Goal: Task Accomplishment & Management: Use online tool/utility

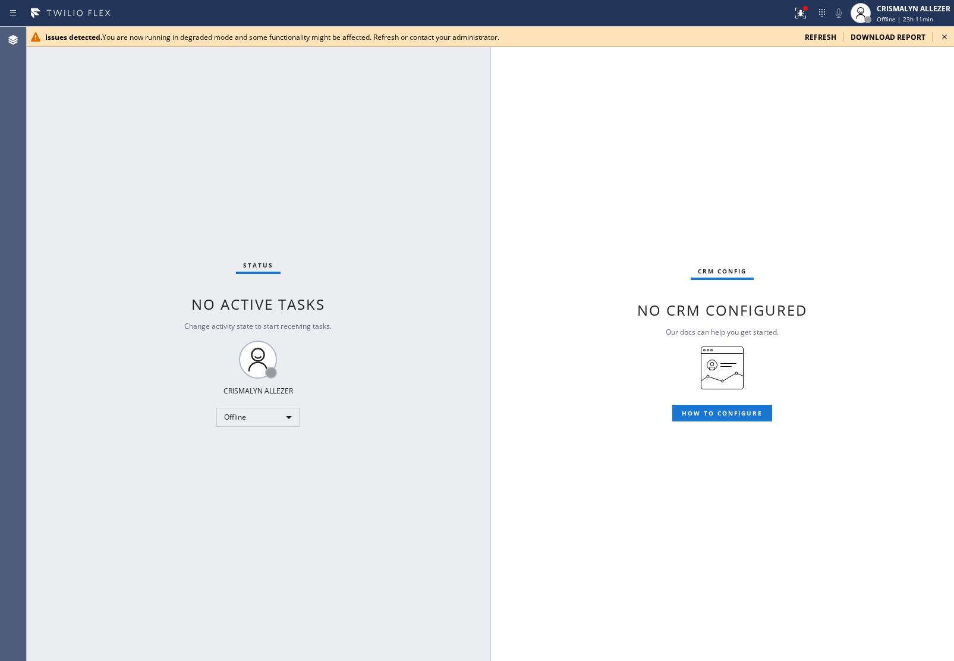
click at [885, 313] on div "CRM config No CRM configured Our docs can help you get started. HOW TO CONFIGURE" at bounding box center [722, 344] width 463 height 634
click at [830, 37] on span "refresh" at bounding box center [820, 37] width 31 height 10
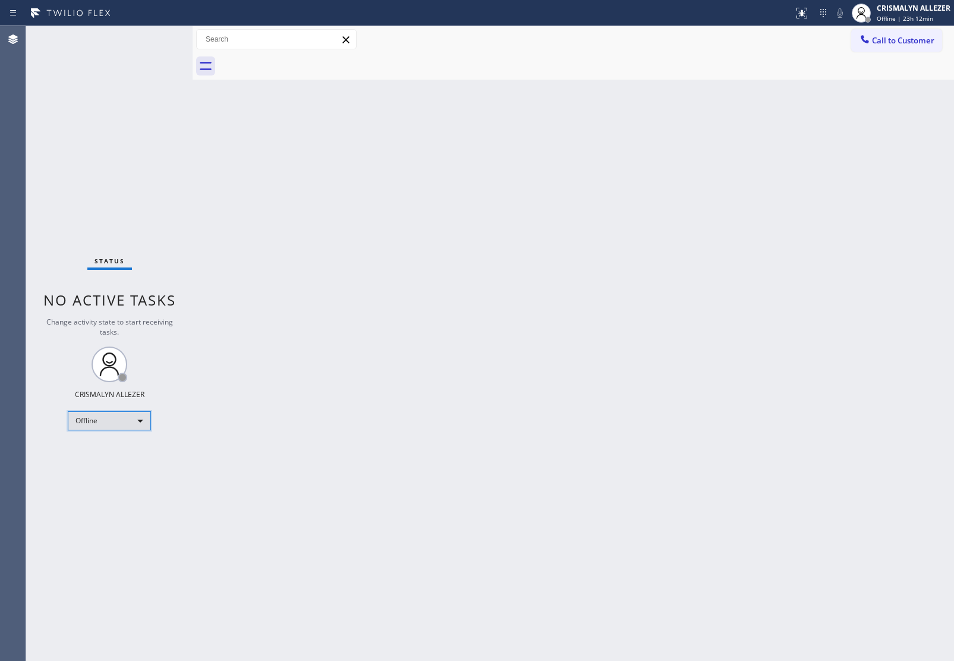
click at [143, 417] on div "Offline" at bounding box center [109, 420] width 83 height 19
click at [117, 463] on li "Unavailable" at bounding box center [108, 466] width 81 height 14
click at [895, 39] on span "Call to Customer" at bounding box center [903, 40] width 62 height 11
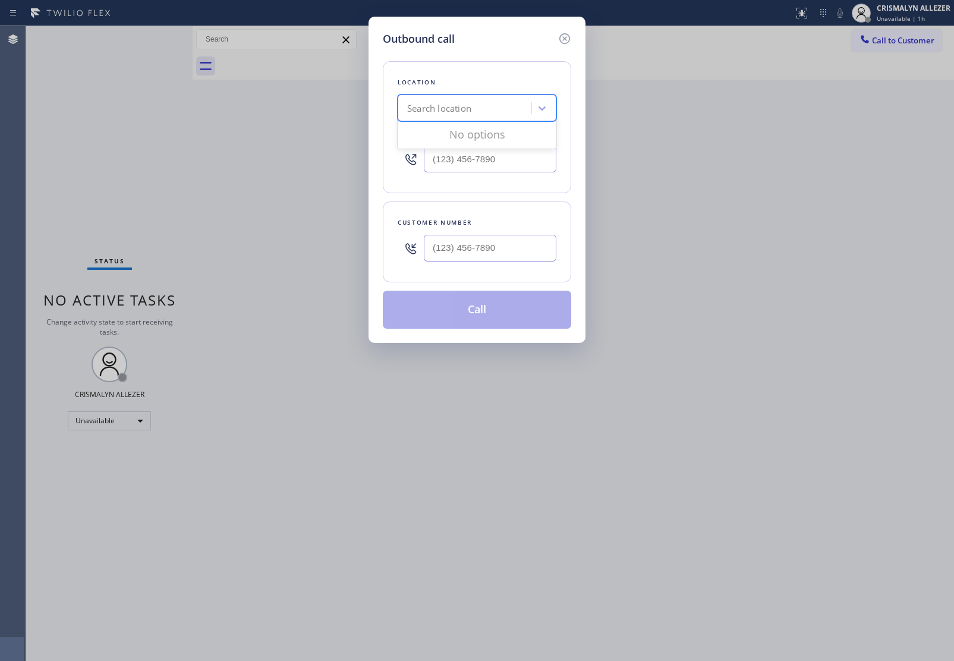
click at [453, 116] on div "Search location" at bounding box center [466, 108] width 130 height 21
paste input "5 Star Best Plumbing LA GLSA"
type input "5 Star Best Plumbing LA GLSA"
click at [455, 135] on div "4B1.Paid 5 Star Best Plumbing LA GLSA" at bounding box center [477, 138] width 159 height 33
type input "[PHONE_NUMBER]"
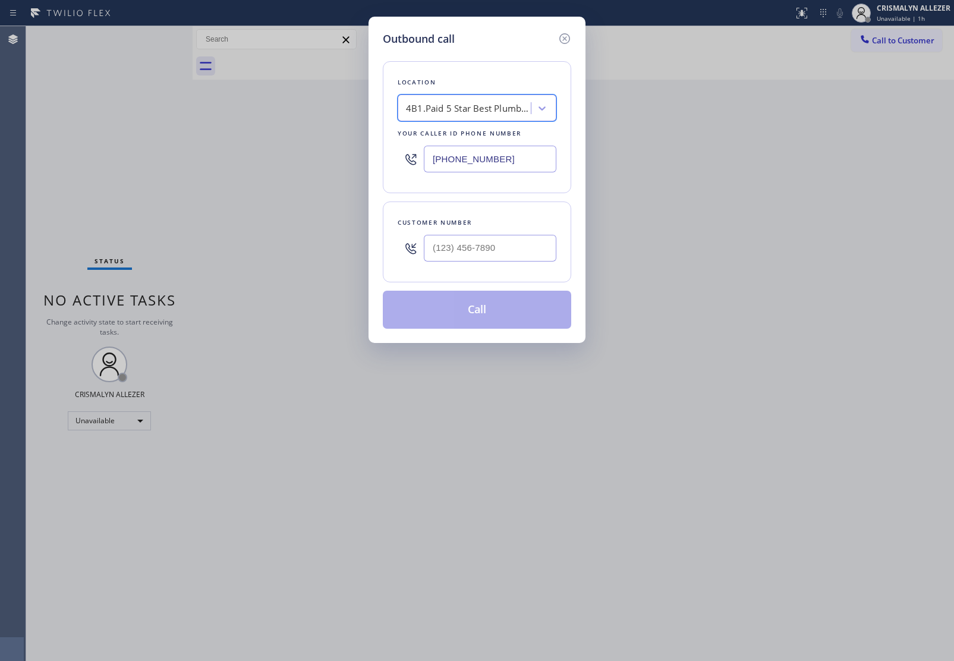
scroll to position [0, 1]
click at [458, 256] on input "text" at bounding box center [490, 248] width 133 height 27
paste input "949) 267-8736"
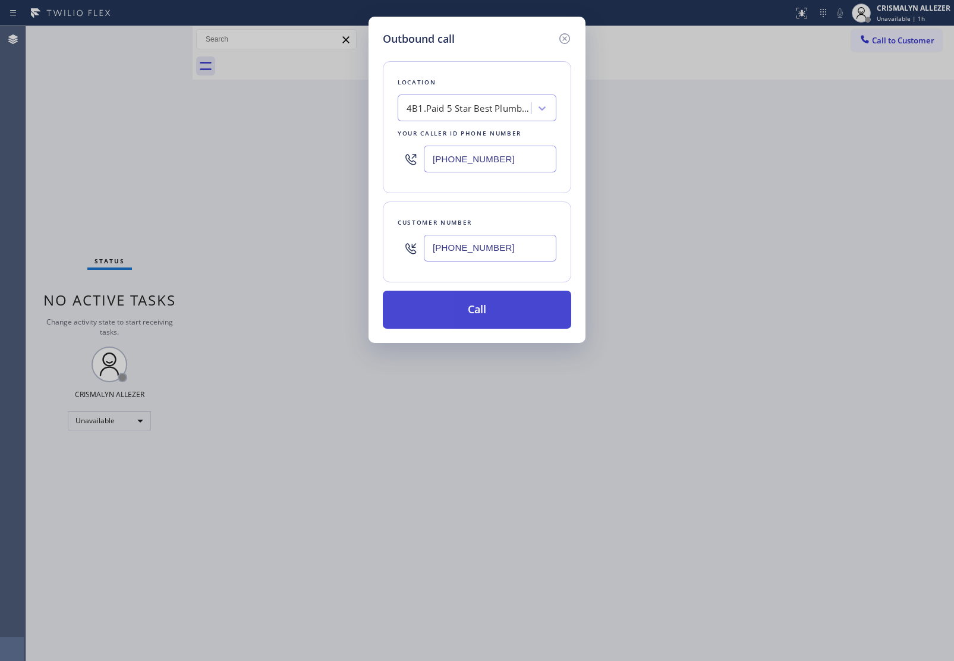
type input "[PHONE_NUMBER]"
click at [477, 320] on button "Call" at bounding box center [477, 310] width 188 height 38
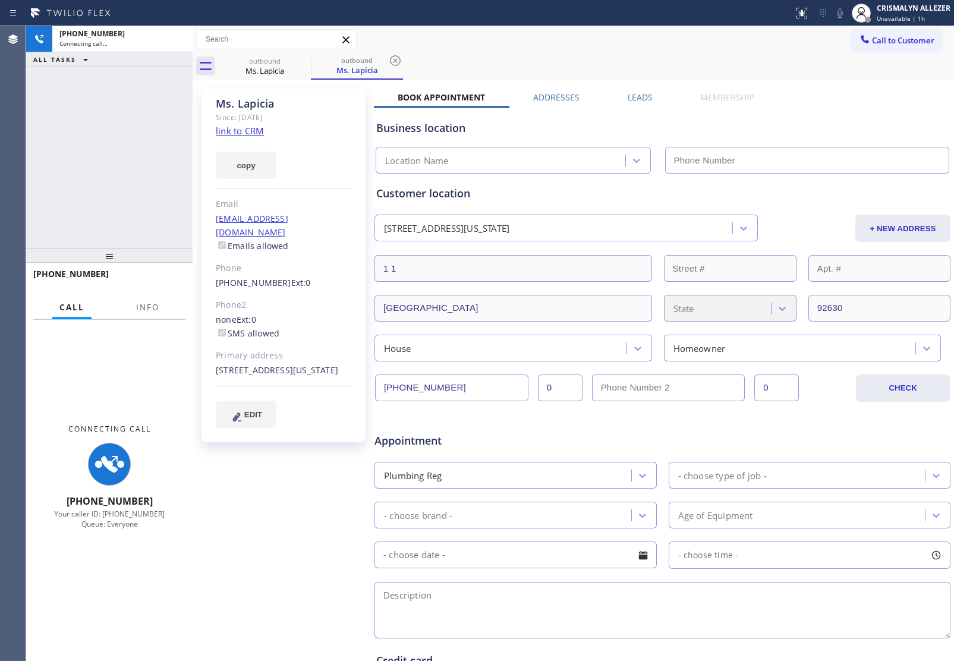
type input "[PHONE_NUMBER]"
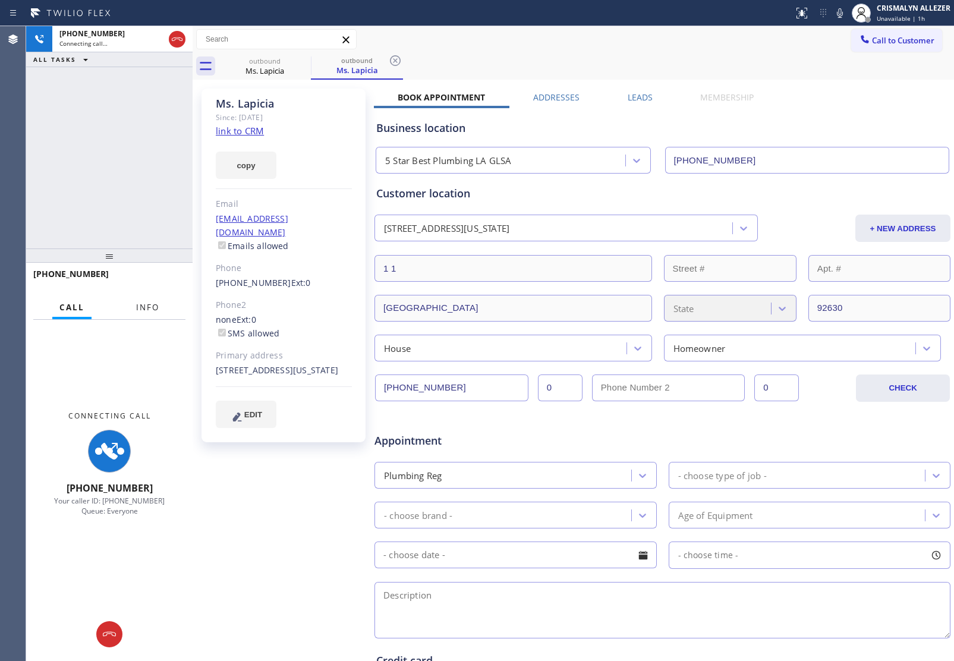
click at [141, 307] on span "Info" at bounding box center [147, 307] width 23 height 11
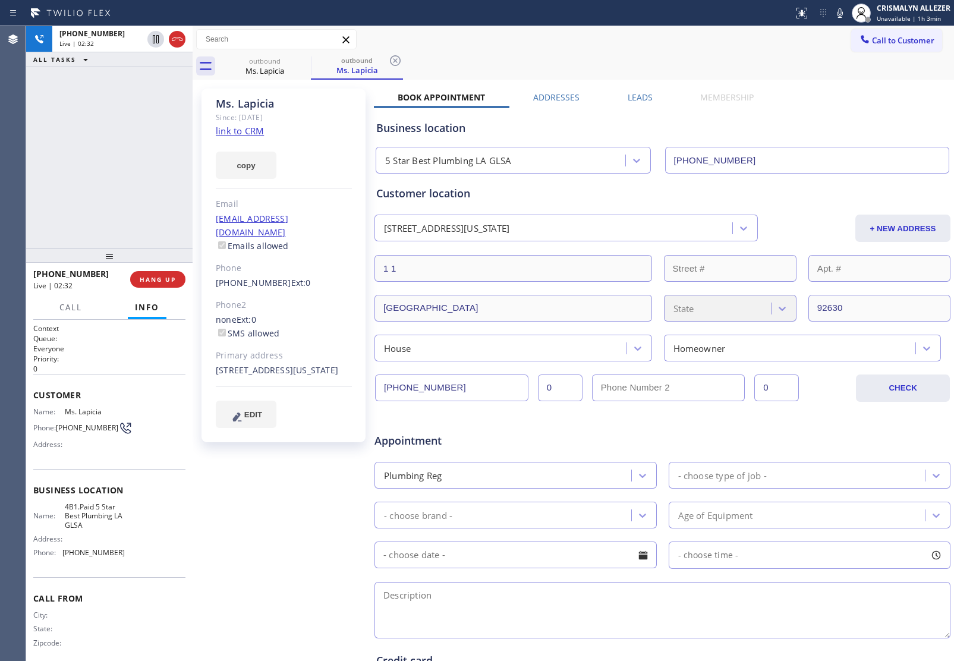
click at [449, 64] on div "outbound Ms. Lapicia outbound Ms. Lapicia" at bounding box center [586, 66] width 735 height 27
click at [140, 272] on button "COMPLETE" at bounding box center [155, 279] width 60 height 17
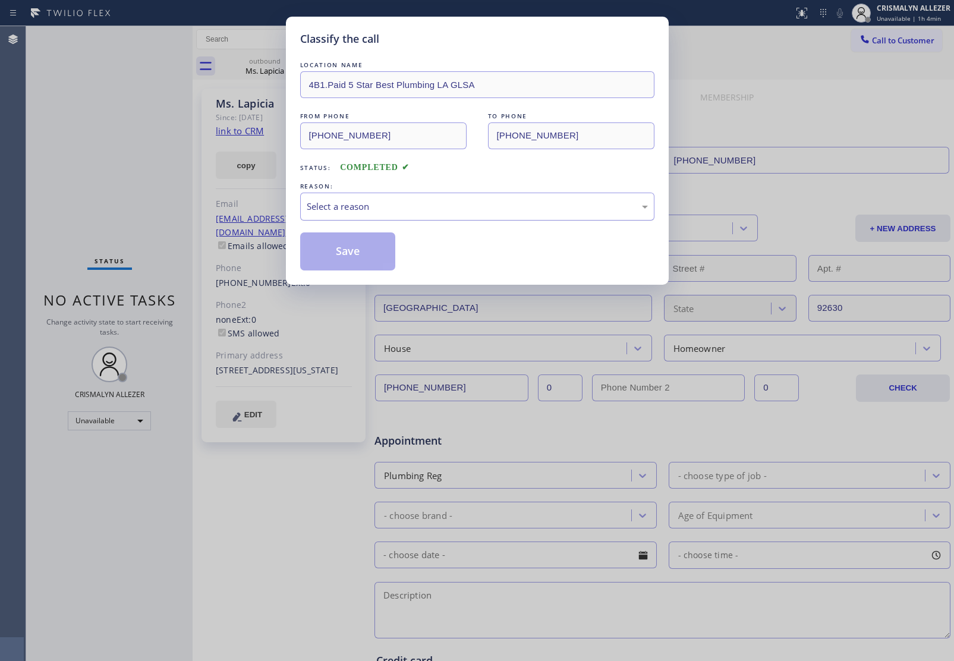
click at [474, 206] on div "Select a reason" at bounding box center [477, 207] width 341 height 14
click at [369, 253] on button "Save" at bounding box center [348, 251] width 96 height 38
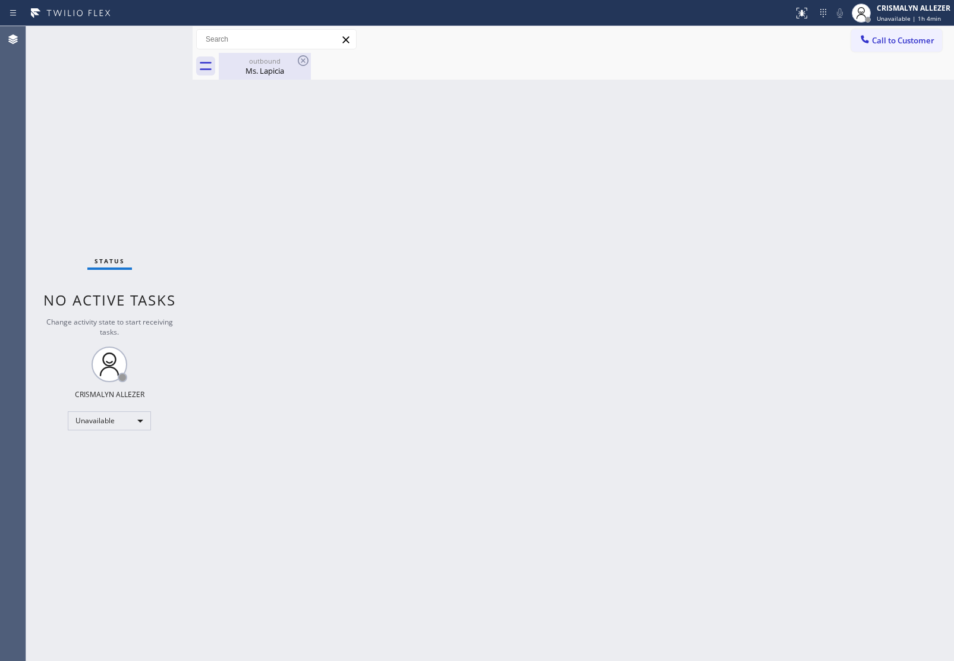
click at [260, 71] on div "Ms. Lapicia" at bounding box center [265, 70] width 90 height 11
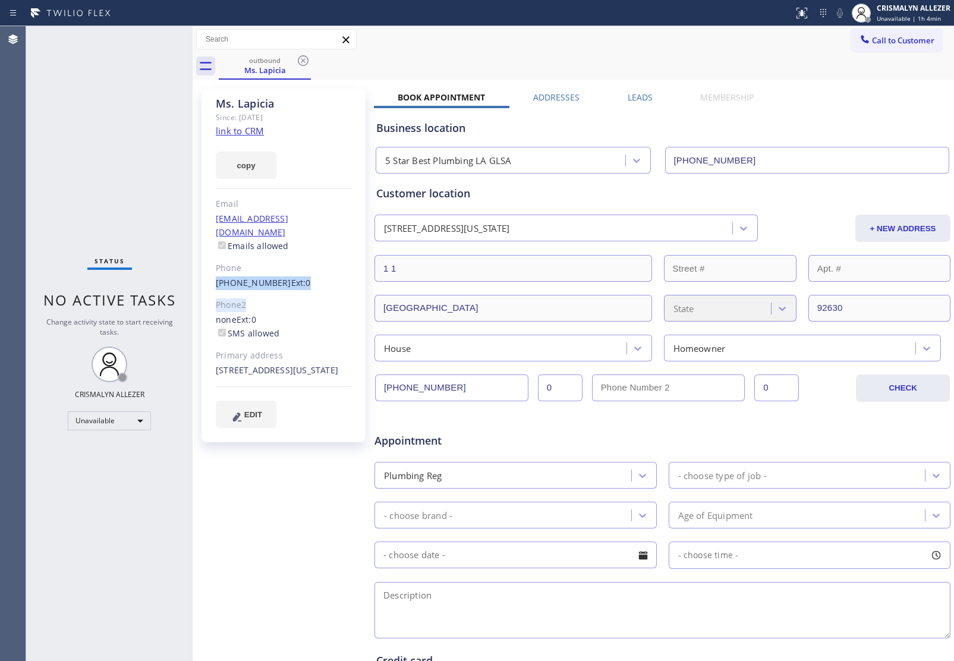
drag, startPoint x: 212, startPoint y: 266, endPoint x: 275, endPoint y: 278, distance: 63.5
click at [275, 278] on div "Ms. Lapicia Since: 20 may 2020 link to CRM copy Email no@gmail.com Emails allow…" at bounding box center [283, 266] width 164 height 354
click at [274, 276] on div "(949) 267-8736 Ext: 0" at bounding box center [284, 283] width 136 height 14
drag, startPoint x: 210, startPoint y: 269, endPoint x: 272, endPoint y: 271, distance: 62.4
click at [272, 271] on div "Ms. Lapicia Since: 20 may 2020 link to CRM copy Email no@gmail.com Emails allow…" at bounding box center [283, 266] width 164 height 354
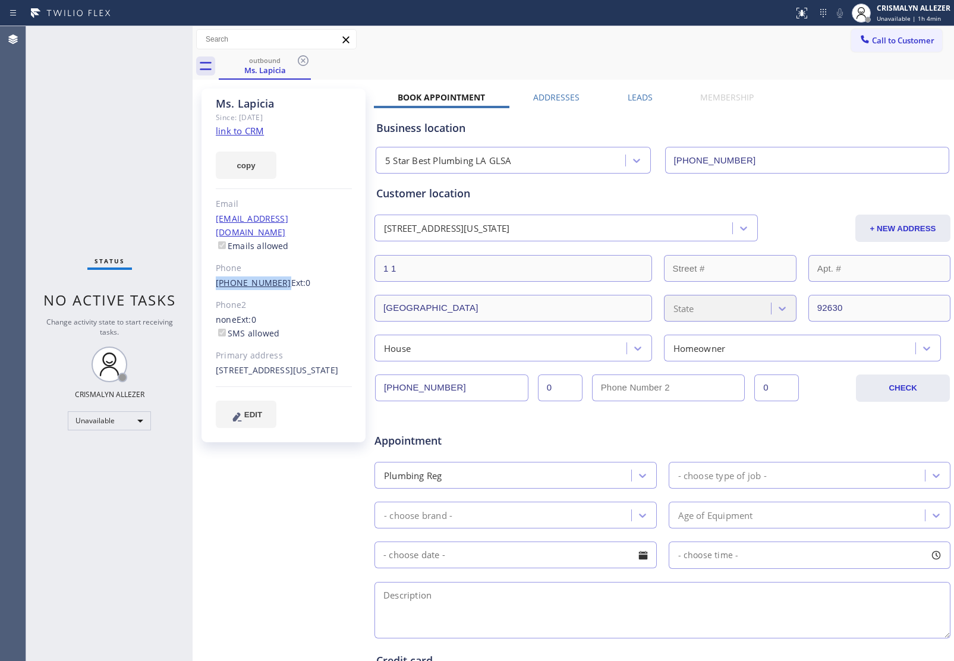
copy link "[PHONE_NUMBER]"
click at [299, 61] on icon at bounding box center [303, 60] width 14 height 14
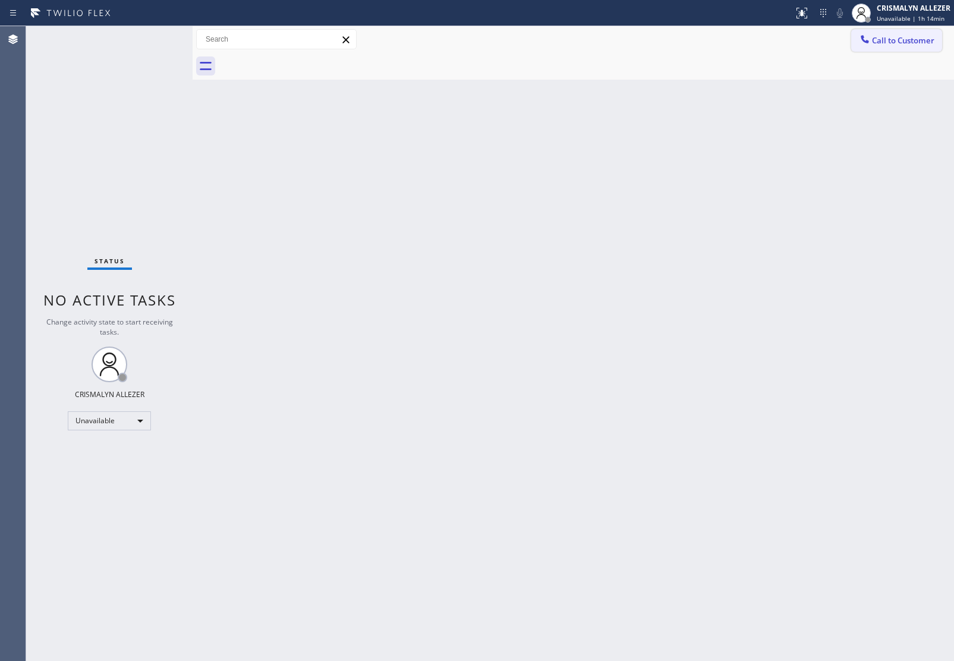
click at [904, 40] on span "Call to Customer" at bounding box center [903, 40] width 62 height 11
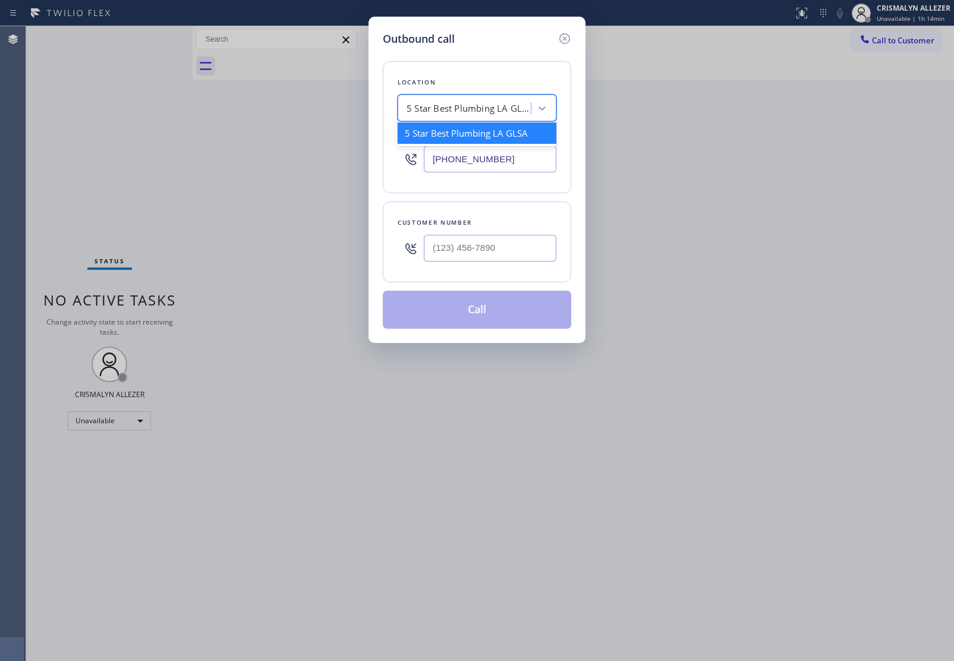
click at [477, 111] on div "5 Star Best Plumbing LA GLSA" at bounding box center [468, 109] width 125 height 14
paste input "5 Star Best Plumbing LA GLSA"
type input "5 Star Best Plumbing LA GLSA"
click at [461, 149] on div "4B1.Paid 5 Star Best Plumbing LA GLSA" at bounding box center [477, 138] width 159 height 33
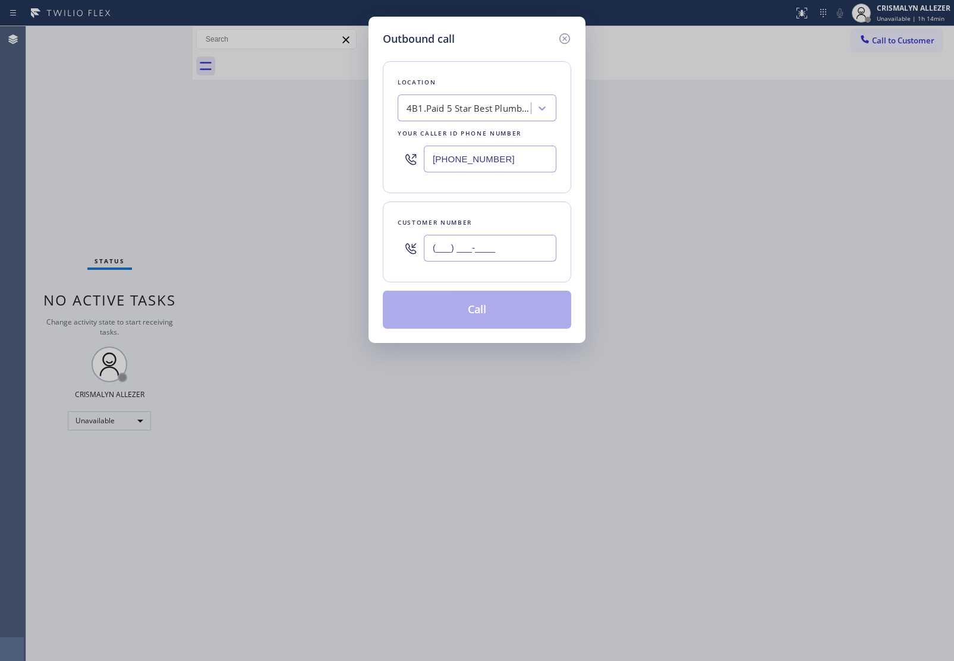
click at [521, 244] on input "(___) ___-____" at bounding box center [490, 248] width 133 height 27
paste input "424) 428-2740"
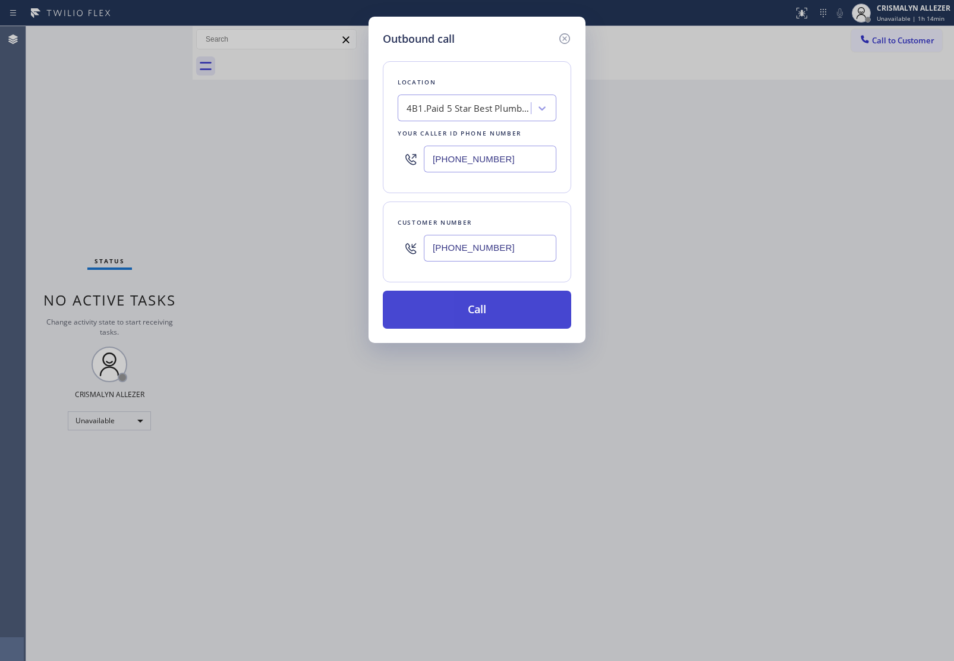
type input "[PHONE_NUMBER]"
click at [470, 319] on button "Call" at bounding box center [477, 310] width 188 height 38
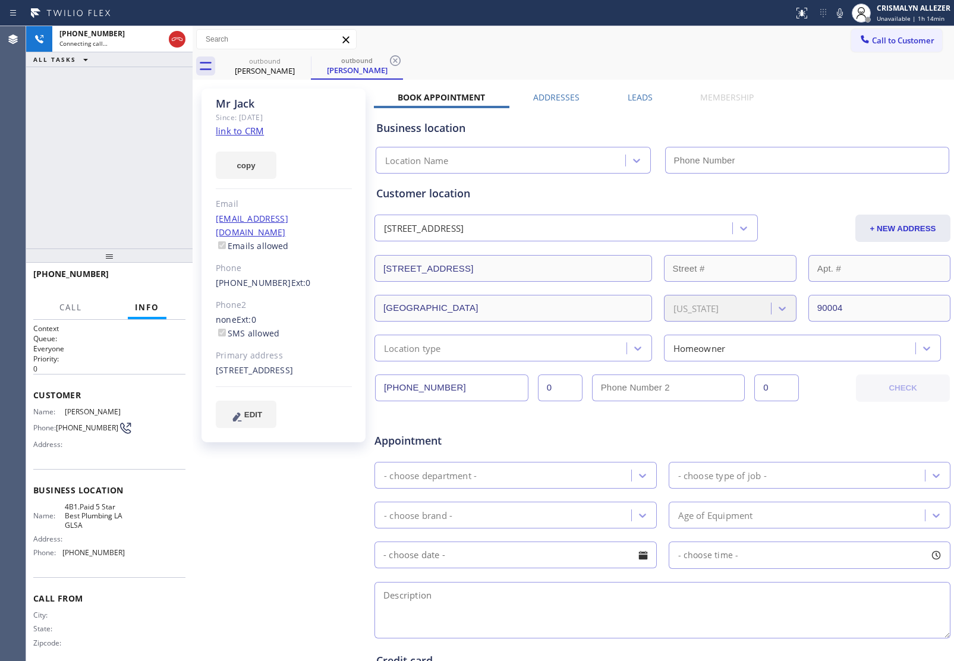
type input "[PHONE_NUMBER]"
click at [154, 282] on span "HANG UP" at bounding box center [158, 279] width 36 height 8
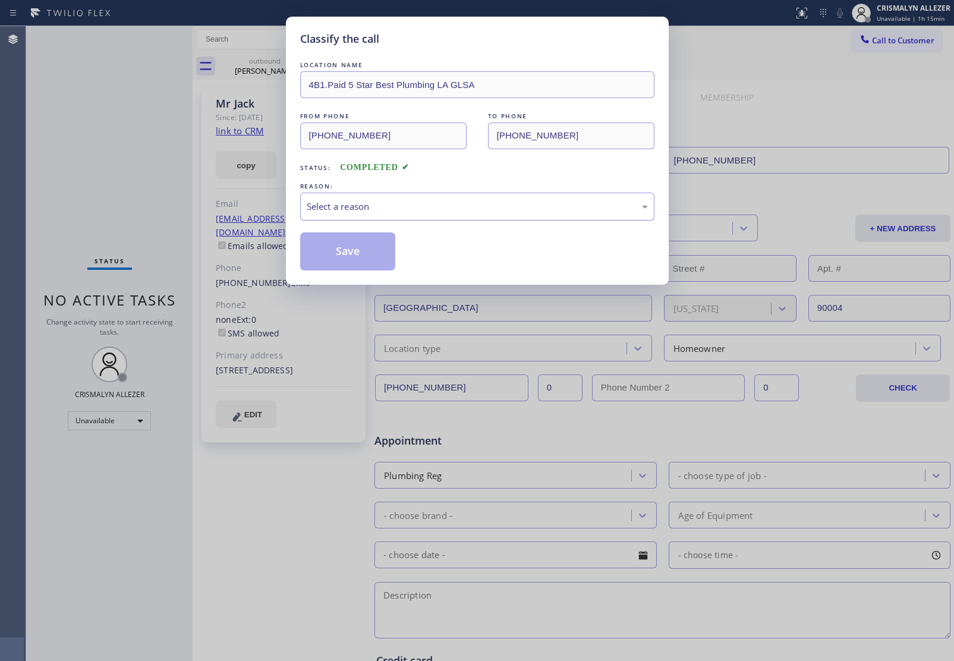
click at [480, 213] on div "Select a reason" at bounding box center [477, 207] width 341 height 14
click at [357, 257] on button "Save" at bounding box center [348, 251] width 96 height 38
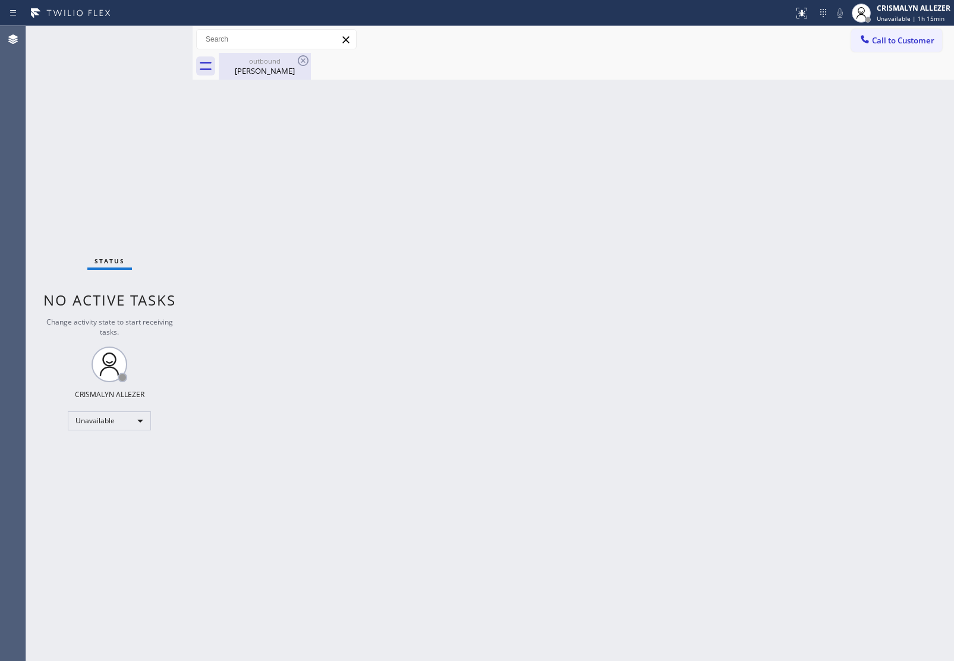
click at [263, 70] on div "Mr Jack" at bounding box center [265, 70] width 90 height 11
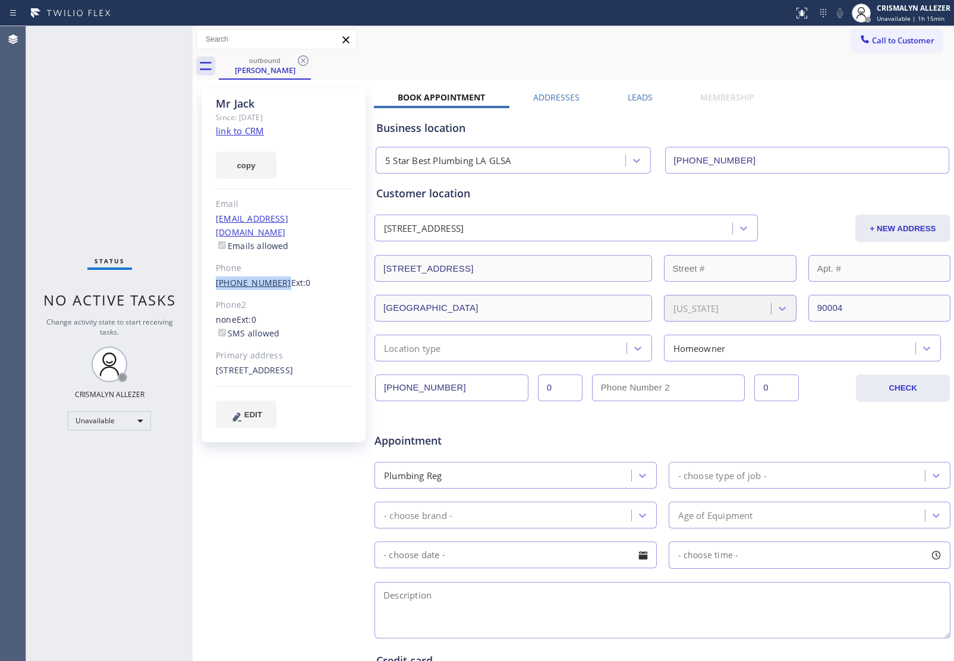
drag, startPoint x: 210, startPoint y: 269, endPoint x: 273, endPoint y: 272, distance: 63.6
click at [273, 272] on div "Mr Jack Since: 20 may 2020 link to CRM copy Email no@gmail.com Emails allowed P…" at bounding box center [283, 266] width 164 height 354
copy link "[PHONE_NUMBER]"
click at [305, 57] on icon at bounding box center [303, 60] width 14 height 14
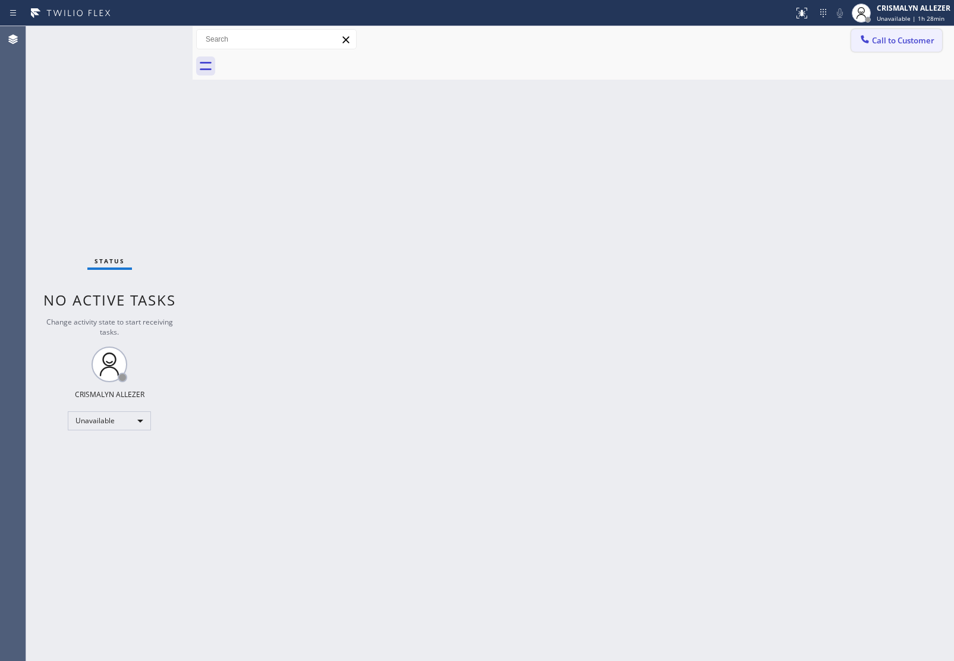
click at [916, 42] on span "Call to Customer" at bounding box center [903, 40] width 62 height 11
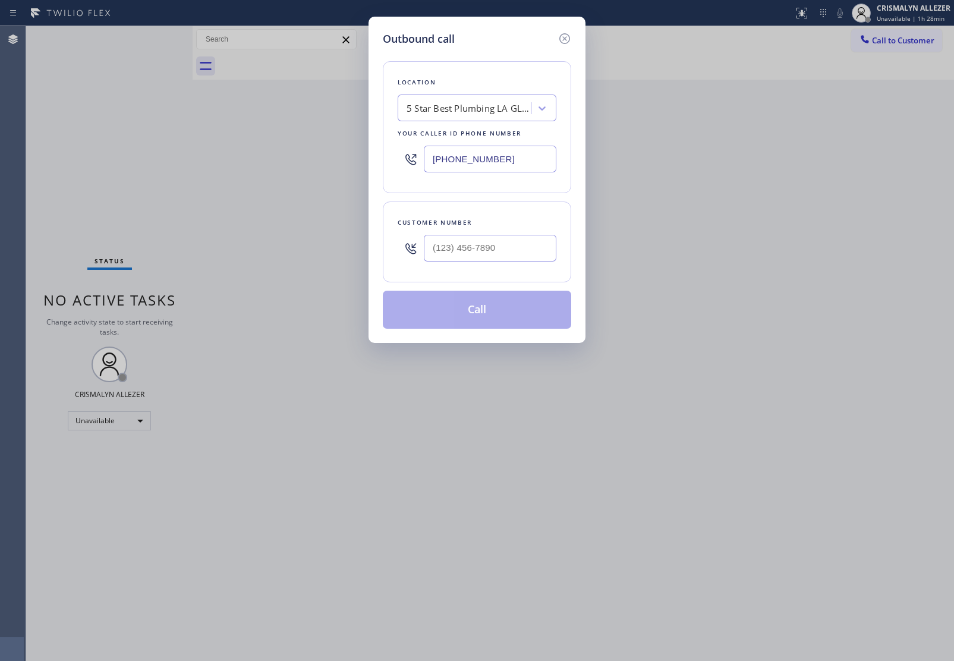
drag, startPoint x: 518, startPoint y: 162, endPoint x: 253, endPoint y: 185, distance: 266.1
click at [253, 185] on div "Outbound call Location 5 Star Best Plumbing LA GLSA Your caller id phone number…" at bounding box center [477, 330] width 954 height 661
paste input "630) 394-6070"
type input "[PHONE_NUMBER]"
click at [509, 236] on input "(___) ___-____" at bounding box center [490, 248] width 133 height 27
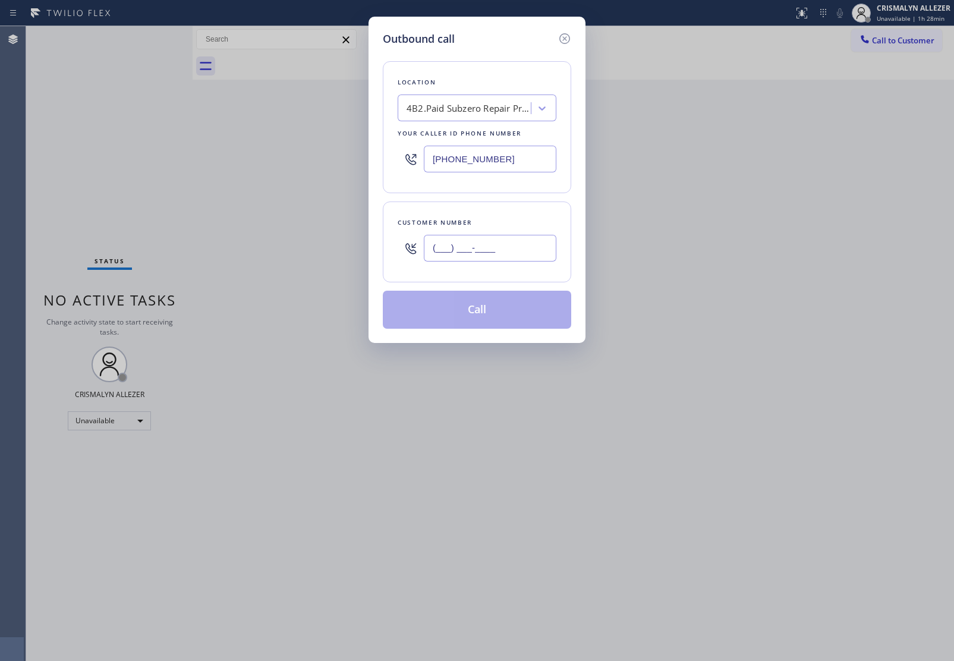
paste input "917) 797-6447"
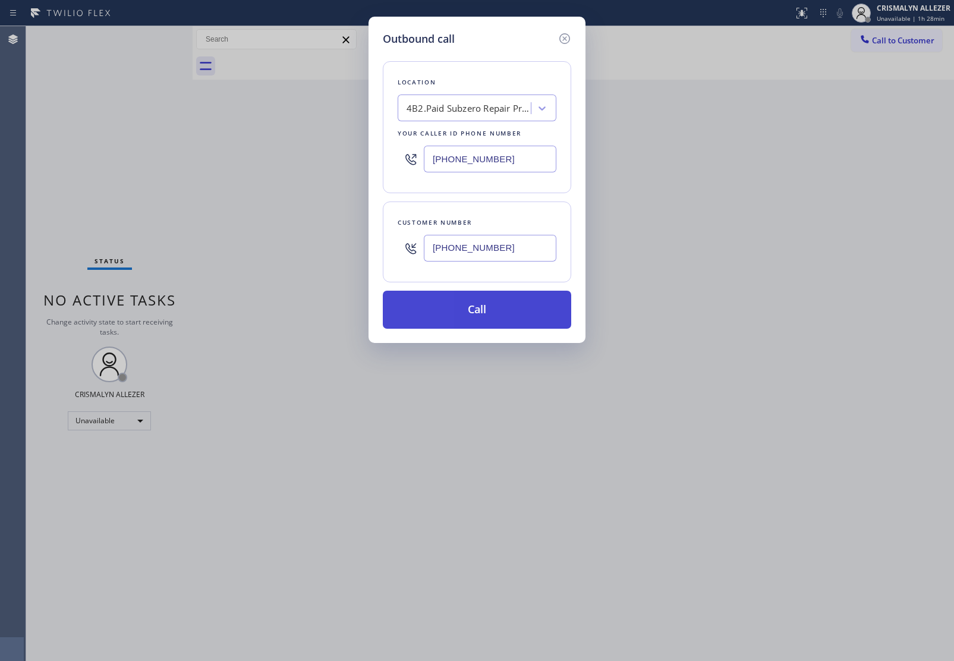
type input "[PHONE_NUMBER]"
click at [488, 304] on button "Call" at bounding box center [477, 310] width 188 height 38
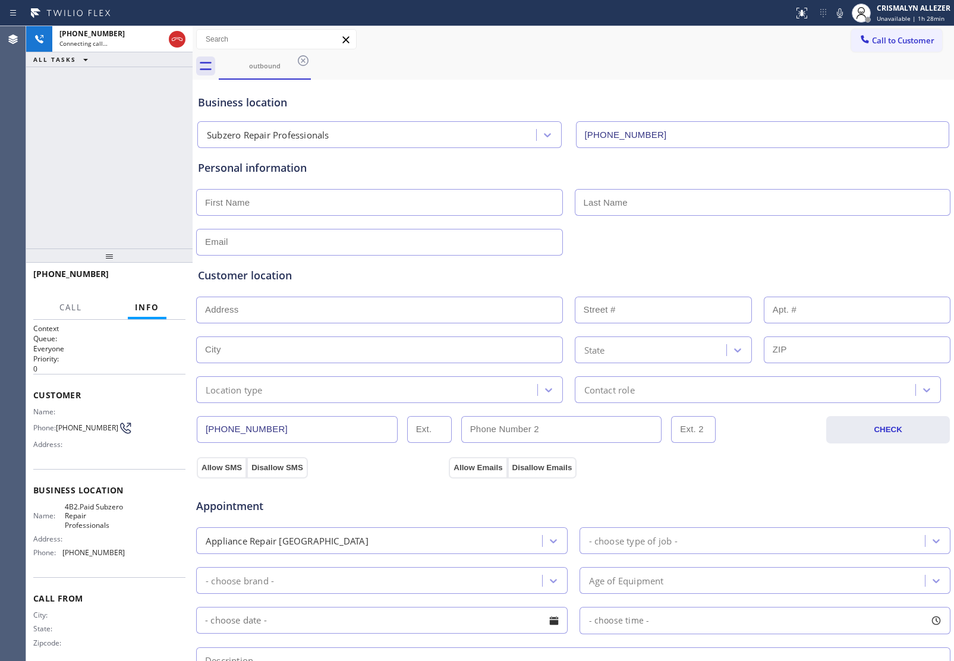
type input "[PHONE_NUMBER]"
drag, startPoint x: 149, startPoint y: 272, endPoint x: 149, endPoint y: 283, distance: 10.7
click at [149, 273] on button "HANG UP" at bounding box center [157, 279] width 55 height 17
click at [149, 280] on span "HANG UP" at bounding box center [158, 279] width 36 height 8
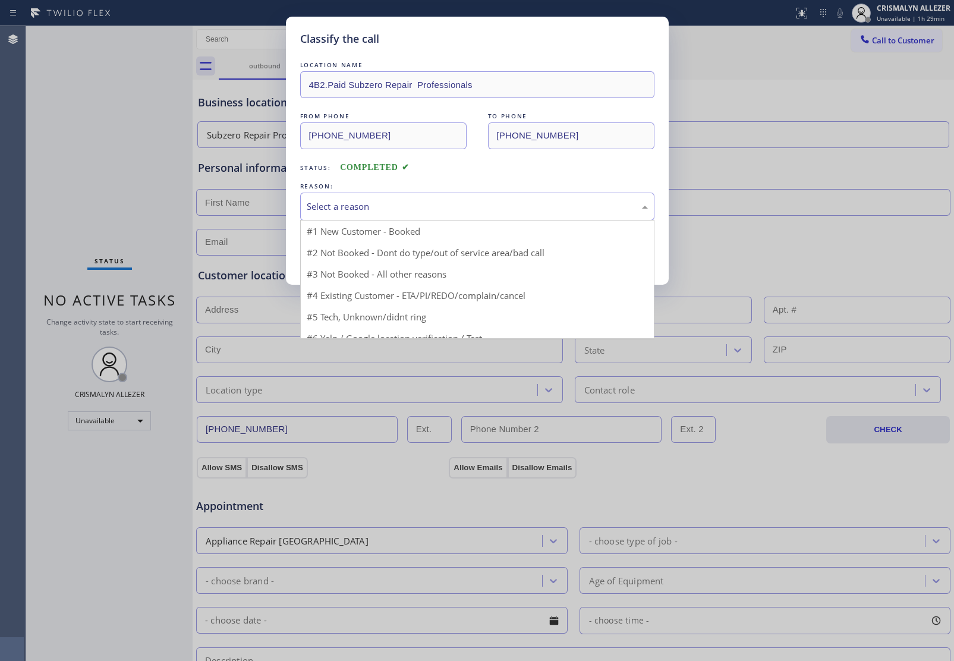
click at [499, 212] on div "Select a reason" at bounding box center [477, 207] width 341 height 14
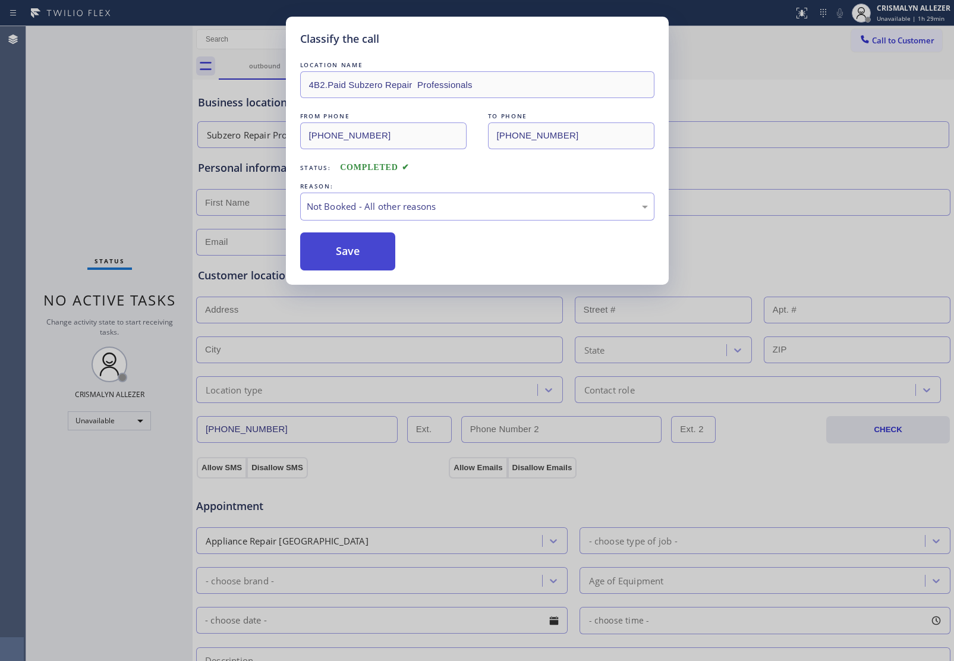
click at [328, 262] on button "Save" at bounding box center [348, 251] width 96 height 38
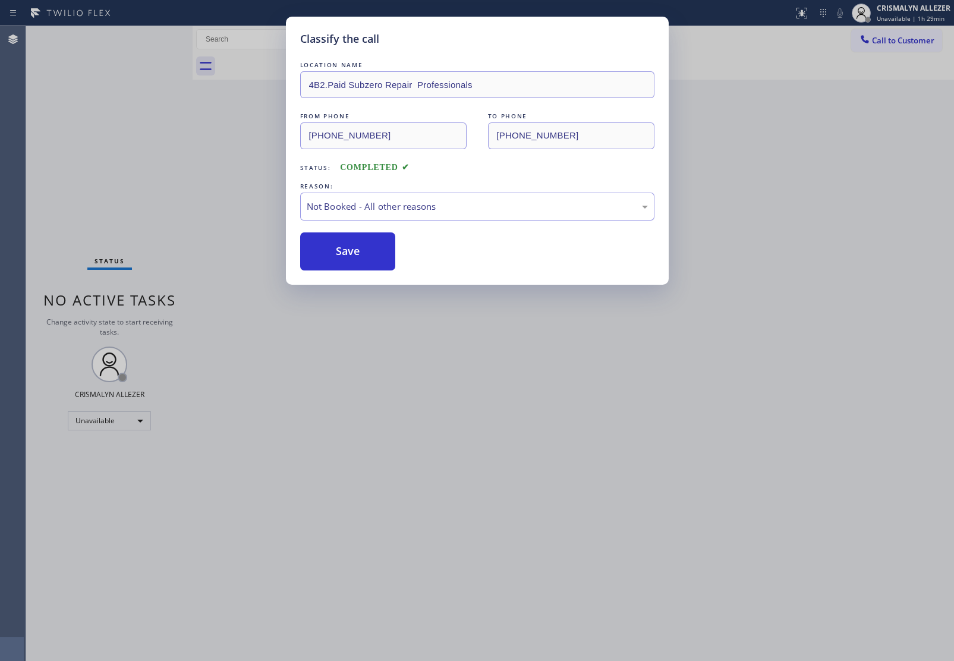
click at [901, 46] on button "Call to Customer" at bounding box center [896, 40] width 91 height 23
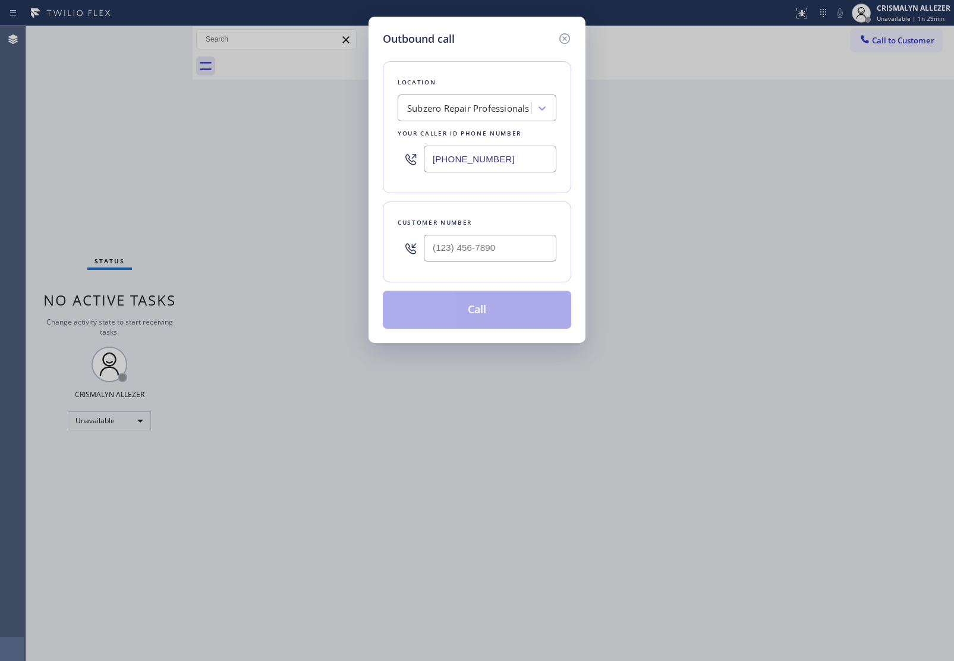
click at [529, 232] on div at bounding box center [490, 248] width 133 height 39
click at [517, 253] on input "(___) ___-____" at bounding box center [490, 248] width 133 height 27
paste input "917) 797-6447"
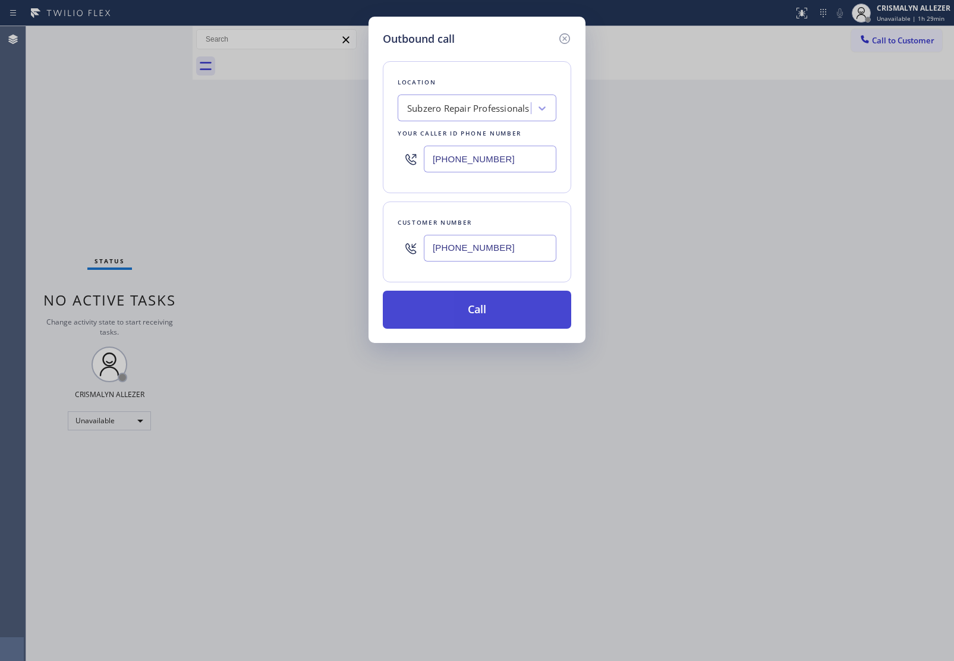
type input "[PHONE_NUMBER]"
click at [490, 302] on button "Call" at bounding box center [477, 310] width 188 height 38
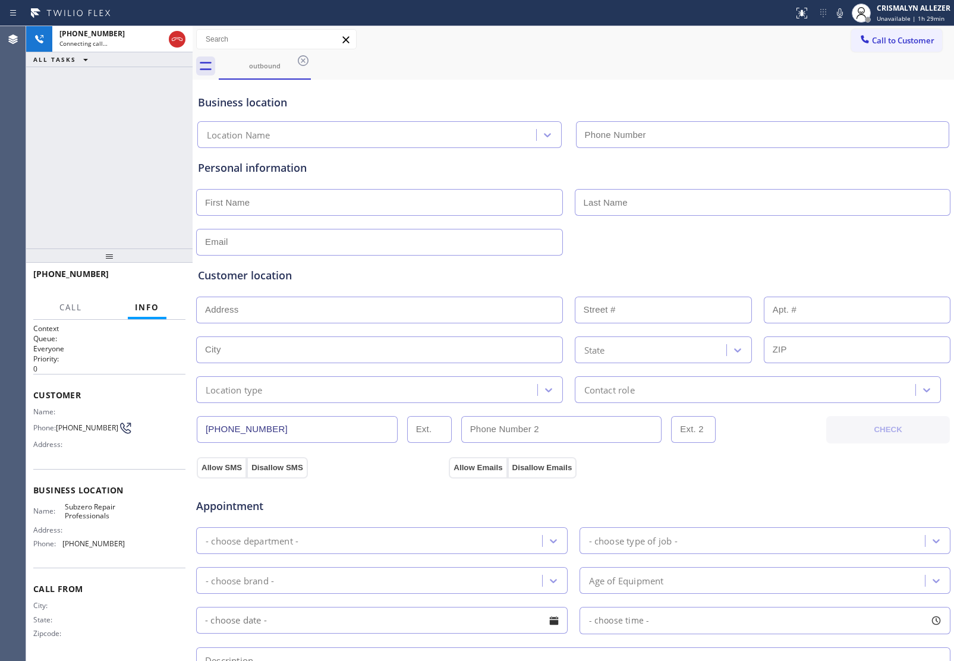
type input "[PHONE_NUMBER]"
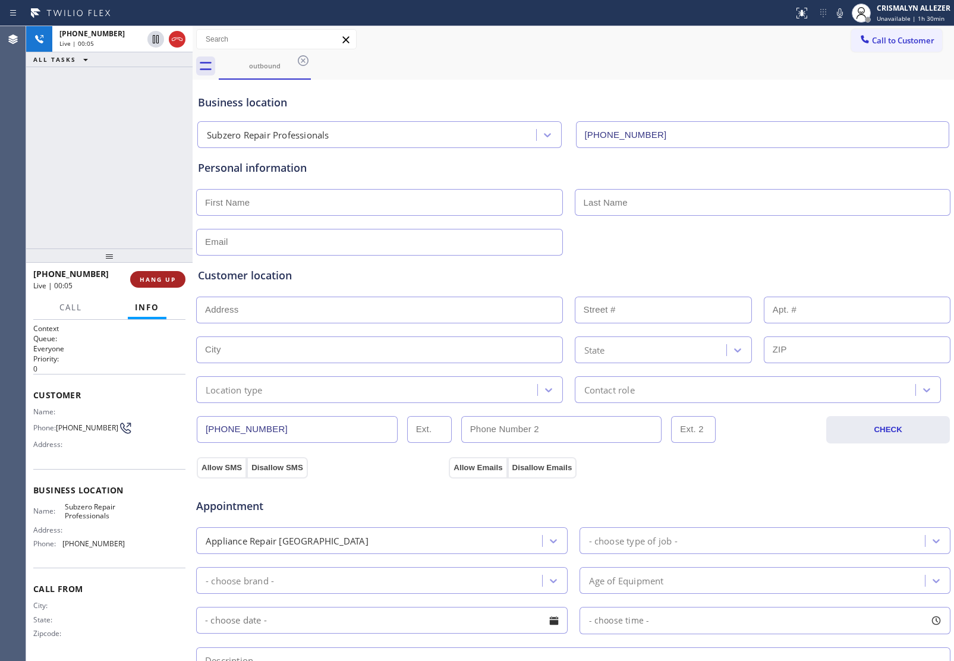
click at [150, 278] on span "HANG UP" at bounding box center [158, 279] width 36 height 8
click at [149, 278] on span "COMPLETE" at bounding box center [155, 279] width 41 height 8
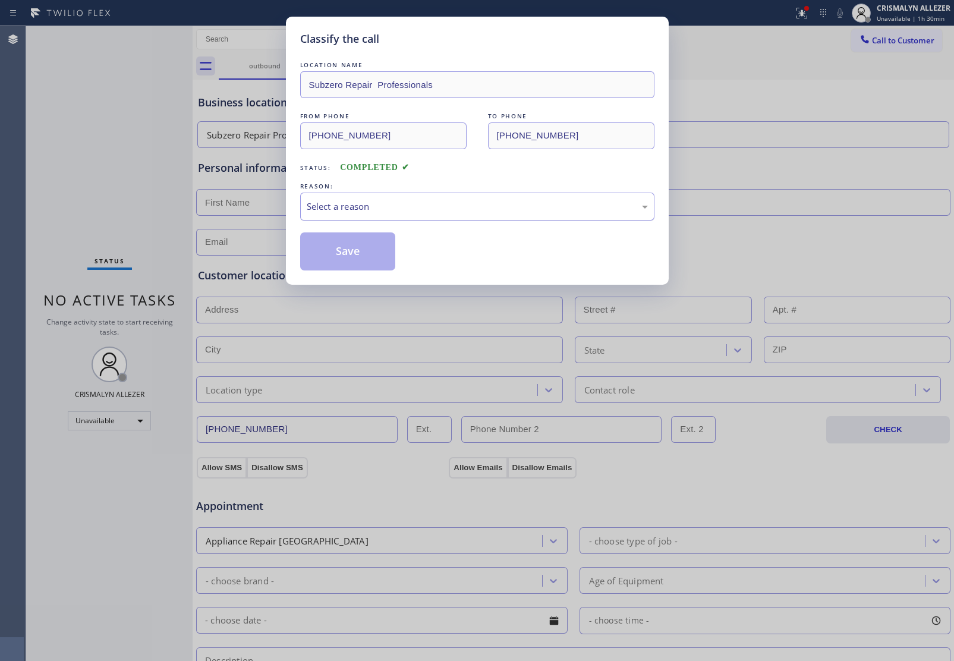
click at [450, 203] on div "Select a reason" at bounding box center [477, 207] width 341 height 14
click at [358, 256] on button "Save" at bounding box center [348, 251] width 96 height 38
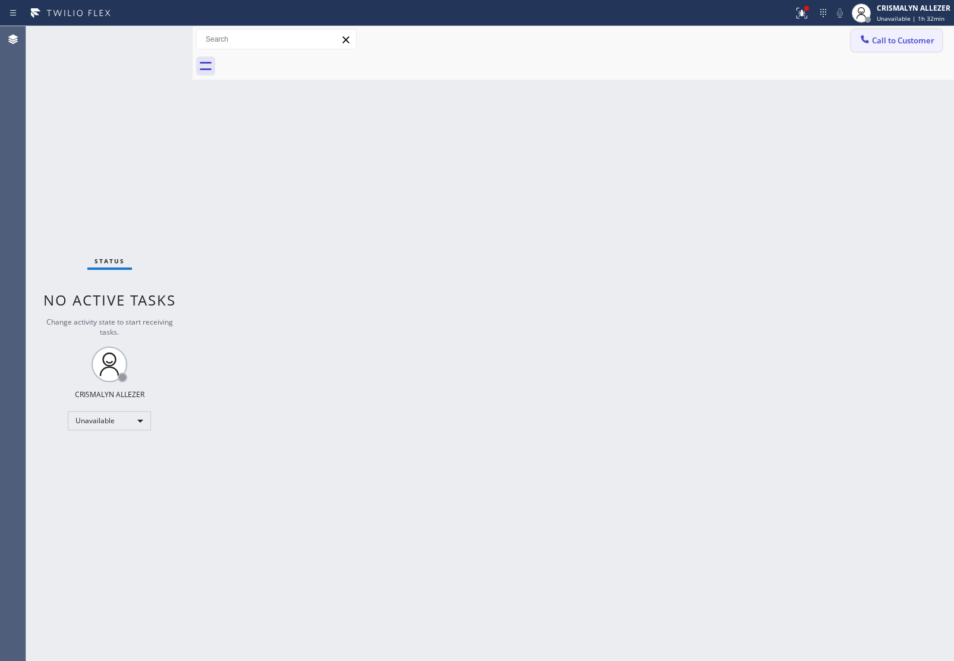
click at [907, 37] on span "Call to Customer" at bounding box center [903, 40] width 62 height 11
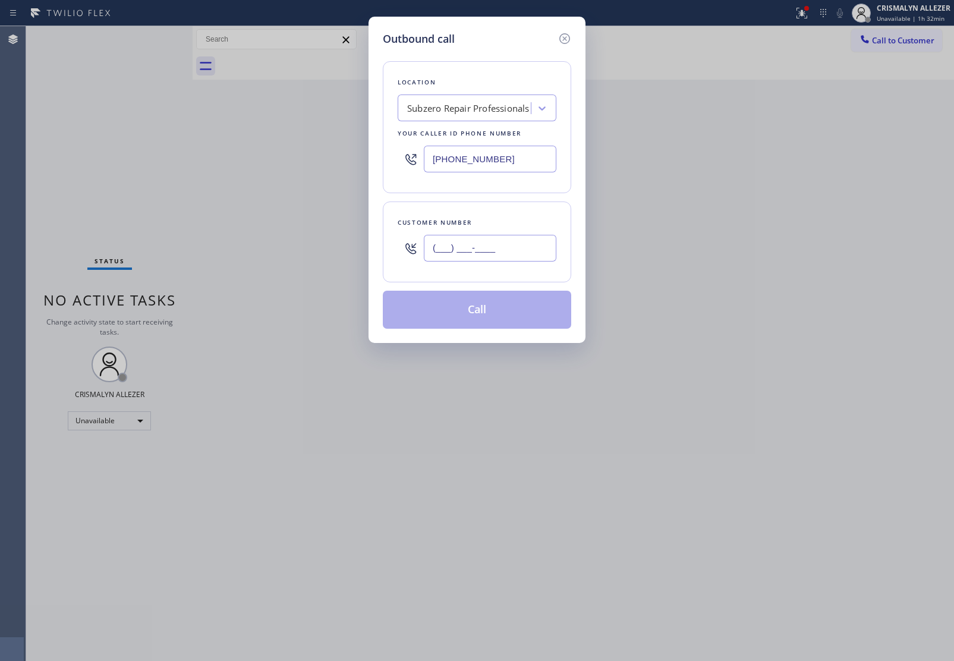
click at [519, 236] on input "(___) ___-____" at bounding box center [490, 248] width 133 height 27
paste input "917) 797-6447"
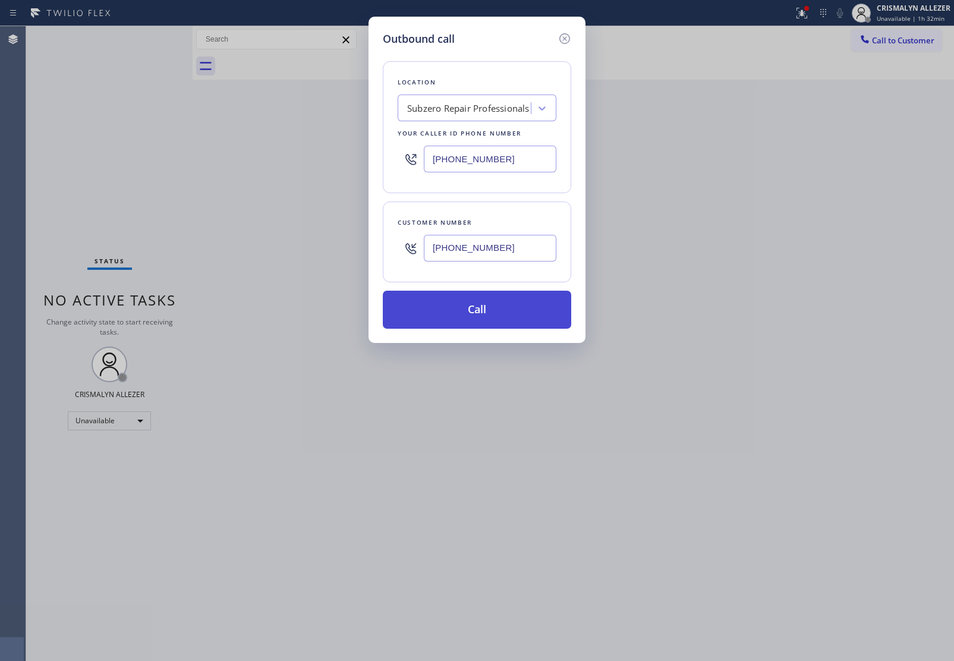
type input "[PHONE_NUMBER]"
click at [488, 313] on button "Call" at bounding box center [477, 310] width 188 height 38
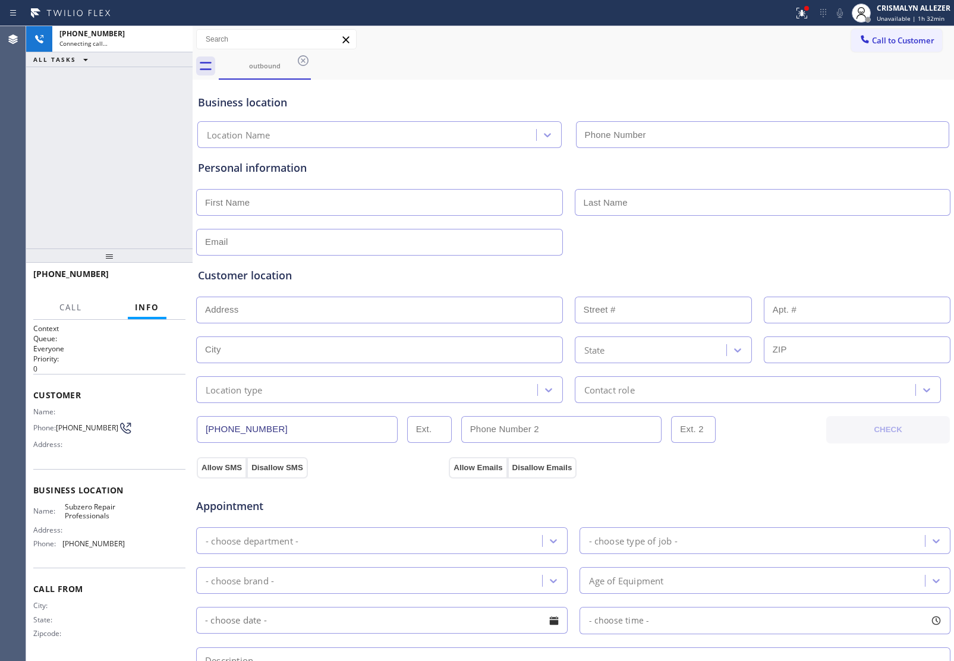
type input "[PHONE_NUMBER]"
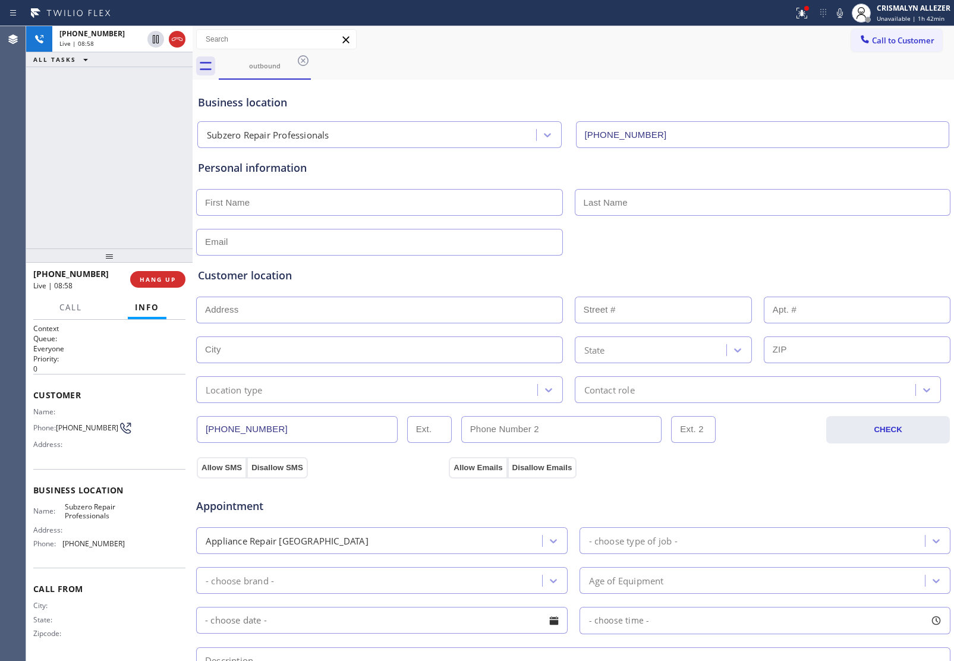
click at [330, 200] on input "text" at bounding box center [379, 202] width 367 height 27
type input "Saul"
type input "Marks"
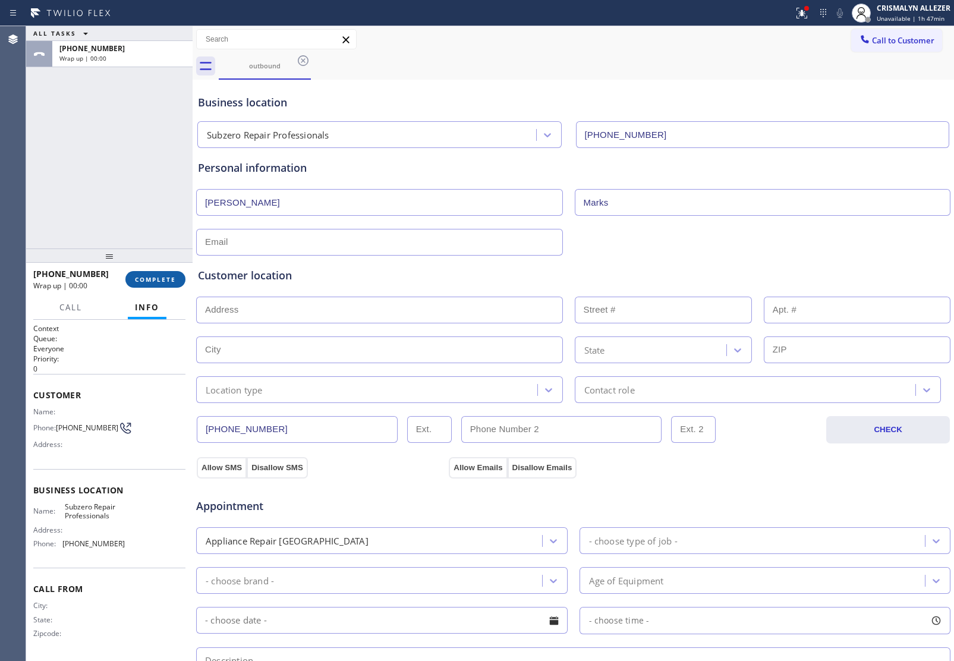
click at [143, 281] on span "COMPLETE" at bounding box center [155, 279] width 41 height 8
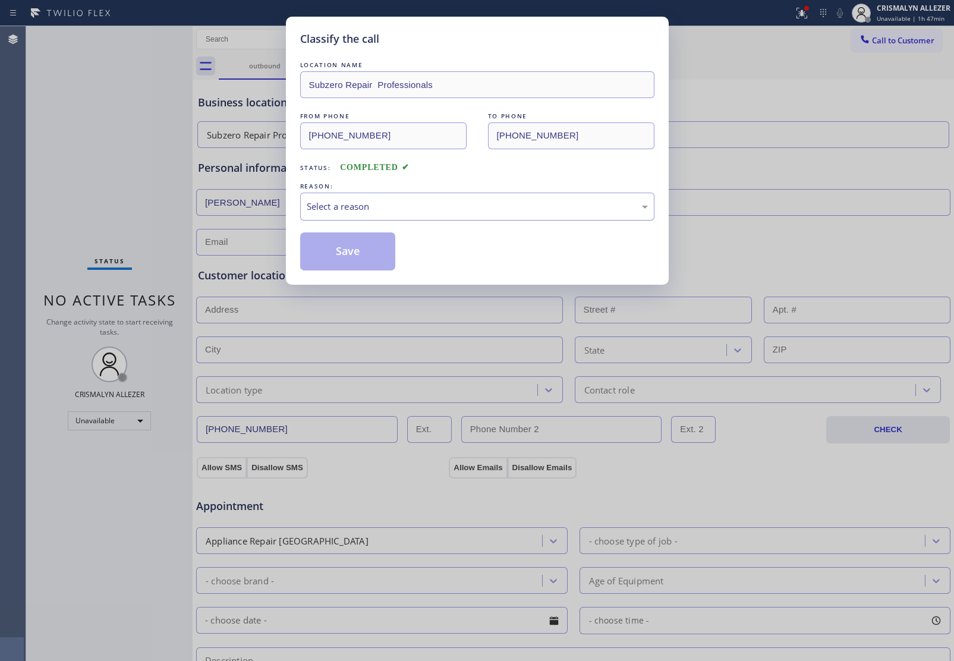
click at [474, 197] on div "Select a reason" at bounding box center [477, 207] width 354 height 28
click at [336, 254] on button "Save" at bounding box center [348, 251] width 96 height 38
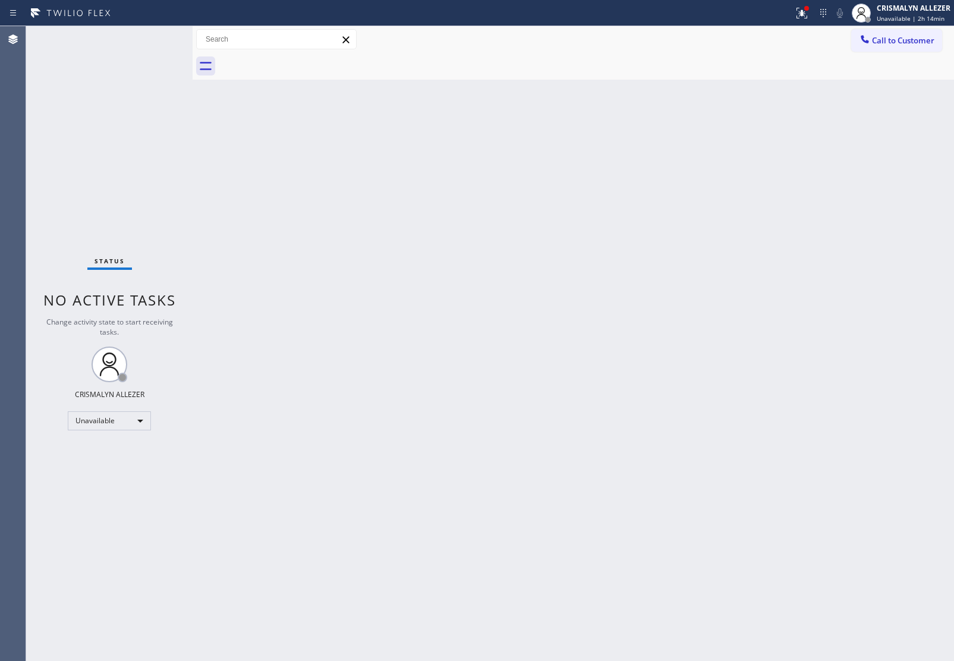
click at [912, 185] on div "Back to Dashboard Change Sender ID Customers Technicians Select a contact Outbo…" at bounding box center [573, 343] width 761 height 635
click at [141, 417] on div "Unavailable" at bounding box center [109, 420] width 83 height 19
click at [99, 481] on li "Break" at bounding box center [108, 481] width 81 height 14
drag, startPoint x: 896, startPoint y: 34, endPoint x: 878, endPoint y: 40, distance: 18.8
click at [896, 34] on button "Call to Customer" at bounding box center [896, 40] width 91 height 23
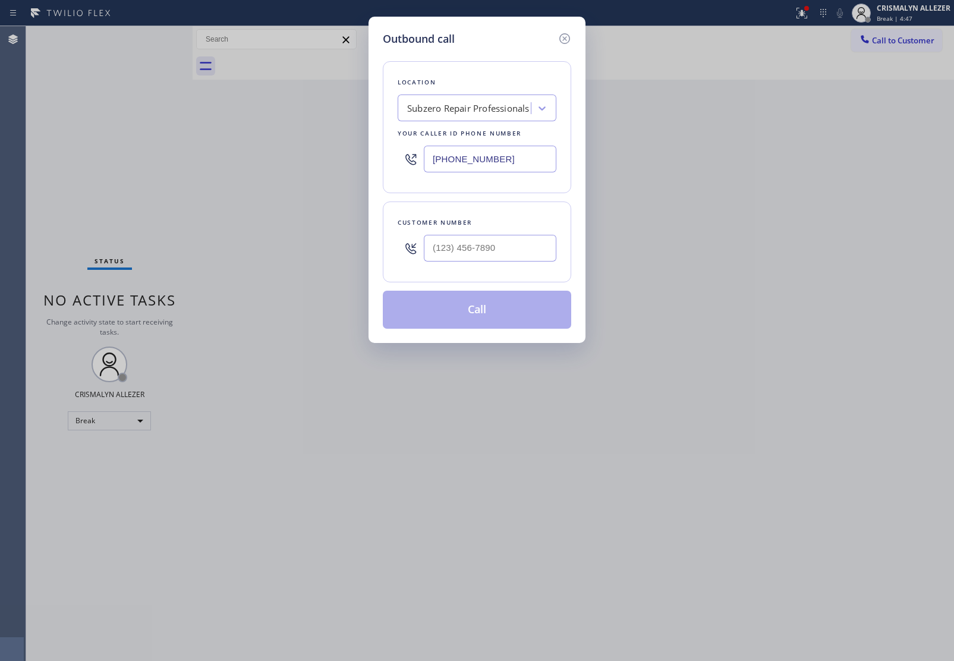
drag, startPoint x: 524, startPoint y: 166, endPoint x: 176, endPoint y: 144, distance: 348.3
click at [176, 144] on div "Outbound call Location Subzero Repair Professionals Your caller id phone number…" at bounding box center [477, 330] width 954 height 661
paste input "833) 605-6224"
type input "[PHONE_NUMBER]"
click at [503, 247] on input "(___) ___-____" at bounding box center [490, 248] width 133 height 27
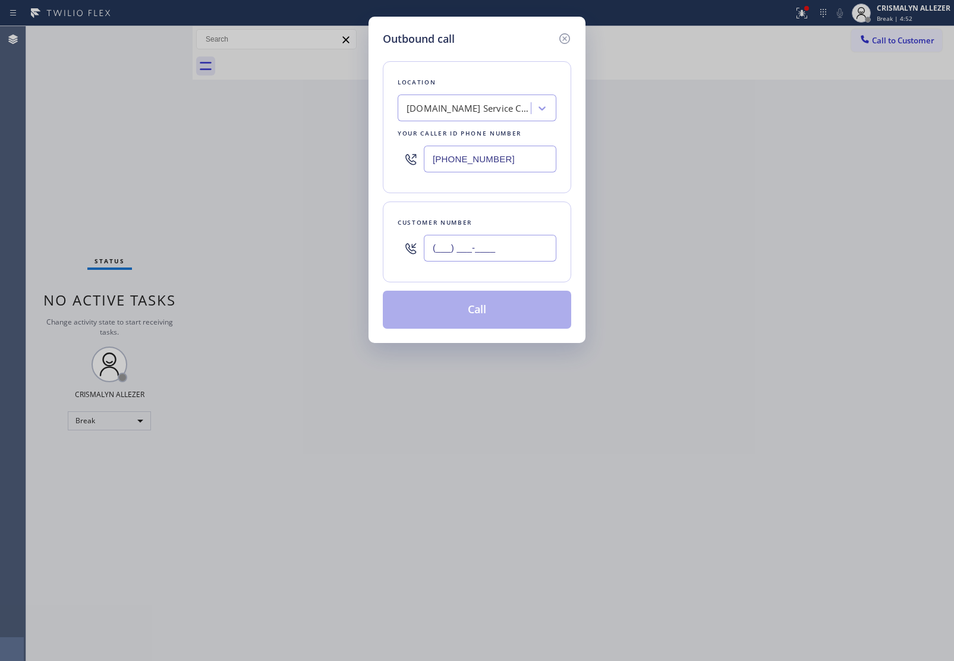
paste input "217) 379-0381"
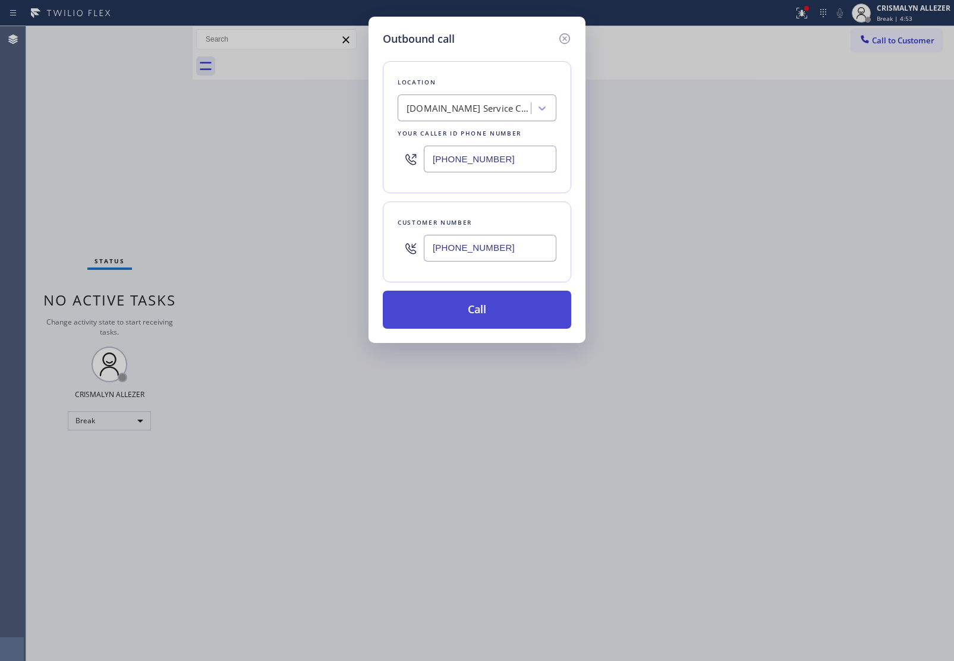
type input "[PHONE_NUMBER]"
click at [495, 309] on button "Call" at bounding box center [477, 310] width 188 height 38
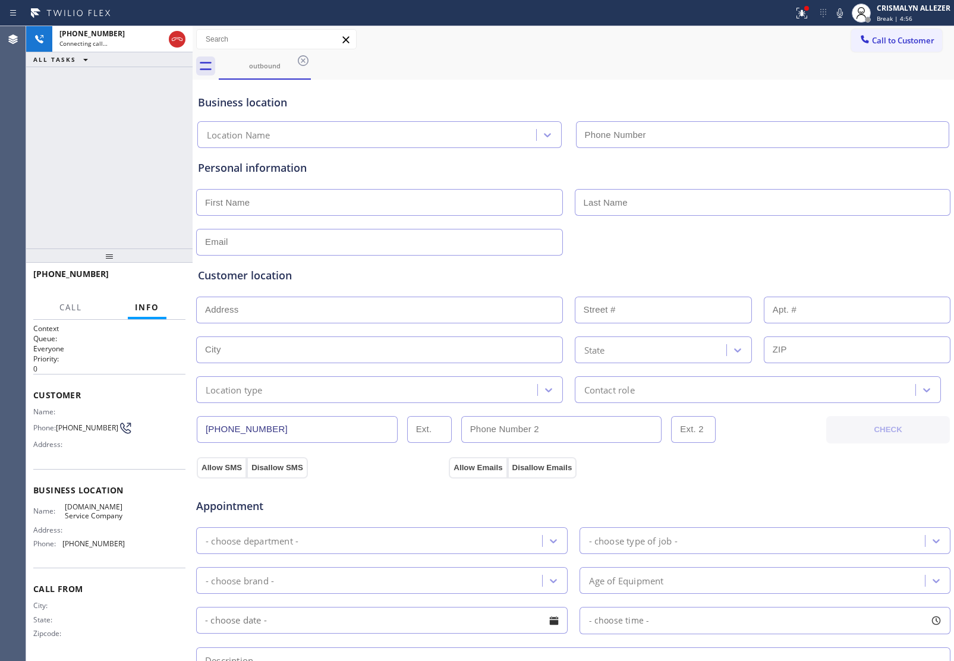
type input "[PHONE_NUMBER]"
click at [158, 274] on button "HANG UP" at bounding box center [157, 279] width 55 height 17
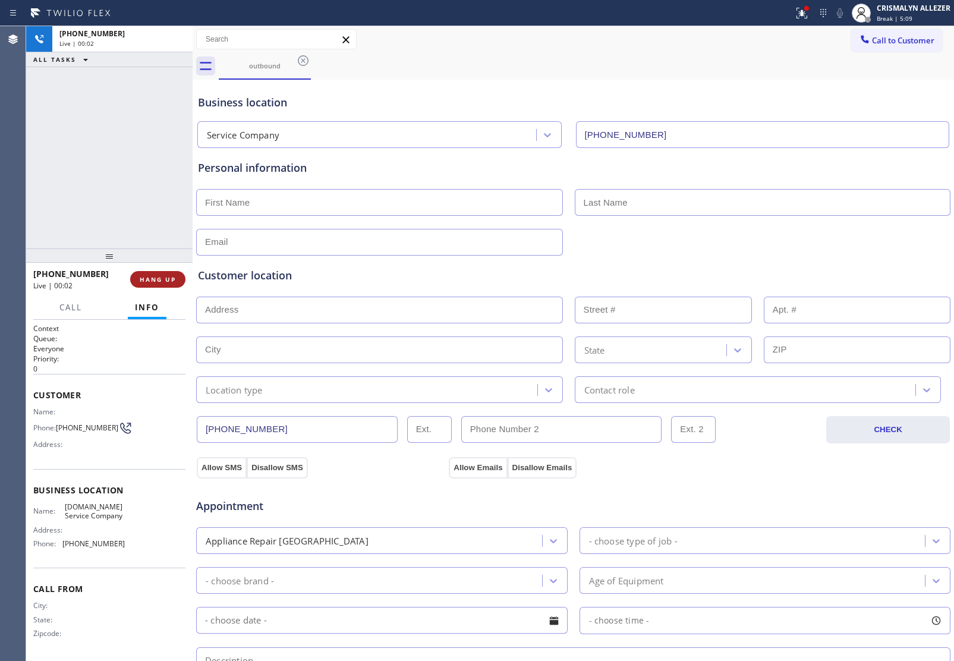
click at [157, 280] on span "HANG UP" at bounding box center [158, 279] width 36 height 8
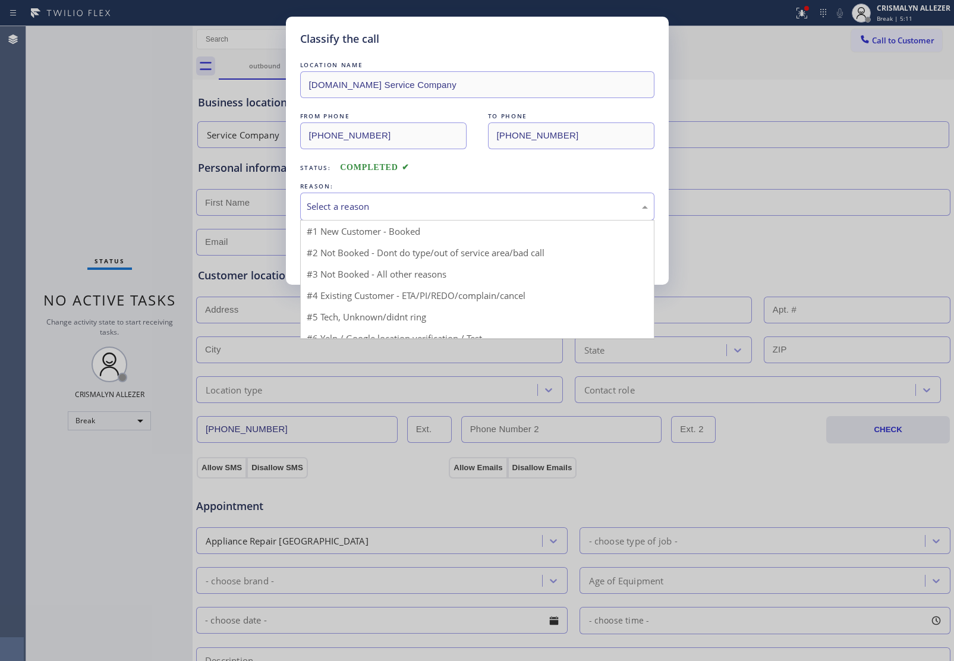
click at [449, 200] on div "Select a reason" at bounding box center [477, 207] width 341 height 14
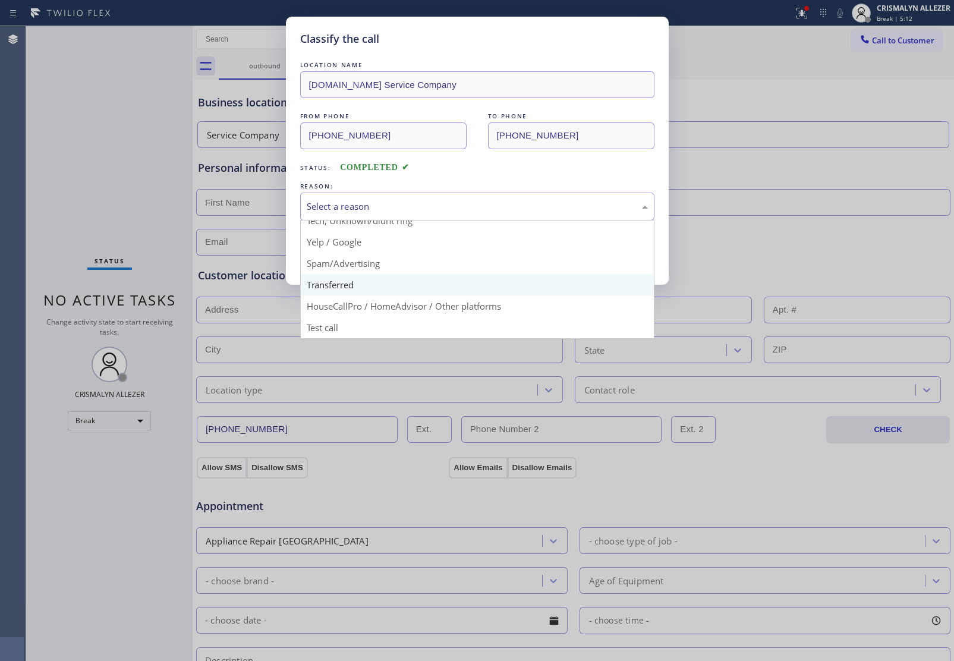
scroll to position [81, 0]
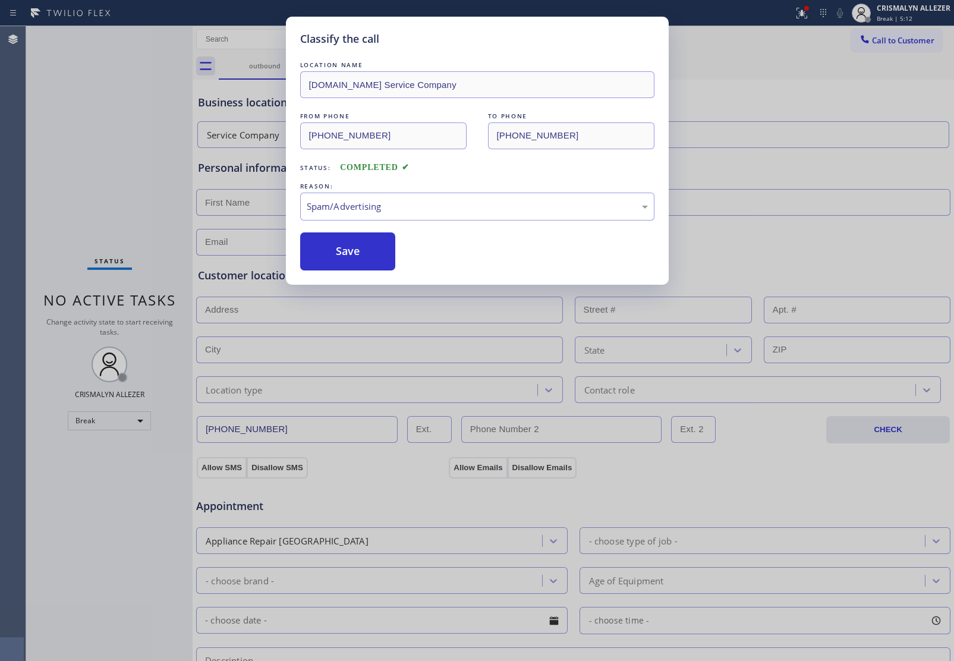
click at [362, 262] on button "Save" at bounding box center [348, 251] width 96 height 38
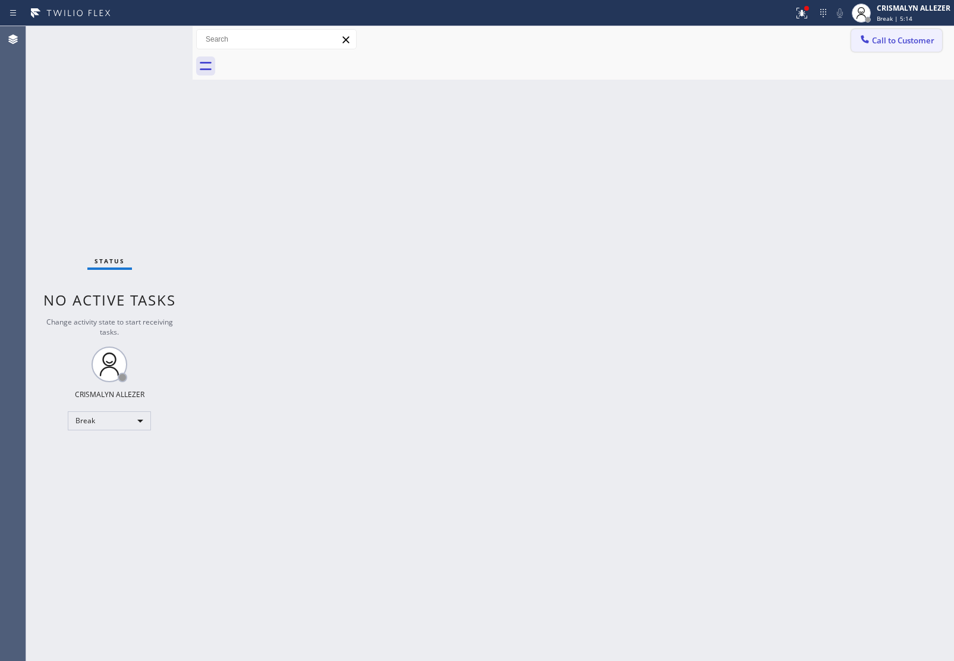
click at [895, 36] on span "Call to Customer" at bounding box center [903, 40] width 62 height 11
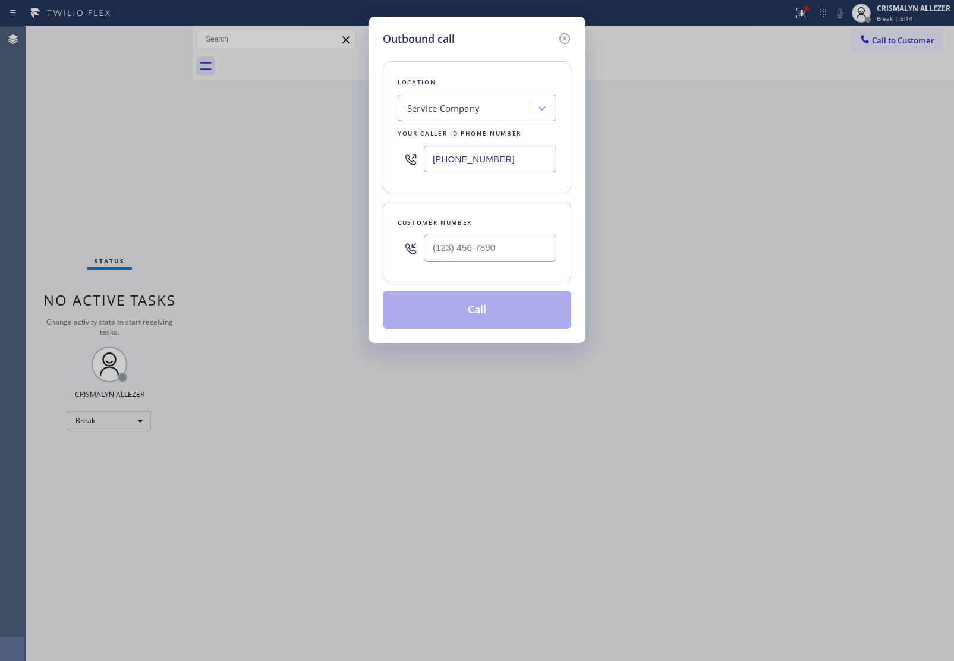
drag, startPoint x: 528, startPoint y: 233, endPoint x: 521, endPoint y: 254, distance: 22.4
click at [526, 242] on div at bounding box center [490, 248] width 133 height 39
click at [521, 254] on input "(___) ___-____" at bounding box center [490, 248] width 133 height 27
paste input "217) 379-0381"
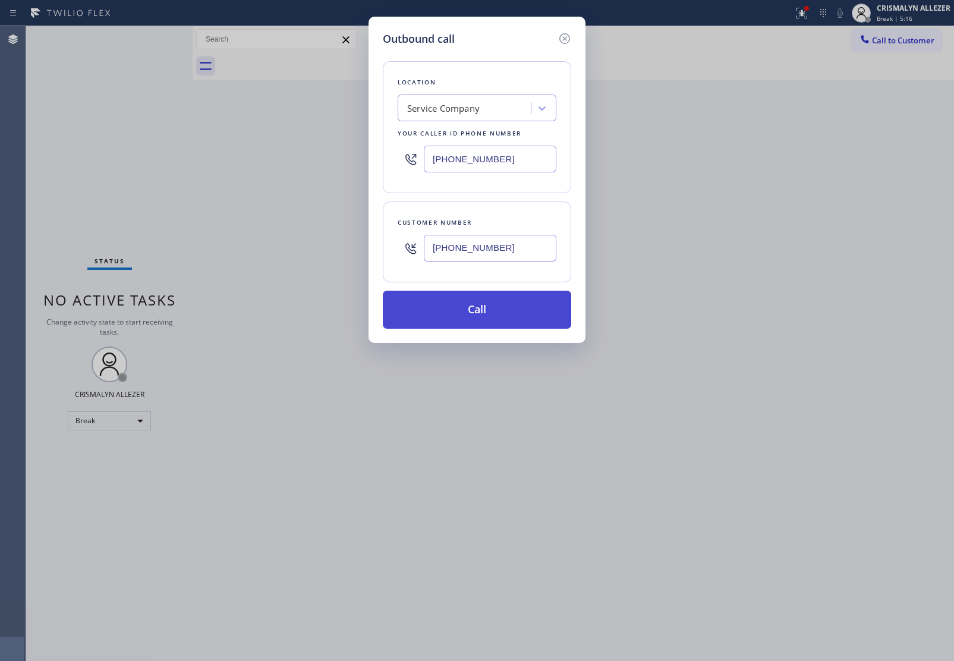
type input "[PHONE_NUMBER]"
click at [496, 301] on button "Call" at bounding box center [477, 310] width 188 height 38
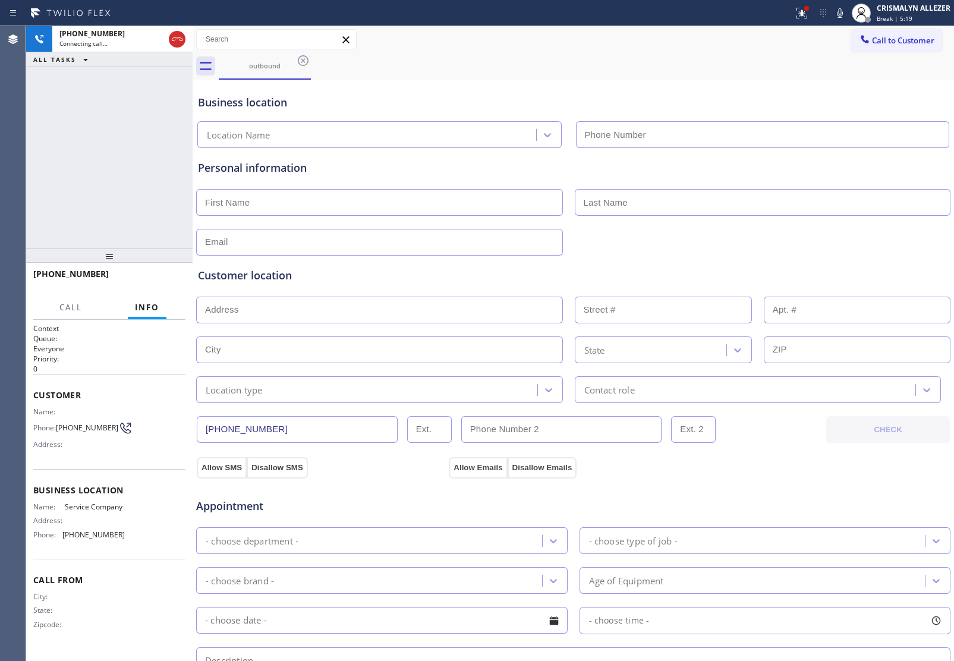
type input "[PHONE_NUMBER]"
click at [159, 282] on span "HANG UP" at bounding box center [158, 279] width 36 height 8
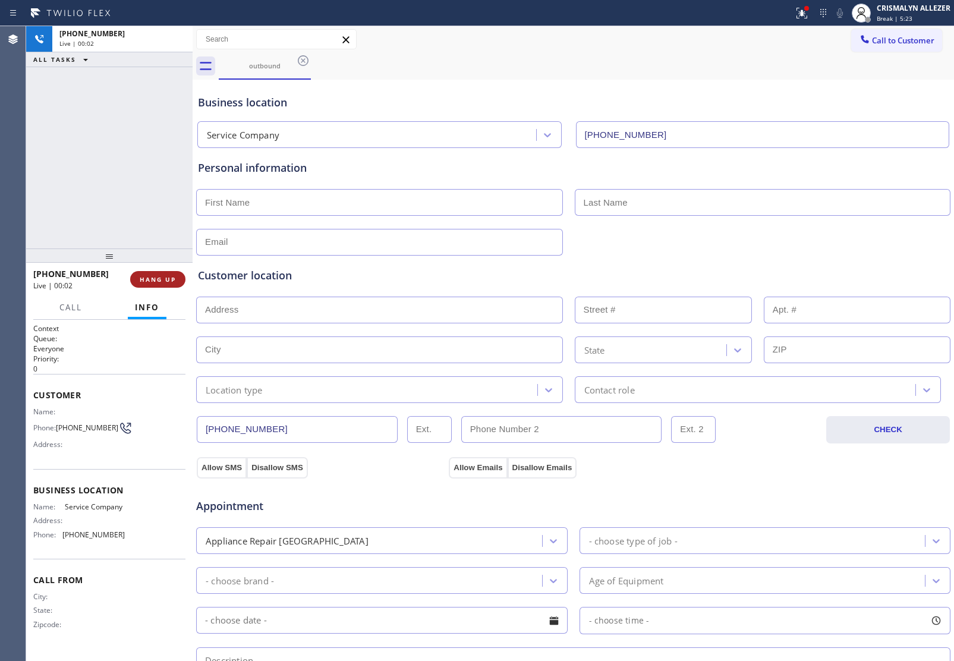
click at [159, 282] on span "HANG UP" at bounding box center [158, 279] width 36 height 8
click at [140, 284] on button "COMPLETE" at bounding box center [155, 279] width 60 height 17
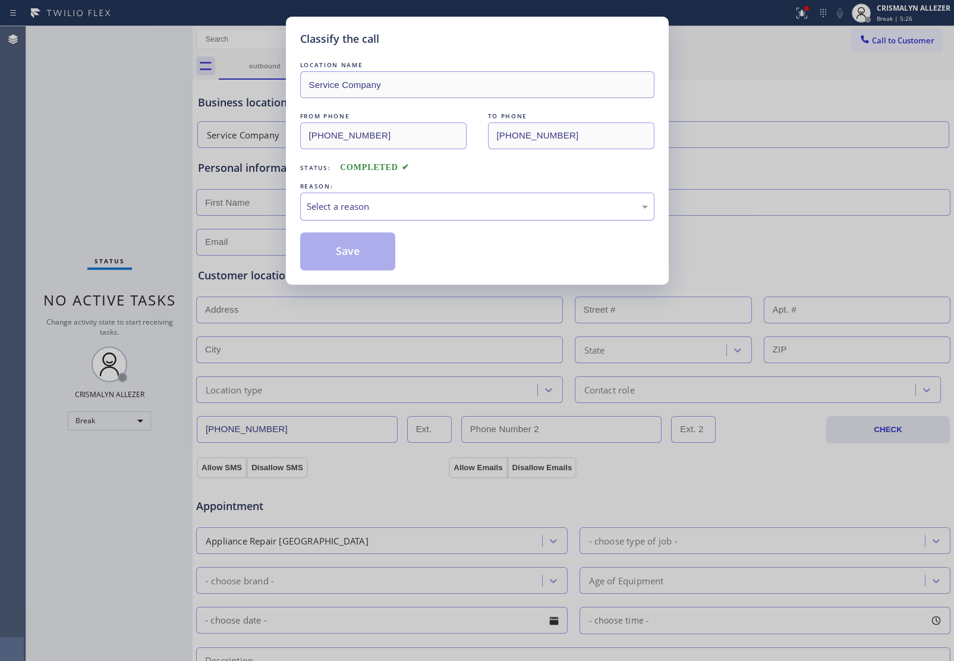
click at [433, 213] on div "Select a reason" at bounding box center [477, 207] width 341 height 14
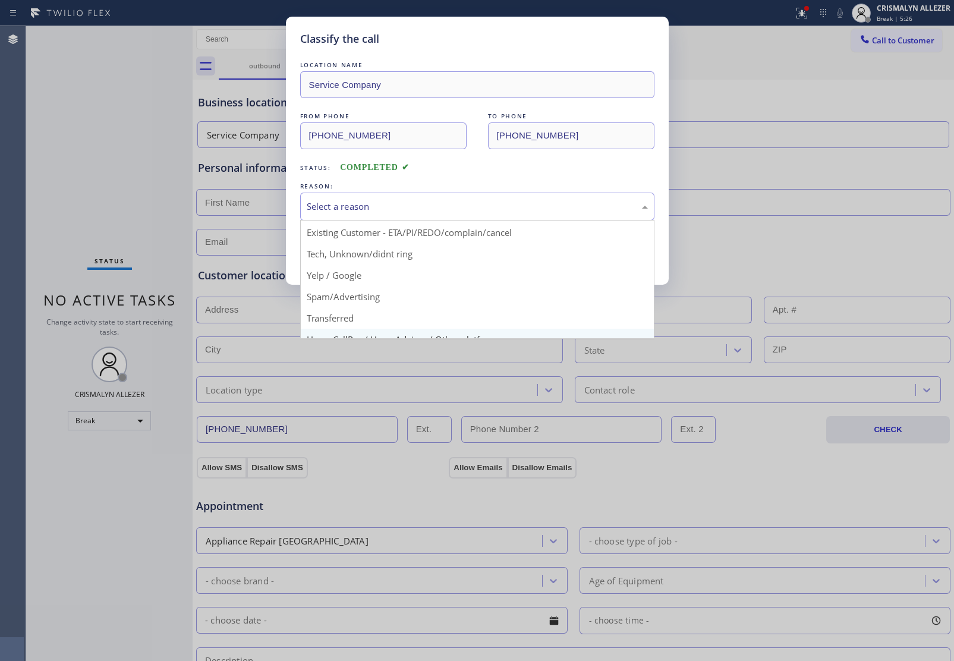
scroll to position [81, 0]
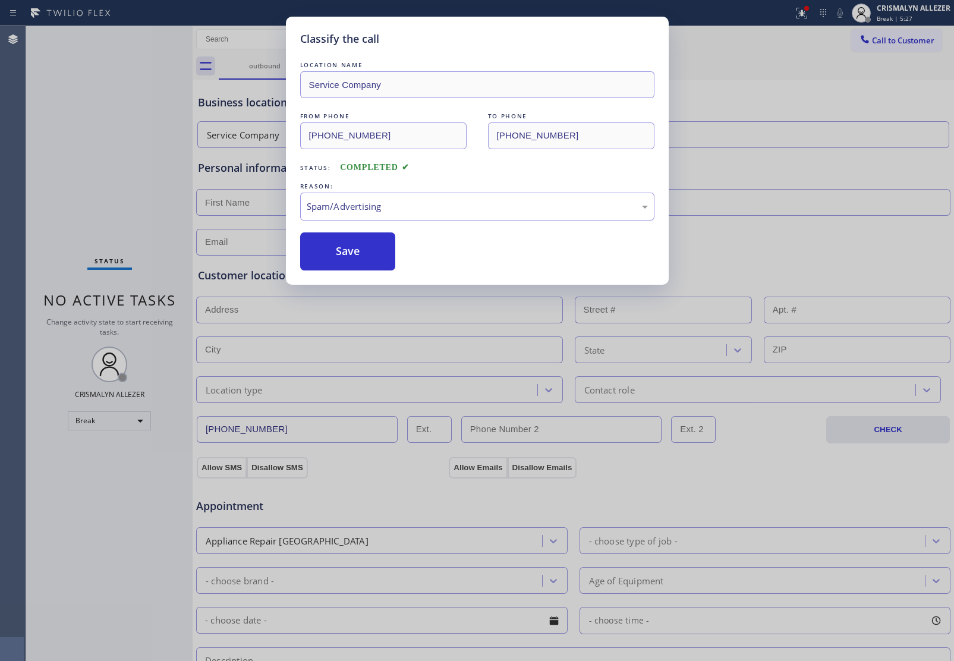
click at [364, 261] on button "Save" at bounding box center [348, 251] width 96 height 38
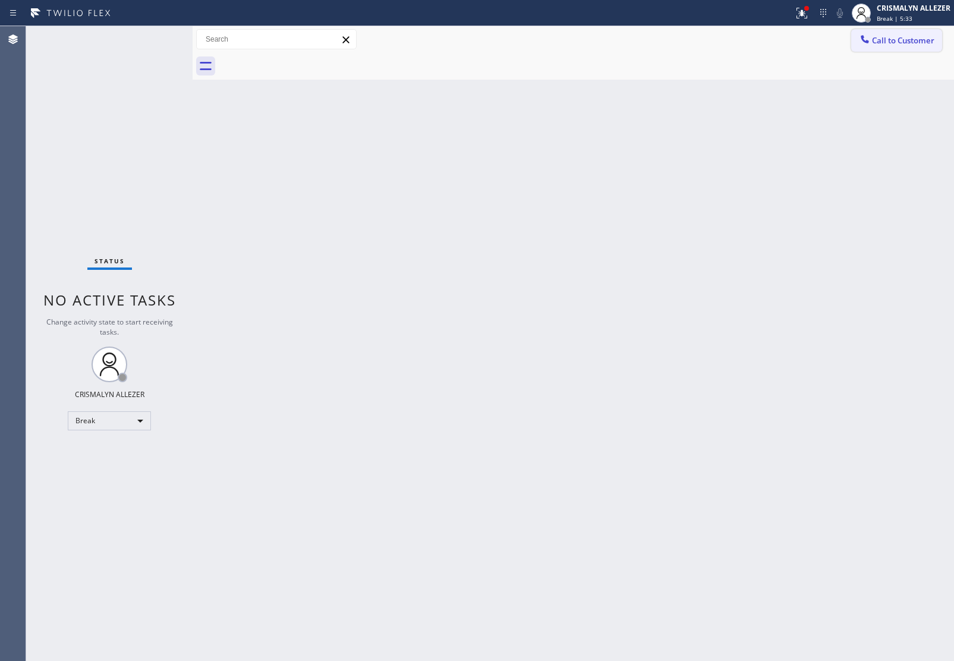
click at [884, 46] on button "Call to Customer" at bounding box center [896, 40] width 91 height 23
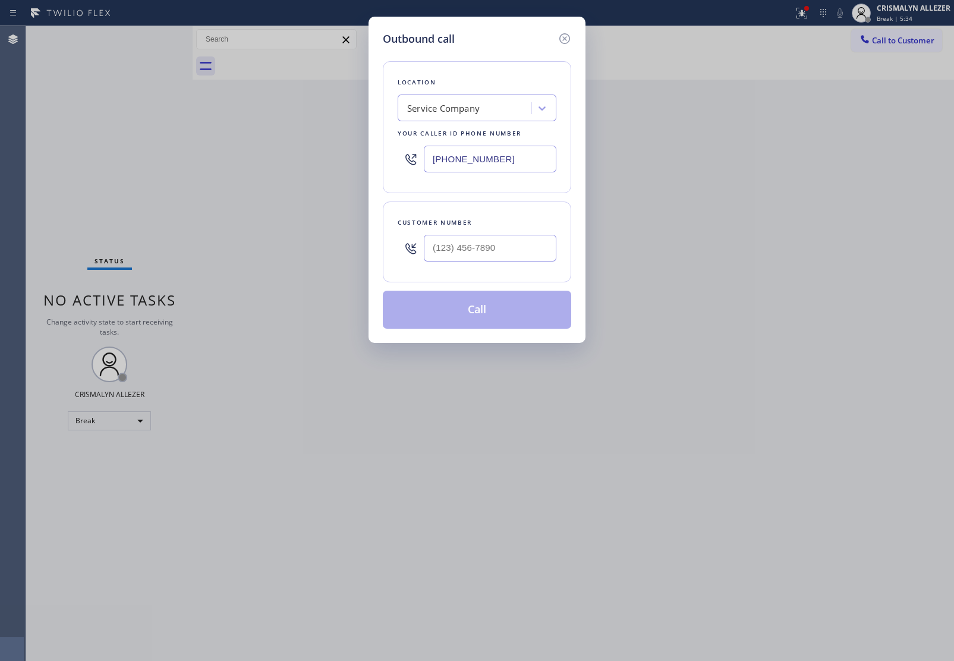
drag, startPoint x: 509, startPoint y: 160, endPoint x: 207, endPoint y: 159, distance: 301.9
click at [316, 158] on div "Outbound call Location Service Company Your caller id phone number (833) 605-62…" at bounding box center [477, 330] width 954 height 661
paste input "650) 332-1291"
type input "(650) 332-1291"
click at [497, 248] on input "(___) ___-____" at bounding box center [490, 248] width 133 height 27
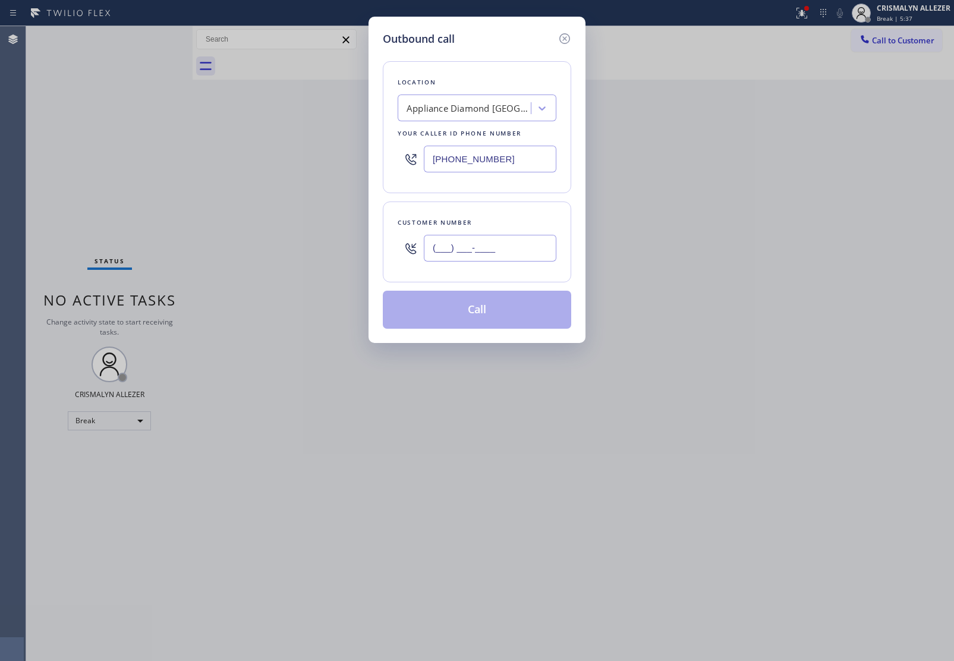
paste input "650) 212-1290"
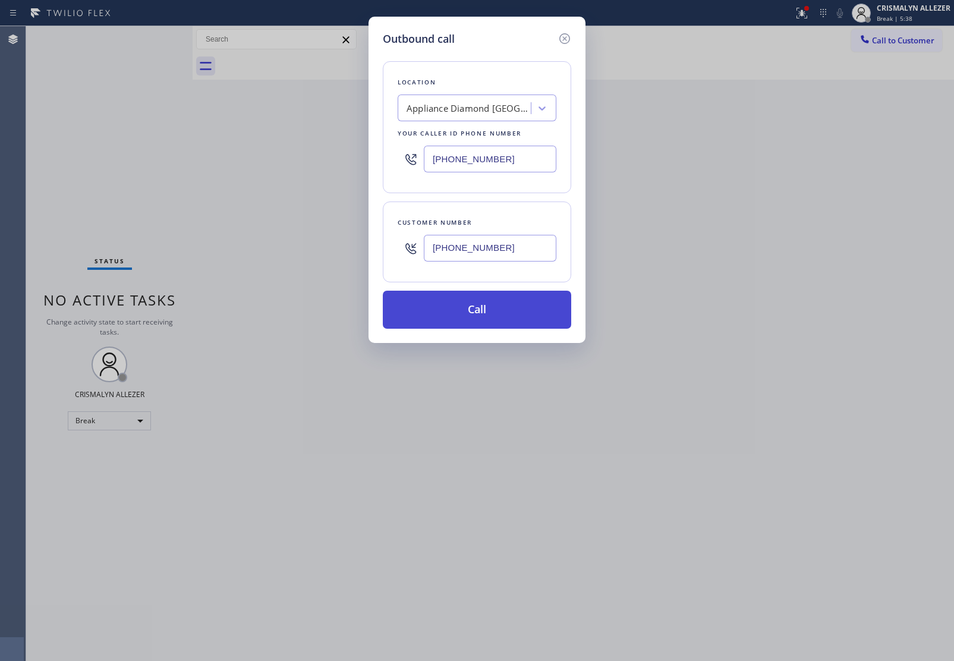
type input "(650) 212-1290"
click at [475, 312] on button "Call" at bounding box center [477, 310] width 188 height 38
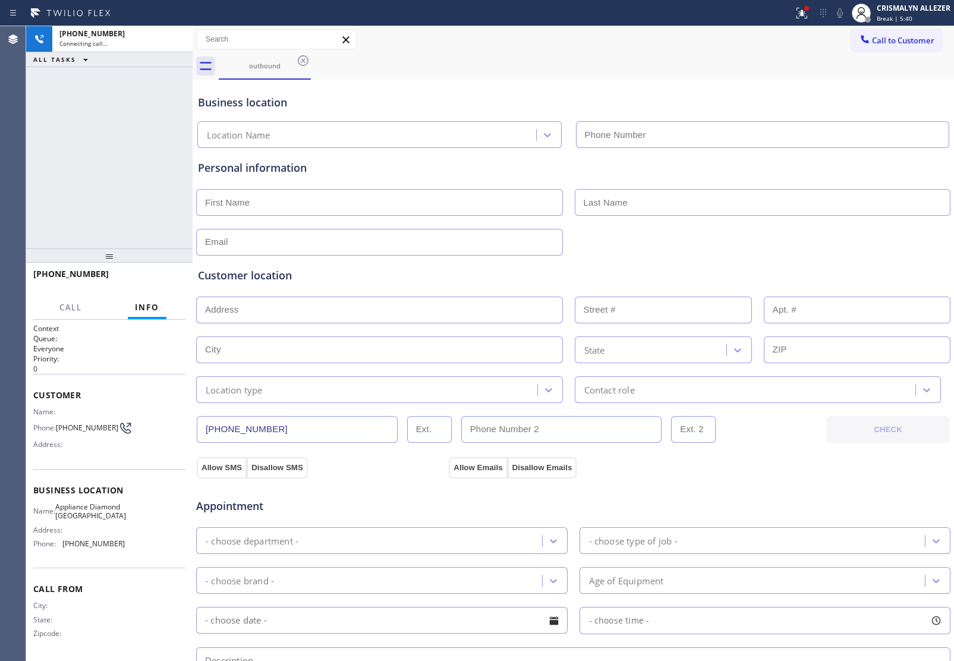
type input "(650) 332-1291"
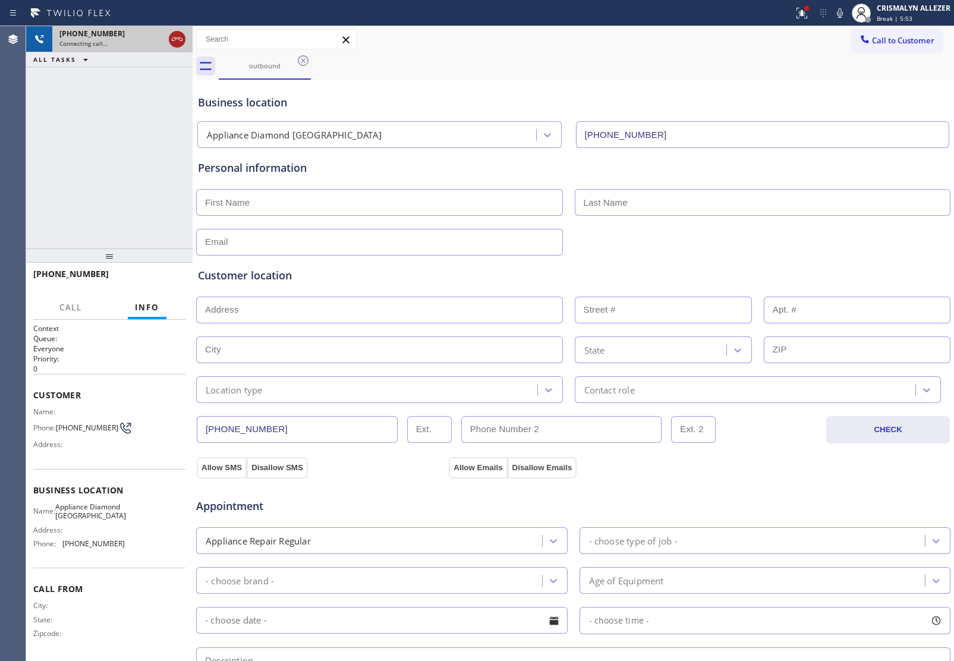
click at [172, 43] on icon at bounding box center [177, 39] width 14 height 14
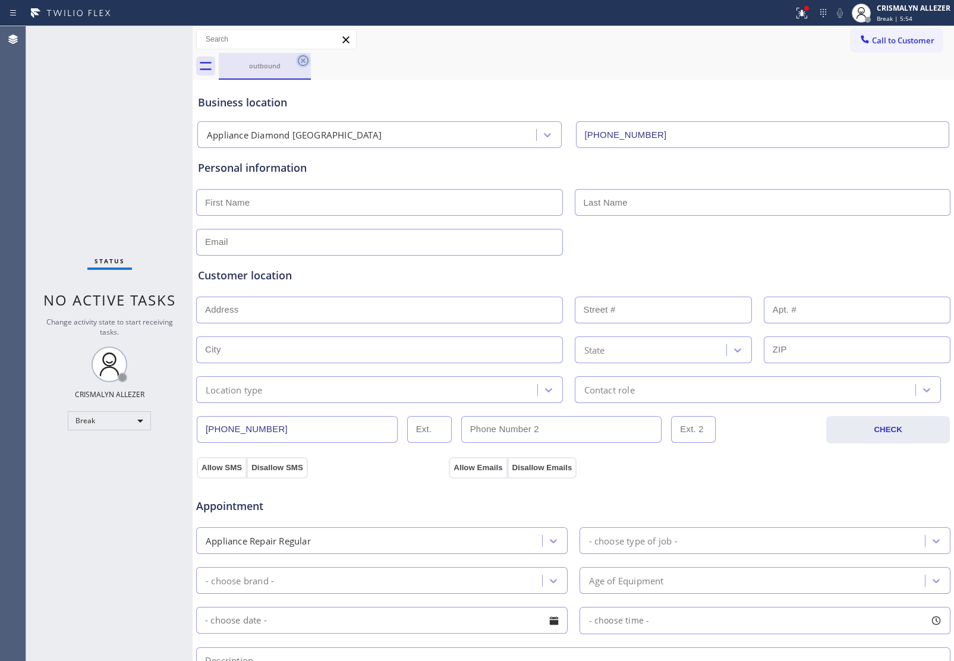
click at [301, 63] on icon at bounding box center [303, 60] width 14 height 14
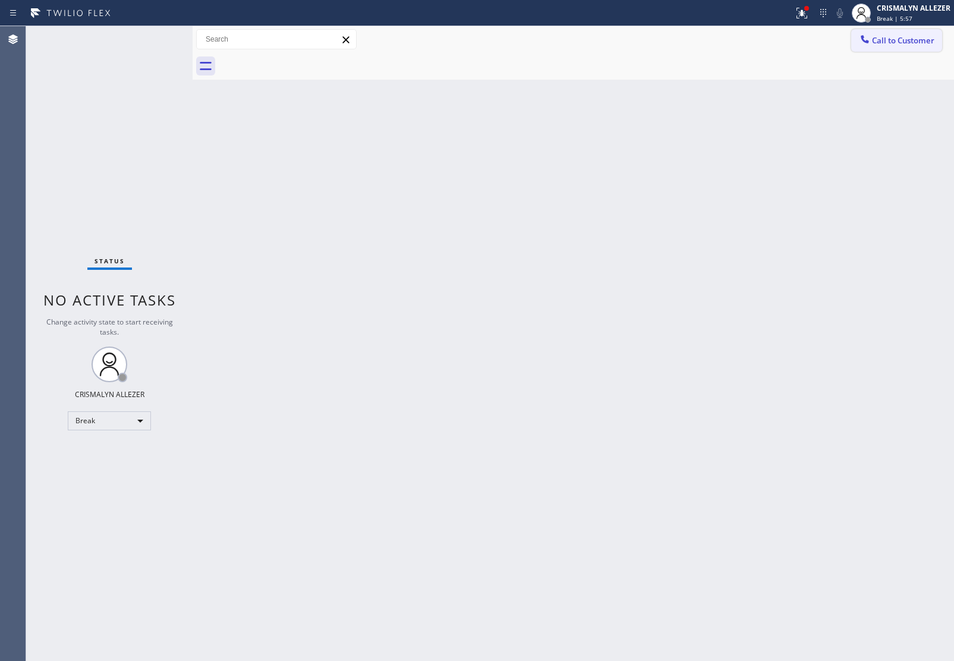
click at [901, 45] on span "Call to Customer" at bounding box center [903, 40] width 62 height 11
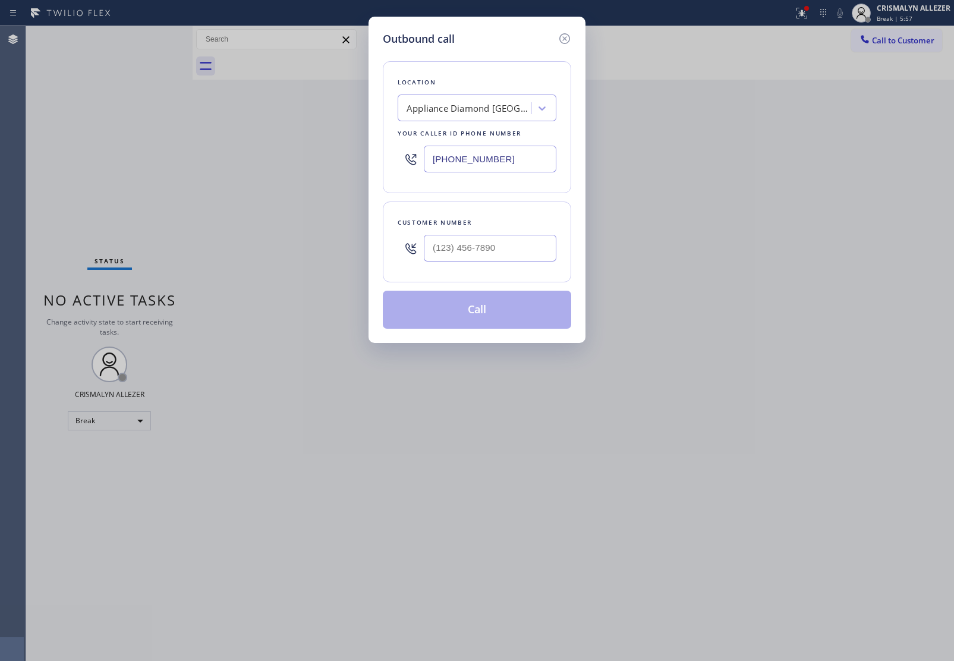
drag, startPoint x: 524, startPoint y: 149, endPoint x: 302, endPoint y: 165, distance: 222.2
click at [398, 165] on div "(650) 332-1291" at bounding box center [477, 159] width 159 height 39
paste input "26) 508-7417"
type input "[PHONE_NUMBER]"
click at [495, 254] on input "(___) ___-____" at bounding box center [490, 248] width 133 height 27
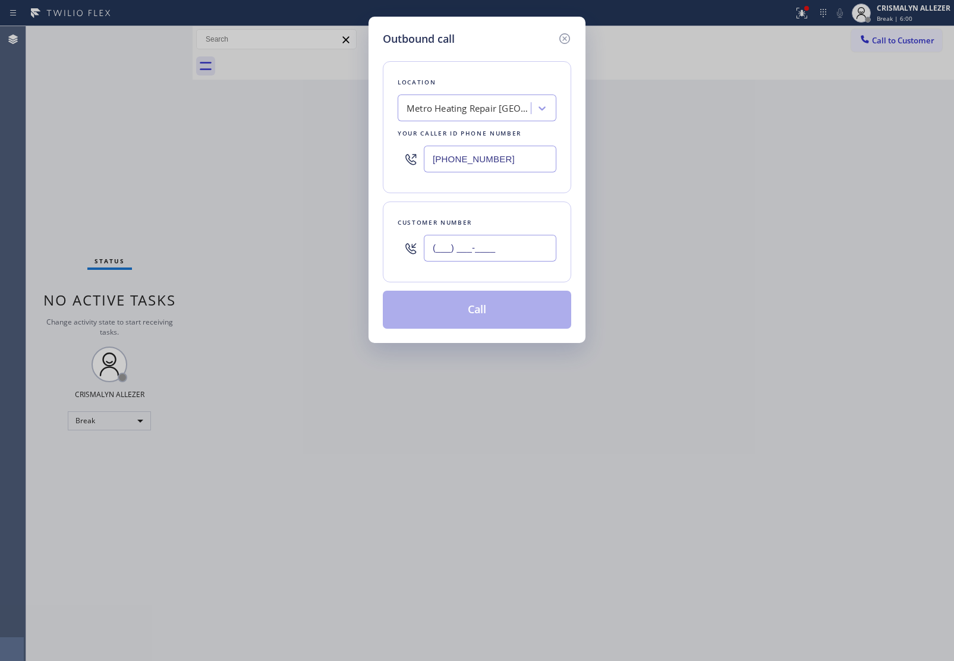
paste input "562) 257-3610"
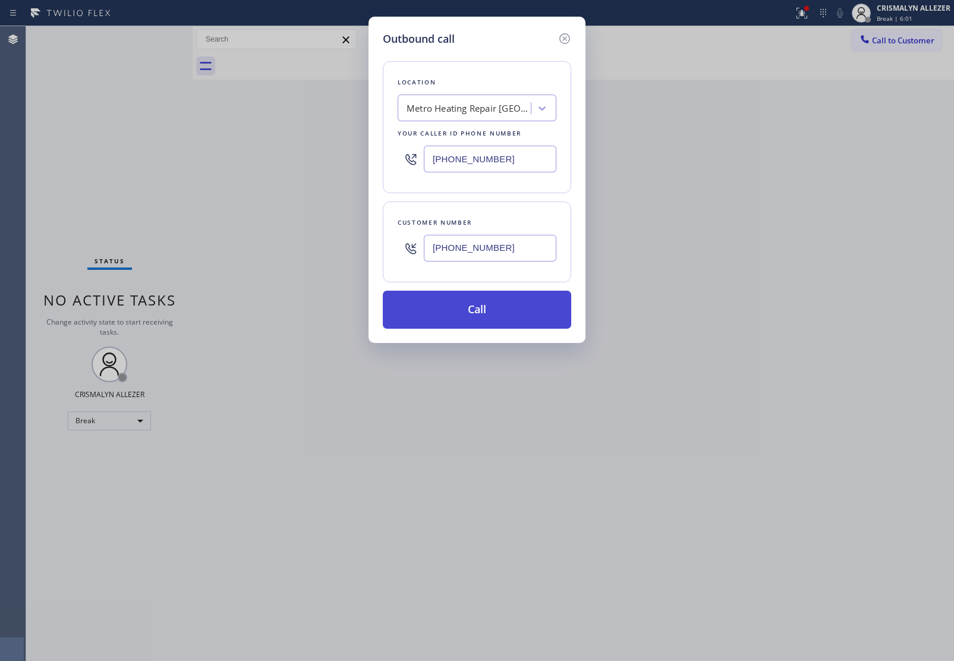
type input "[PHONE_NUMBER]"
click at [481, 321] on button "Call" at bounding box center [477, 310] width 188 height 38
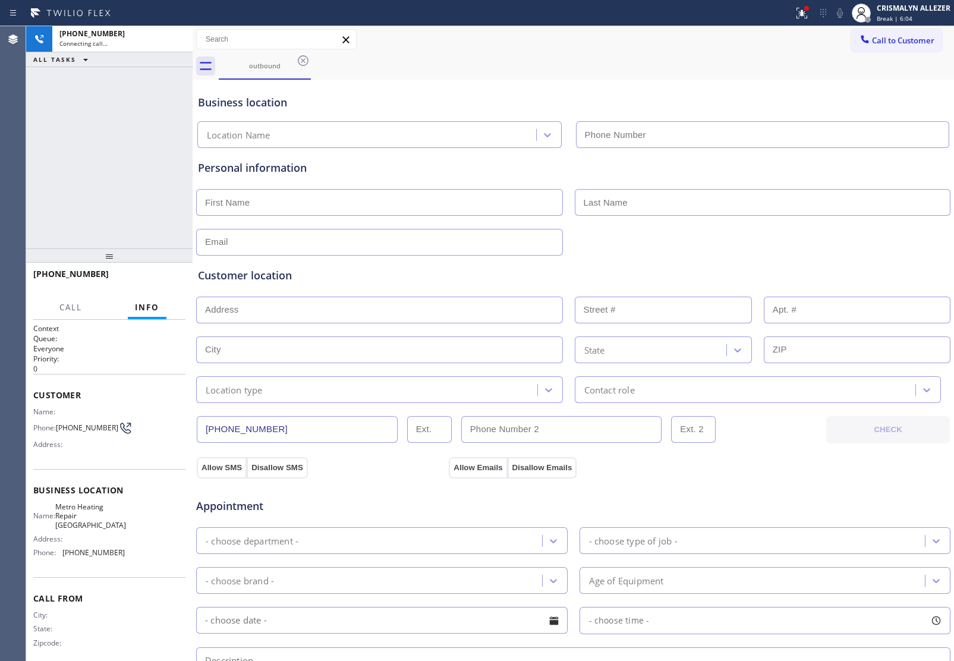
type input "[PHONE_NUMBER]"
click at [684, 257] on div "Customer location >> ADD NEW ADDRESS << + NEW ADDRESS State Location type Conta…" at bounding box center [573, 329] width 755 height 147
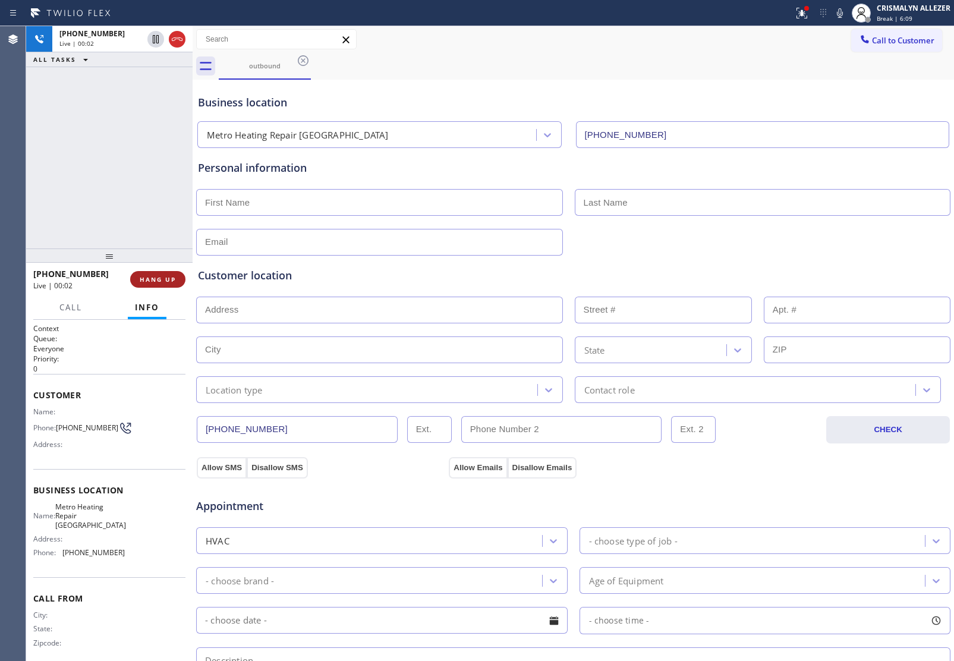
click at [159, 277] on span "HANG UP" at bounding box center [158, 279] width 36 height 8
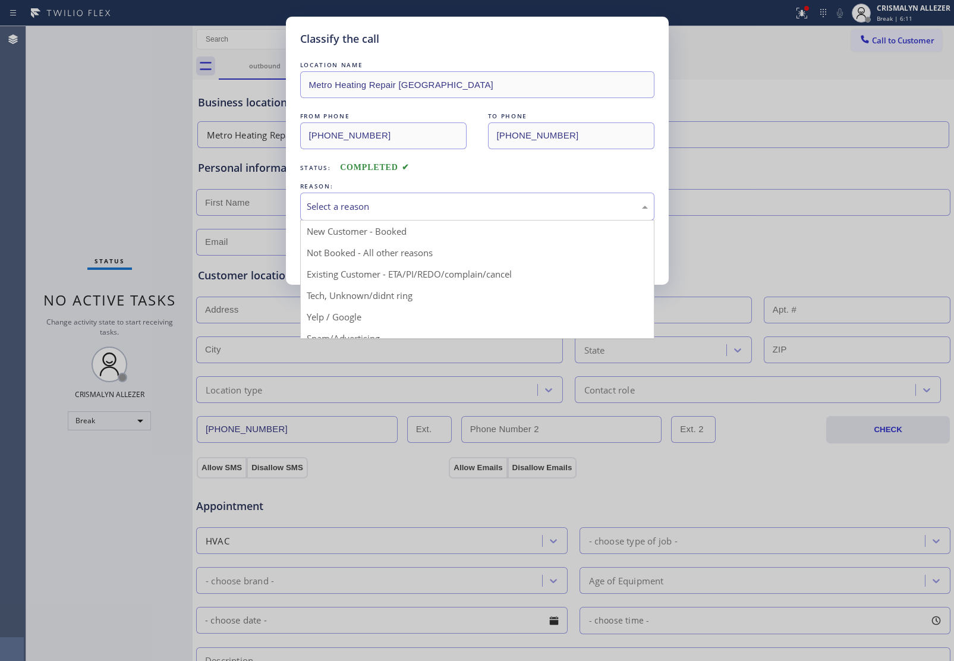
click at [498, 204] on div "Select a reason" at bounding box center [477, 207] width 341 height 14
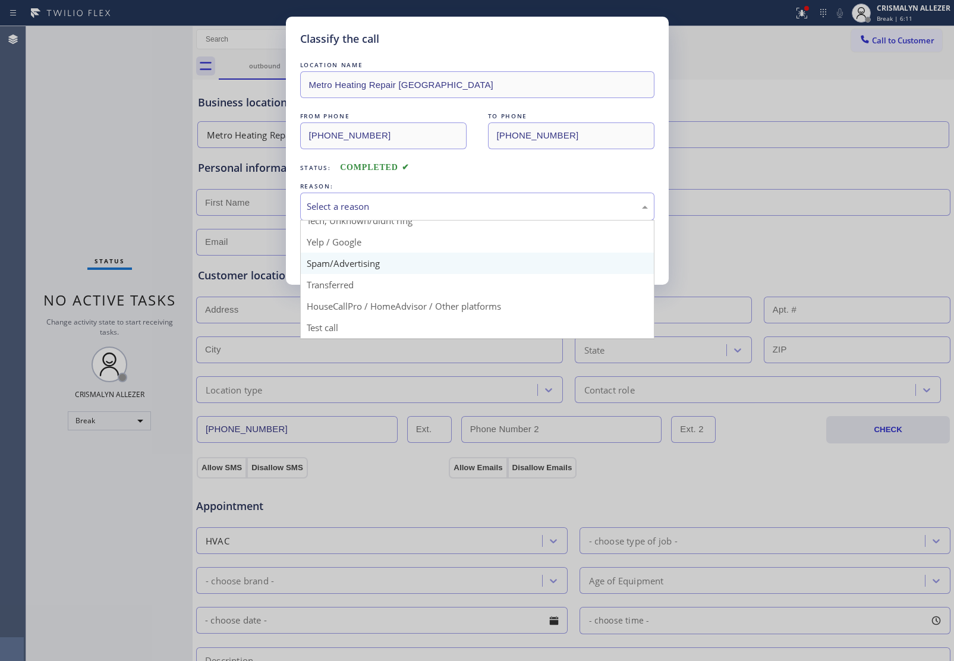
scroll to position [81, 0]
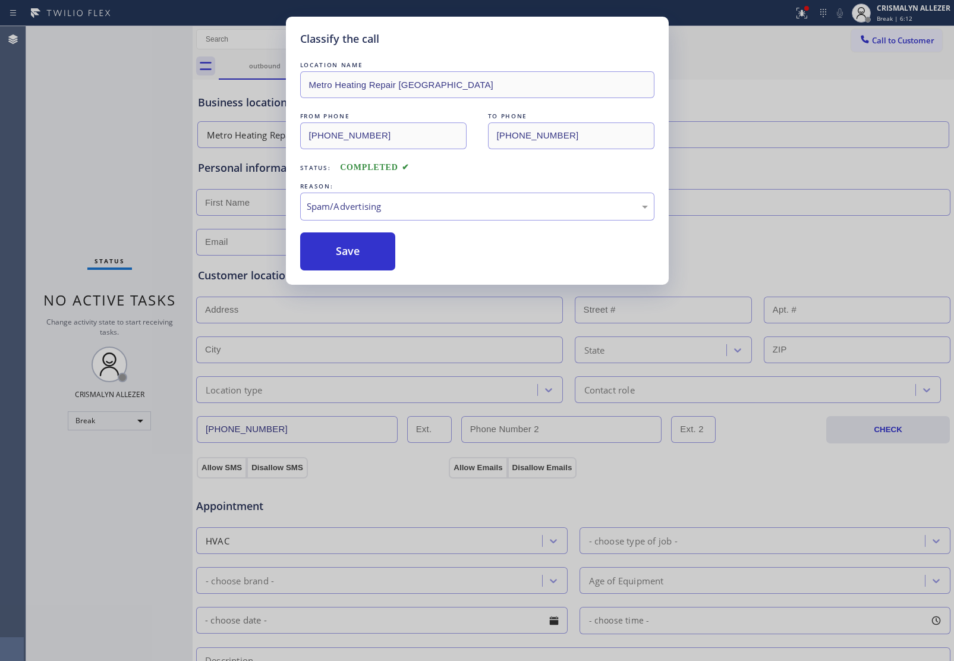
click at [352, 256] on button "Save" at bounding box center [348, 251] width 96 height 38
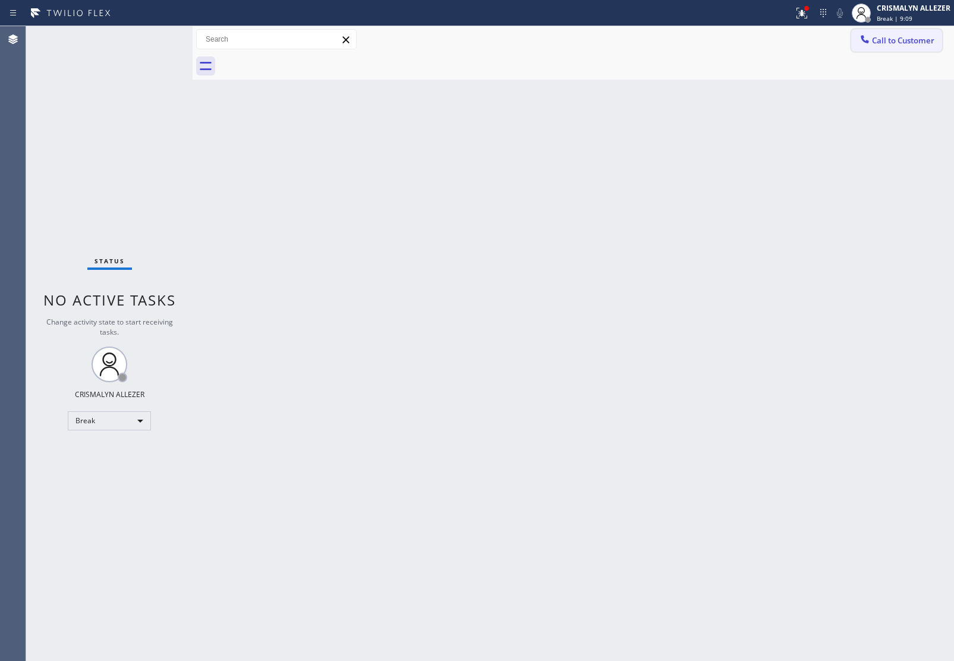
click at [875, 43] on span "Call to Customer" at bounding box center [903, 40] width 62 height 11
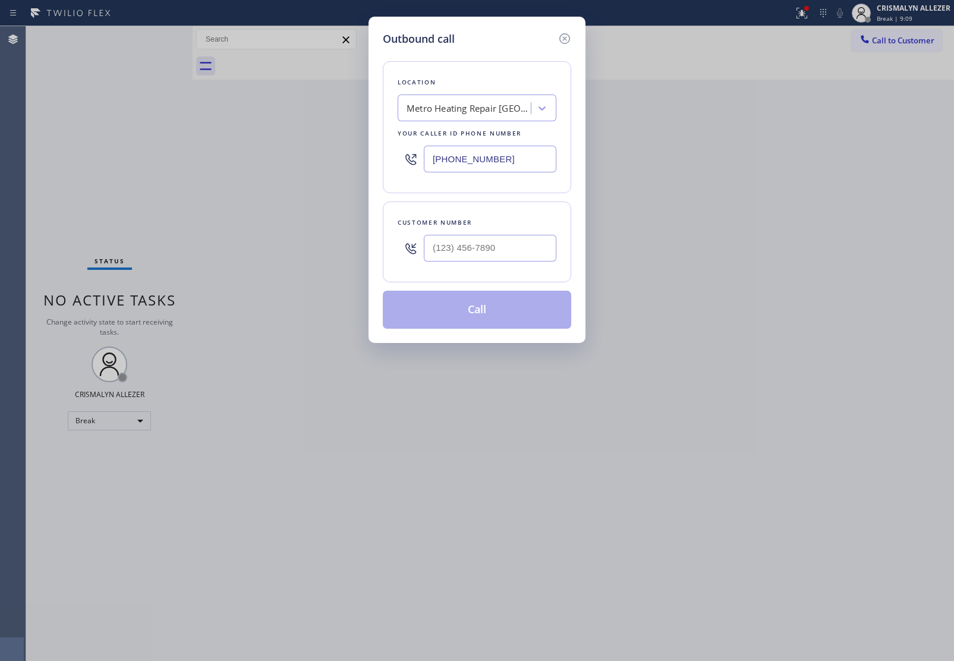
drag, startPoint x: 548, startPoint y: 167, endPoint x: 260, endPoint y: 146, distance: 289.0
click at [260, 146] on div "Outbound call Location Metro Heating Repair Pasadena Your caller id phone numbe…" at bounding box center [477, 330] width 954 height 661
paste input "323) 310-0103"
type input "[PHONE_NUMBER]"
click at [476, 248] on input "(___) ___-____" at bounding box center [490, 248] width 133 height 27
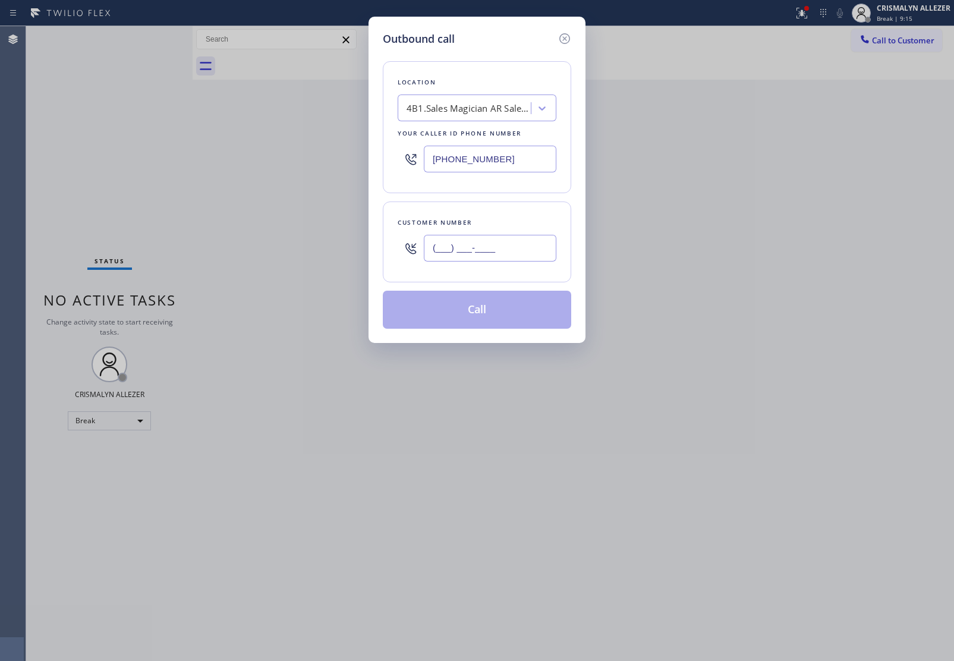
paste input "603) 540-9901"
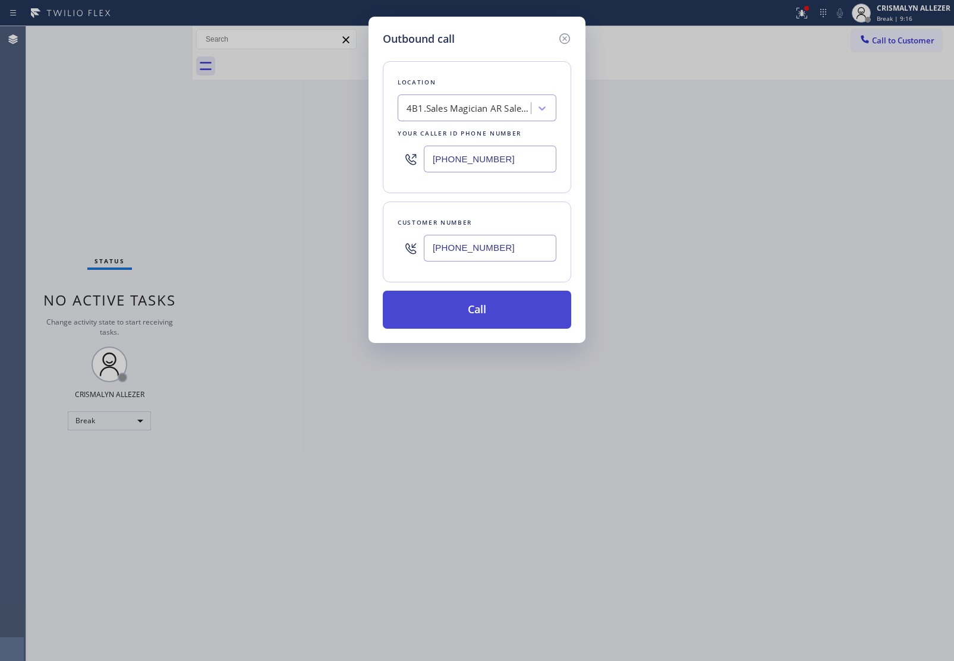
type input "(603) 540-9901"
click at [479, 313] on button "Call" at bounding box center [477, 310] width 188 height 38
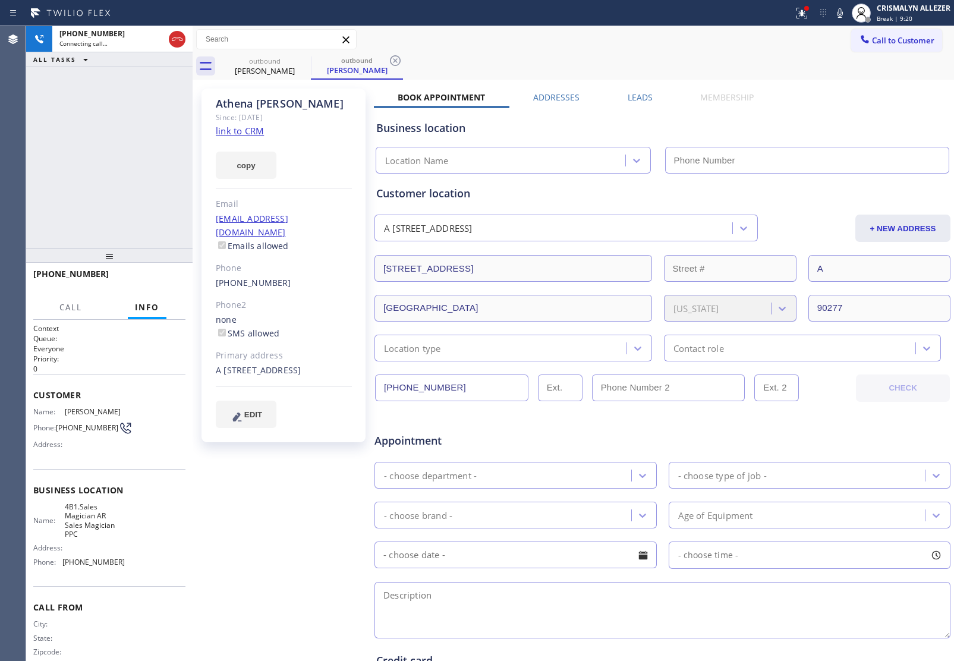
click at [236, 130] on link "link to CRM" at bounding box center [240, 131] width 48 height 12
type input "[PHONE_NUMBER]"
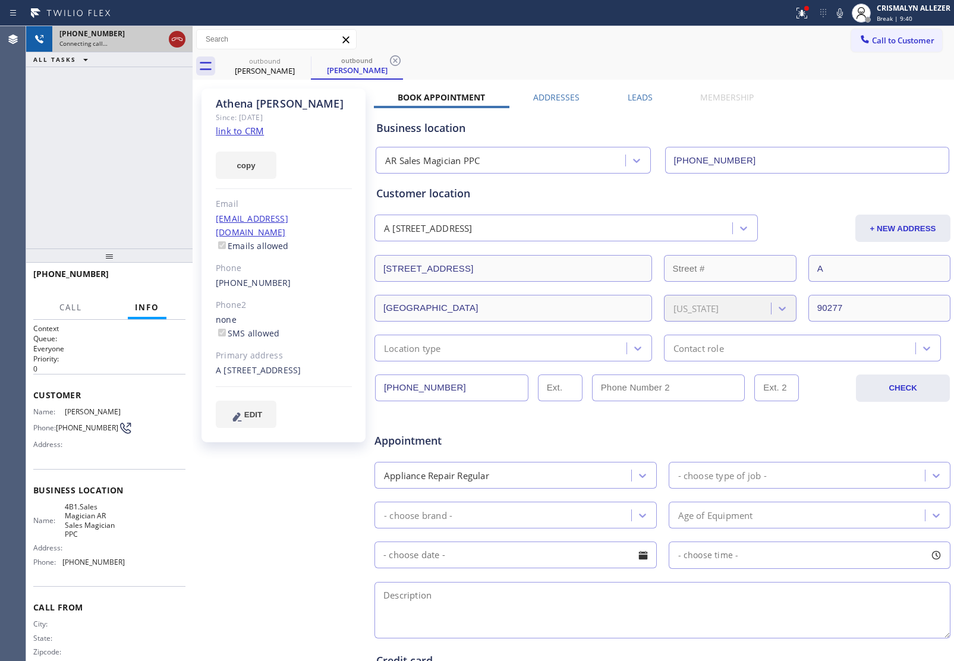
click at [174, 42] on icon at bounding box center [177, 39] width 14 height 14
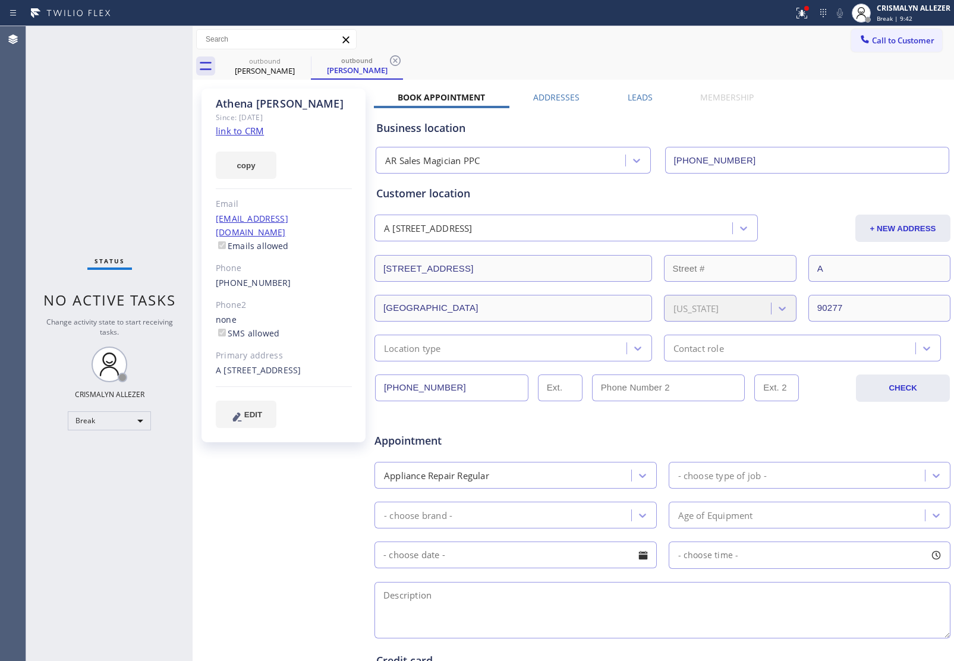
click at [635, 96] on label "Leads" at bounding box center [640, 97] width 25 height 11
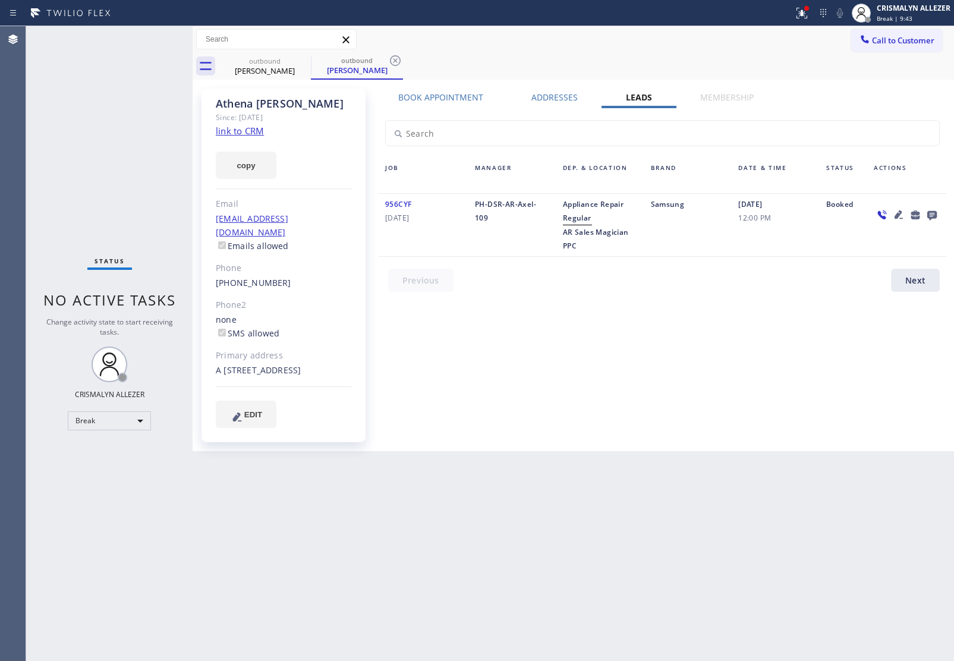
click at [931, 213] on icon at bounding box center [932, 214] width 14 height 15
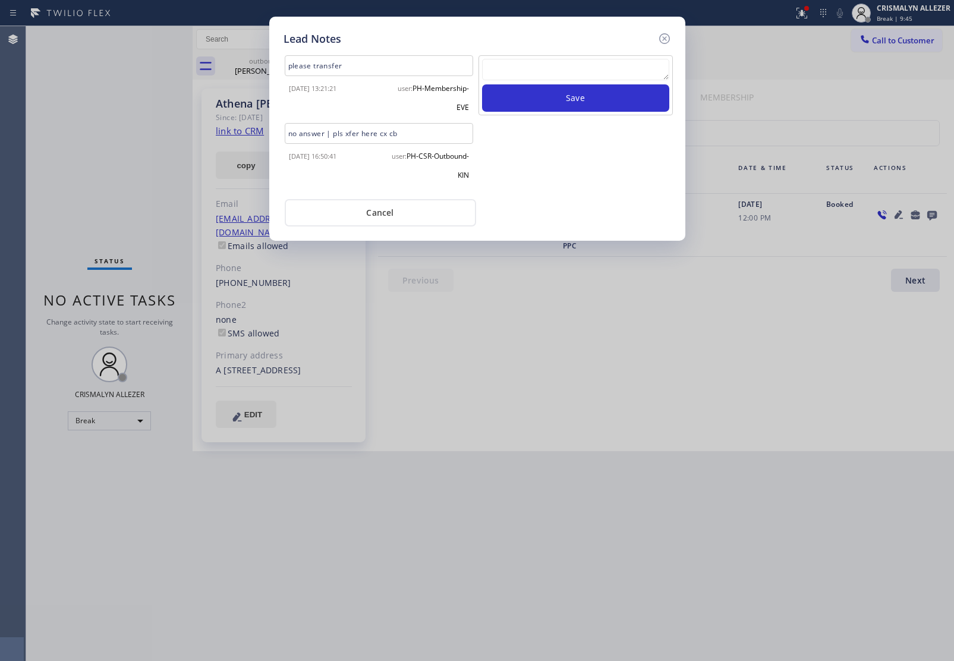
click at [538, 58] on div "Save" at bounding box center [575, 85] width 194 height 60
click at [568, 71] on textarea at bounding box center [575, 69] width 187 height 21
paste textarea "no answer | pls xfer here cx cb"
type textarea "no answer | pls xfer here cx cb"
click at [573, 101] on button "Save" at bounding box center [575, 97] width 187 height 27
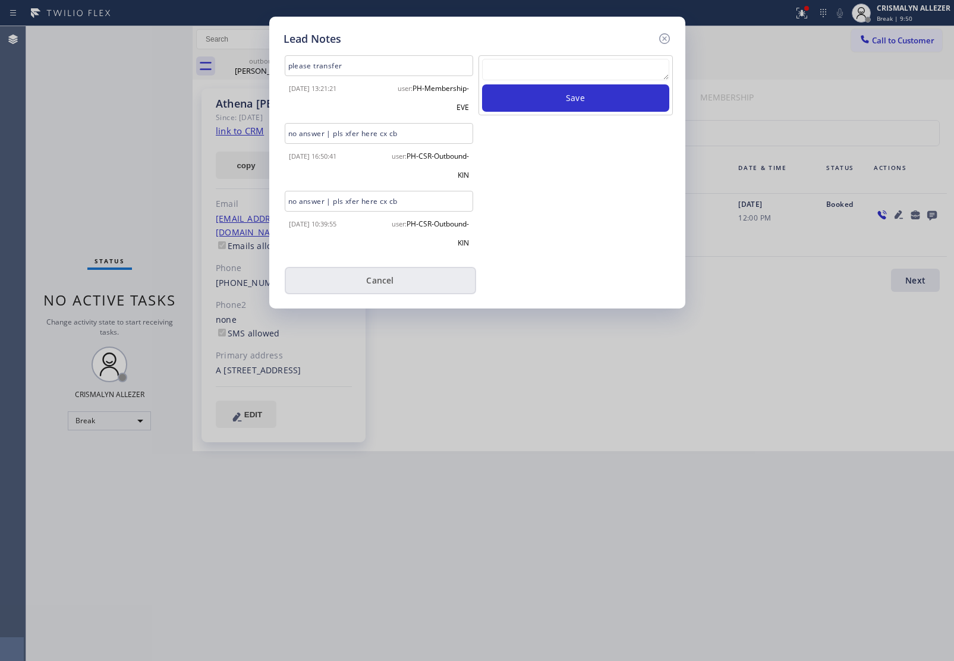
click at [386, 278] on button "Cancel" at bounding box center [380, 280] width 191 height 27
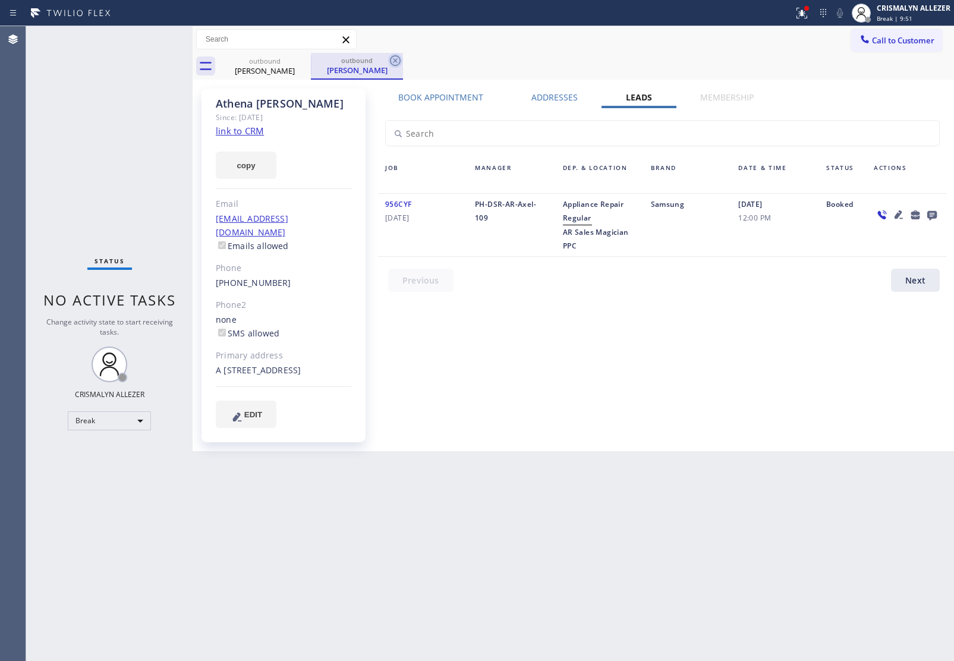
click at [398, 61] on icon at bounding box center [395, 60] width 14 height 14
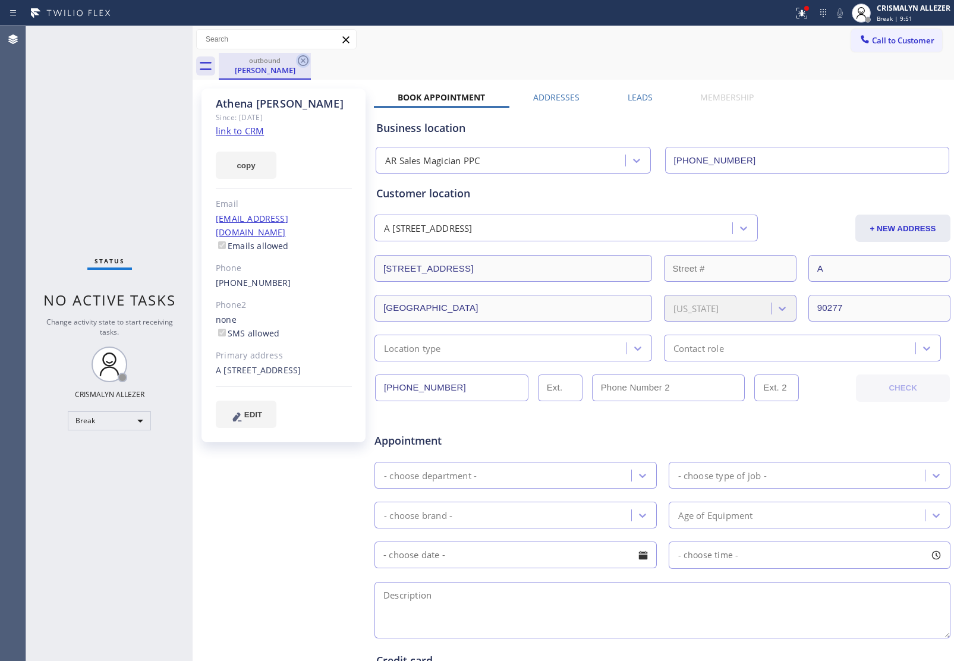
click at [300, 58] on icon at bounding box center [303, 60] width 14 height 14
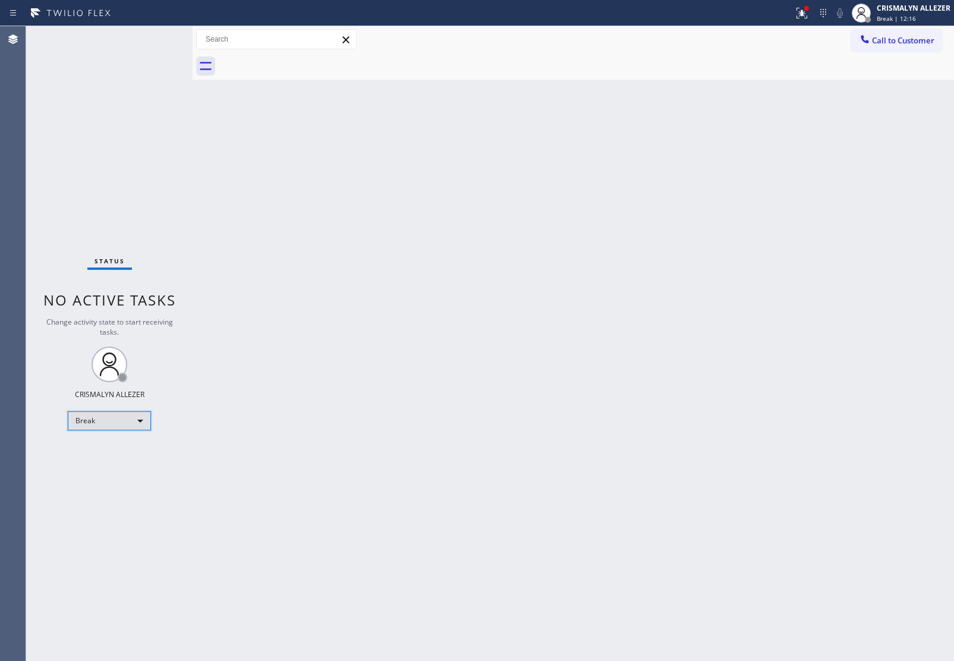
click at [140, 417] on div "Break" at bounding box center [109, 420] width 83 height 19
click at [117, 462] on li "Unavailable" at bounding box center [108, 466] width 81 height 14
click at [898, 380] on div "Back to Dashboard Change Sender ID Customers Technicians Select a contact Outbo…" at bounding box center [573, 343] width 761 height 635
click at [896, 42] on span "Call to Customer" at bounding box center [903, 40] width 62 height 11
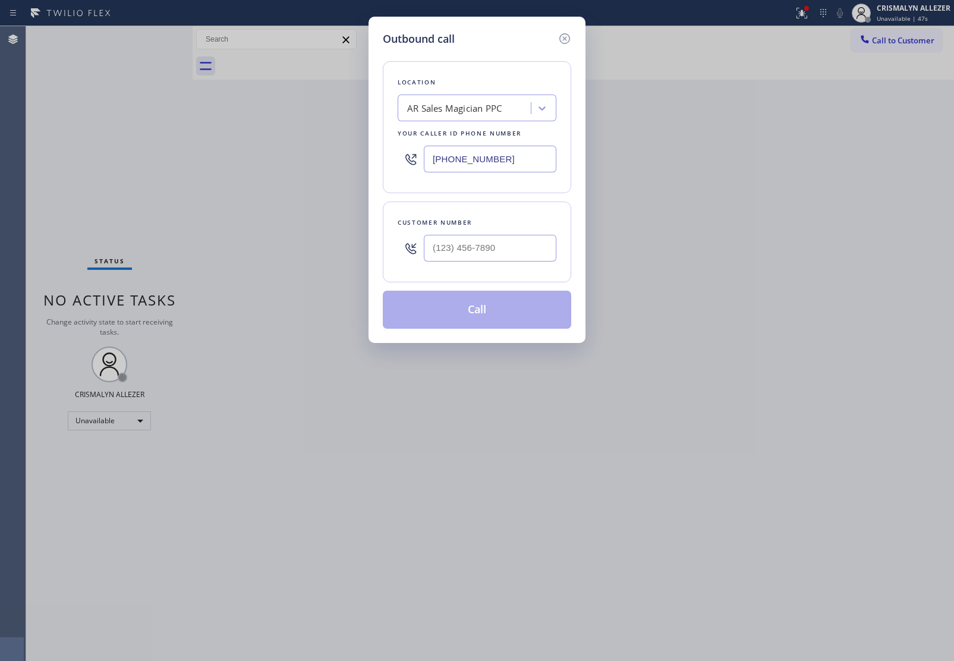
drag, startPoint x: 538, startPoint y: 158, endPoint x: 251, endPoint y: 162, distance: 286.4
click at [278, 159] on div "Outbound call Location AR Sales Magician PPC Your caller id phone number (323) …" at bounding box center [477, 330] width 954 height 661
paste input "630) 394-6070"
type input "[PHONE_NUMBER]"
click at [492, 256] on input "(___) ___-____" at bounding box center [490, 248] width 133 height 27
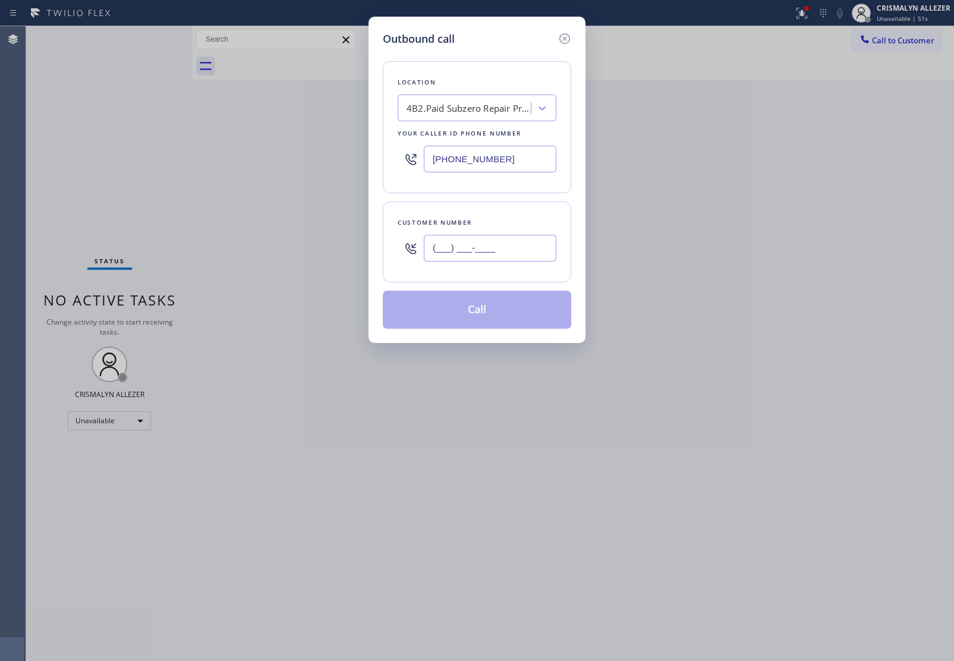
paste input "917) 797-6447"
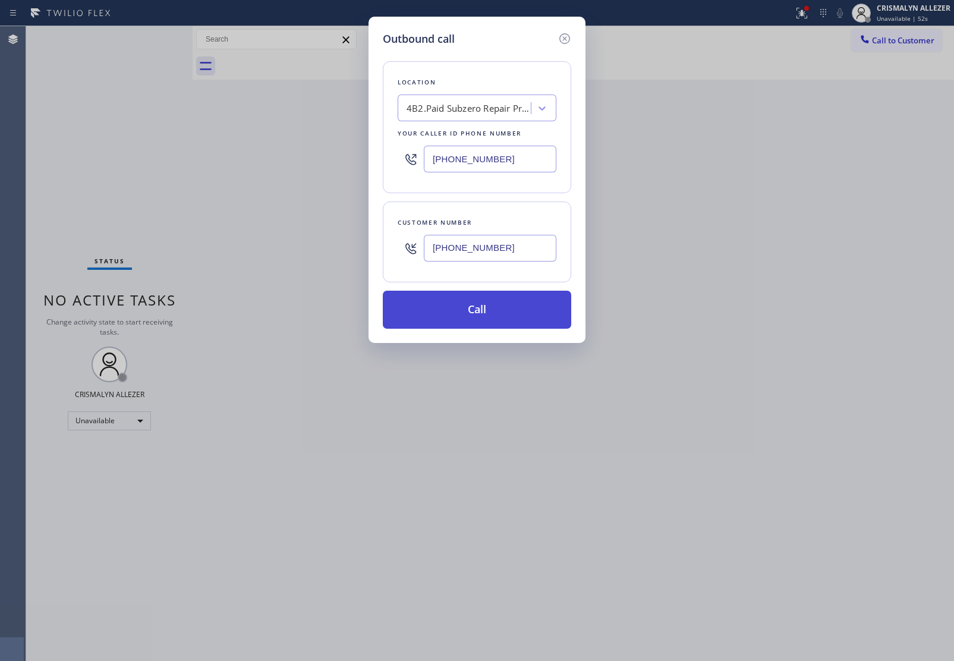
type input "[PHONE_NUMBER]"
click at [475, 319] on button "Call" at bounding box center [477, 310] width 188 height 38
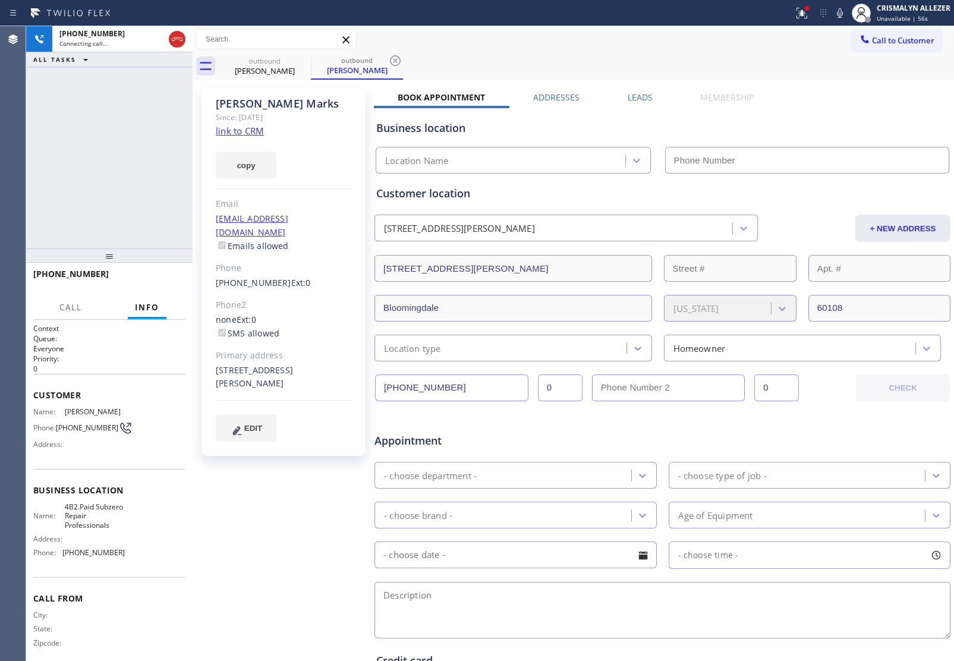
type input "[PHONE_NUMBER]"
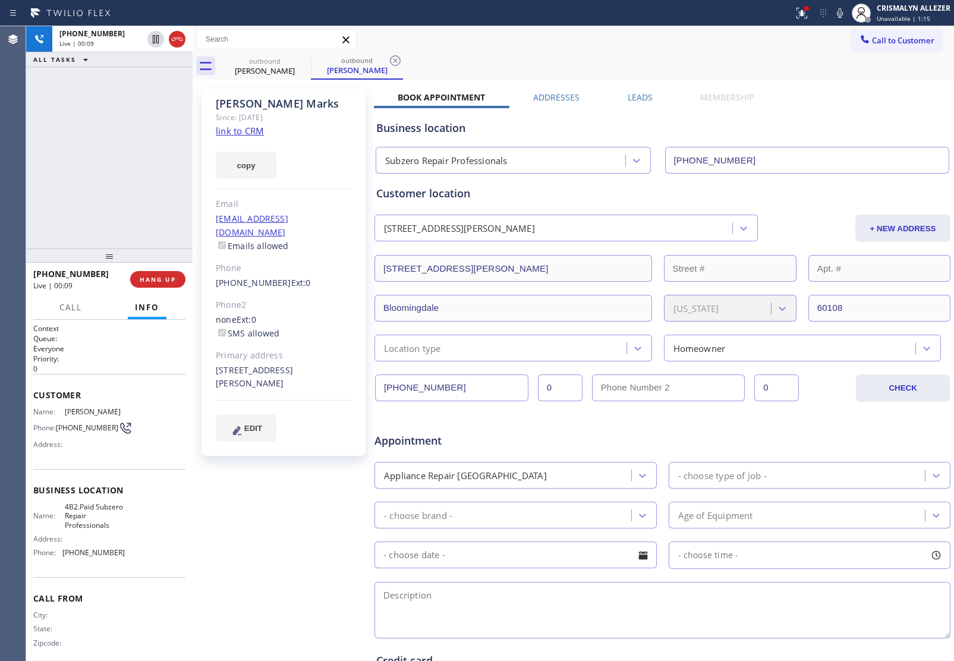
click at [887, 113] on div "Business location Subzero Repair Professionals (630) 394-6070" at bounding box center [662, 140] width 577 height 65
click at [882, 101] on div "Book Appointment Addresses Leads Membership Business location Subzero Repair Pr…" at bounding box center [662, 472] width 577 height 761
click at [154, 277] on span "COMPLETE" at bounding box center [155, 279] width 41 height 8
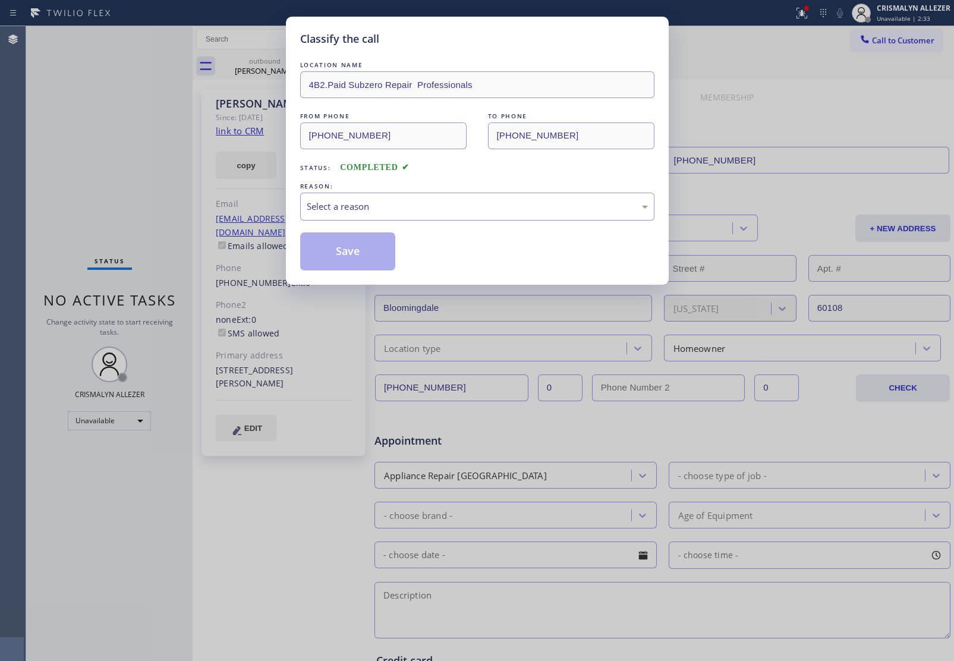
click at [440, 205] on div "Select a reason" at bounding box center [477, 207] width 341 height 14
click at [346, 253] on button "Save" at bounding box center [348, 251] width 96 height 38
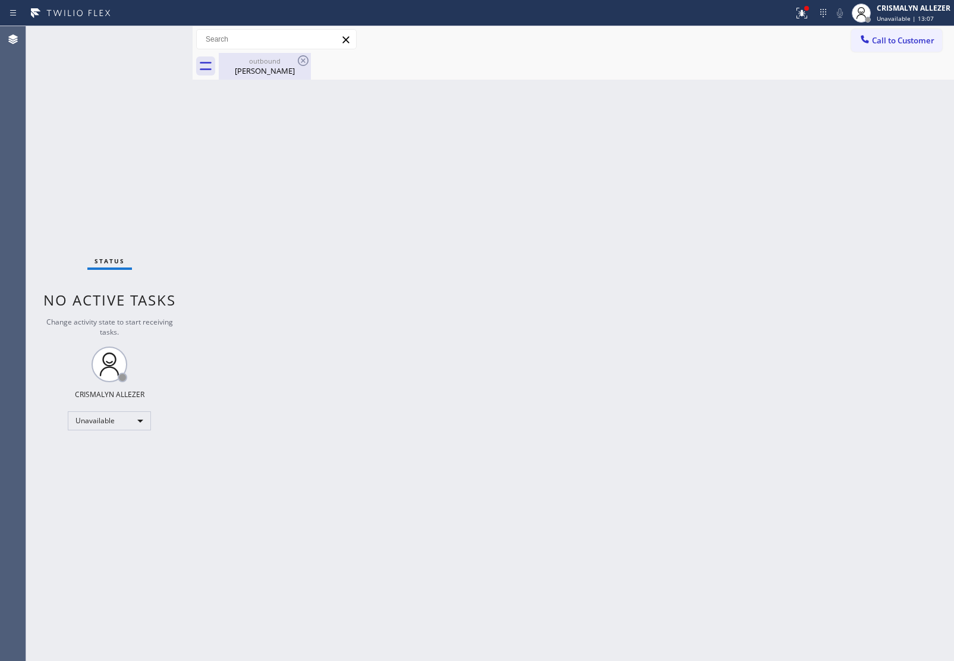
click at [269, 63] on div "outbound" at bounding box center [265, 60] width 90 height 9
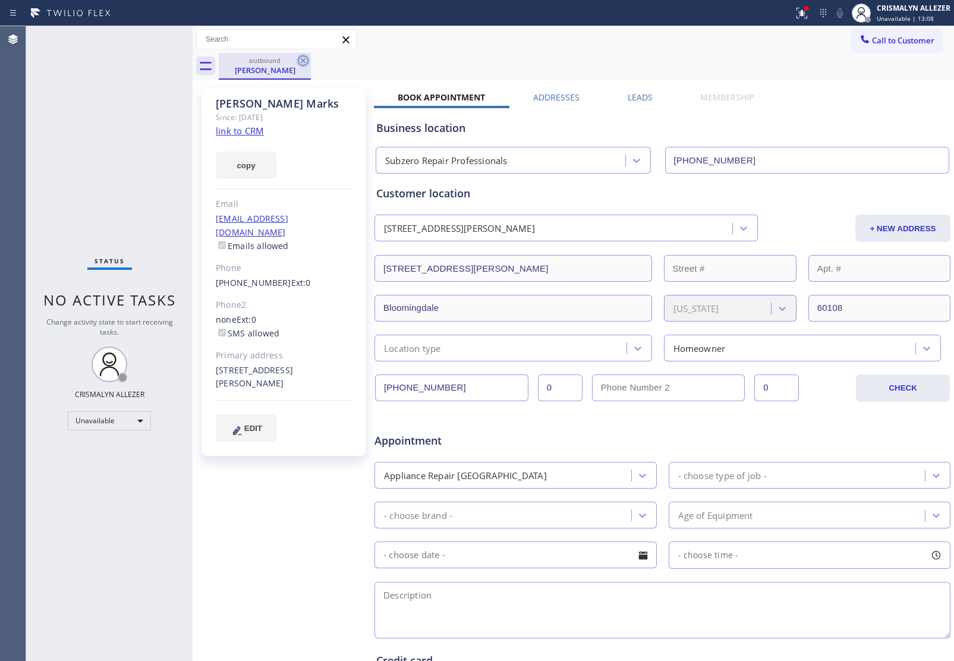
click at [301, 63] on icon at bounding box center [303, 60] width 14 height 14
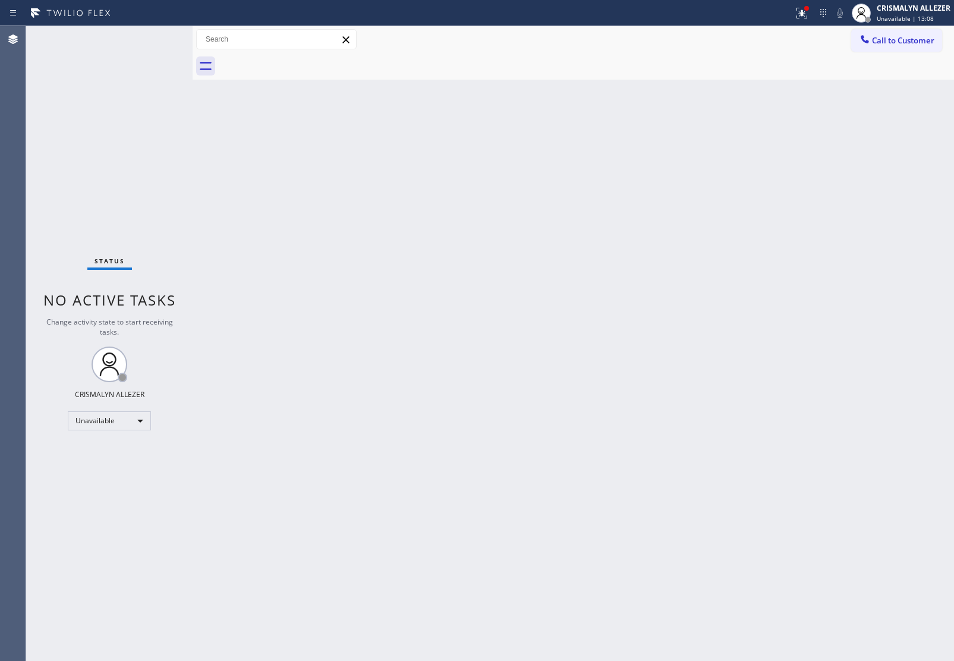
click at [906, 36] on span "Call to Customer" at bounding box center [903, 40] width 62 height 11
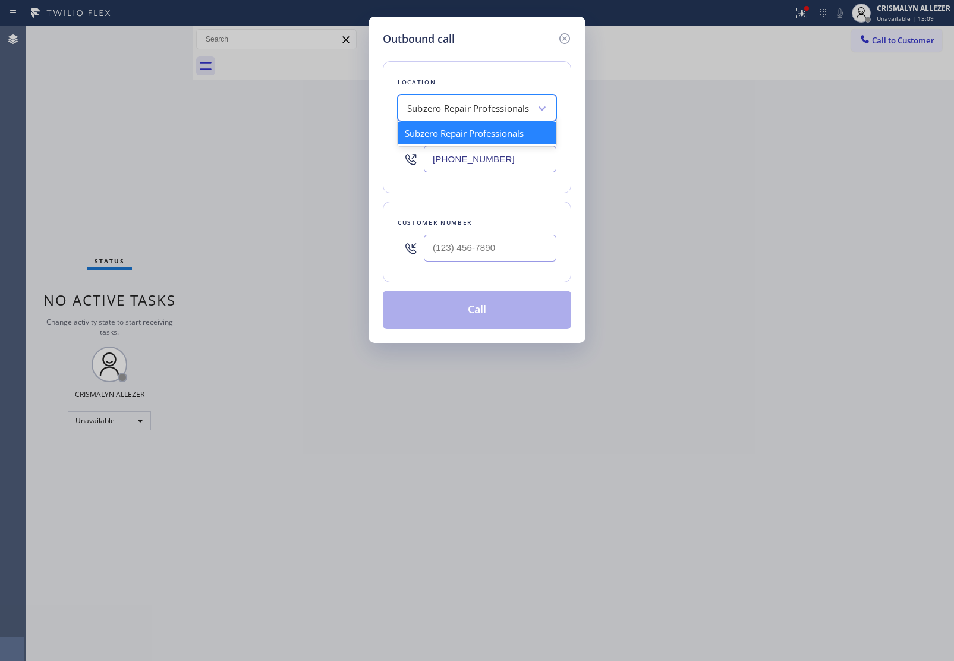
click at [470, 104] on div "Subzero Repair Professionals" at bounding box center [468, 109] width 122 height 14
paste input "Viking Appliance Repair"
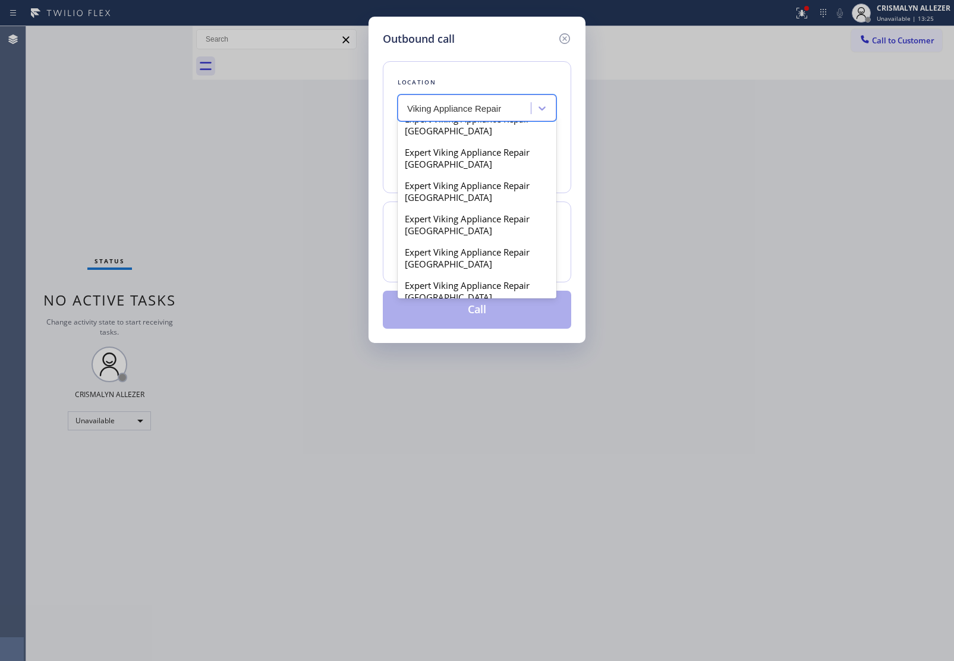
scroll to position [1263, 0]
type input "Viking Appliance Repair"
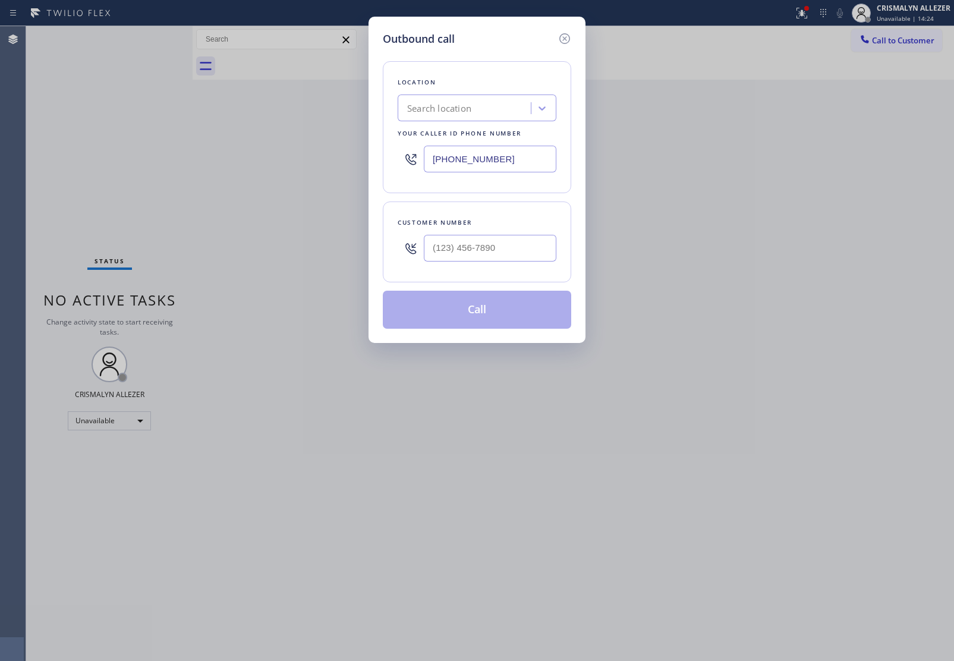
drag, startPoint x: 518, startPoint y: 159, endPoint x: 191, endPoint y: 156, distance: 326.8
click at [187, 157] on div "Outbound call Location Search location Your caller id phone number (630) 394-60…" at bounding box center [477, 330] width 954 height 661
paste input "206) 257-3257"
type input "[PHONE_NUMBER]"
click at [510, 248] on input "(___) ___-____" at bounding box center [490, 248] width 133 height 27
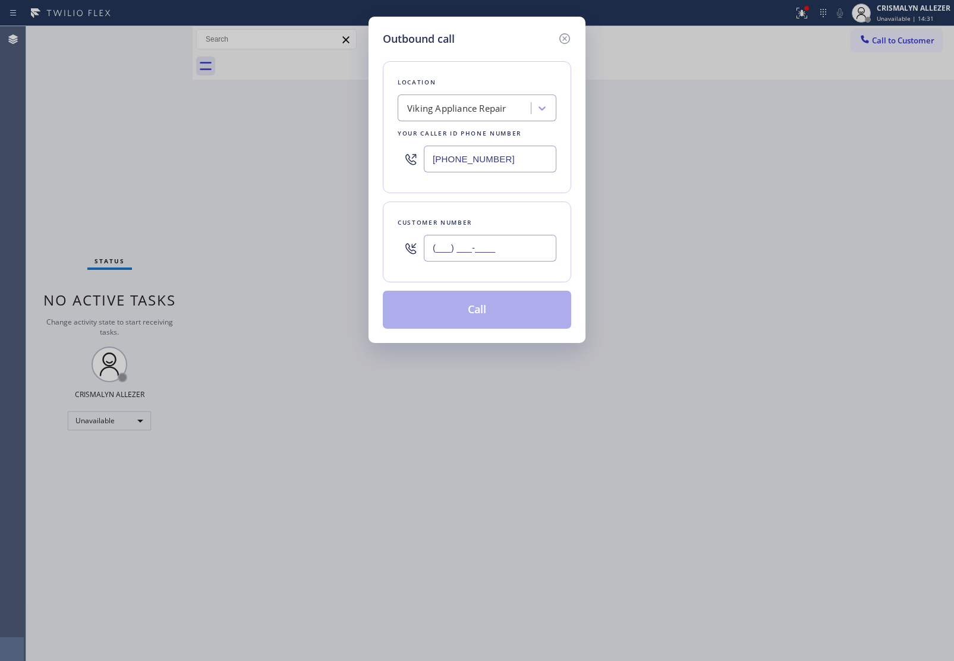
paste input "206) 383-4613"
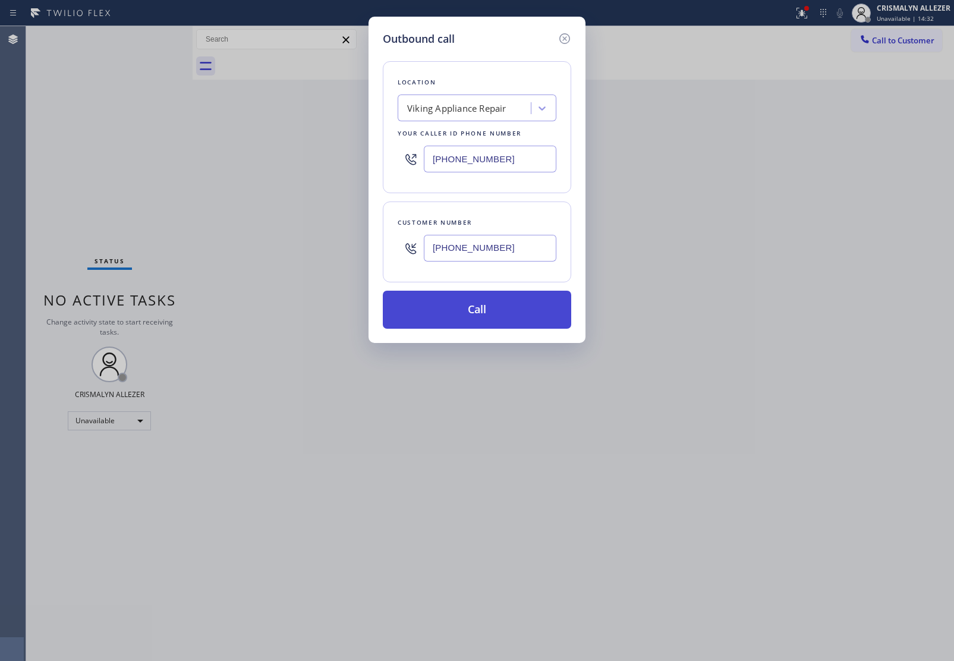
type input "[PHONE_NUMBER]"
click at [464, 325] on button "Call" at bounding box center [477, 310] width 188 height 38
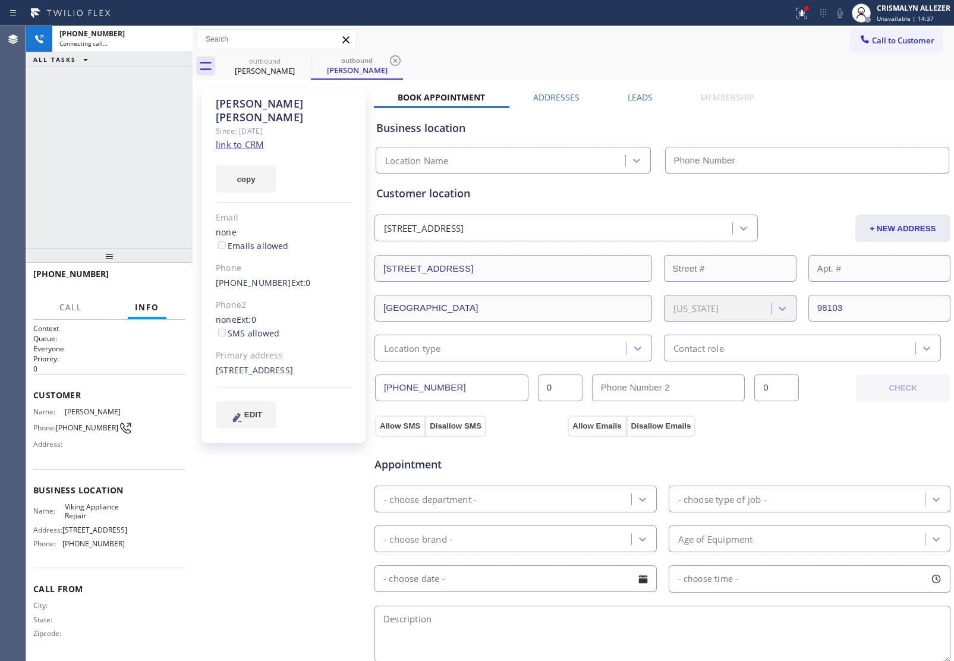
type input "[PHONE_NUMBER]"
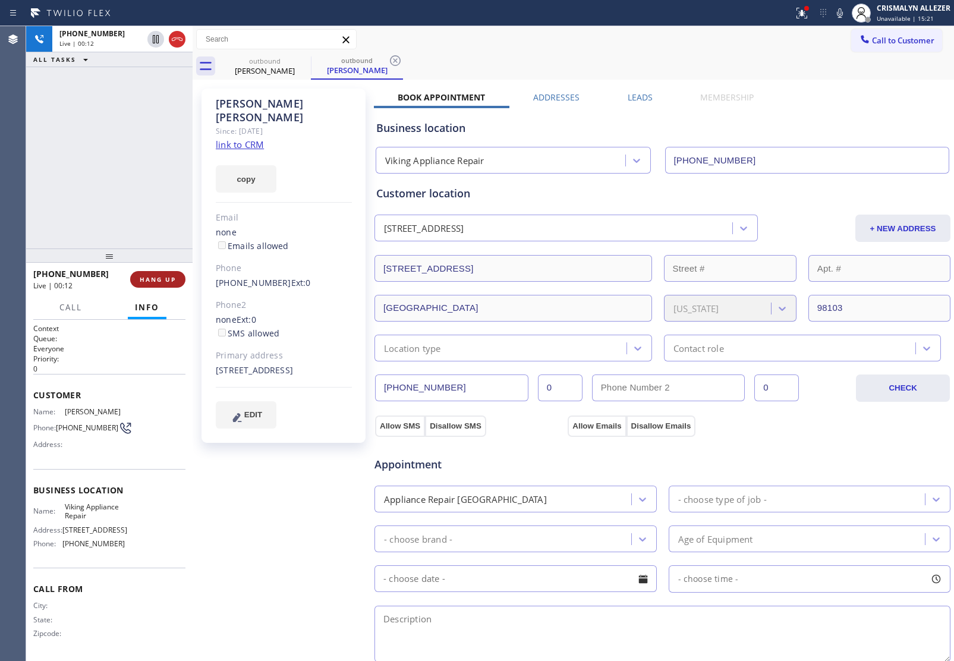
click at [144, 286] on button "HANG UP" at bounding box center [157, 279] width 55 height 17
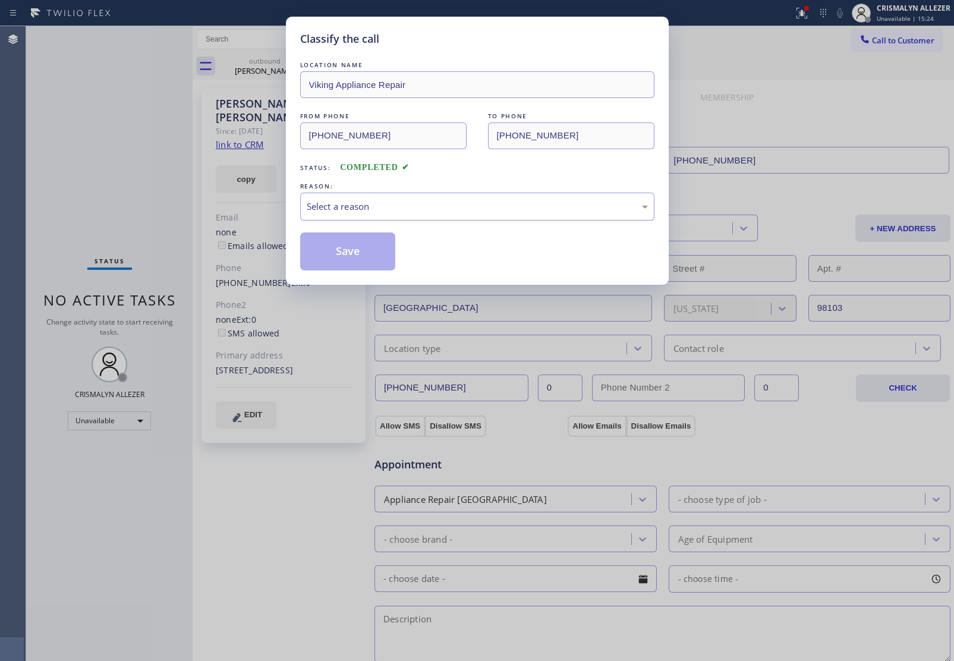
click at [400, 206] on div "Select a reason" at bounding box center [477, 207] width 341 height 14
click at [345, 257] on button "Save" at bounding box center [348, 251] width 96 height 38
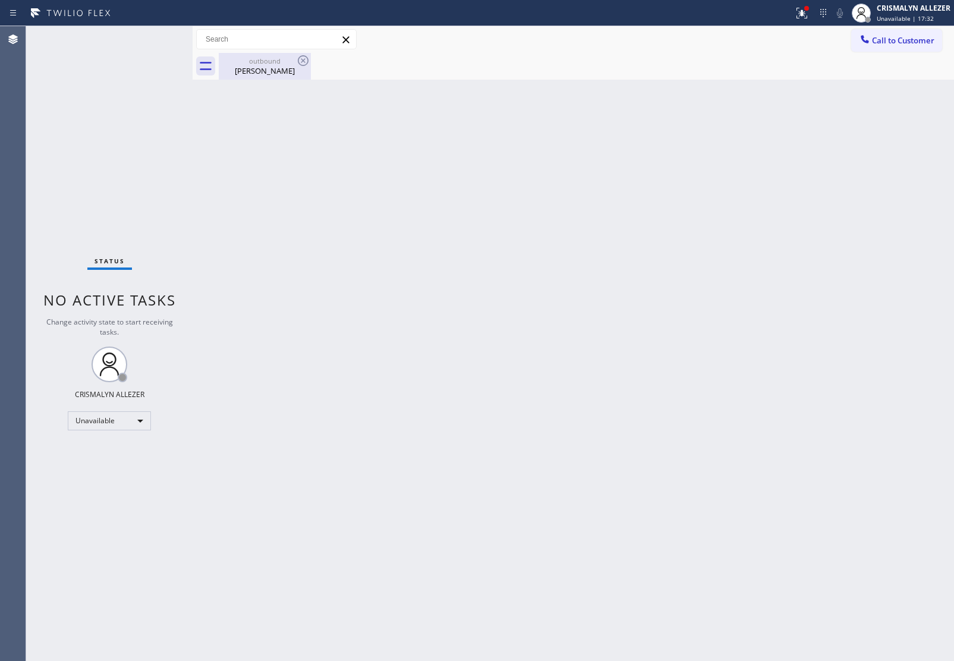
click at [263, 58] on div "outbound" at bounding box center [265, 60] width 90 height 9
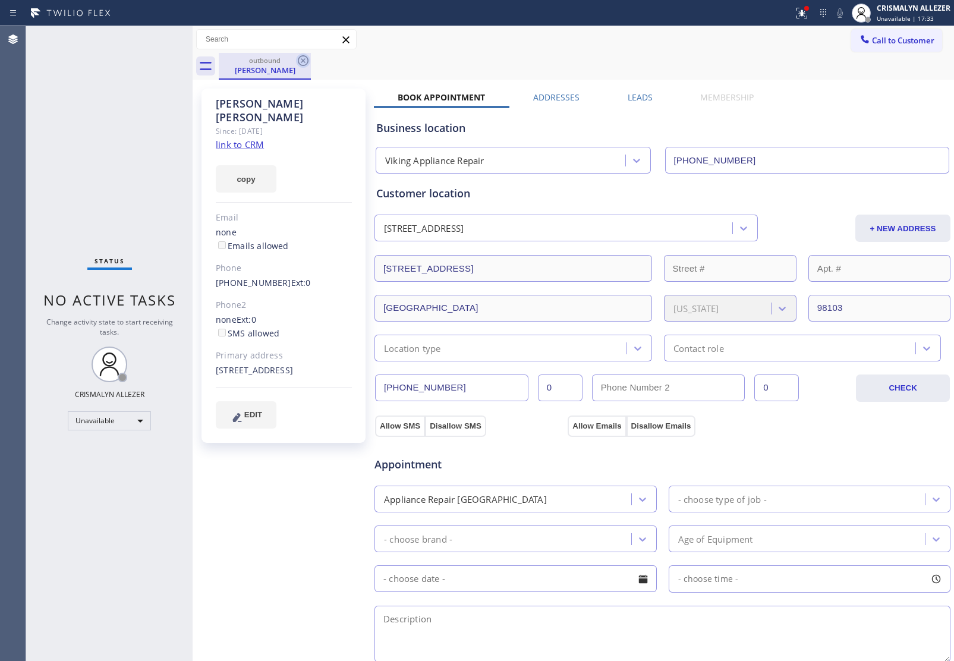
click at [306, 63] on icon at bounding box center [303, 60] width 14 height 14
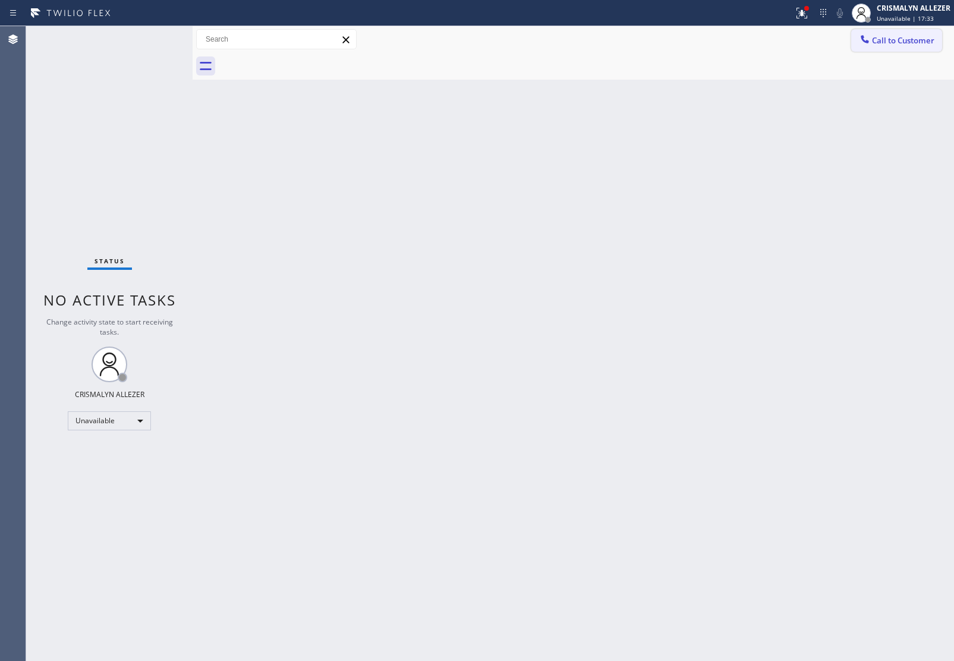
click at [904, 45] on span "Call to Customer" at bounding box center [903, 40] width 62 height 11
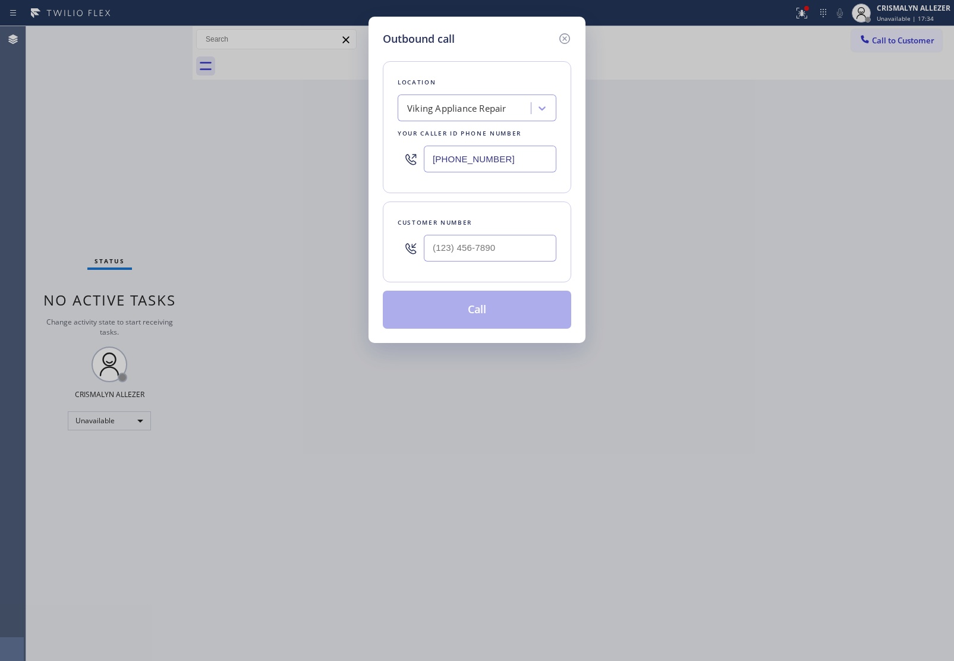
click at [529, 235] on div at bounding box center [490, 248] width 133 height 39
click at [513, 256] on input "(___) ___-____" at bounding box center [490, 248] width 133 height 27
paste input "206) 383-4613"
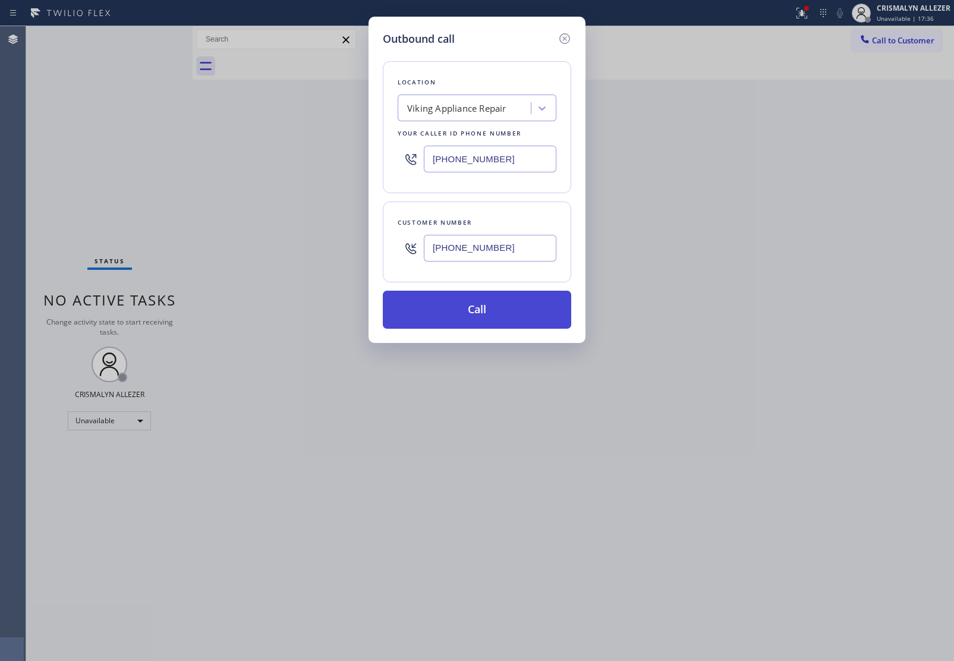
type input "[PHONE_NUMBER]"
click at [477, 316] on button "Call" at bounding box center [477, 310] width 188 height 38
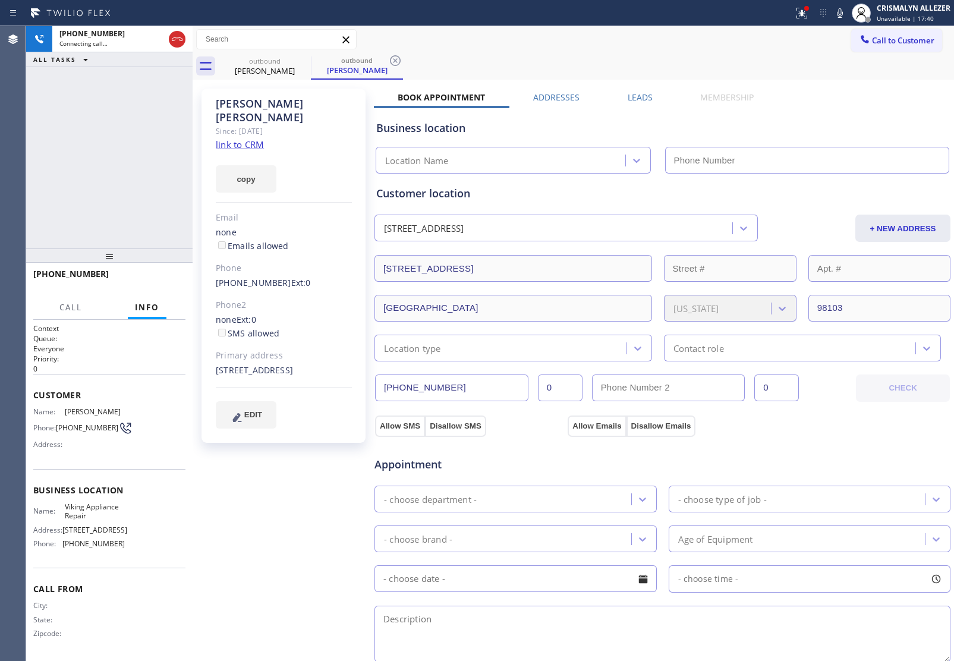
type input "[PHONE_NUMBER]"
click at [155, 276] on span "HANG UP" at bounding box center [158, 279] width 36 height 8
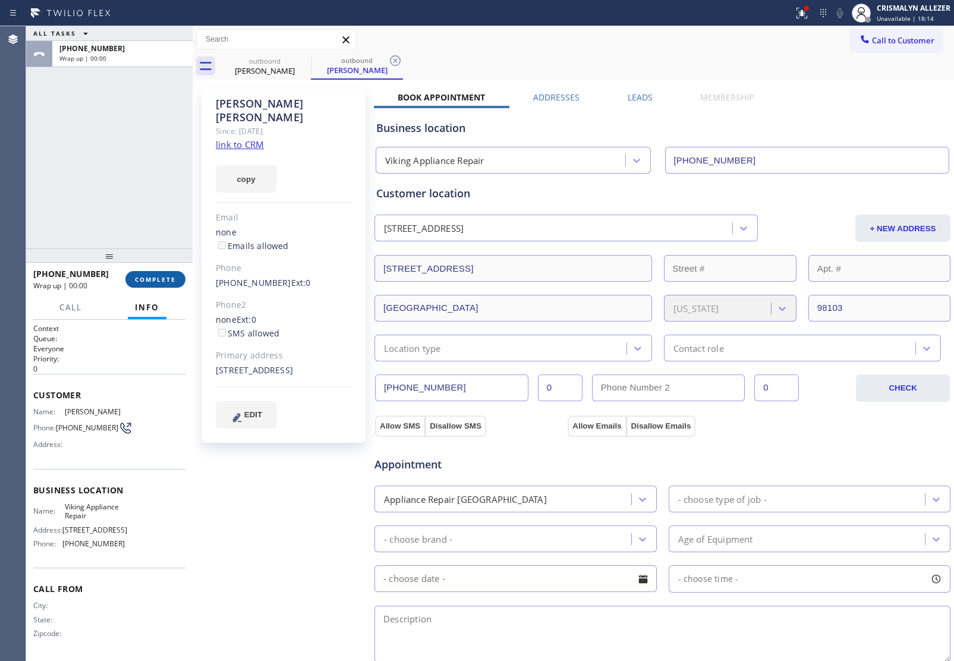
click at [147, 280] on span "COMPLETE" at bounding box center [155, 279] width 41 height 8
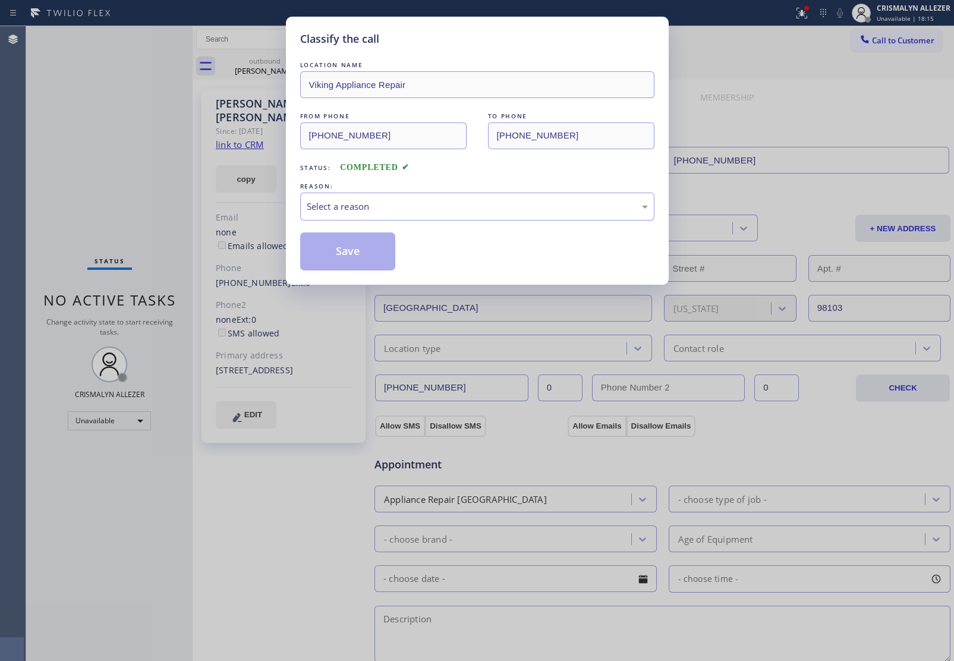
click at [515, 192] on div "REASON:" at bounding box center [477, 186] width 354 height 12
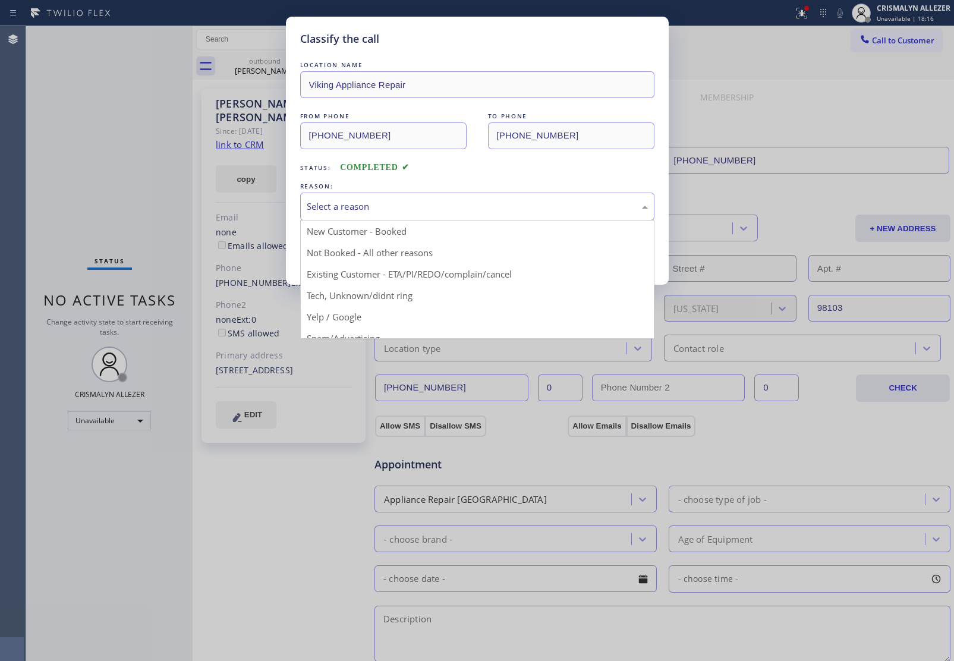
click at [401, 209] on div "Select a reason" at bounding box center [477, 207] width 341 height 14
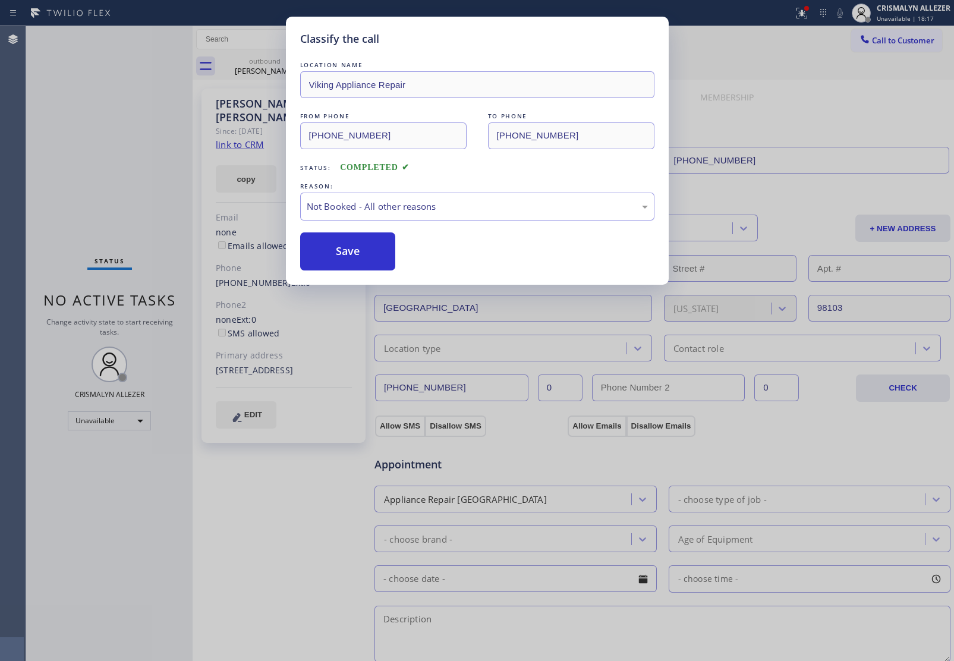
click at [331, 254] on button "Save" at bounding box center [348, 251] width 96 height 38
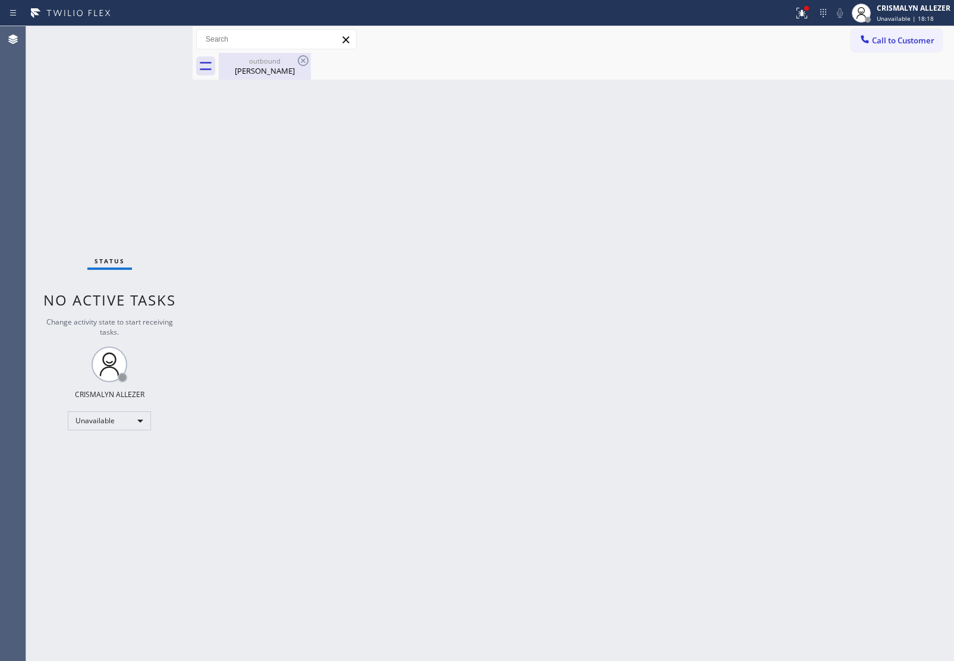
drag, startPoint x: 262, startPoint y: 67, endPoint x: 282, endPoint y: 70, distance: 20.4
click at [266, 69] on div "Racheal Pozzi" at bounding box center [265, 70] width 90 height 11
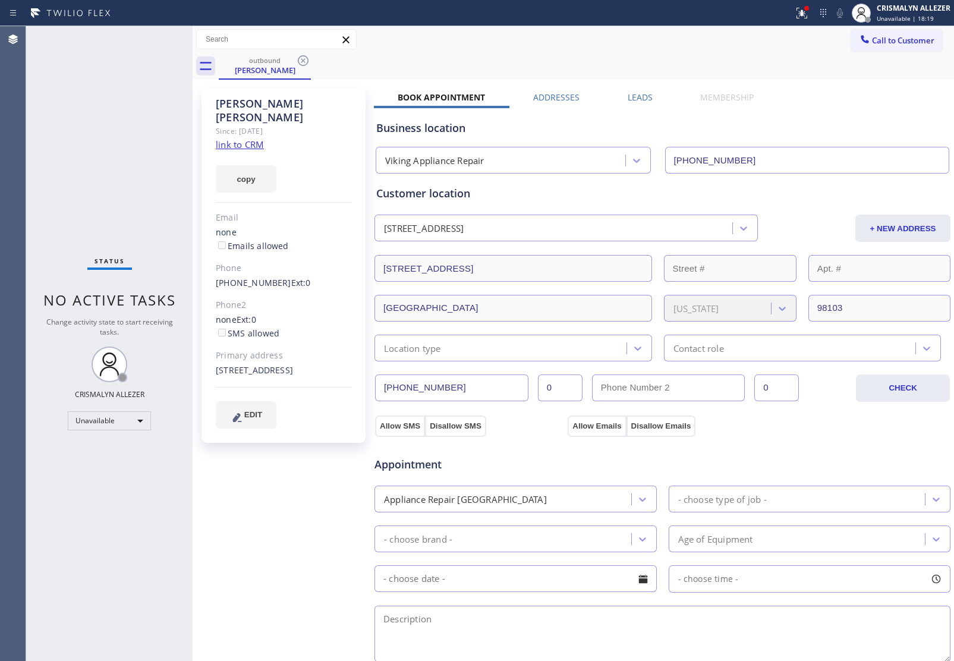
click at [314, 59] on div "outbound Racheal Pozzi" at bounding box center [586, 66] width 735 height 27
click at [305, 60] on icon at bounding box center [303, 60] width 14 height 14
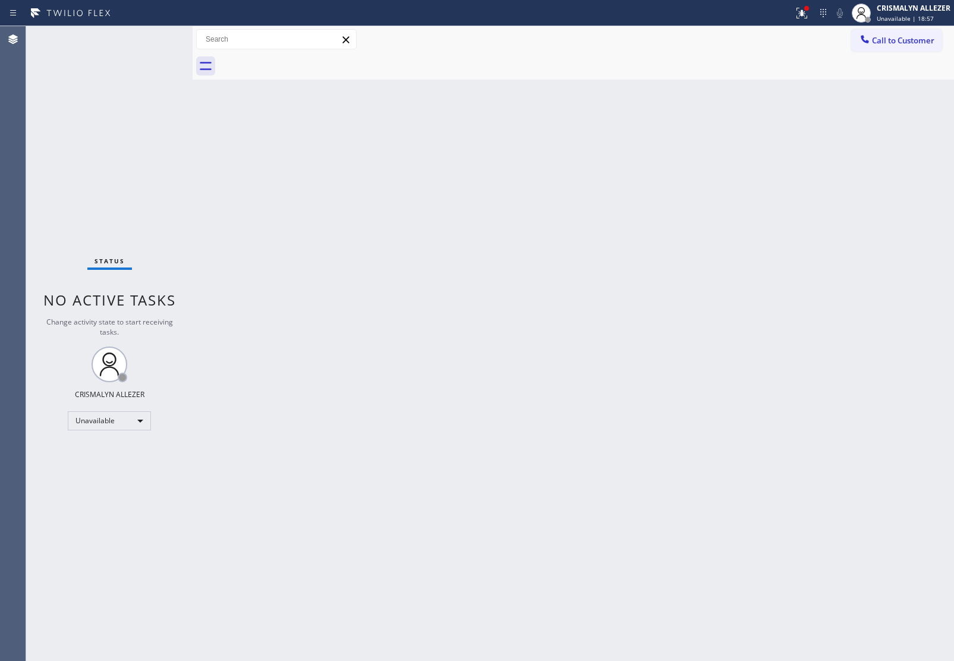
click at [895, 42] on span "Call to Customer" at bounding box center [903, 40] width 62 height 11
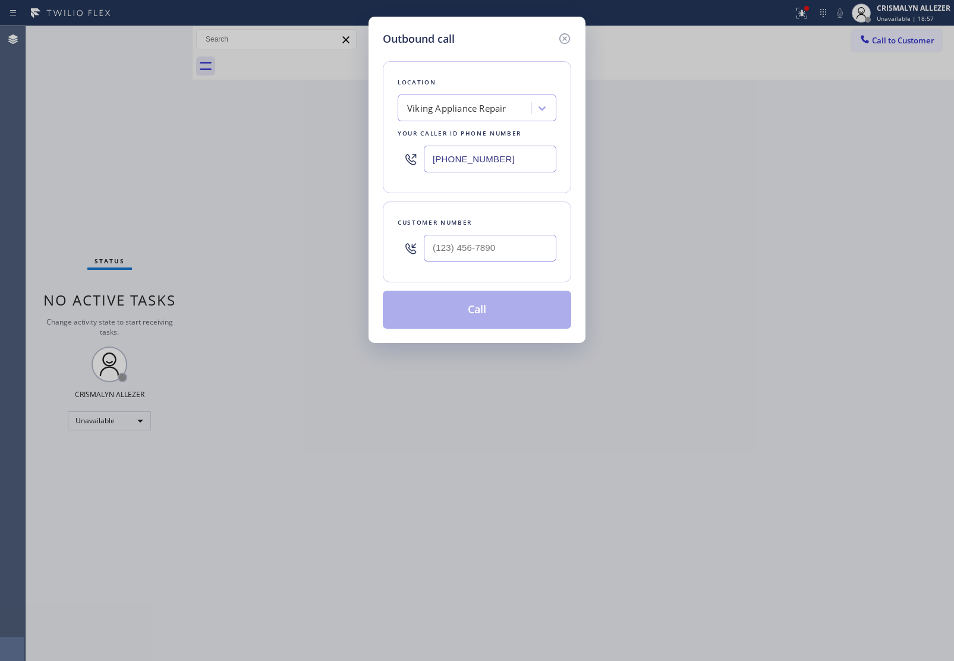
drag, startPoint x: 520, startPoint y: 161, endPoint x: 236, endPoint y: 143, distance: 284.6
click at [331, 156] on div "Outbound call Location Viking Appliance Repair Your caller id phone number (206…" at bounding box center [477, 330] width 954 height 661
paste input "833) 692-2271"
type input "[PHONE_NUMBER]"
click at [494, 245] on input "(___) ___-____" at bounding box center [490, 248] width 133 height 27
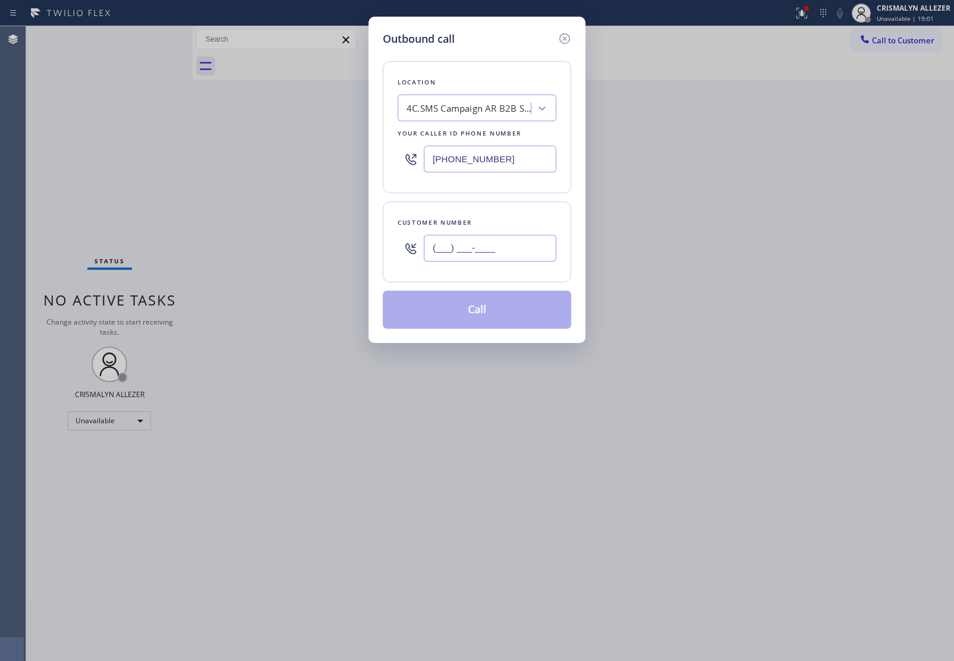
paste input "917) 923-0168"
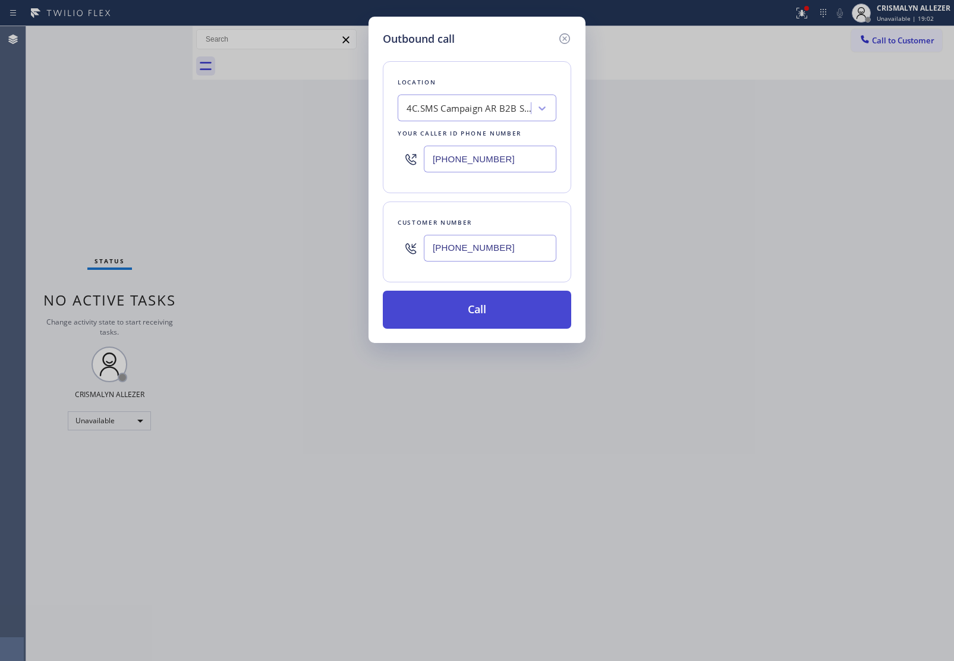
type input "[PHONE_NUMBER]"
click at [472, 316] on button "Call" at bounding box center [477, 310] width 188 height 38
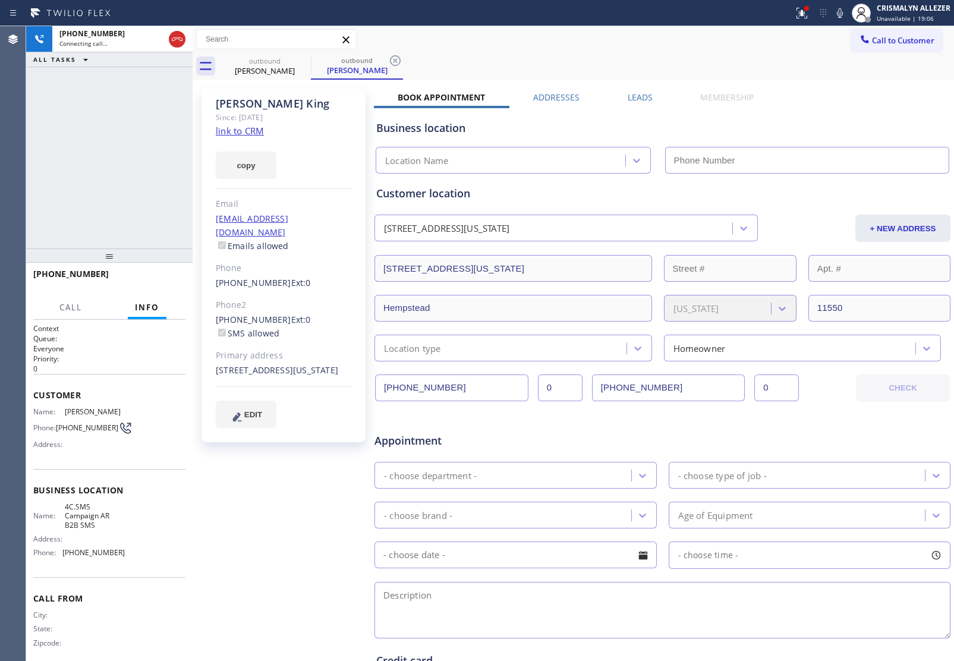
click at [224, 129] on link "link to CRM" at bounding box center [240, 131] width 48 height 12
type input "[PHONE_NUMBER]"
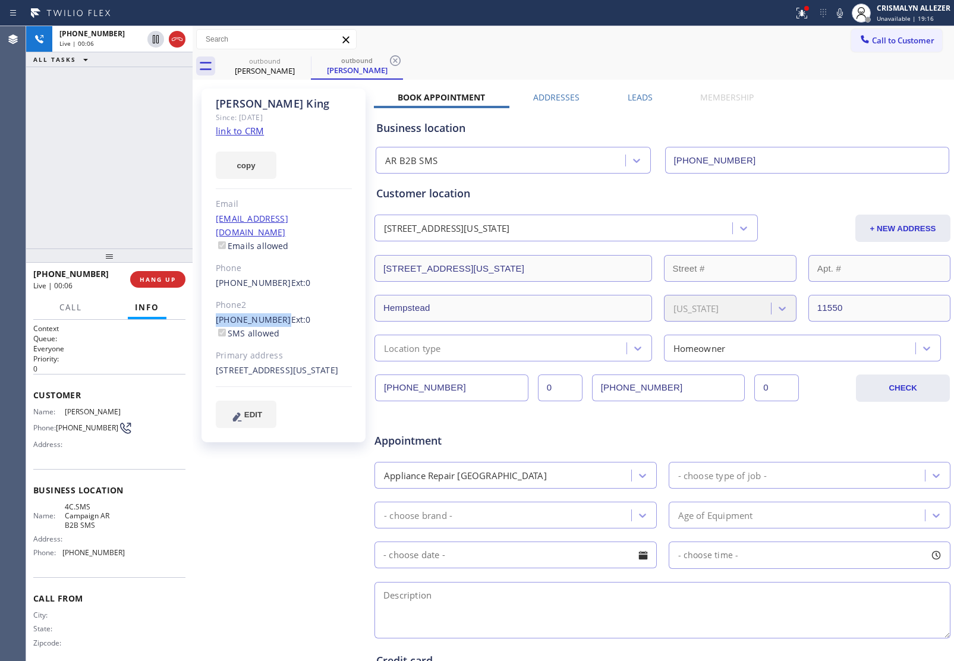
drag, startPoint x: 210, startPoint y: 298, endPoint x: 275, endPoint y: 304, distance: 65.0
click at [275, 304] on div "Kathy King Since: 20 may 2020 link to CRM copy Email no@gmail.com Emails allowe…" at bounding box center [283, 266] width 164 height 354
copy link "[PHONE_NUMBER]"
click at [149, 271] on button "HANG UP" at bounding box center [157, 279] width 55 height 17
click at [152, 277] on span "COMPLETE" at bounding box center [155, 279] width 41 height 8
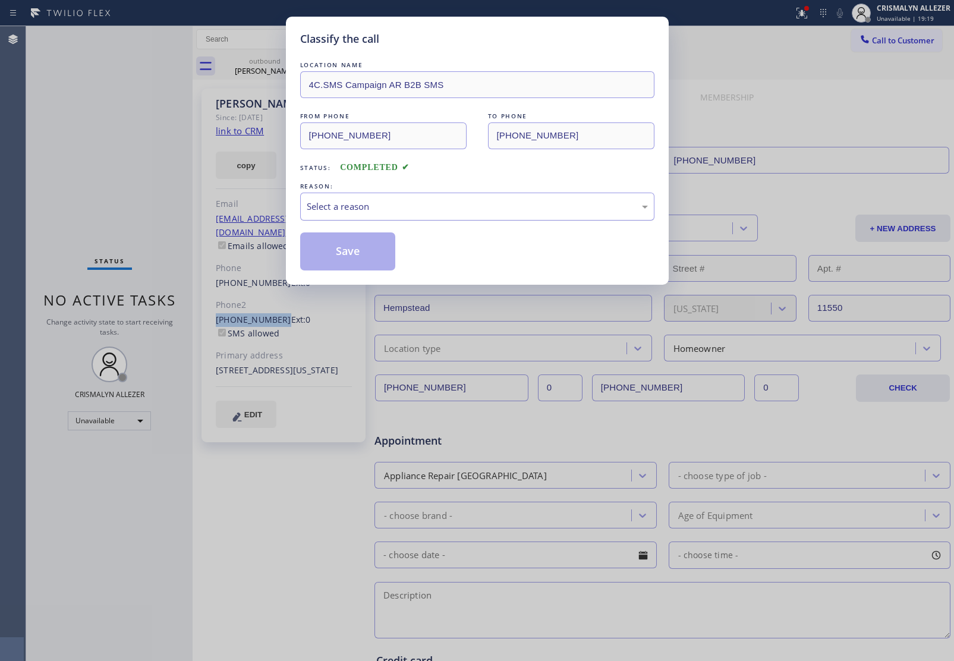
click at [444, 211] on div "Select a reason" at bounding box center [477, 207] width 341 height 14
click at [330, 258] on button "Save" at bounding box center [348, 251] width 96 height 38
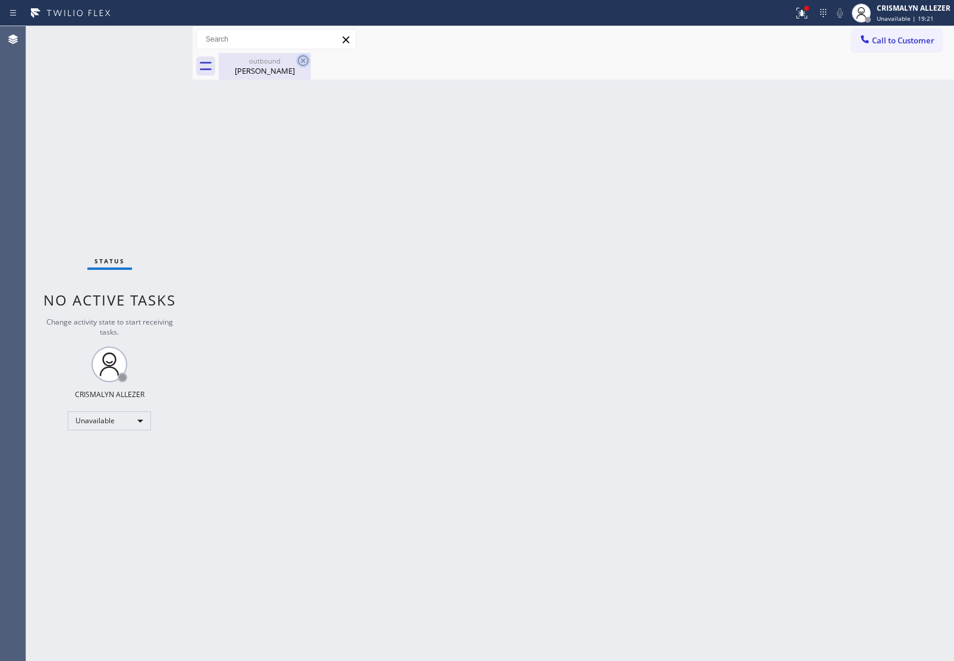
drag, startPoint x: 266, startPoint y: 76, endPoint x: 295, endPoint y: 61, distance: 33.0
click at [269, 74] on div "outbound Kathy King" at bounding box center [265, 66] width 90 height 27
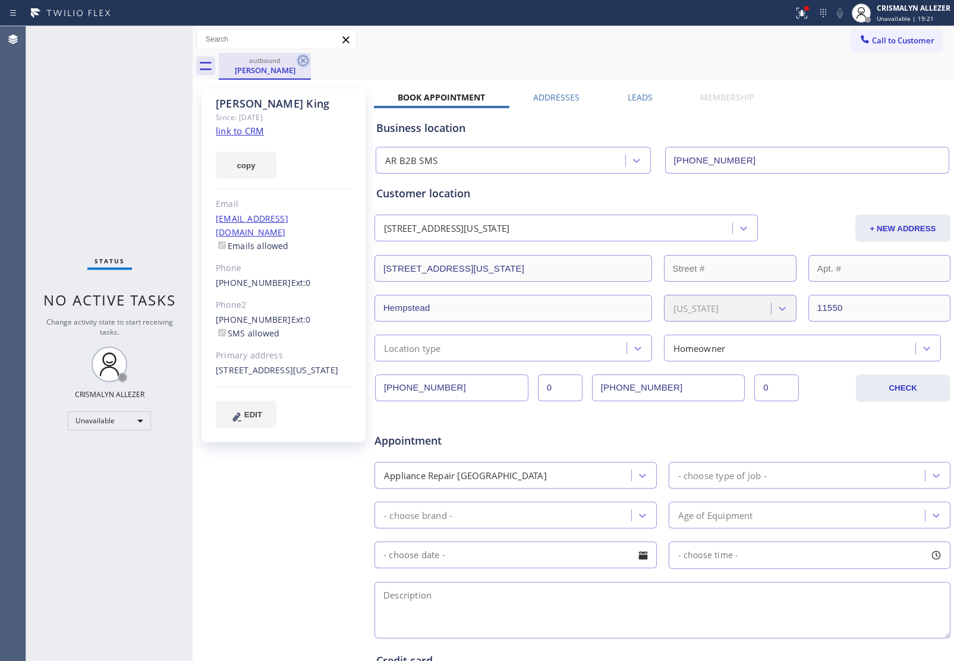
click at [305, 63] on icon at bounding box center [303, 60] width 14 height 14
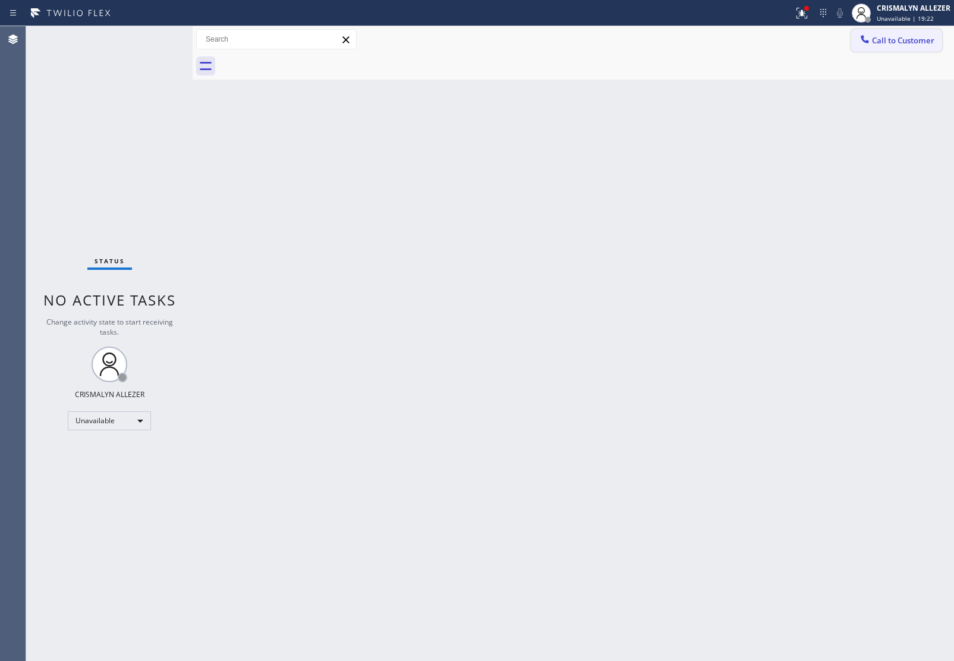
click at [884, 43] on span "Call to Customer" at bounding box center [903, 40] width 62 height 11
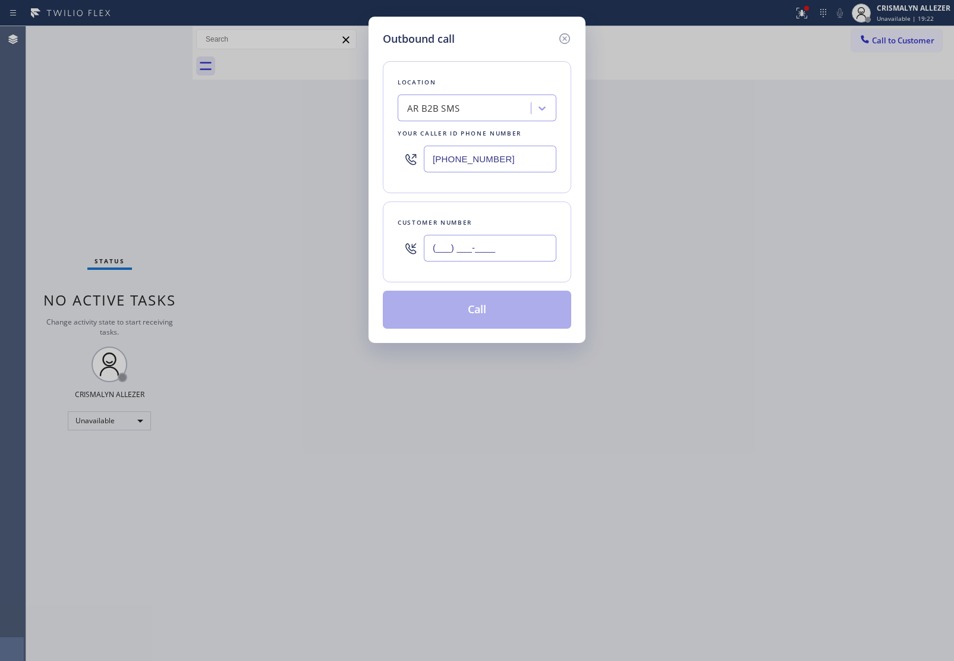
click at [493, 248] on input "(___) ___-____" at bounding box center [490, 248] width 133 height 27
paste input "516) 500-3266"
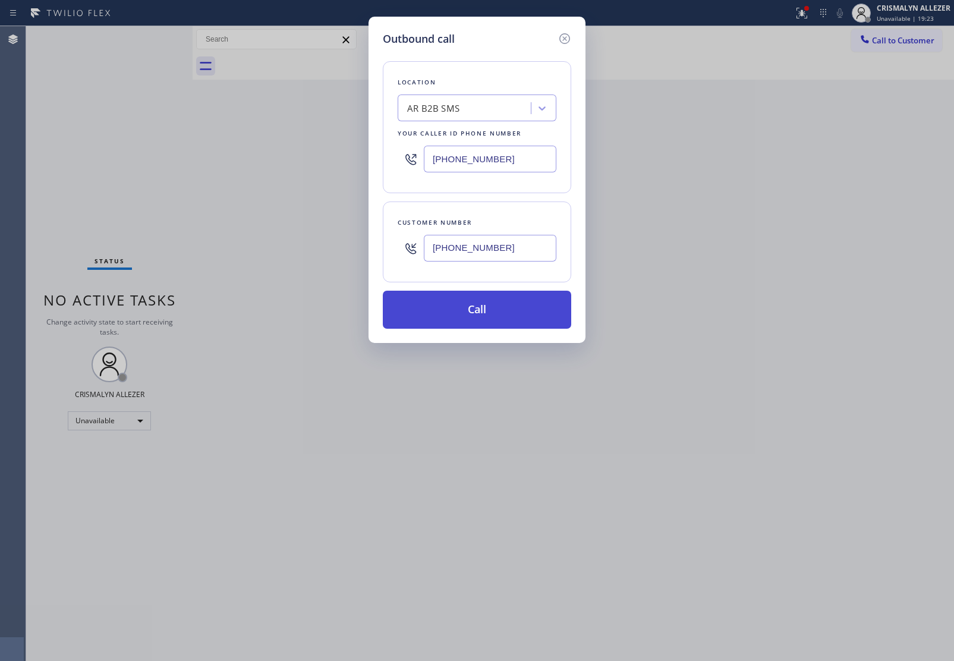
type input "[PHONE_NUMBER]"
click at [483, 310] on button "Call" at bounding box center [477, 310] width 188 height 38
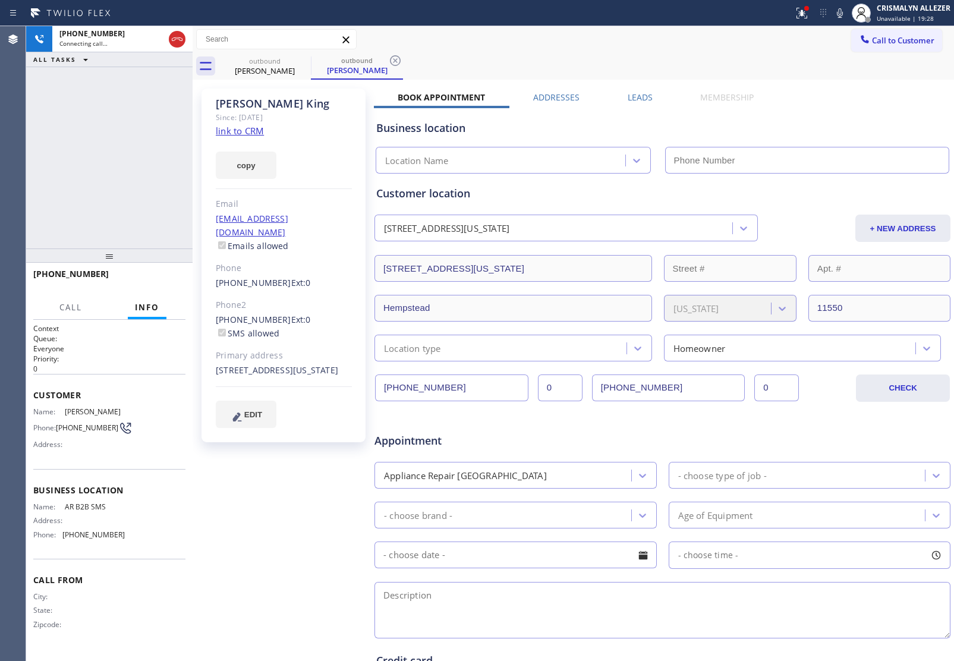
type input "[PHONE_NUMBER]"
click at [635, 96] on label "Leads" at bounding box center [640, 97] width 25 height 11
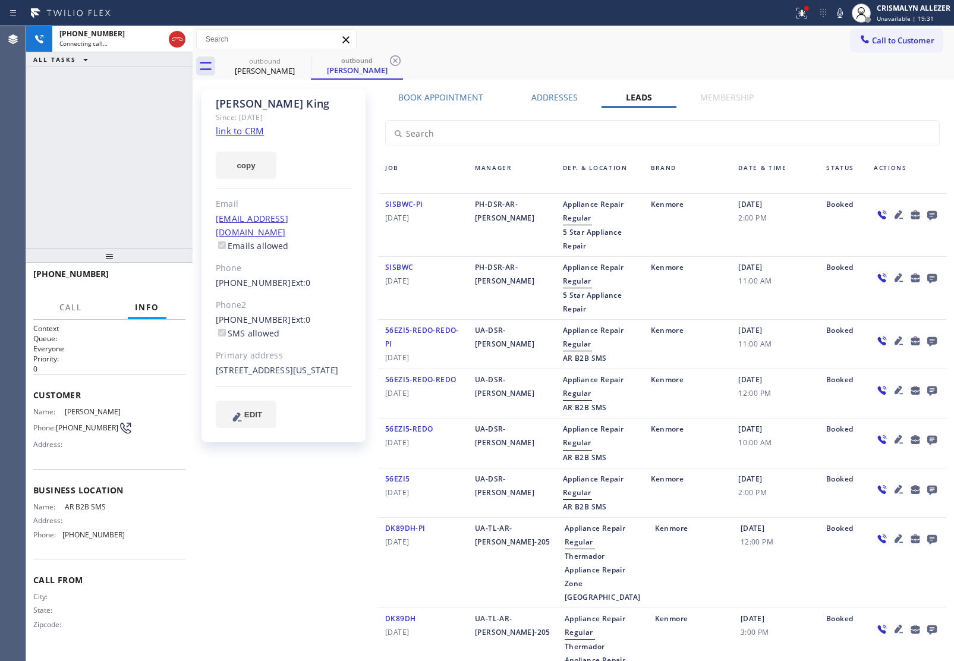
click at [927, 215] on icon at bounding box center [932, 216] width 10 height 10
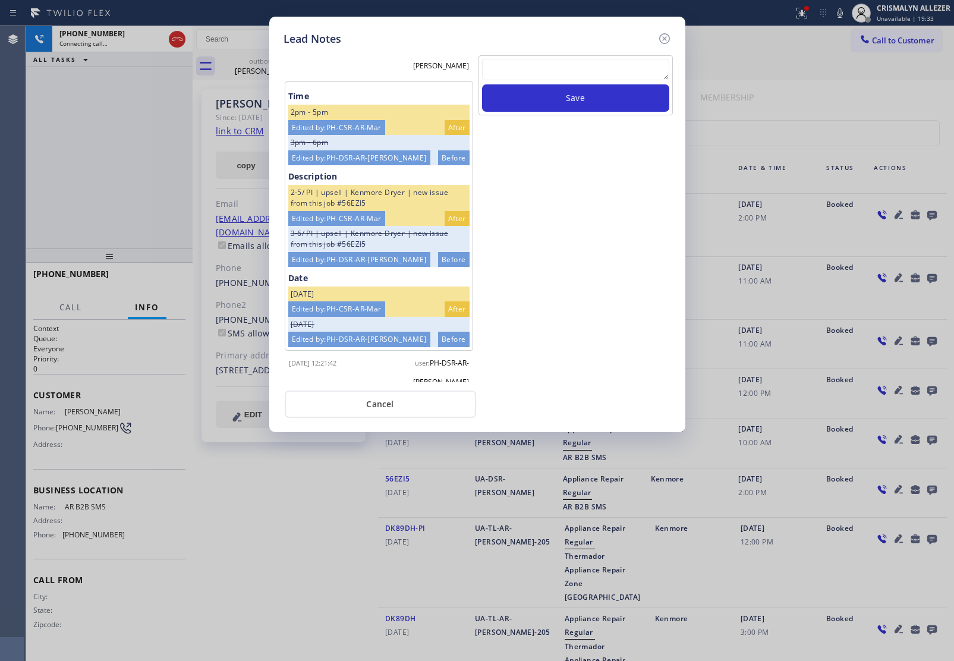
scroll to position [173, 0]
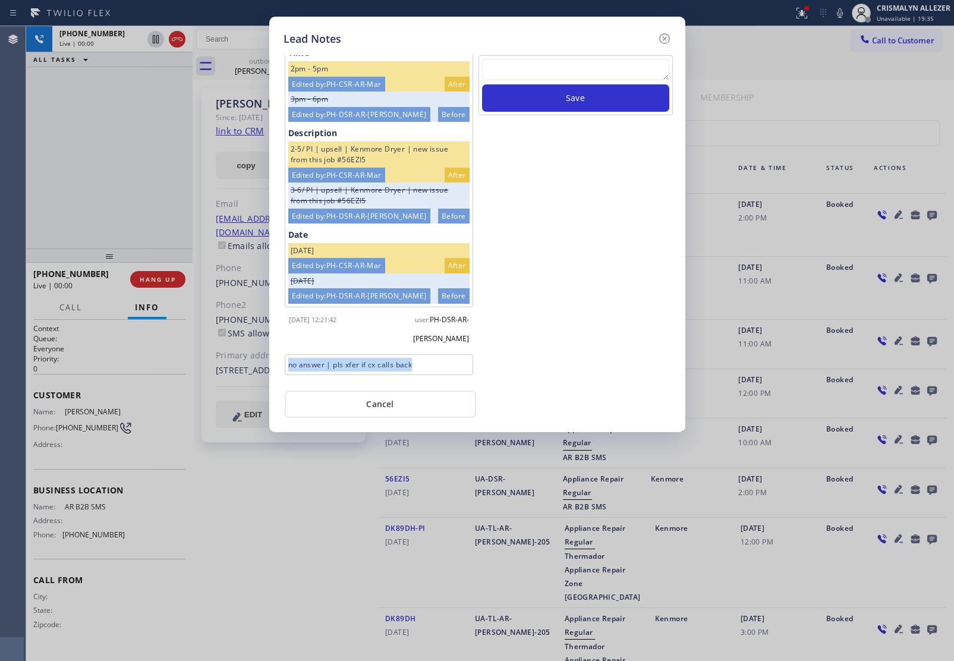
drag, startPoint x: 418, startPoint y: 321, endPoint x: 286, endPoint y: 329, distance: 132.1
click at [286, 354] on div "no answer | pls xfer if cx calls back" at bounding box center [379, 364] width 188 height 21
copy div "no answer | pls xfer if cx calls back"
click at [511, 69] on textarea at bounding box center [575, 69] width 187 height 21
paste textarea "no answer | pls xfer if cx calls back"
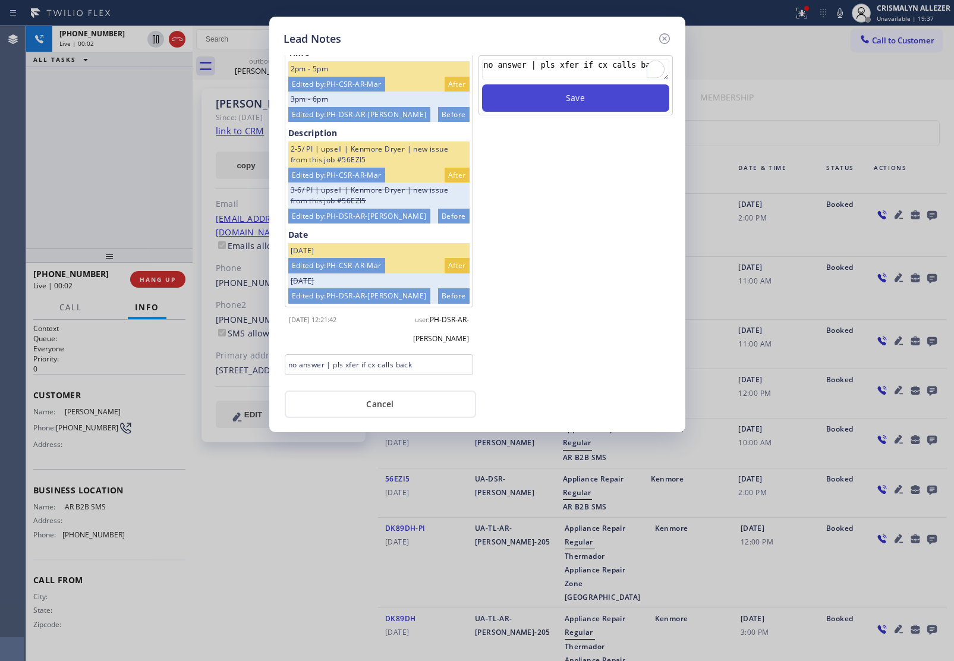
type textarea "no answer | pls xfer if cx calls back"
click at [528, 106] on button "Save" at bounding box center [575, 97] width 187 height 27
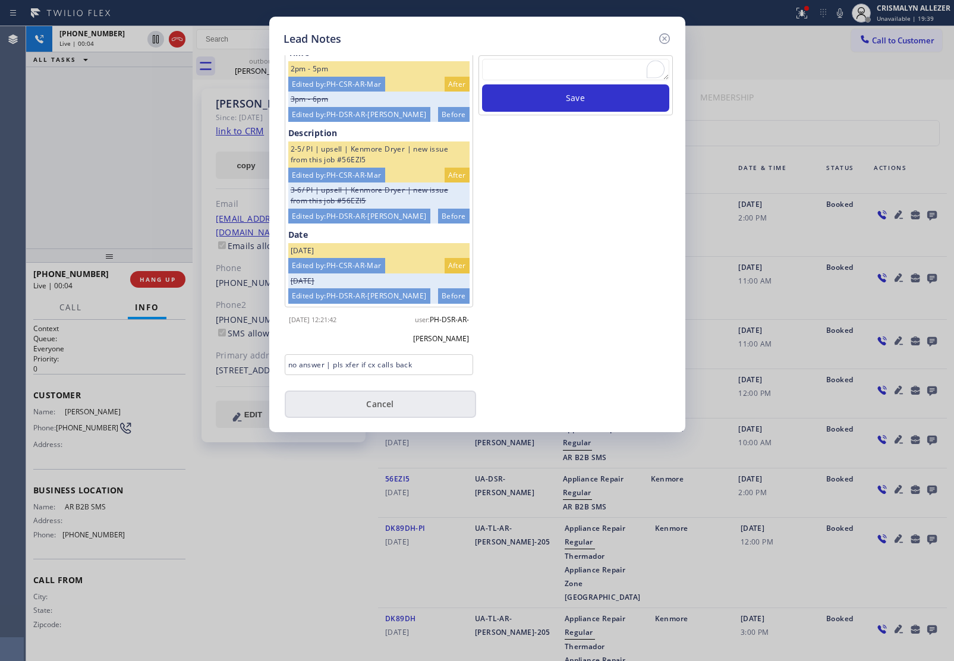
click at [379, 414] on button "Cancel" at bounding box center [380, 403] width 191 height 27
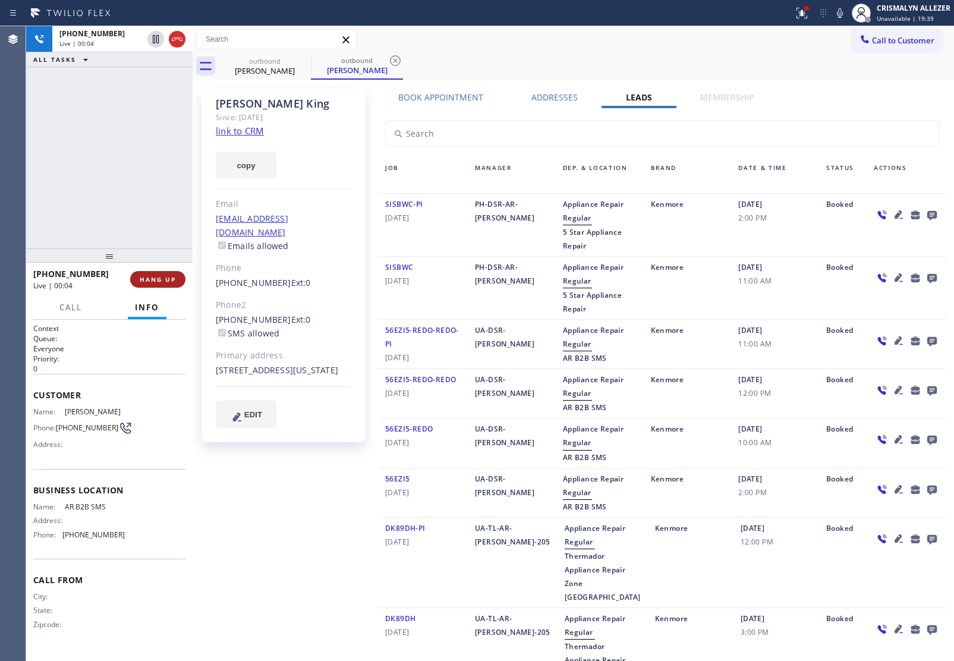
click at [149, 278] on span "HANG UP" at bounding box center [158, 279] width 36 height 8
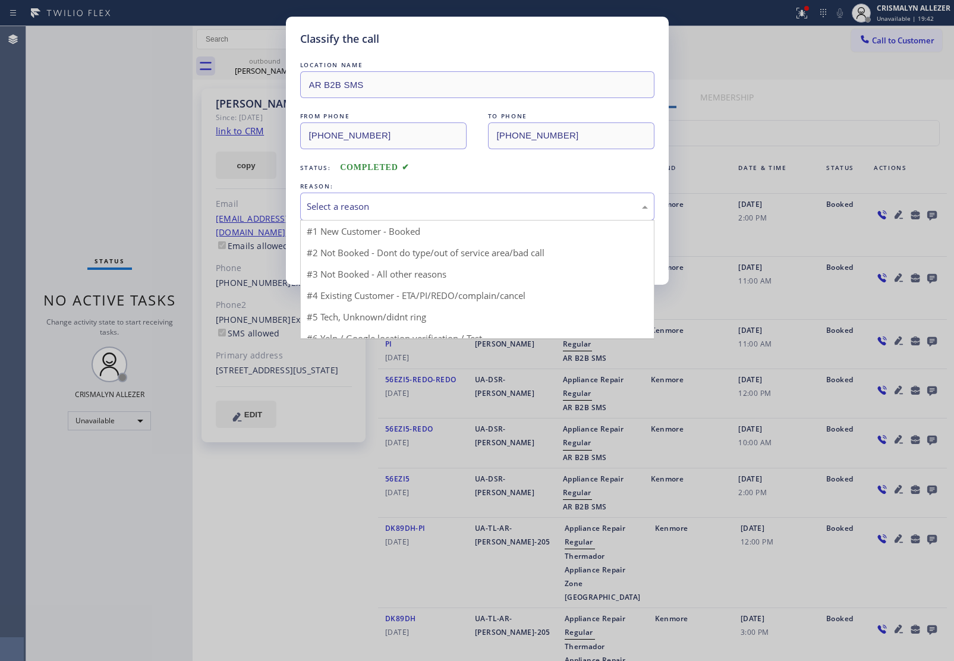
click at [504, 201] on div "Select a reason" at bounding box center [477, 207] width 341 height 14
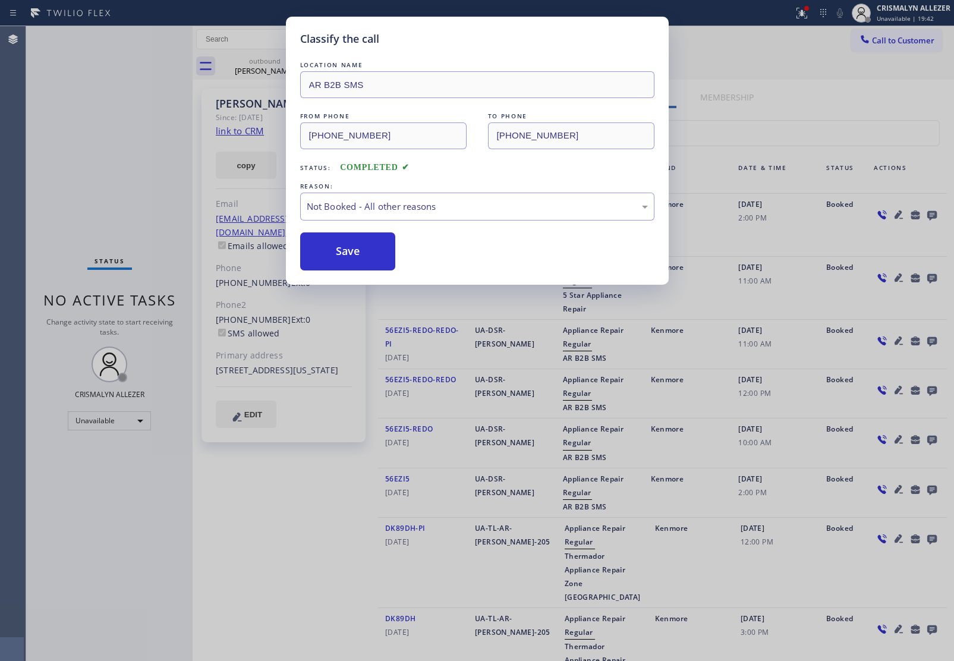
click at [348, 260] on button "Save" at bounding box center [348, 251] width 96 height 38
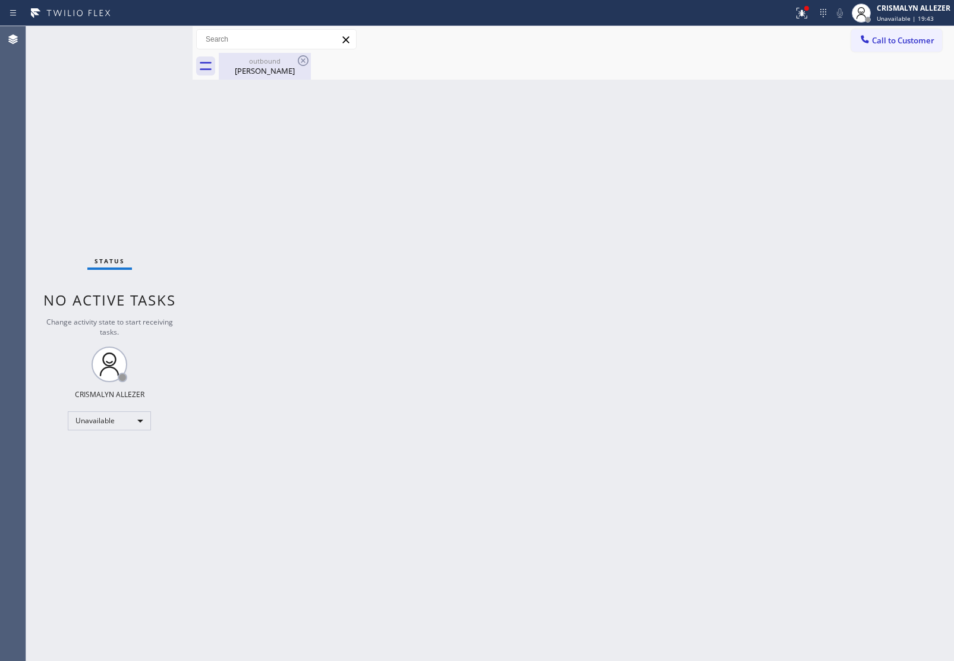
drag, startPoint x: 265, startPoint y: 65, endPoint x: 292, endPoint y: 60, distance: 27.3
click at [272, 65] on div "Kathy King" at bounding box center [265, 70] width 90 height 11
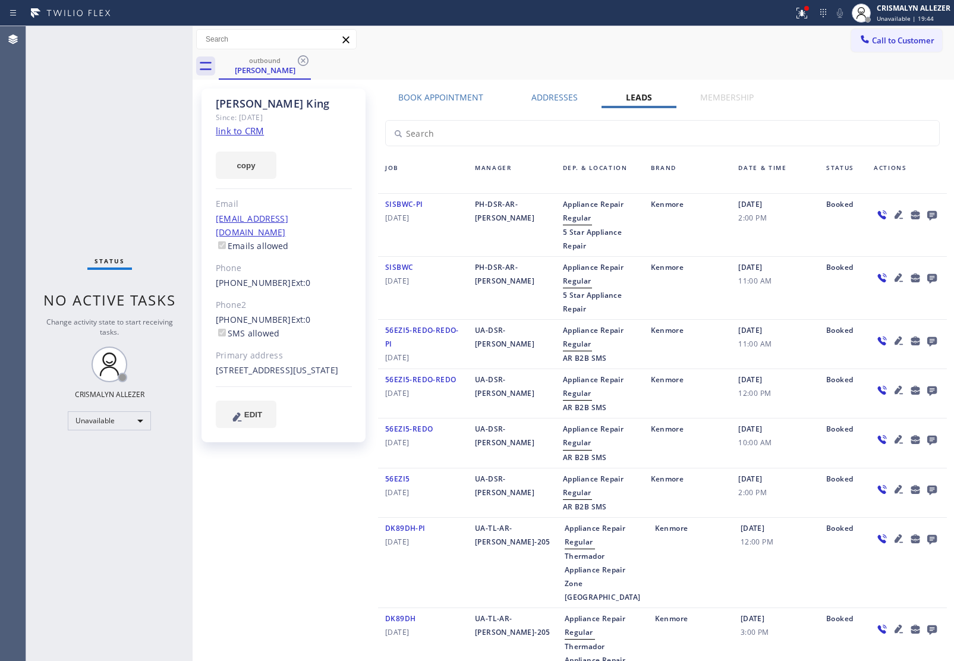
drag, startPoint x: 307, startPoint y: 58, endPoint x: 307, endPoint y: 42, distance: 16.6
click at [306, 58] on icon at bounding box center [303, 60] width 14 height 14
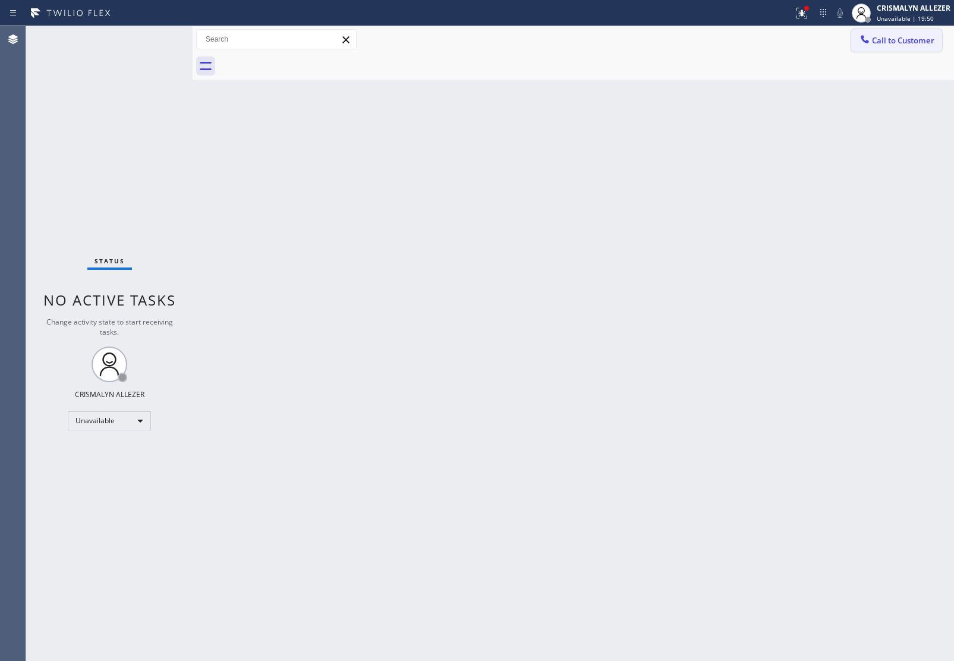
click at [901, 43] on span "Call to Customer" at bounding box center [903, 40] width 62 height 11
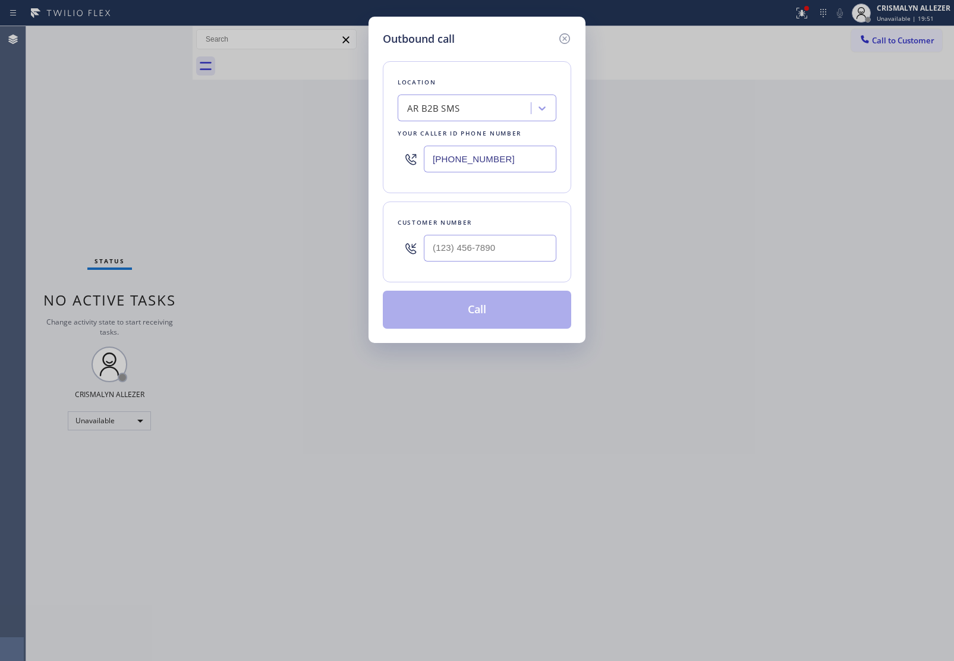
drag, startPoint x: 509, startPoint y: 159, endPoint x: 242, endPoint y: 154, distance: 266.2
click at [287, 154] on div "Outbound call Location AR B2B SMS Your caller id phone number (833) 692-2271 Cu…" at bounding box center [477, 330] width 954 height 661
paste input "55) 731-4952"
type input "[PHONE_NUMBER]"
click at [478, 250] on input "(___) ___-____" at bounding box center [490, 248] width 133 height 27
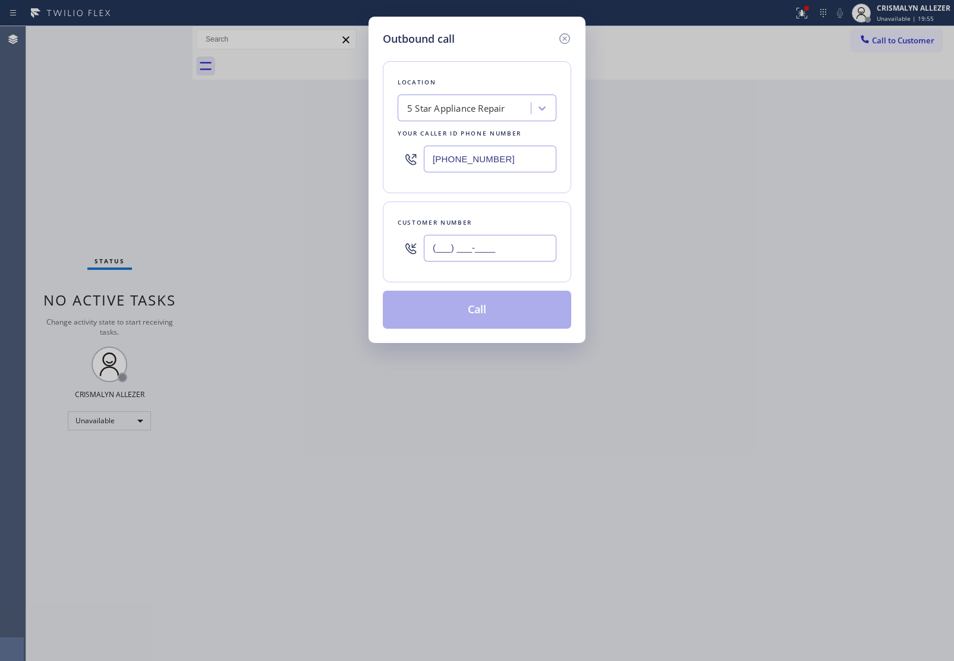
paste input "801) 647-2219"
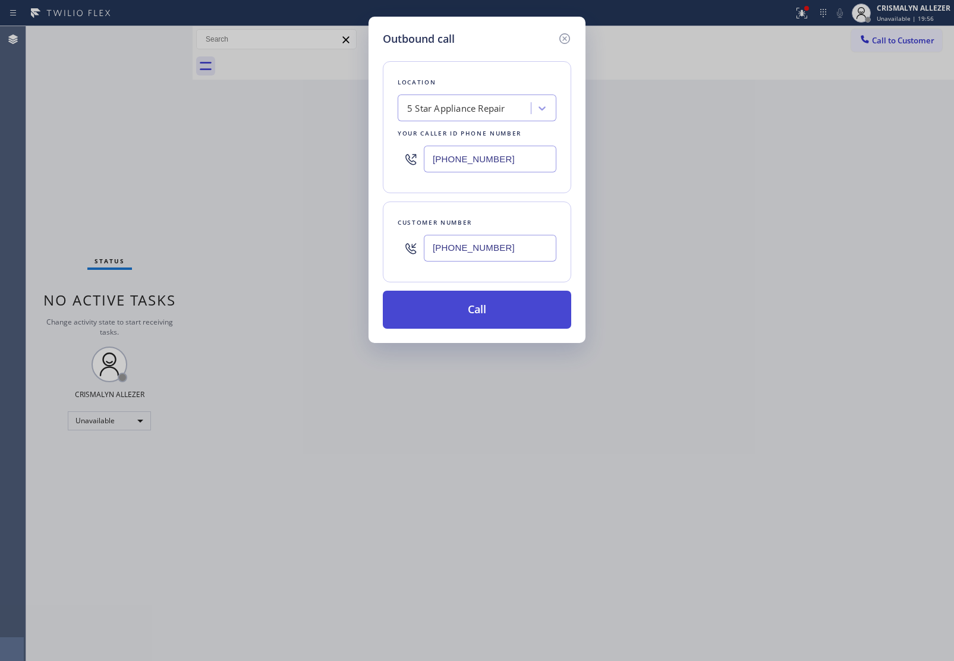
type input "[PHONE_NUMBER]"
click at [482, 309] on button "Call" at bounding box center [477, 310] width 188 height 38
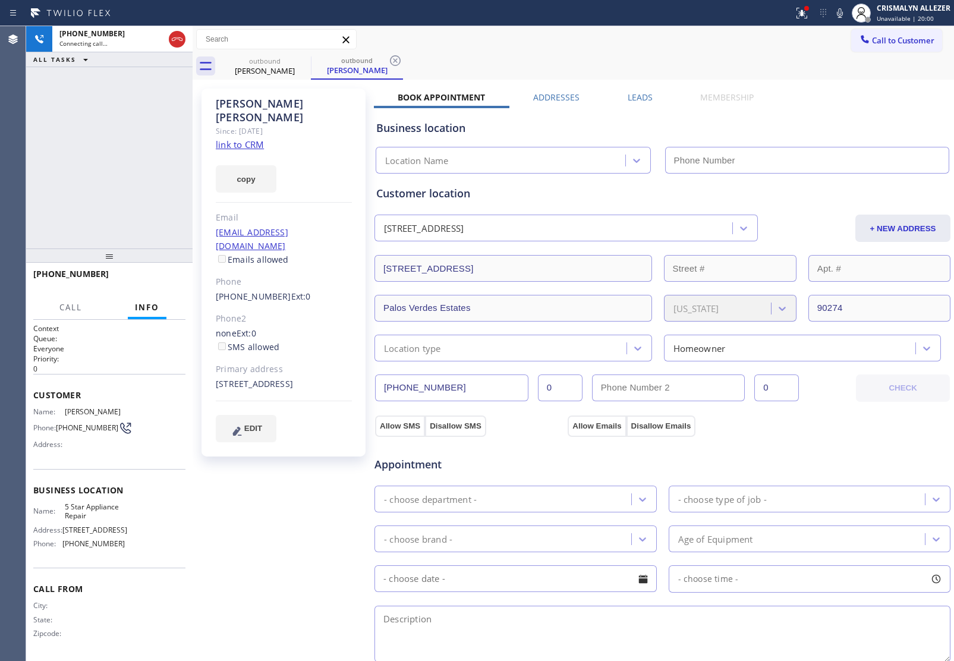
type input "[PHONE_NUMBER]"
click at [235, 138] on link "link to CRM" at bounding box center [240, 144] width 48 height 12
click at [143, 279] on span "HANG UP" at bounding box center [158, 279] width 36 height 8
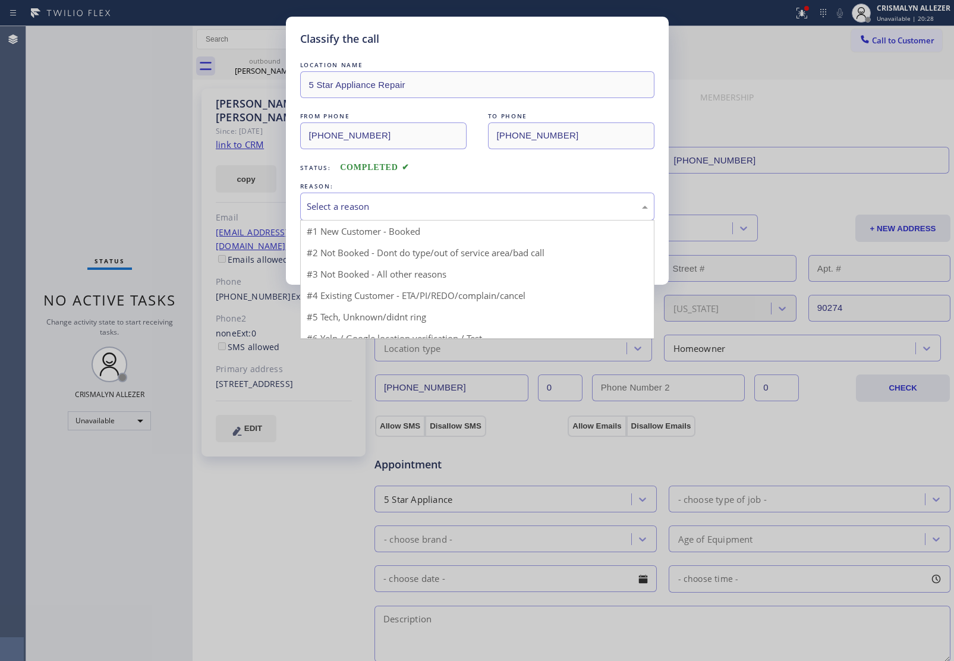
click at [444, 208] on div "Select a reason" at bounding box center [477, 207] width 341 height 14
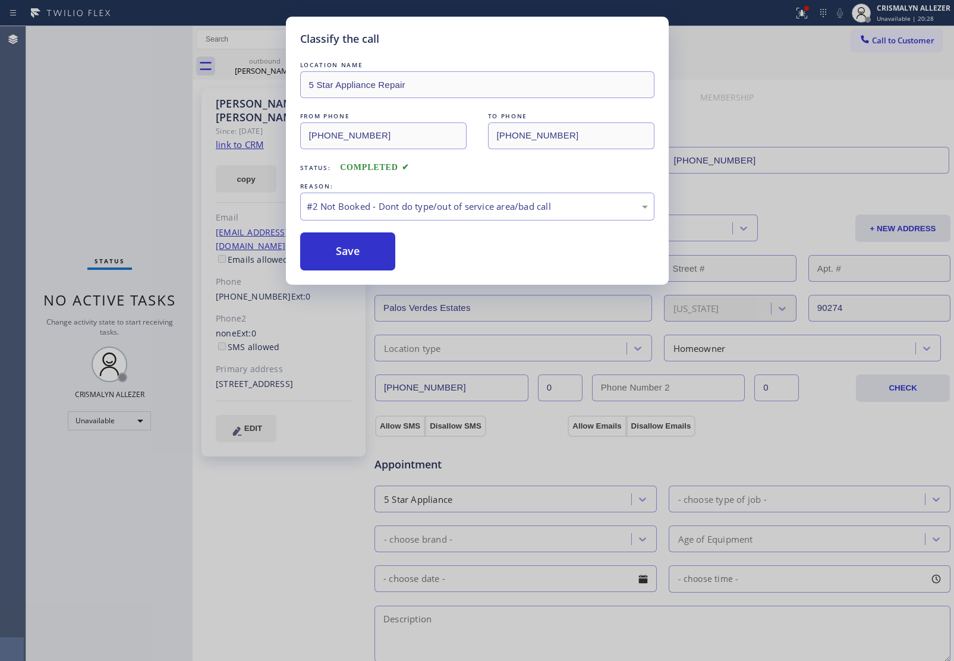
click at [361, 251] on button "Save" at bounding box center [348, 251] width 96 height 38
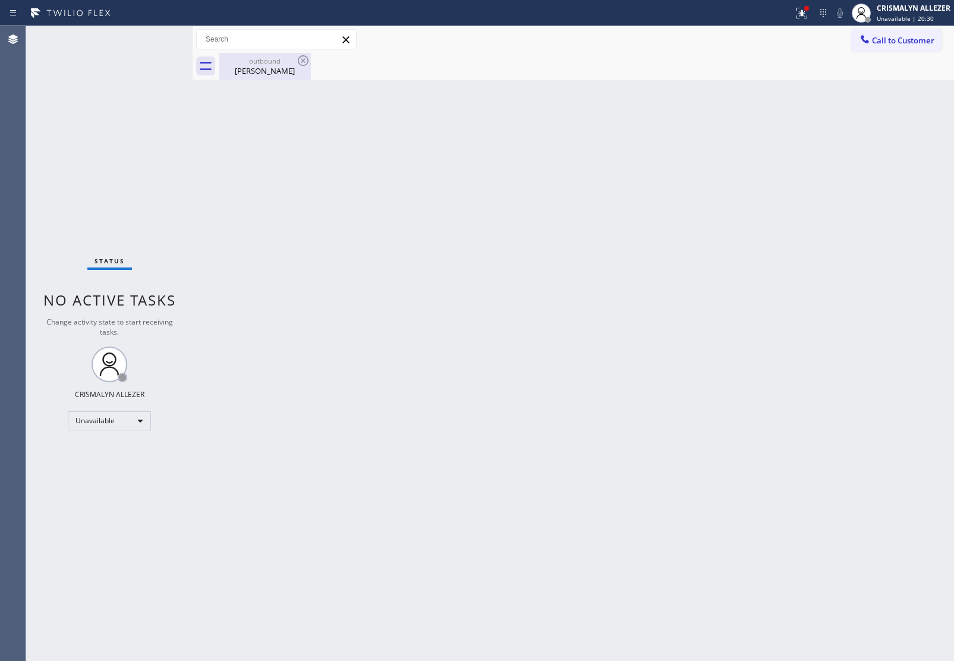
click at [271, 64] on div "outbound" at bounding box center [265, 60] width 90 height 9
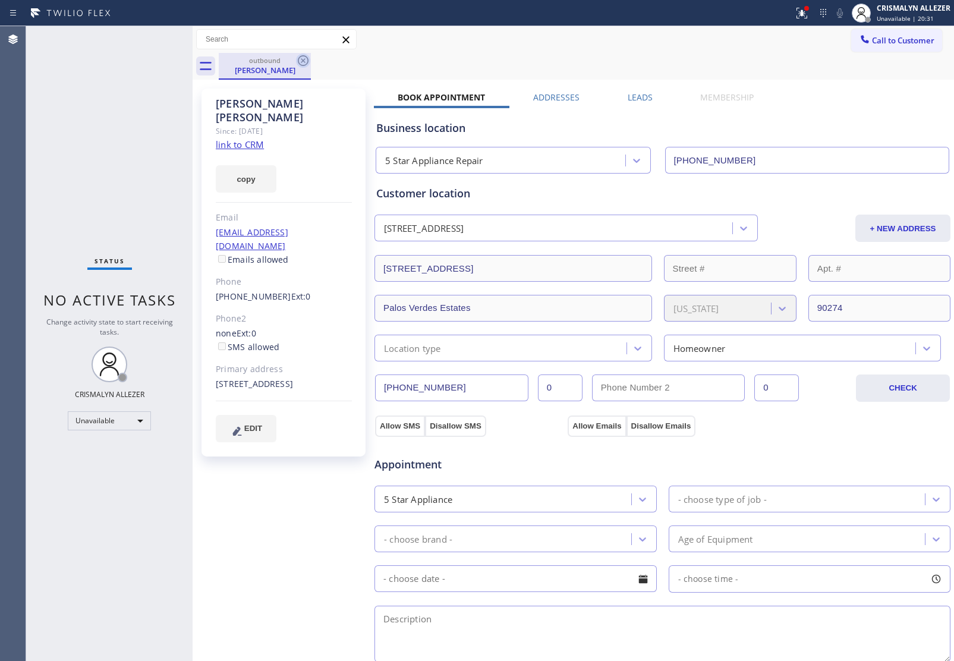
click at [296, 58] on icon at bounding box center [303, 60] width 14 height 14
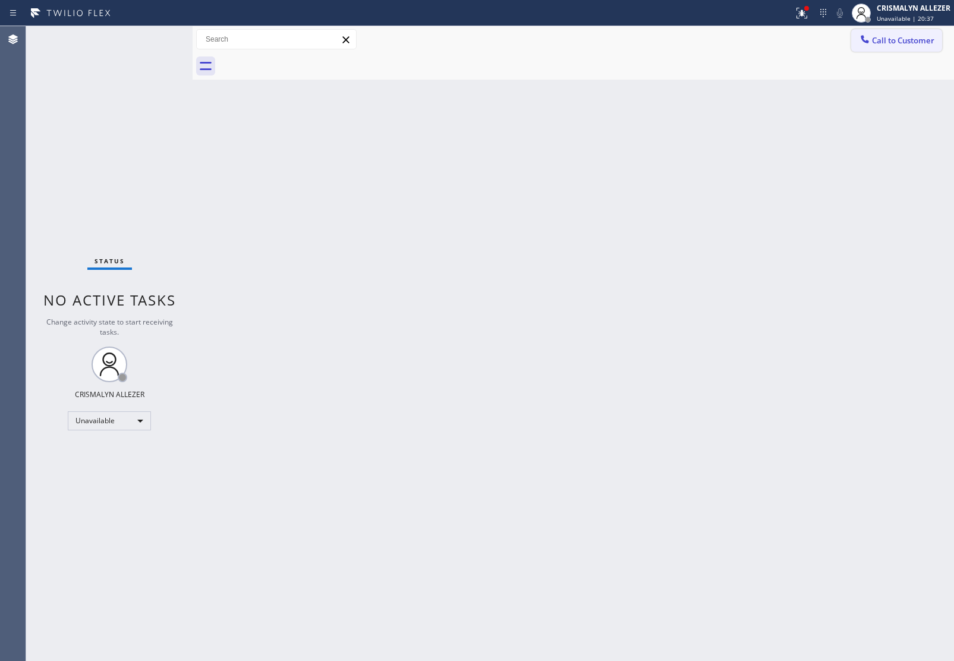
click at [895, 43] on span "Call to Customer" at bounding box center [903, 40] width 62 height 11
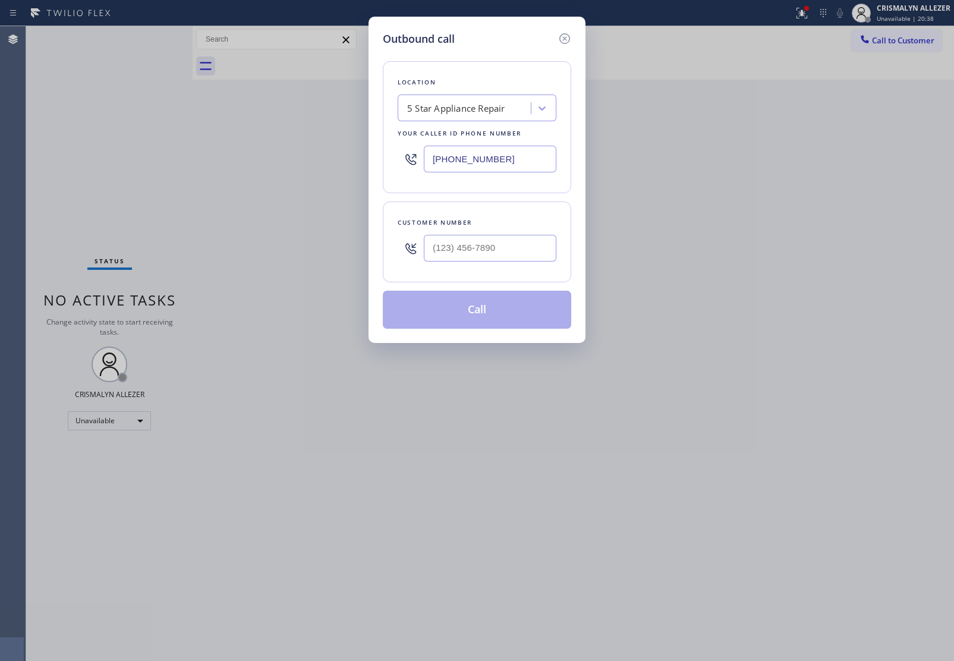
drag, startPoint x: 522, startPoint y: 150, endPoint x: 303, endPoint y: 156, distance: 218.8
click at [357, 159] on div "Outbound call Location 5 Star Appliance Repair Your caller id phone number (855…" at bounding box center [477, 330] width 954 height 661
paste input "323) 310-0103"
type input "[PHONE_NUMBER]"
click at [518, 254] on input "(___) ___-____" at bounding box center [490, 248] width 133 height 27
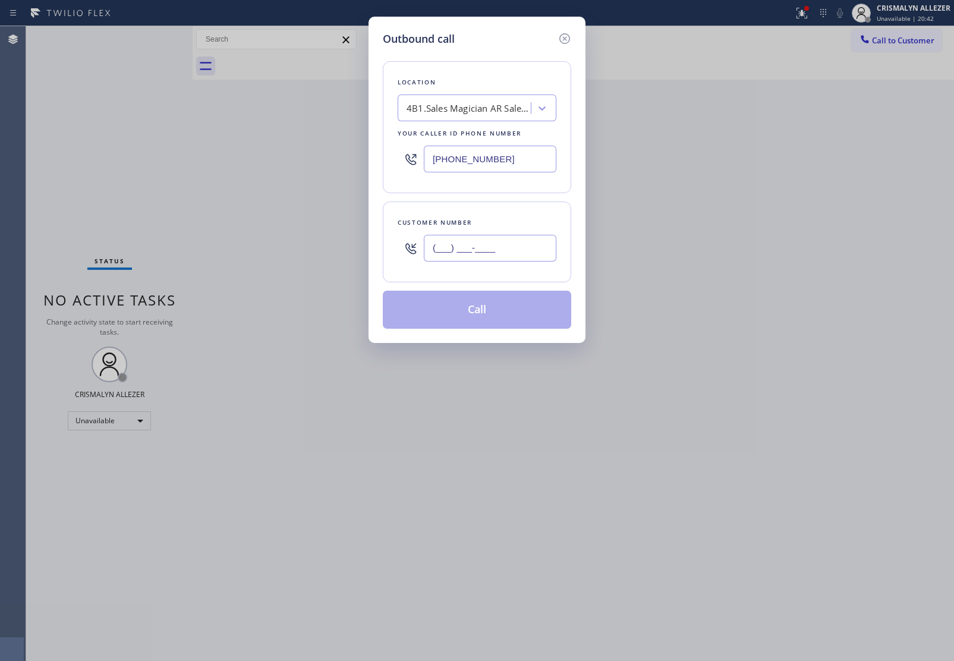
paste input "310) 428-9437"
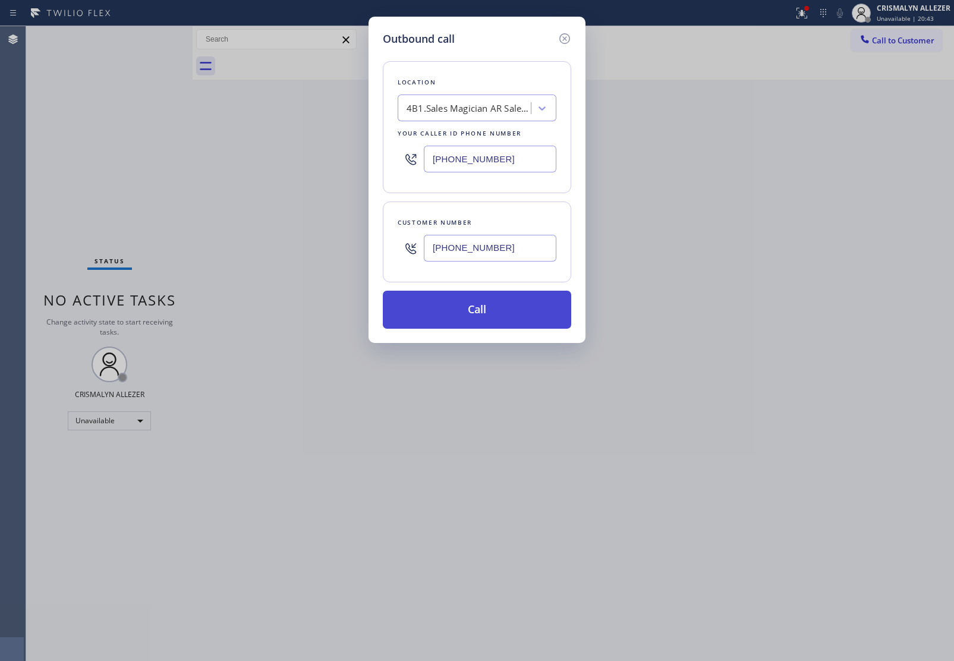
type input "(310) 428-9437"
click at [478, 317] on button "Call" at bounding box center [477, 310] width 188 height 38
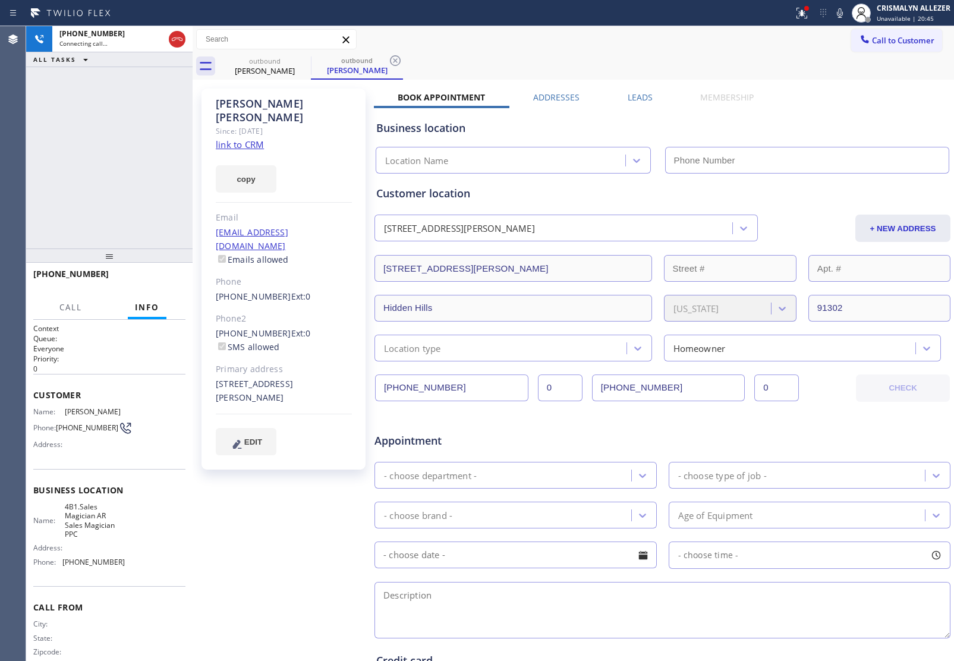
click at [260, 138] on link "link to CRM" at bounding box center [240, 144] width 48 height 12
type input "[PHONE_NUMBER]"
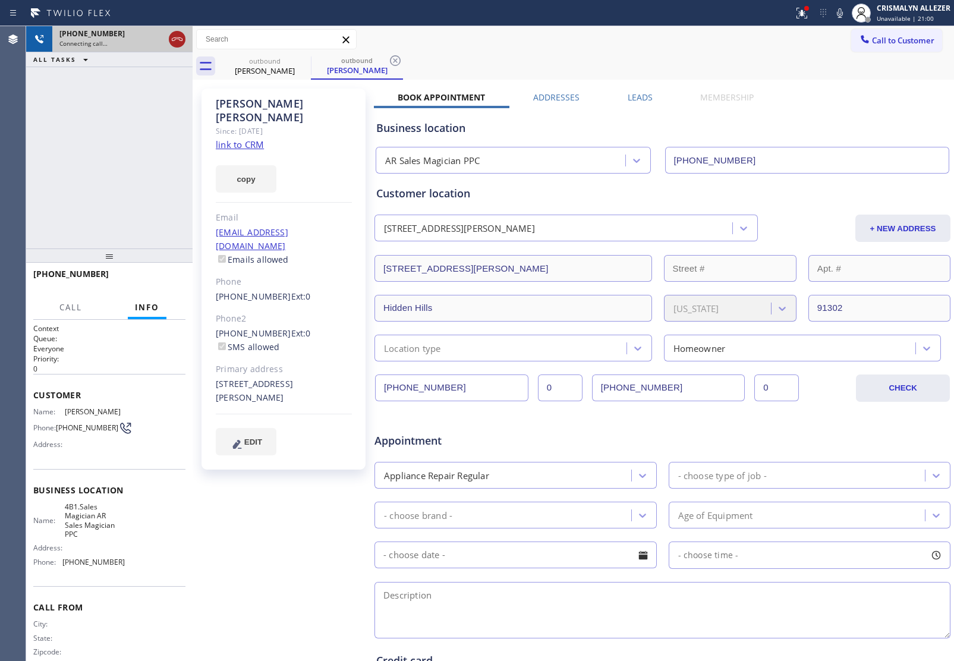
click at [178, 40] on icon at bounding box center [177, 39] width 14 height 14
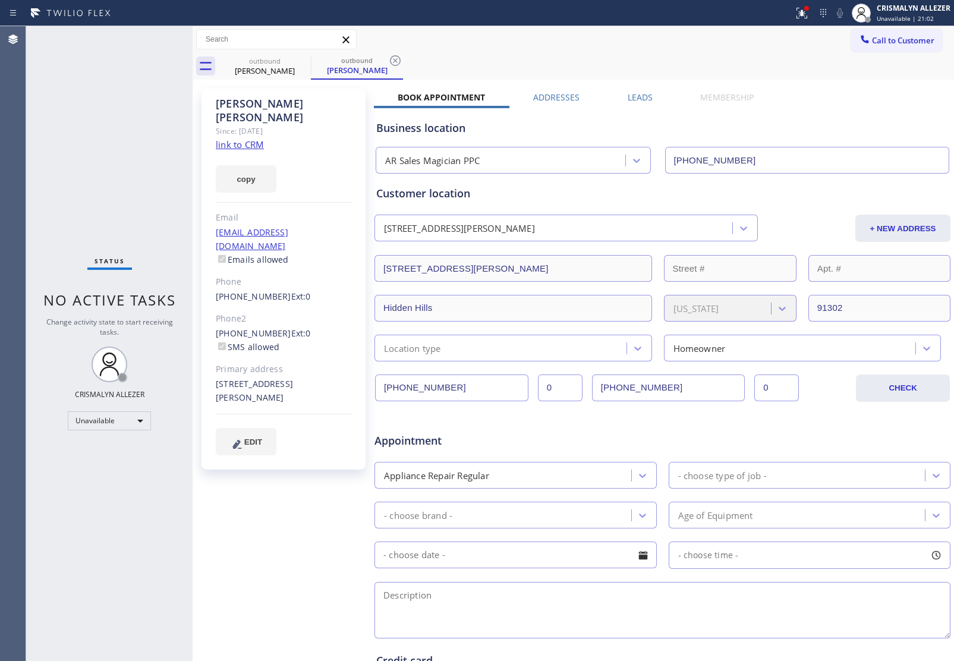
drag, startPoint x: 395, startPoint y: 57, endPoint x: 313, endPoint y: 61, distance: 82.7
click at [391, 57] on icon at bounding box center [395, 60] width 14 height 14
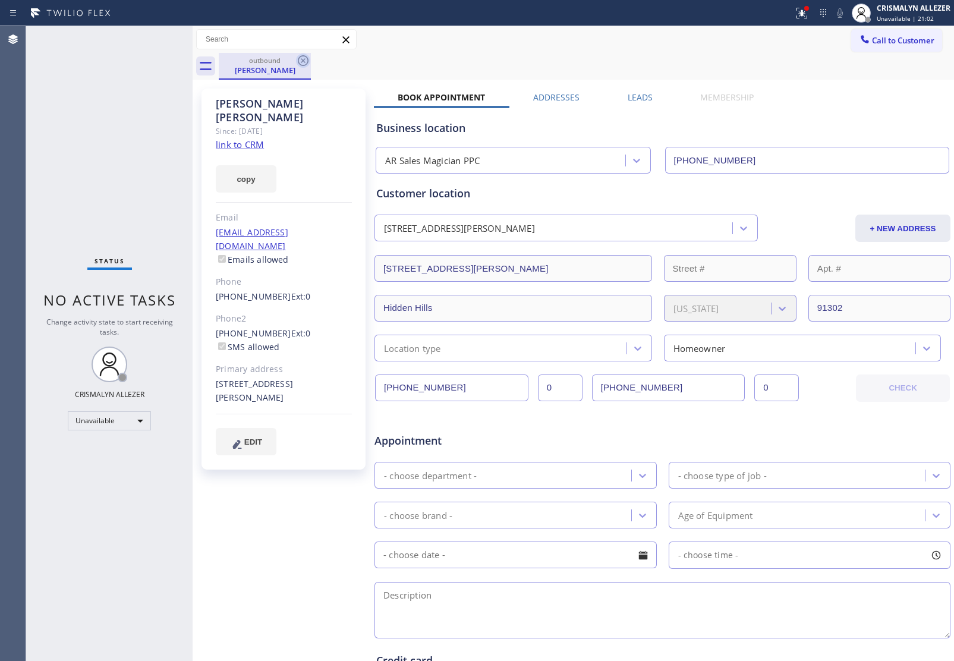
click at [296, 59] on icon at bounding box center [303, 60] width 14 height 14
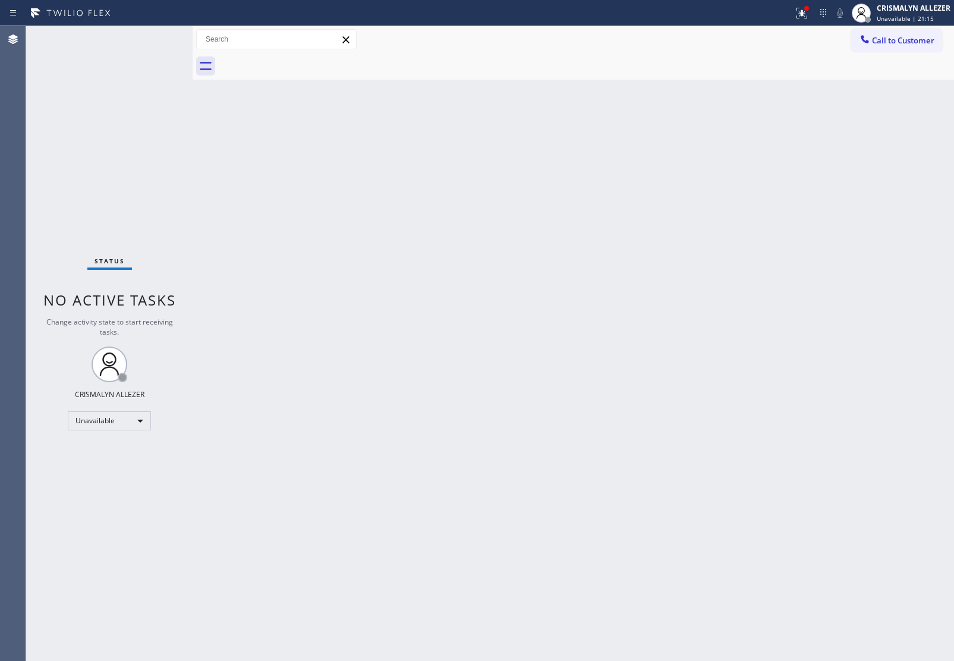
drag, startPoint x: 944, startPoint y: 25, endPoint x: 919, endPoint y: 42, distance: 29.8
click at [945, 27] on div "Status report Issues detected These issues could affect your workflow. Please c…" at bounding box center [477, 330] width 954 height 661
click at [915, 46] on button "Call to Customer" at bounding box center [896, 40] width 91 height 23
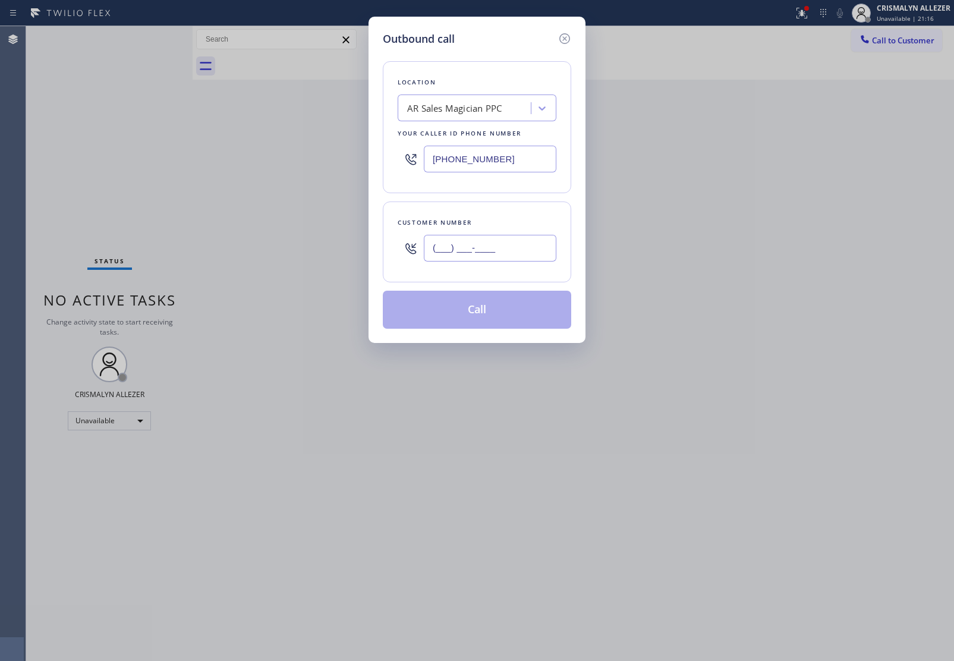
click at [520, 251] on input "(___) ___-____" at bounding box center [490, 248] width 133 height 27
paste input "562) 783-0427"
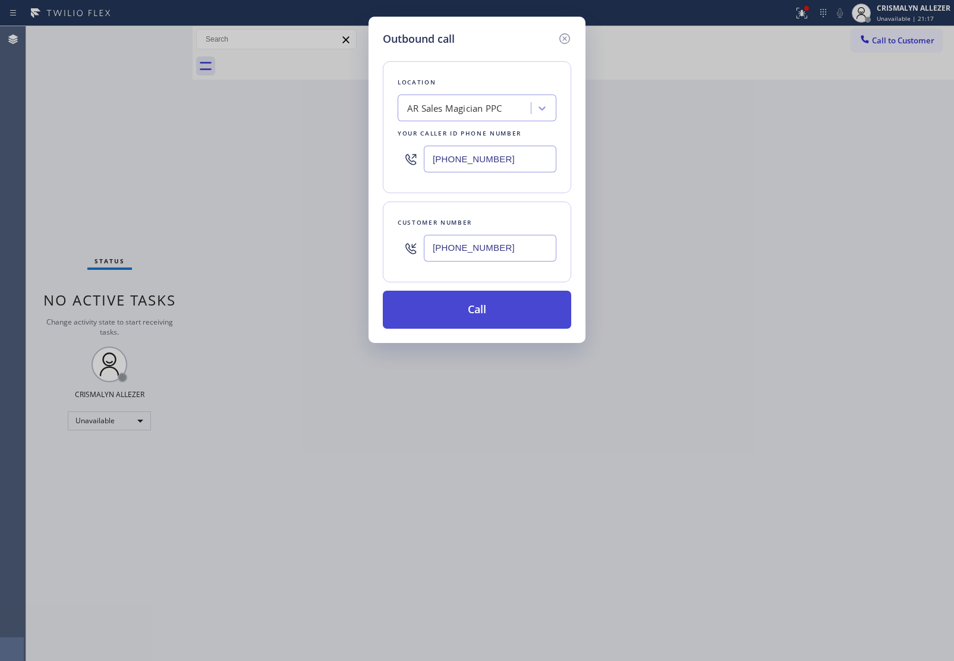
type input "(562) 783-0427"
click at [488, 316] on button "Call" at bounding box center [477, 310] width 188 height 38
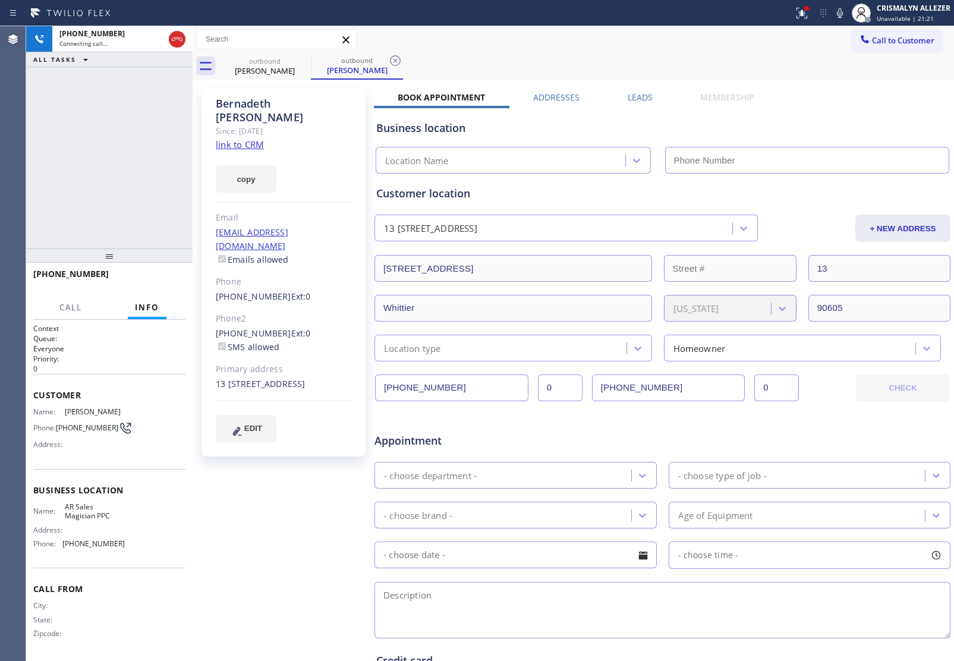
click at [247, 138] on link "link to CRM" at bounding box center [240, 144] width 48 height 12
type input "[PHONE_NUMBER]"
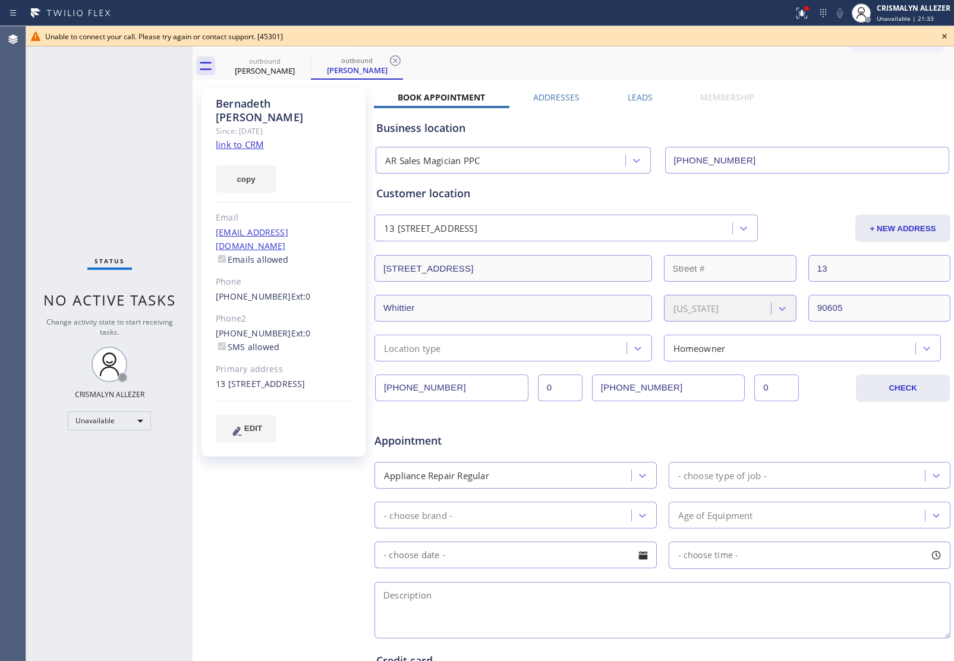
drag, startPoint x: 942, startPoint y: 36, endPoint x: 746, endPoint y: 57, distance: 197.8
click at [935, 37] on div "Unable to connect your call. Please try again or contact support. [45301]" at bounding box center [490, 36] width 928 height 20
click at [394, 61] on icon at bounding box center [395, 60] width 11 height 11
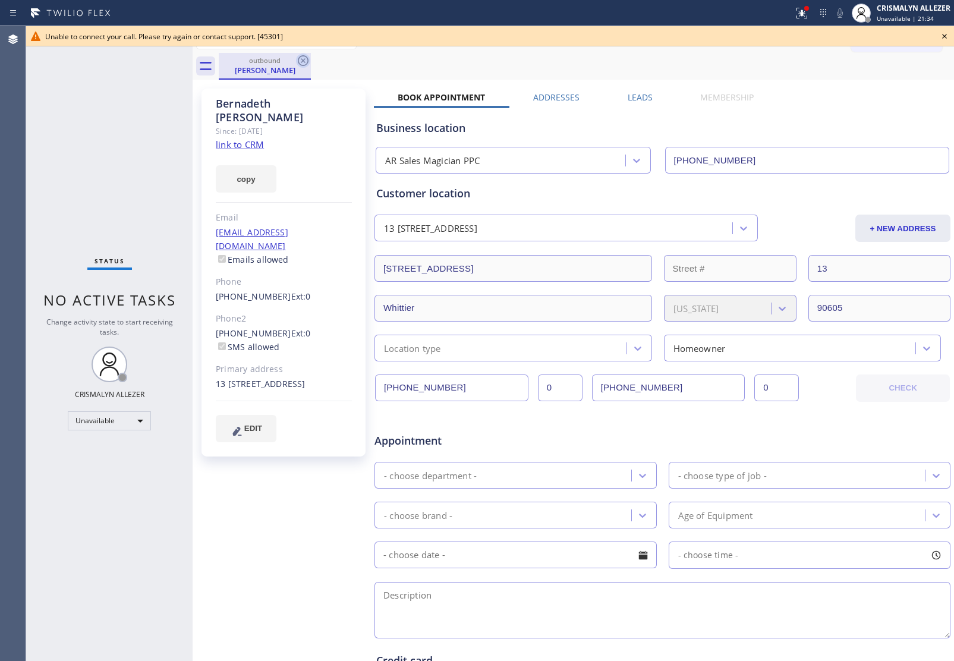
click at [304, 60] on icon at bounding box center [303, 60] width 14 height 14
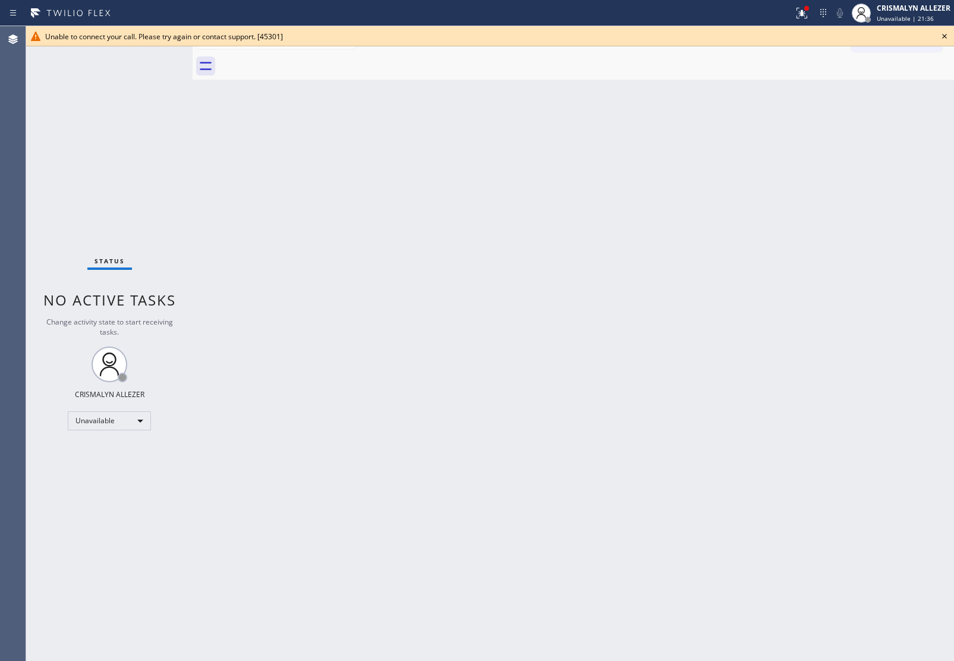
click at [942, 36] on icon at bounding box center [944, 36] width 14 height 14
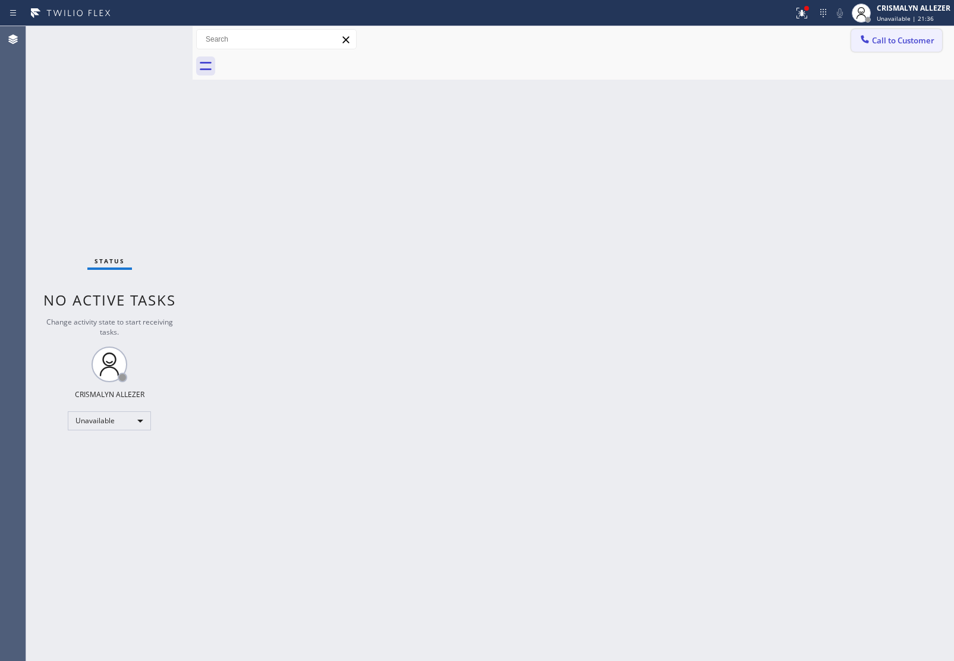
click at [898, 42] on span "Call to Customer" at bounding box center [903, 40] width 62 height 11
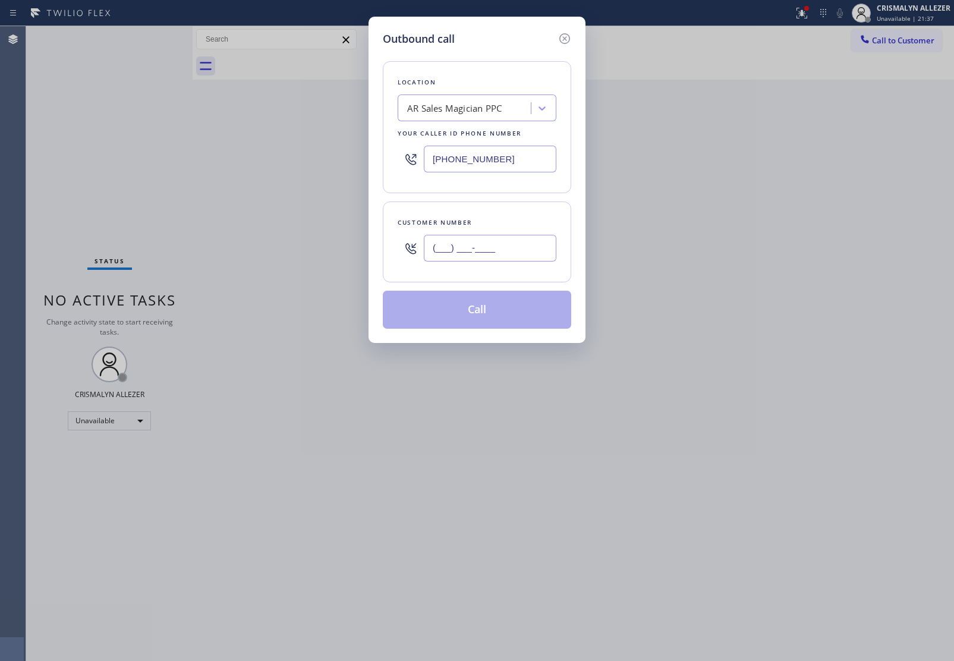
click at [509, 245] on input "(___) ___-____" at bounding box center [490, 248] width 133 height 27
paste input "562) 378-9268"
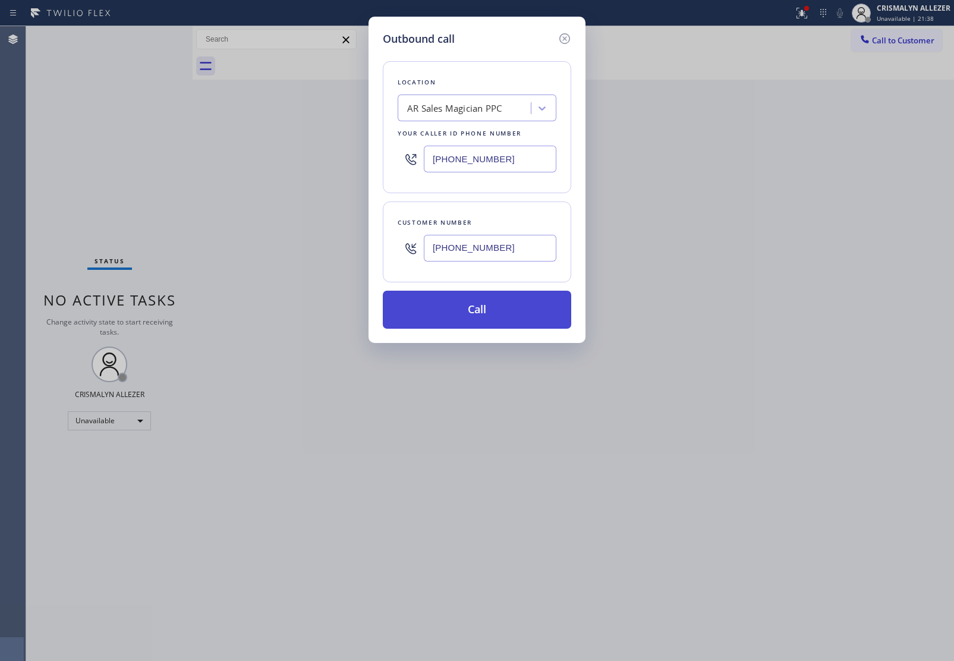
type input "[PHONE_NUMBER]"
click at [471, 321] on button "Call" at bounding box center [477, 310] width 188 height 38
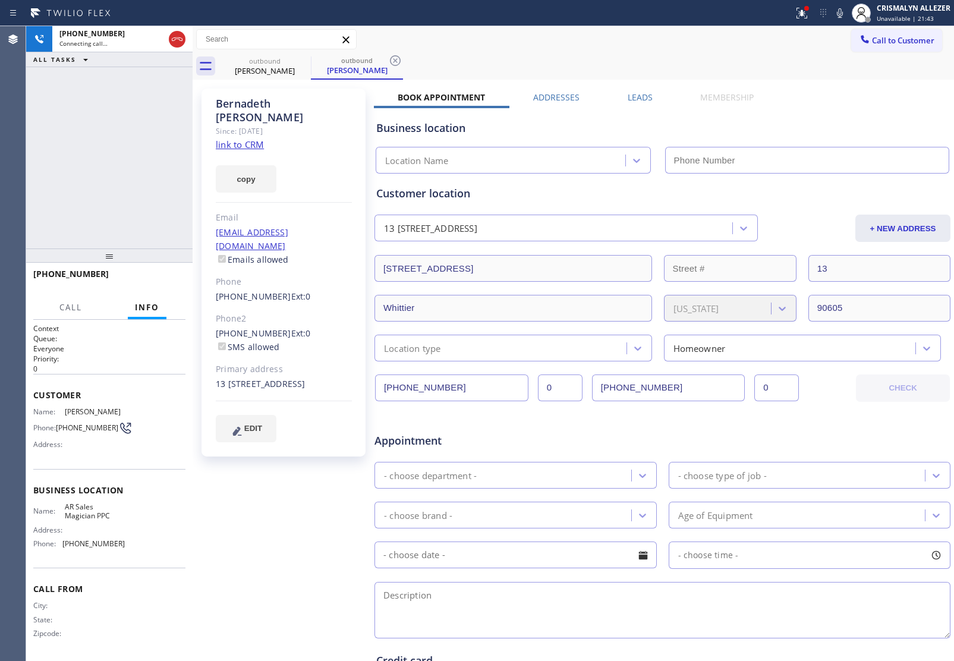
type input "[PHONE_NUMBER]"
click at [159, 281] on span "HANG UP" at bounding box center [158, 279] width 36 height 8
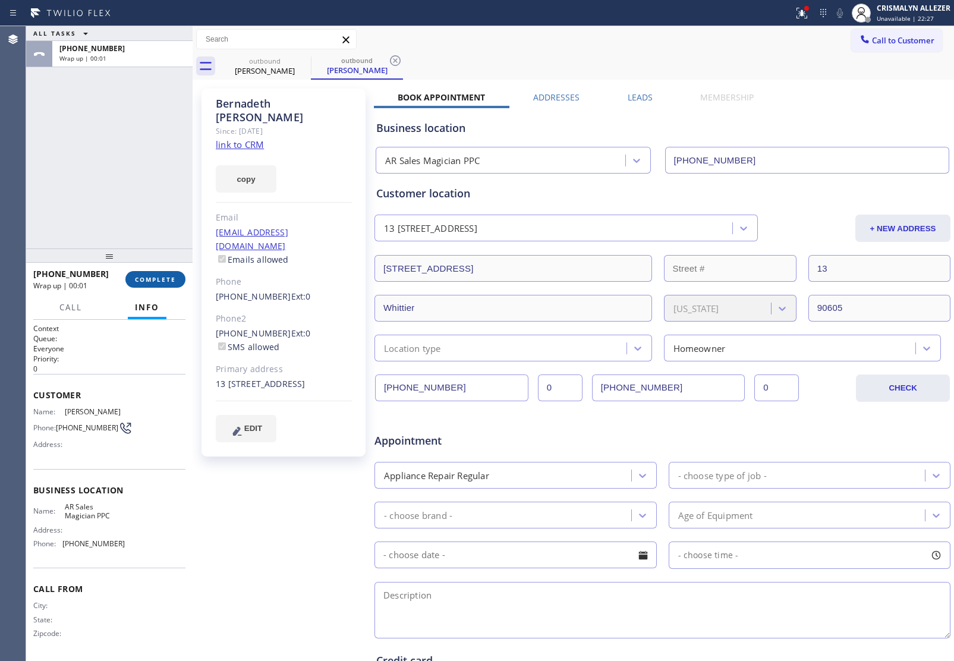
click at [158, 277] on span "COMPLETE" at bounding box center [155, 279] width 41 height 8
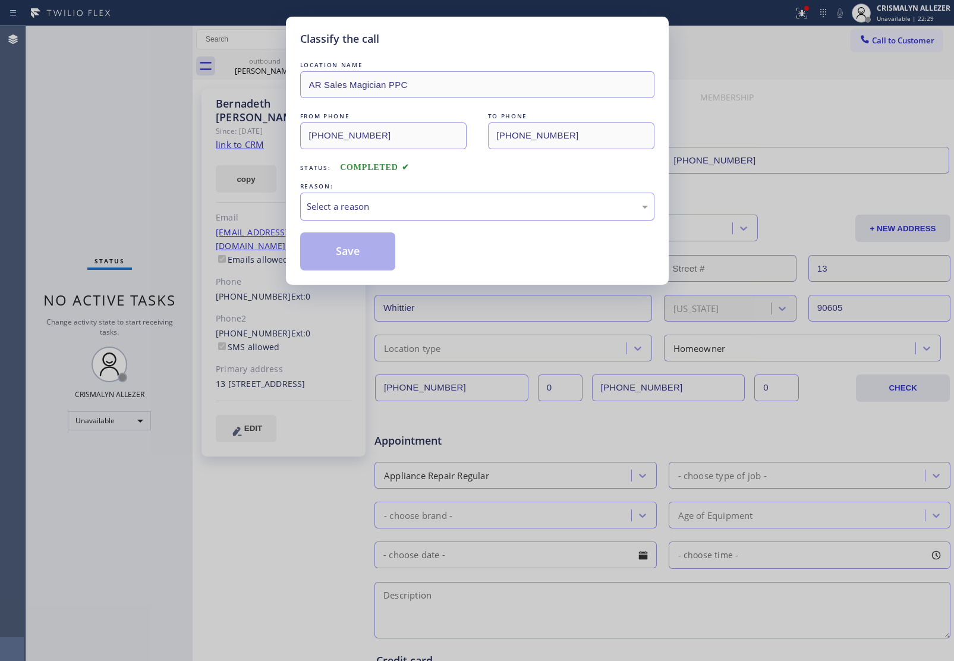
click at [470, 204] on div "Select a reason" at bounding box center [477, 207] width 341 height 14
click at [348, 250] on button "Save" at bounding box center [348, 251] width 96 height 38
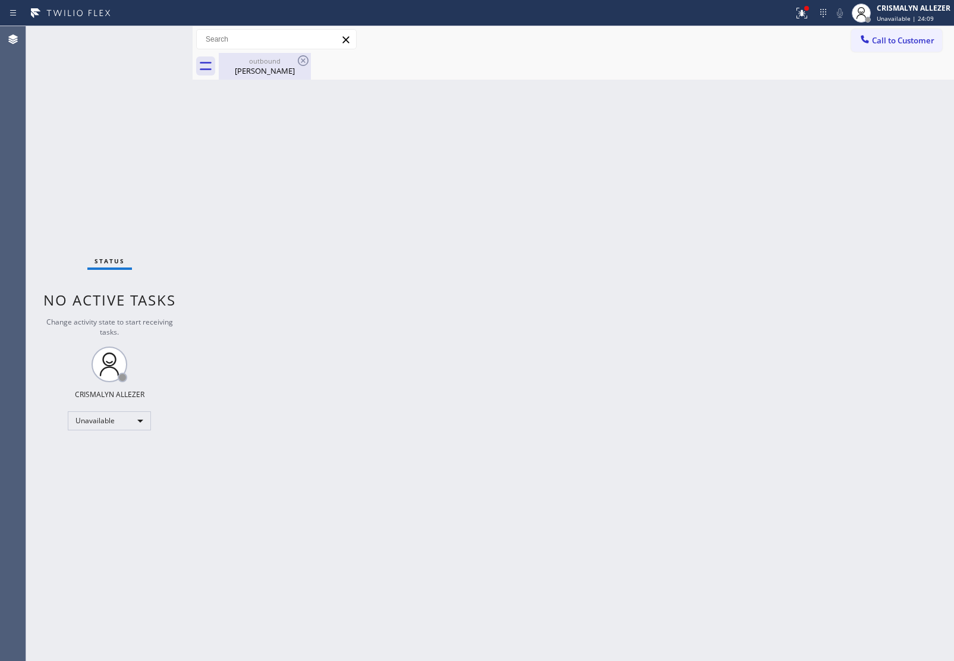
drag, startPoint x: 264, startPoint y: 72, endPoint x: 282, endPoint y: 62, distance: 20.2
click at [270, 69] on div "Bernadeth Marquez" at bounding box center [265, 70] width 90 height 11
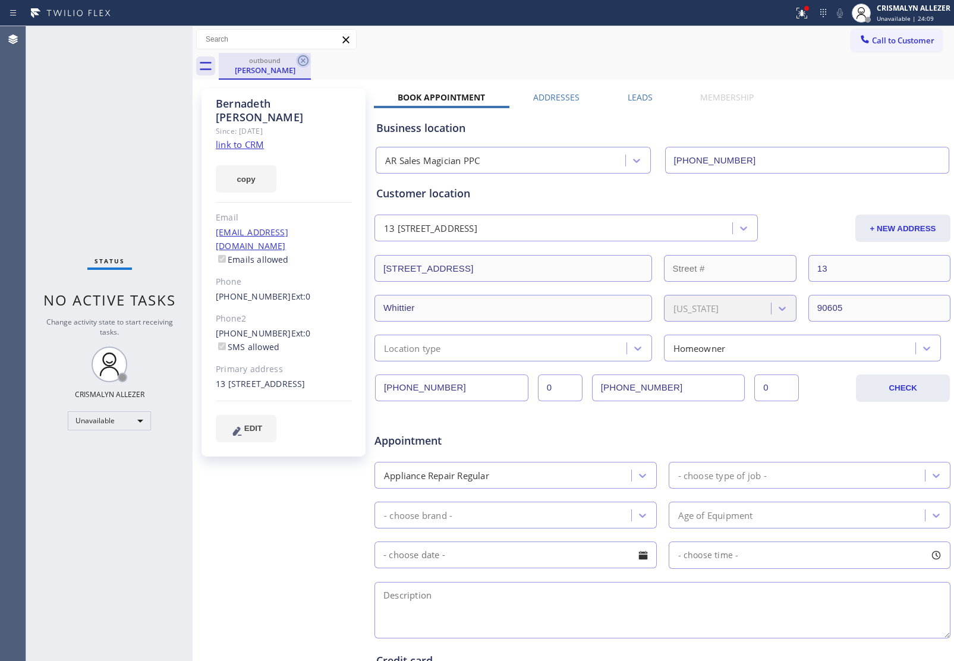
click at [304, 61] on icon at bounding box center [303, 60] width 11 height 11
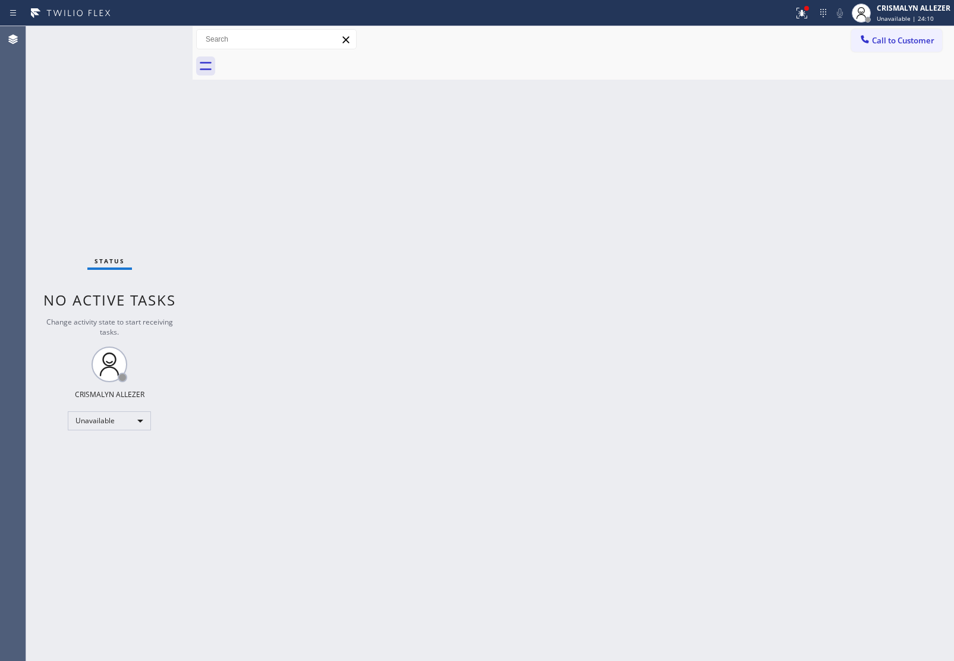
click at [947, 33] on div "Call to Customer Outbound call Location AR Sales Magician PPC Your caller id ph…" at bounding box center [902, 39] width 103 height 21
drag, startPoint x: 907, startPoint y: 43, endPoint x: 883, endPoint y: 54, distance: 26.1
click at [904, 45] on span "Call to Customer" at bounding box center [903, 40] width 62 height 11
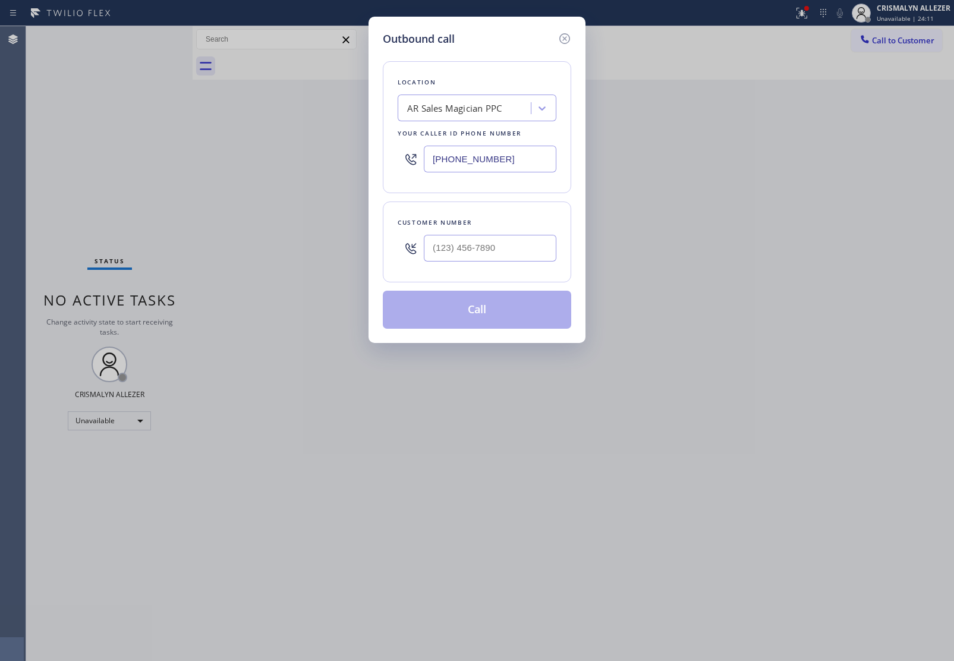
click at [495, 153] on input "[PHONE_NUMBER]" at bounding box center [490, 159] width 133 height 27
drag, startPoint x: 517, startPoint y: 158, endPoint x: 290, endPoint y: 159, distance: 227.0
click at [291, 159] on div "Outbound call Location AR Sales Magician PPC Your caller id phone number (323) …" at bounding box center [477, 330] width 954 height 661
paste input "626) 550-4838"
type input "[PHONE_NUMBER]"
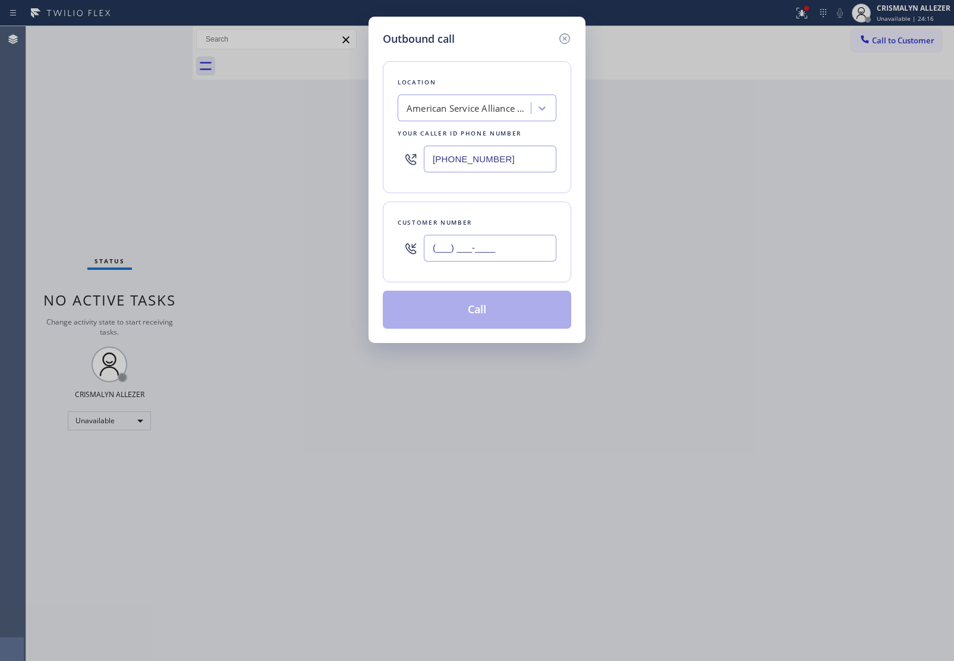
click at [487, 260] on input "(___) ___-____" at bounding box center [490, 248] width 133 height 27
paste input "626) 201-4195"
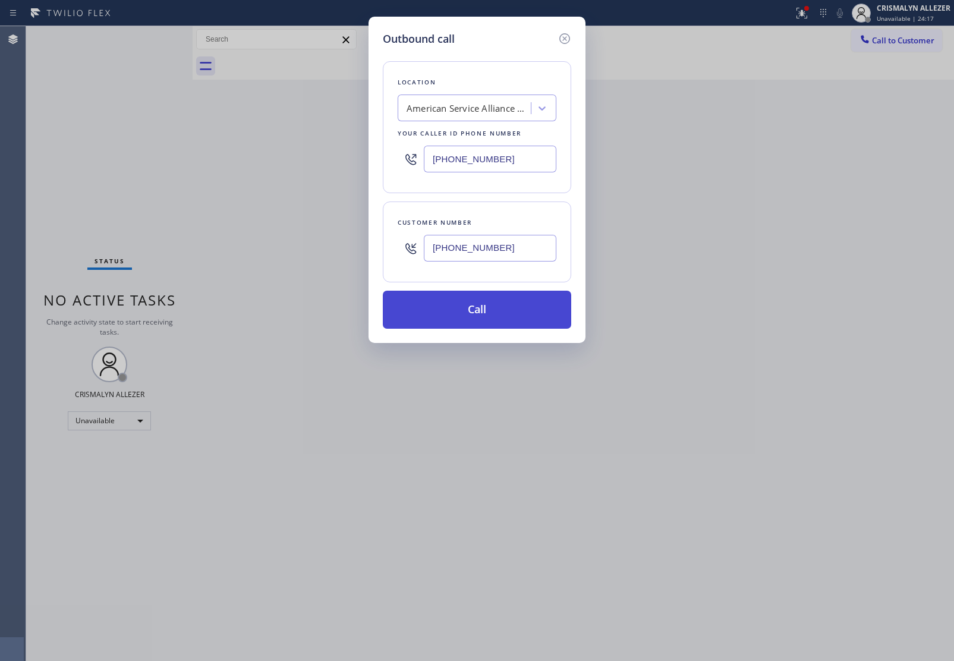
type input "[PHONE_NUMBER]"
click at [479, 324] on button "Call" at bounding box center [477, 310] width 188 height 38
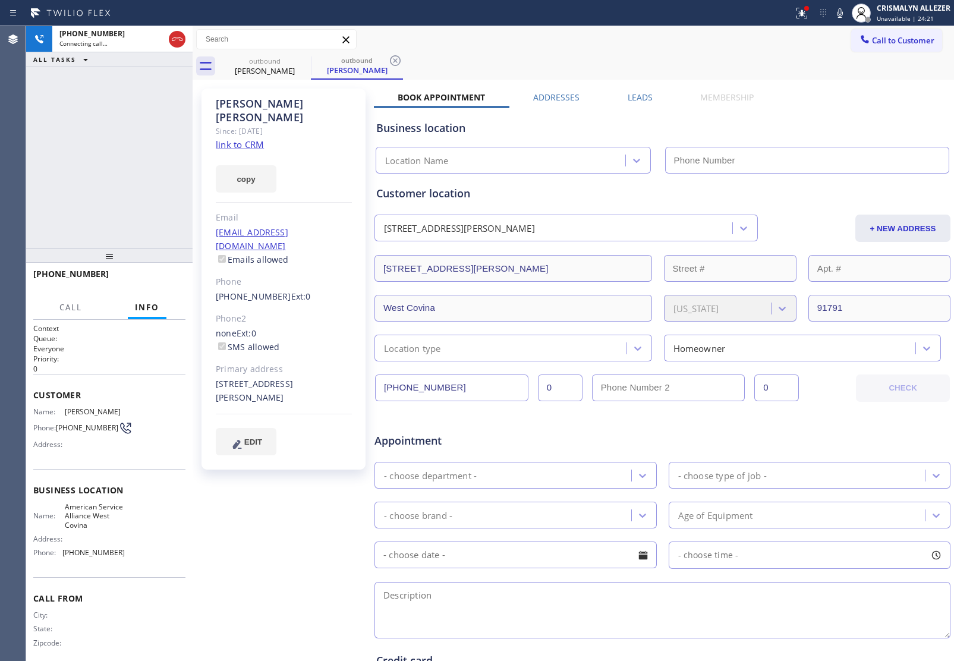
click at [238, 138] on link "link to CRM" at bounding box center [240, 144] width 48 height 12
type input "[PHONE_NUMBER]"
click at [153, 278] on span "HANG UP" at bounding box center [158, 279] width 36 height 8
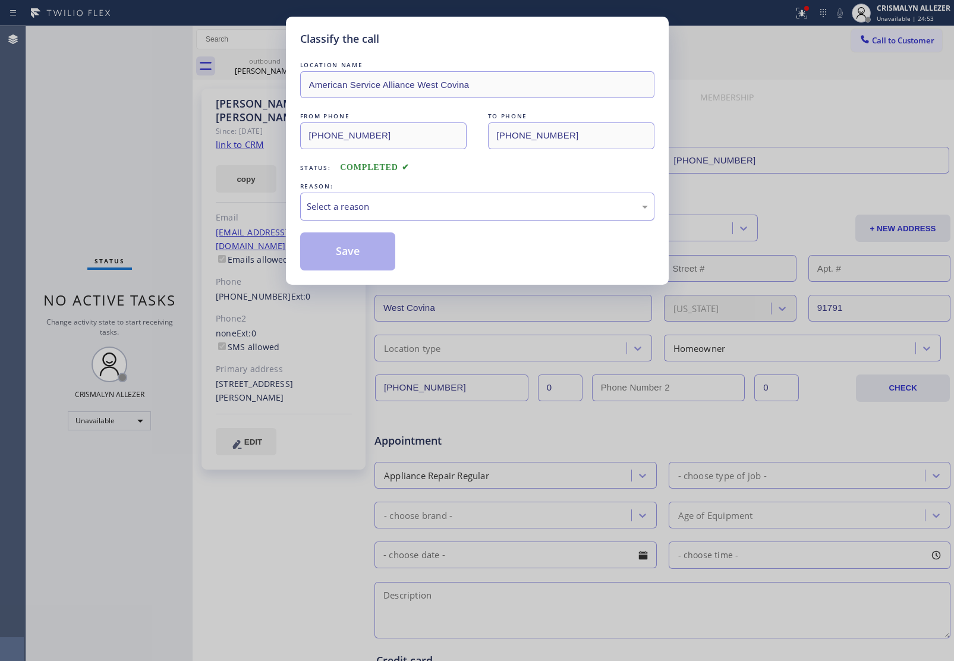
click at [492, 208] on div "Select a reason" at bounding box center [477, 207] width 341 height 14
click at [343, 254] on button "Save" at bounding box center [348, 251] width 96 height 38
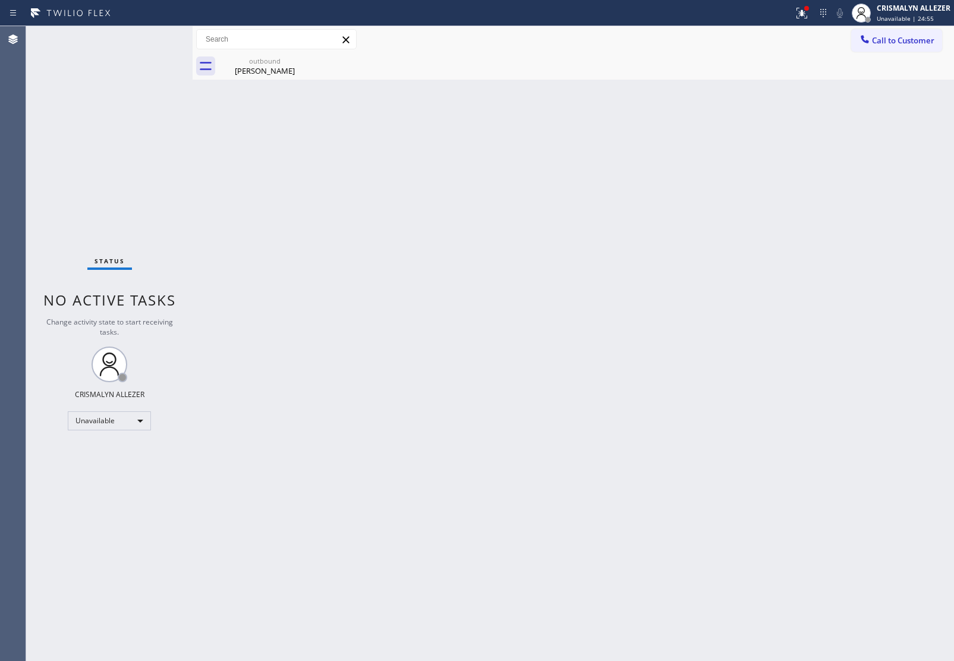
click at [253, 65] on div "Georgina Marquez" at bounding box center [265, 70] width 90 height 11
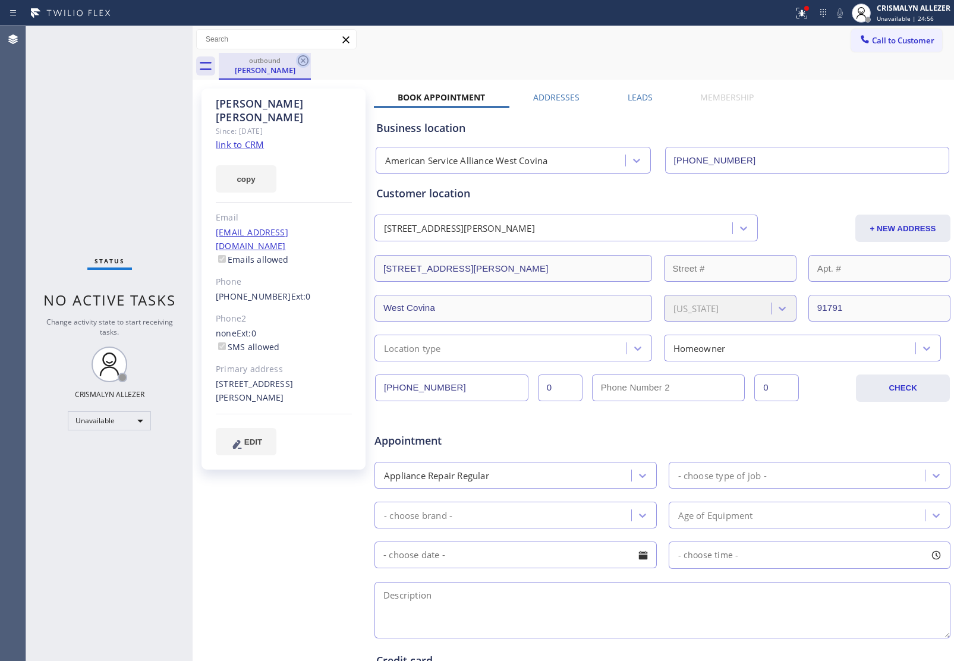
click at [296, 60] on icon at bounding box center [303, 60] width 14 height 14
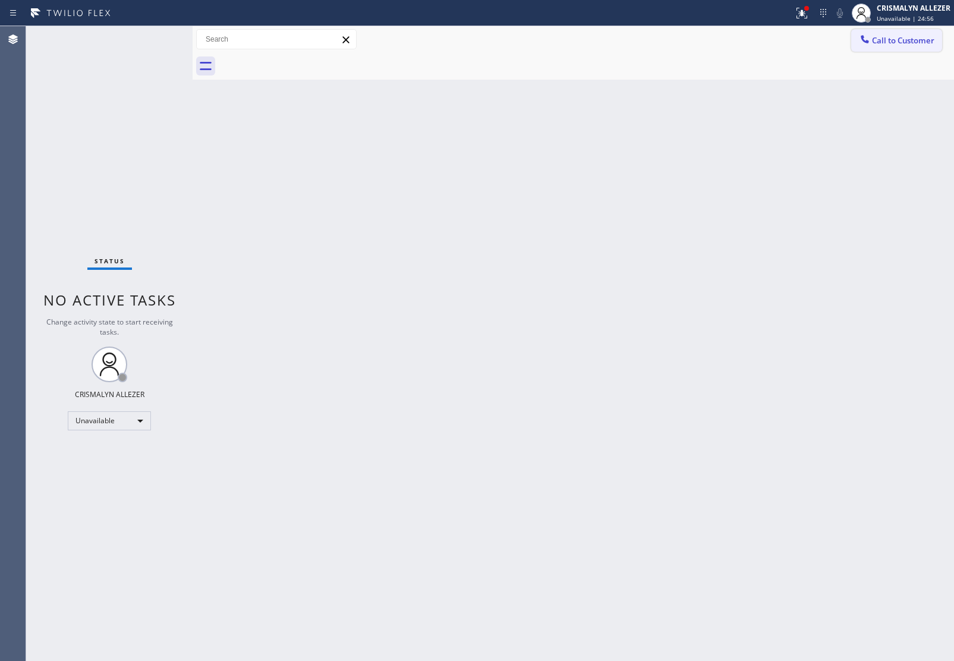
click at [894, 42] on span "Call to Customer" at bounding box center [903, 40] width 62 height 11
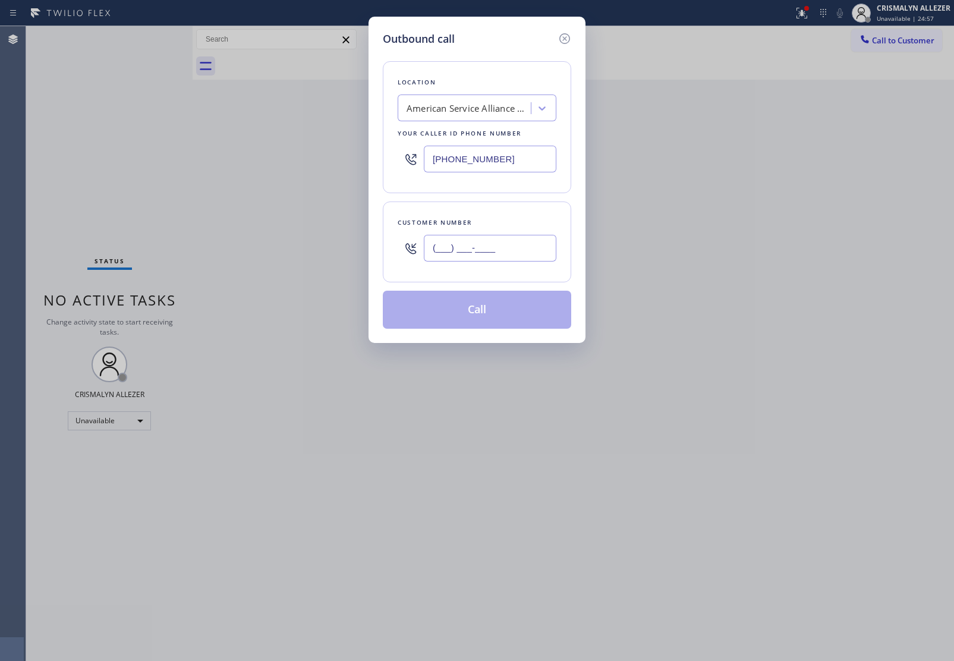
click at [544, 244] on input "(___) ___-____" at bounding box center [490, 248] width 133 height 27
paste input "626) 201-4195"
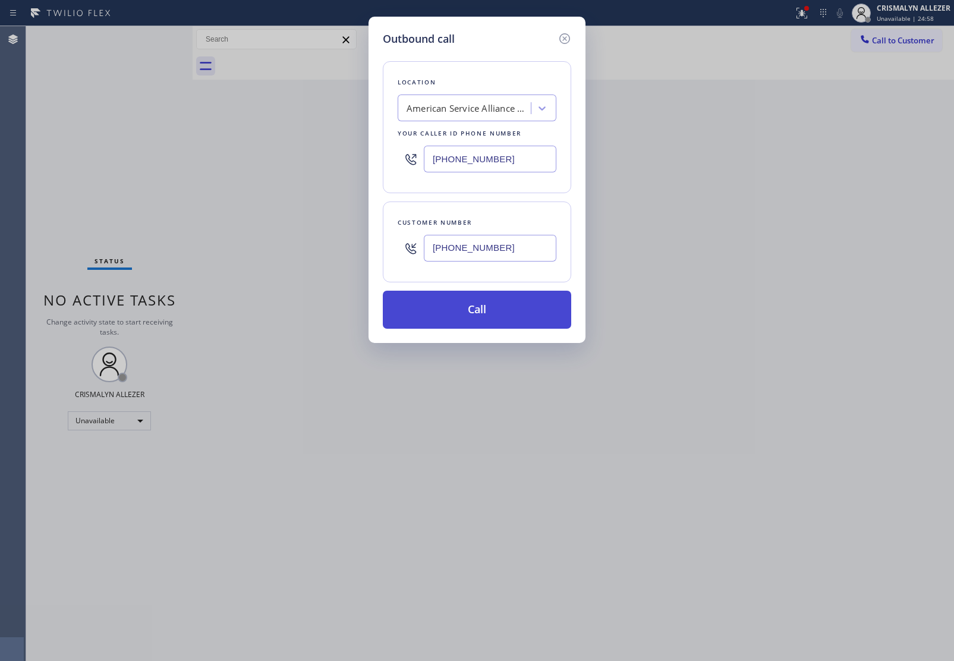
type input "[PHONE_NUMBER]"
click at [471, 326] on button "Call" at bounding box center [477, 310] width 188 height 38
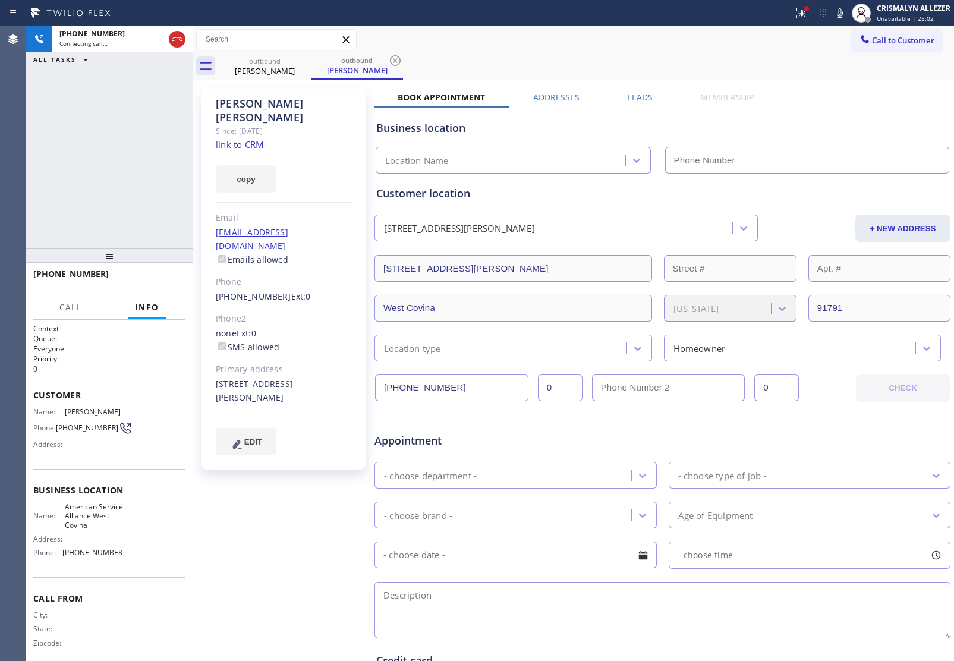
click at [340, 134] on div "Georgina Marquez Since: 20 may 2020 link to CRM copy Email georginamrqz@gmail.c…" at bounding box center [283, 279] width 164 height 381
type input "[PHONE_NUMBER]"
click at [159, 280] on span "HANG UP" at bounding box center [158, 279] width 36 height 8
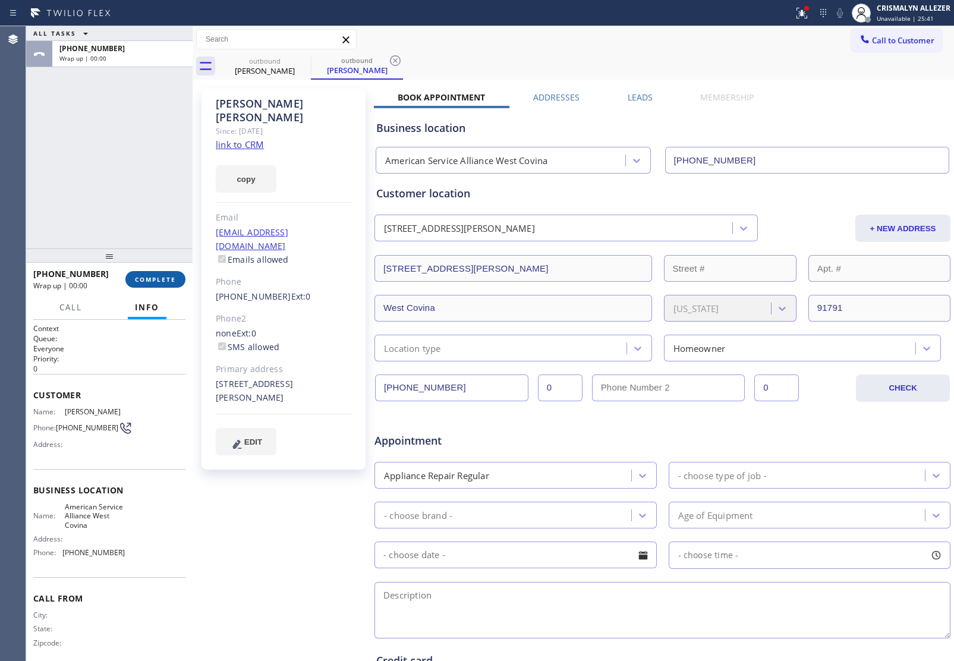
click at [159, 280] on span "COMPLETE" at bounding box center [155, 279] width 41 height 8
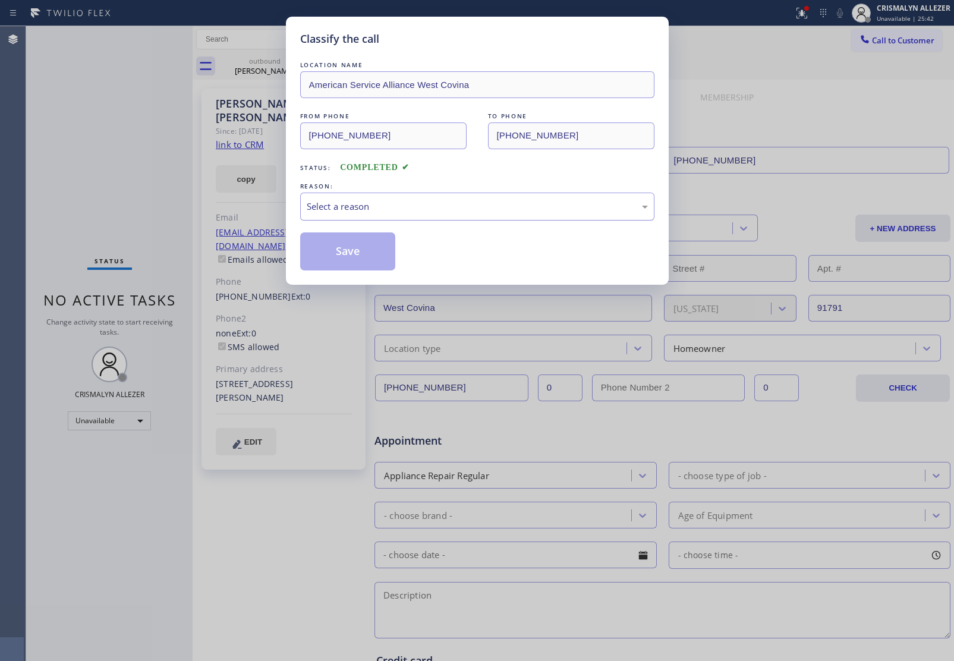
click at [469, 218] on div "Select a reason" at bounding box center [477, 207] width 354 height 28
click at [354, 247] on button "Save" at bounding box center [348, 251] width 96 height 38
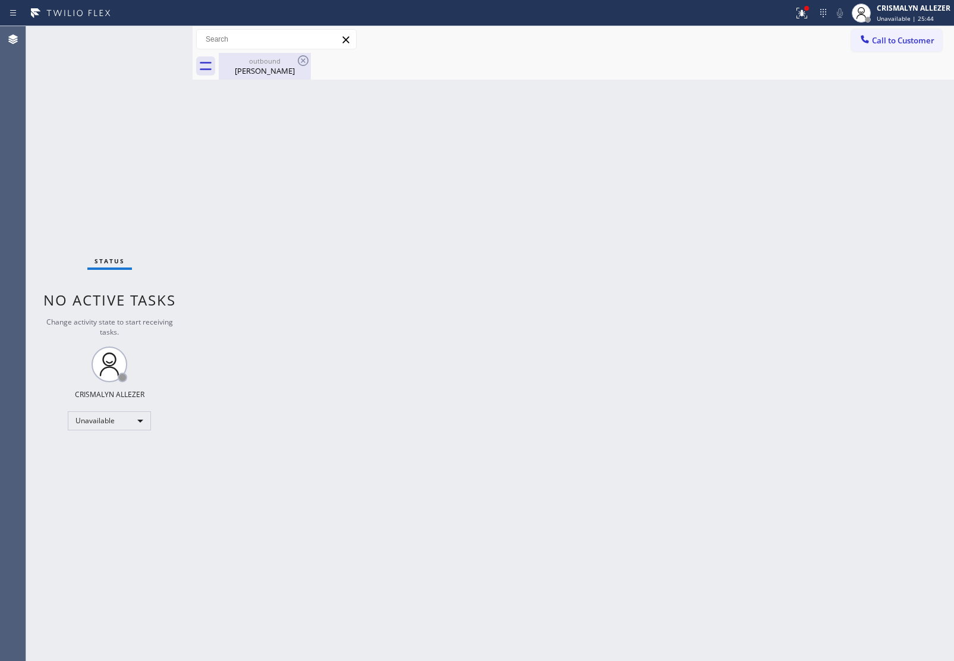
click at [266, 70] on div "Georgina Marquez" at bounding box center [265, 70] width 90 height 11
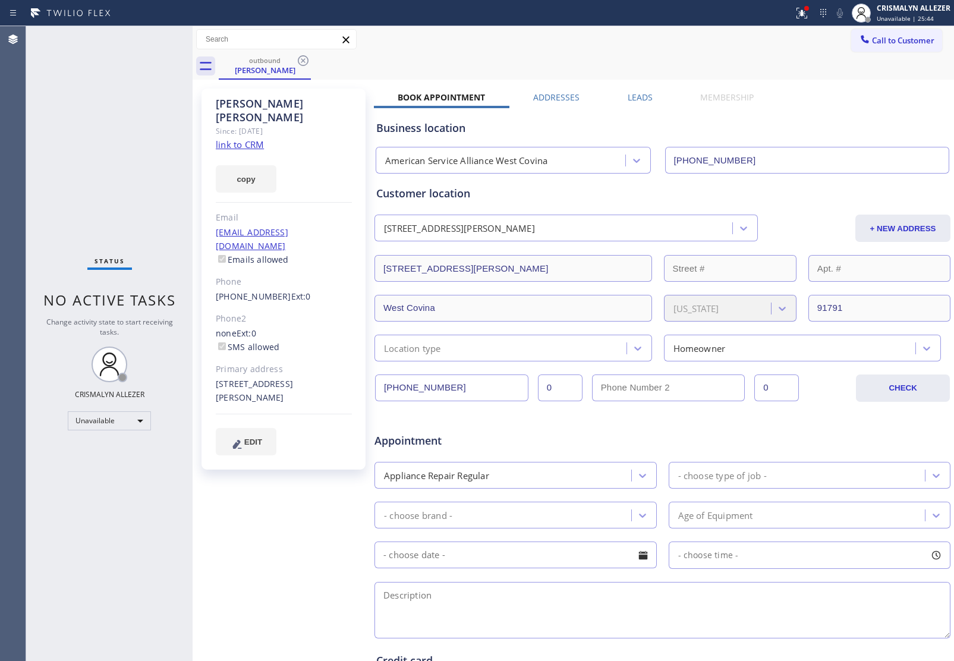
click at [637, 101] on label "Leads" at bounding box center [640, 97] width 25 height 11
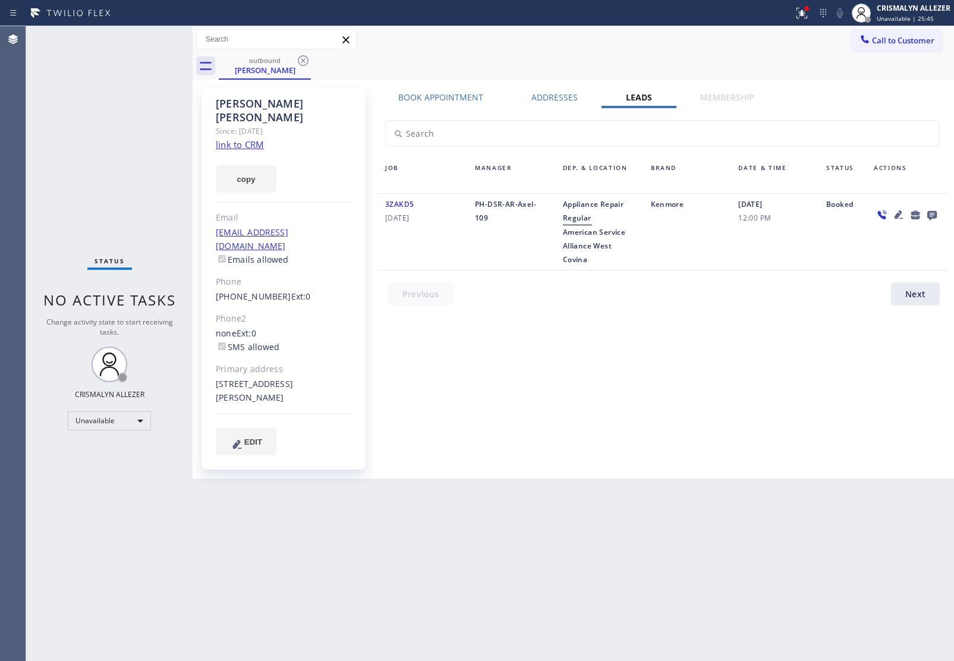
click at [927, 215] on icon at bounding box center [932, 216] width 10 height 10
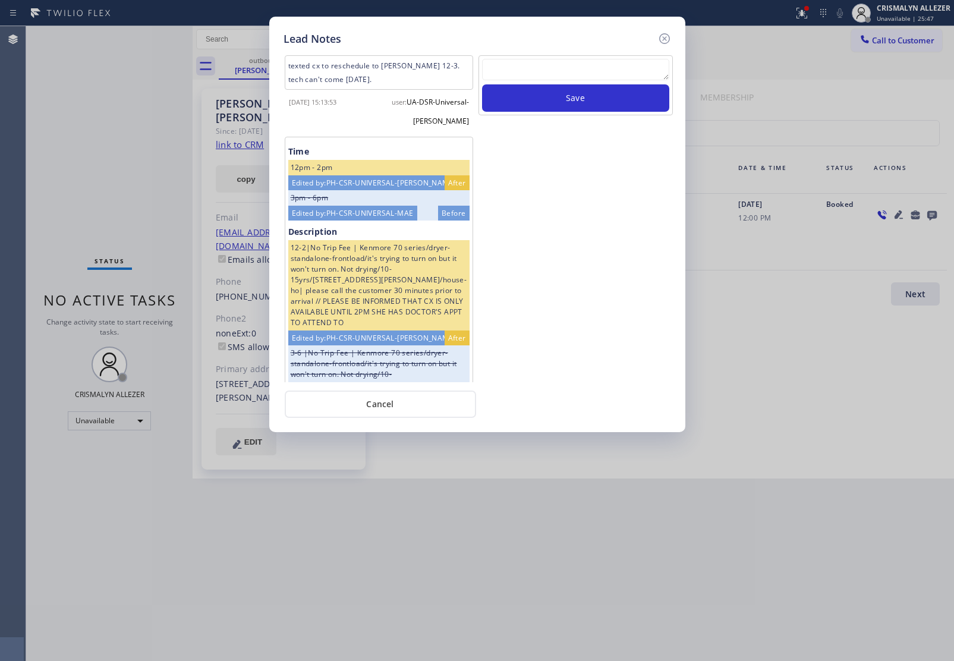
click at [543, 72] on textarea at bounding box center [575, 69] width 187 height 21
paste textarea "ALL GOOD FOR NOW, if cb xfer"
type textarea "ALL GOOD FOR NOW, if cb xfer"
click at [550, 103] on button "Save" at bounding box center [575, 97] width 187 height 27
click at [362, 402] on button "Cancel" at bounding box center [380, 403] width 191 height 27
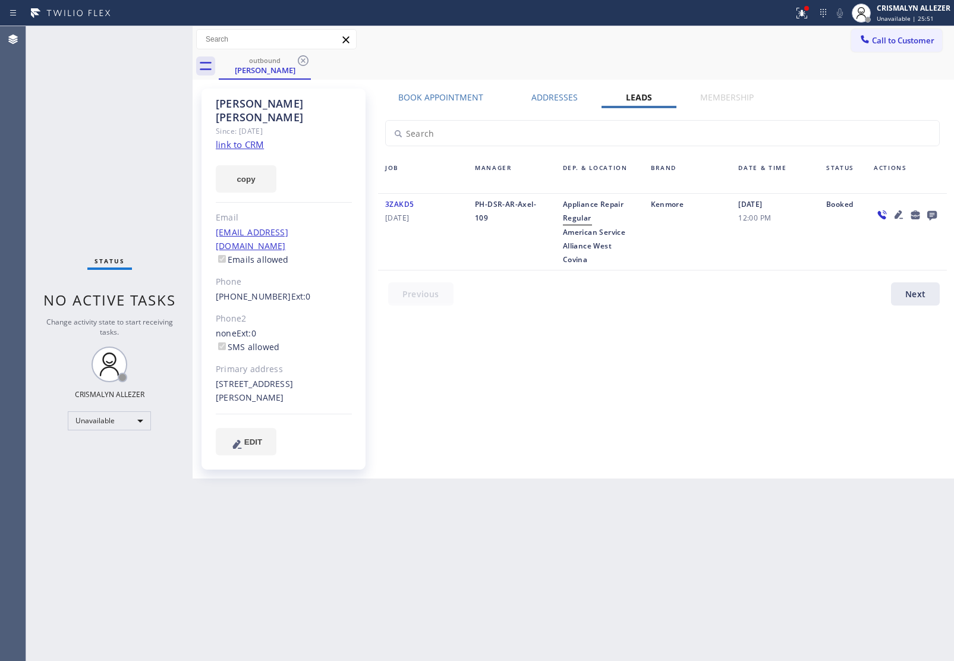
drag, startPoint x: 299, startPoint y: 60, endPoint x: 327, endPoint y: 7, distance: 59.8
click at [300, 60] on icon at bounding box center [303, 60] width 14 height 14
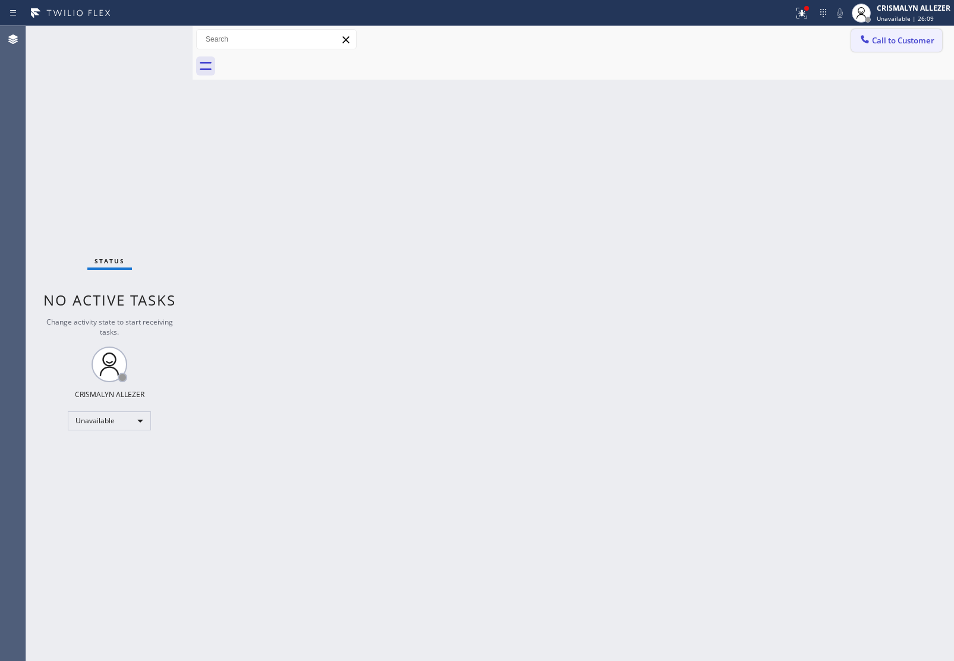
click at [913, 43] on span "Call to Customer" at bounding box center [903, 40] width 62 height 11
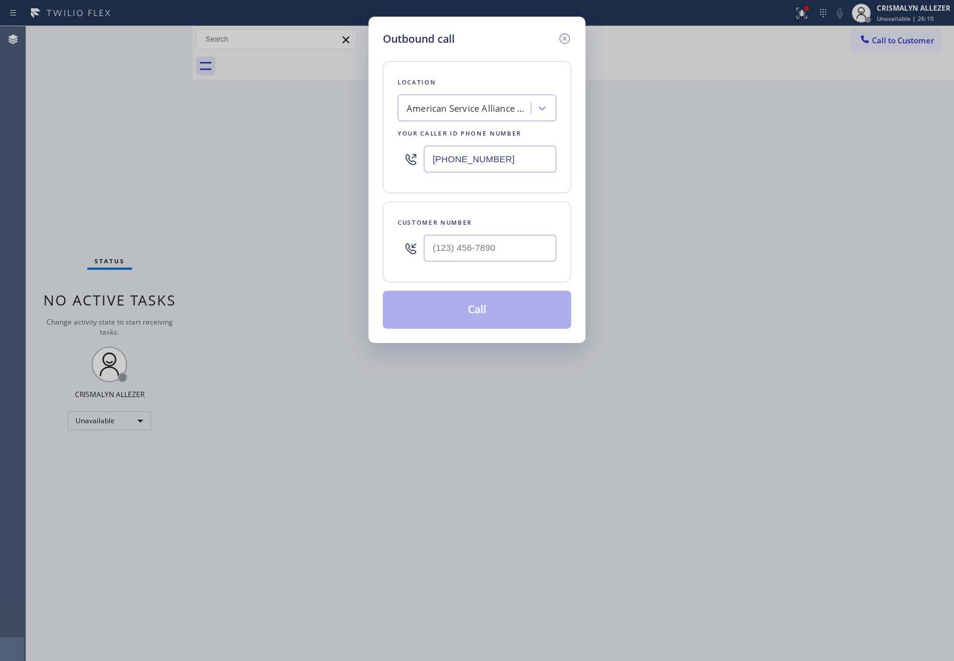
drag, startPoint x: 550, startPoint y: 149, endPoint x: 392, endPoint y: 153, distance: 157.5
click at [408, 153] on div "[PHONE_NUMBER]" at bounding box center [477, 159] width 159 height 39
paste input "323) 310-0103"
type input "[PHONE_NUMBER]"
click at [471, 244] on input "(___) ___-____" at bounding box center [490, 248] width 133 height 27
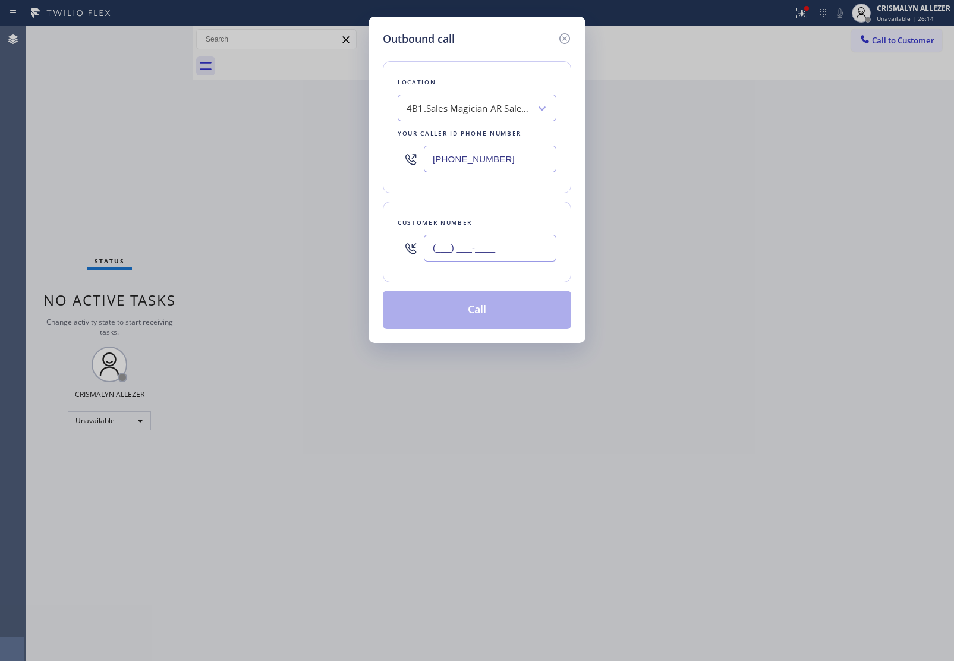
paste input "626) 390-0330"
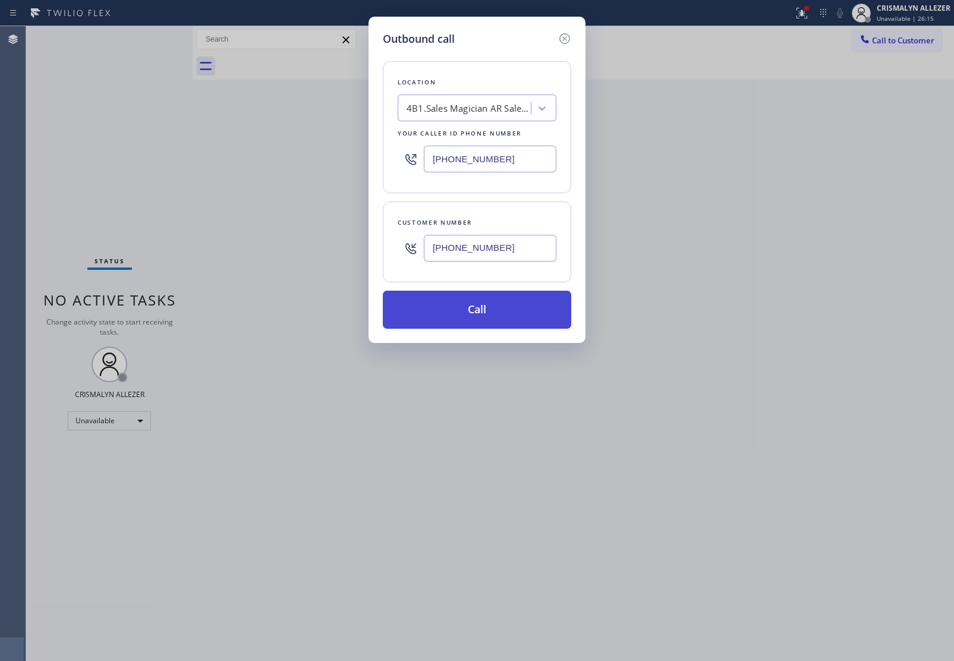
type input "[PHONE_NUMBER]"
click at [479, 315] on button "Call" at bounding box center [477, 310] width 188 height 38
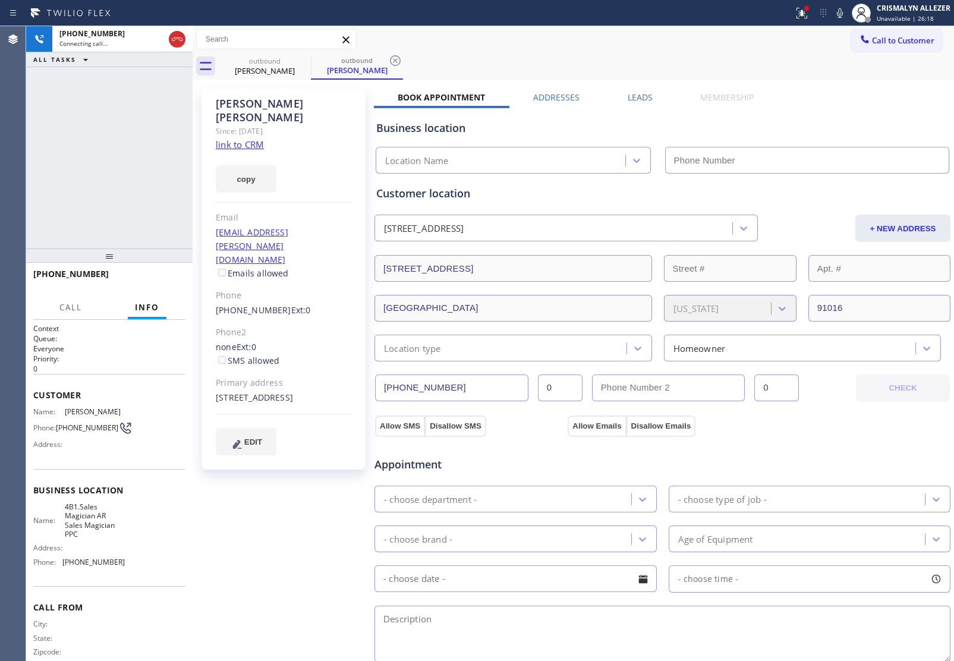
click at [251, 138] on link "link to CRM" at bounding box center [240, 144] width 48 height 12
type input "[PHONE_NUMBER]"
click at [161, 278] on span "HANG UP" at bounding box center [158, 279] width 36 height 8
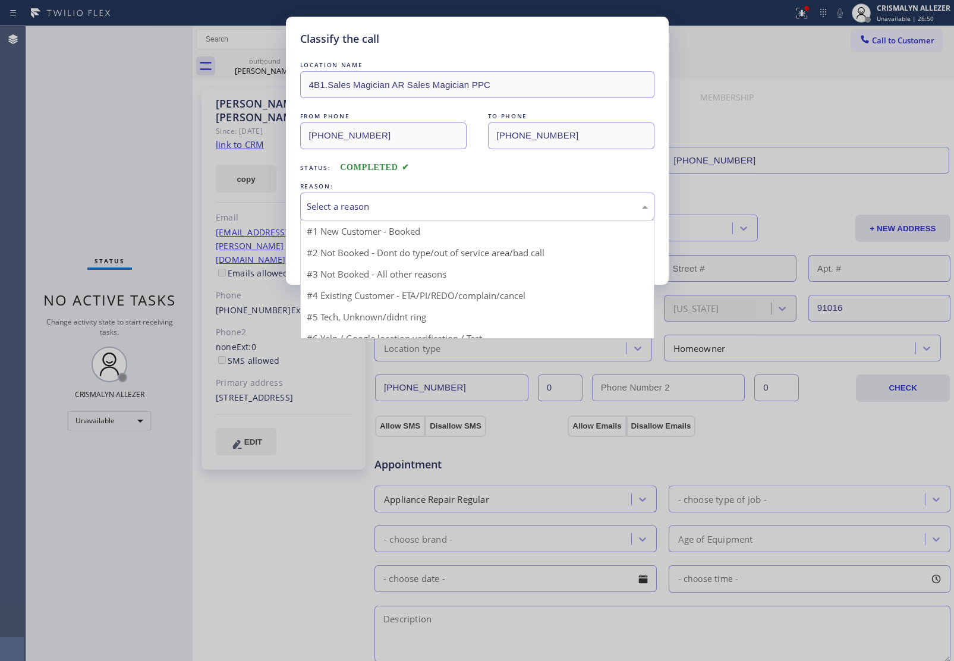
click at [437, 213] on div "Select a reason" at bounding box center [477, 207] width 341 height 14
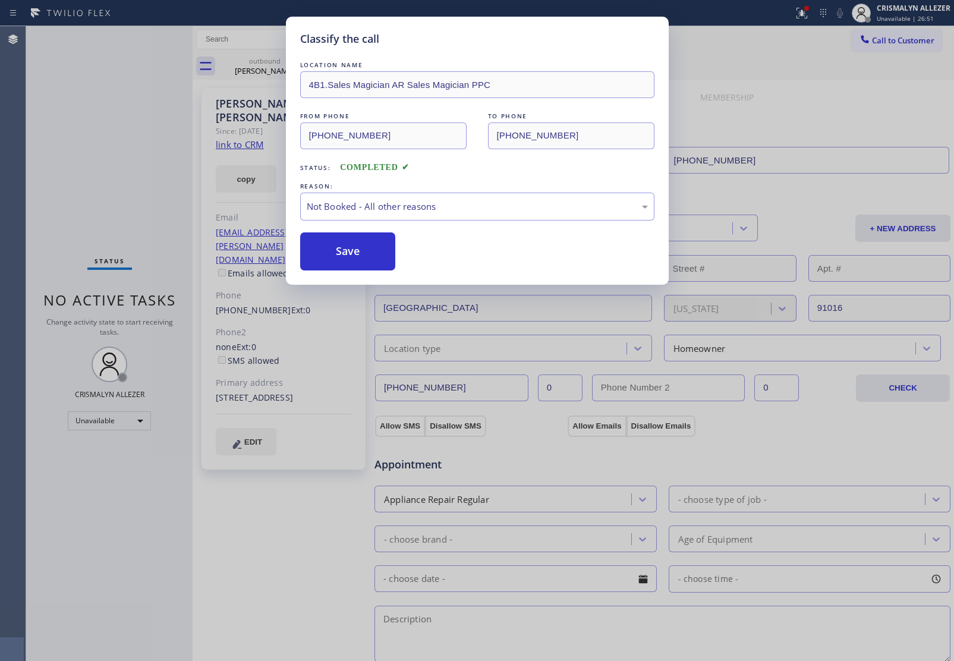
click at [349, 257] on button "Save" at bounding box center [348, 251] width 96 height 38
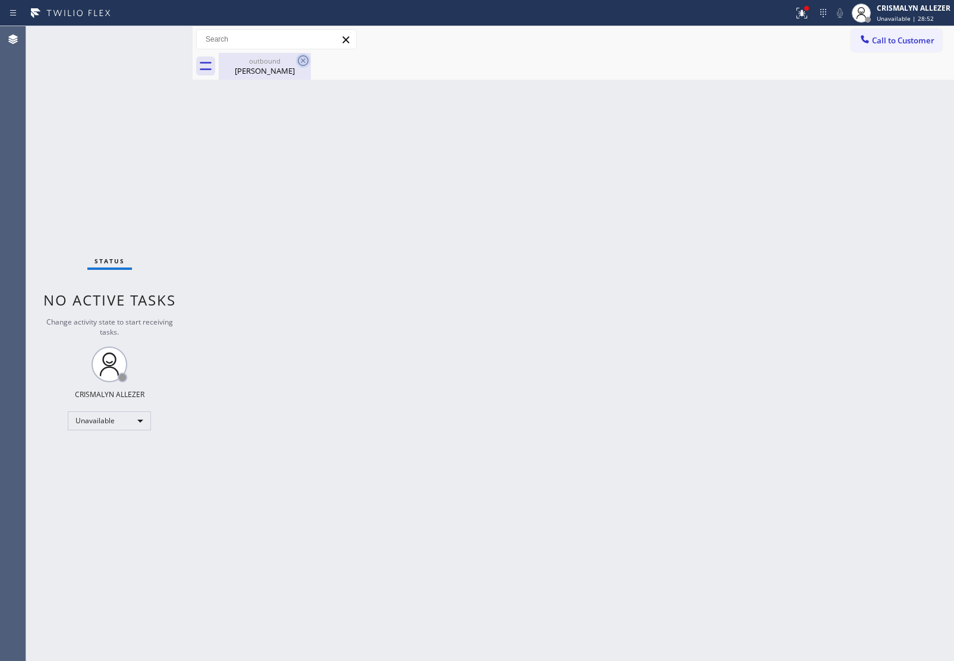
drag, startPoint x: 271, startPoint y: 68, endPoint x: 301, endPoint y: 61, distance: 31.1
click at [276, 66] on div "Susan Graham" at bounding box center [265, 70] width 90 height 11
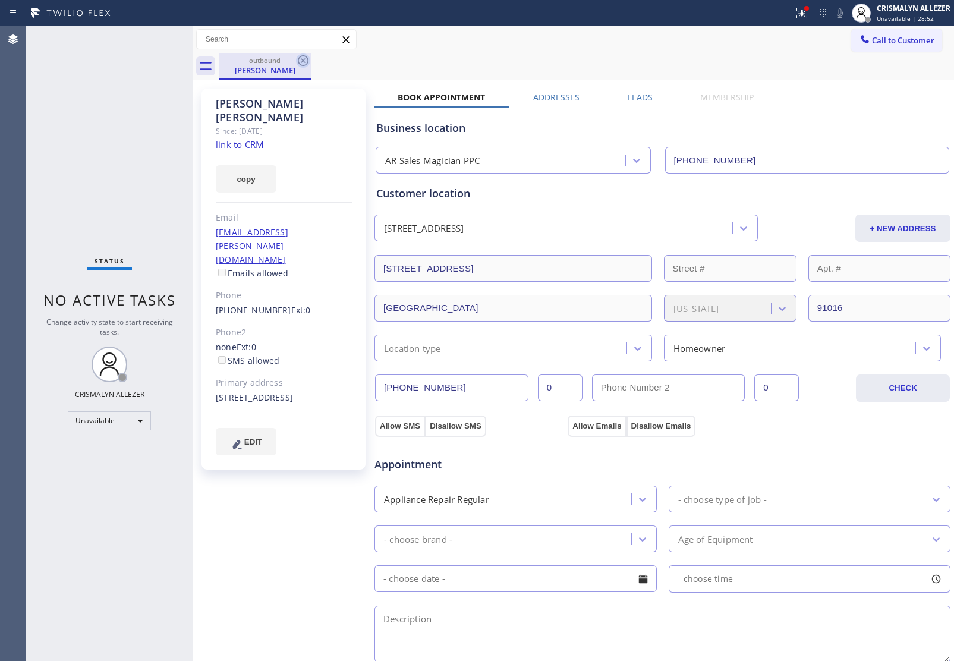
click at [303, 60] on icon at bounding box center [303, 60] width 11 height 11
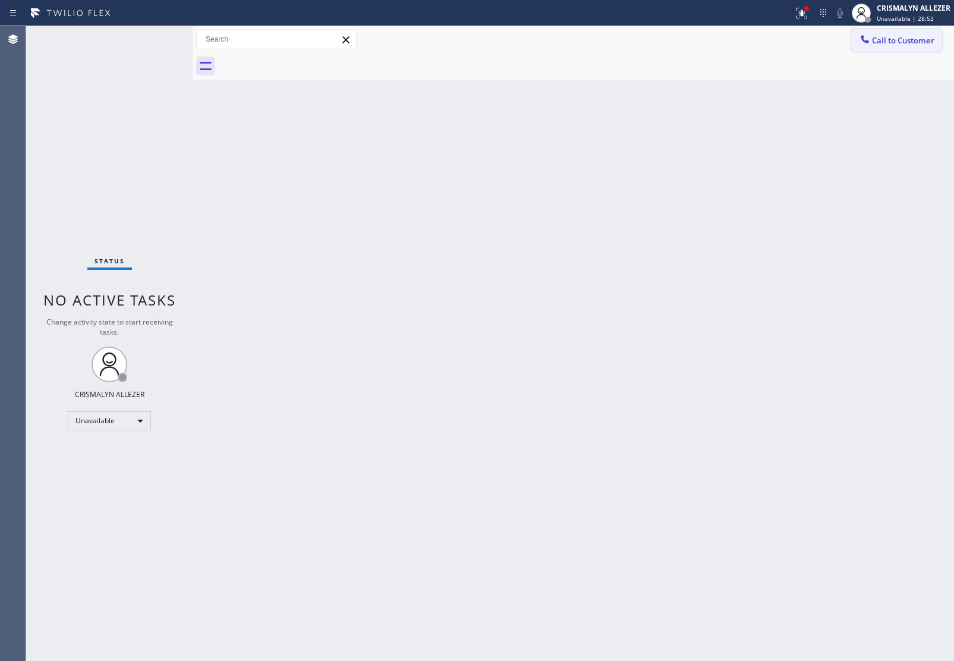
click at [881, 39] on span "Call to Customer" at bounding box center [903, 40] width 62 height 11
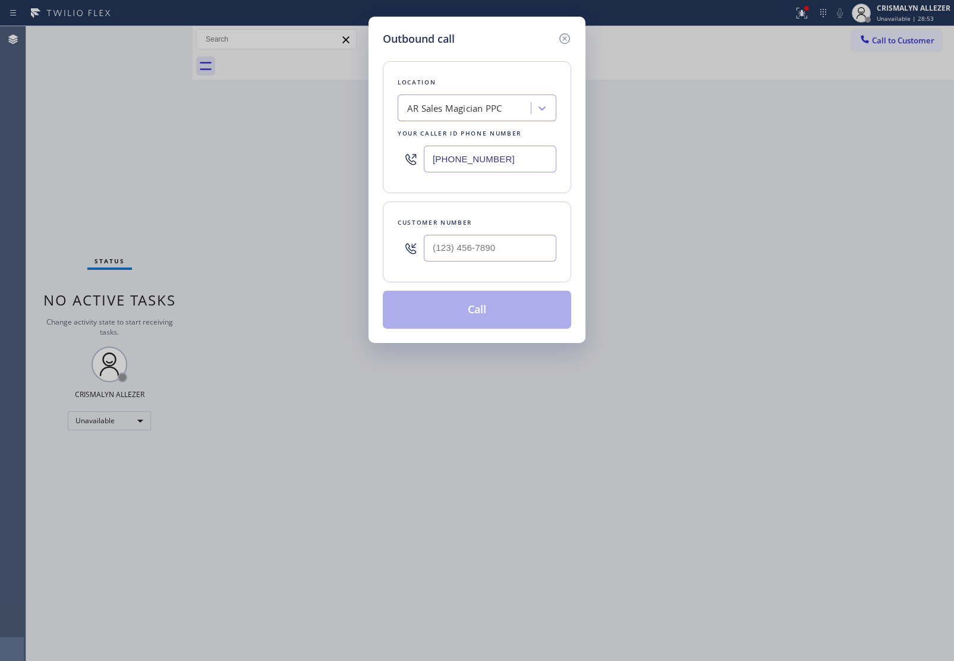
drag, startPoint x: 528, startPoint y: 155, endPoint x: 288, endPoint y: 152, distance: 239.5
click at [326, 159] on div "Outbound call Location AR Sales Magician PPC Your caller id phone number (323) …" at bounding box center [477, 330] width 954 height 661
paste input "949) 234-7898"
type input "[PHONE_NUMBER]"
click at [502, 244] on input "(___) ___-____" at bounding box center [490, 248] width 133 height 27
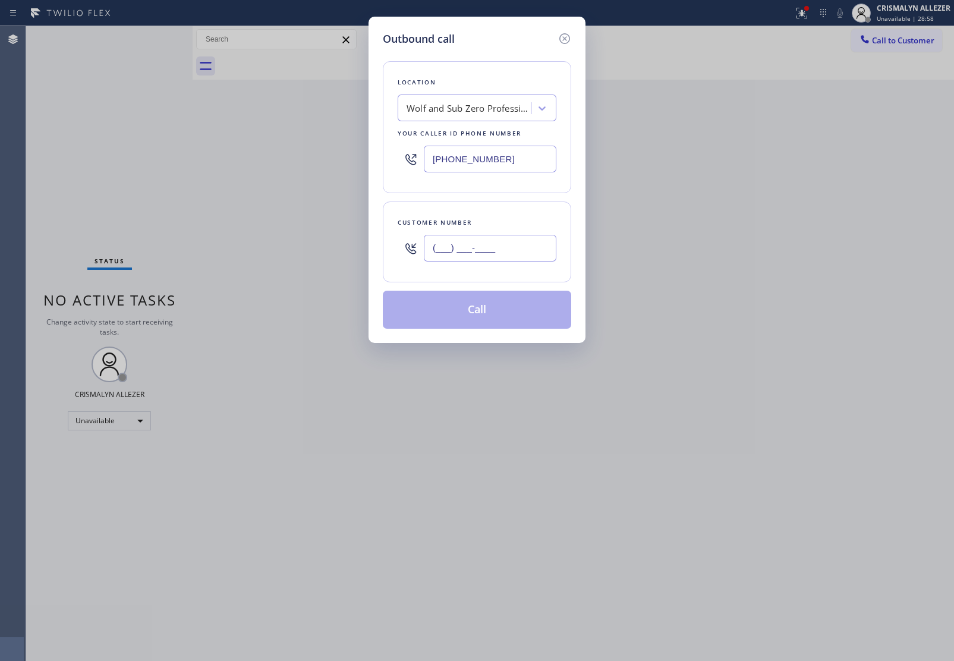
paste input "949) 285-4119"
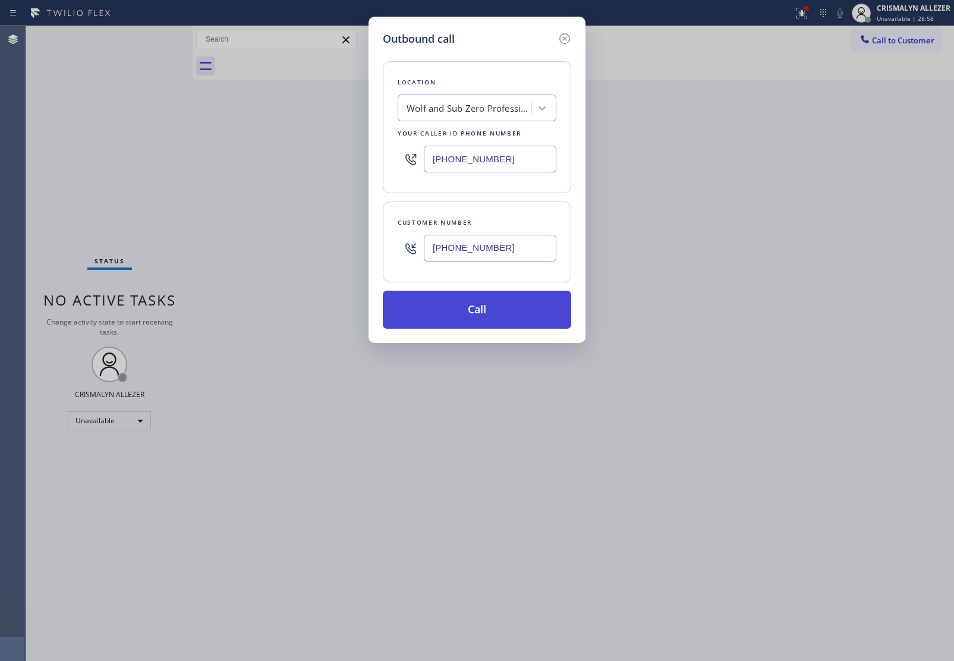
type input "[PHONE_NUMBER]"
click at [494, 300] on button "Call" at bounding box center [477, 310] width 188 height 38
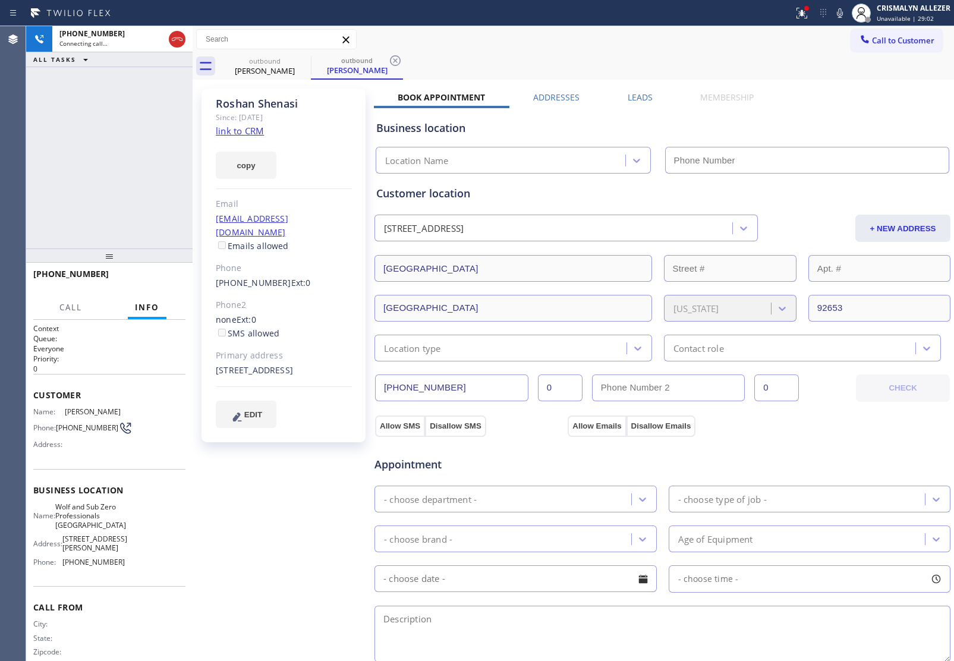
click at [254, 130] on link "link to CRM" at bounding box center [240, 131] width 48 height 12
type input "[PHONE_NUMBER]"
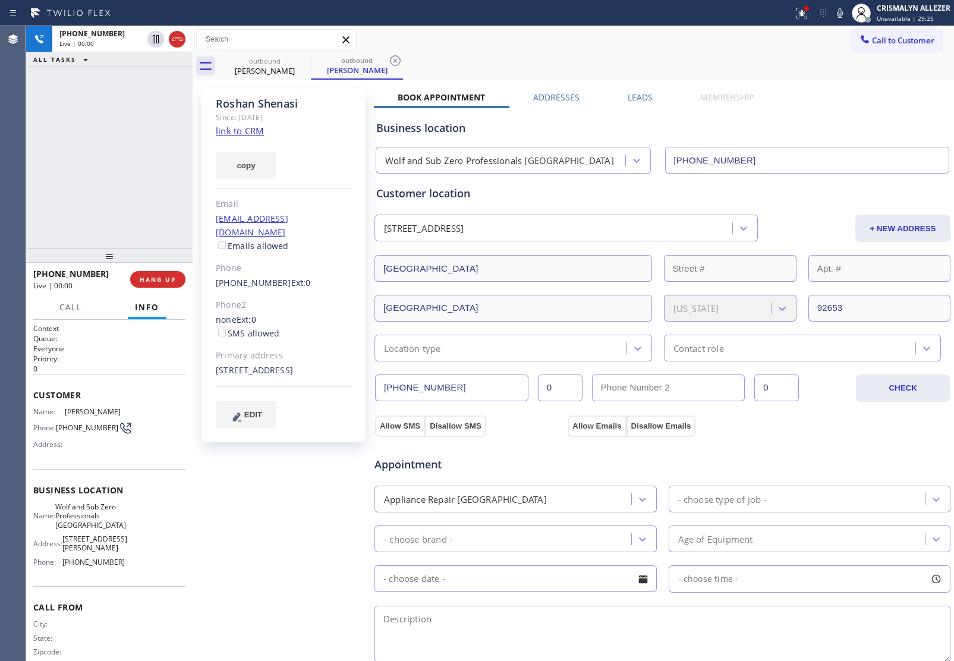
click at [634, 97] on label "Leads" at bounding box center [640, 97] width 25 height 11
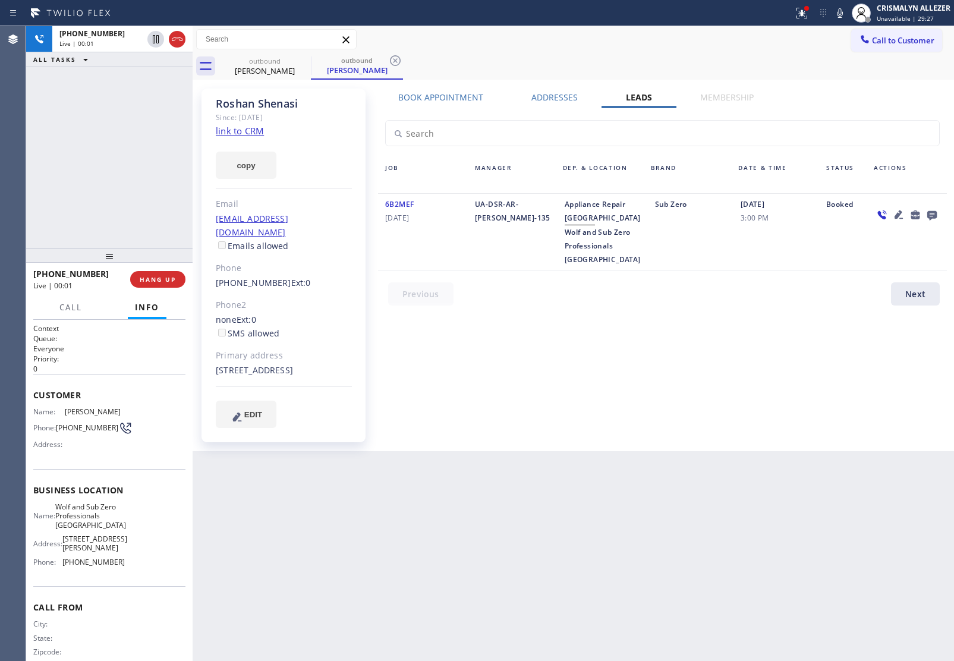
click at [421, 89] on div "Roshan Shenasi Since: 20 may 2020 link to CRM copy Email roshanshenasi@yahoo.co…" at bounding box center [573, 265] width 755 height 365
click at [418, 99] on label "Book Appointment" at bounding box center [440, 97] width 85 height 11
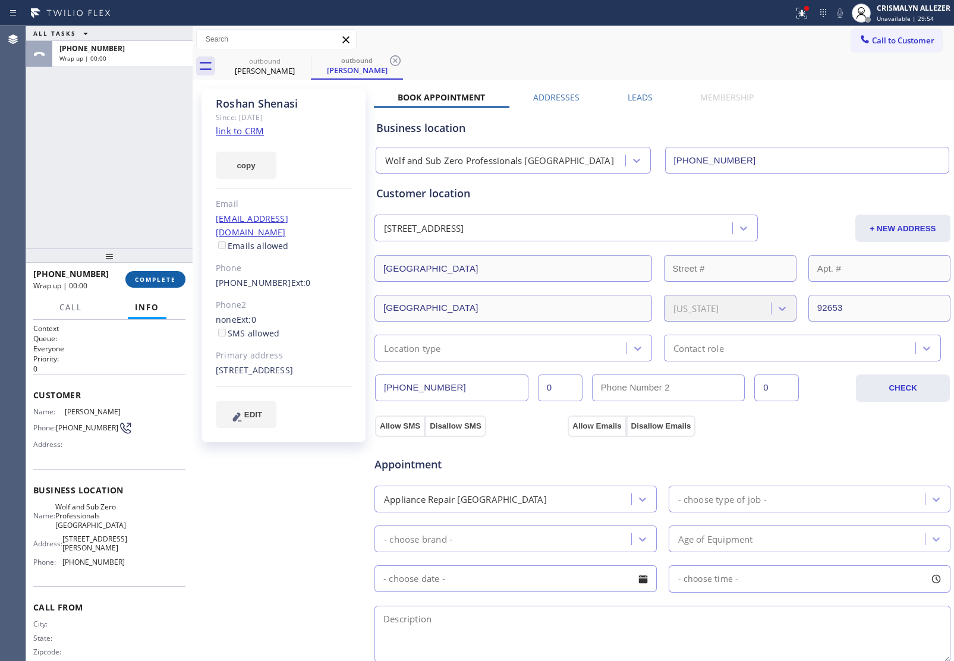
click at [147, 272] on button "COMPLETE" at bounding box center [155, 279] width 60 height 17
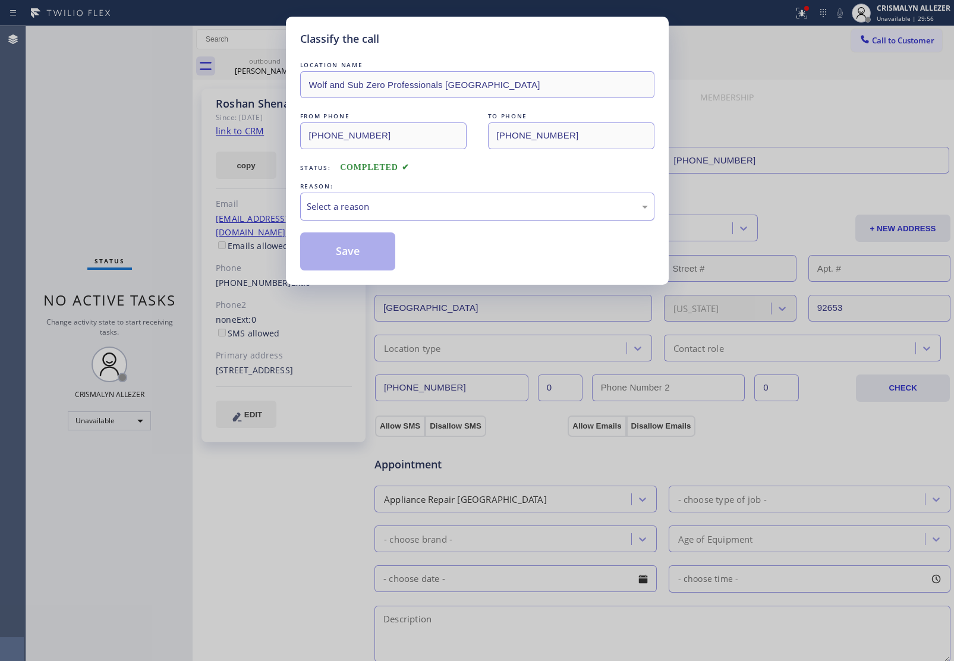
click at [488, 212] on div "Select a reason" at bounding box center [477, 207] width 341 height 14
click at [358, 250] on button "Save" at bounding box center [348, 251] width 96 height 38
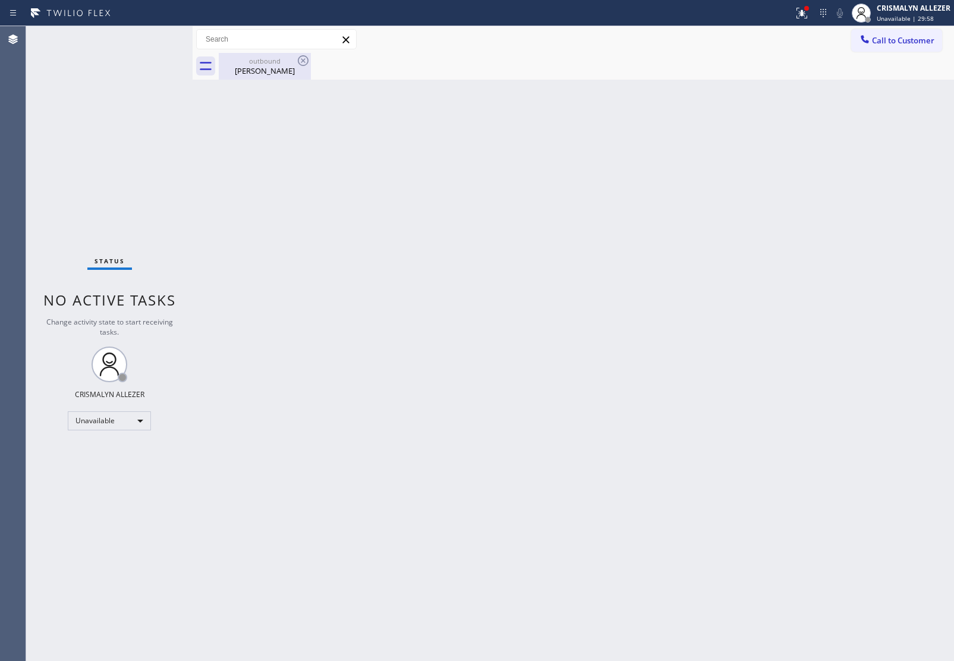
click at [259, 63] on div "outbound" at bounding box center [265, 60] width 90 height 9
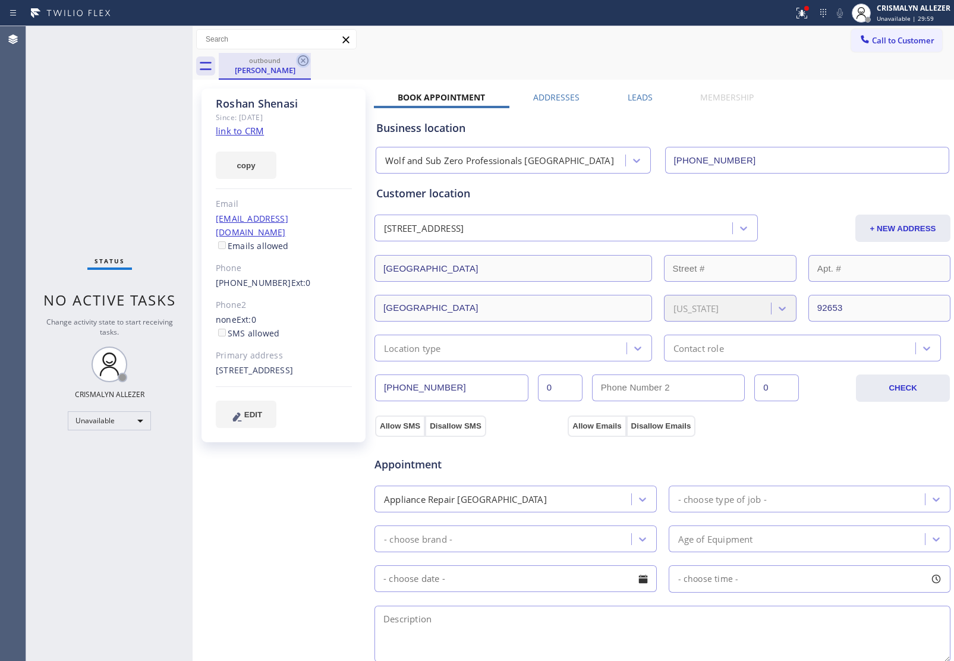
click at [303, 59] on icon at bounding box center [303, 60] width 14 height 14
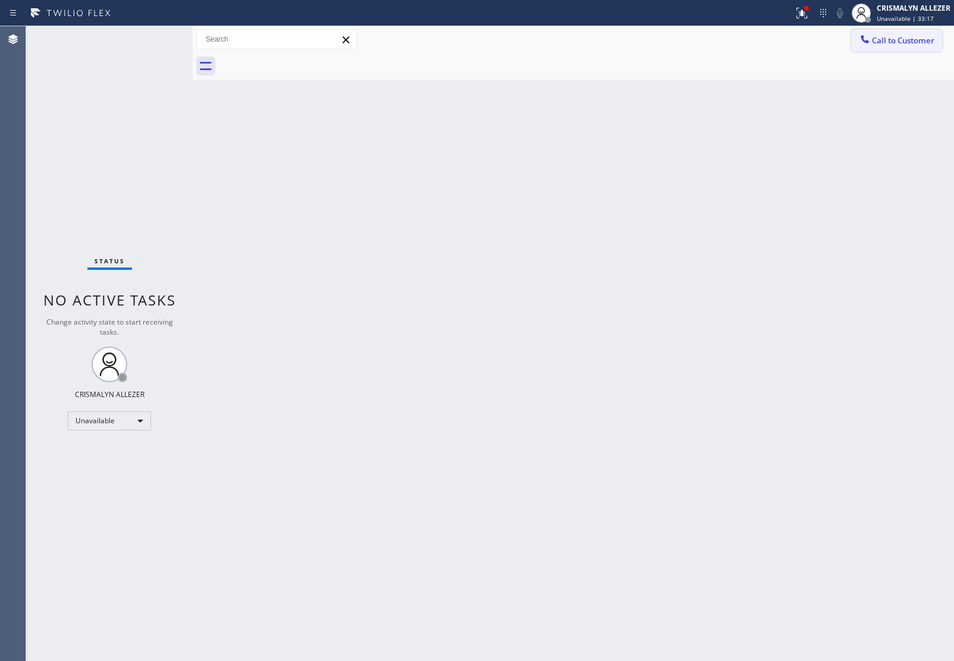
click at [905, 46] on button "Call to Customer" at bounding box center [896, 40] width 91 height 23
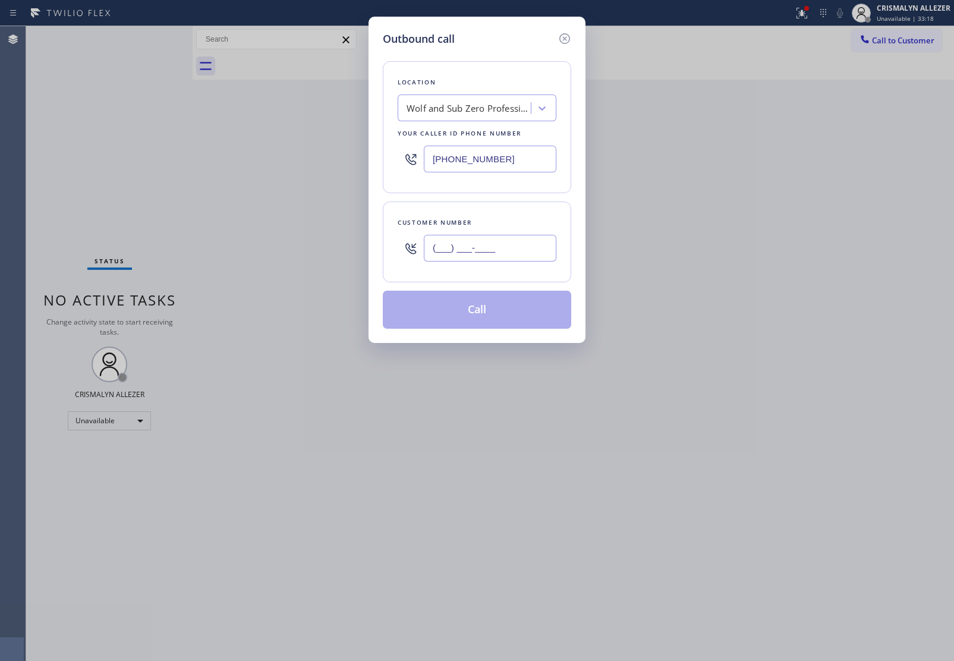
click at [509, 245] on input "(___) ___-____" at bounding box center [490, 248] width 133 height 27
paste input "949) 496-0026"
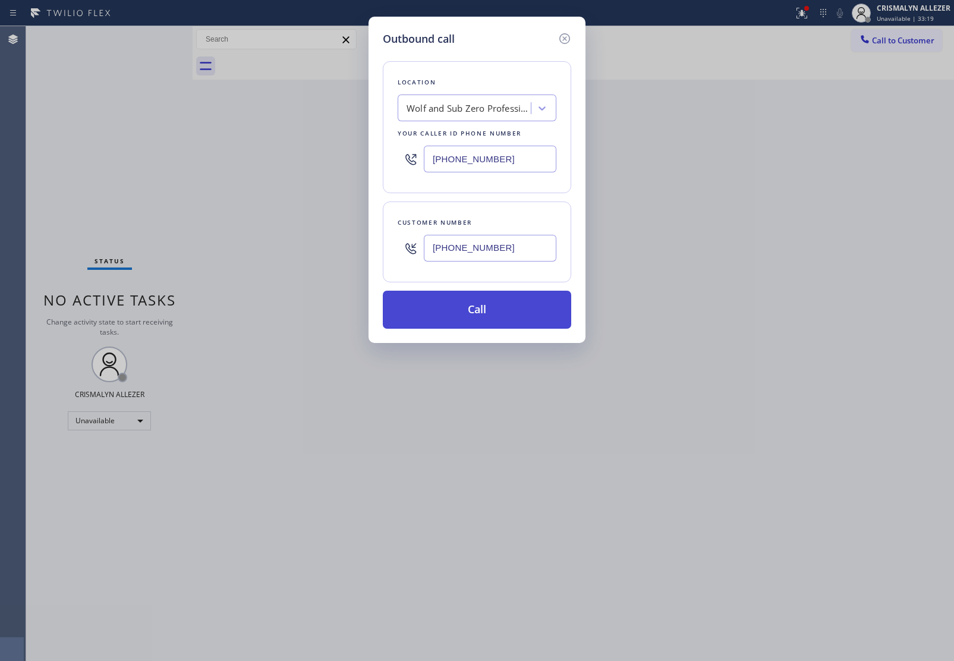
type input "(949) 496-0026"
drag, startPoint x: 484, startPoint y: 306, endPoint x: 562, endPoint y: 273, distance: 84.4
click at [483, 306] on button "Call" at bounding box center [477, 310] width 188 height 38
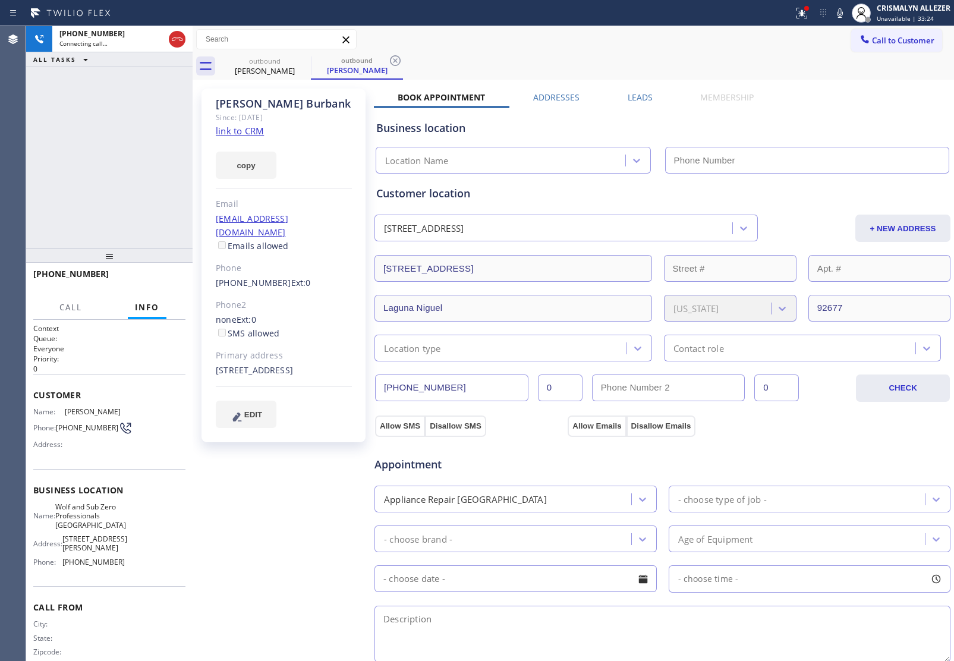
type input "[PHONE_NUMBER]"
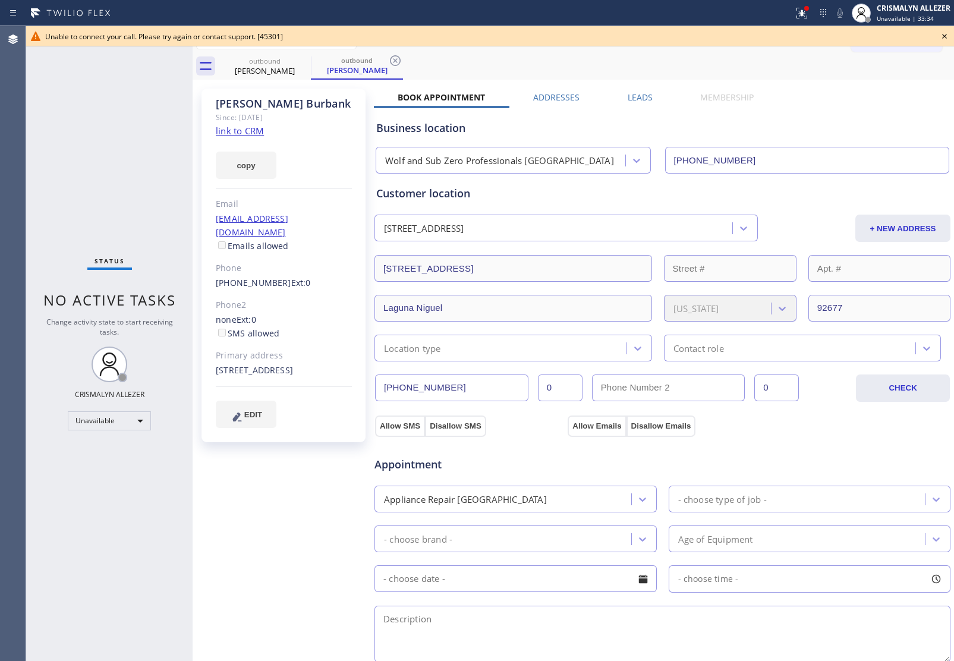
click at [944, 31] on icon at bounding box center [944, 36] width 14 height 14
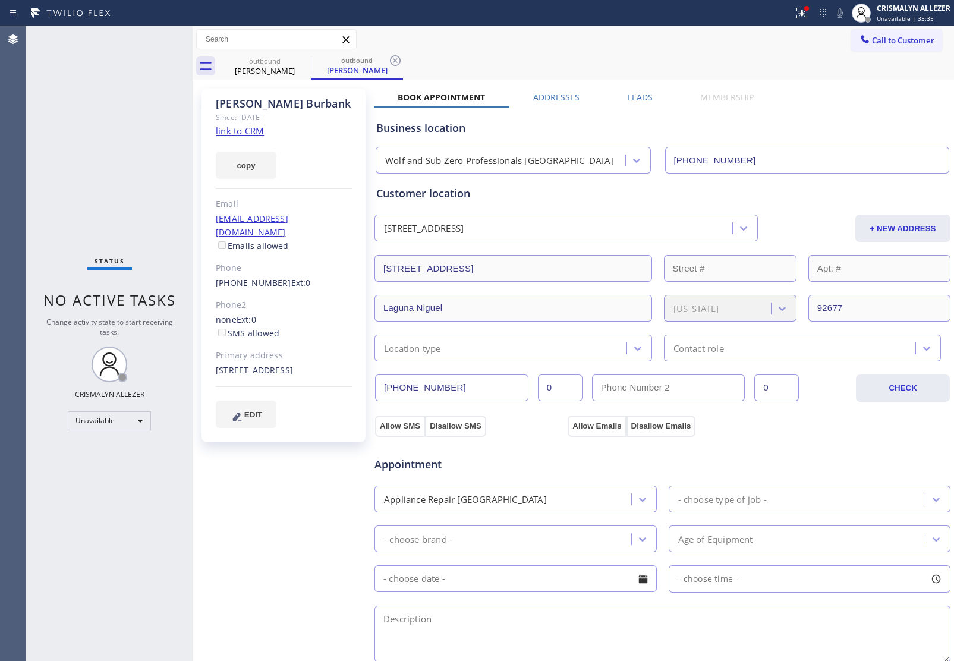
click at [393, 58] on icon at bounding box center [395, 60] width 14 height 14
click at [638, 96] on label "Leads" at bounding box center [640, 97] width 25 height 11
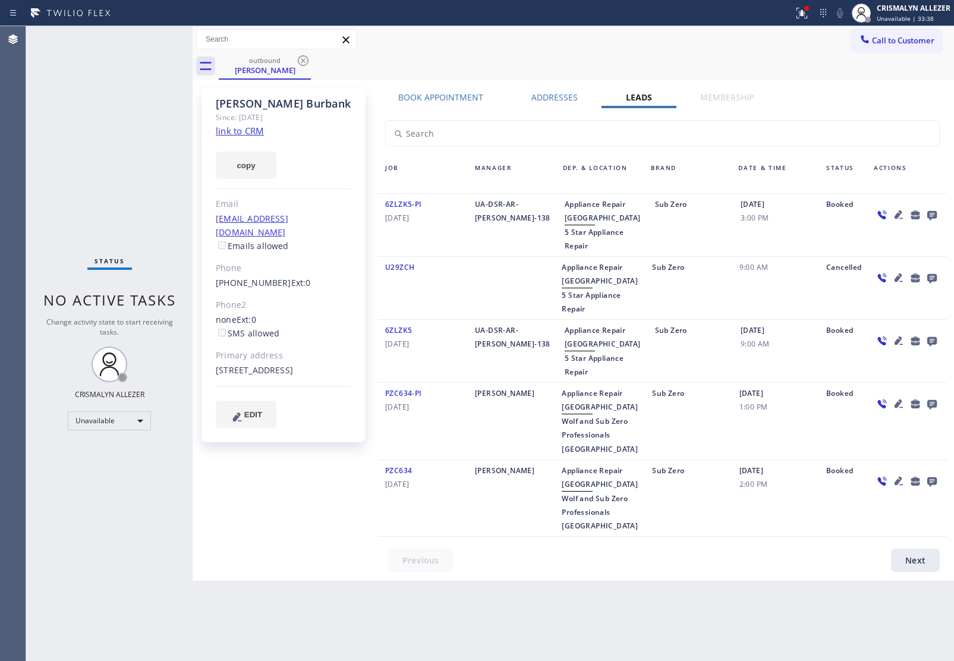
click at [931, 215] on icon at bounding box center [932, 216] width 10 height 10
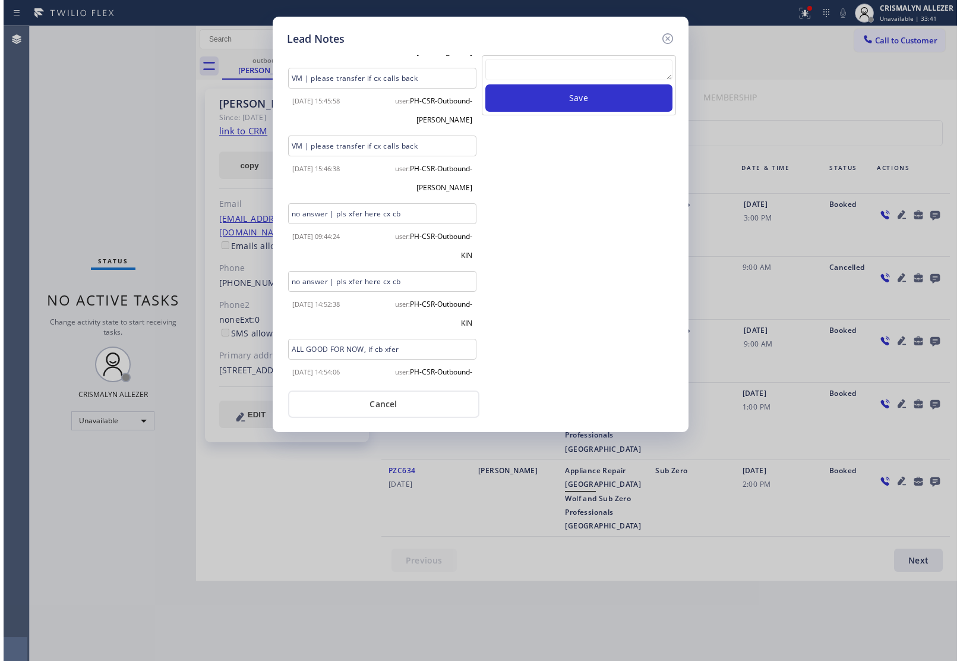
scroll to position [572, 0]
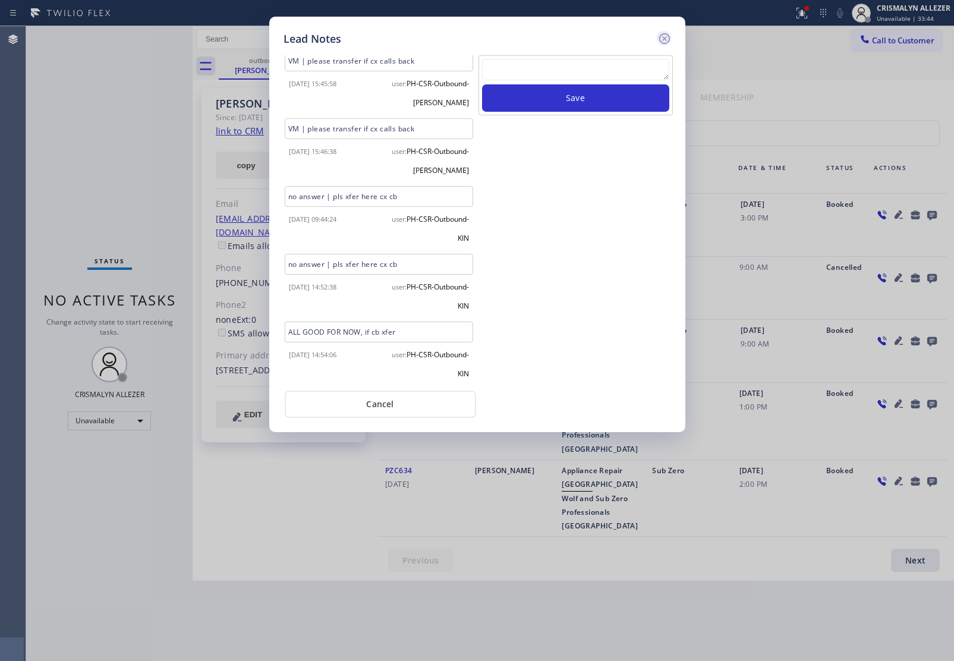
click at [664, 37] on icon at bounding box center [664, 38] width 14 height 14
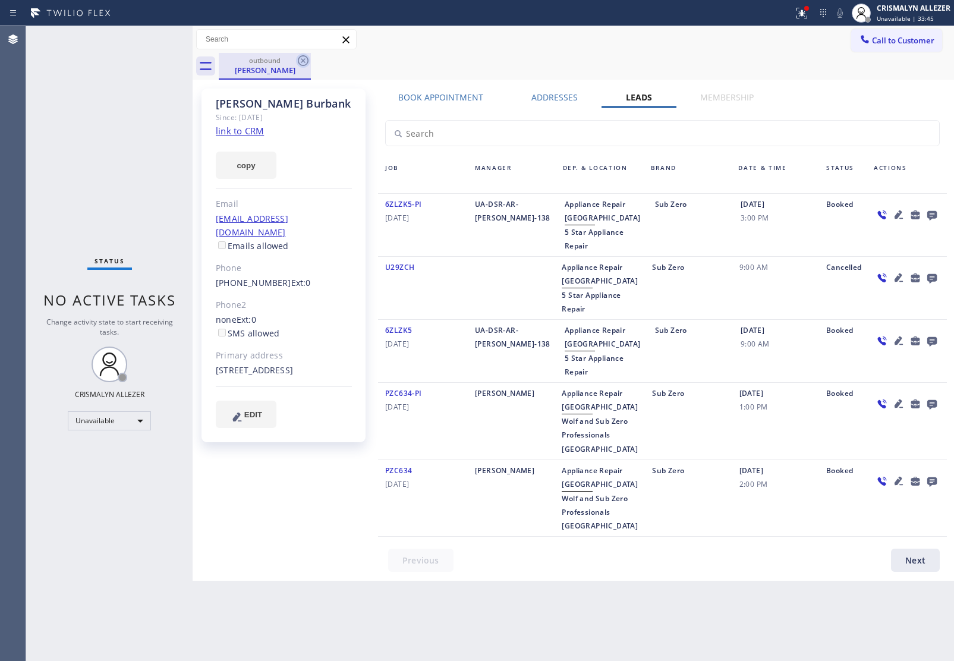
click at [302, 61] on icon at bounding box center [303, 60] width 11 height 11
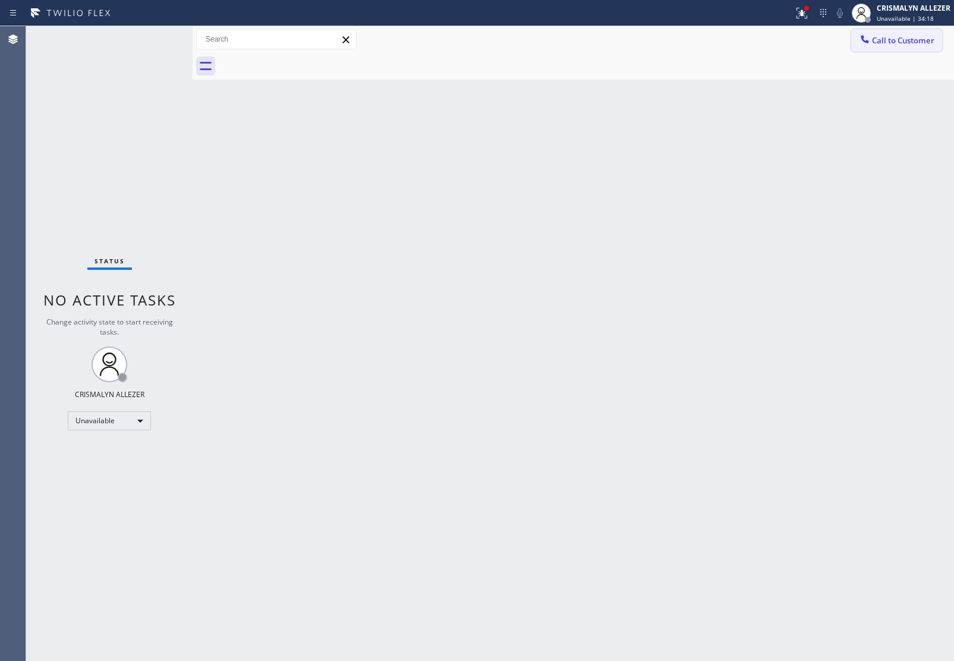
click at [893, 42] on span "Call to Customer" at bounding box center [903, 40] width 62 height 11
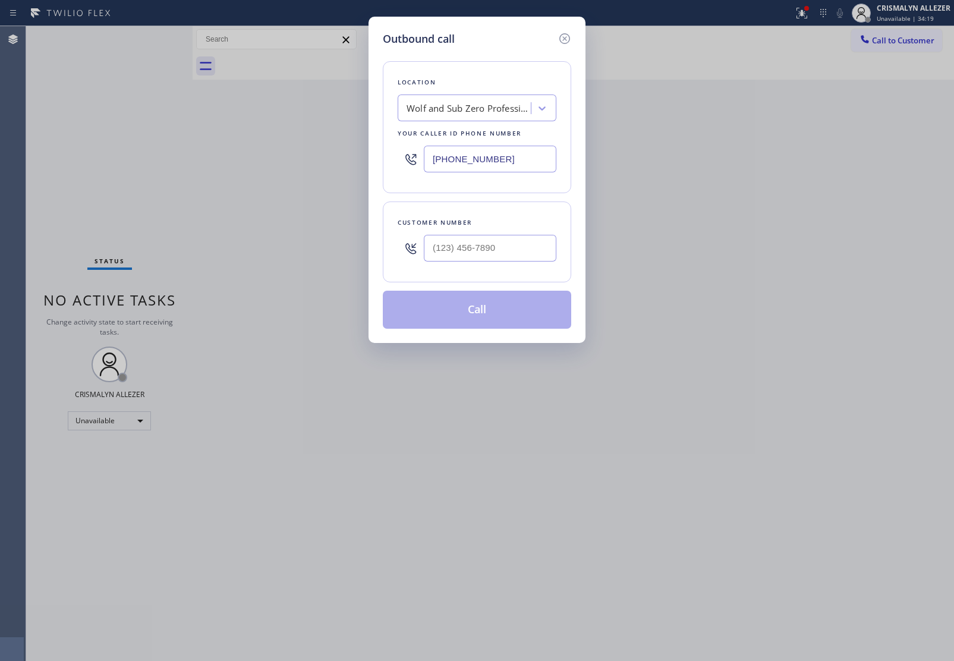
drag, startPoint x: 522, startPoint y: 164, endPoint x: 265, endPoint y: 153, distance: 256.9
click at [349, 154] on div "Outbound call Location Wolf and Sub Zero Professionals Mission Viejo Your calle…" at bounding box center [477, 330] width 954 height 661
paste input "480) 550-9294"
type input "[PHONE_NUMBER]"
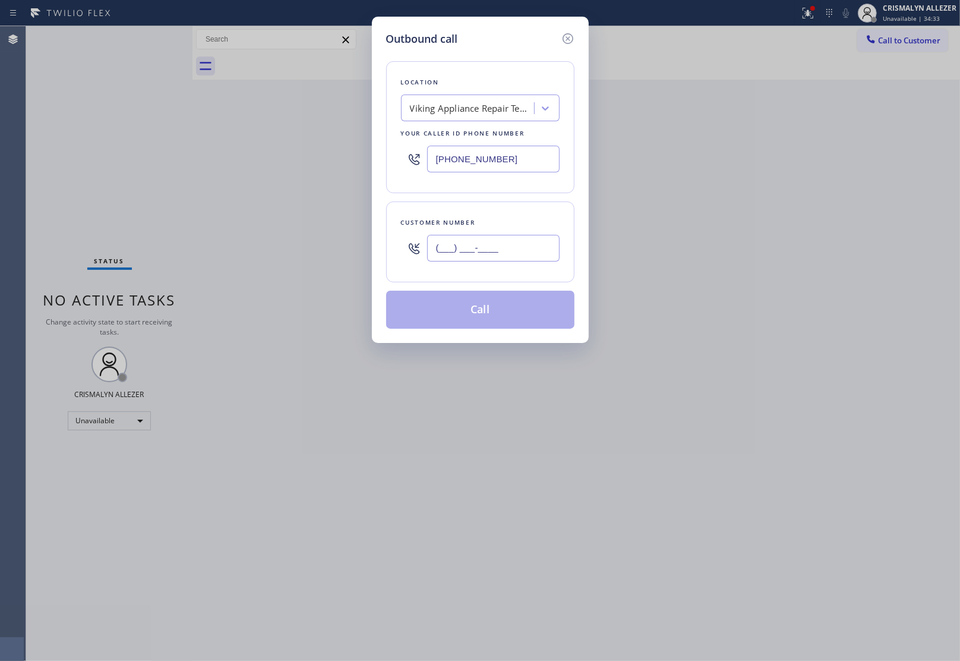
click at [536, 239] on input "(___) ___-____" at bounding box center [493, 248] width 133 height 27
paste input "630) 788-0341"
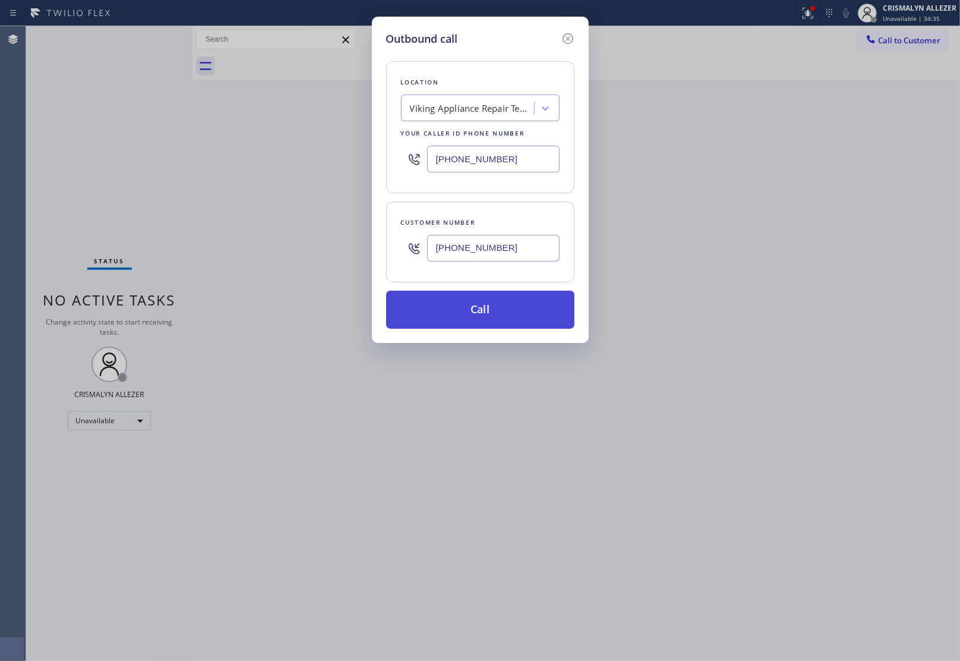
type input "[PHONE_NUMBER]"
click at [490, 304] on button "Call" at bounding box center [480, 310] width 188 height 38
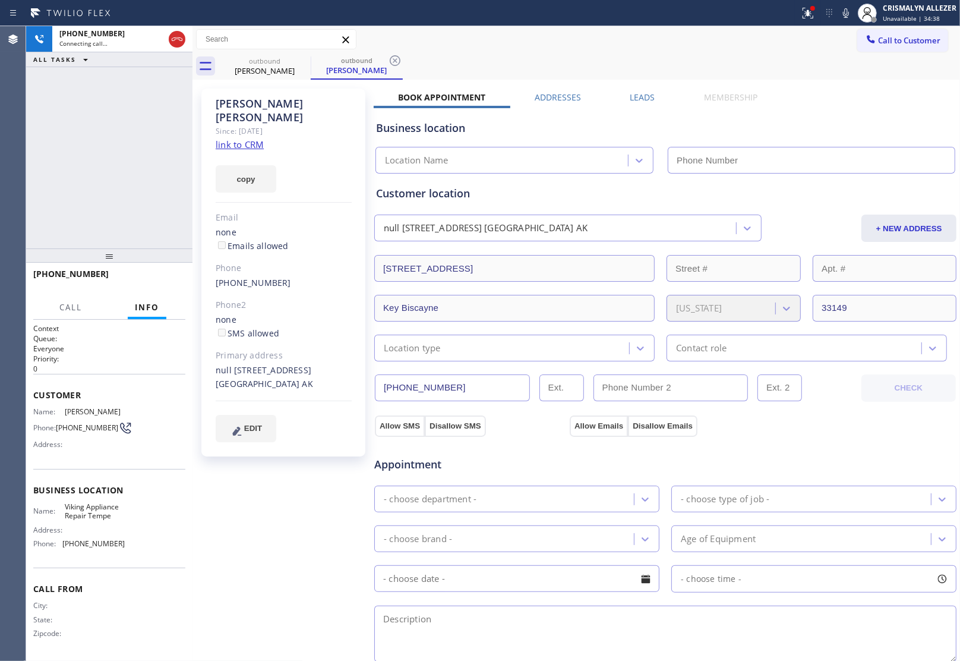
click at [235, 138] on link "link to CRM" at bounding box center [240, 144] width 48 height 12
type input "[PHONE_NUMBER]"
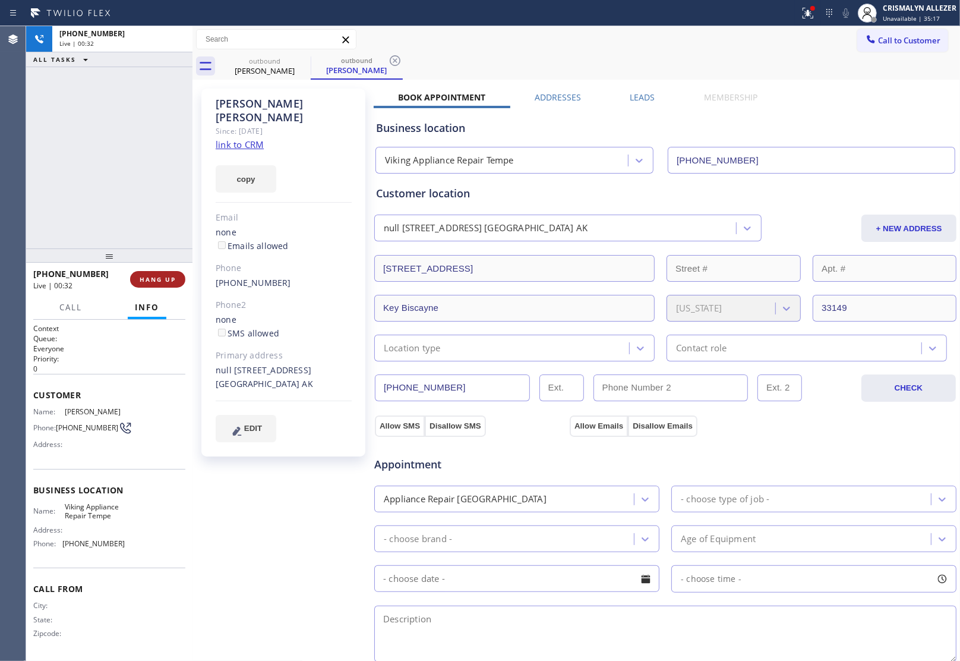
click at [156, 275] on span "HANG UP" at bounding box center [158, 279] width 36 height 8
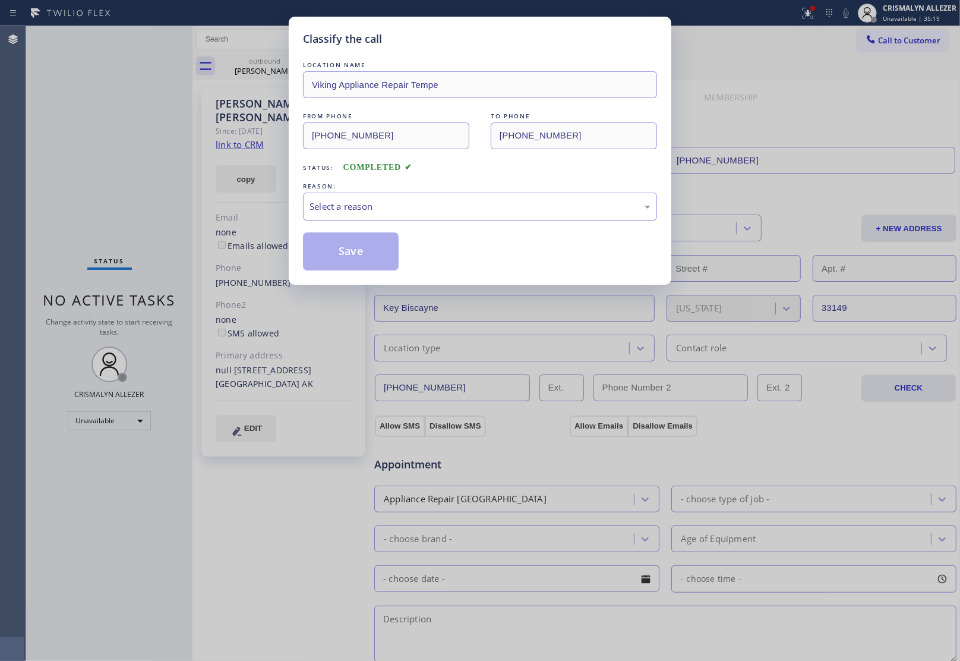
click at [449, 213] on div "Select a reason" at bounding box center [480, 207] width 341 height 14
click at [345, 260] on button "Save" at bounding box center [351, 251] width 96 height 38
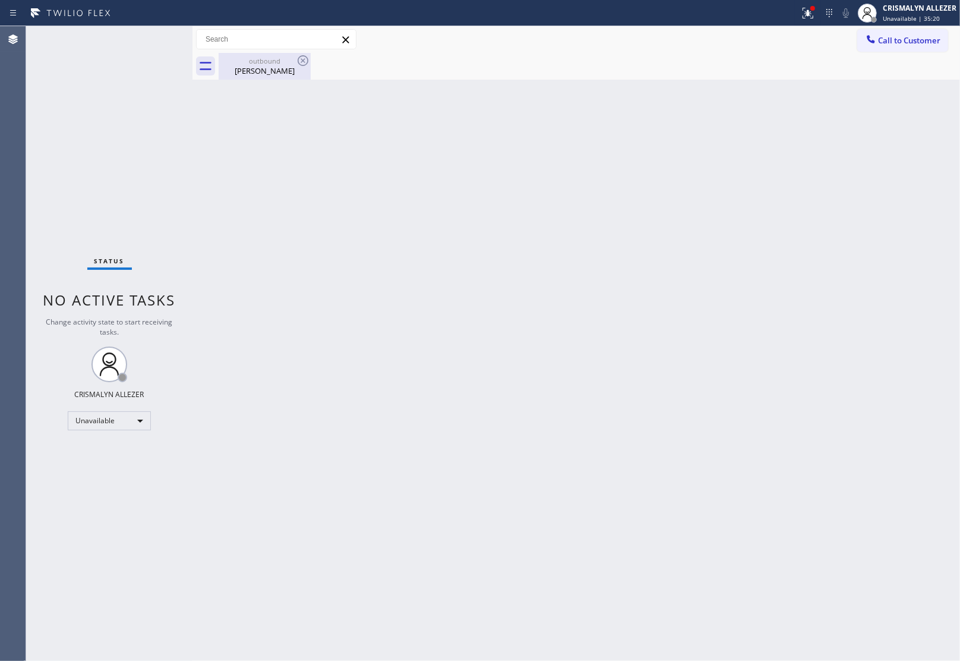
click at [257, 74] on div "Amy Mcevilly" at bounding box center [265, 70] width 90 height 11
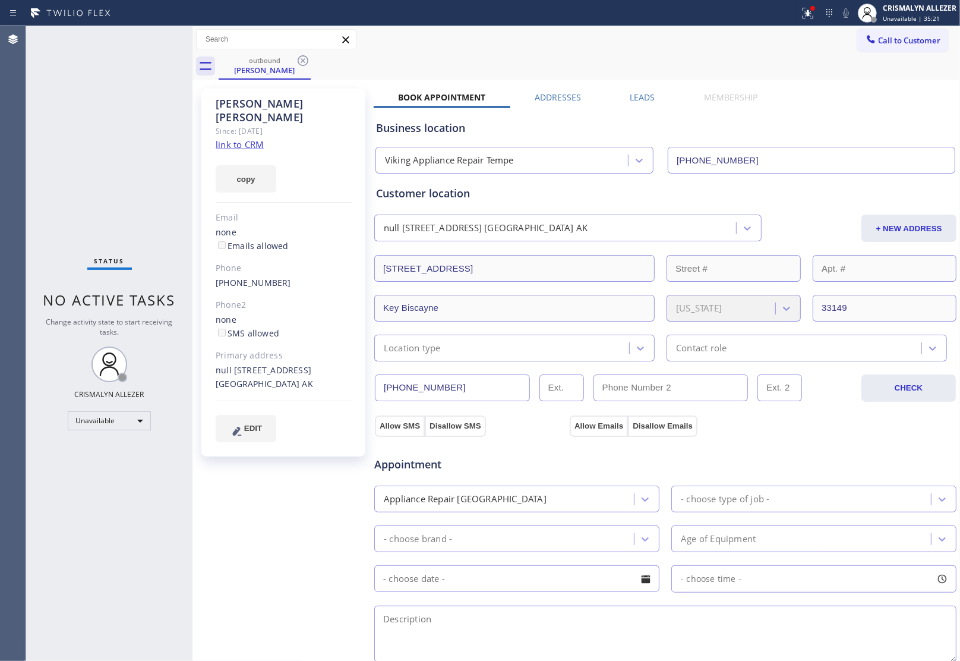
click at [635, 99] on label "Leads" at bounding box center [642, 97] width 25 height 11
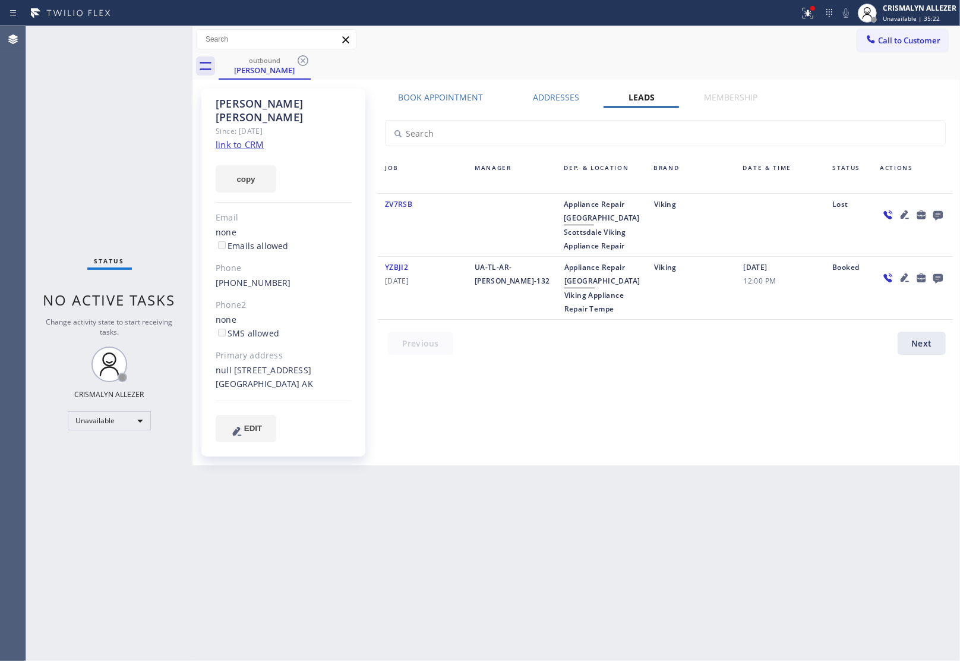
click at [942, 214] on icon at bounding box center [939, 216] width 10 height 10
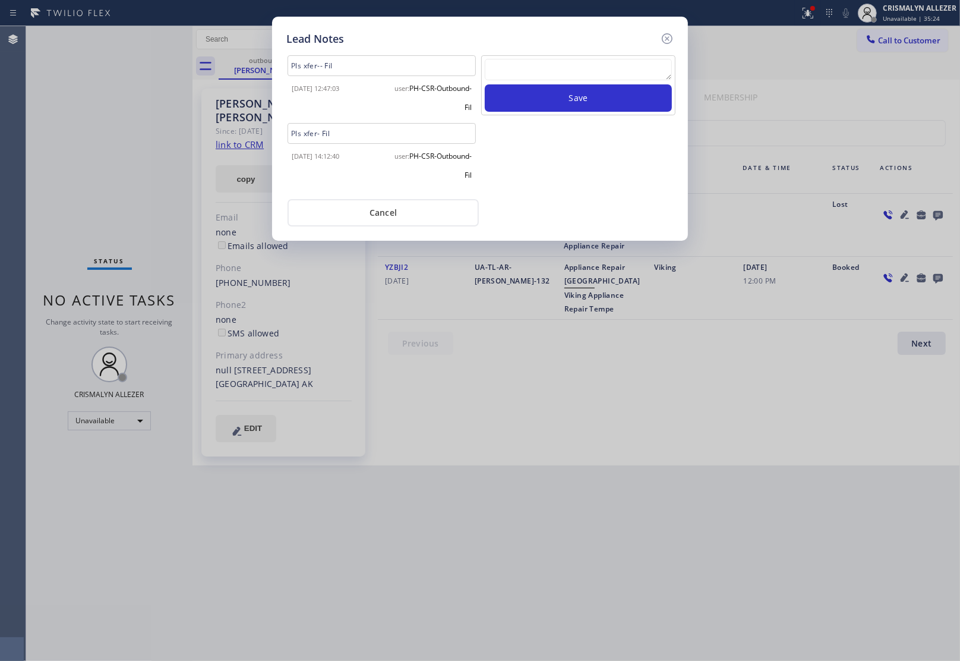
click at [550, 68] on textarea at bounding box center [578, 69] width 187 height 21
paste textarea "ALL GOOD FOR NOW, if cb xfer"
type textarea "ALL GOOD FOR NOW, if cb xfer"
click at [556, 101] on button "Save" at bounding box center [578, 97] width 187 height 27
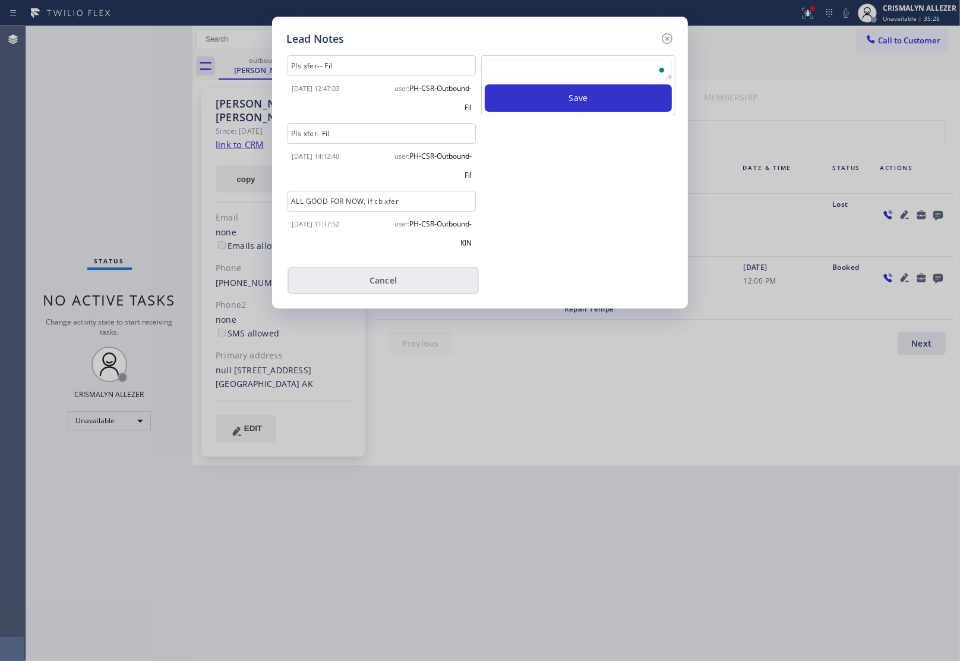
click at [387, 282] on button "Cancel" at bounding box center [383, 280] width 191 height 27
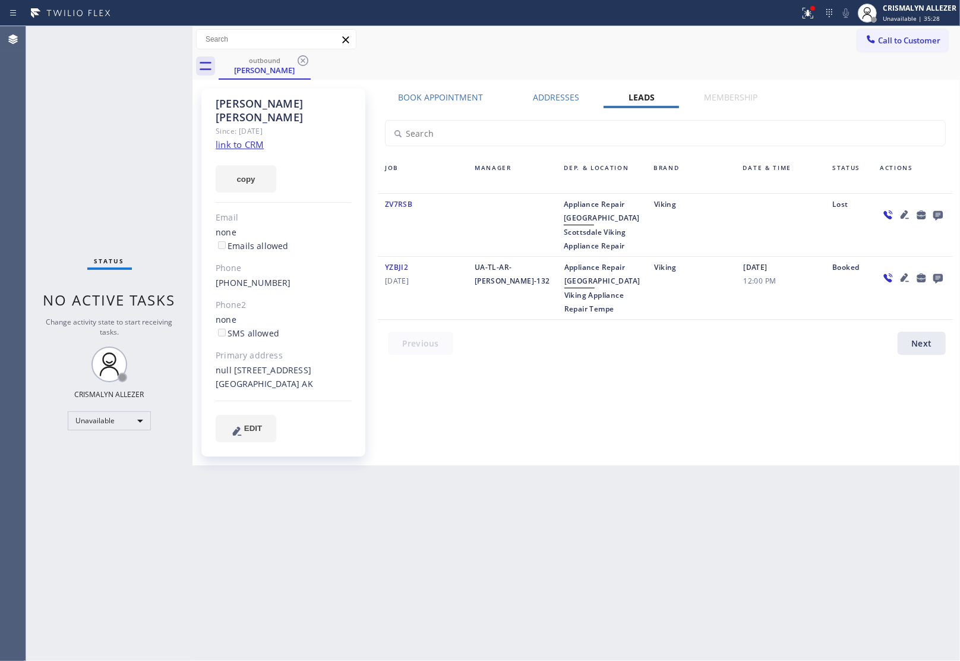
click at [304, 58] on icon at bounding box center [303, 60] width 14 height 14
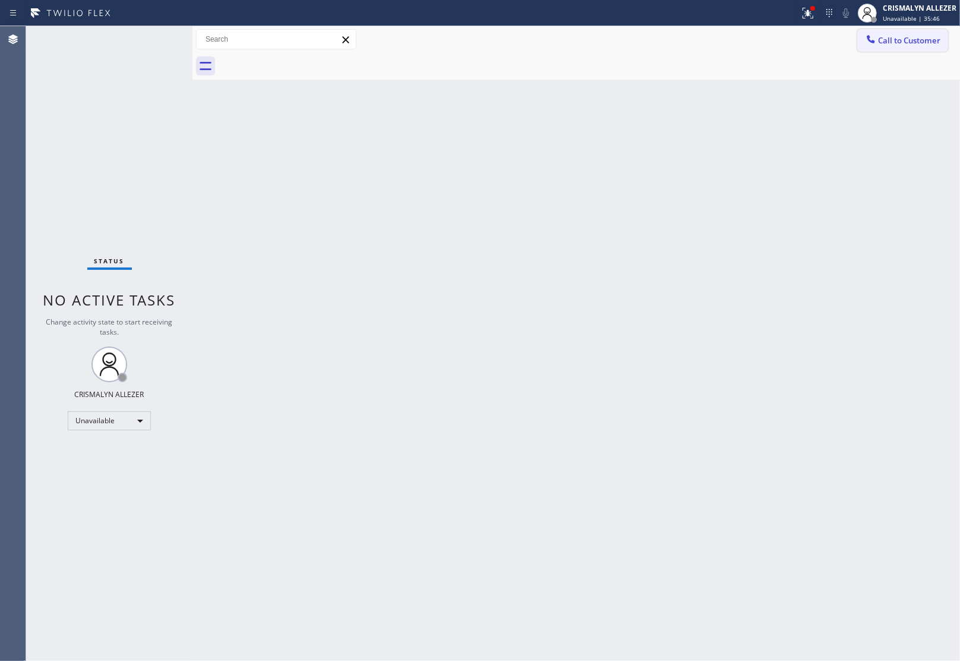
click at [922, 40] on span "Call to Customer" at bounding box center [909, 40] width 62 height 11
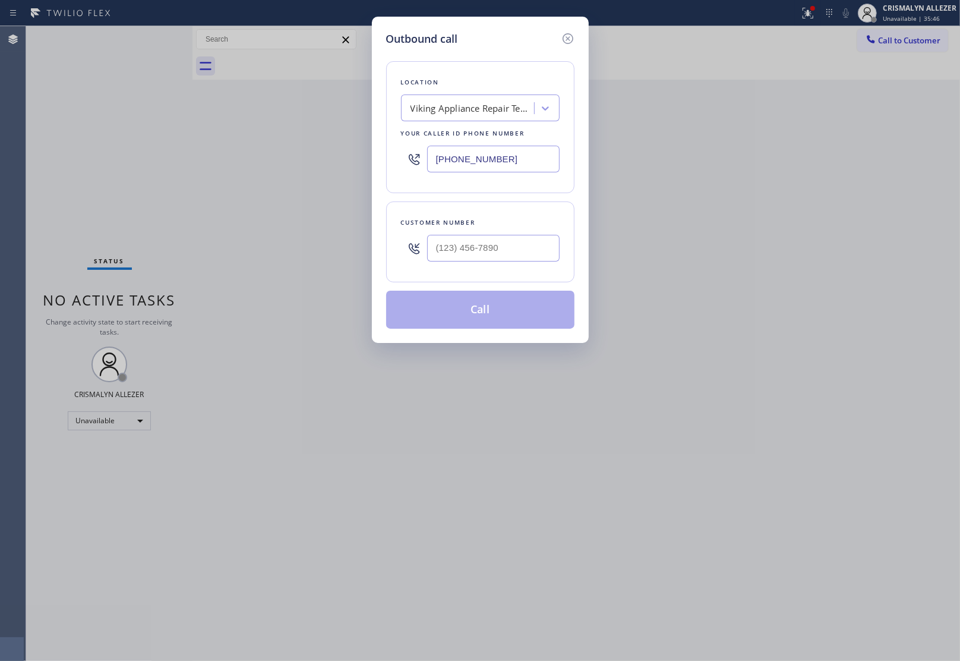
drag, startPoint x: 521, startPoint y: 232, endPoint x: 521, endPoint y: 245, distance: 13.1
click at [521, 245] on div at bounding box center [493, 248] width 133 height 39
click at [521, 245] on input "(___) ___-____" at bounding box center [493, 248] width 133 height 27
paste input "312) 404-7755"
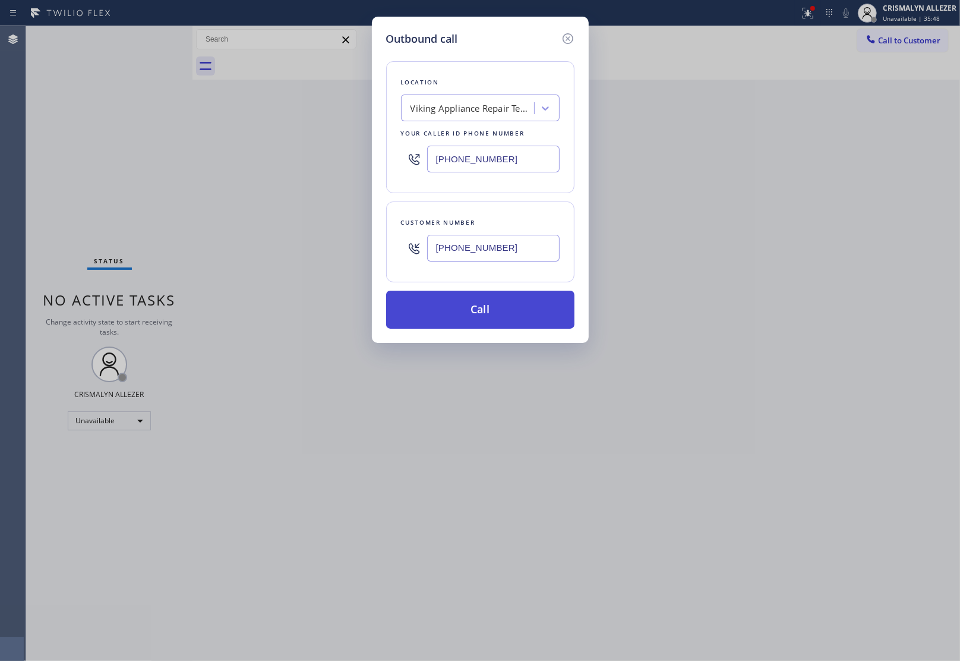
type input "[PHONE_NUMBER]"
click at [494, 311] on button "Call" at bounding box center [480, 310] width 188 height 38
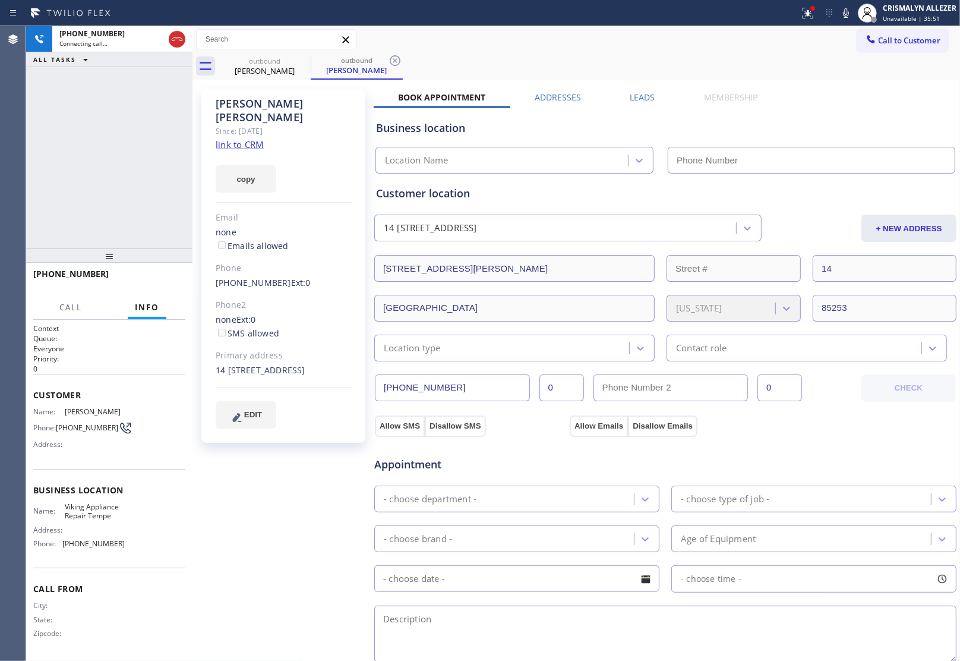
click at [228, 138] on link "link to CRM" at bounding box center [240, 144] width 48 height 12
type input "[PHONE_NUMBER]"
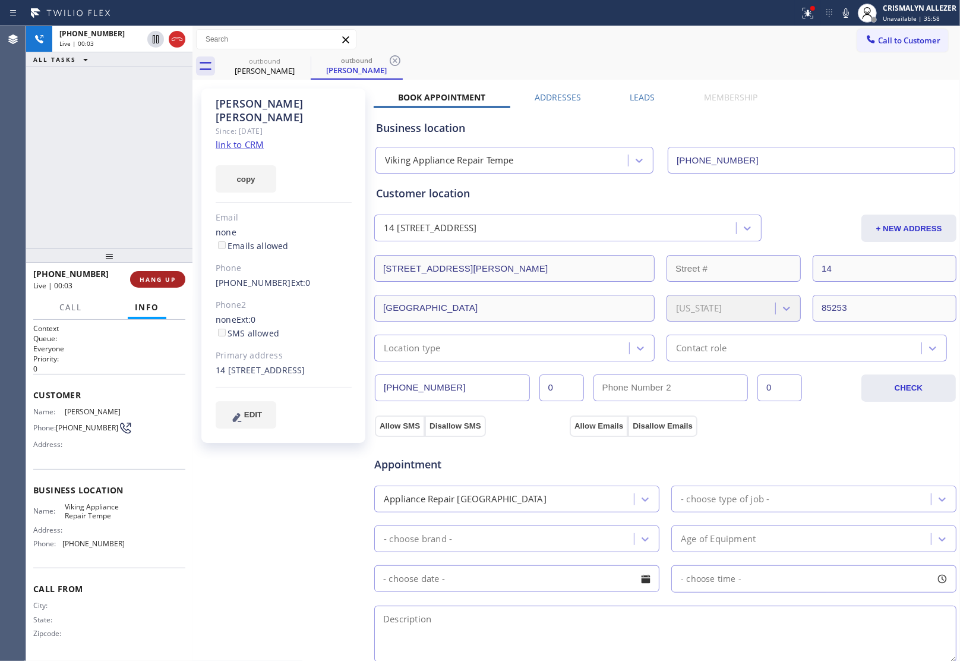
click at [153, 277] on span "HANG UP" at bounding box center [158, 279] width 36 height 8
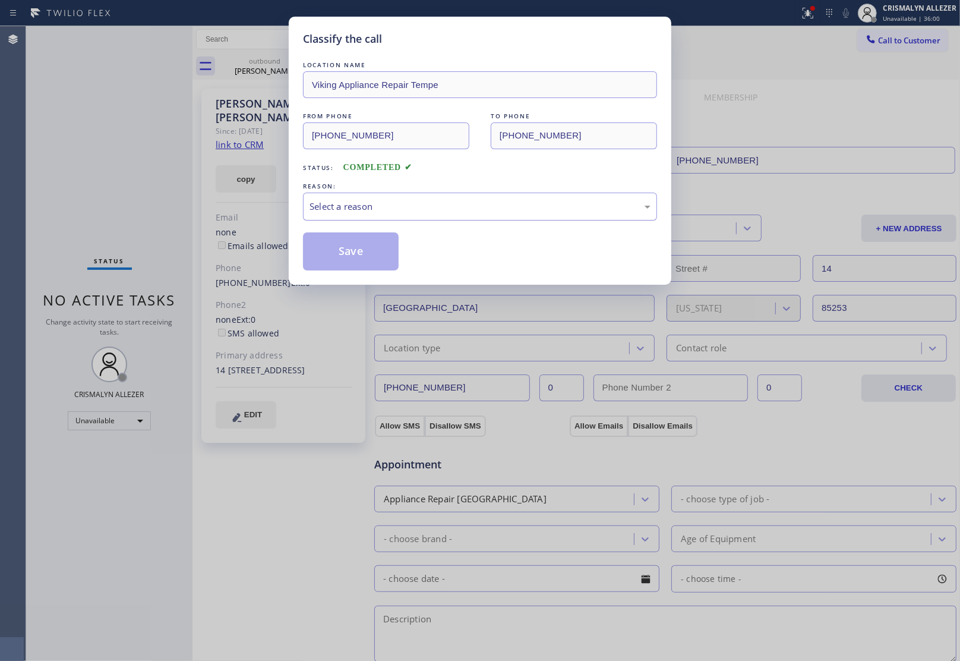
click at [491, 212] on div "Select a reason" at bounding box center [480, 207] width 341 height 14
click at [337, 265] on button "Save" at bounding box center [351, 251] width 96 height 38
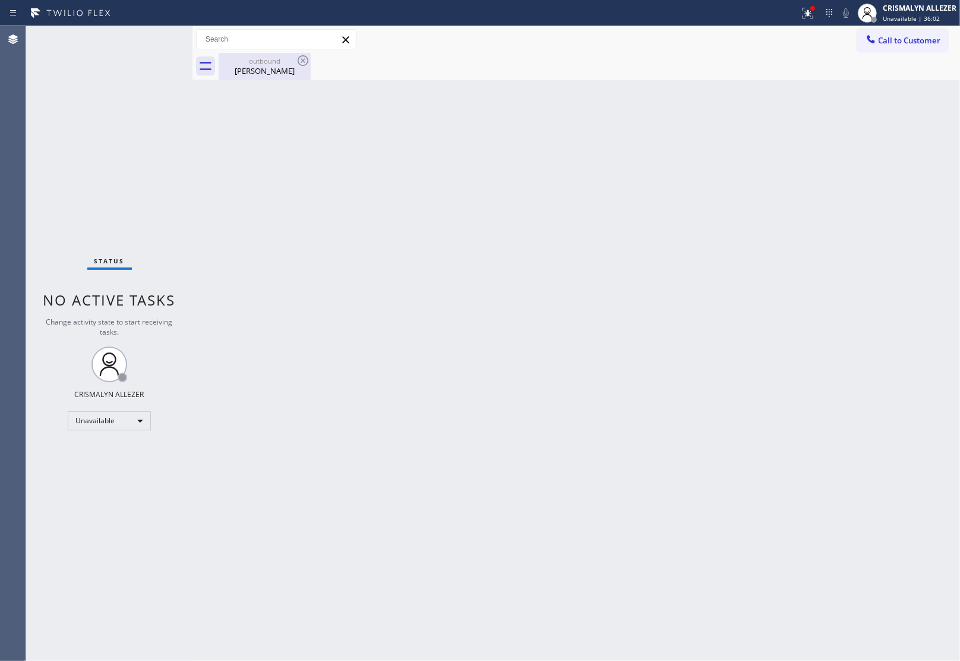
click at [272, 64] on div "outbound" at bounding box center [265, 60] width 90 height 9
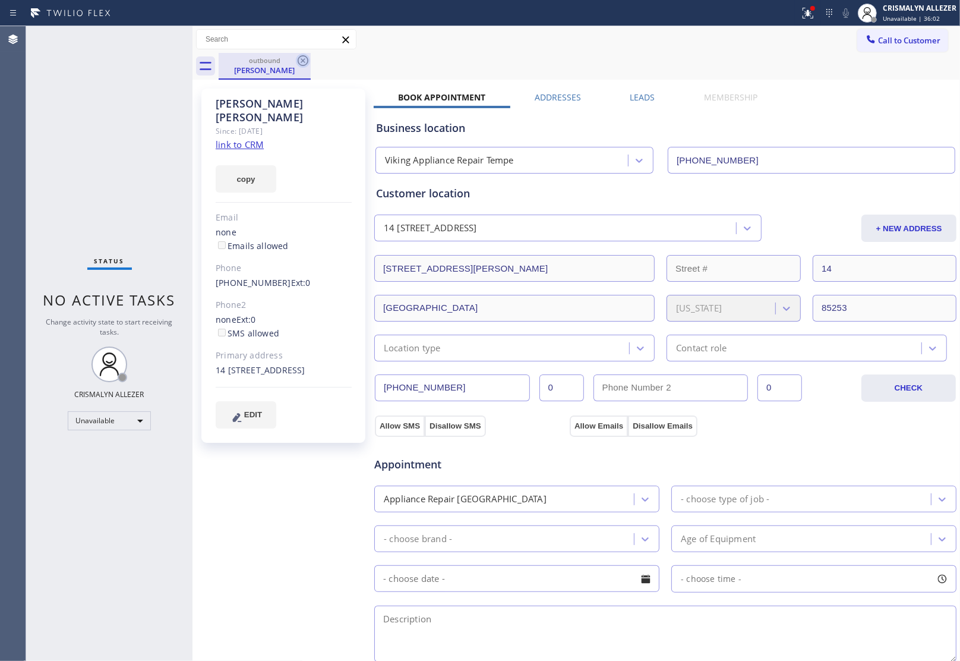
click at [300, 62] on icon at bounding box center [303, 60] width 14 height 14
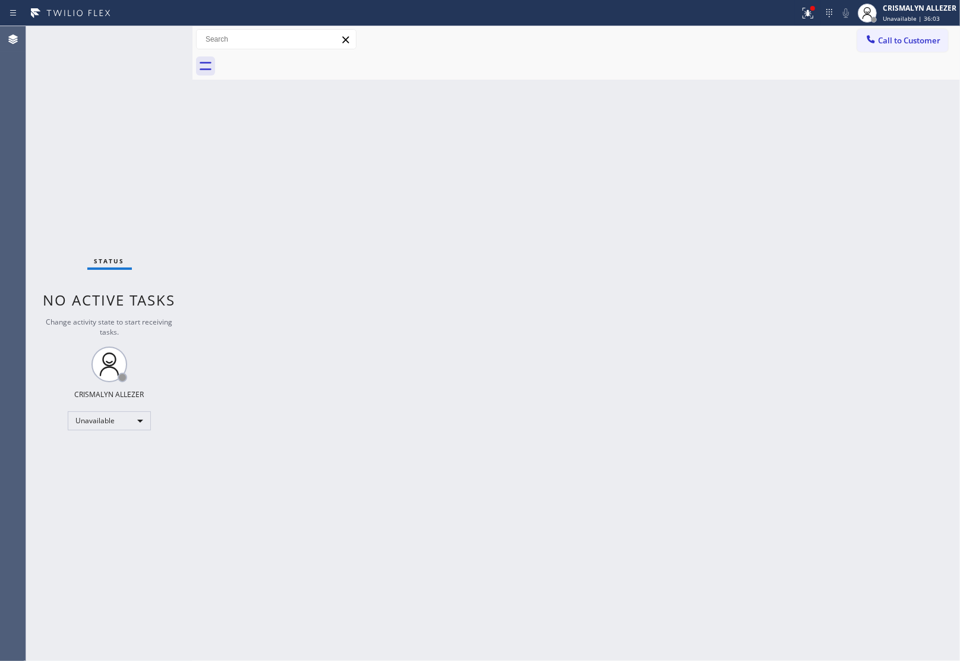
drag, startPoint x: 894, startPoint y: 39, endPoint x: 856, endPoint y: 56, distance: 42.5
click at [897, 40] on span "Call to Customer" at bounding box center [909, 40] width 62 height 11
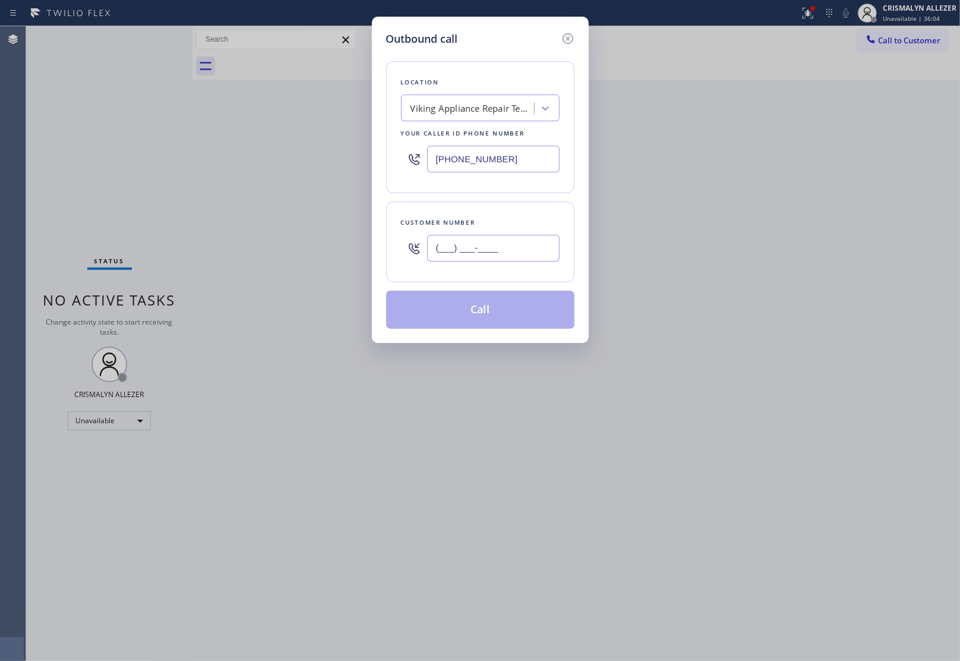
click at [521, 248] on input "(___) ___-____" at bounding box center [493, 248] width 133 height 27
paste input "312) 404-7755"
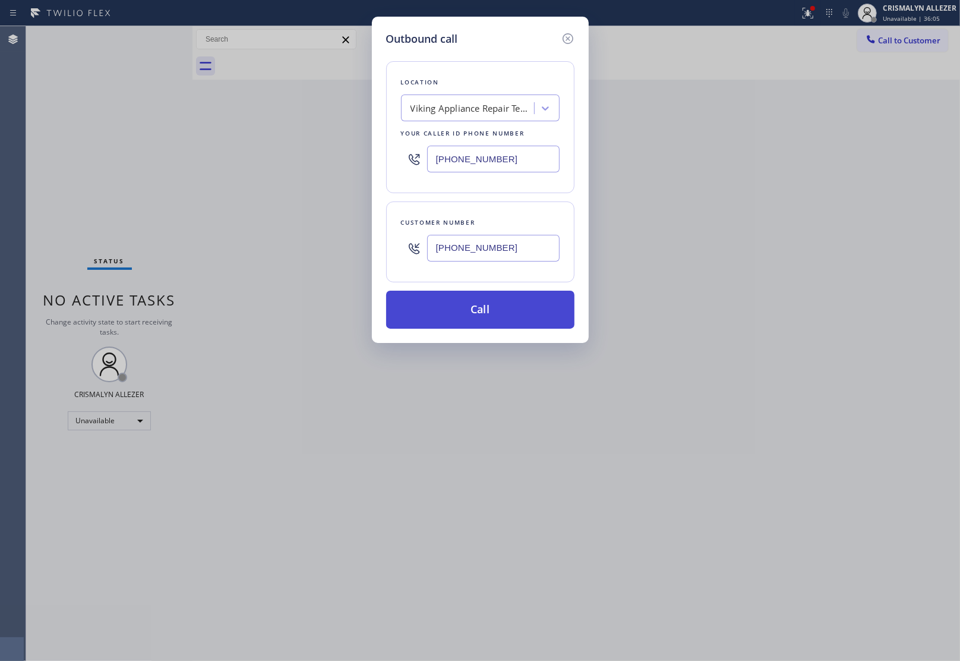
type input "[PHONE_NUMBER]"
click at [497, 313] on button "Call" at bounding box center [480, 310] width 188 height 38
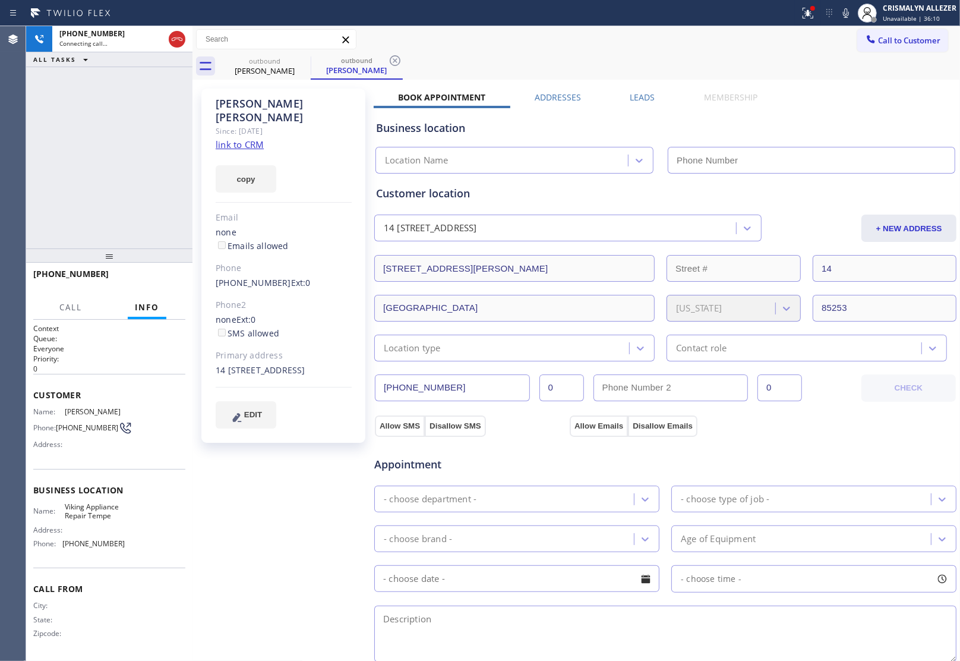
drag, startPoint x: 626, startPoint y: 94, endPoint x: 666, endPoint y: 107, distance: 42.5
click at [630, 94] on label "Leads" at bounding box center [642, 97] width 25 height 11
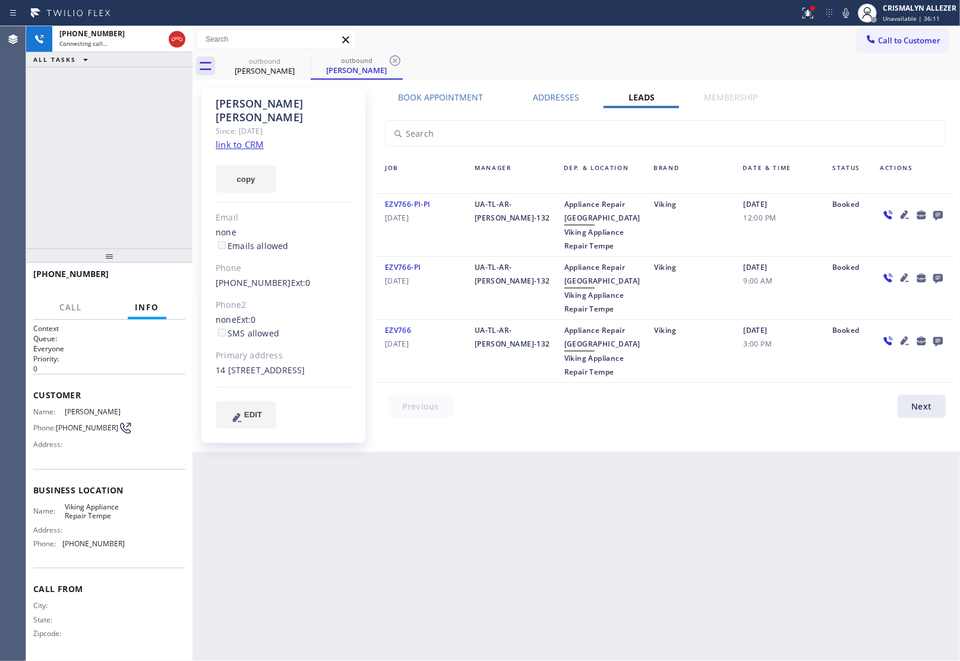
click at [939, 216] on icon at bounding box center [939, 216] width 10 height 10
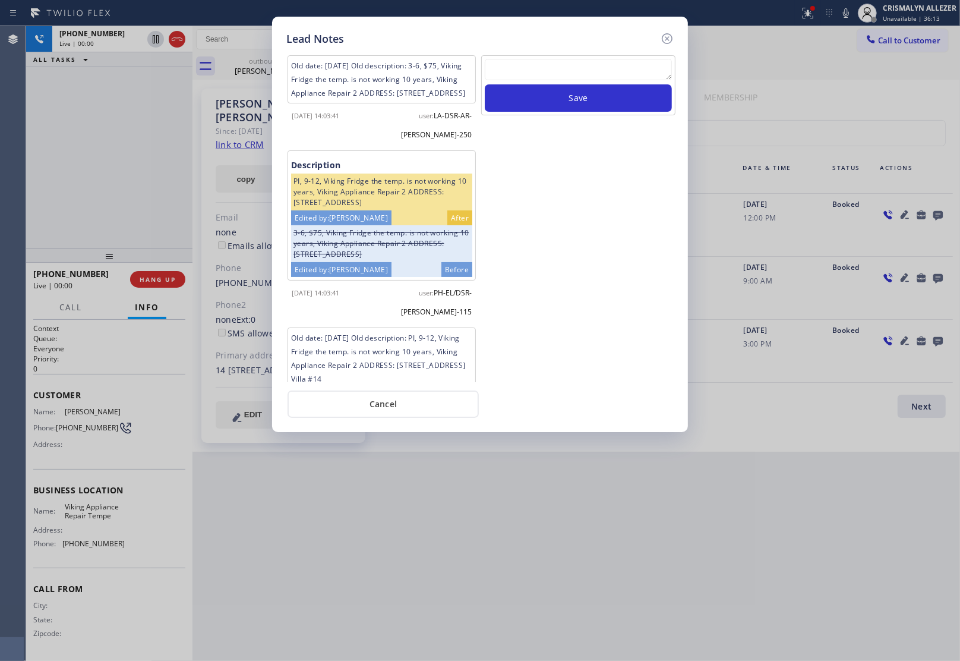
click at [507, 73] on textarea at bounding box center [578, 69] width 187 height 21
paste textarea "no answer | pls xfer here cx cb"
type textarea "no answer | pls xfer here cx cb"
click at [529, 93] on button "Save" at bounding box center [578, 97] width 187 height 27
click at [380, 408] on button "Cancel" at bounding box center [383, 403] width 191 height 27
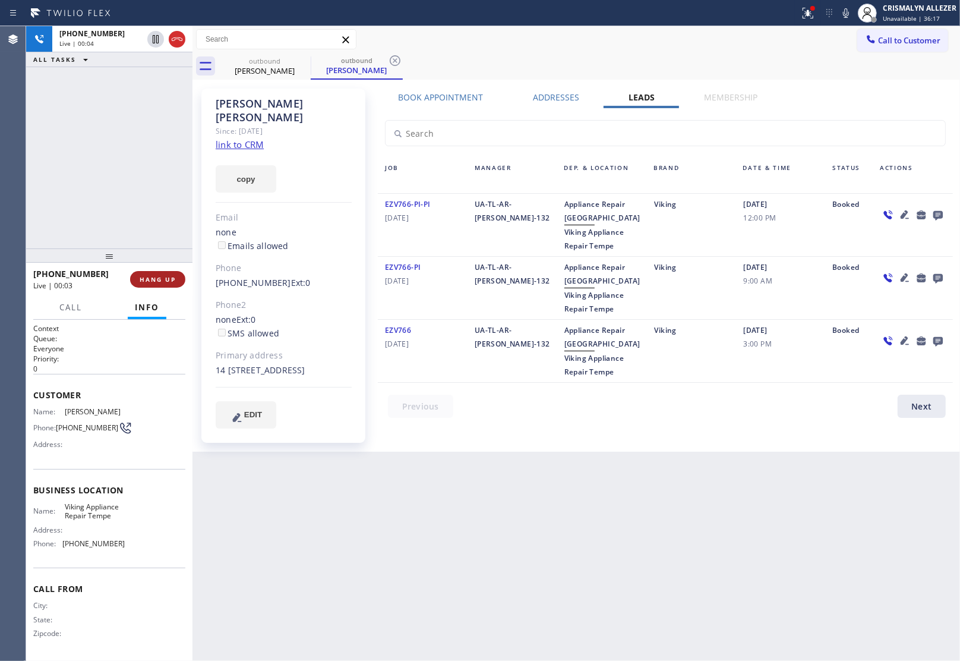
click at [152, 276] on span "HANG UP" at bounding box center [158, 279] width 36 height 8
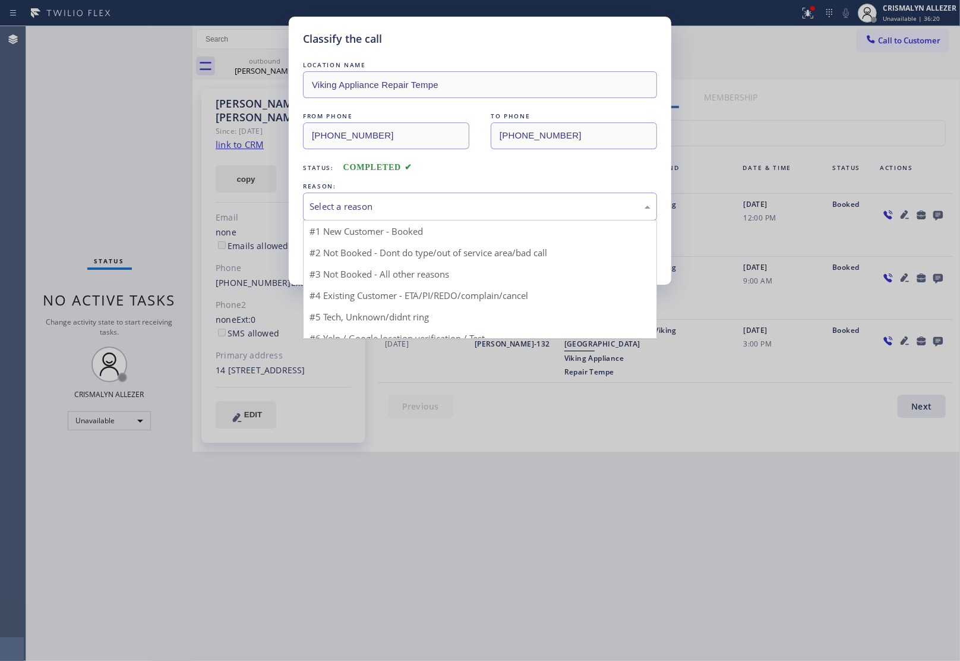
click at [472, 199] on div "Select a reason" at bounding box center [480, 207] width 354 height 28
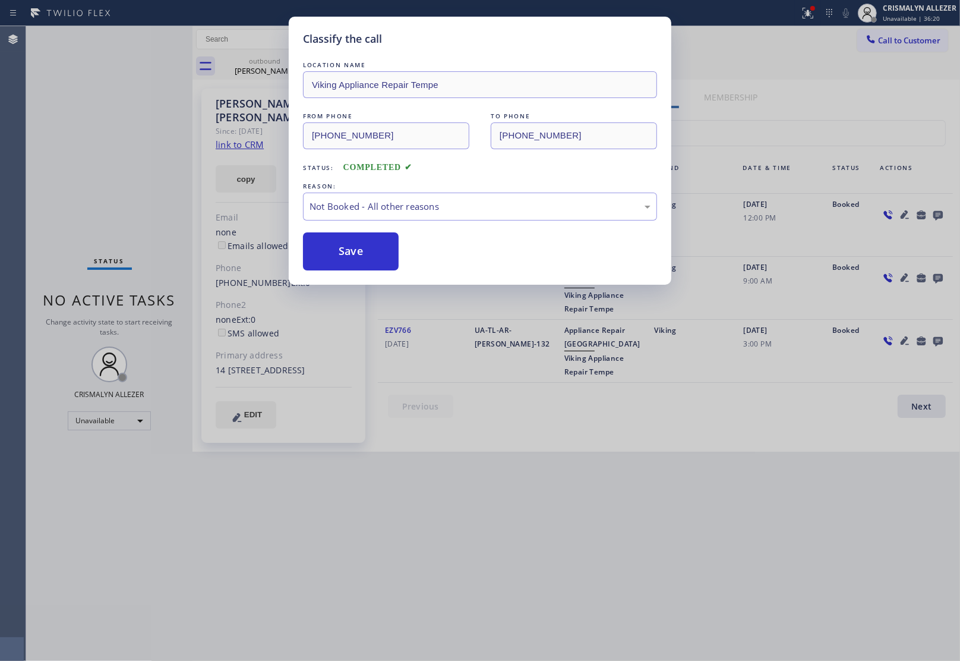
click at [355, 254] on button "Save" at bounding box center [351, 251] width 96 height 38
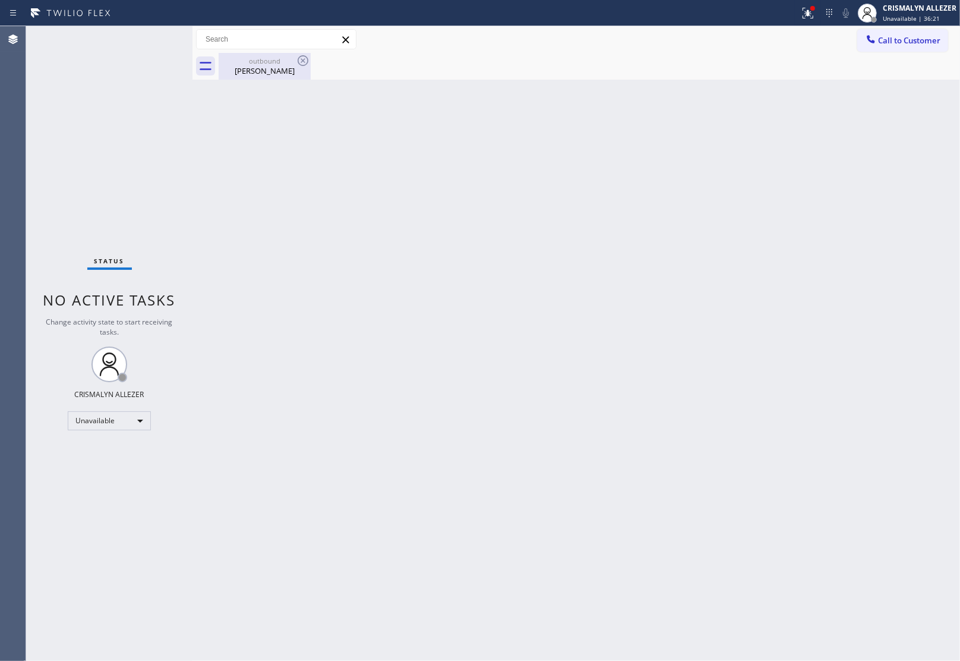
click at [265, 69] on div "Jean Canavan" at bounding box center [265, 70] width 90 height 11
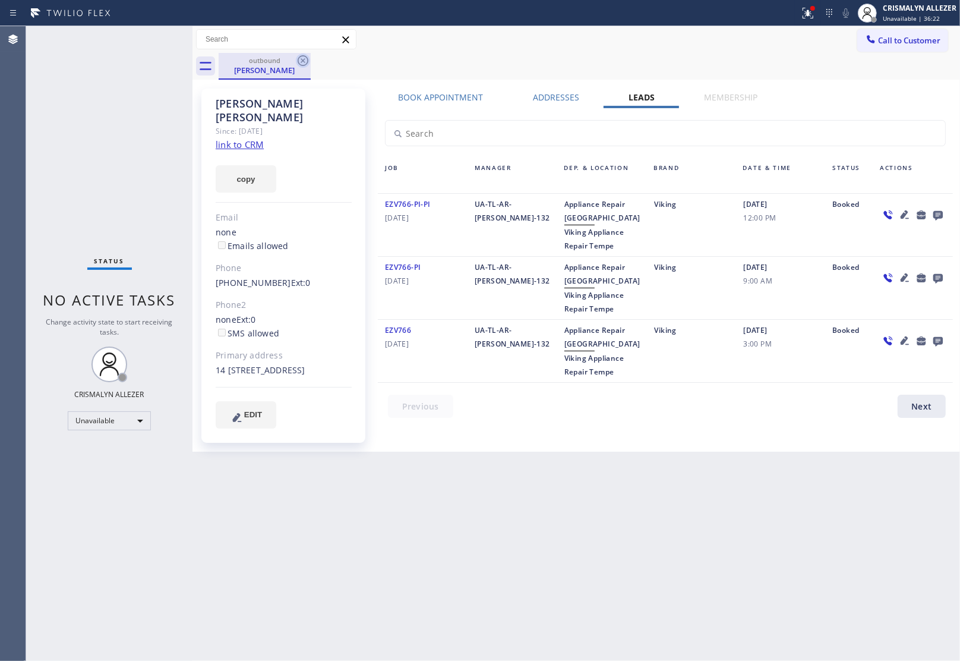
click at [305, 58] on icon at bounding box center [303, 60] width 14 height 14
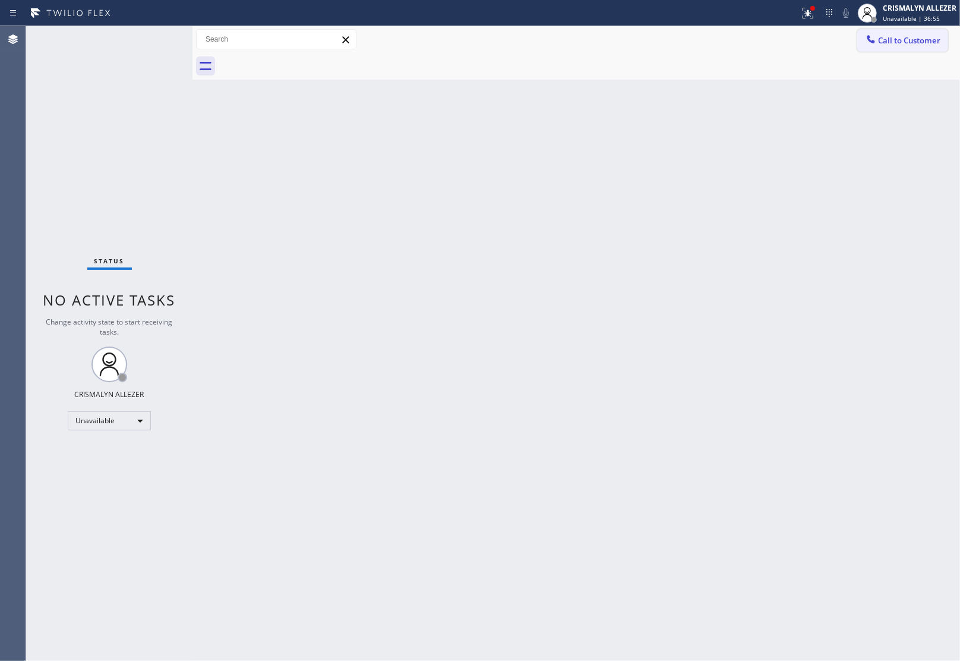
click at [916, 36] on span "Call to Customer" at bounding box center [909, 40] width 62 height 11
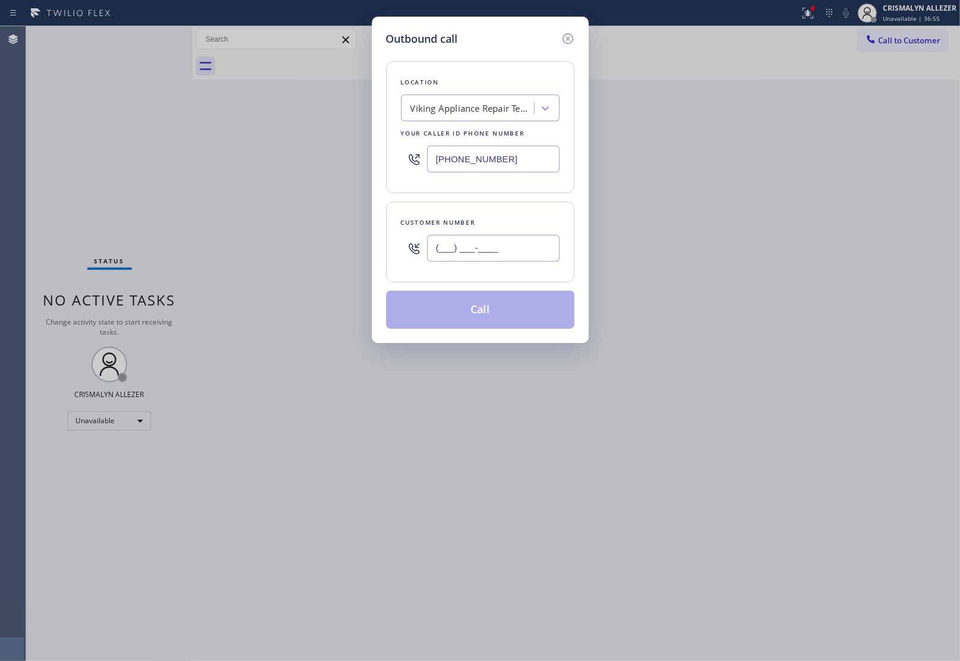
click at [541, 239] on input "(___) ___-____" at bounding box center [493, 248] width 133 height 27
paste input "602) 430-4591"
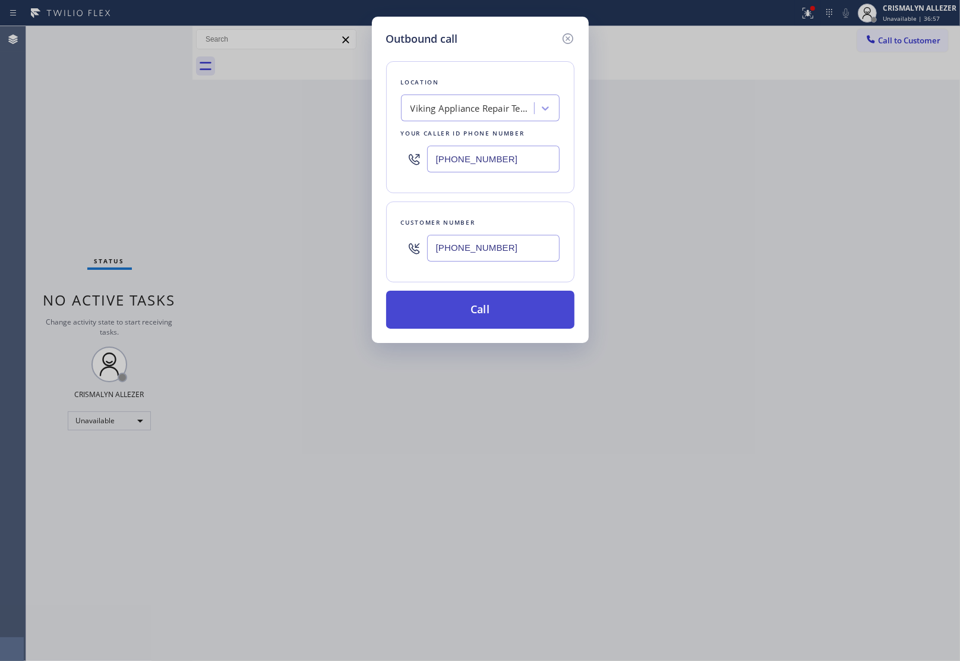
type input "[PHONE_NUMBER]"
click at [498, 304] on button "Call" at bounding box center [480, 310] width 188 height 38
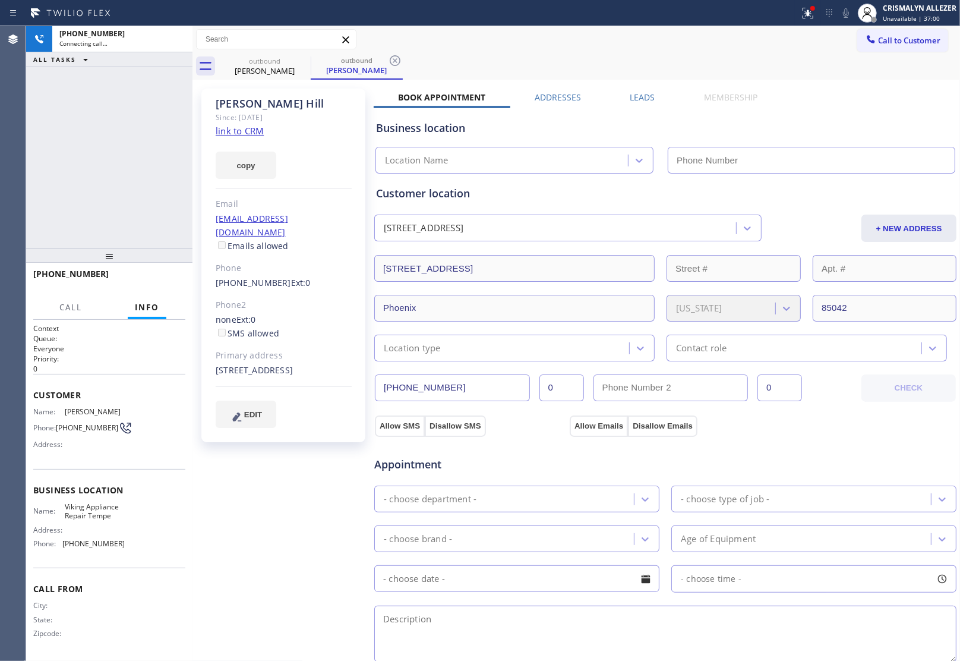
click at [241, 131] on link "link to CRM" at bounding box center [240, 131] width 48 height 12
type input "[PHONE_NUMBER]"
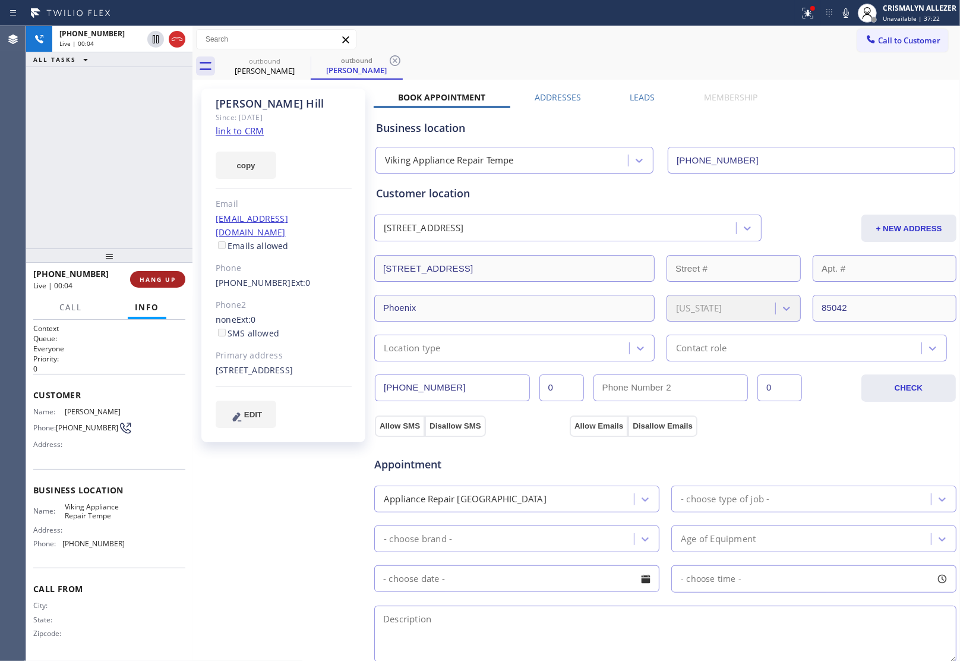
click at [153, 282] on span "HANG UP" at bounding box center [158, 279] width 36 height 8
click at [165, 275] on span "COMPLETE" at bounding box center [155, 279] width 41 height 8
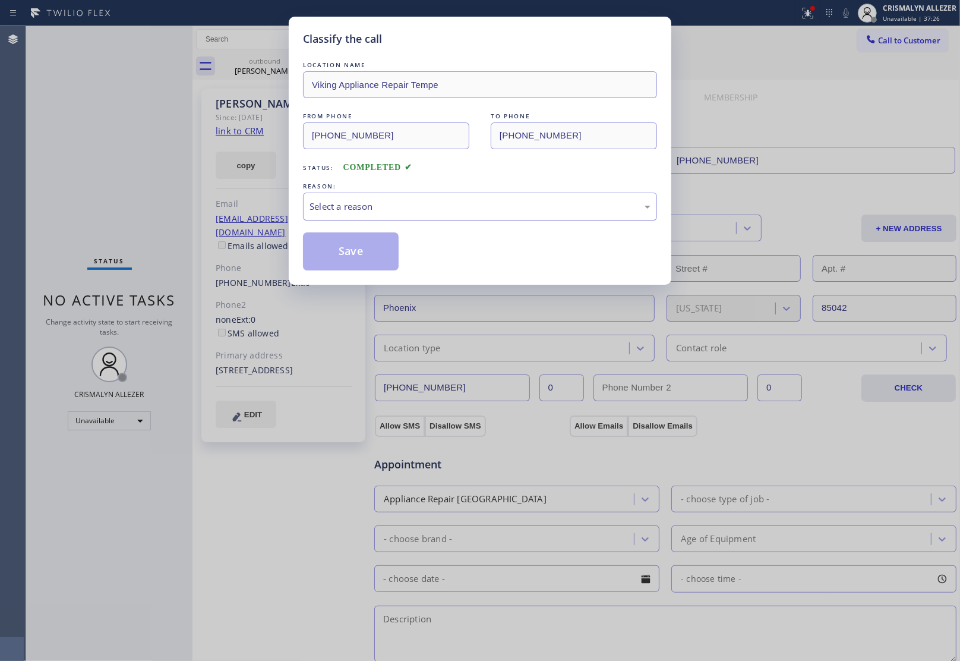
click at [429, 212] on div "Select a reason" at bounding box center [480, 207] width 341 height 14
click at [370, 250] on button "Save" at bounding box center [351, 251] width 96 height 38
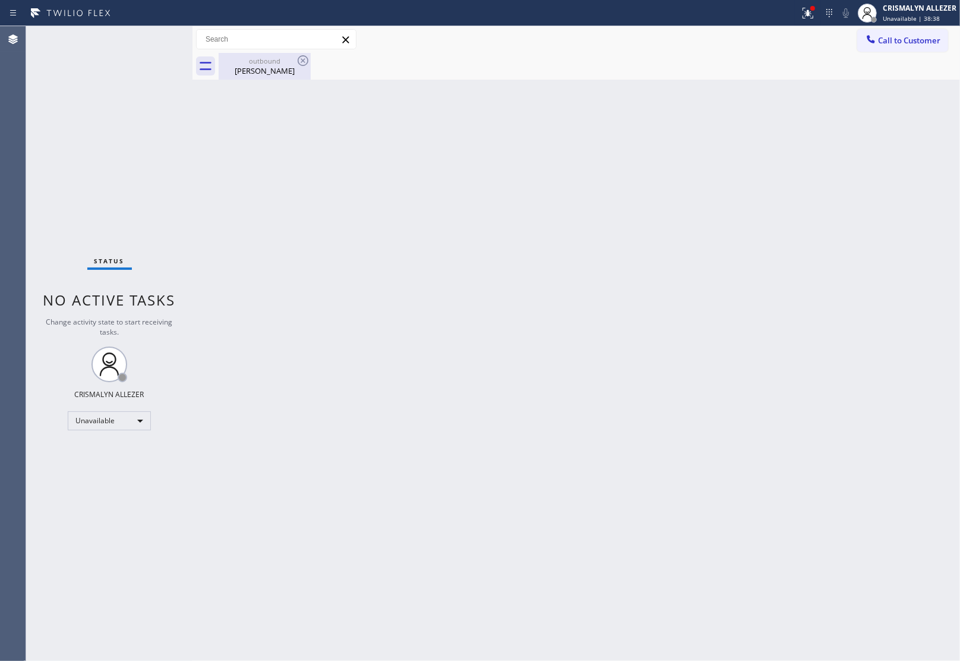
click at [260, 65] on div "Jason Hill" at bounding box center [265, 70] width 90 height 11
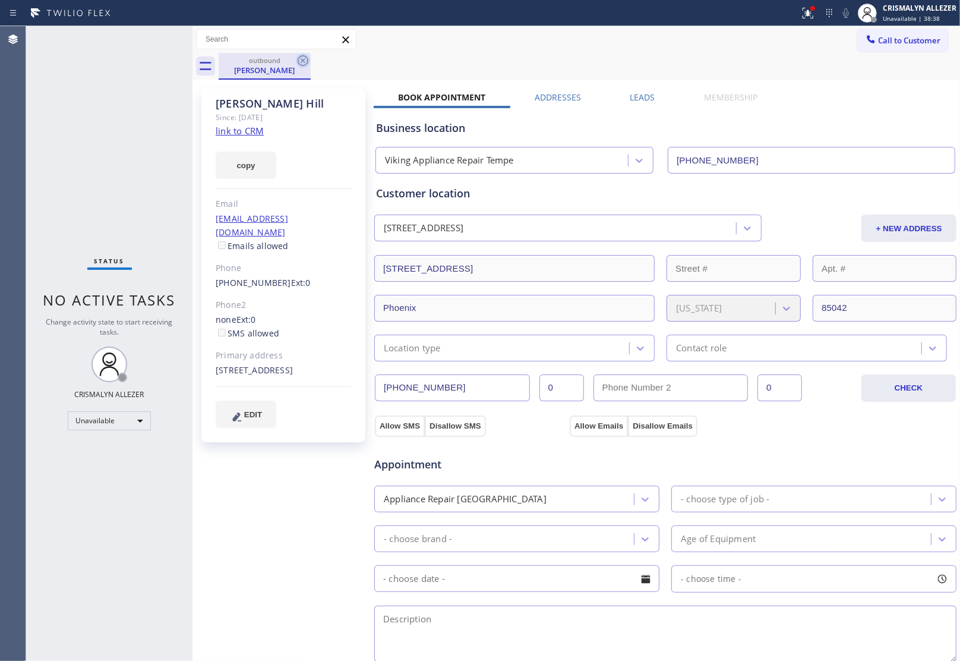
click at [301, 59] on icon at bounding box center [303, 60] width 11 height 11
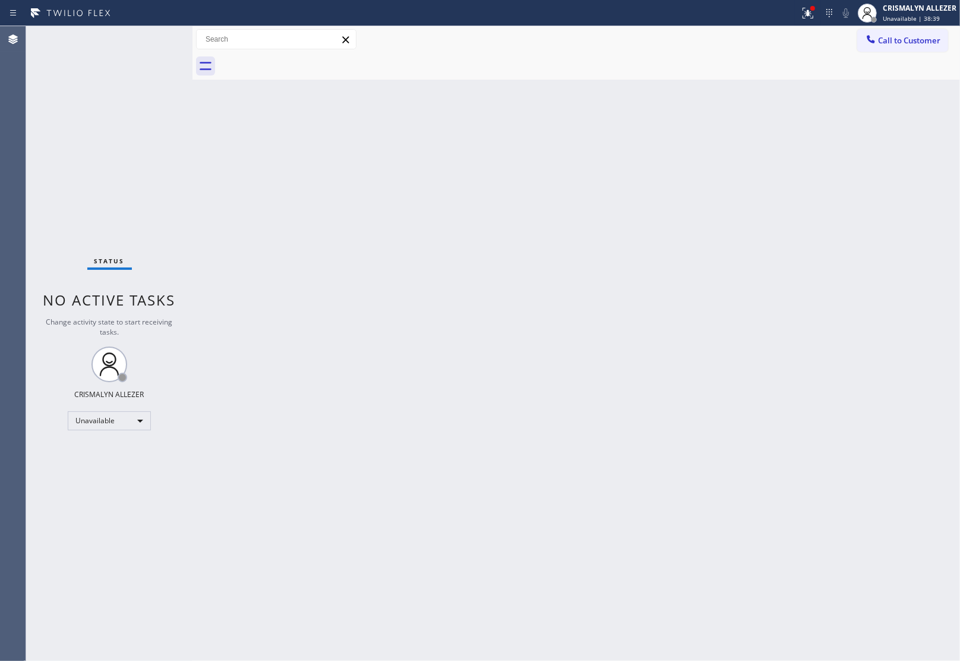
click at [910, 42] on span "Call to Customer" at bounding box center [909, 40] width 62 height 11
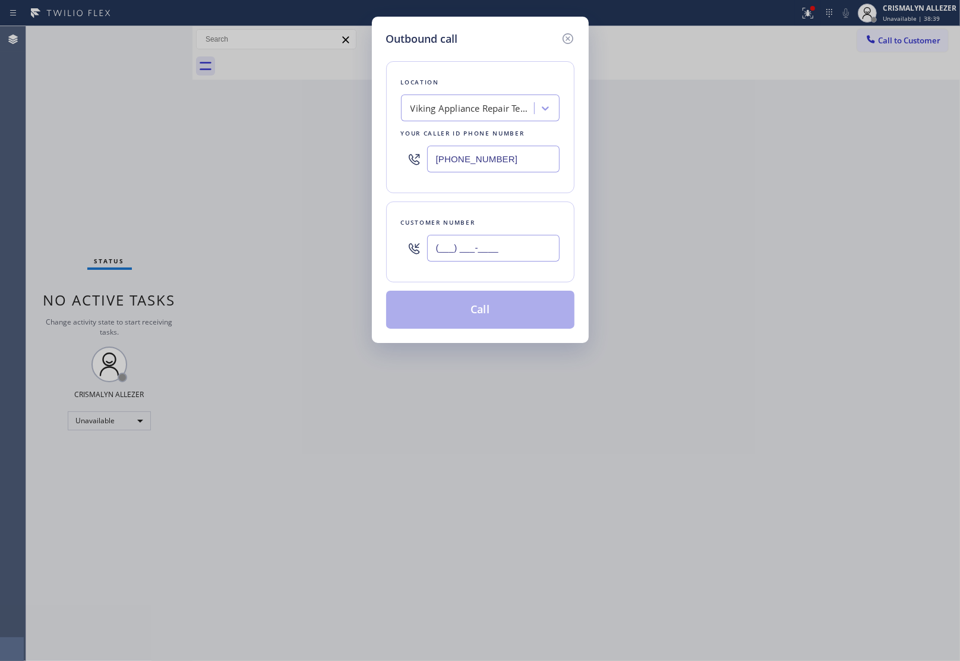
click at [538, 253] on input "(___) ___-____" at bounding box center [493, 248] width 133 height 27
paste input "415) 297-0858"
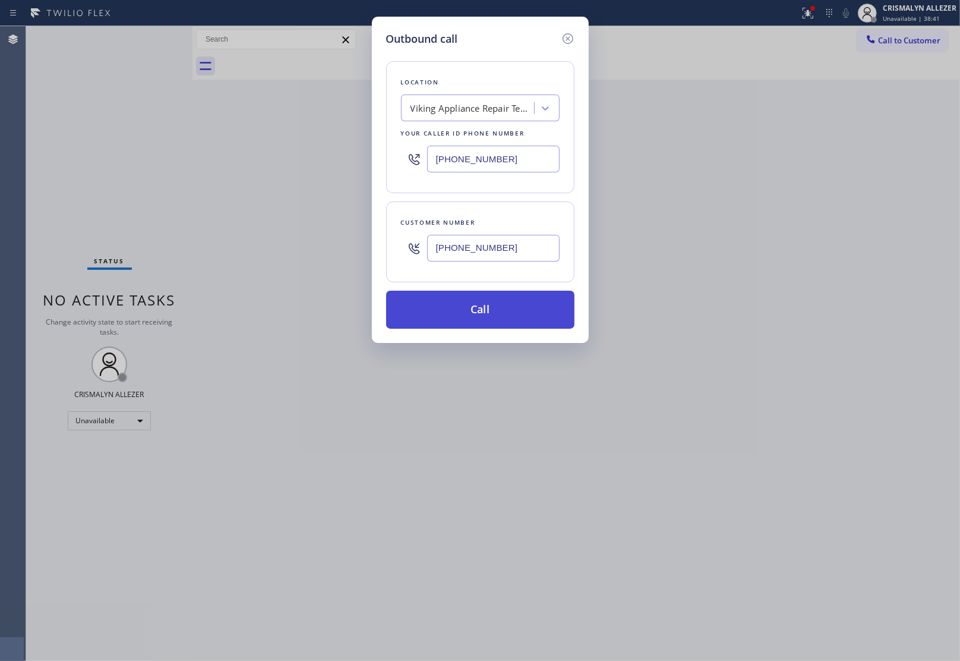
type input "[PHONE_NUMBER]"
click at [496, 319] on button "Call" at bounding box center [480, 310] width 188 height 38
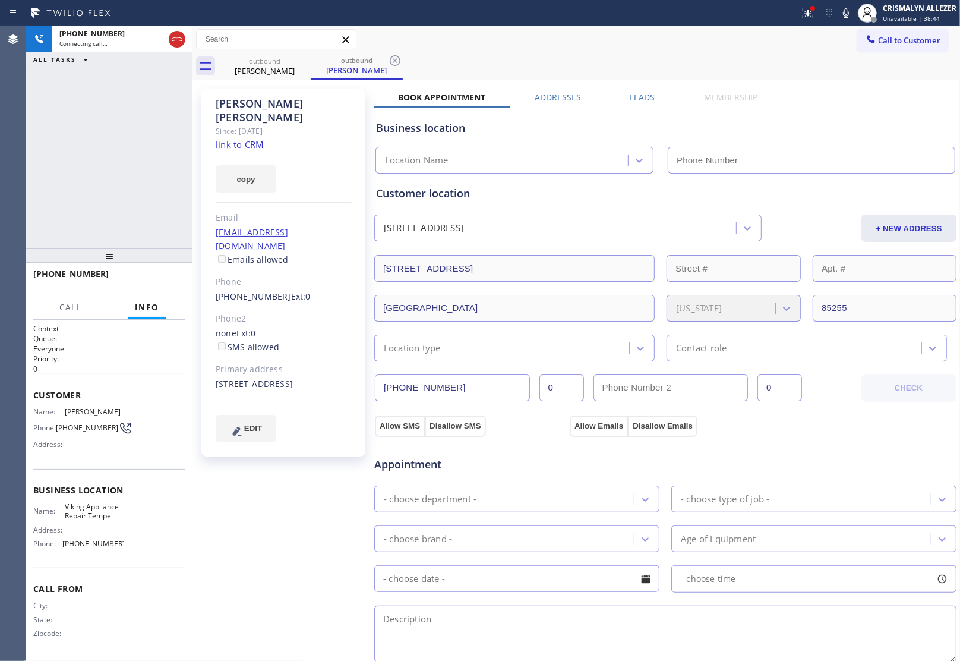
click at [226, 138] on link "link to CRM" at bounding box center [240, 144] width 48 height 12
type input "[PHONE_NUMBER]"
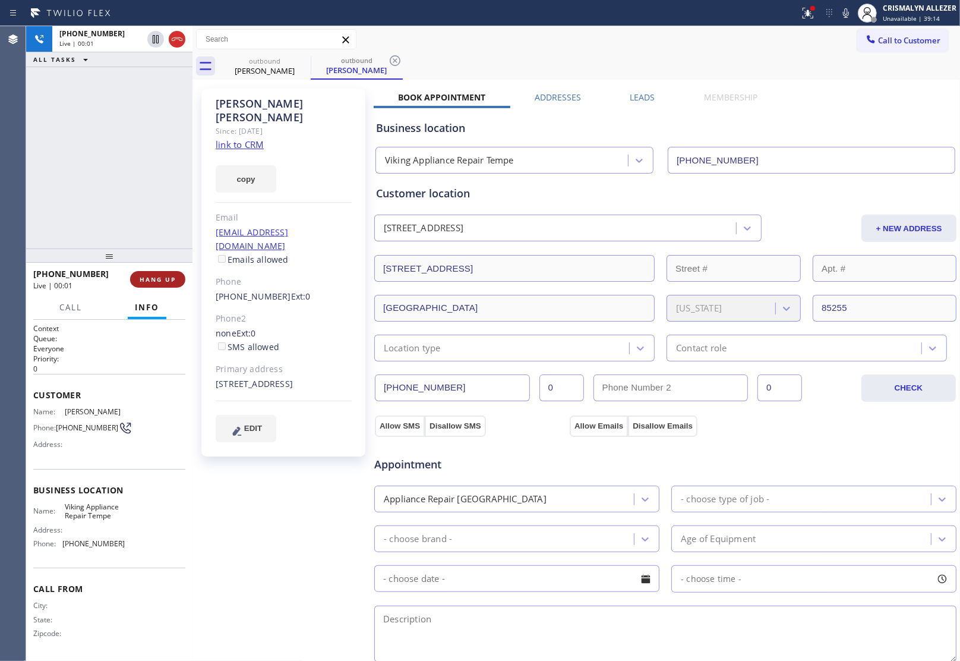
click at [158, 283] on button "HANG UP" at bounding box center [157, 279] width 55 height 17
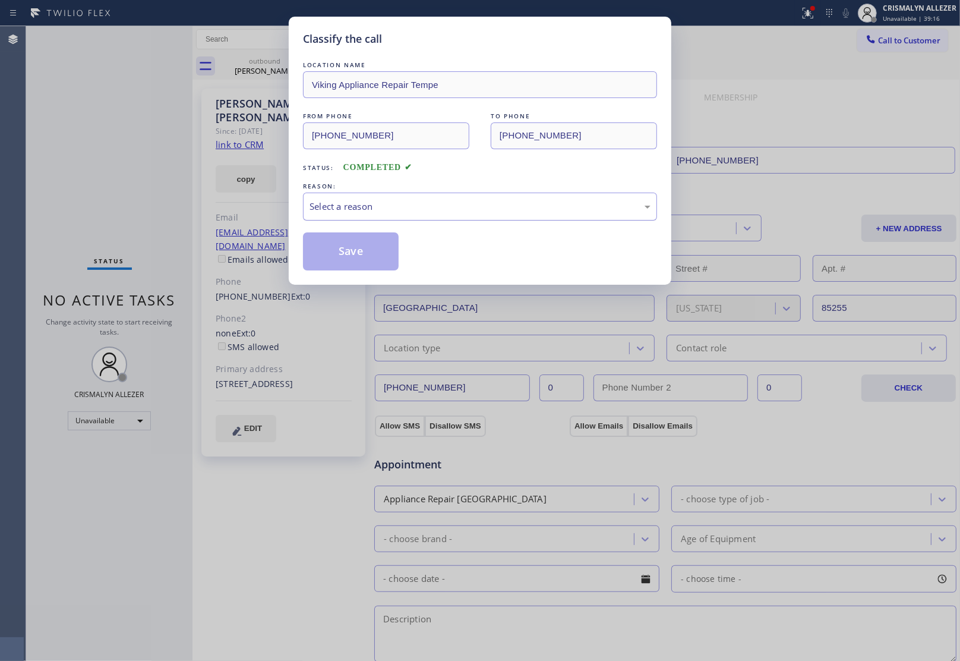
click at [459, 213] on div "Select a reason" at bounding box center [480, 207] width 341 height 14
click at [340, 253] on button "Save" at bounding box center [351, 251] width 96 height 38
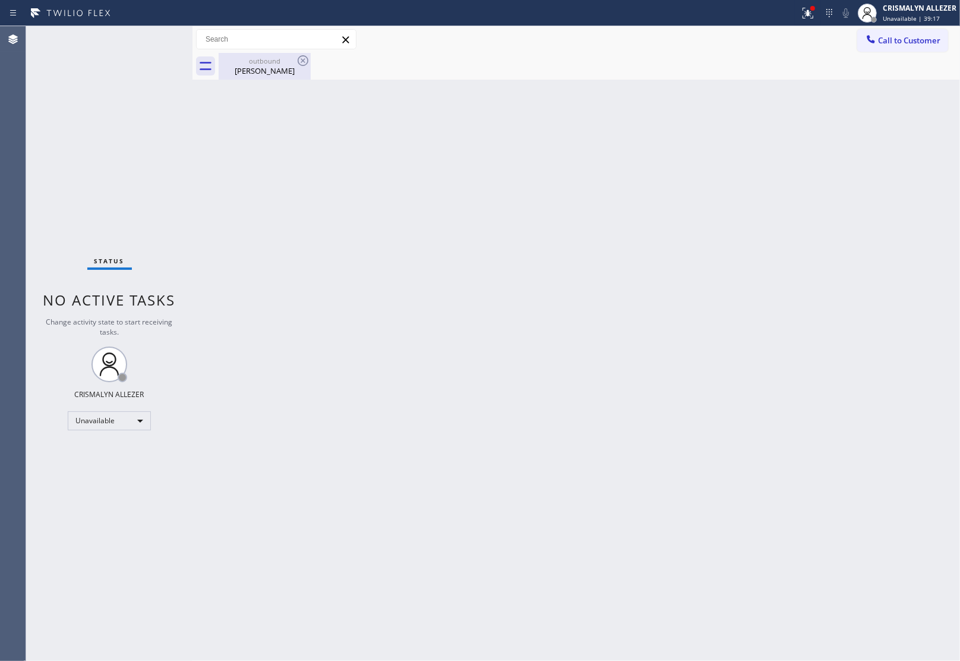
click at [264, 67] on div "Jennifer Zietniewski" at bounding box center [265, 70] width 90 height 11
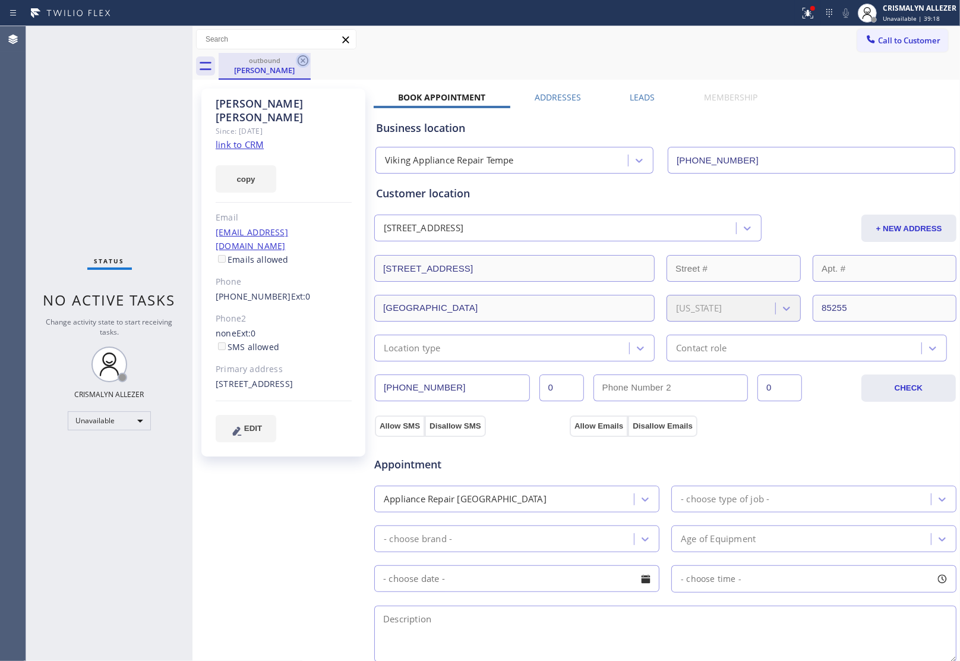
click at [304, 59] on icon at bounding box center [303, 60] width 11 height 11
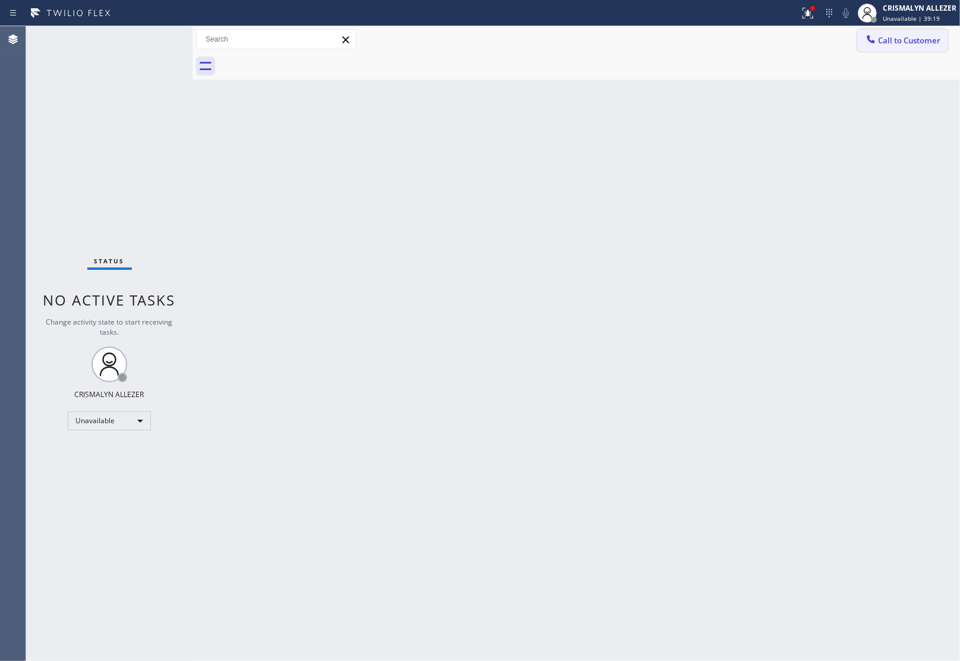
click at [919, 37] on span "Call to Customer" at bounding box center [909, 40] width 62 height 11
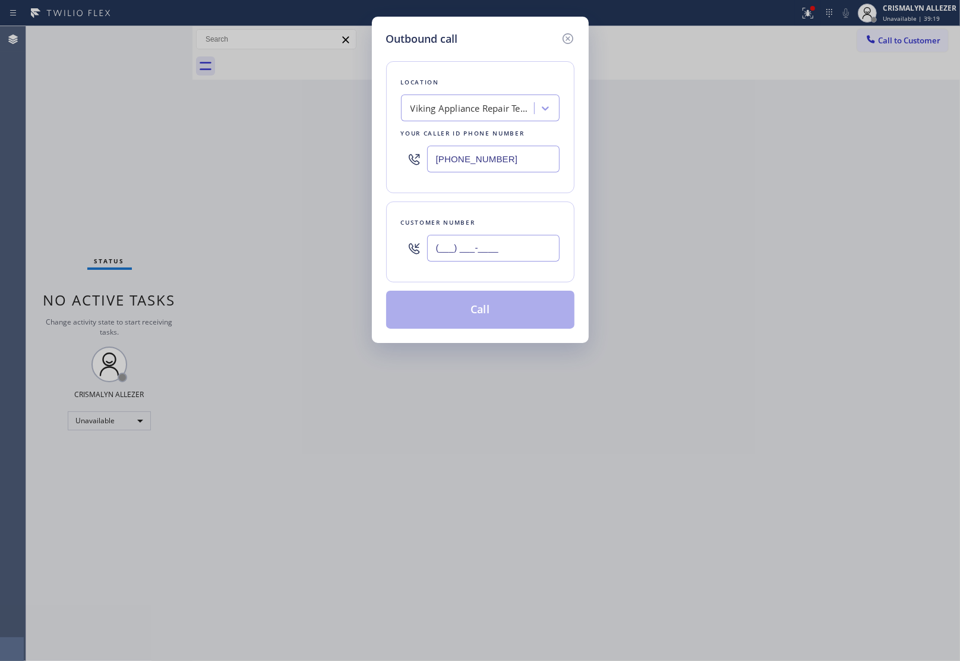
click at [513, 247] on input "(___) ___-____" at bounding box center [493, 248] width 133 height 27
paste input "text"
type input "(___) ___-____"
paste input "415) 297-0858"
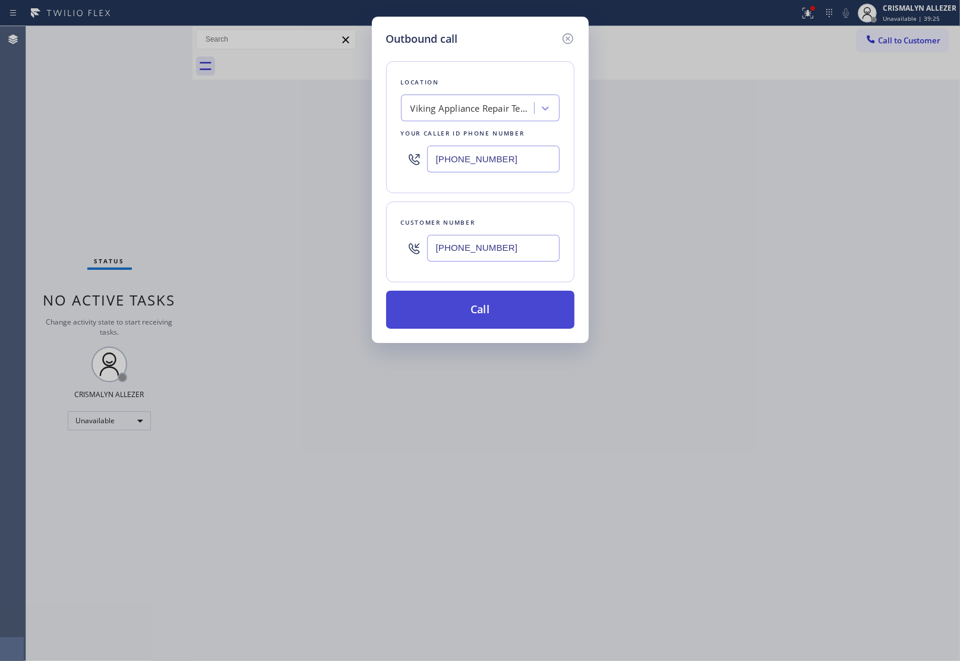
type input "[PHONE_NUMBER]"
click at [488, 308] on button "Call" at bounding box center [480, 310] width 188 height 38
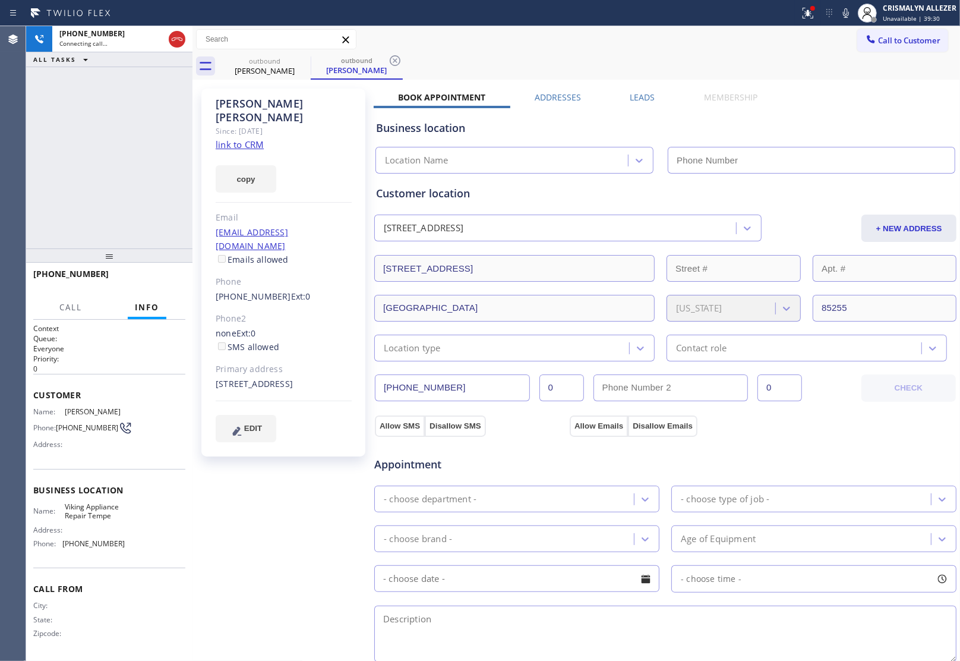
type input "[PHONE_NUMBER]"
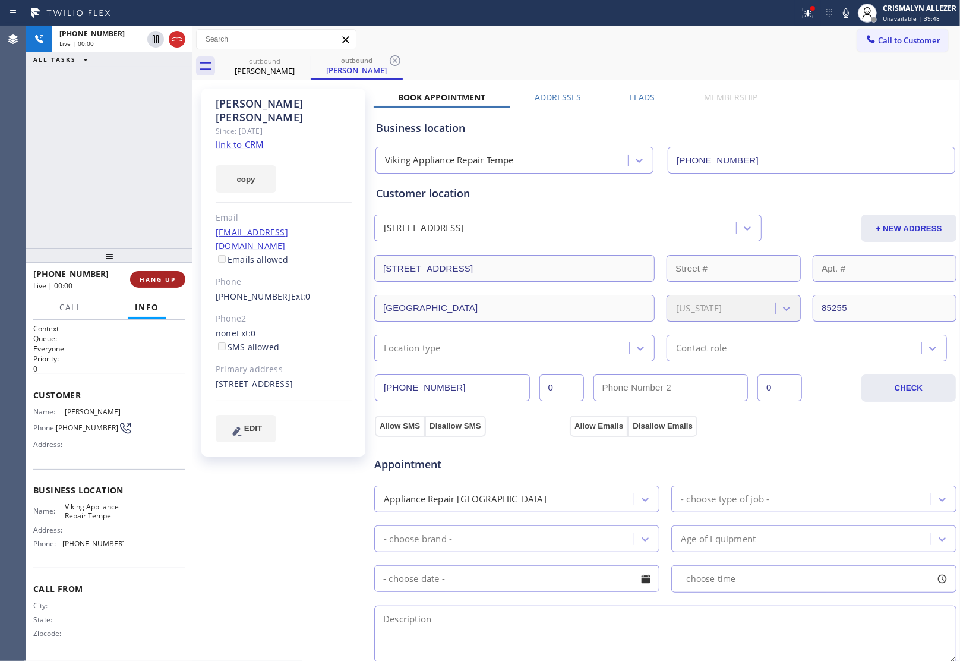
click at [158, 280] on span "HANG UP" at bounding box center [158, 279] width 36 height 8
click at [158, 280] on span "COMPLETE" at bounding box center [155, 279] width 41 height 8
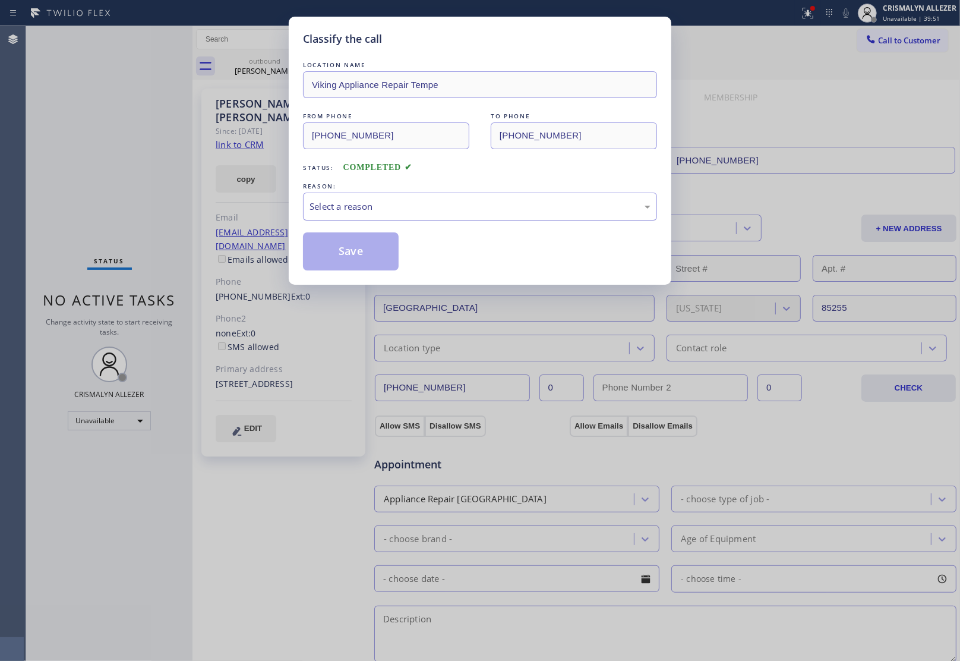
click at [511, 211] on div "Select a reason" at bounding box center [480, 207] width 341 height 14
click at [364, 257] on button "Save" at bounding box center [351, 251] width 96 height 38
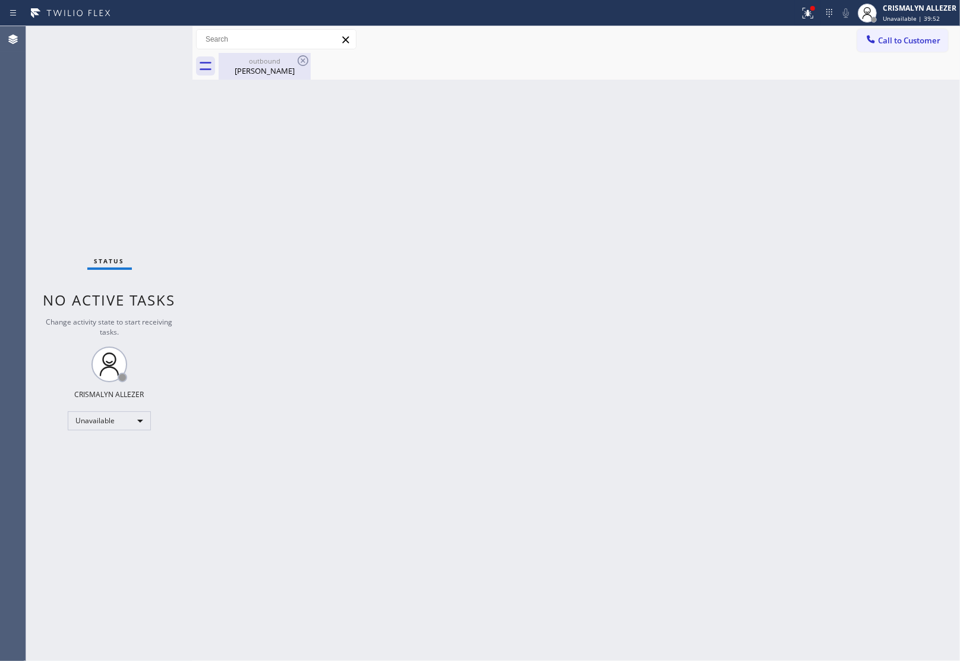
click at [257, 62] on div "outbound" at bounding box center [265, 60] width 90 height 9
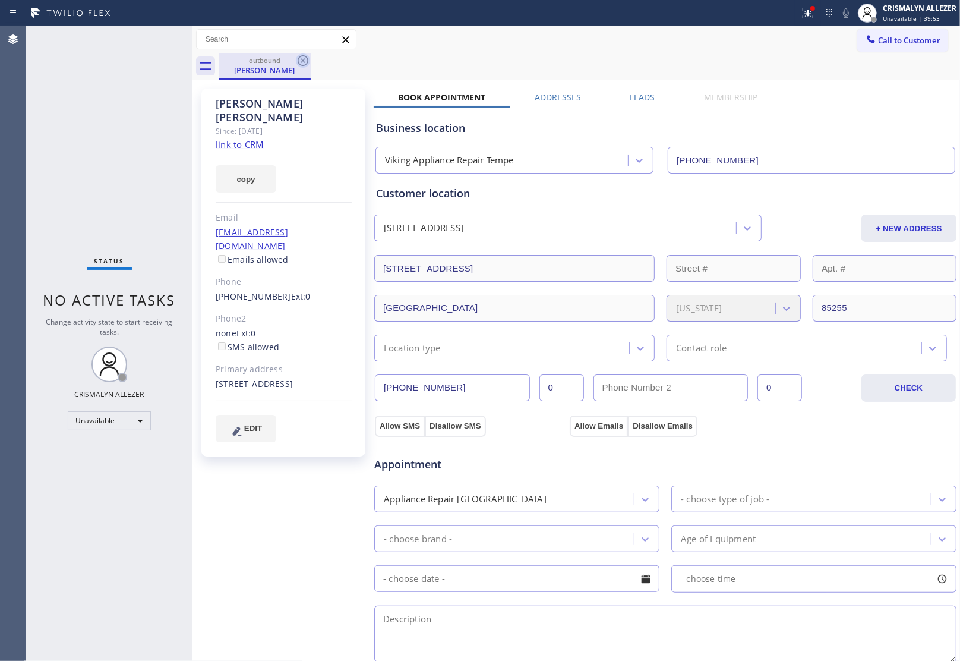
click at [302, 59] on icon at bounding box center [303, 60] width 11 height 11
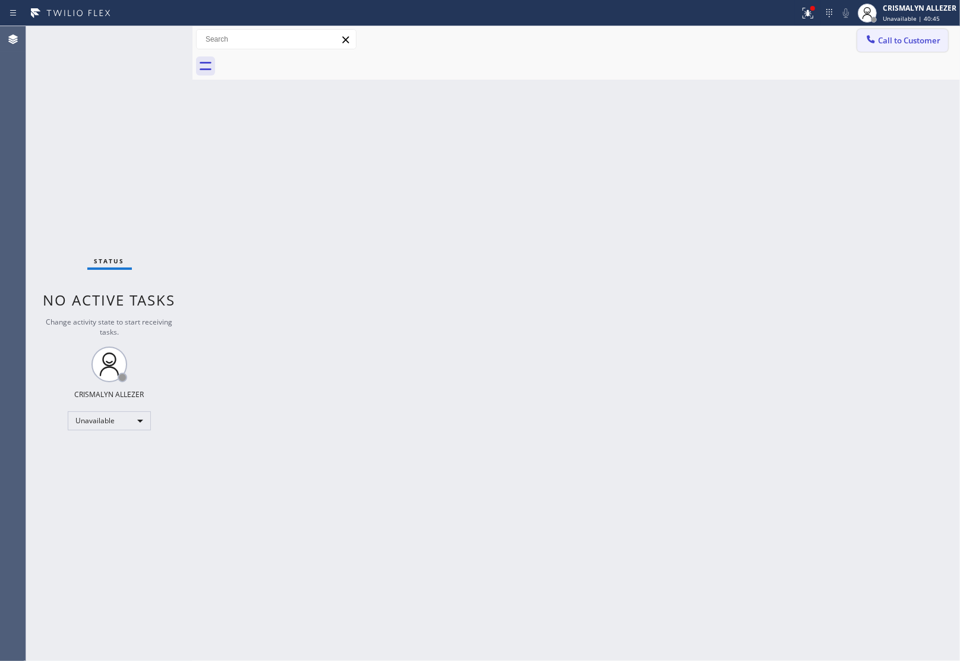
click at [913, 43] on span "Call to Customer" at bounding box center [909, 40] width 62 height 11
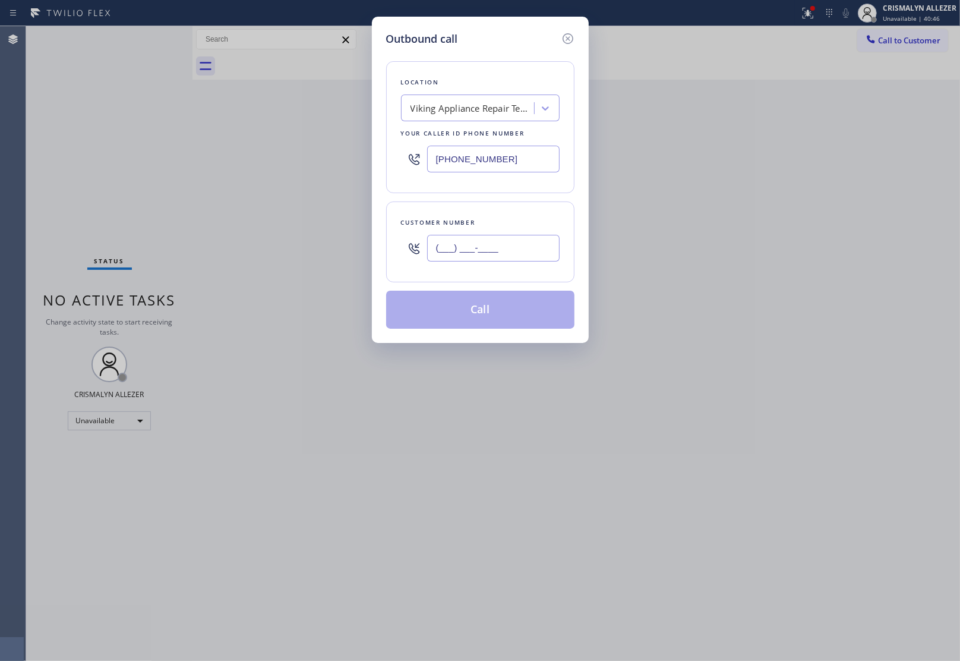
click at [504, 248] on input "(___) ___-____" at bounding box center [493, 248] width 133 height 27
paste input "480) 620-8075"
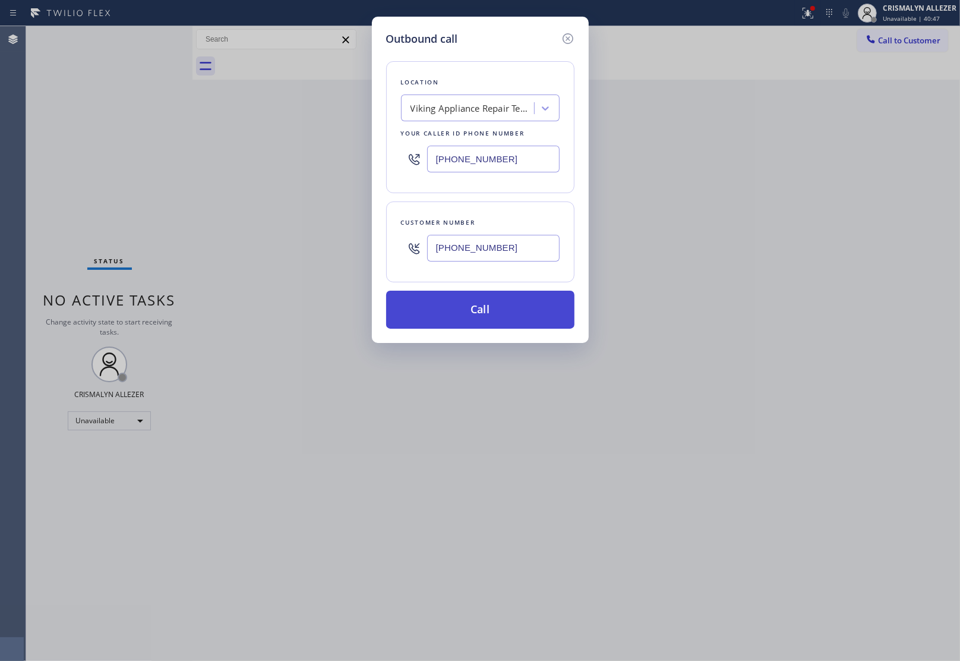
type input "[PHONE_NUMBER]"
click at [480, 311] on button "Call" at bounding box center [480, 310] width 188 height 38
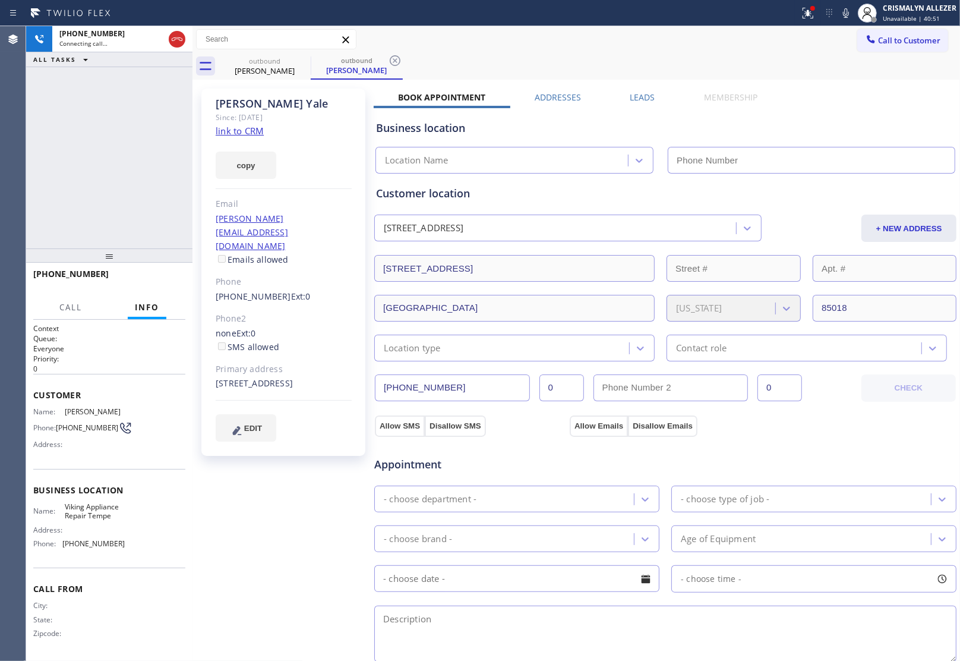
click at [235, 134] on link "link to CRM" at bounding box center [240, 131] width 48 height 12
type input "[PHONE_NUMBER]"
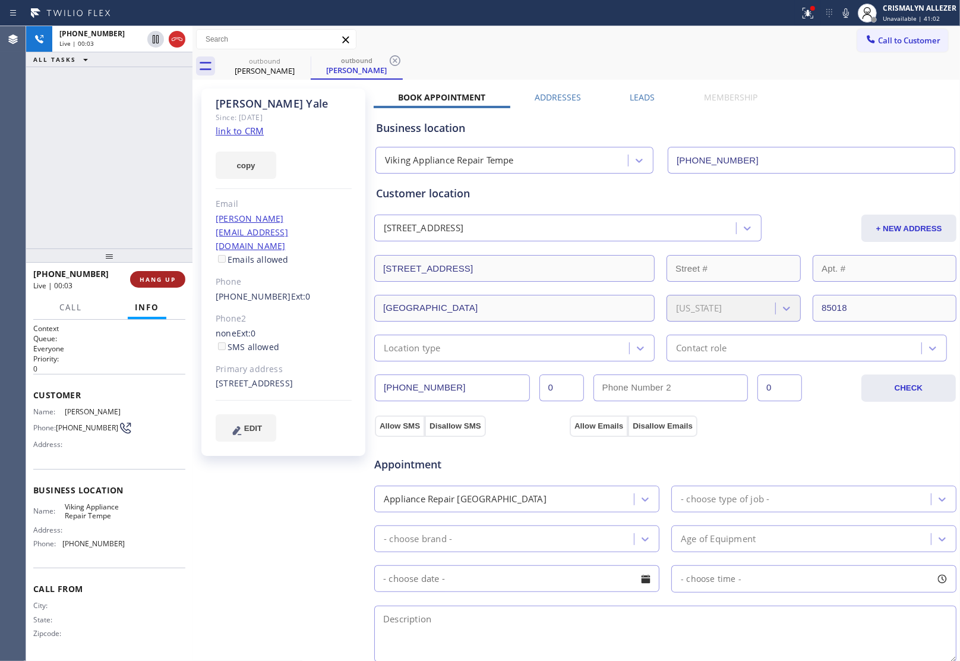
click at [162, 282] on span "HANG UP" at bounding box center [158, 279] width 36 height 8
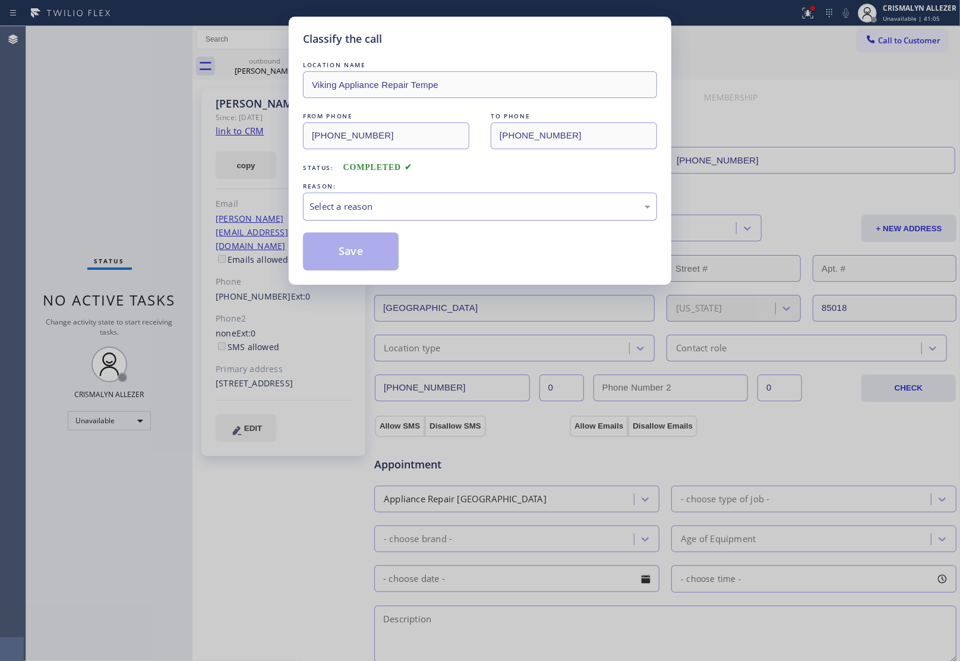
click at [482, 215] on div "Select a reason" at bounding box center [480, 207] width 354 height 28
click at [342, 258] on button "Save" at bounding box center [351, 251] width 96 height 38
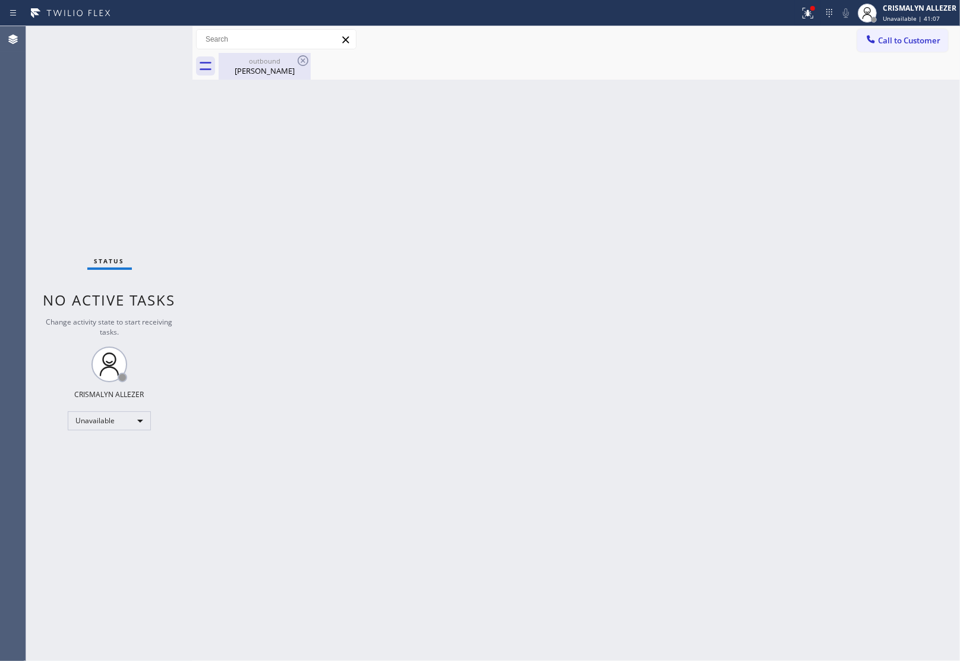
click at [267, 70] on div "Nicholas Yale" at bounding box center [265, 70] width 90 height 11
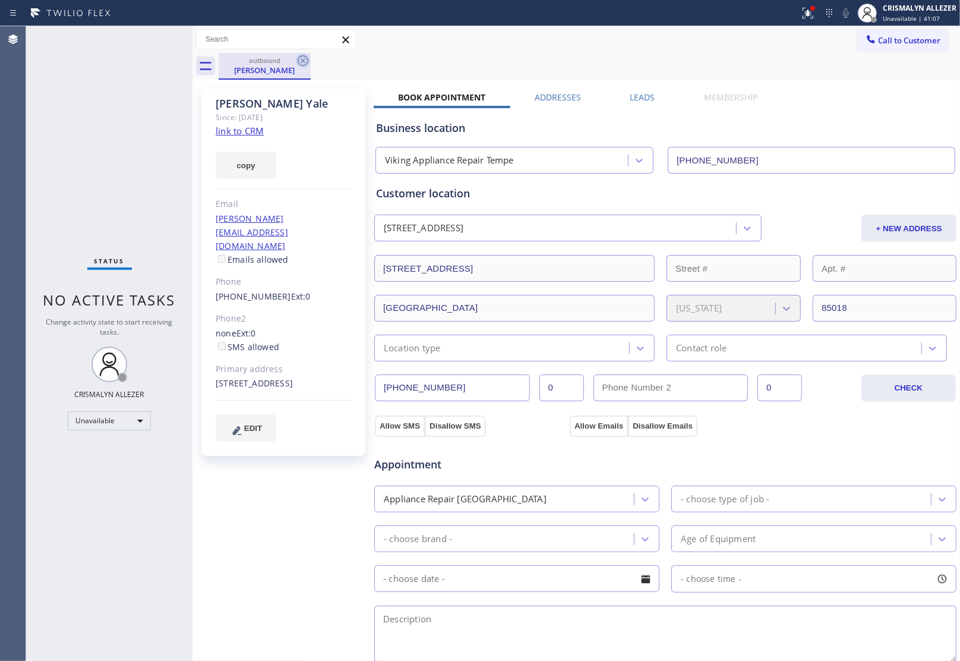
click at [306, 60] on icon at bounding box center [303, 60] width 14 height 14
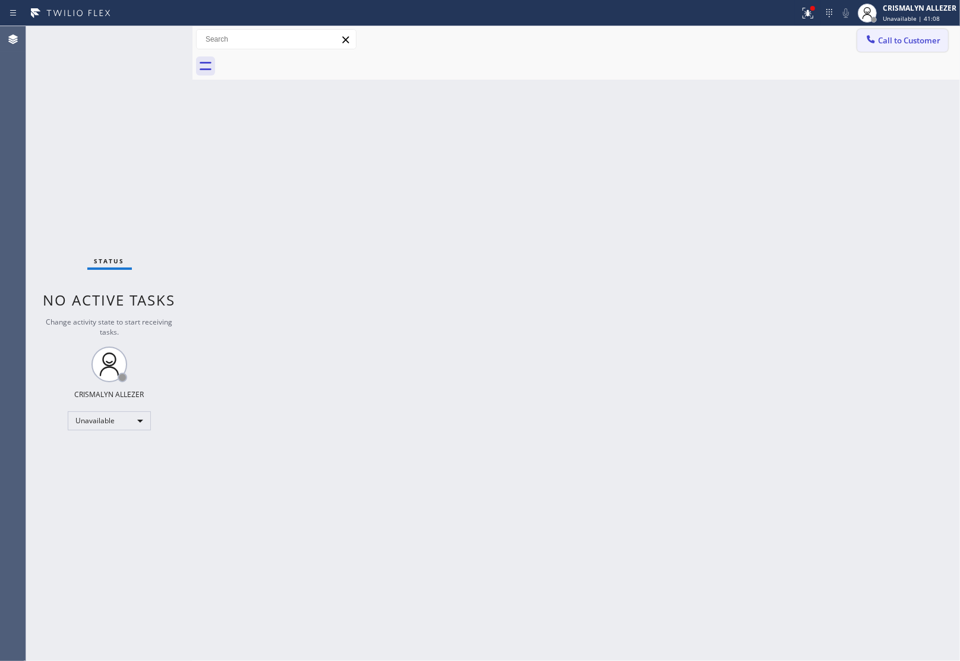
click at [904, 45] on span "Call to Customer" at bounding box center [909, 40] width 62 height 11
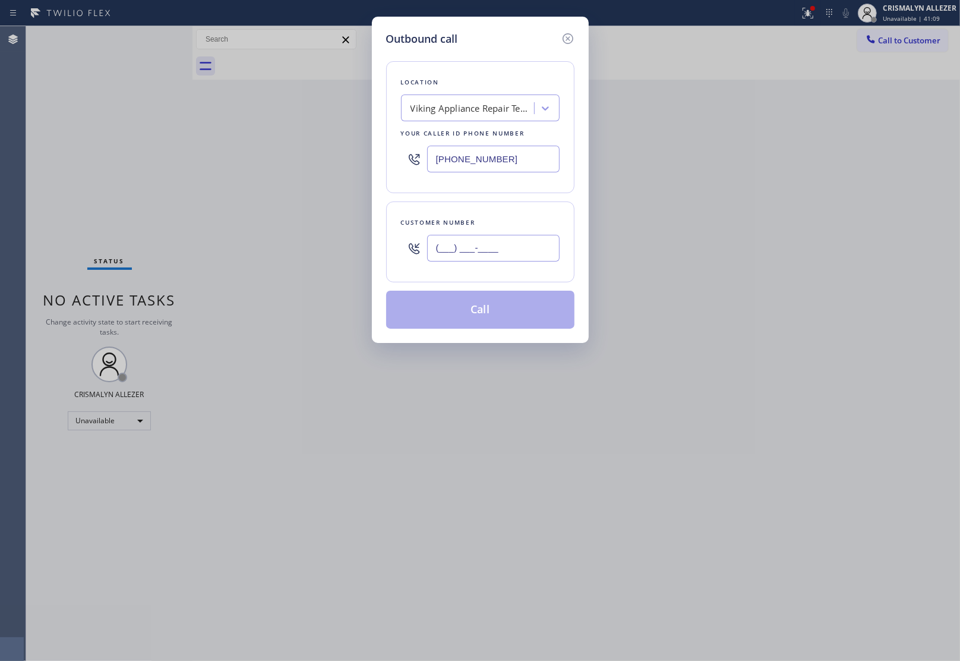
click at [503, 261] on input "(___) ___-____" at bounding box center [493, 248] width 133 height 27
paste input "480) 620-8075"
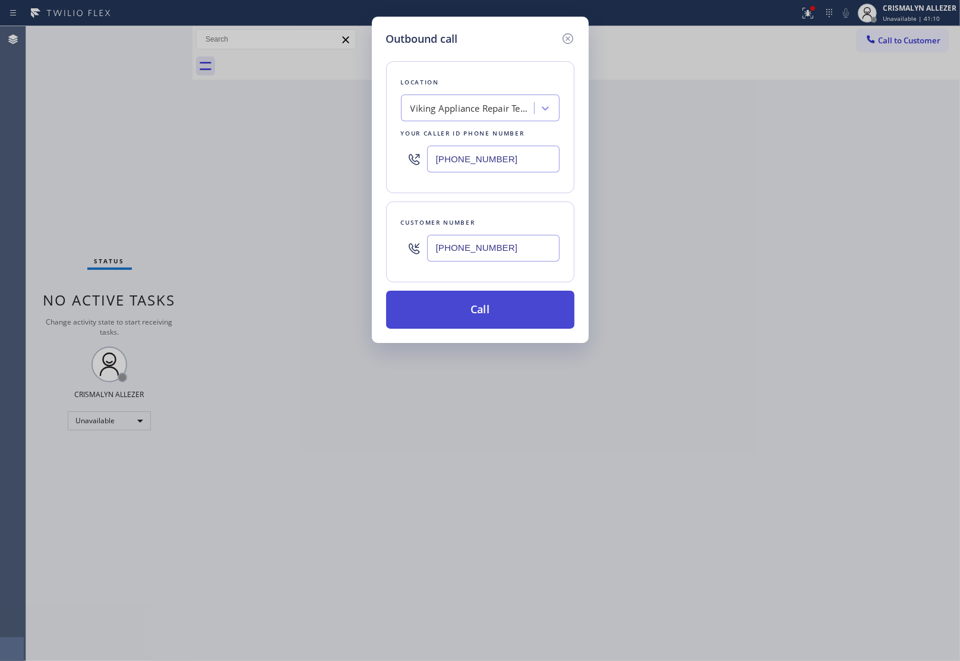
type input "[PHONE_NUMBER]"
click at [485, 312] on button "Call" at bounding box center [480, 310] width 188 height 38
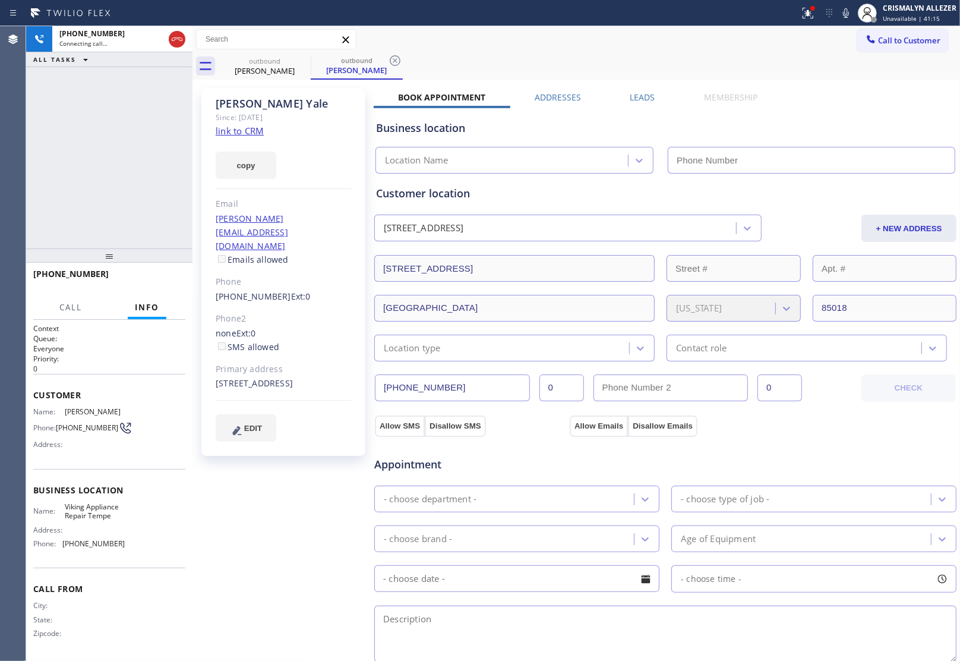
type input "[PHONE_NUMBER]"
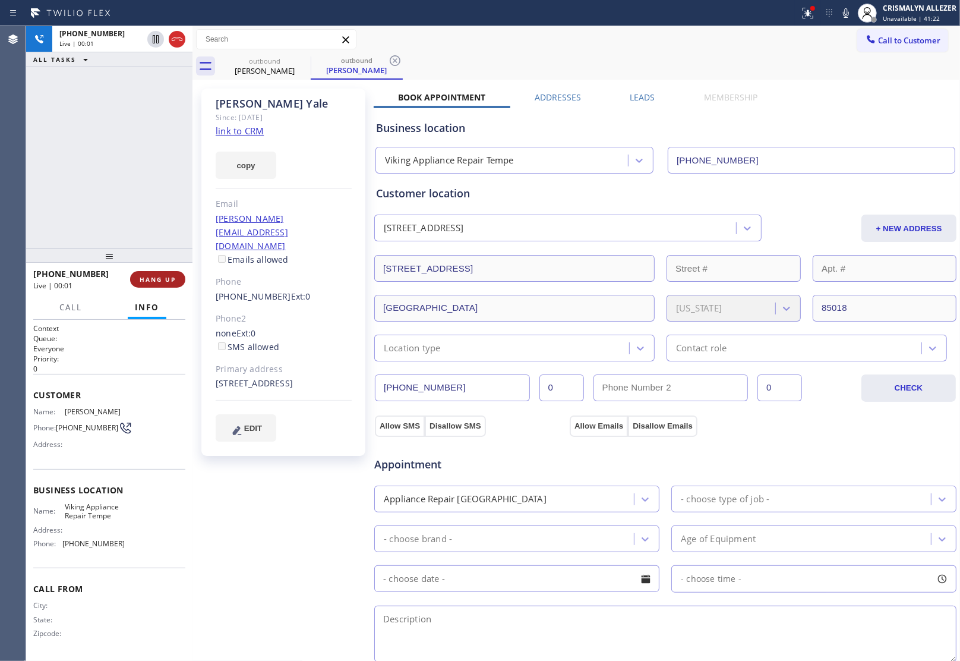
click at [153, 280] on span "HANG UP" at bounding box center [158, 279] width 36 height 8
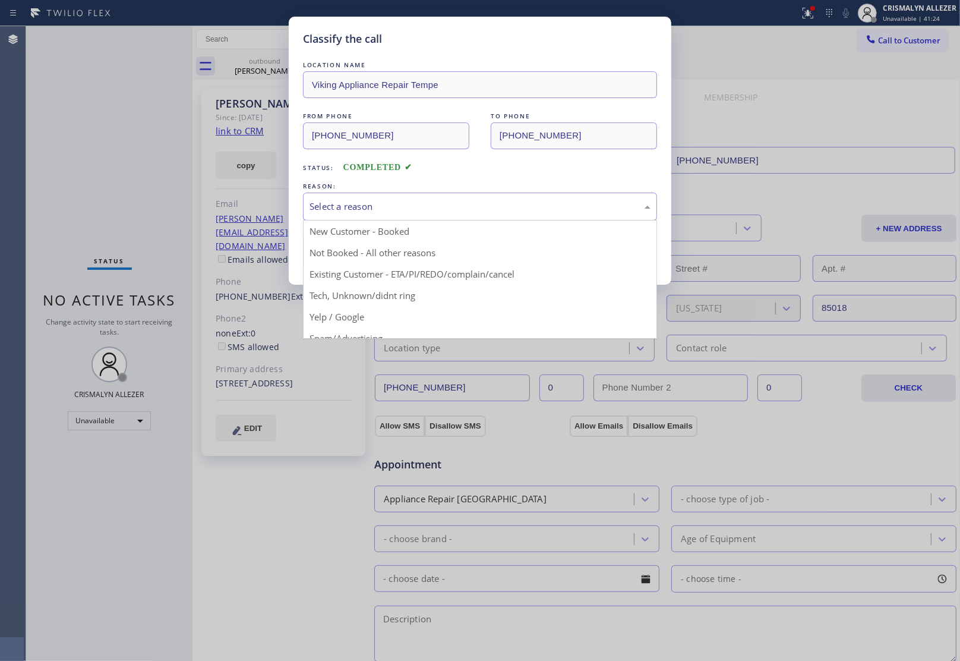
click at [428, 206] on div "Select a reason" at bounding box center [480, 207] width 341 height 14
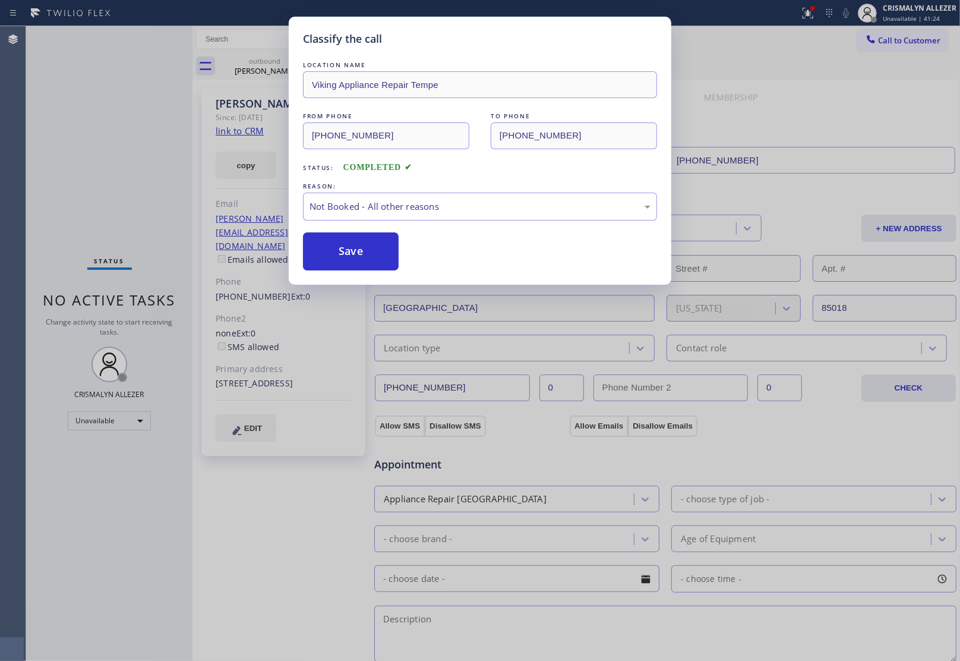
click at [357, 261] on button "Save" at bounding box center [351, 251] width 96 height 38
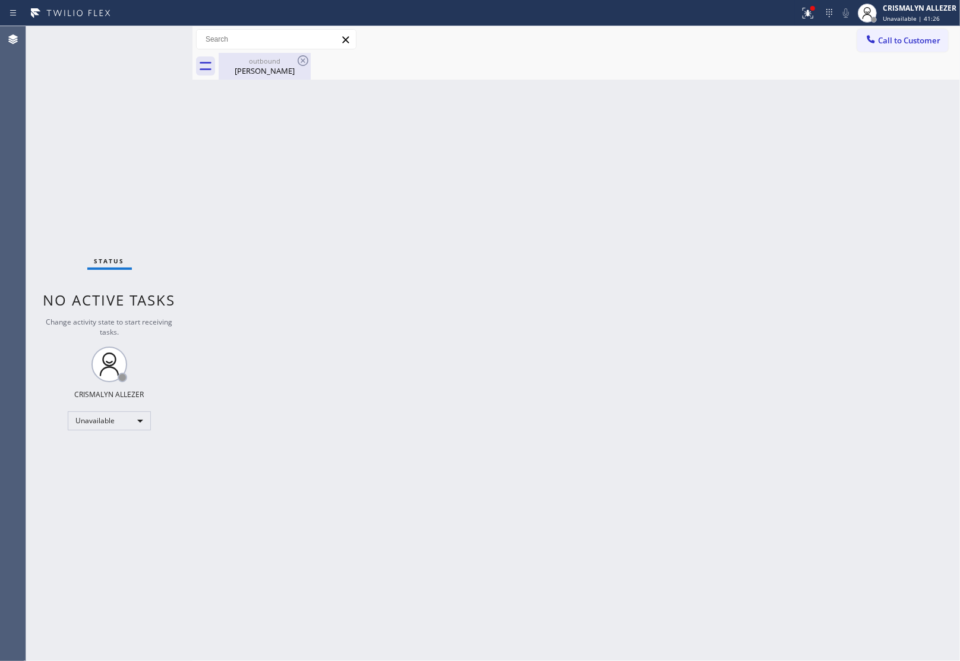
click at [272, 70] on div "Nicholas Yale" at bounding box center [265, 70] width 90 height 11
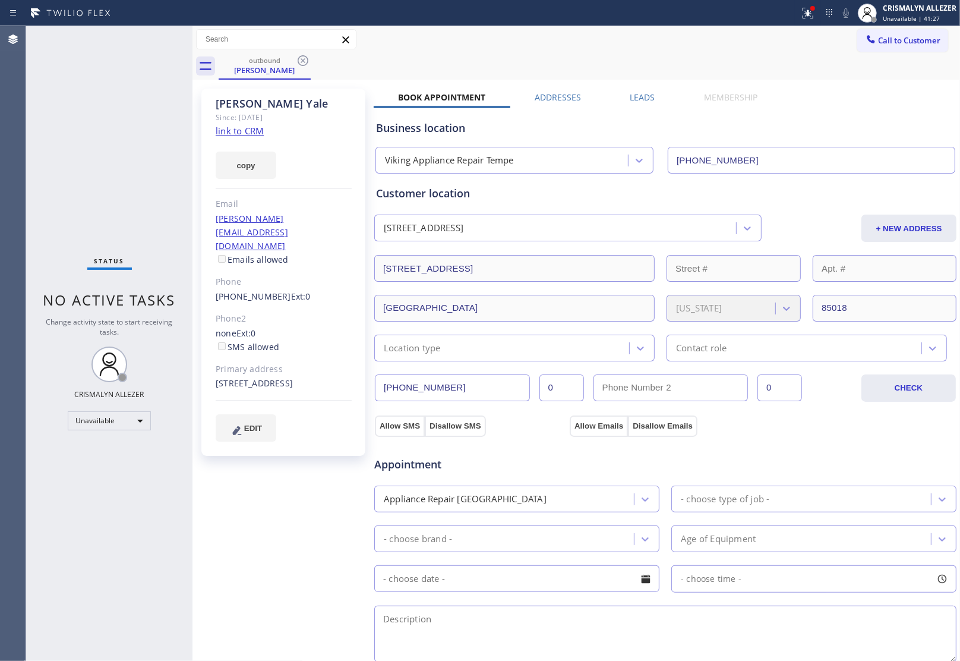
click at [639, 96] on label "Leads" at bounding box center [642, 97] width 25 height 11
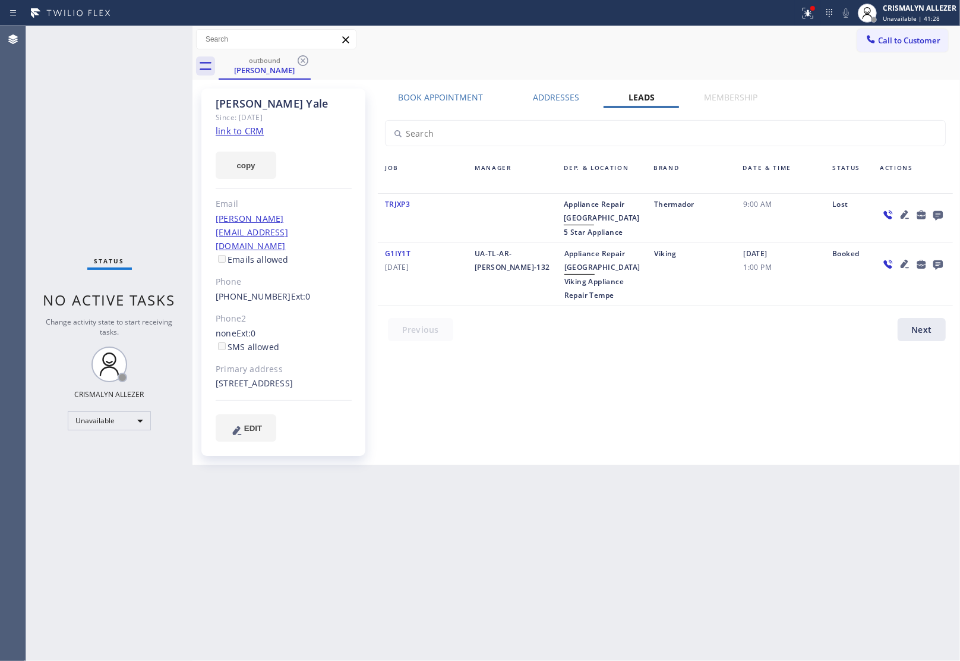
click at [937, 214] on icon at bounding box center [939, 216] width 10 height 10
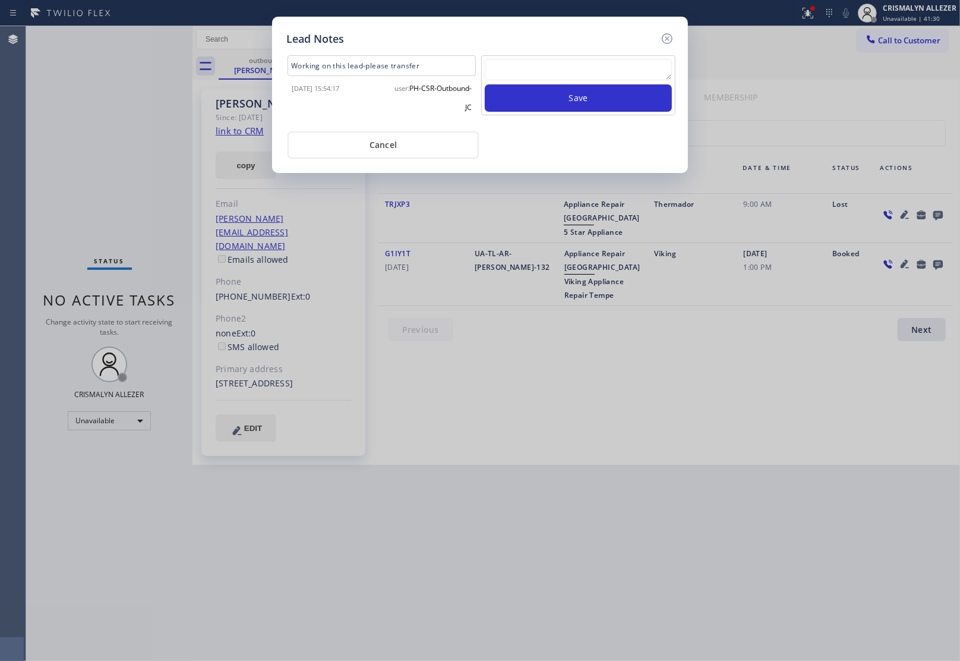
click at [562, 75] on textarea at bounding box center [578, 69] width 187 height 21
paste textarea "no answer | pls xfer here cx cb"
type textarea "no answer | pls xfer here cx cb"
click at [567, 106] on button "Save" at bounding box center [578, 97] width 187 height 27
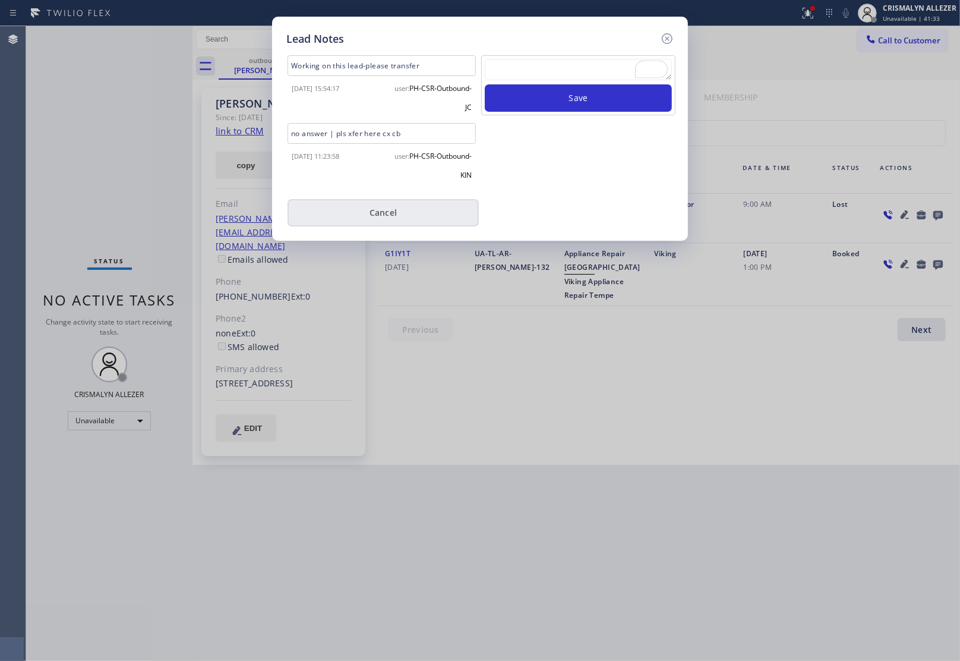
click at [363, 221] on button "Cancel" at bounding box center [383, 212] width 191 height 27
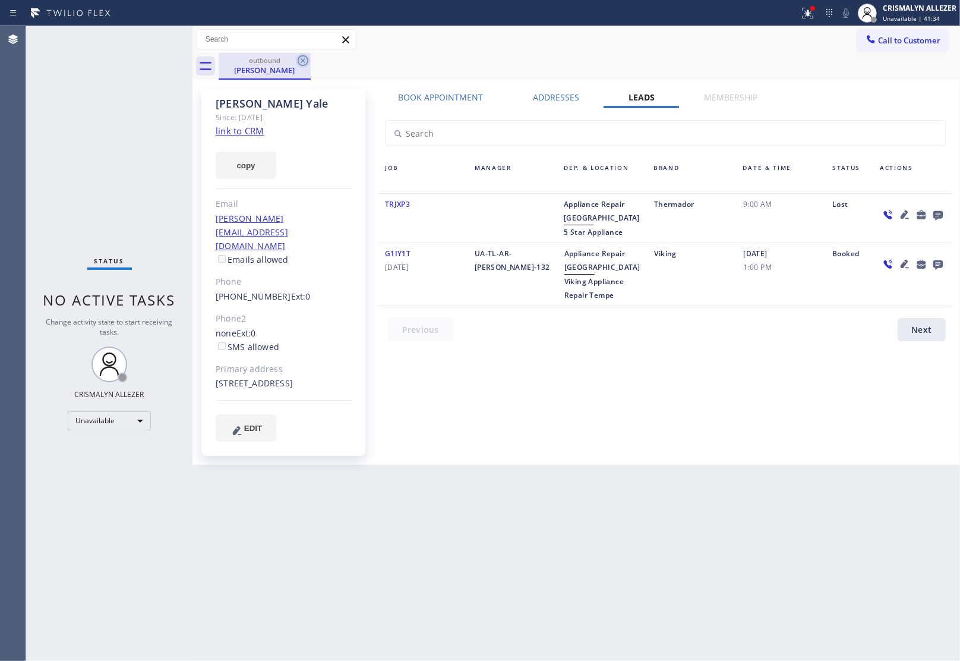
click at [299, 60] on icon at bounding box center [303, 60] width 14 height 14
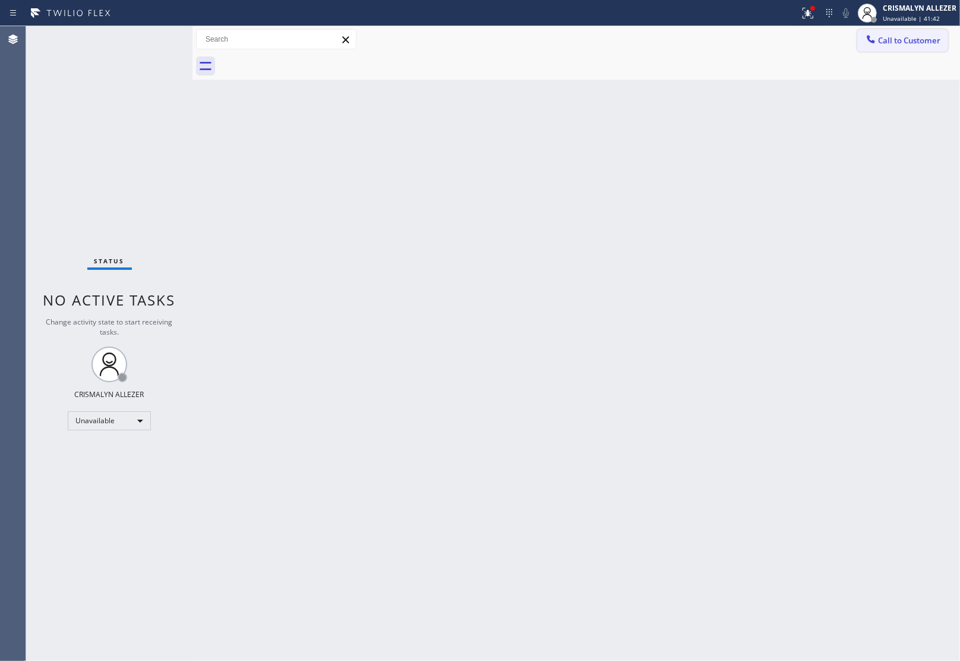
click at [898, 43] on span "Call to Customer" at bounding box center [909, 40] width 62 height 11
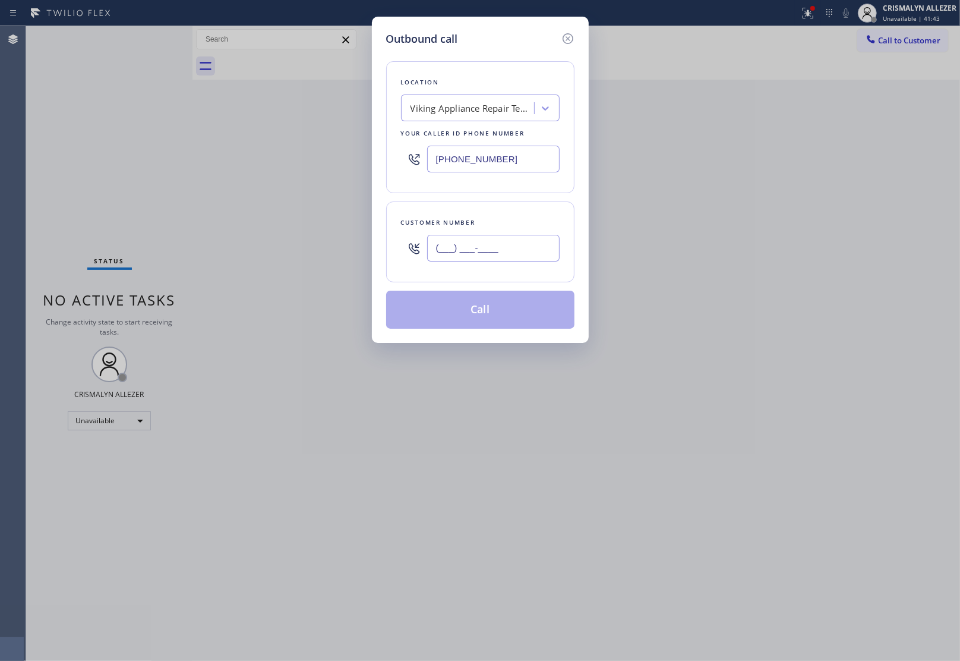
click at [509, 256] on input "(___) ___-____" at bounding box center [493, 248] width 133 height 27
paste input "585) 330-8715"
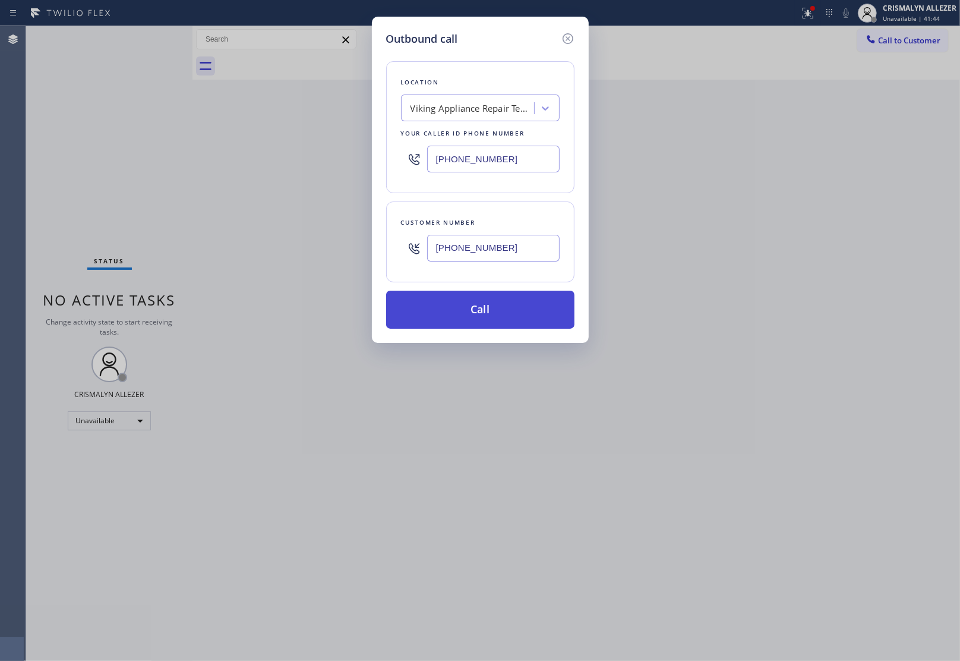
type input "[PHONE_NUMBER]"
click at [497, 316] on button "Call" at bounding box center [480, 310] width 188 height 38
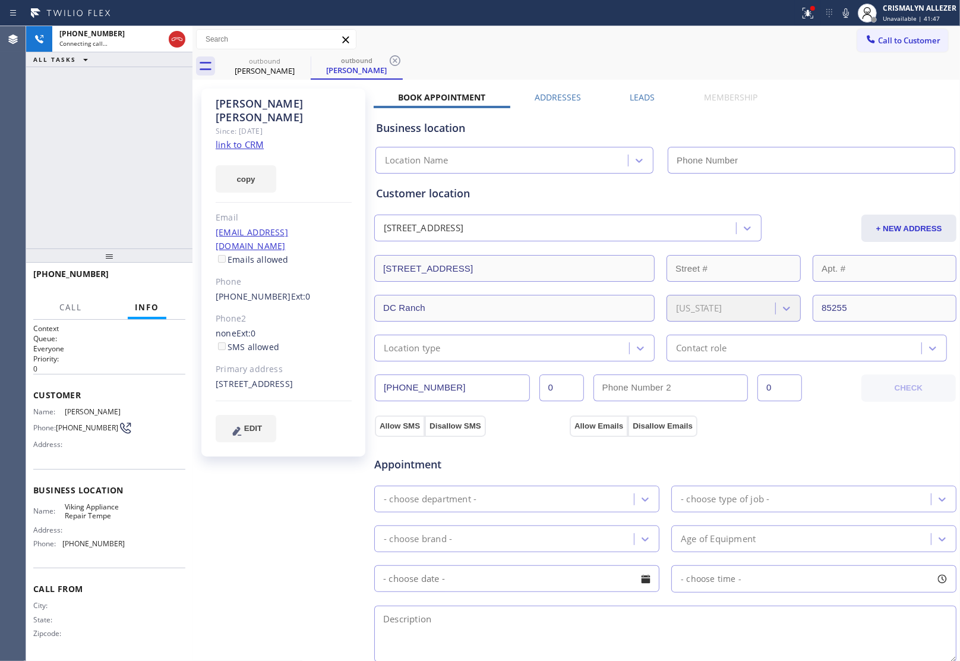
click at [222, 138] on link "link to CRM" at bounding box center [240, 144] width 48 height 12
type input "[PHONE_NUMBER]"
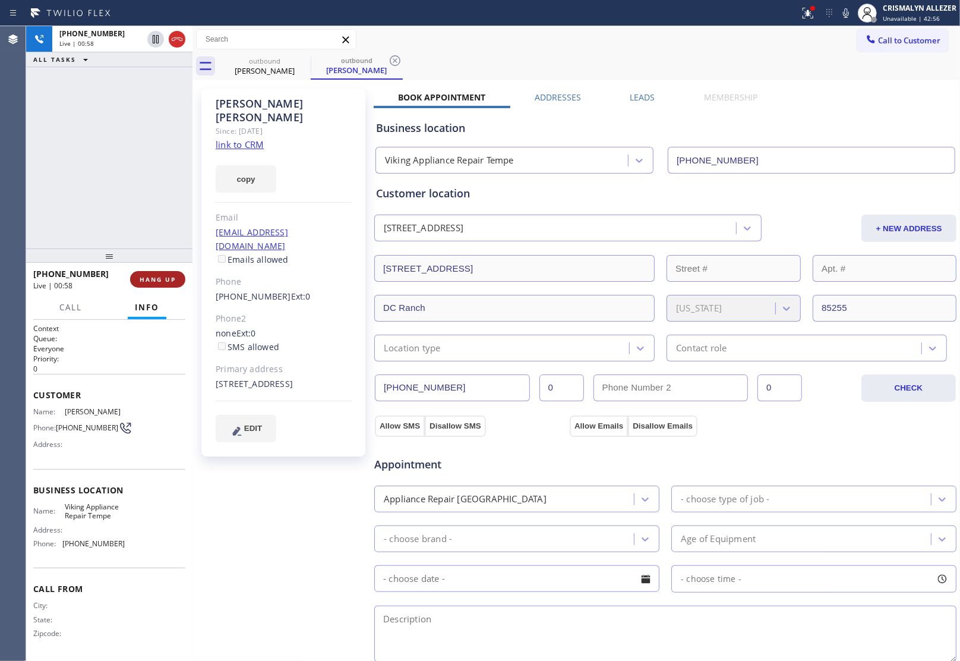
click at [154, 275] on span "HANG UP" at bounding box center [158, 279] width 36 height 8
click at [154, 275] on span "COMPLETE" at bounding box center [155, 279] width 41 height 8
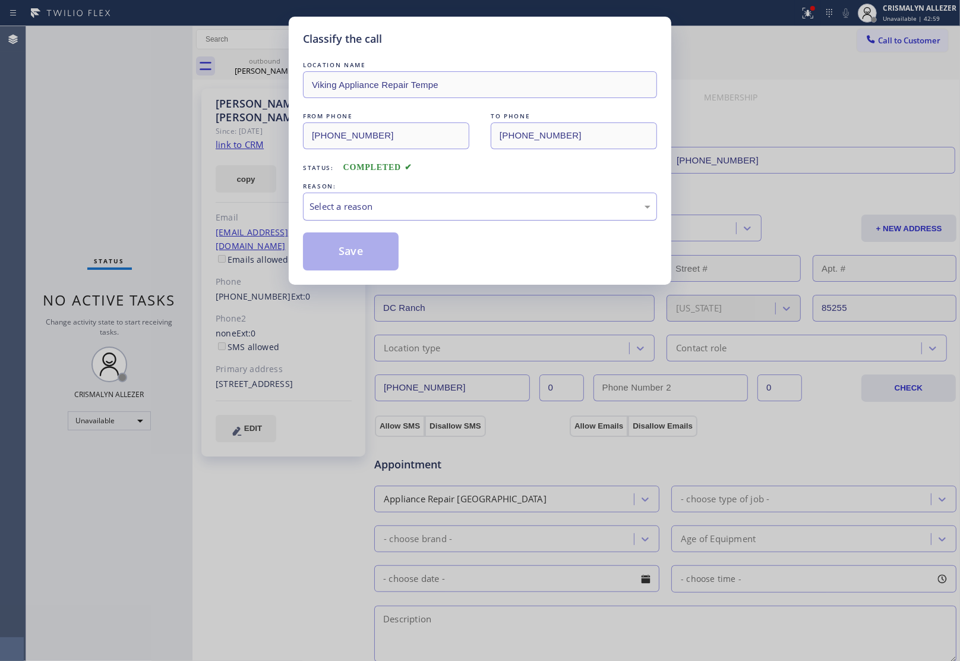
click at [467, 206] on div "Select a reason" at bounding box center [480, 207] width 341 height 14
click at [363, 251] on button "Save" at bounding box center [351, 251] width 96 height 38
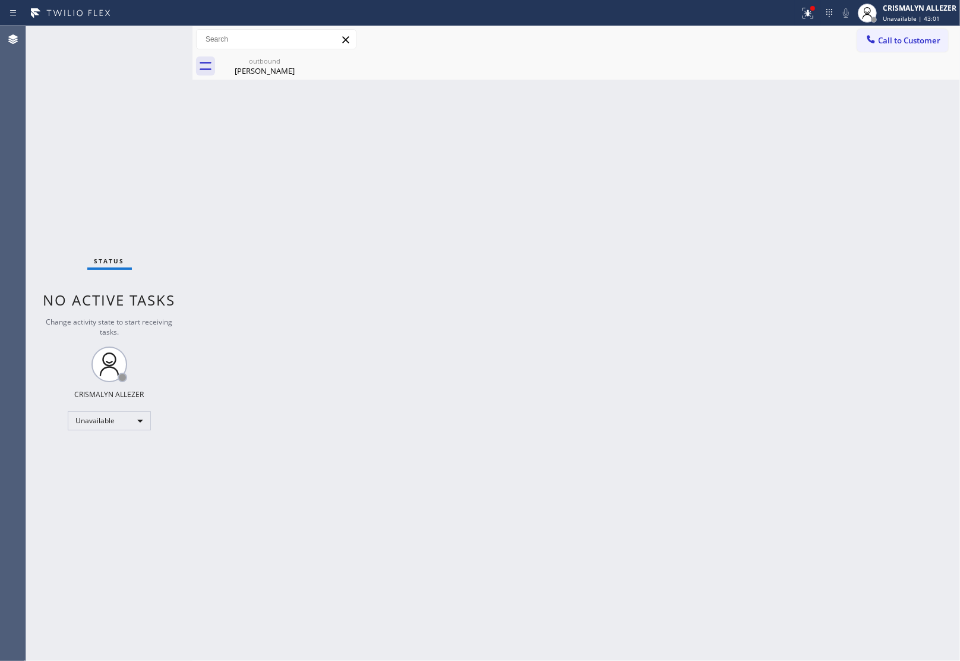
click at [254, 66] on div "Michael Papps" at bounding box center [265, 70] width 90 height 11
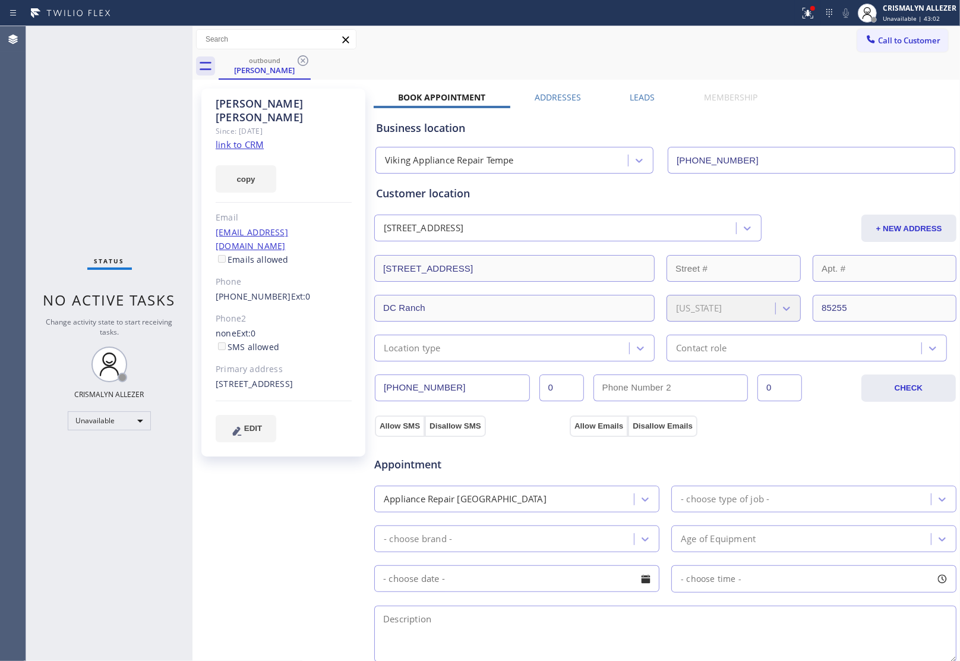
click at [636, 96] on label "Leads" at bounding box center [642, 97] width 25 height 11
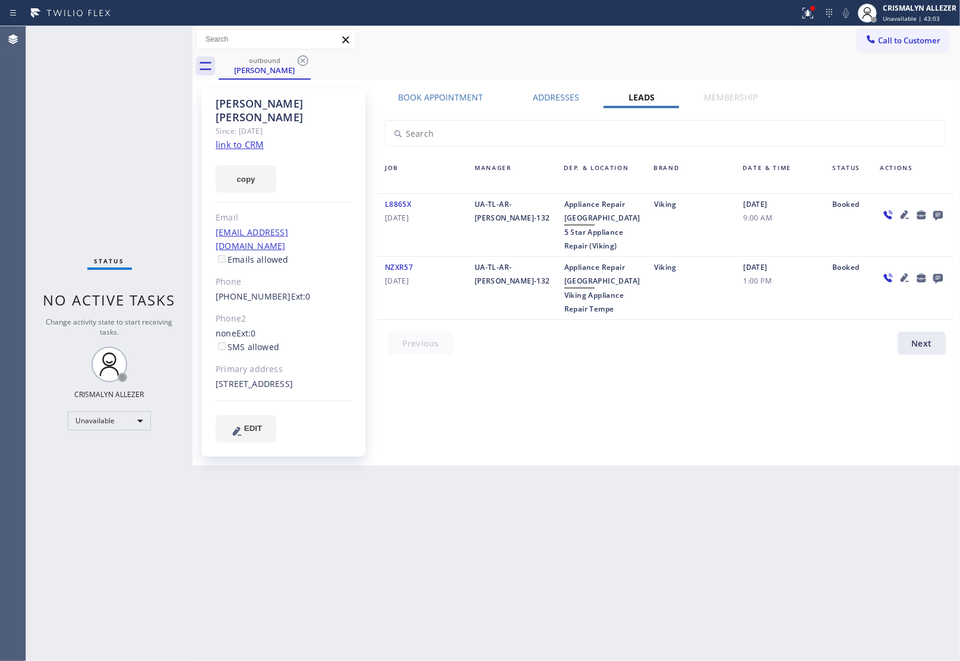
click at [935, 215] on icon at bounding box center [939, 216] width 10 height 10
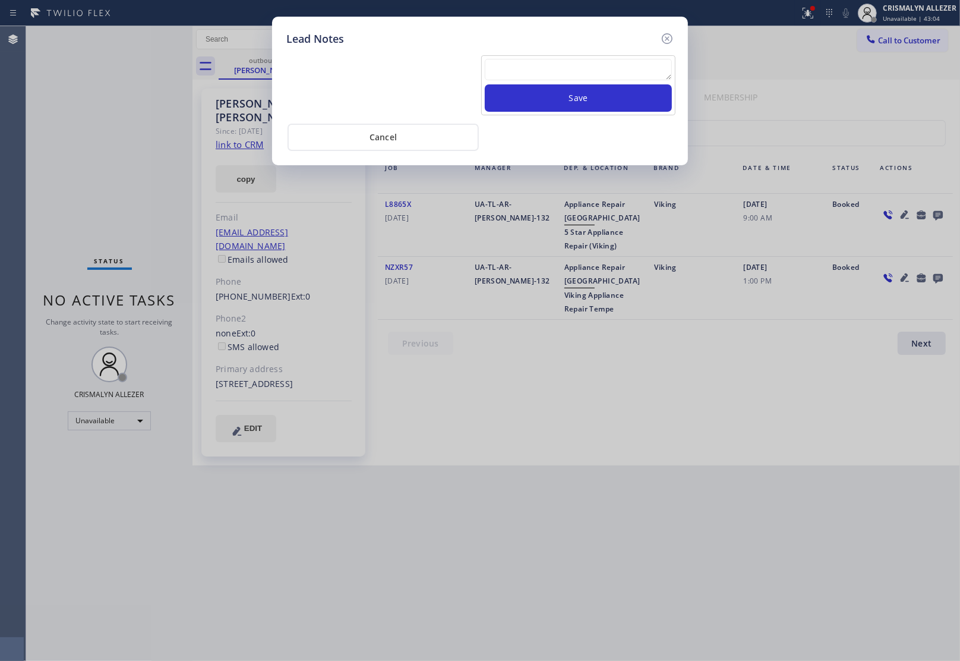
click at [532, 71] on textarea at bounding box center [578, 69] width 187 height 21
type textarea "NOT MICHEA;"
click at [581, 111] on button "Save" at bounding box center [578, 97] width 187 height 27
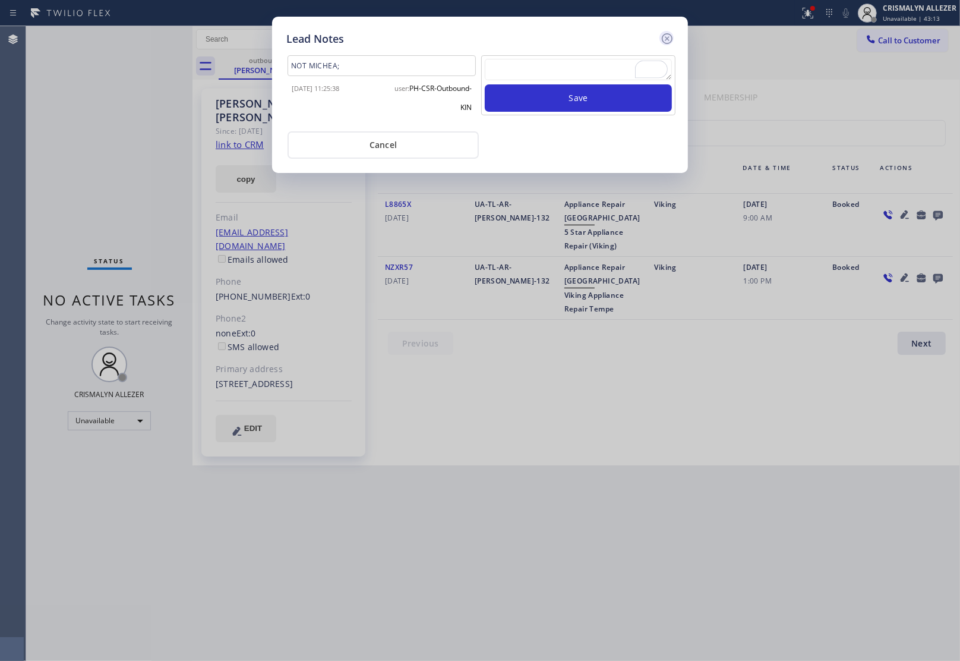
click at [670, 33] on icon at bounding box center [667, 38] width 14 height 14
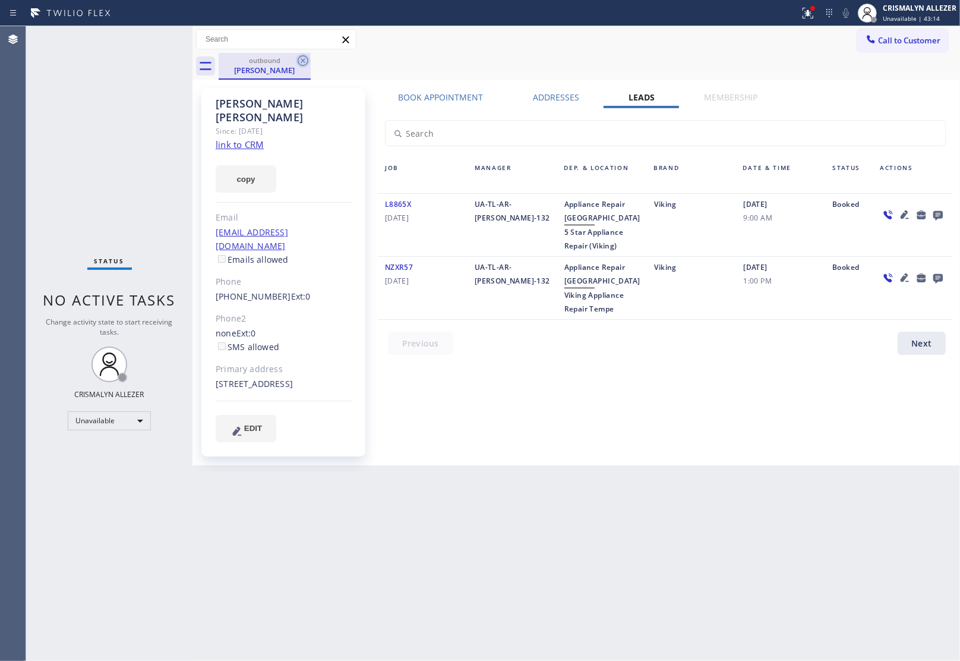
click at [298, 61] on icon at bounding box center [303, 60] width 11 height 11
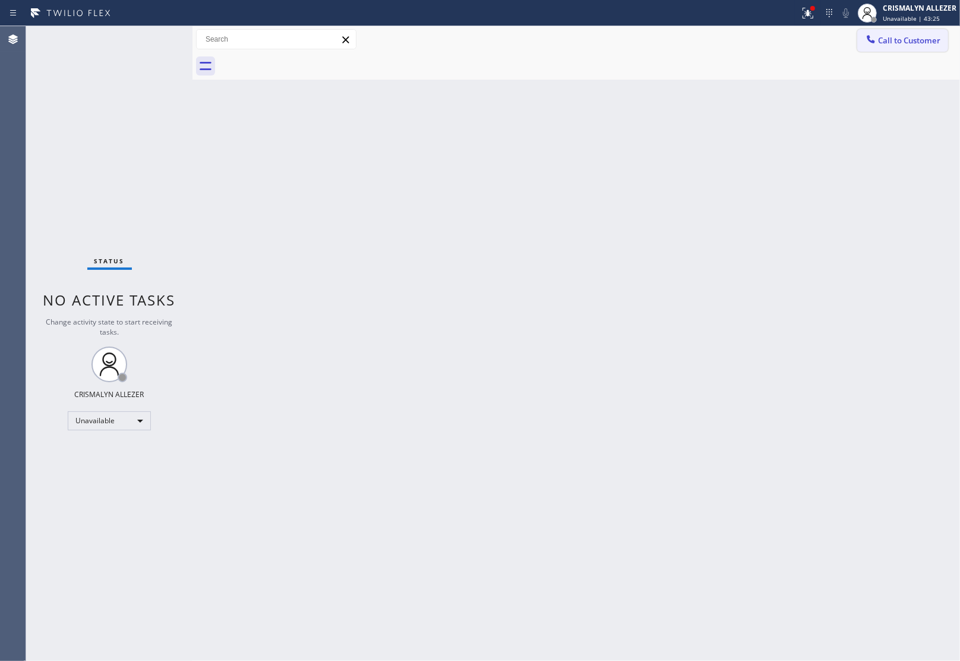
click at [874, 51] on button "Call to Customer" at bounding box center [902, 40] width 91 height 23
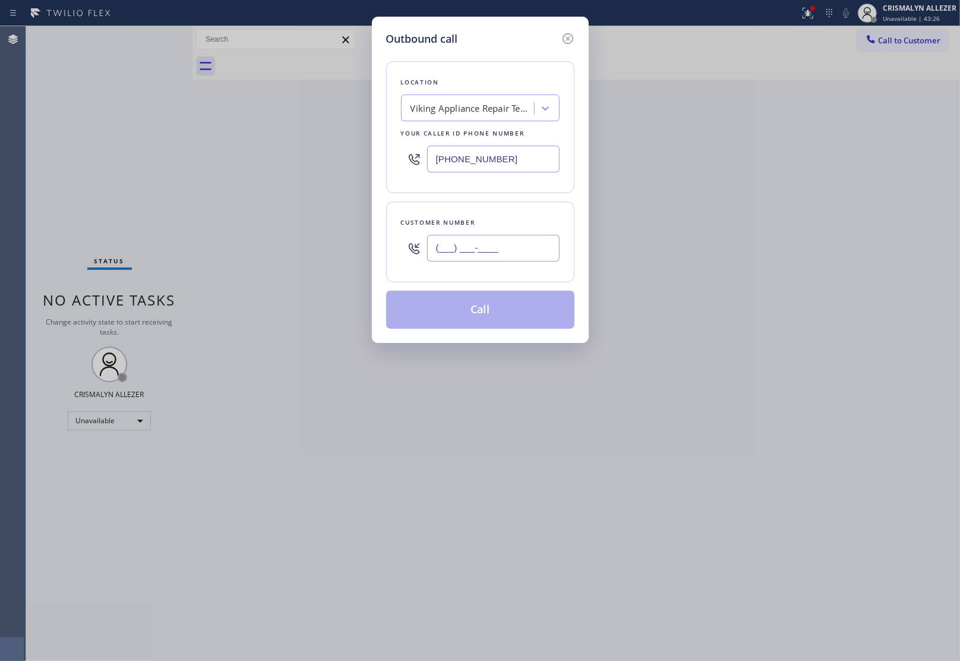
click at [533, 238] on input "(___) ___-____" at bounding box center [493, 248] width 133 height 27
paste input "602) 451-3417"
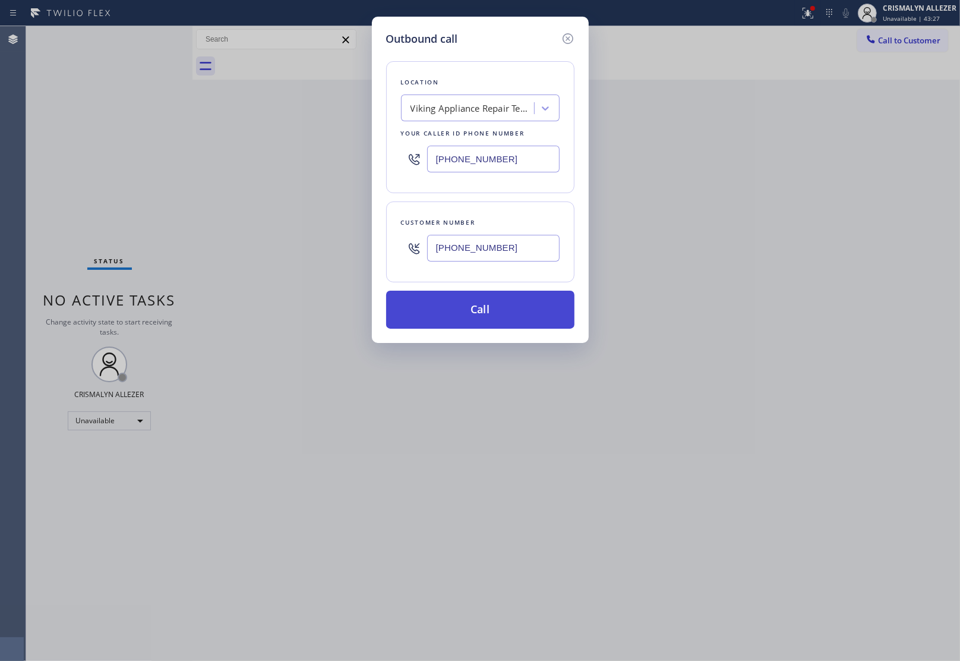
type input "[PHONE_NUMBER]"
click at [499, 315] on button "Call" at bounding box center [480, 310] width 188 height 38
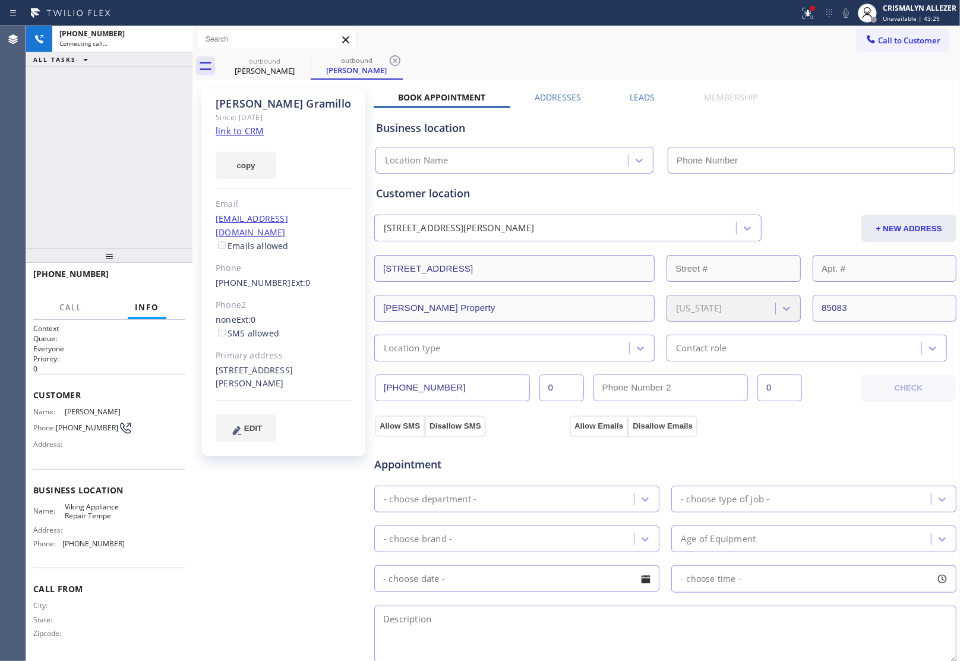
drag, startPoint x: 926, startPoint y: 138, endPoint x: 244, endPoint y: 127, distance: 682.3
click at [244, 127] on link "link to CRM" at bounding box center [240, 131] width 48 height 12
type input "[PHONE_NUMBER]"
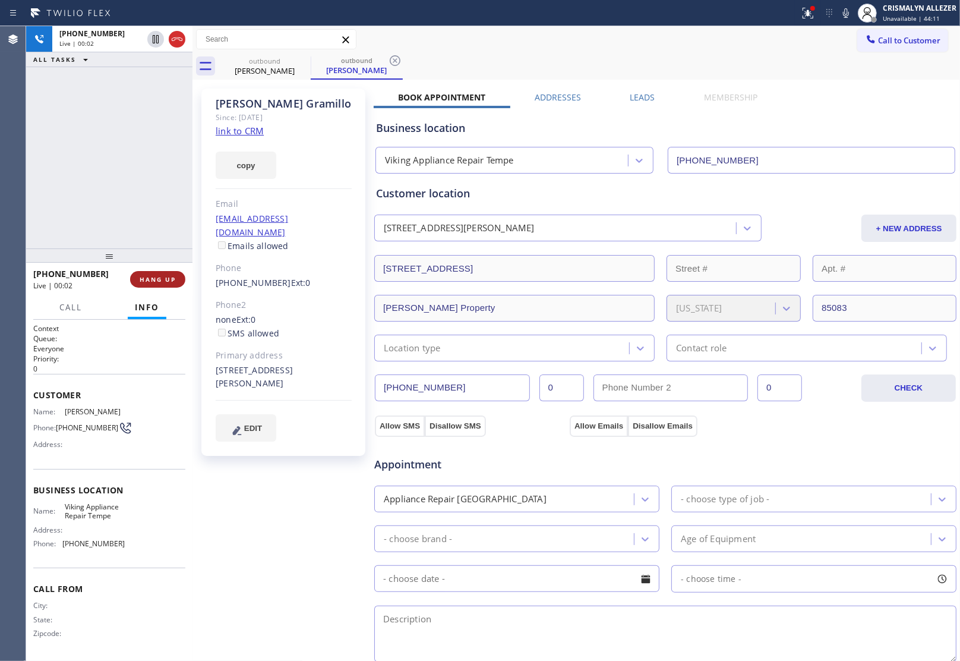
click at [146, 278] on span "HANG UP" at bounding box center [158, 279] width 36 height 8
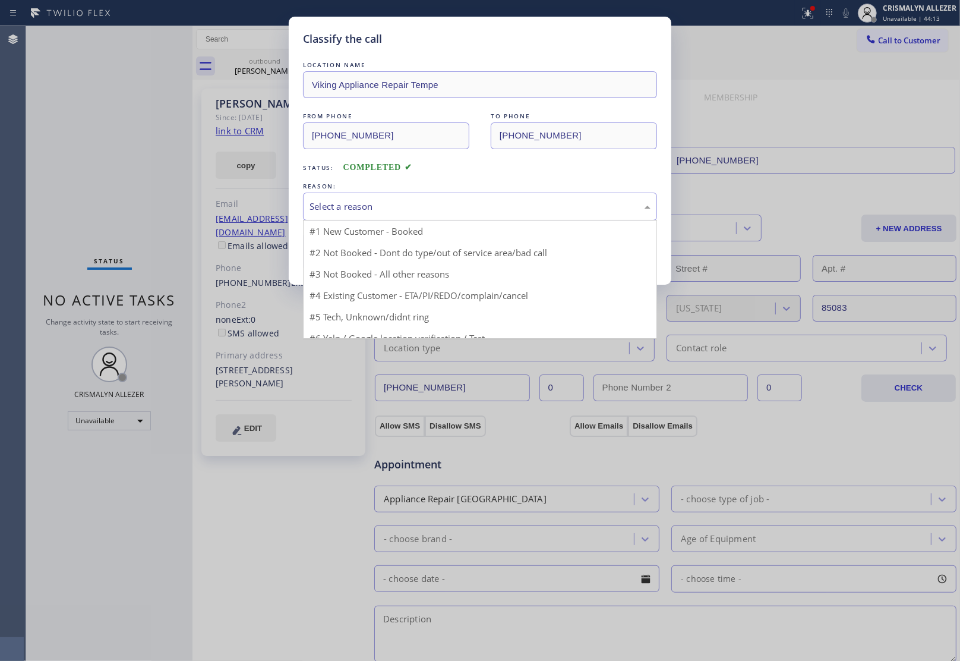
click at [472, 206] on div "Select a reason" at bounding box center [480, 207] width 341 height 14
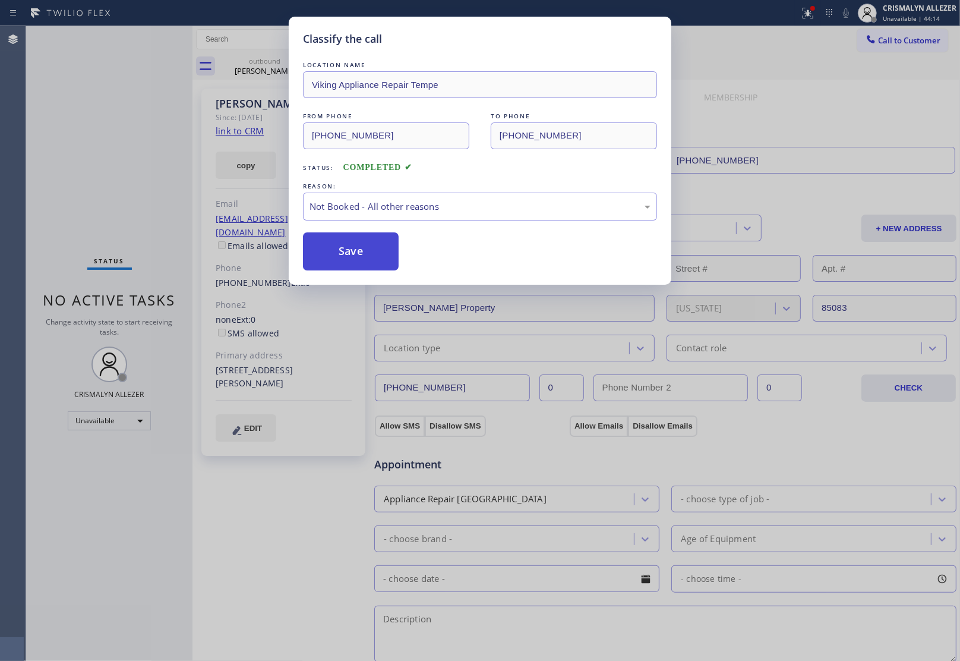
click at [355, 254] on button "Save" at bounding box center [351, 251] width 96 height 38
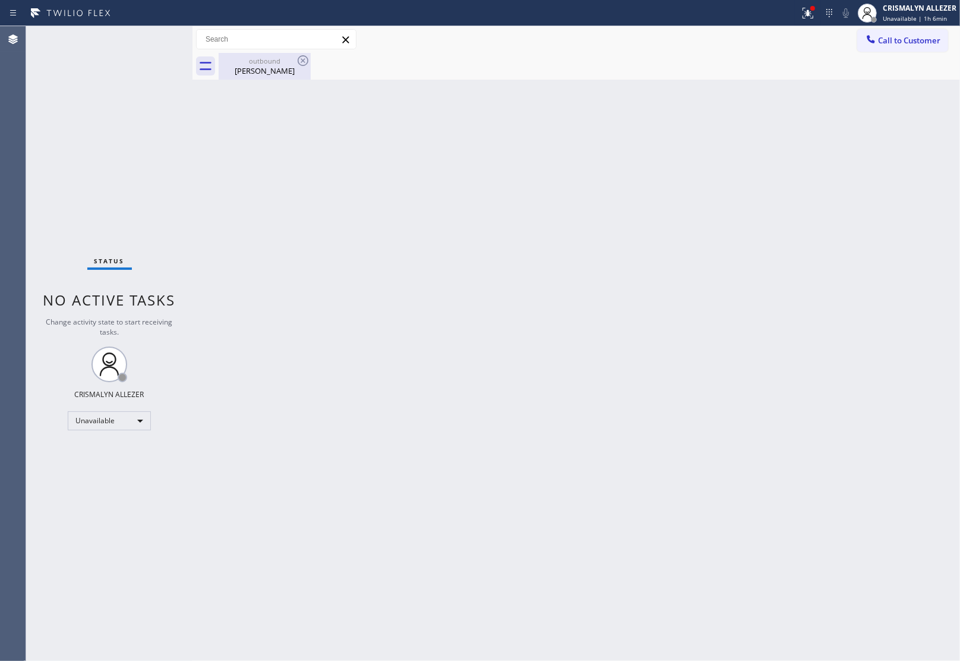
click at [269, 67] on div "Erin Gramillo" at bounding box center [265, 70] width 90 height 11
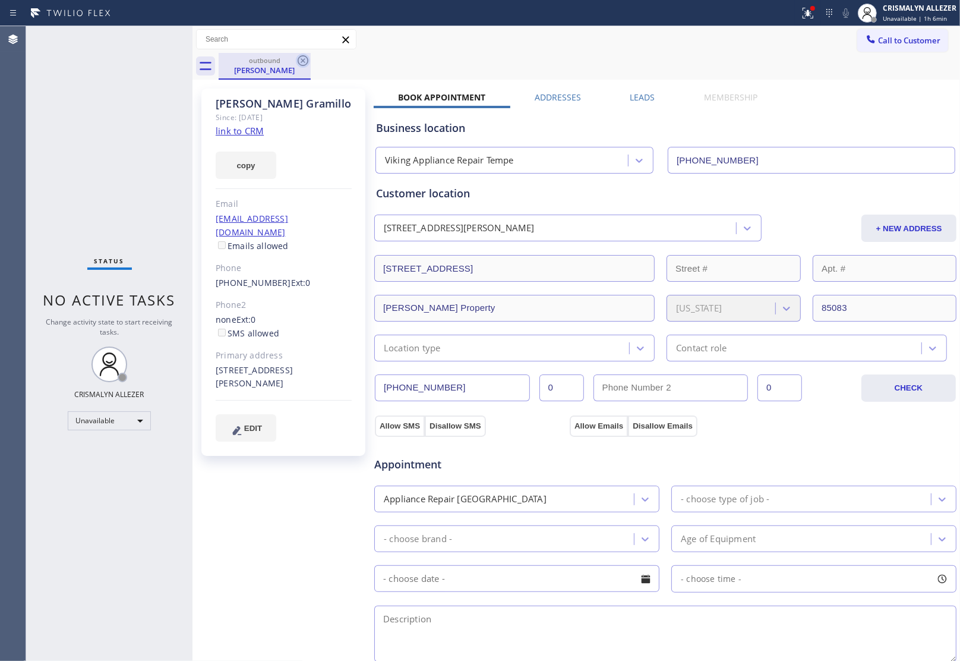
click at [304, 60] on icon at bounding box center [303, 60] width 11 height 11
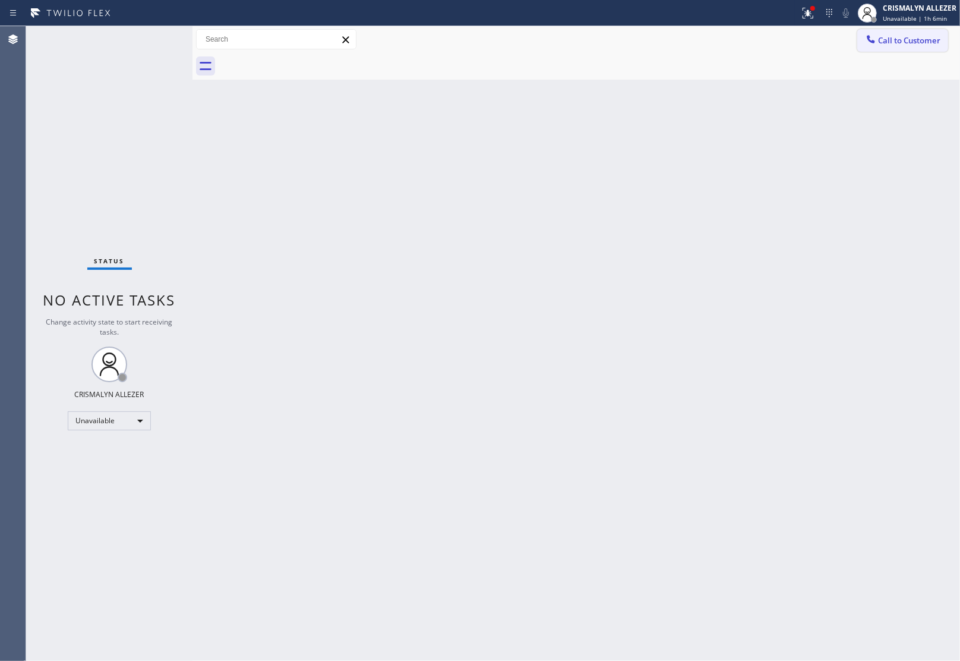
click at [922, 36] on span "Call to Customer" at bounding box center [909, 40] width 62 height 11
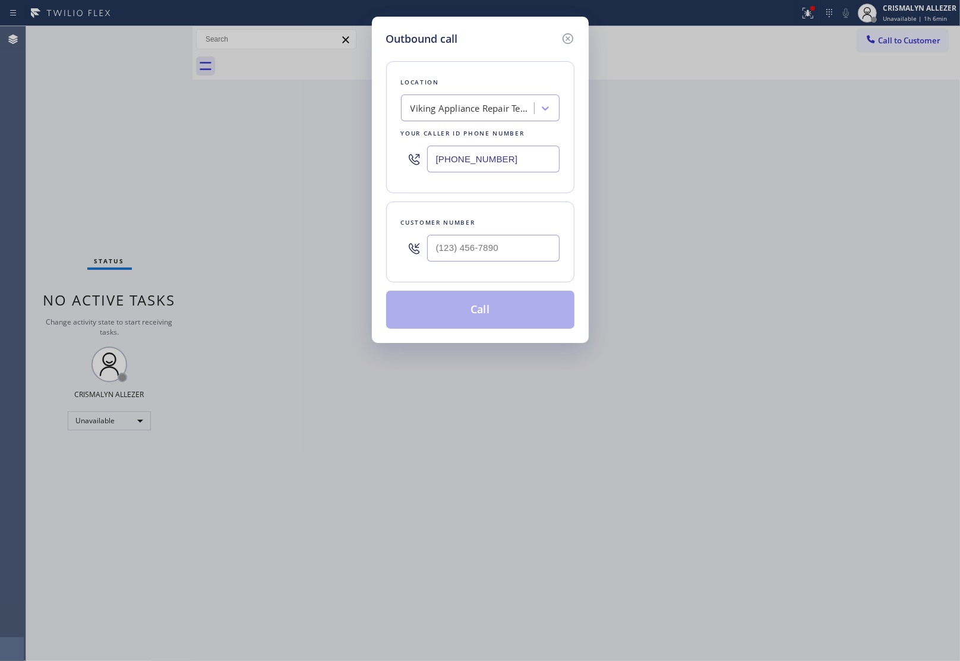
drag, startPoint x: 529, startPoint y: 164, endPoint x: 304, endPoint y: 152, distance: 225.5
click at [452, 158] on input "[PHONE_NUMBER]" at bounding box center [493, 159] width 133 height 27
paste input "480-5509"
type input "[PHONE_NUMBER]"
click at [529, 258] on input "(___) ___-____" at bounding box center [493, 248] width 133 height 27
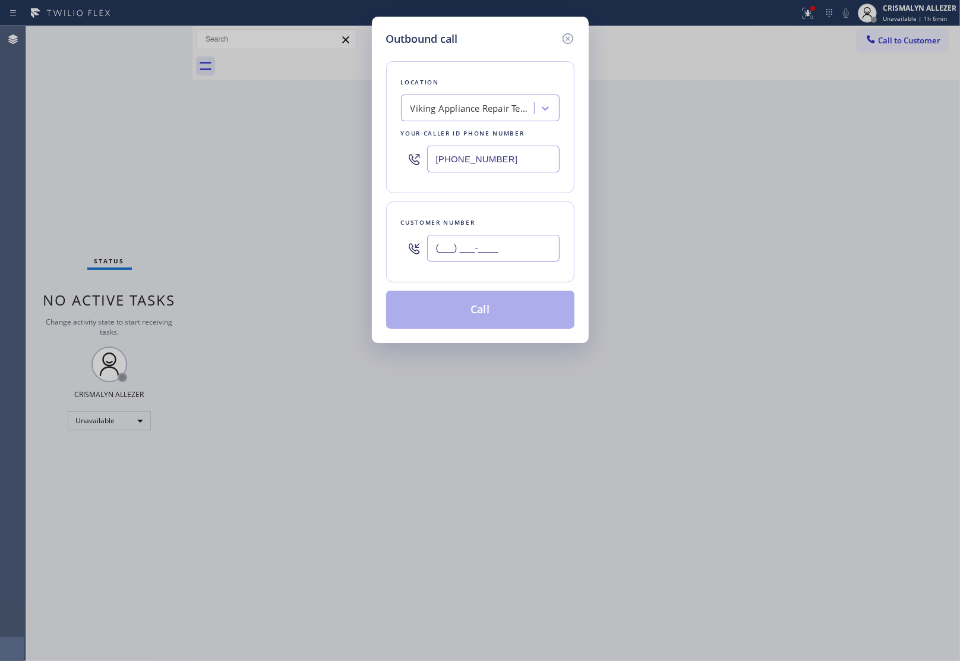
paste input "262) 443-0392"
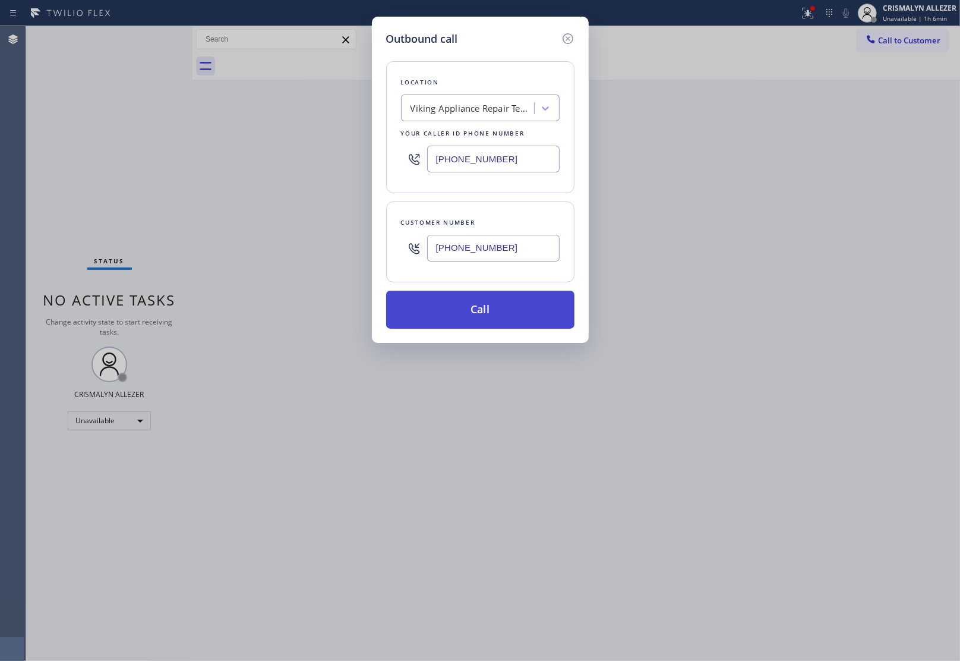
type input "[PHONE_NUMBER]"
click at [482, 327] on button "Call" at bounding box center [480, 310] width 188 height 38
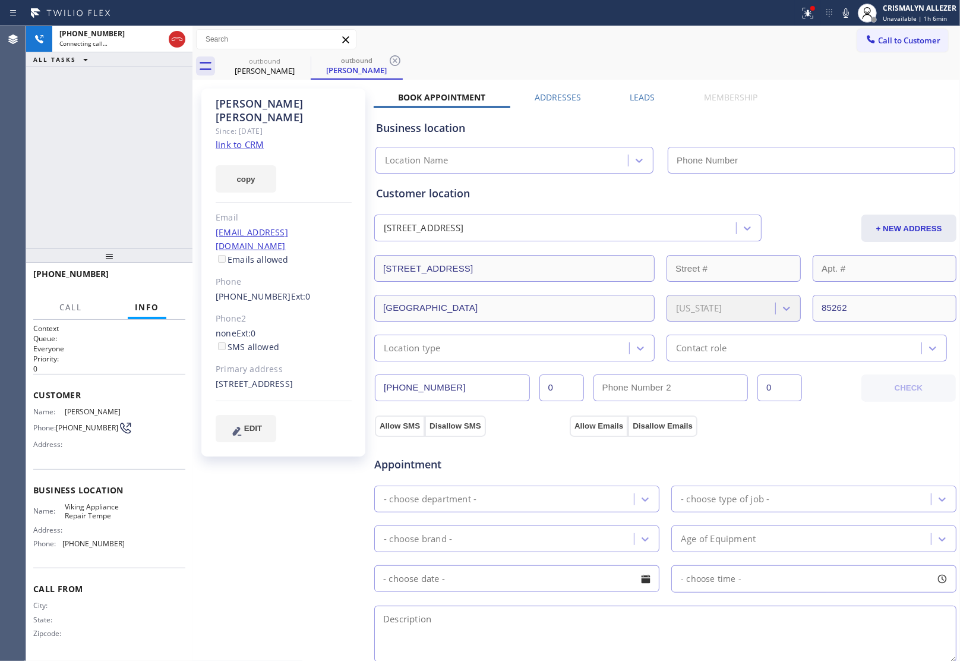
type input "[PHONE_NUMBER]"
click at [242, 138] on link "link to CRM" at bounding box center [240, 144] width 48 height 12
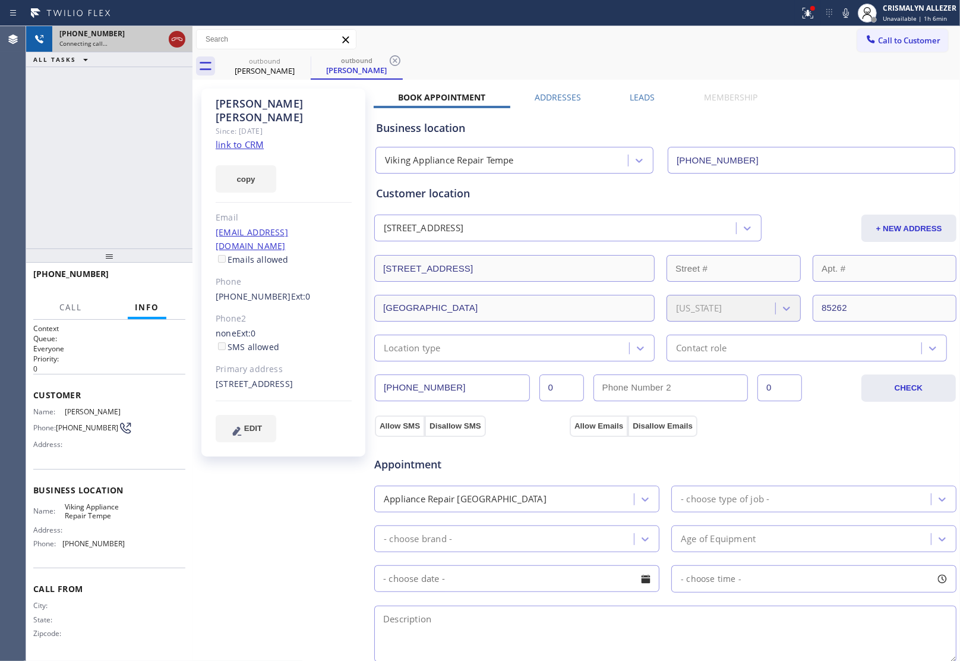
click at [176, 42] on icon at bounding box center [177, 39] width 14 height 14
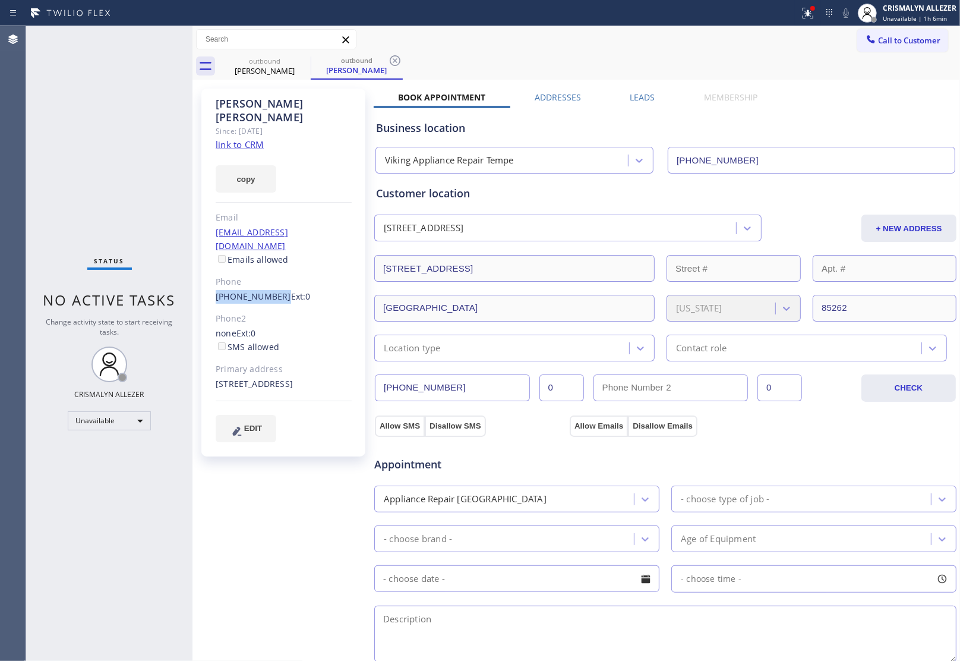
drag, startPoint x: 211, startPoint y: 268, endPoint x: 275, endPoint y: 270, distance: 63.6
click at [275, 270] on div "Steven Menzel Since: 20 may 2020 link to CRM copy Email stevenmenzel@gmail.com …" at bounding box center [283, 273] width 164 height 368
copy link "[PHONE_NUMBER]"
click at [392, 56] on icon at bounding box center [395, 60] width 11 height 11
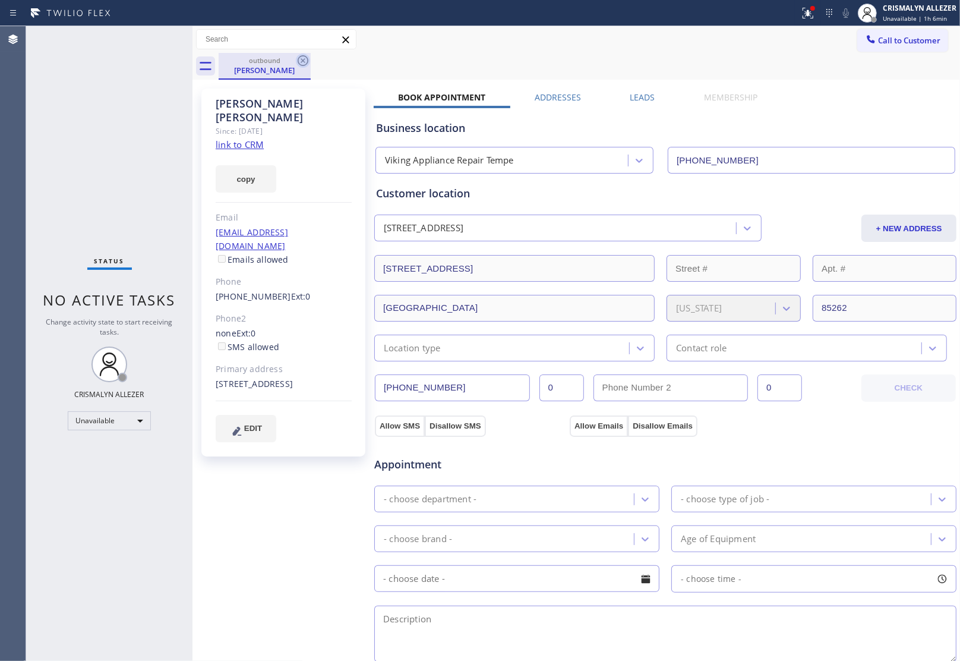
click at [302, 56] on icon at bounding box center [303, 60] width 14 height 14
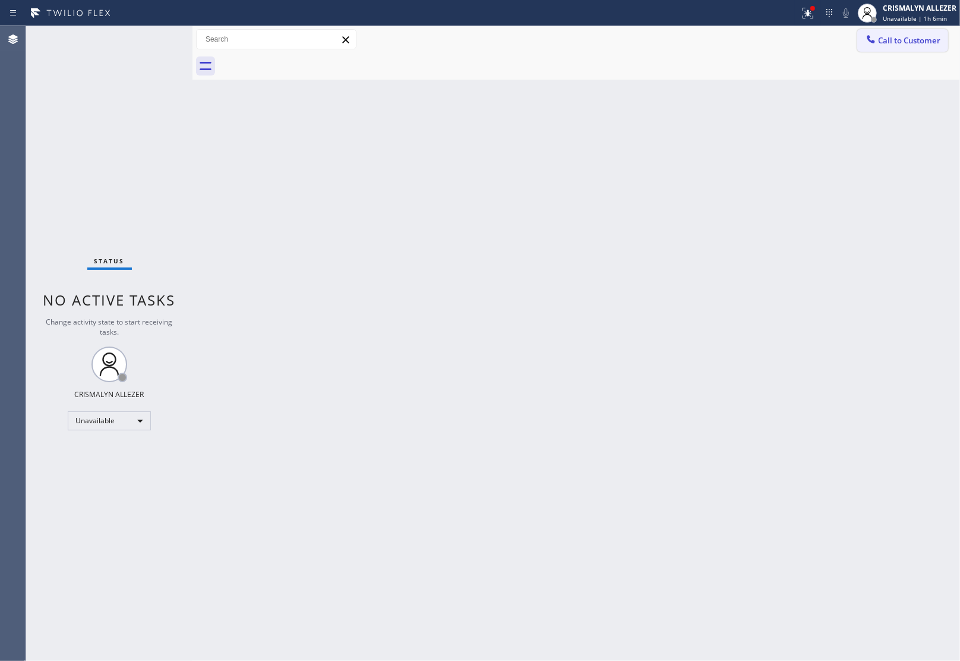
click at [890, 43] on span "Call to Customer" at bounding box center [909, 40] width 62 height 11
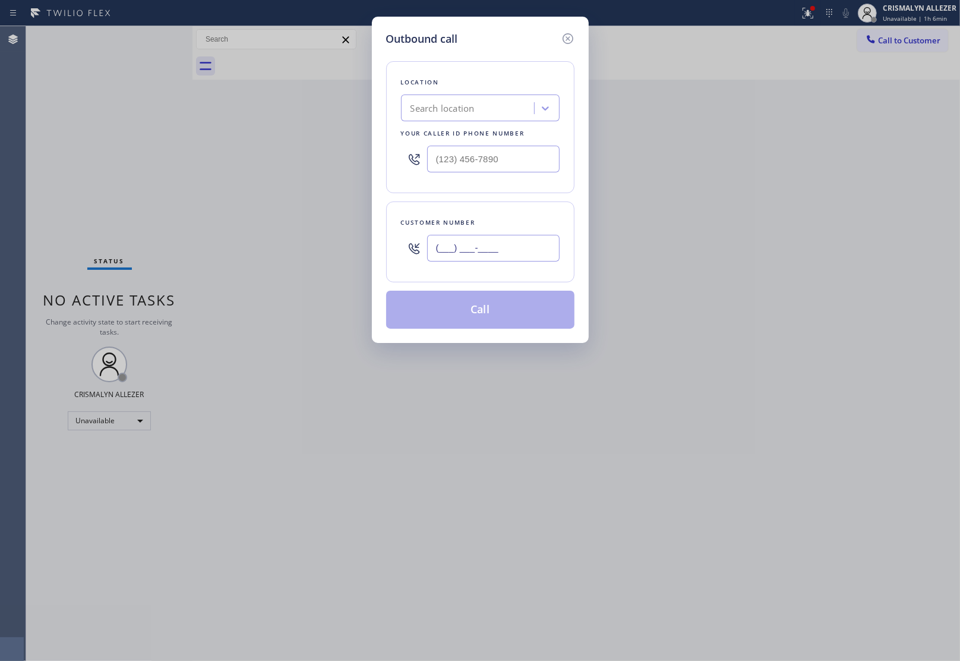
click at [500, 258] on input "(___) ___-____" at bounding box center [493, 248] width 133 height 27
paste input "262) 443-0392"
type input "[PHONE_NUMBER]"
click at [529, 161] on input "(___) ___-____" at bounding box center [493, 159] width 133 height 27
paste input "480) 550-9294"
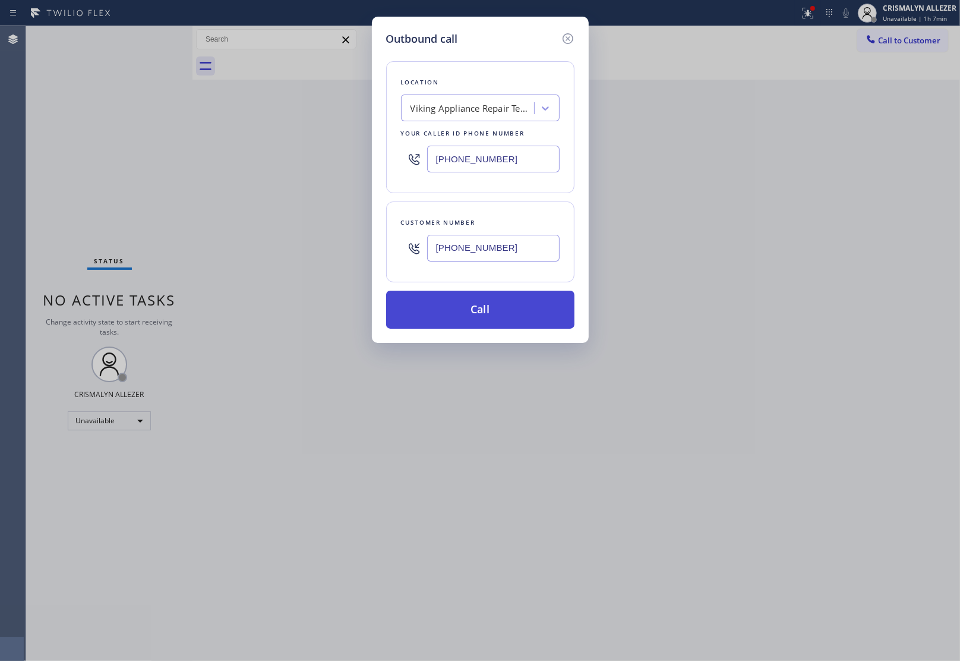
type input "[PHONE_NUMBER]"
click at [473, 316] on button "Call" at bounding box center [480, 310] width 188 height 38
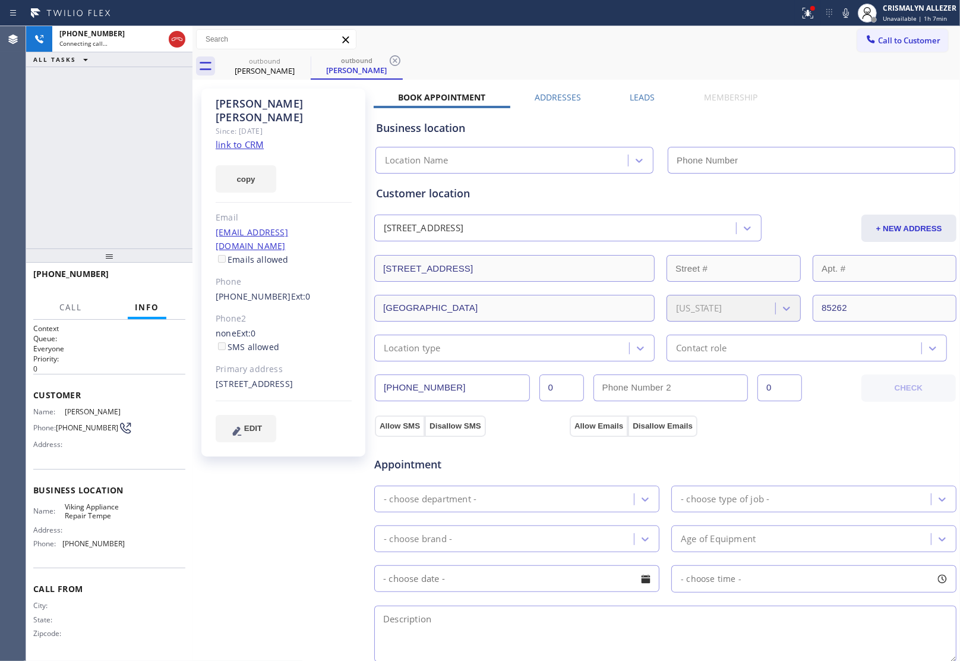
type input "[PHONE_NUMBER]"
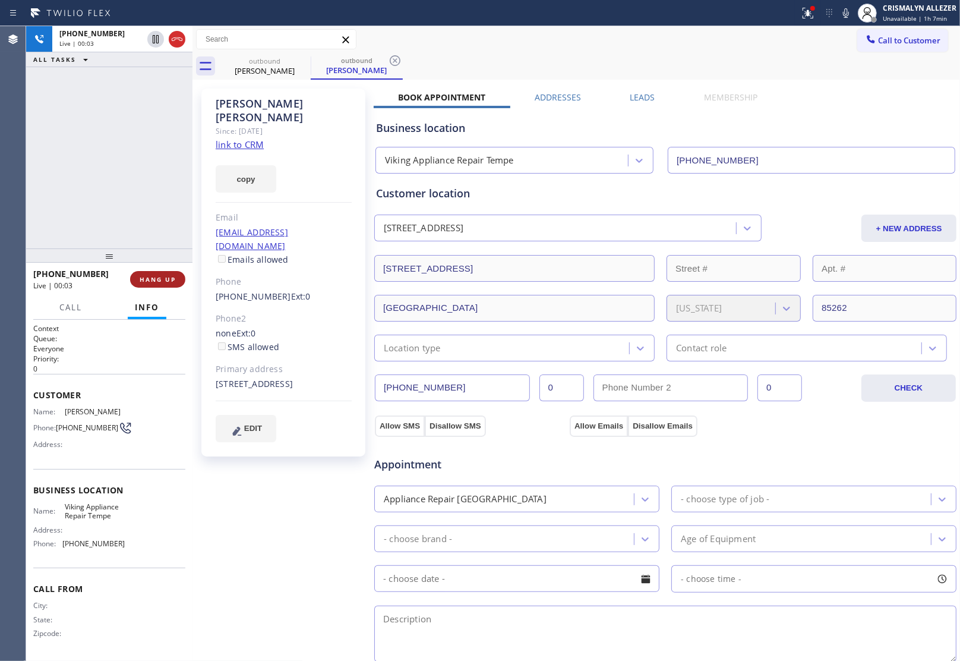
click at [154, 280] on span "HANG UP" at bounding box center [158, 279] width 36 height 8
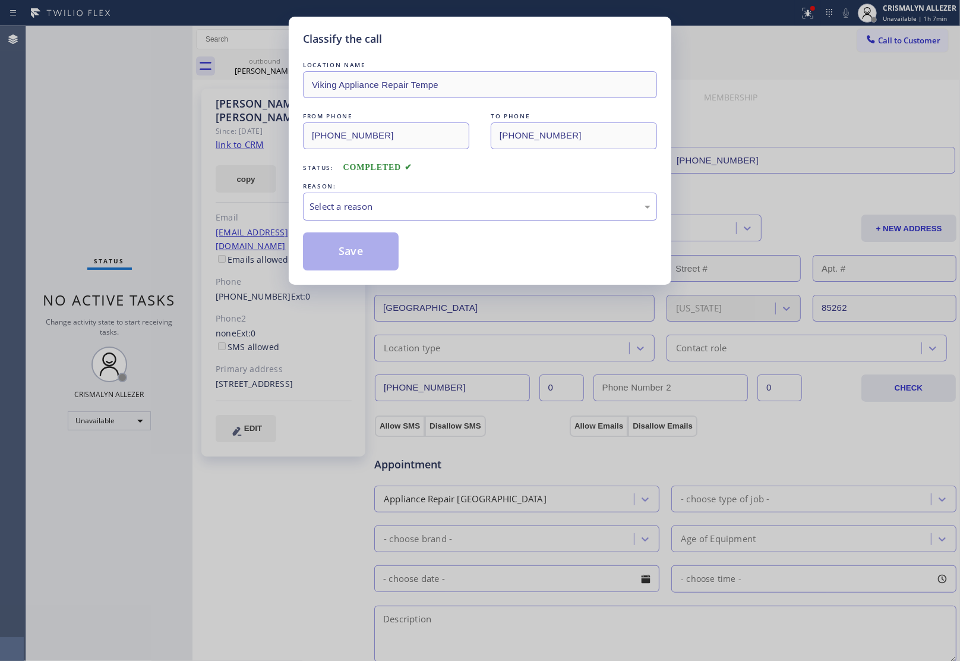
click at [510, 209] on div "Select a reason" at bounding box center [480, 207] width 341 height 14
click at [377, 253] on button "Save" at bounding box center [351, 251] width 96 height 38
click at [273, 72] on div "Classify the call LOCATION NAME 4B1.Paid 5 Star Best Plumbing LA GLSA FROM PHON…" at bounding box center [493, 343] width 934 height 635
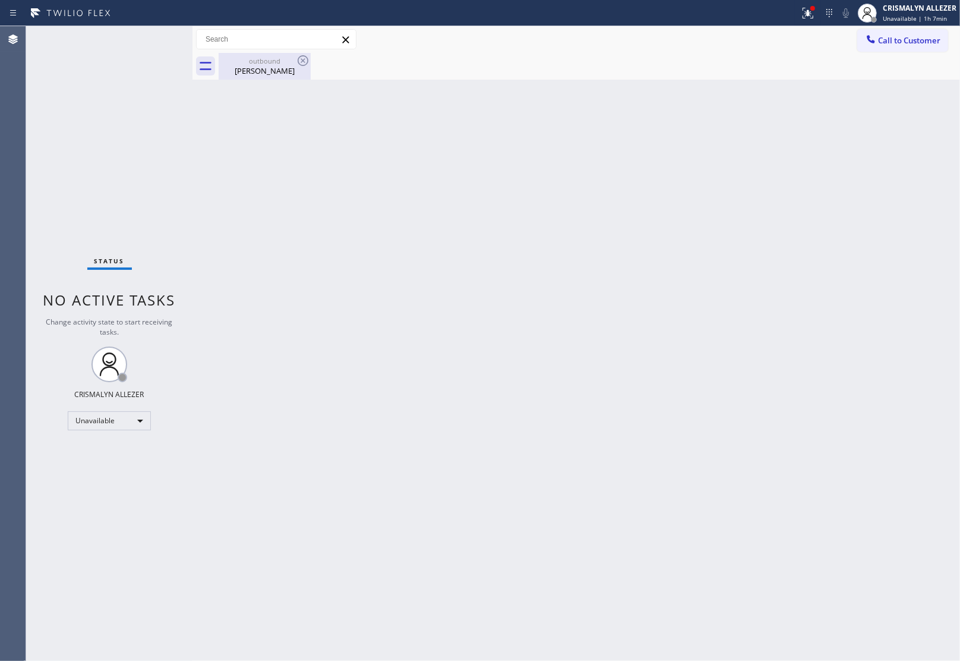
click at [284, 62] on div "outbound" at bounding box center [265, 60] width 90 height 9
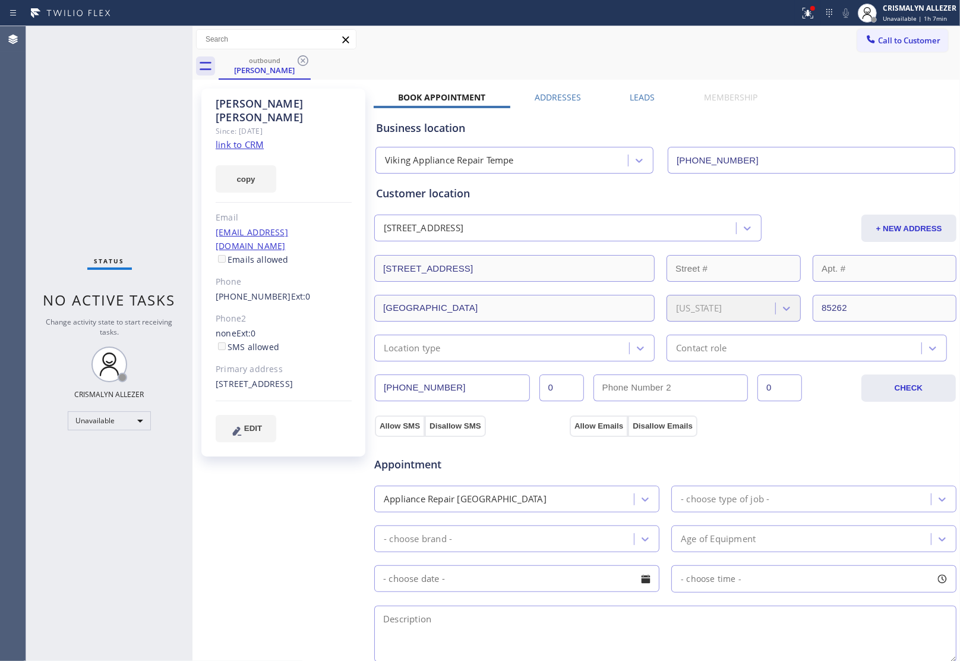
click at [646, 99] on label "Leads" at bounding box center [642, 97] width 25 height 11
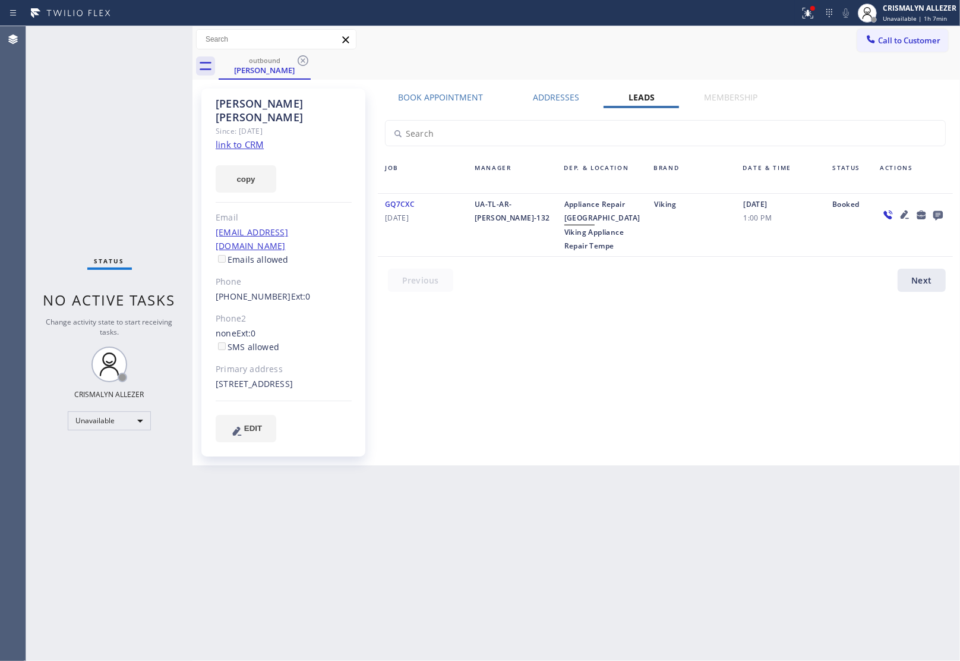
click at [939, 215] on icon at bounding box center [939, 216] width 10 height 10
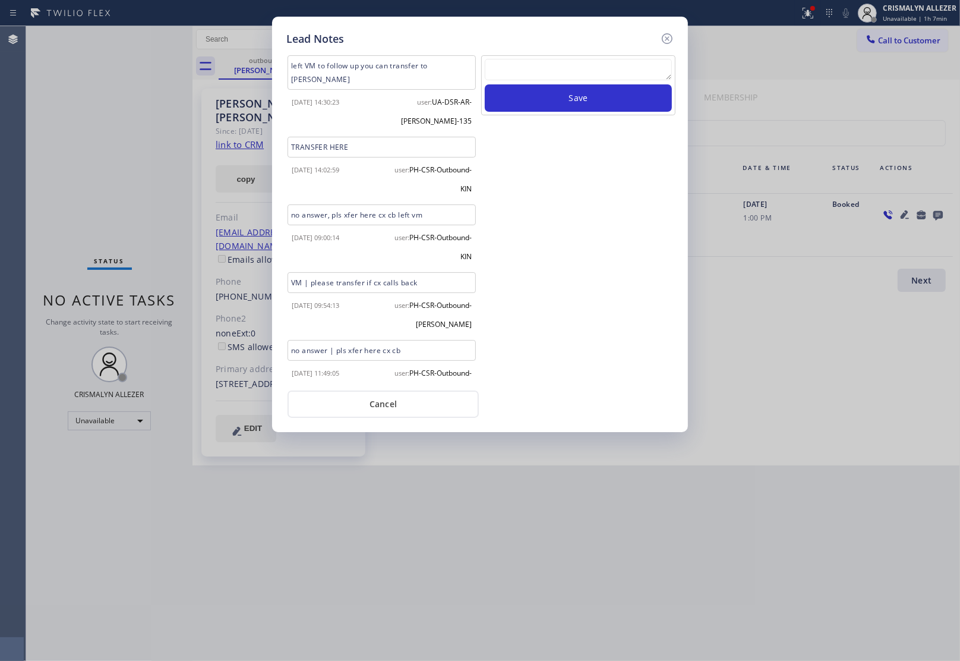
click at [592, 65] on textarea at bounding box center [578, 69] width 187 height 21
paste textarea "no answer | pls xfer here cx cb"
type textarea "no answer | pls xfer here cx cb"
click at [578, 105] on button "Save" at bounding box center [578, 97] width 187 height 27
click at [393, 417] on button "Cancel" at bounding box center [383, 403] width 191 height 27
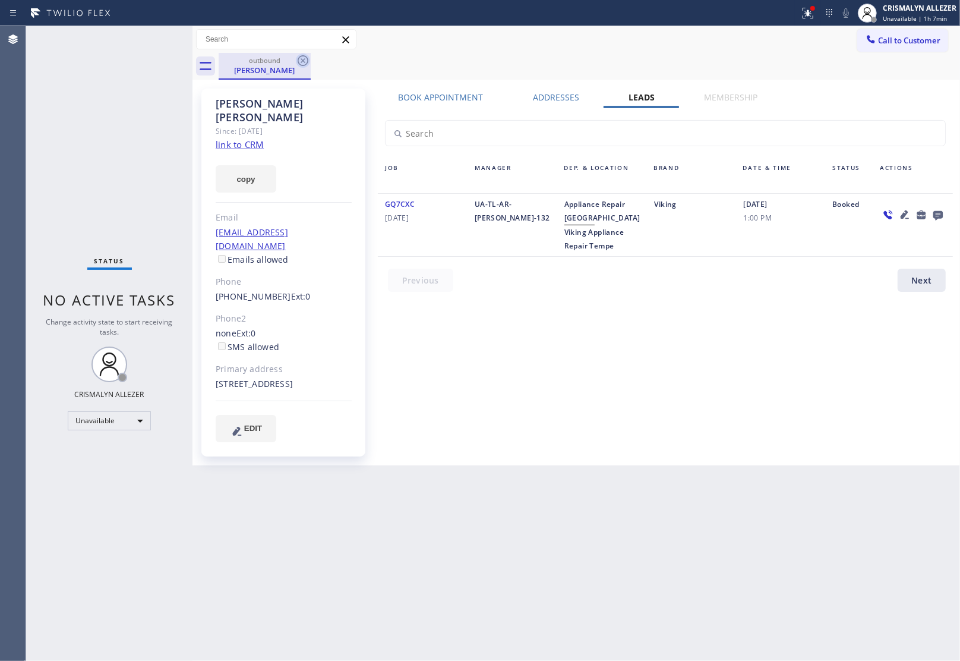
click at [299, 58] on icon at bounding box center [303, 60] width 11 height 11
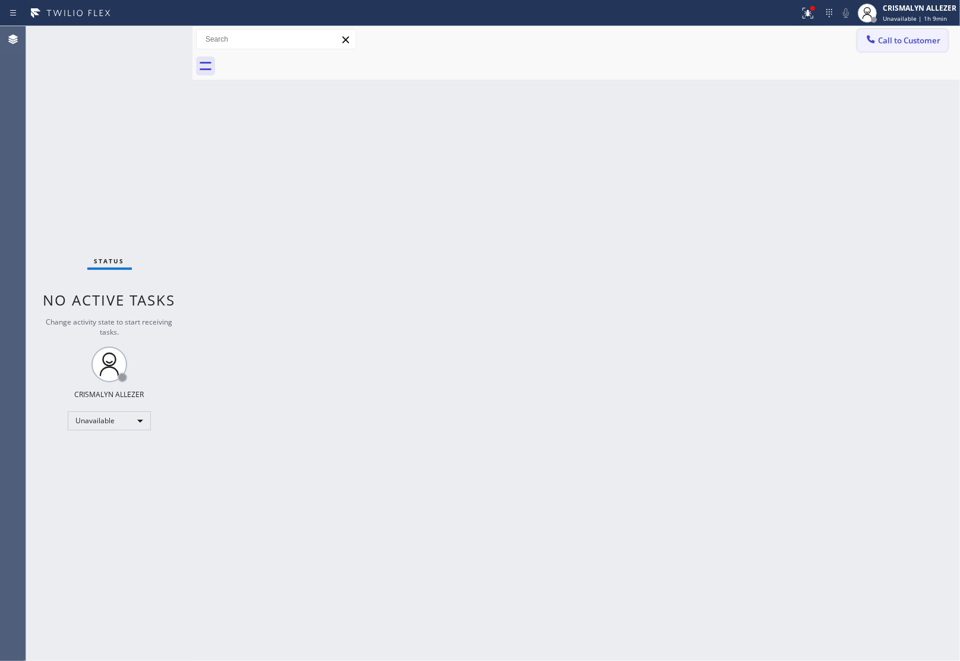
click at [920, 42] on span "Call to Customer" at bounding box center [909, 40] width 62 height 11
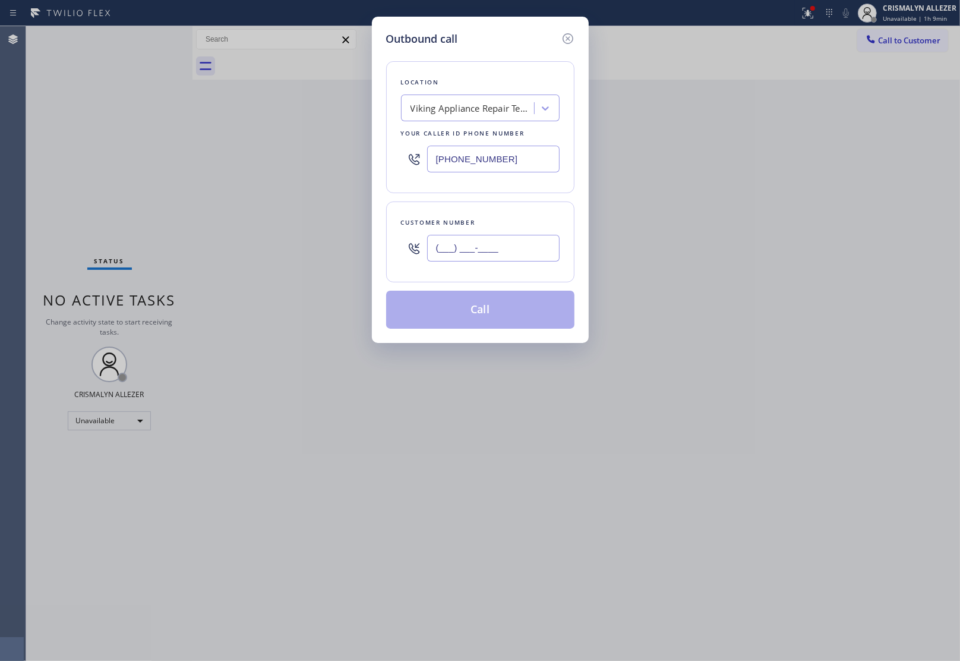
click at [526, 248] on input "(___) ___-____" at bounding box center [493, 248] width 133 height 27
paste input "402) 417-5614"
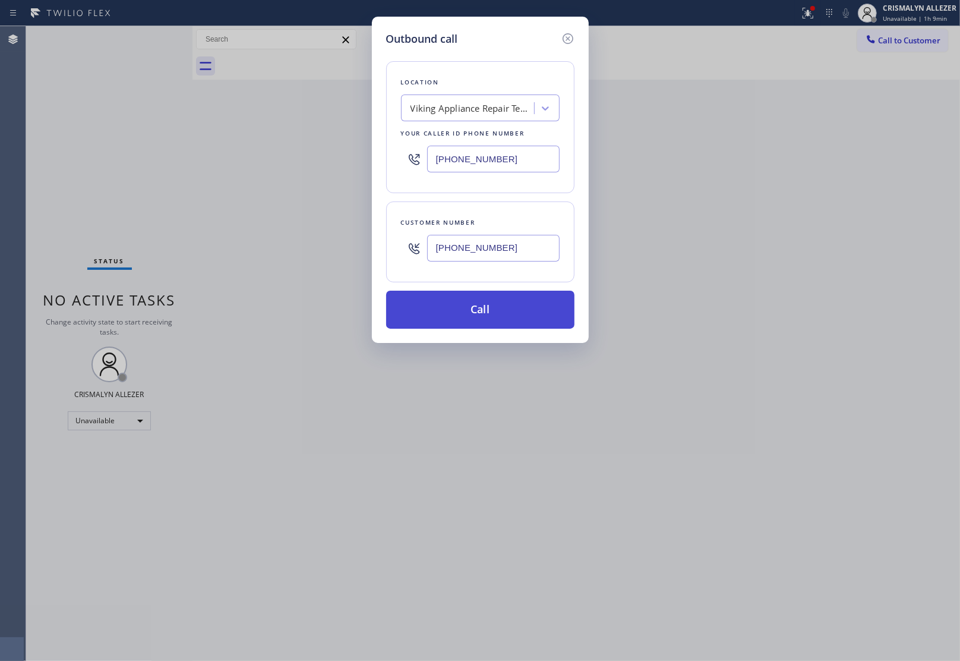
type input "[PHONE_NUMBER]"
click at [486, 316] on button "Call" at bounding box center [480, 310] width 188 height 38
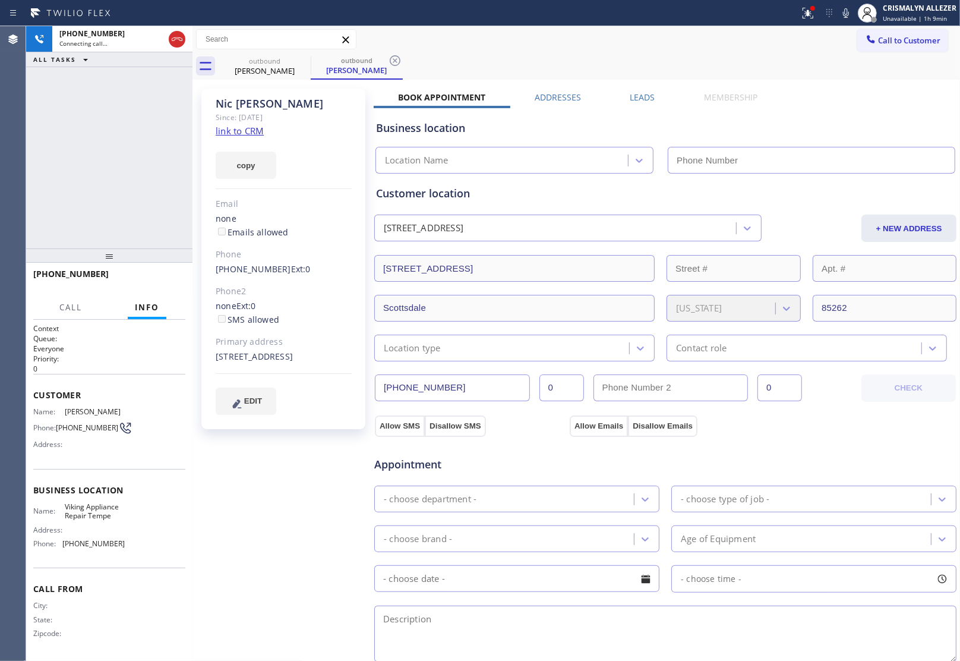
click at [239, 130] on link "link to CRM" at bounding box center [240, 131] width 48 height 12
type input "[PHONE_NUMBER]"
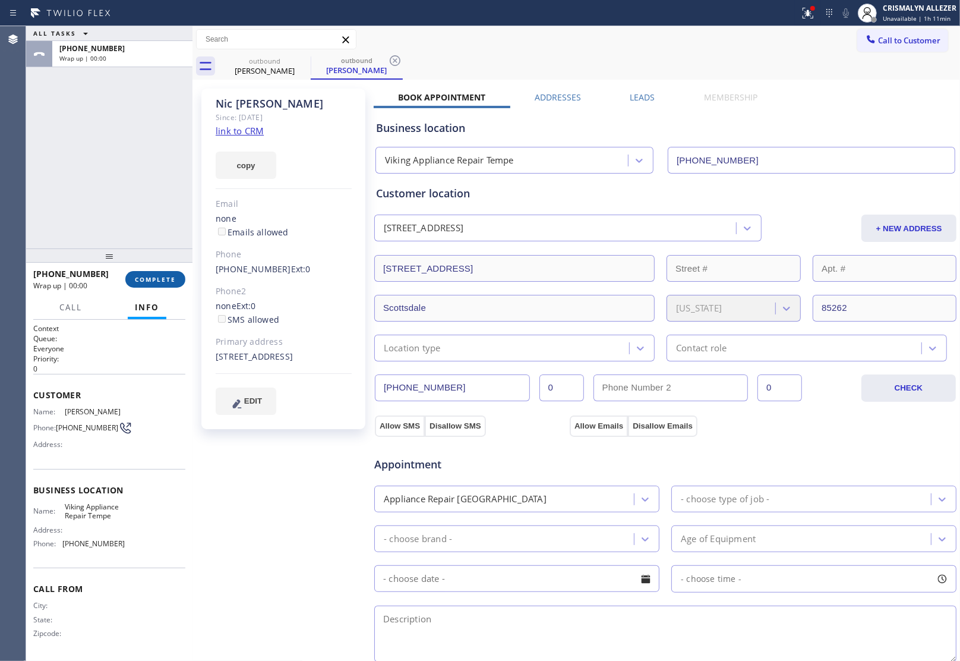
click at [152, 278] on span "COMPLETE" at bounding box center [155, 279] width 41 height 8
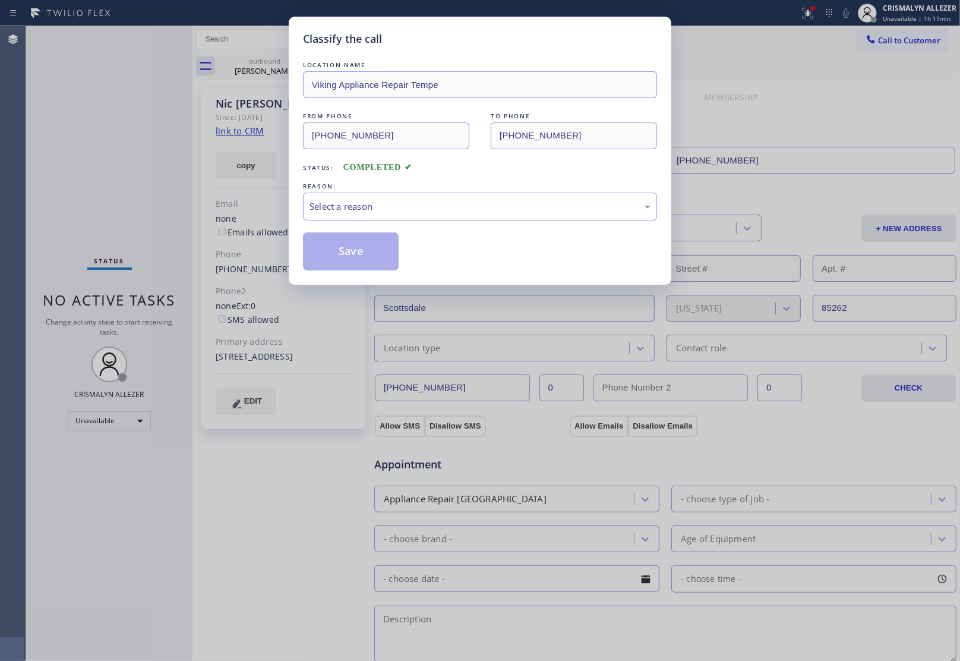
click at [507, 223] on div "LOCATION NAME Viking Appliance Repair Tempe FROM PHONE (480) 550-9294 TO PHONE …" at bounding box center [480, 165] width 354 height 212
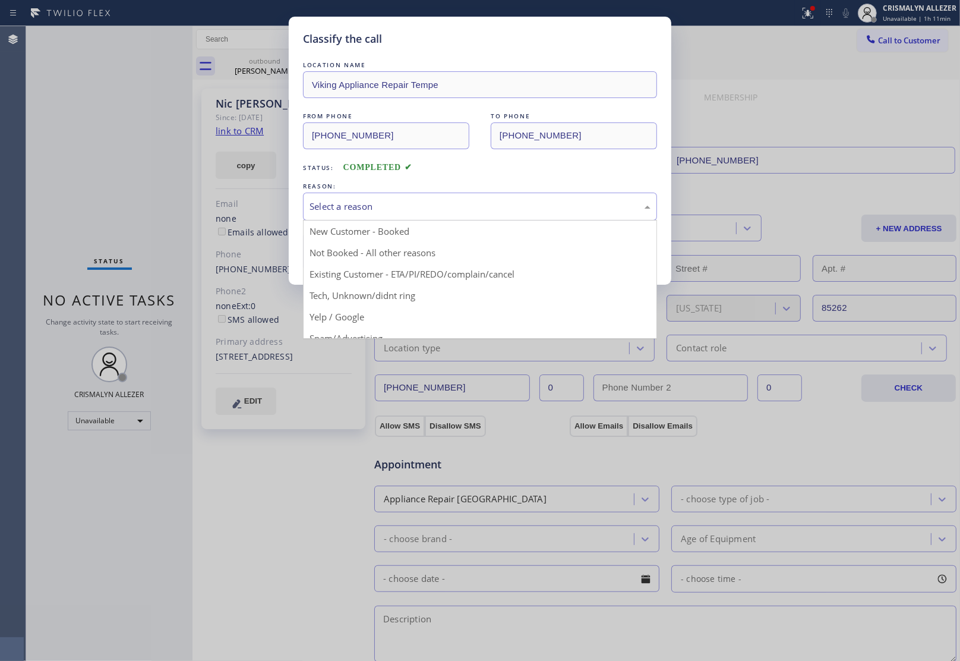
click at [509, 216] on div "Select a reason" at bounding box center [480, 207] width 354 height 28
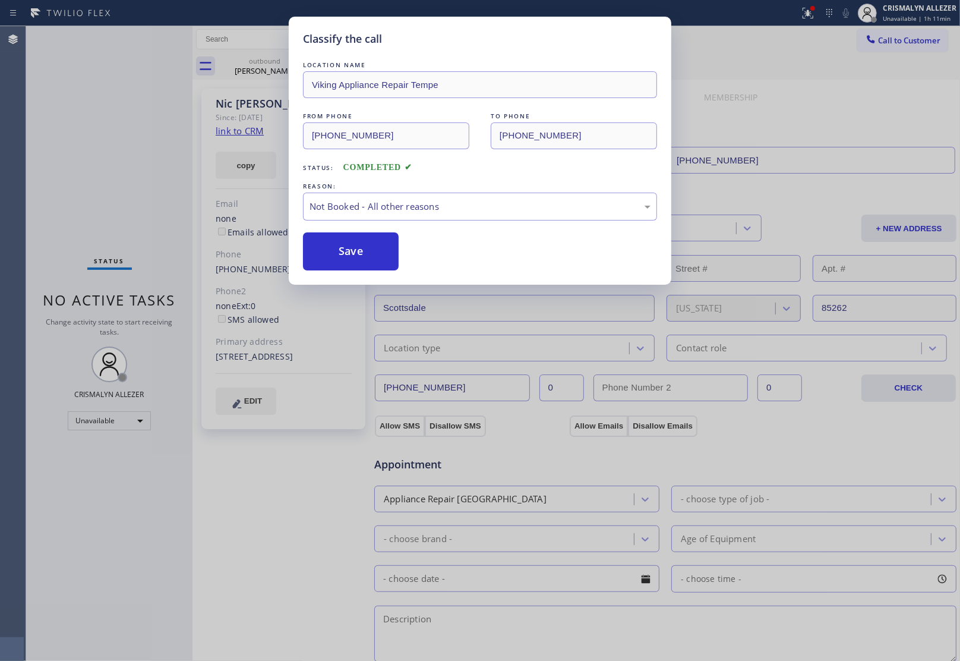
click at [360, 248] on button "Save" at bounding box center [351, 251] width 96 height 38
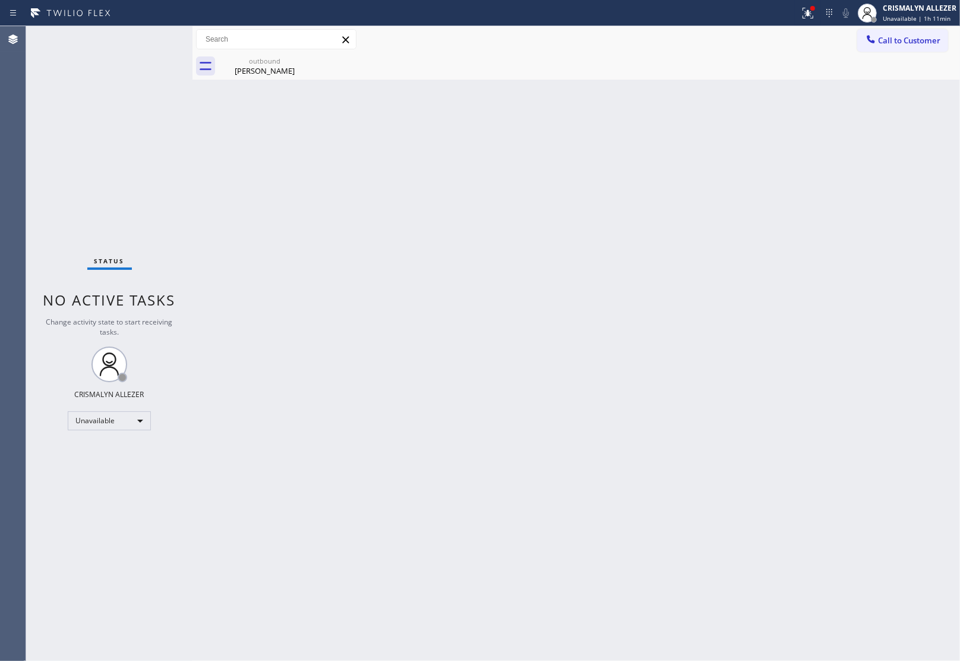
click at [263, 67] on div "Nic Bonnstetter" at bounding box center [265, 70] width 90 height 11
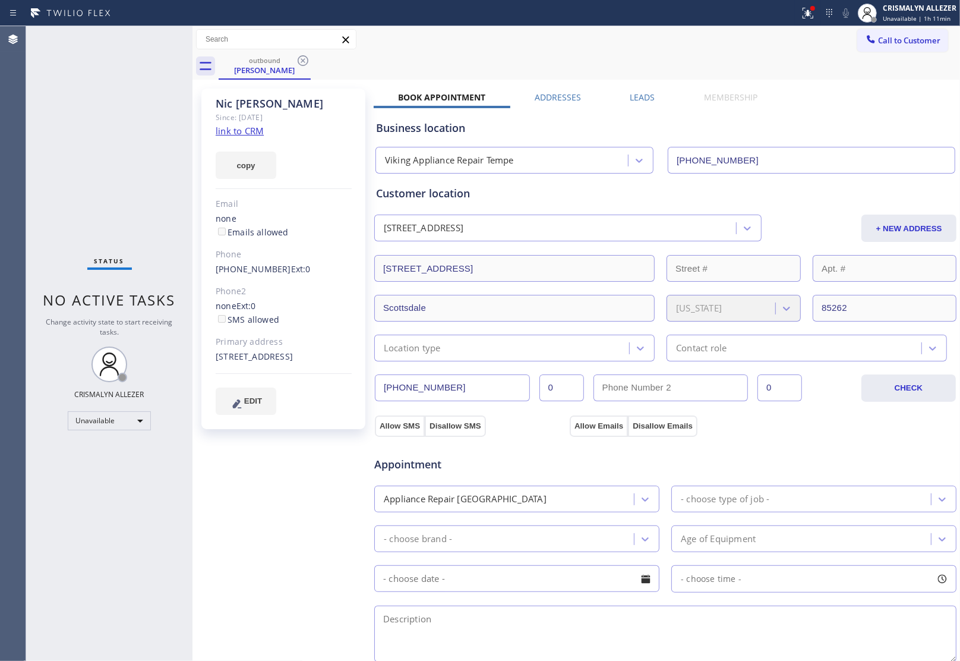
click at [637, 96] on label "Leads" at bounding box center [642, 97] width 25 height 11
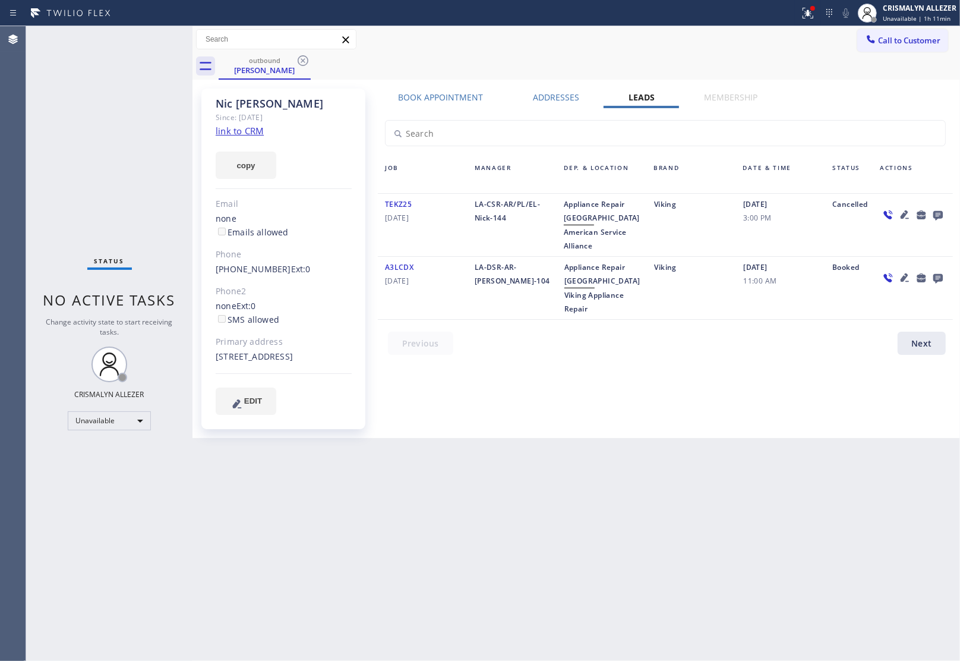
click at [934, 212] on icon at bounding box center [939, 216] width 10 height 10
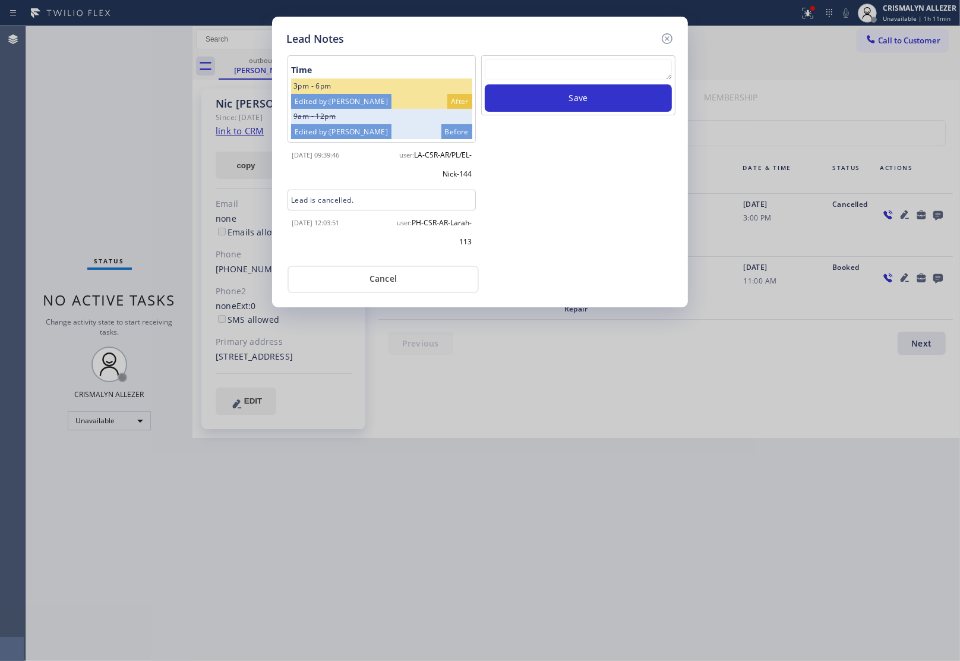
click at [554, 80] on textarea at bounding box center [578, 69] width 187 height 21
paste textarea "ALL GOOD FOR NOW, if cb xfer"
type textarea "ALL GOOD FOR NOW, if cb xfer"
click at [576, 93] on button "Save" at bounding box center [578, 97] width 187 height 27
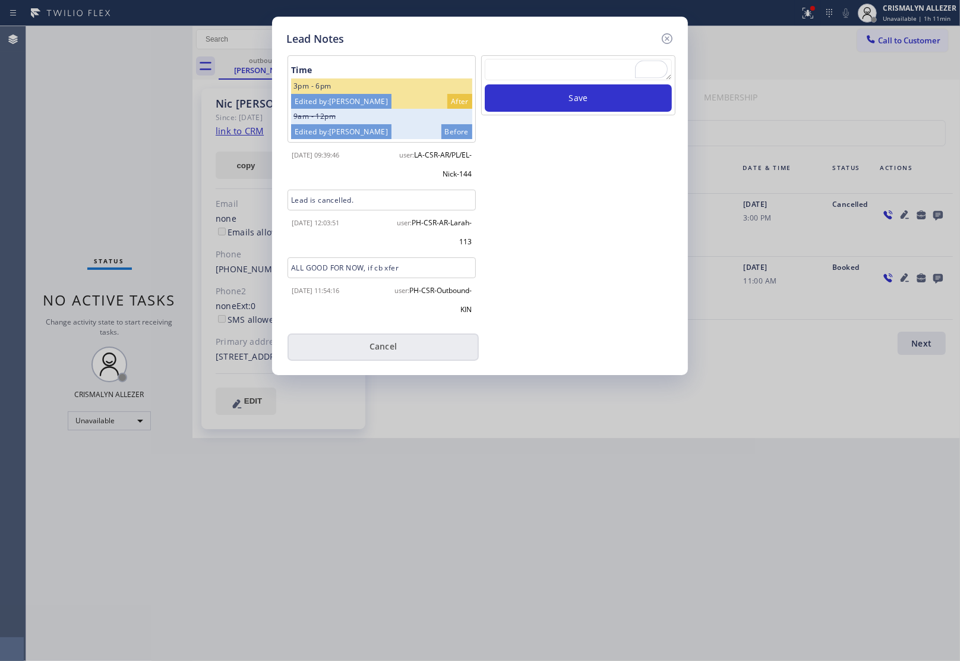
click at [377, 348] on button "Cancel" at bounding box center [383, 346] width 191 height 27
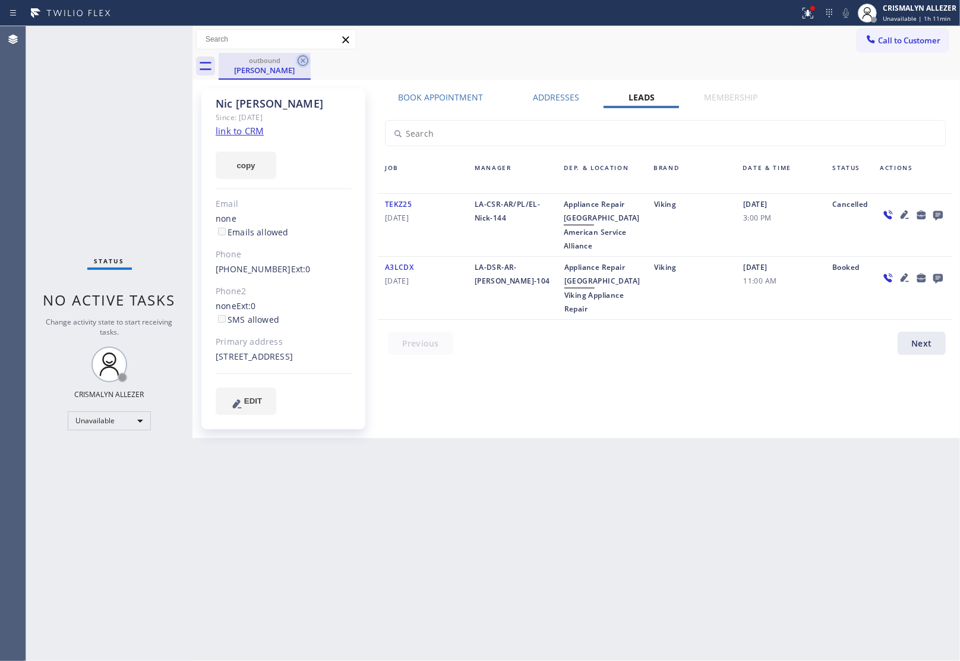
click at [302, 61] on icon at bounding box center [303, 60] width 11 height 11
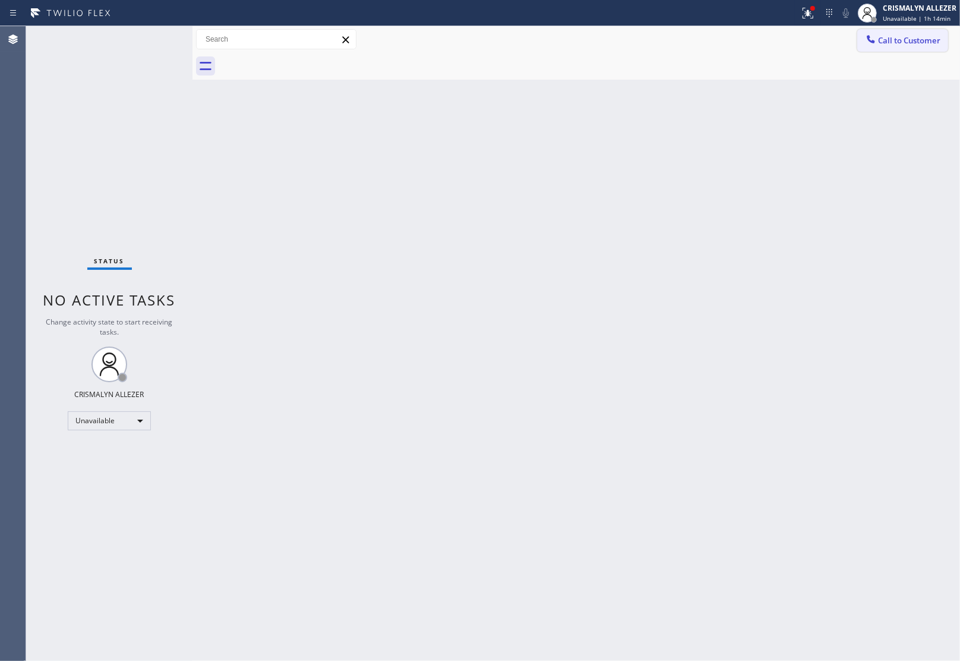
click at [913, 39] on span "Call to Customer" at bounding box center [909, 40] width 62 height 11
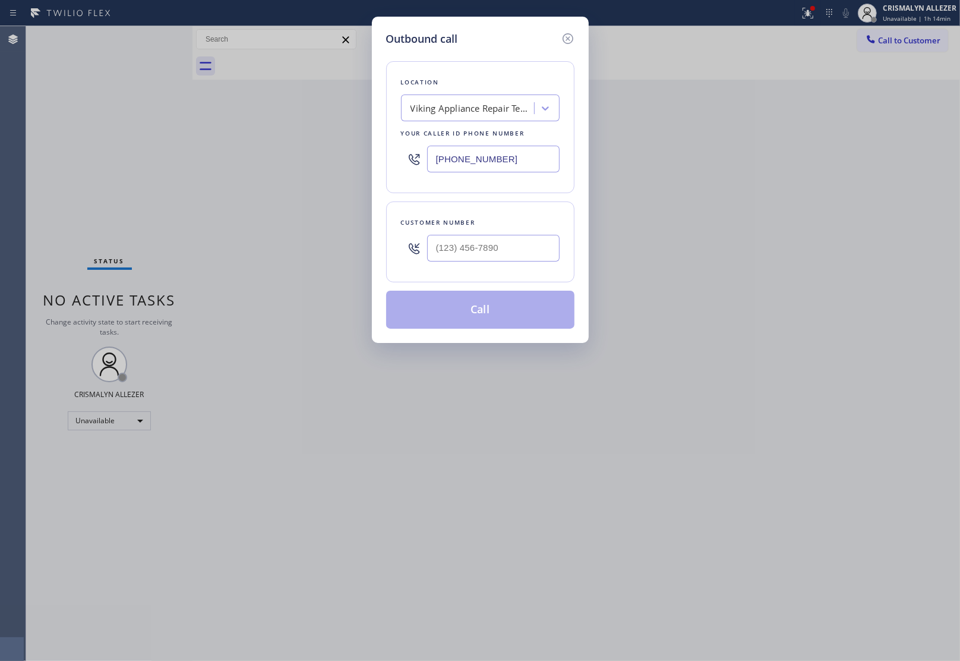
drag, startPoint x: 524, startPoint y: 154, endPoint x: 199, endPoint y: 134, distance: 325.1
click at [358, 152] on div "Outbound call Location Viking Appliance Repair Tempe Your caller id phone numbe…" at bounding box center [480, 330] width 960 height 661
paste input "206) 984-4330"
type input "(206) 984-4330"
click at [509, 242] on input "(___) ___-____" at bounding box center [493, 248] width 133 height 27
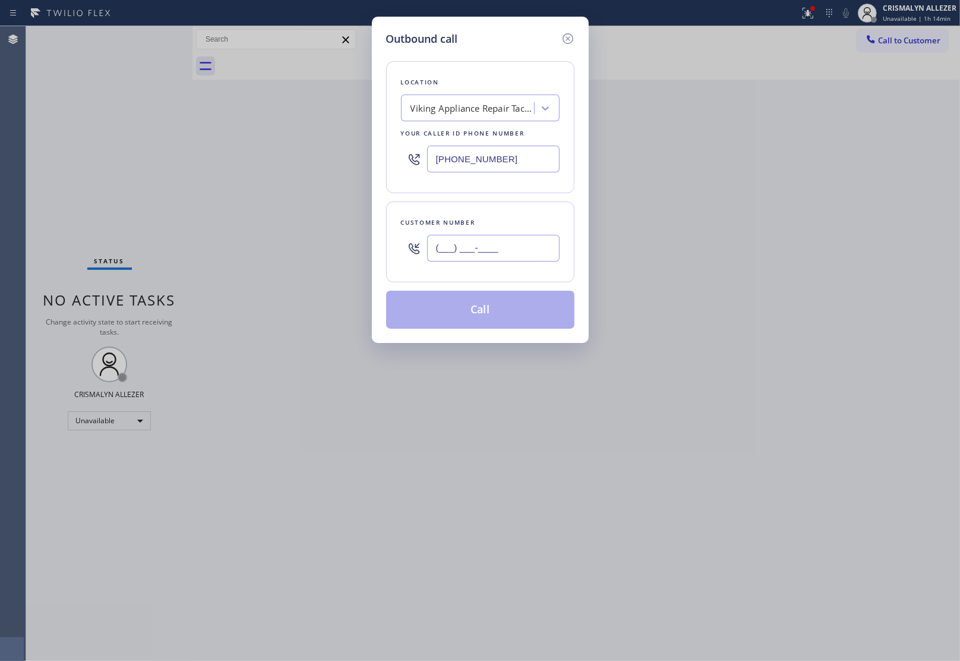
paste input "916) 715-2847"
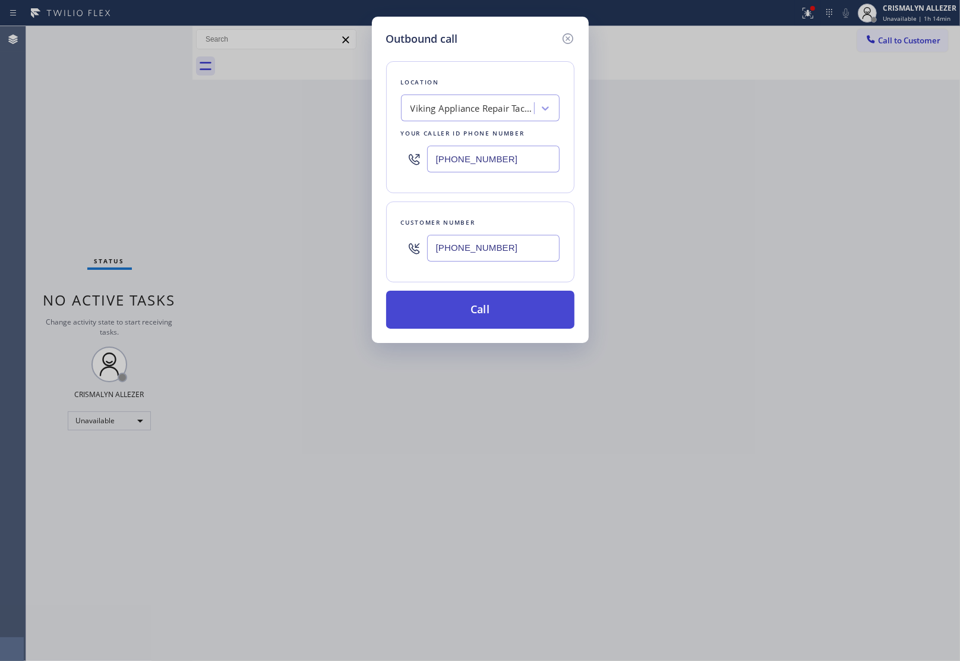
type input "(916) 715-2847"
click at [480, 316] on button "Call" at bounding box center [480, 310] width 188 height 38
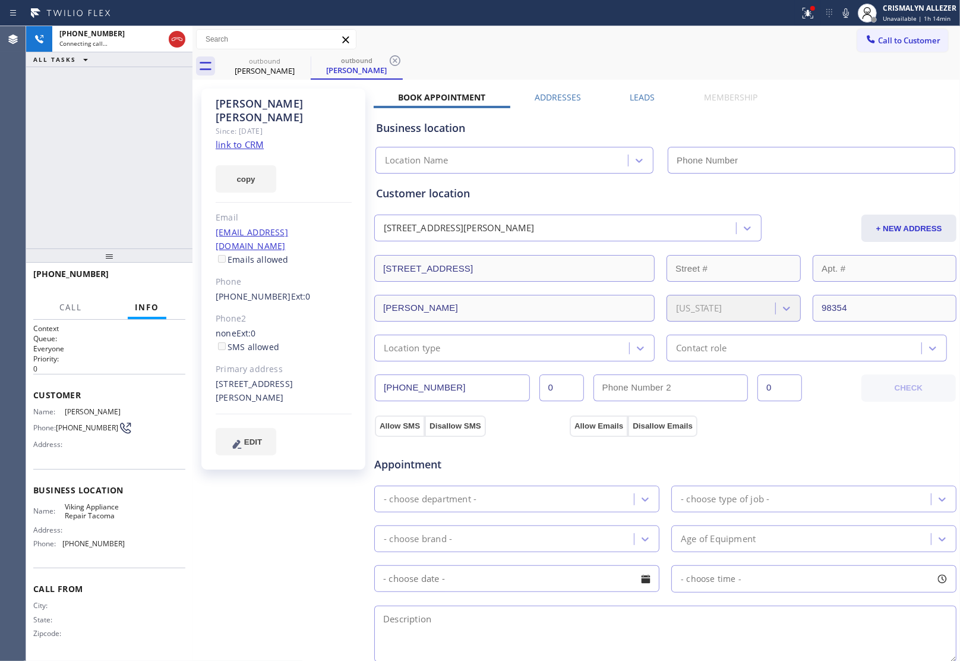
click at [242, 138] on link "link to CRM" at bounding box center [240, 144] width 48 height 12
type input "(206) 984-4330"
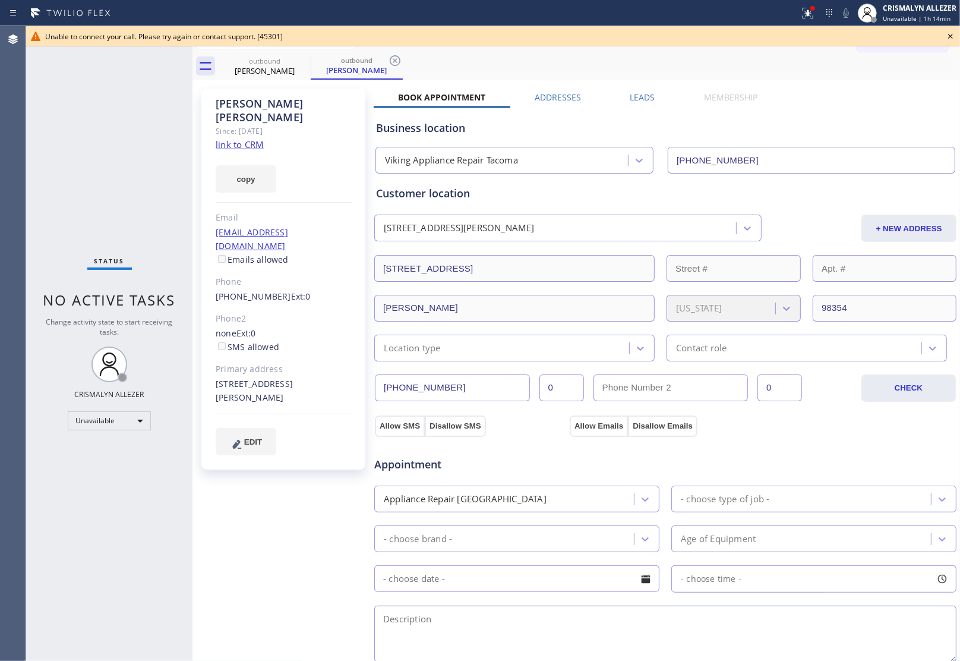
click at [951, 34] on icon at bounding box center [951, 36] width 14 height 14
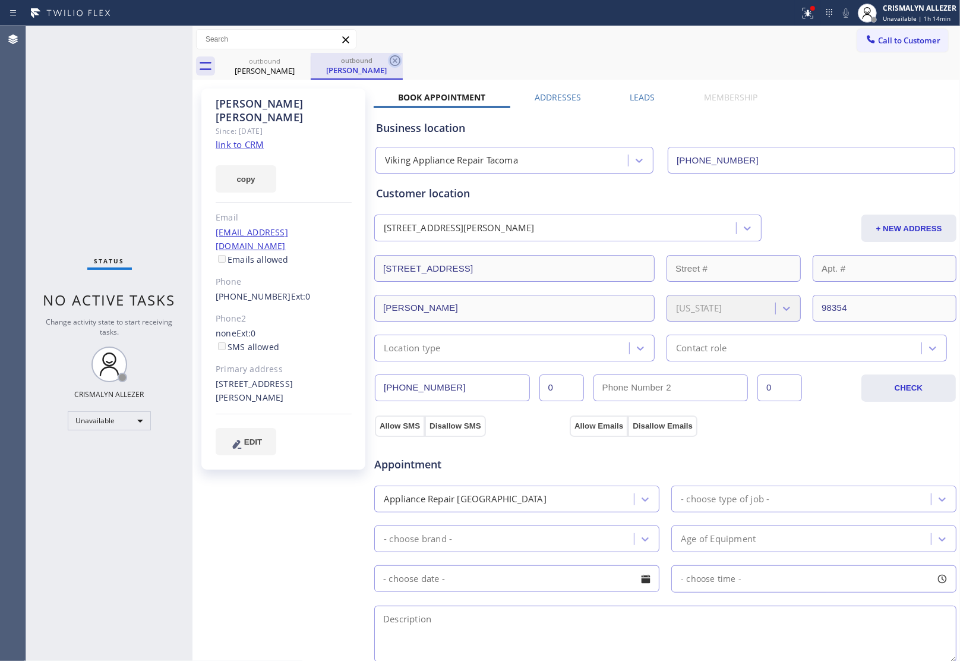
click at [393, 58] on icon at bounding box center [395, 60] width 14 height 14
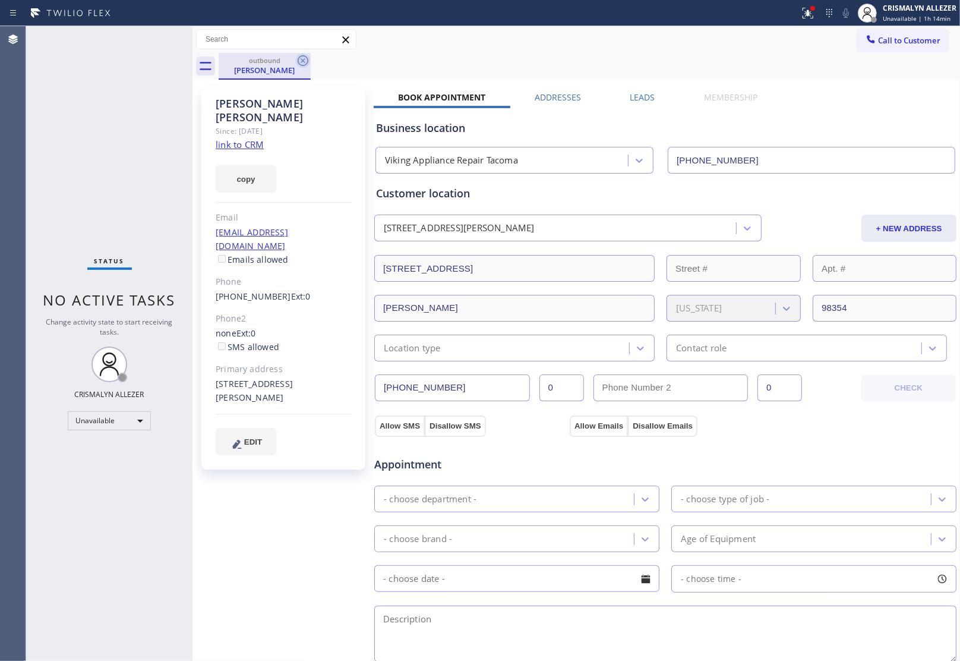
click at [304, 58] on icon at bounding box center [303, 60] width 14 height 14
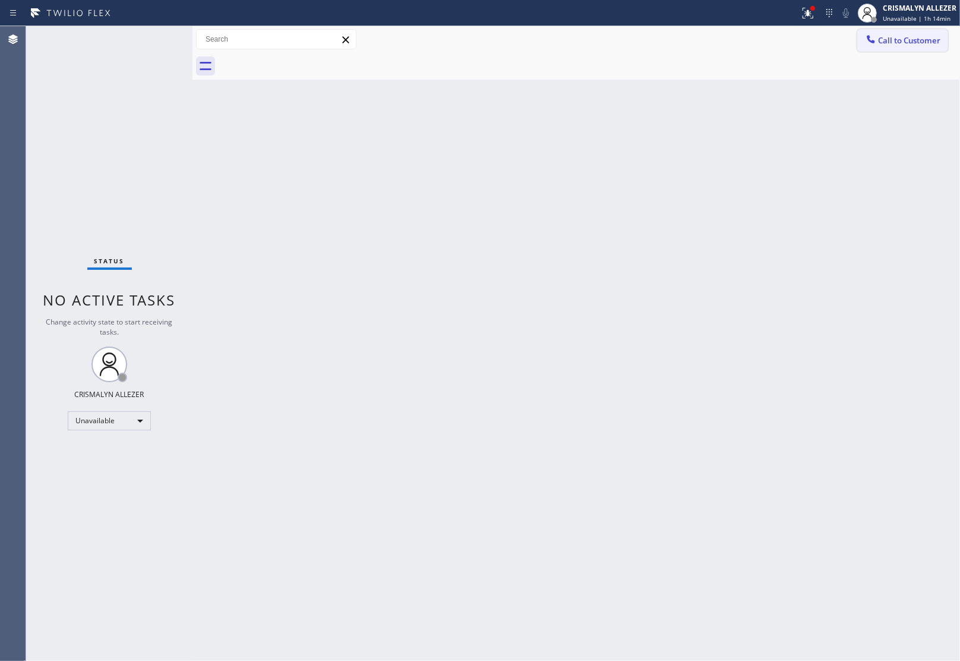
click at [913, 46] on button "Call to Customer" at bounding box center [902, 40] width 91 height 23
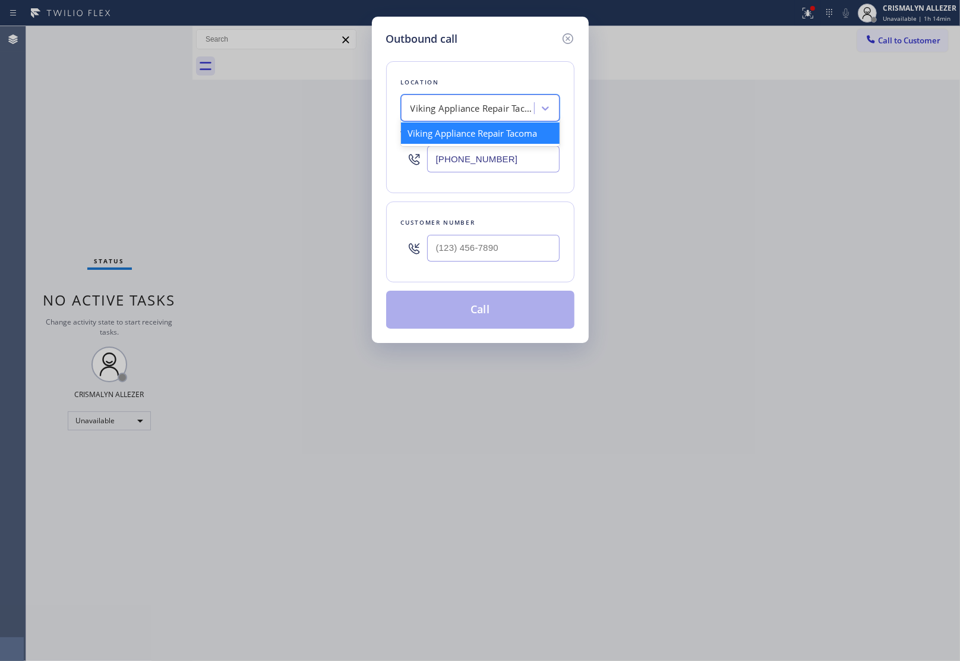
click at [459, 117] on div "Viking Appliance Repair Tacoma" at bounding box center [470, 108] width 130 height 21
click at [528, 244] on input "(___) ___-____" at bounding box center [493, 248] width 133 height 27
paste input "916) 715-2847"
type input "(916) 715-2847"
click at [494, 113] on div "Viking Appliance Repair Tacoma" at bounding box center [473, 109] width 125 height 14
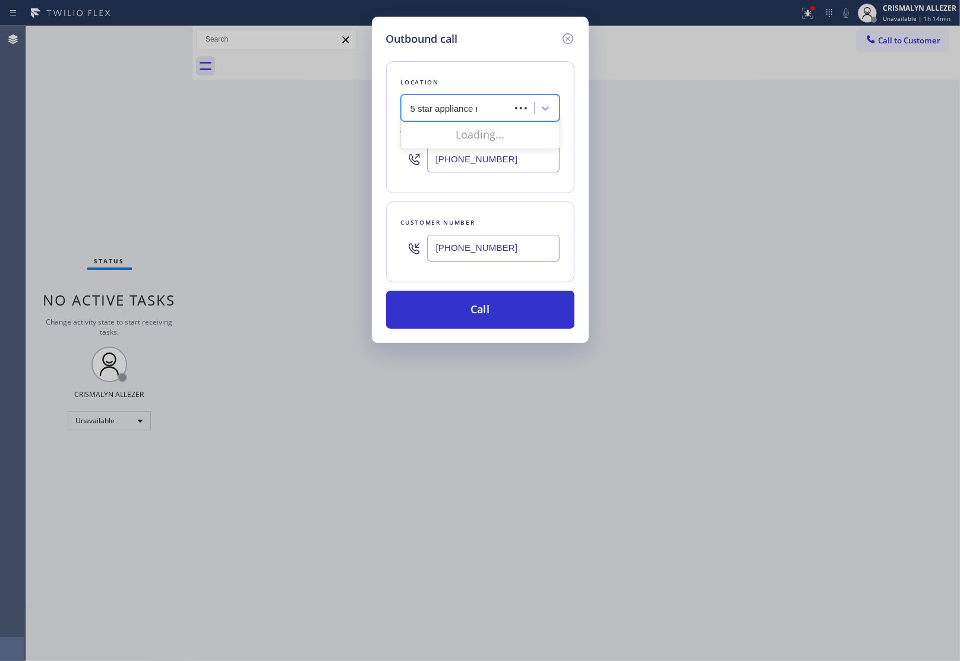
type input "5 star appliance re"
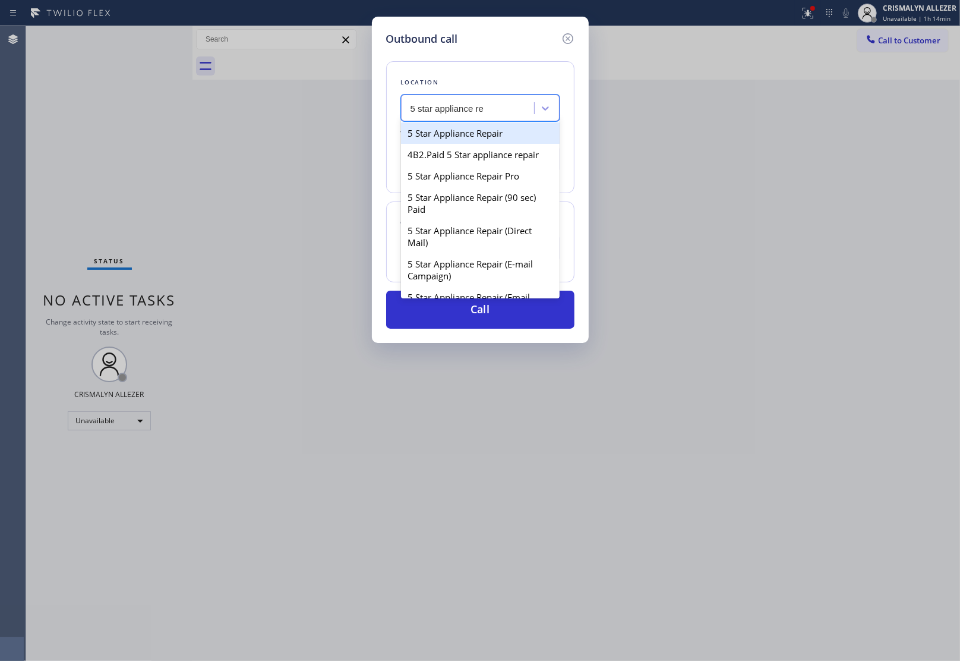
click at [478, 137] on div "5 Star Appliance Repair" at bounding box center [480, 132] width 159 height 21
type input "[PHONE_NUMBER]"
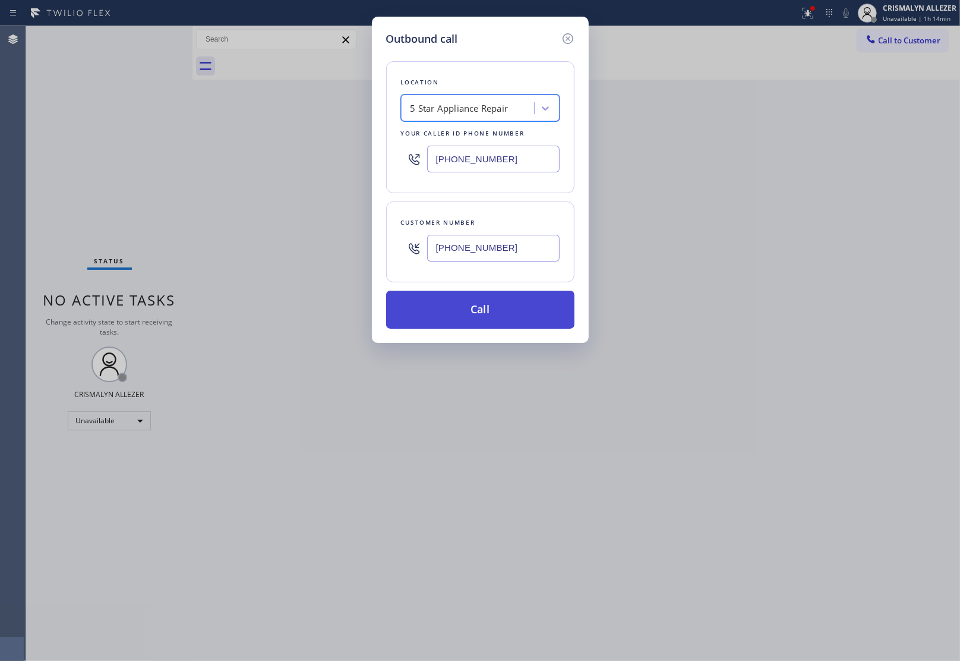
click at [481, 319] on button "Call" at bounding box center [480, 310] width 188 height 38
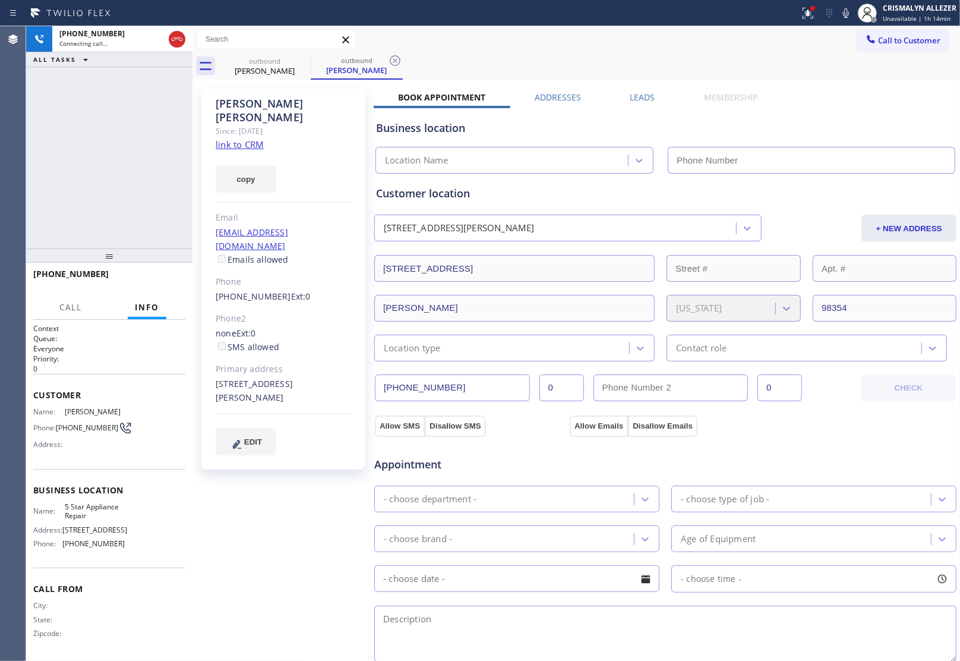
type input "[PHONE_NUMBER]"
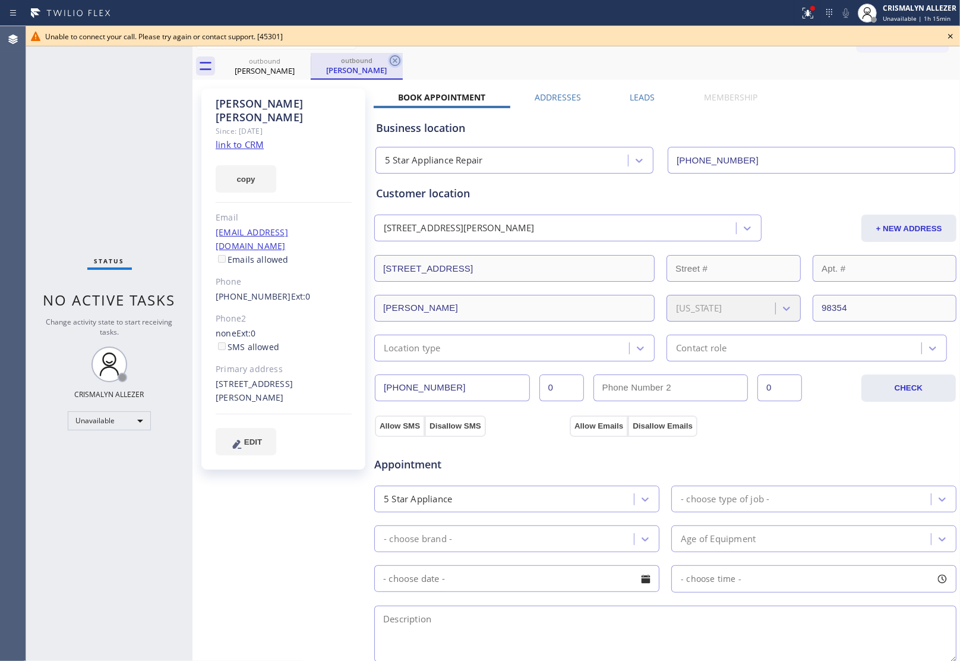
click at [392, 59] on icon at bounding box center [395, 60] width 14 height 14
click at [950, 34] on icon at bounding box center [950, 36] width 5 height 5
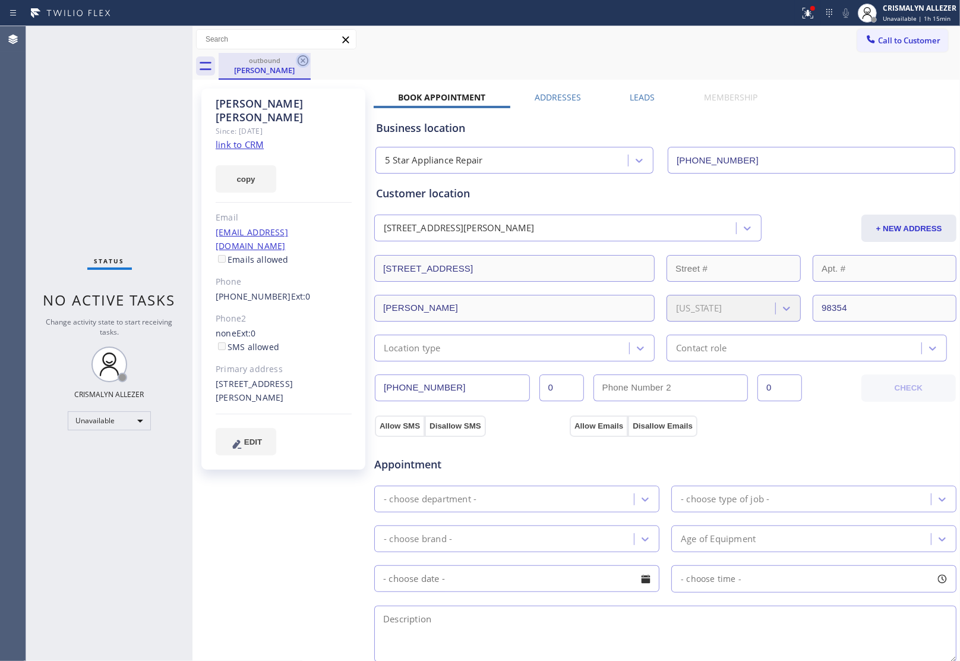
click at [305, 60] on icon at bounding box center [303, 60] width 14 height 14
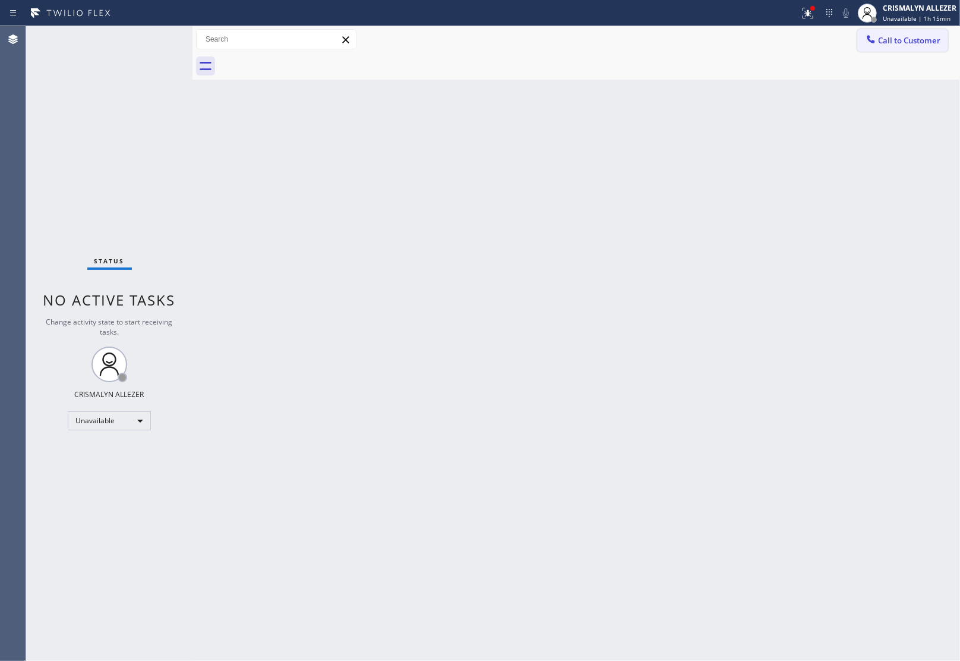
click at [940, 46] on button "Call to Customer" at bounding box center [902, 40] width 91 height 23
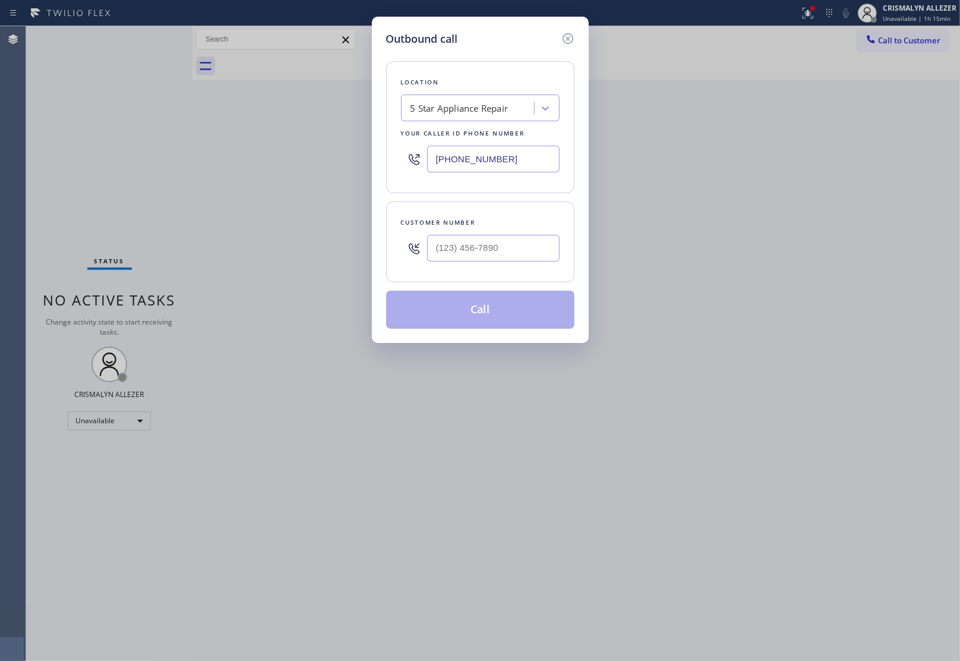
drag, startPoint x: 530, startPoint y: 159, endPoint x: 164, endPoint y: 153, distance: 366.1
click at [171, 153] on div "Outbound call Location 5 Star Appliance Repair Your caller id phone number (855…" at bounding box center [480, 330] width 960 height 661
paste input "650) 800-8166"
type input "(650) 800-8166"
click at [464, 248] on input "(___) ___-____" at bounding box center [493, 248] width 133 height 27
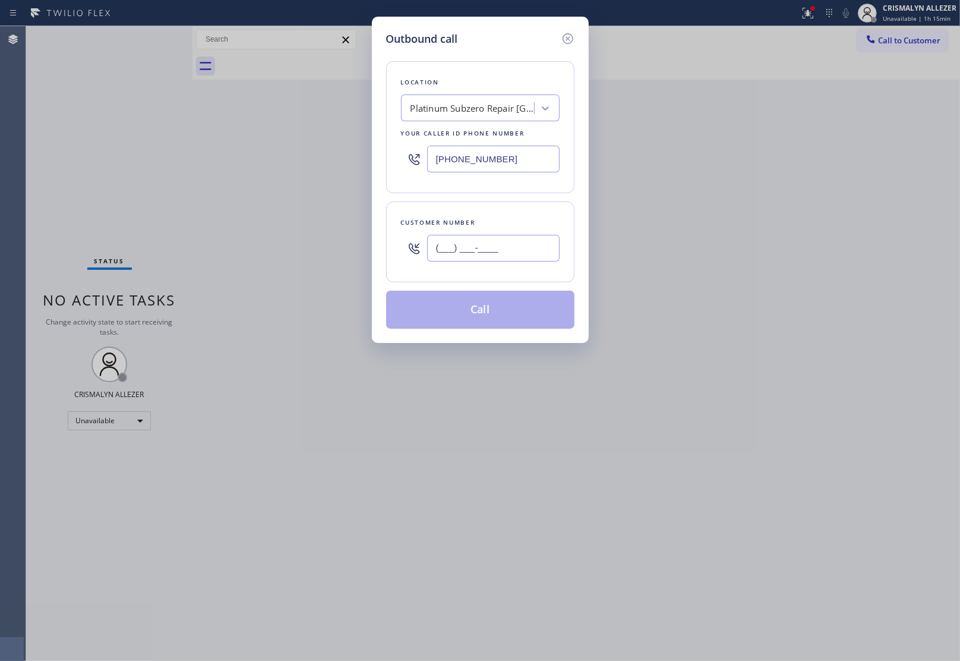
paste input "650) 212-0854"
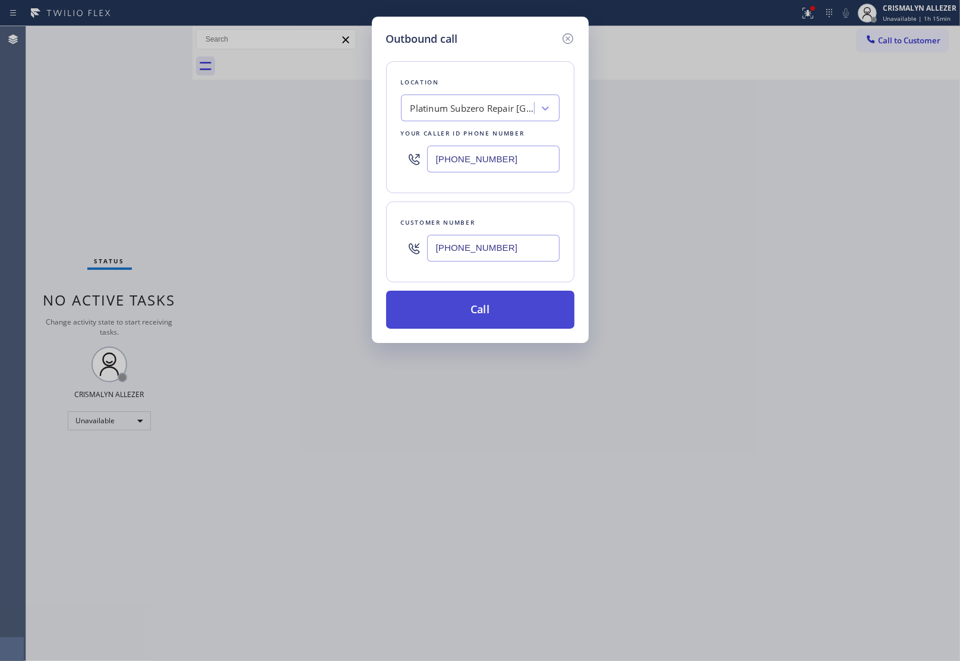
type input "(650) 212-0854"
click at [468, 305] on button "Call" at bounding box center [480, 310] width 188 height 38
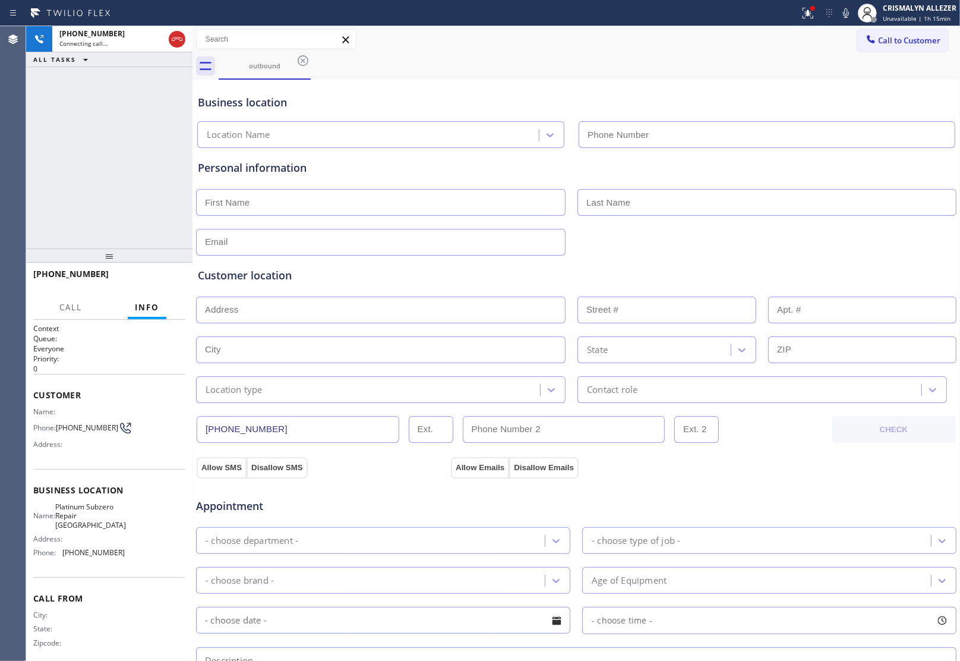
type input "(650) 800-8166"
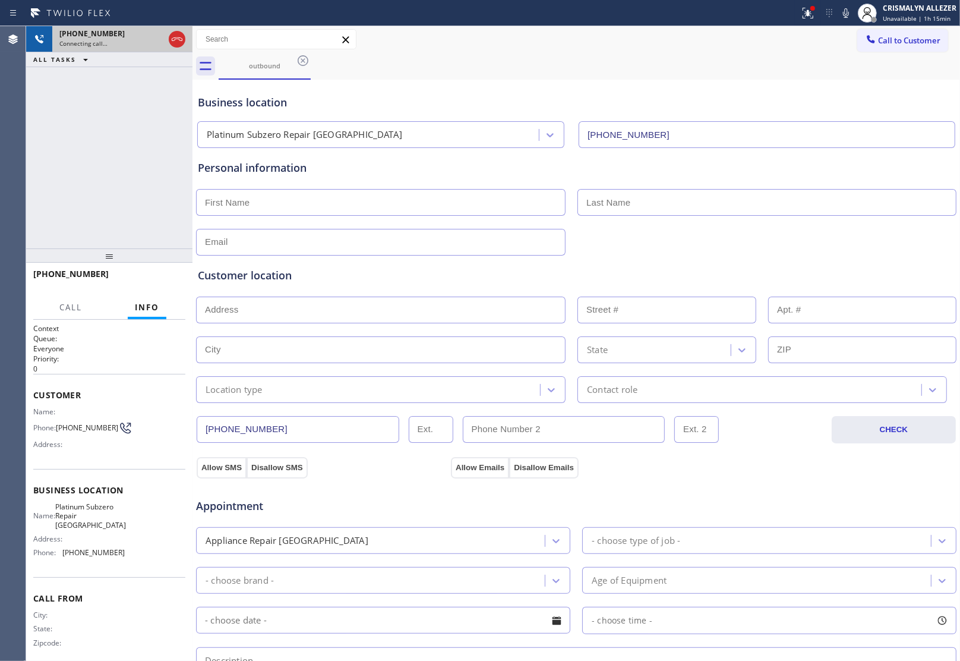
click at [188, 42] on div "+16502120854 Connecting call…" at bounding box center [109, 39] width 166 height 26
click at [179, 46] on icon at bounding box center [177, 39] width 14 height 14
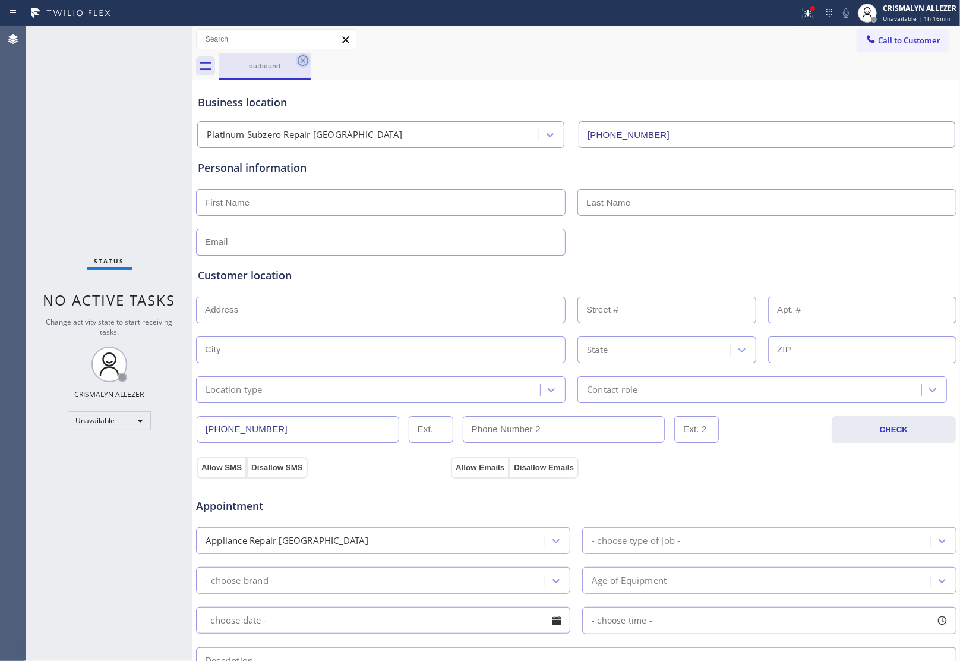
click at [301, 58] on icon at bounding box center [303, 60] width 14 height 14
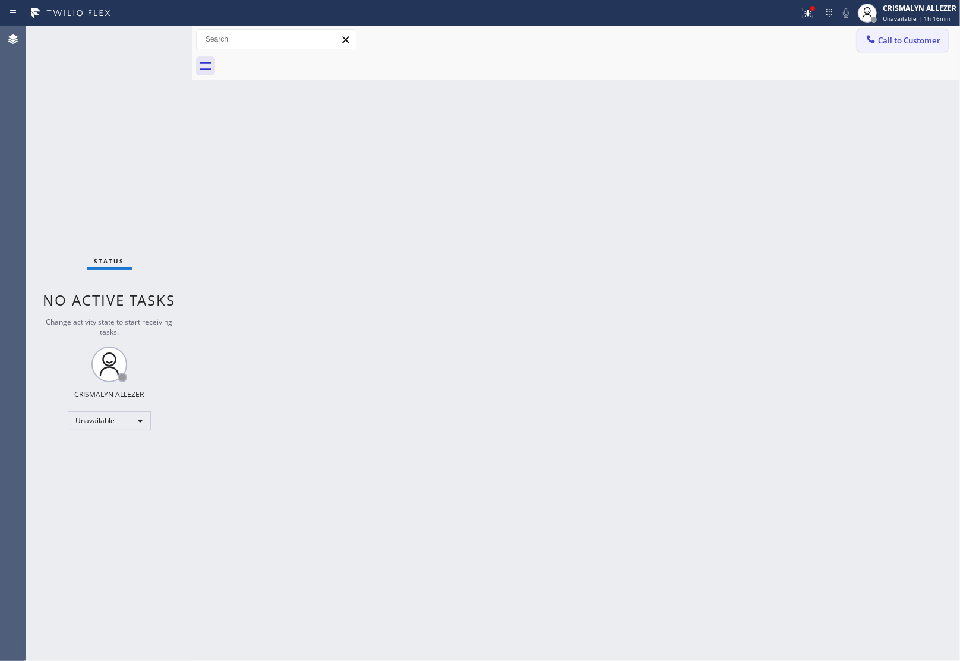
click at [918, 40] on span "Call to Customer" at bounding box center [909, 40] width 62 height 11
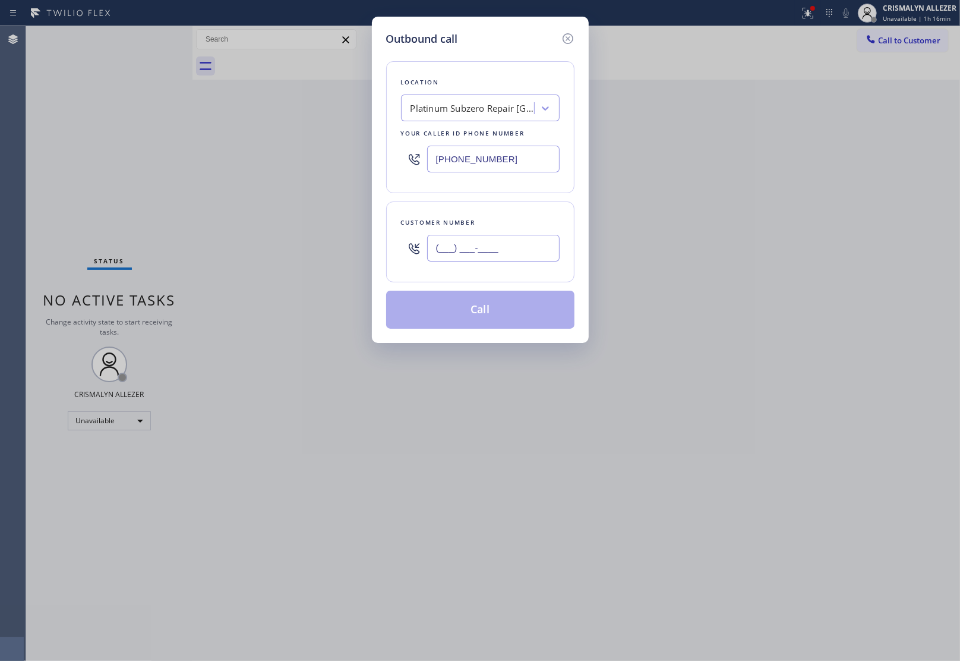
click at [528, 253] on input "(___) ___-____" at bounding box center [493, 248] width 133 height 27
paste input "650) 212-0854"
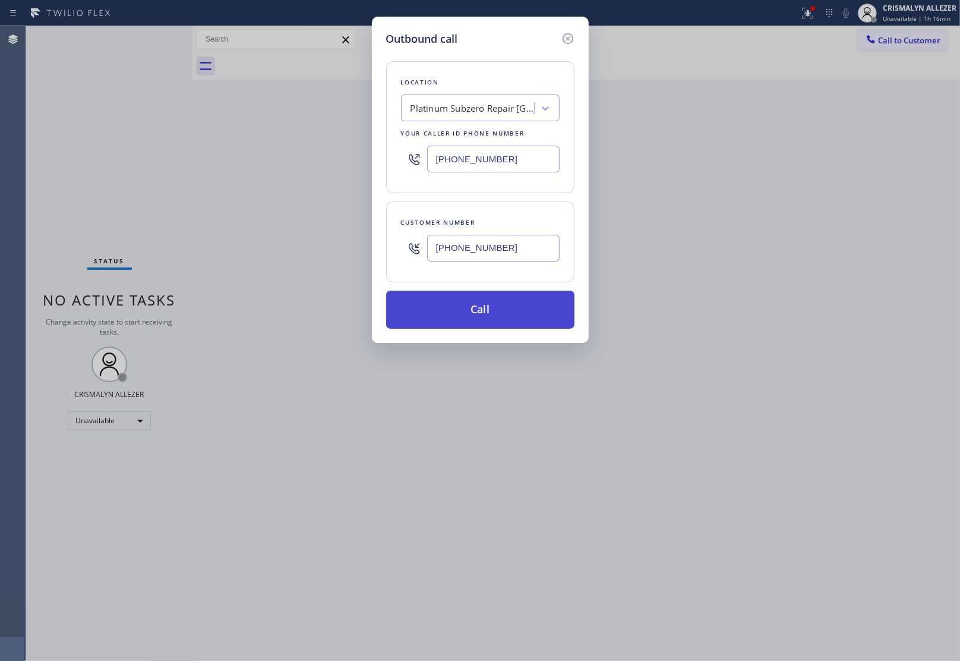
type input "(650) 212-0854"
click at [484, 303] on button "Call" at bounding box center [480, 310] width 188 height 38
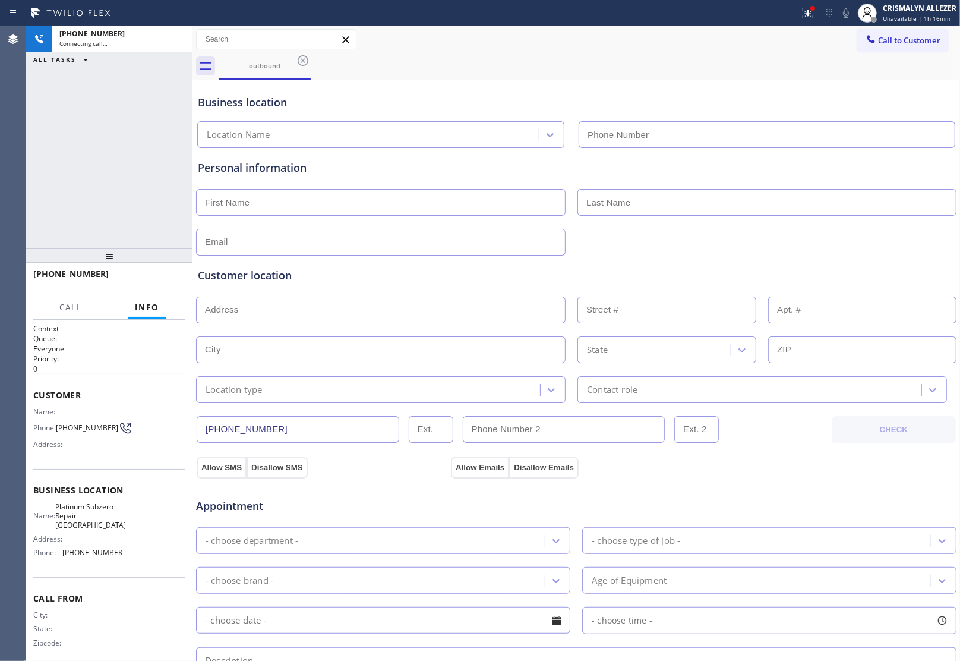
type input "(650) 800-8166"
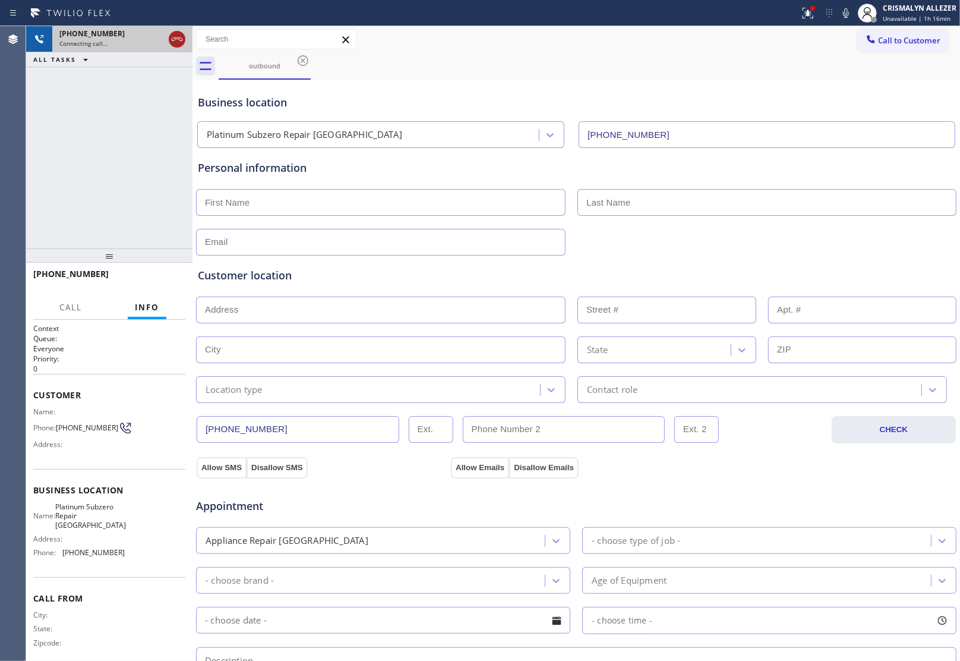
click at [176, 39] on icon at bounding box center [177, 39] width 14 height 14
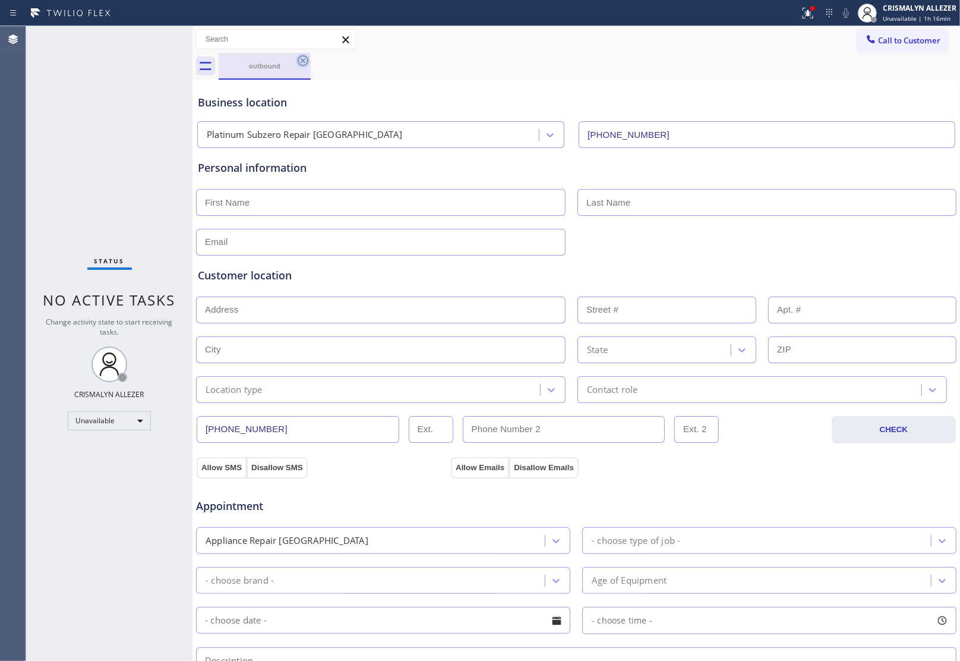
click at [304, 61] on icon at bounding box center [303, 60] width 11 height 11
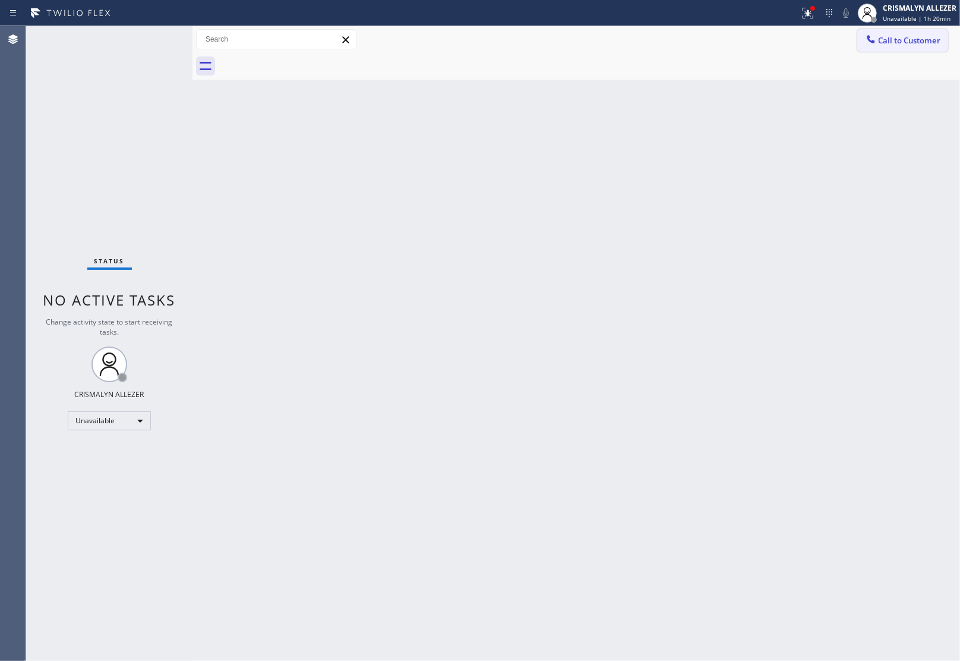
click at [916, 35] on span "Call to Customer" at bounding box center [909, 40] width 62 height 11
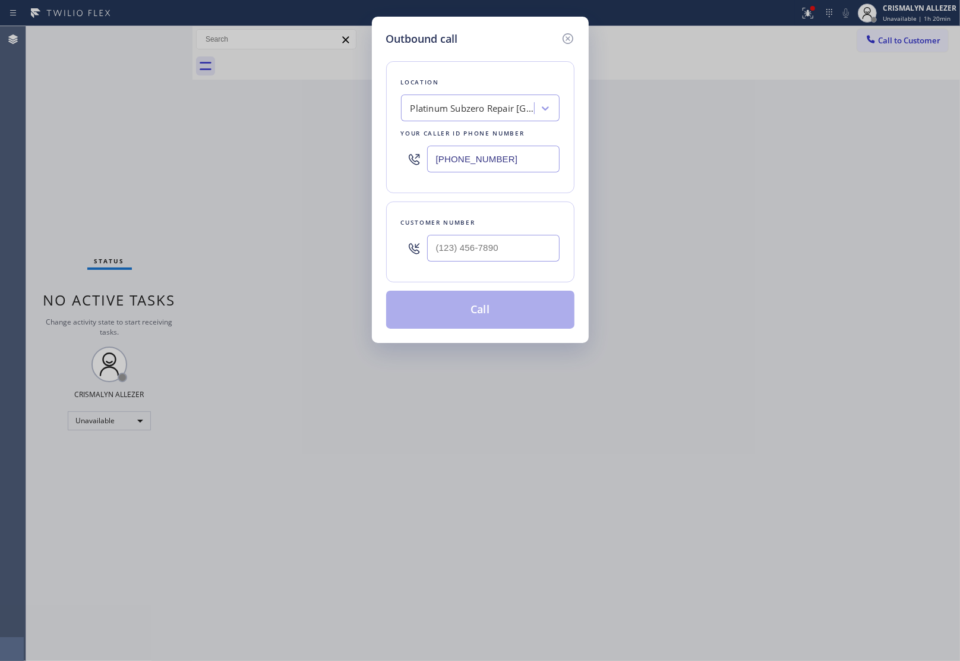
drag, startPoint x: 522, startPoint y: 164, endPoint x: 305, endPoint y: 150, distance: 217.4
click at [305, 150] on div "Outbound call Location Platinum Subzero Repair Belmont Your caller id phone num…" at bounding box center [480, 330] width 960 height 661
paste input "805) 600-2808"
type input "(805) 600-2808"
click at [511, 250] on input "(___) ___-____" at bounding box center [493, 248] width 133 height 27
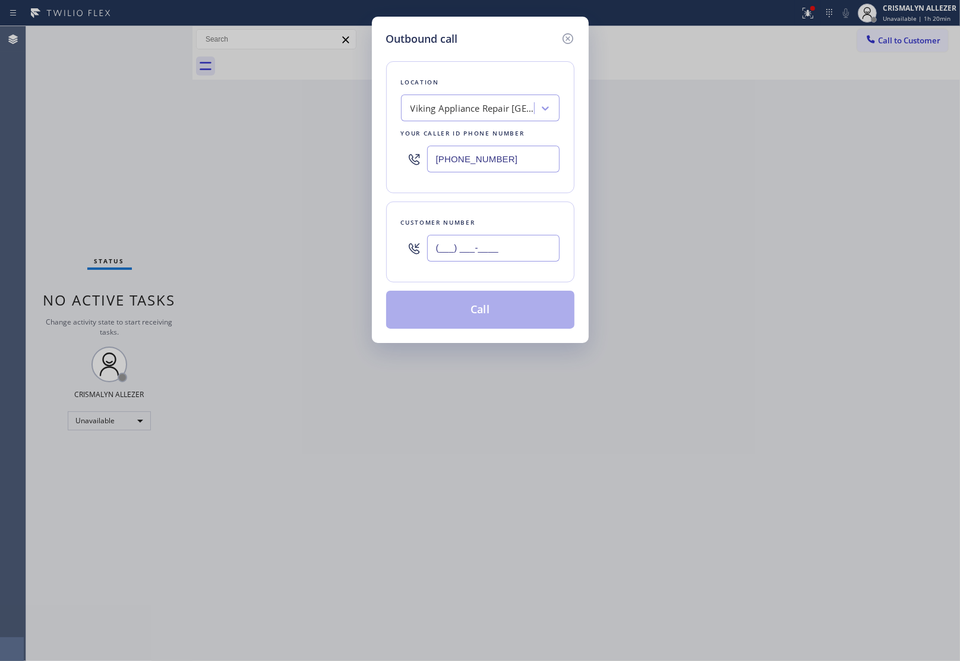
paste input "818) 731-3836"
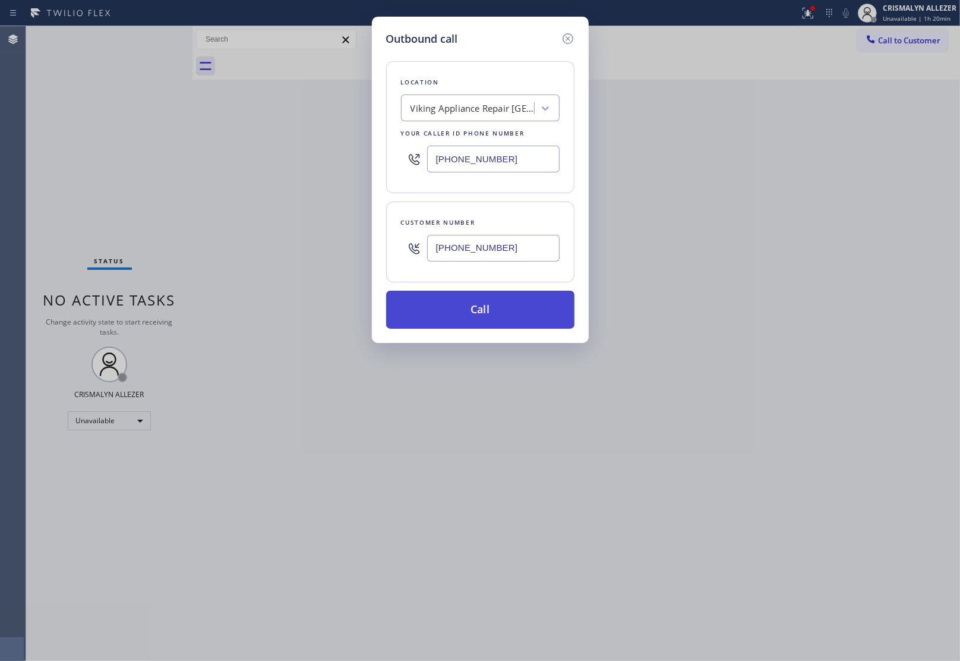
type input "(818) 731-3836"
click at [488, 324] on button "Call" at bounding box center [480, 310] width 188 height 38
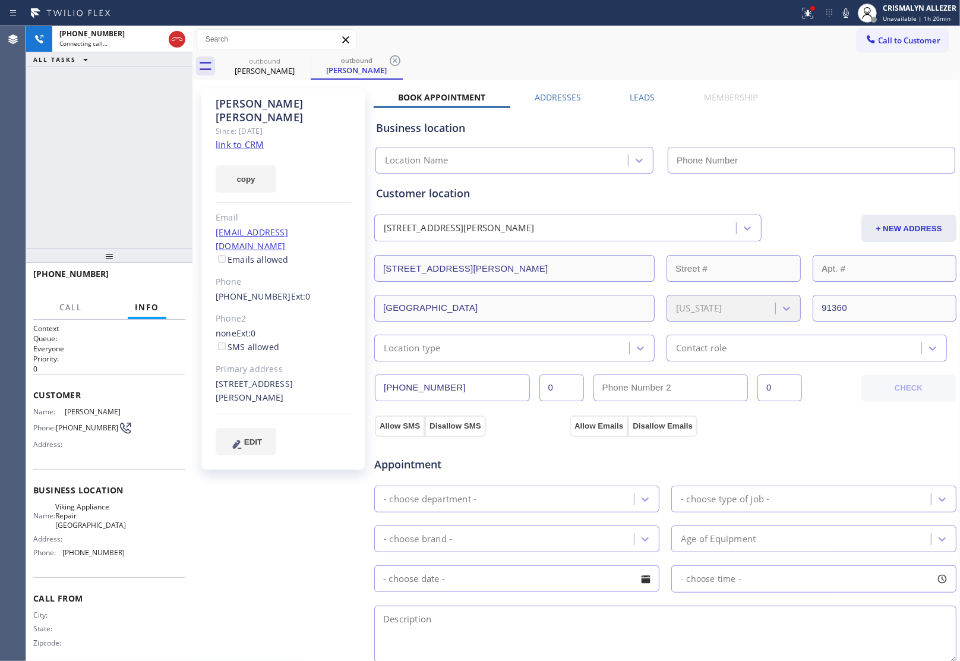
click at [254, 124] on div "Since: 20 may 2020" at bounding box center [284, 131] width 136 height 14
click at [254, 138] on link "link to CRM" at bounding box center [240, 144] width 48 height 12
type input "(805) 600-2808"
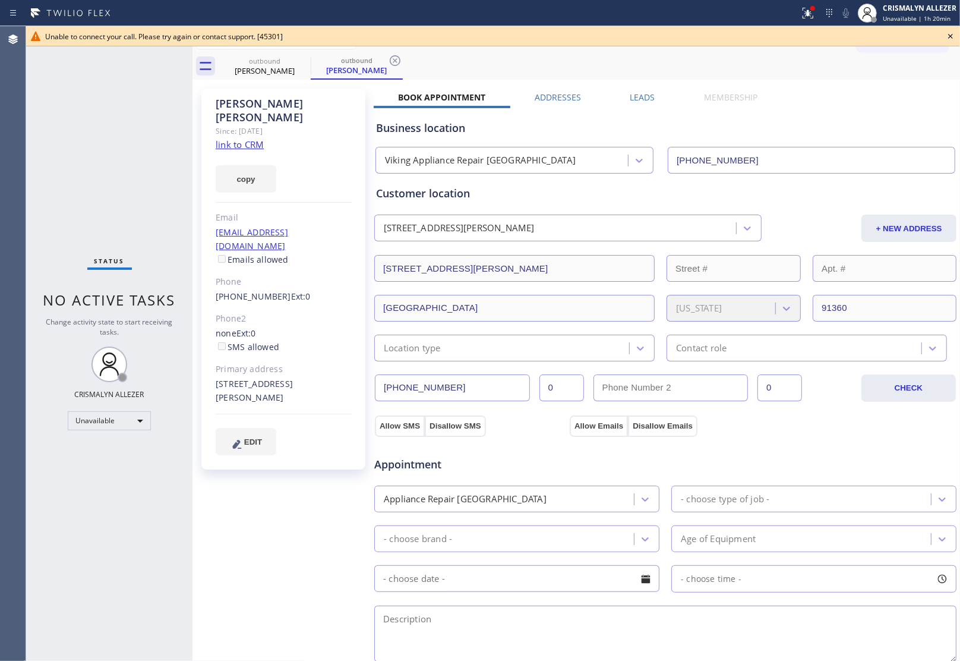
drag, startPoint x: 950, startPoint y: 34, endPoint x: 655, endPoint y: 60, distance: 295.9
click at [949, 34] on icon at bounding box center [951, 36] width 14 height 14
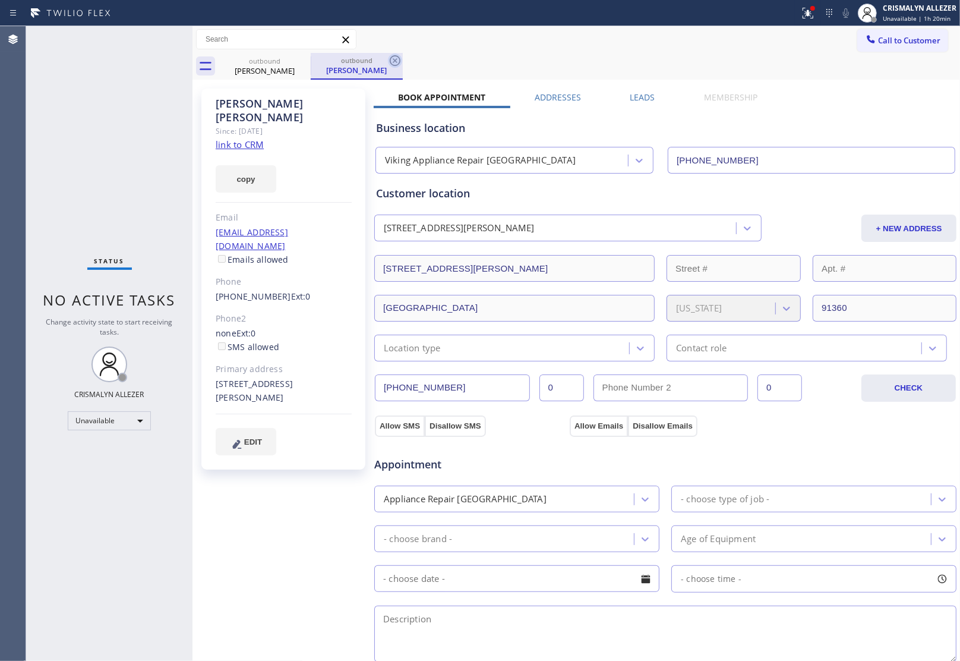
click at [392, 61] on icon at bounding box center [395, 60] width 14 height 14
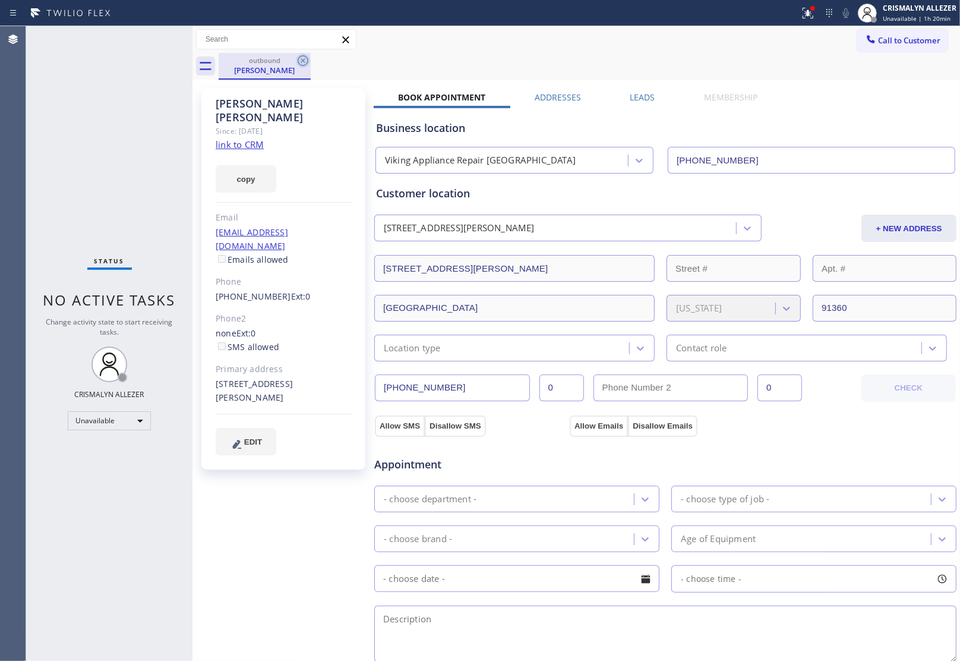
click at [304, 61] on icon at bounding box center [303, 60] width 11 height 11
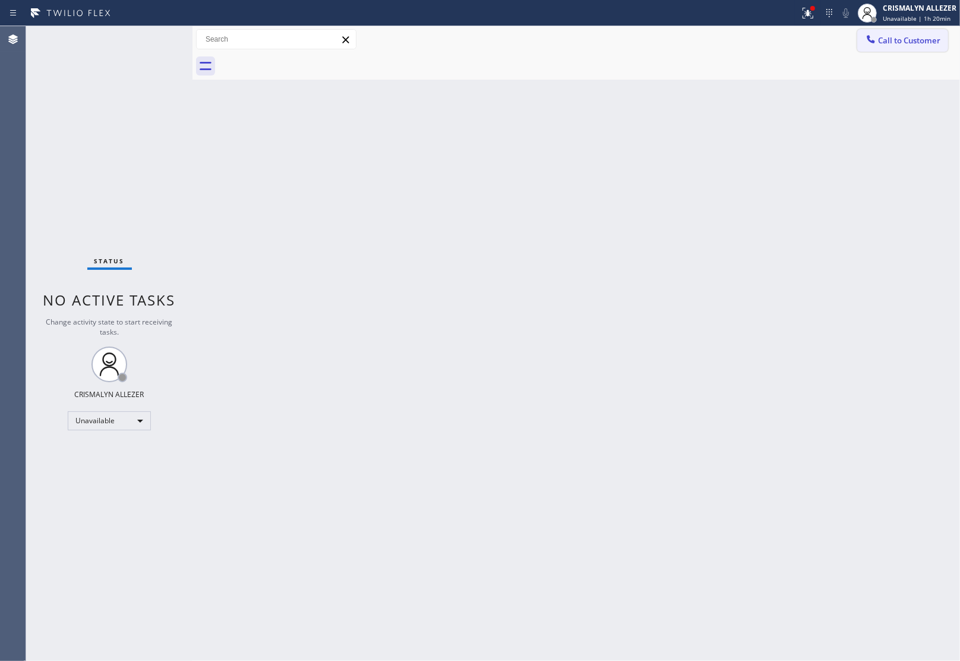
click at [894, 45] on button "Call to Customer" at bounding box center [902, 40] width 91 height 23
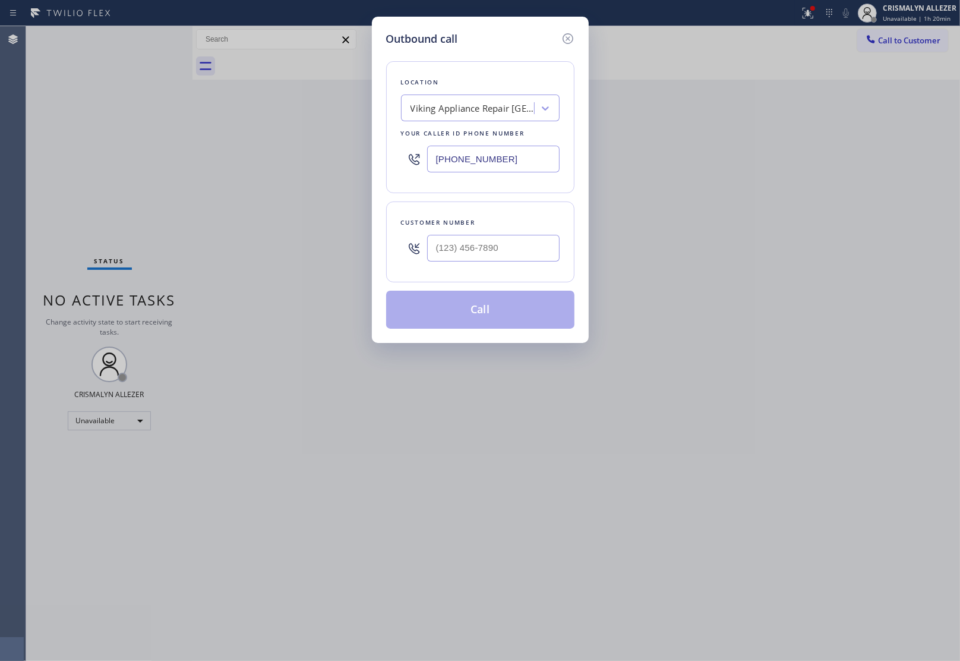
click at [514, 266] on div at bounding box center [493, 248] width 133 height 39
click at [517, 253] on input "(___) ___-____" at bounding box center [493, 248] width 133 height 27
paste input "818) 731-3836"
type input "(818) 731-3836"
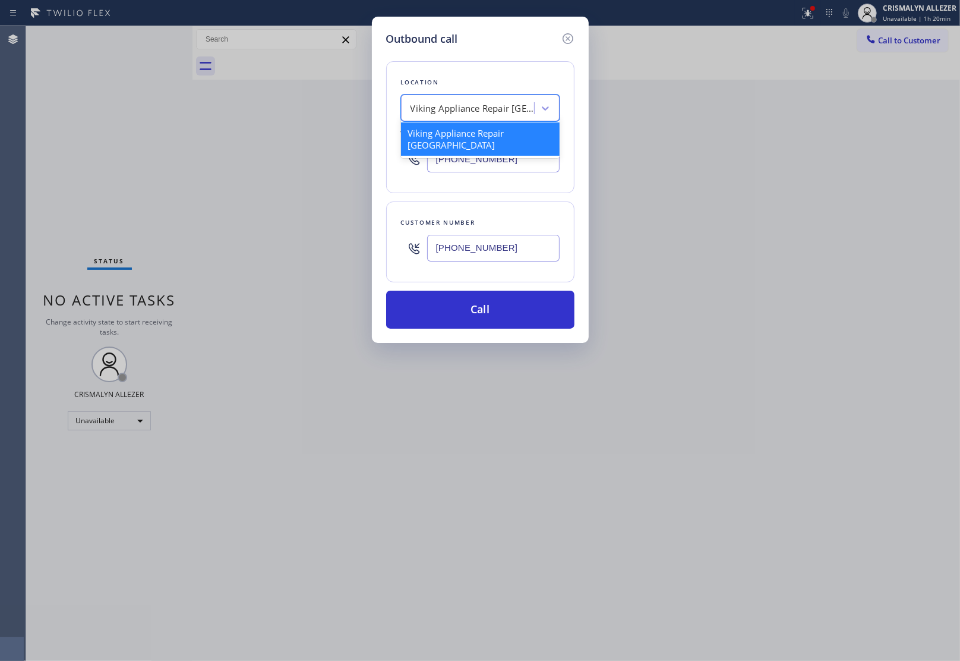
click at [480, 108] on div "Viking Appliance Repair Simi Valley" at bounding box center [473, 109] width 125 height 14
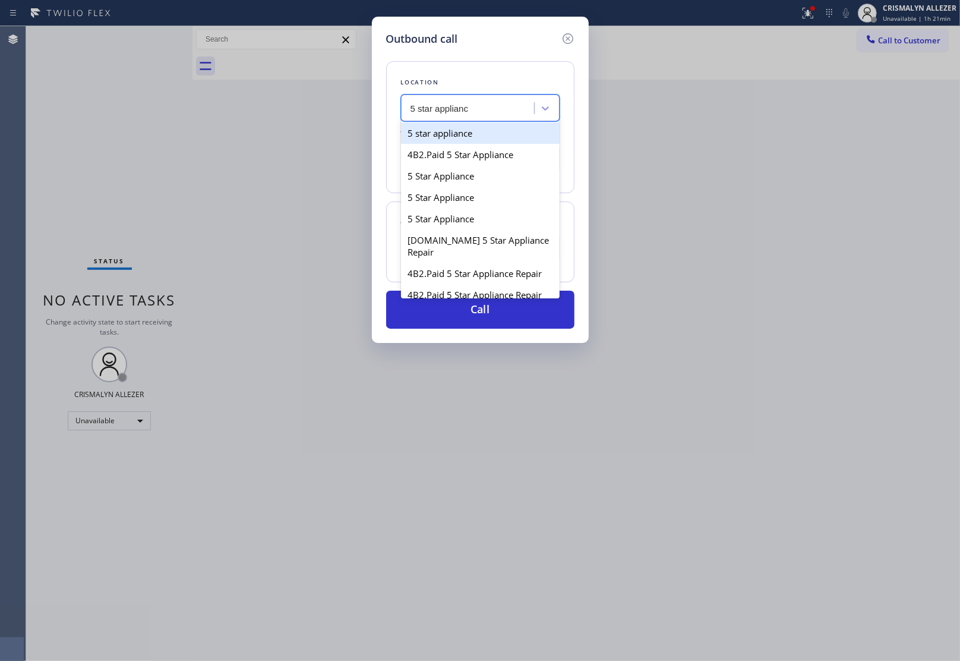
type input "5 star appliance"
click at [485, 135] on div "5 star appliance" at bounding box center [480, 132] width 159 height 21
type input "(213) 687-2604"
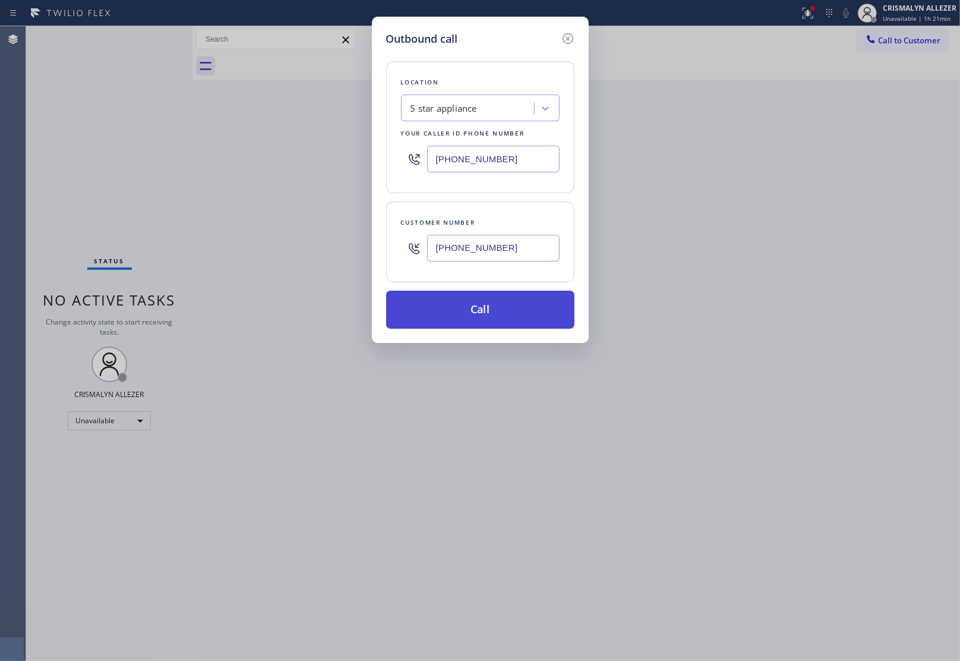
click at [487, 316] on button "Call" at bounding box center [480, 310] width 188 height 38
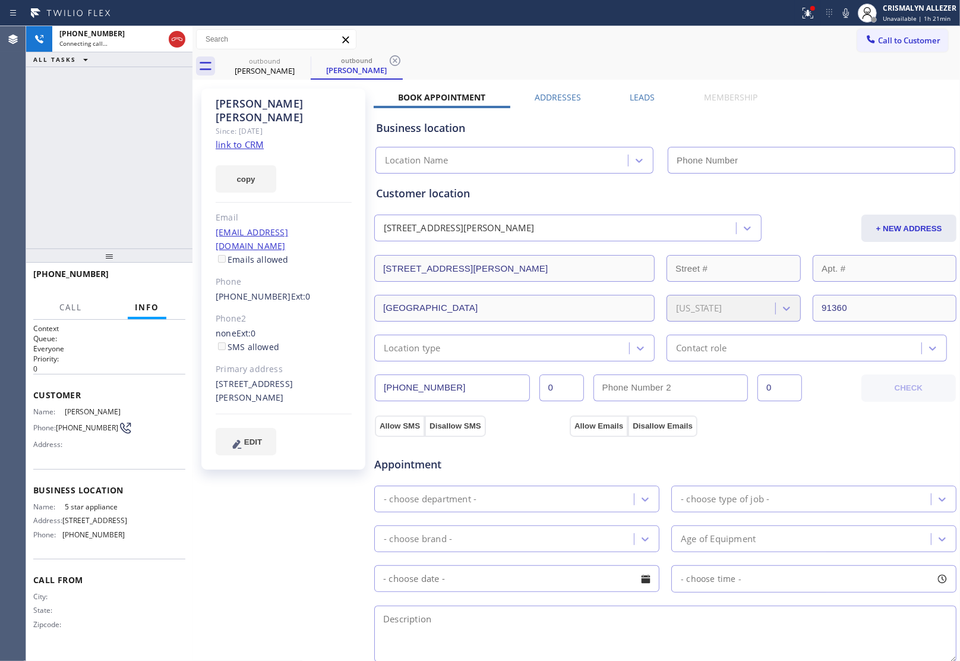
type input "(213) 687-2604"
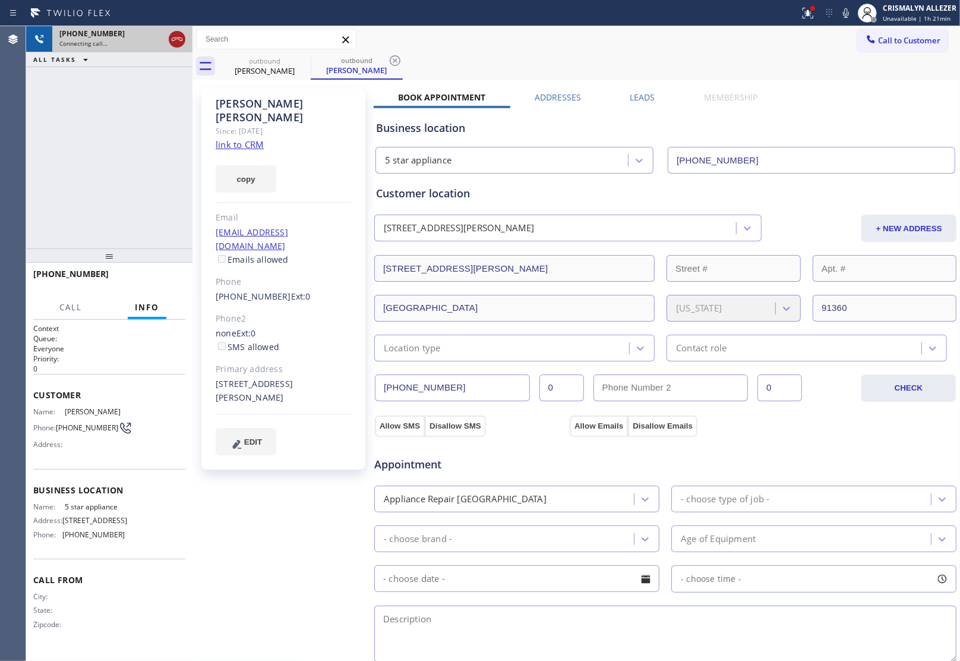
click at [171, 40] on icon at bounding box center [177, 39] width 14 height 14
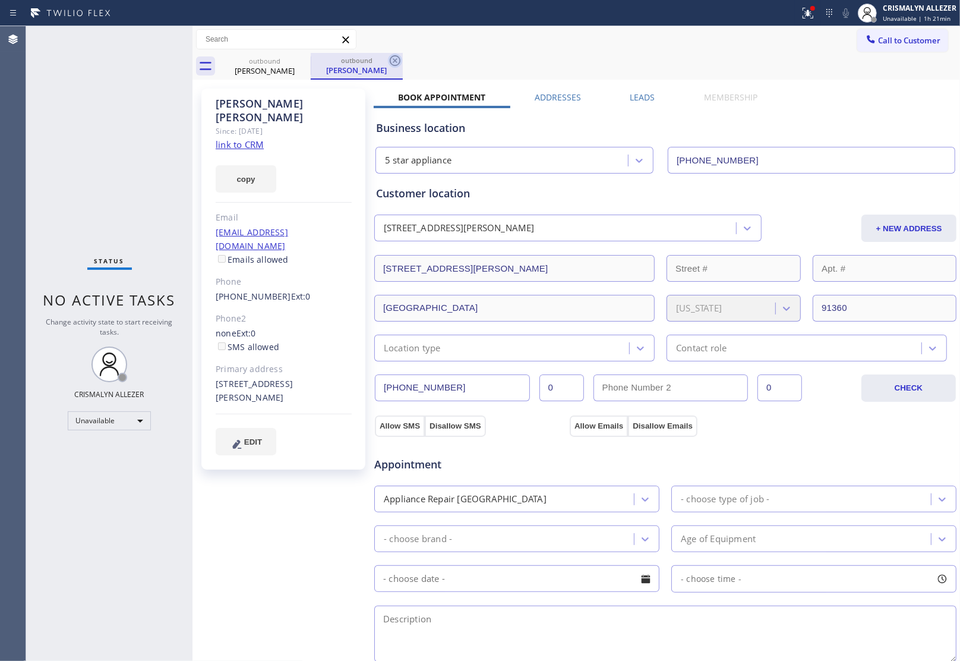
click at [400, 58] on icon at bounding box center [395, 60] width 14 height 14
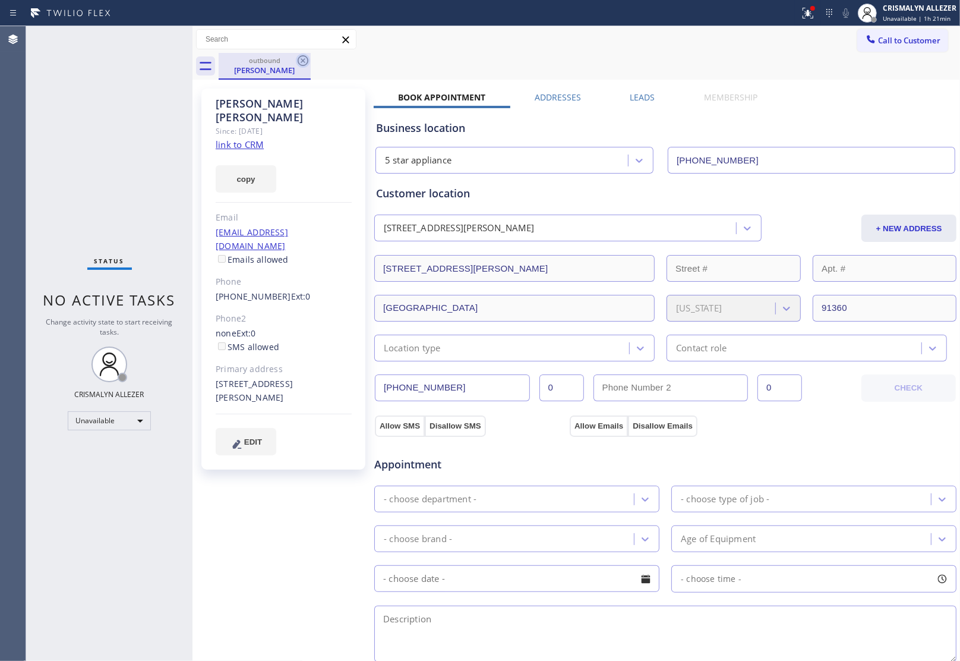
click at [307, 61] on icon at bounding box center [303, 60] width 14 height 14
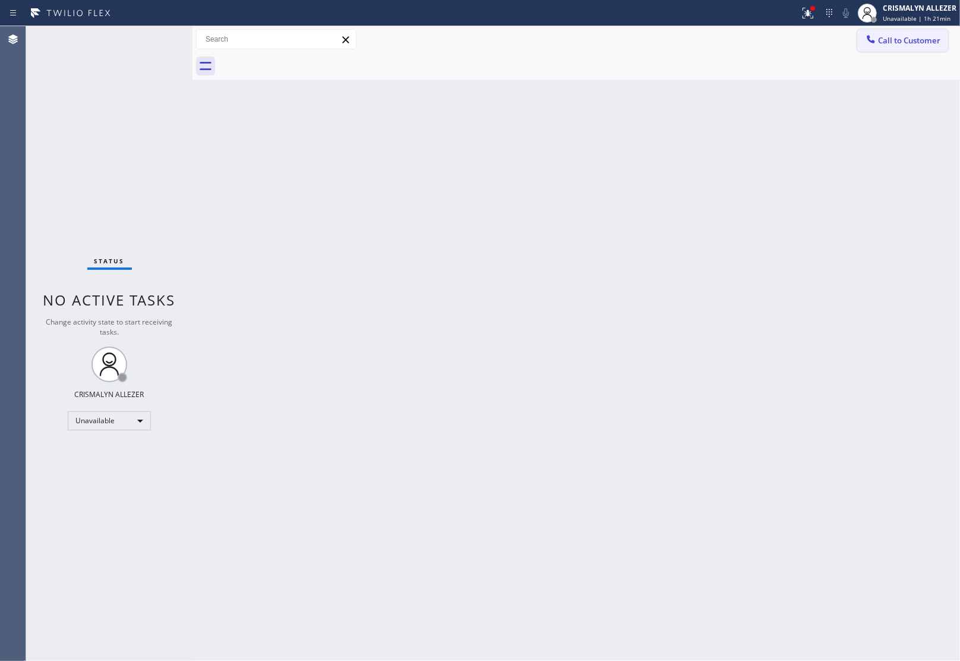
click at [907, 42] on span "Call to Customer" at bounding box center [909, 40] width 62 height 11
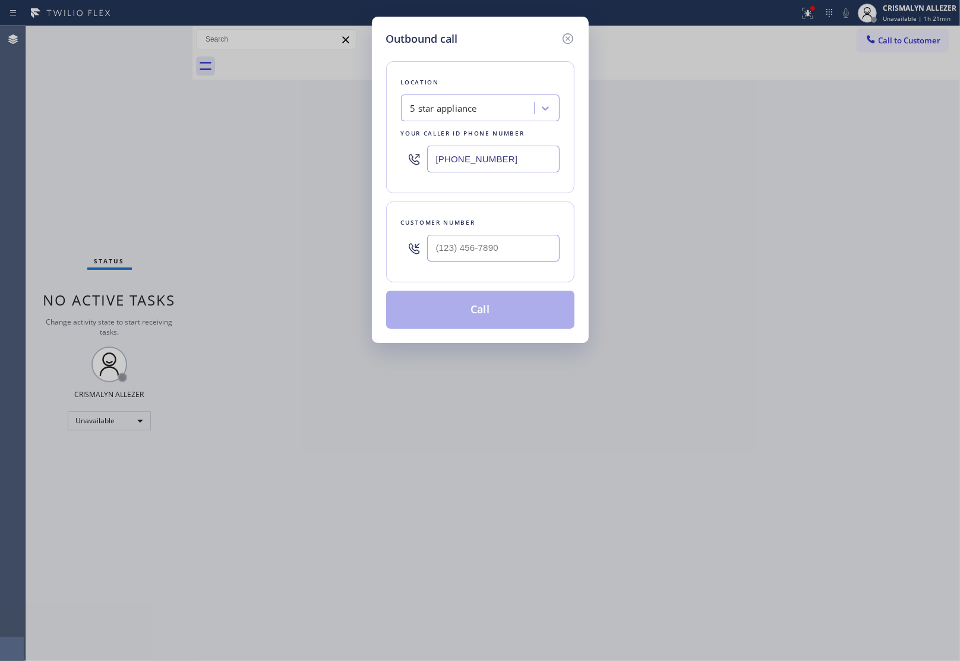
drag, startPoint x: 543, startPoint y: 150, endPoint x: 273, endPoint y: 146, distance: 269.2
click at [315, 150] on div "Outbound call Location 5 star appliance Your caller id phone number (213) 687-2…" at bounding box center [480, 330] width 960 height 661
paste input "619) 675-7623"
type input "[PHONE_NUMBER]"
click at [513, 256] on input "(___) ___-____" at bounding box center [493, 248] width 133 height 27
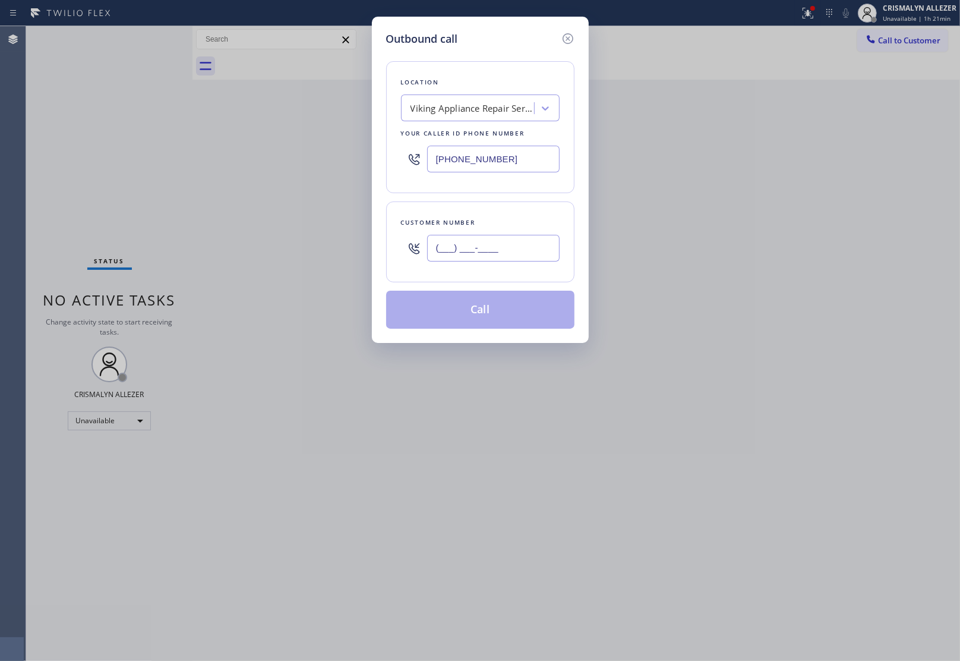
paste input "760) 845-3745"
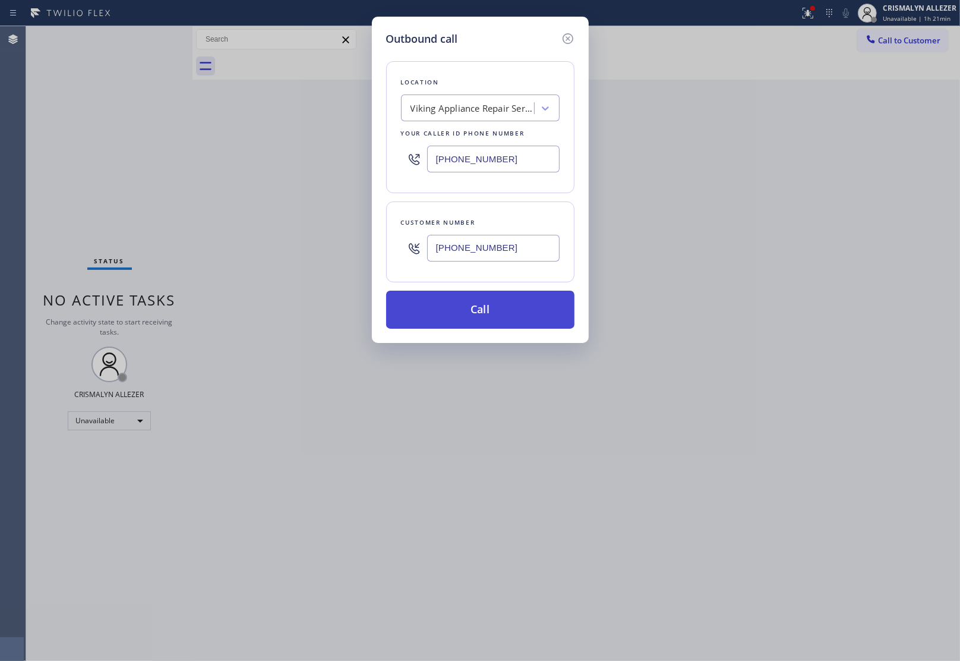
type input "[PHONE_NUMBER]"
click at [497, 310] on button "Call" at bounding box center [480, 310] width 188 height 38
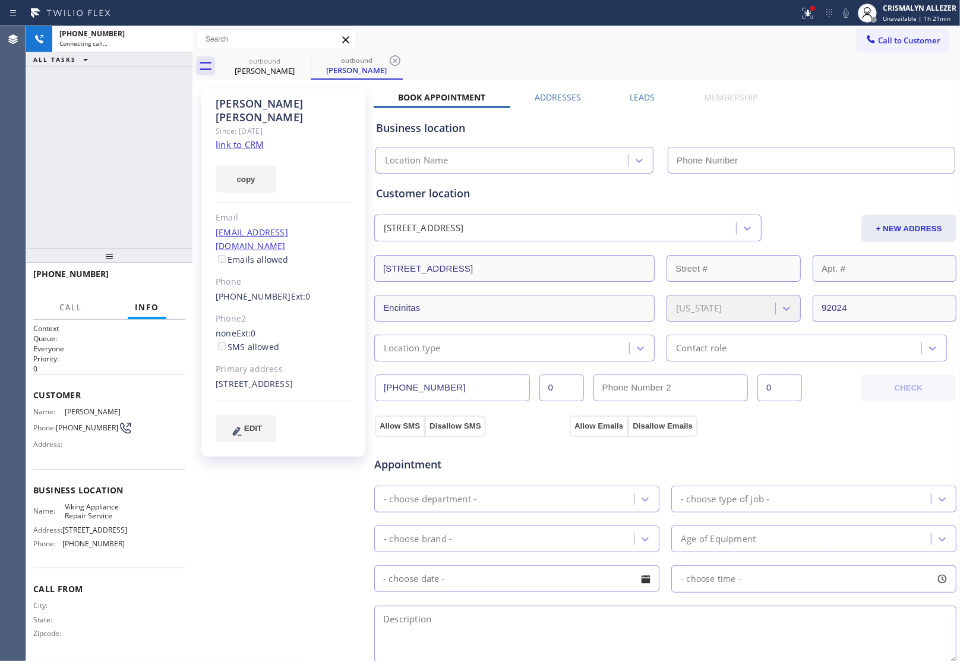
click at [241, 138] on link "link to CRM" at bounding box center [240, 144] width 48 height 12
type input "[PHONE_NUMBER]"
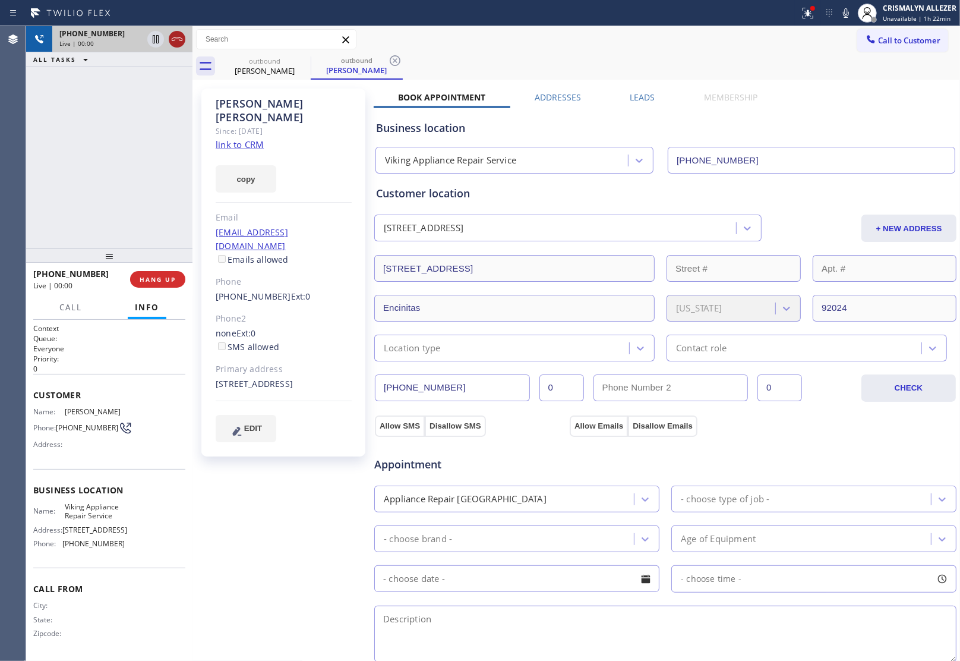
click at [181, 40] on icon at bounding box center [177, 39] width 14 height 14
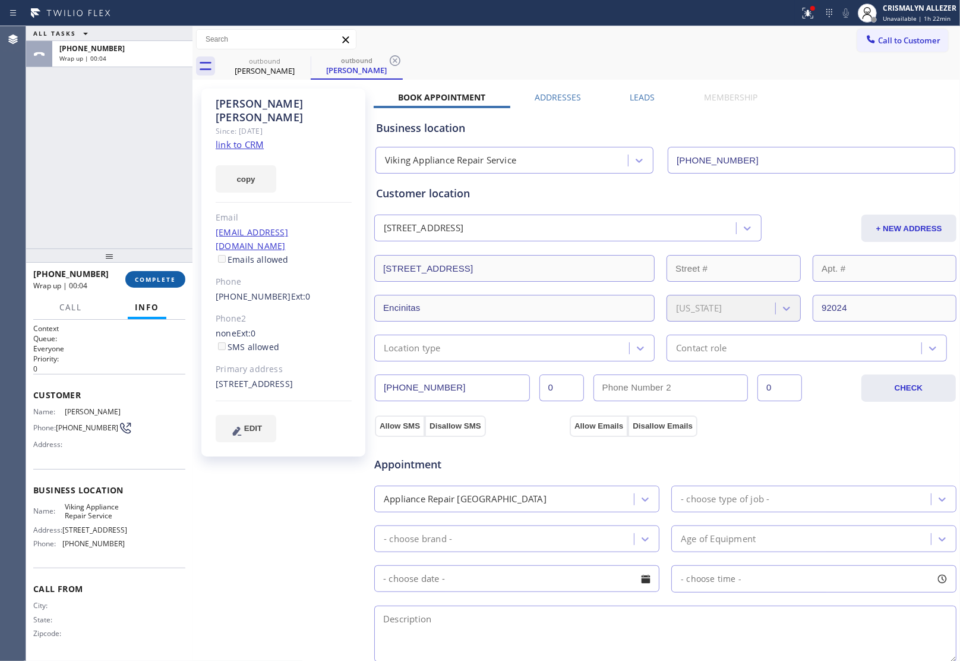
click at [150, 280] on span "COMPLETE" at bounding box center [155, 279] width 41 height 8
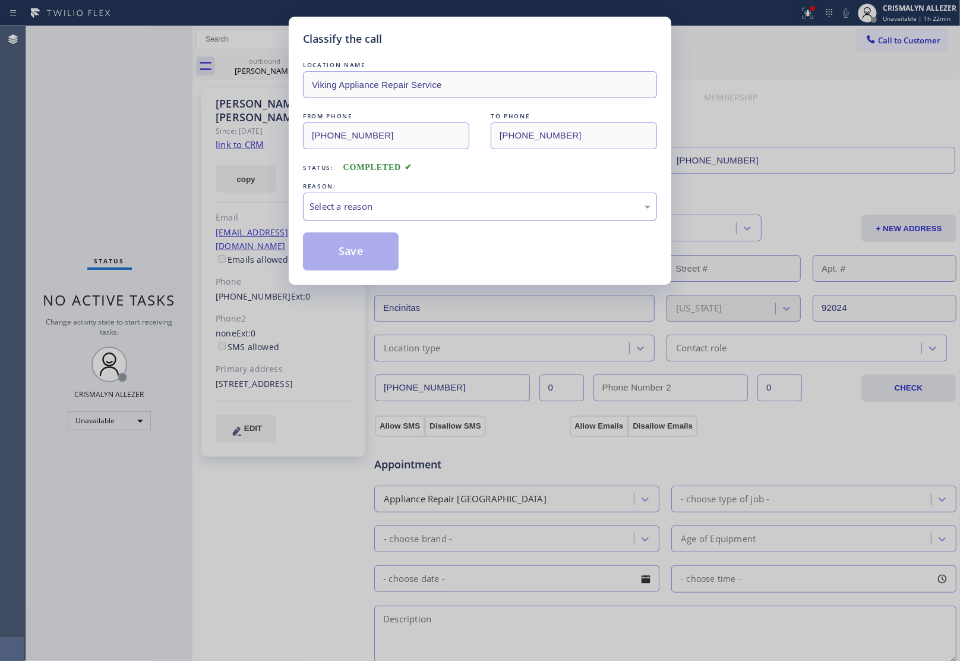
click at [506, 215] on div "Select a reason" at bounding box center [480, 207] width 354 height 28
click at [358, 257] on button "Save" at bounding box center [351, 251] width 96 height 38
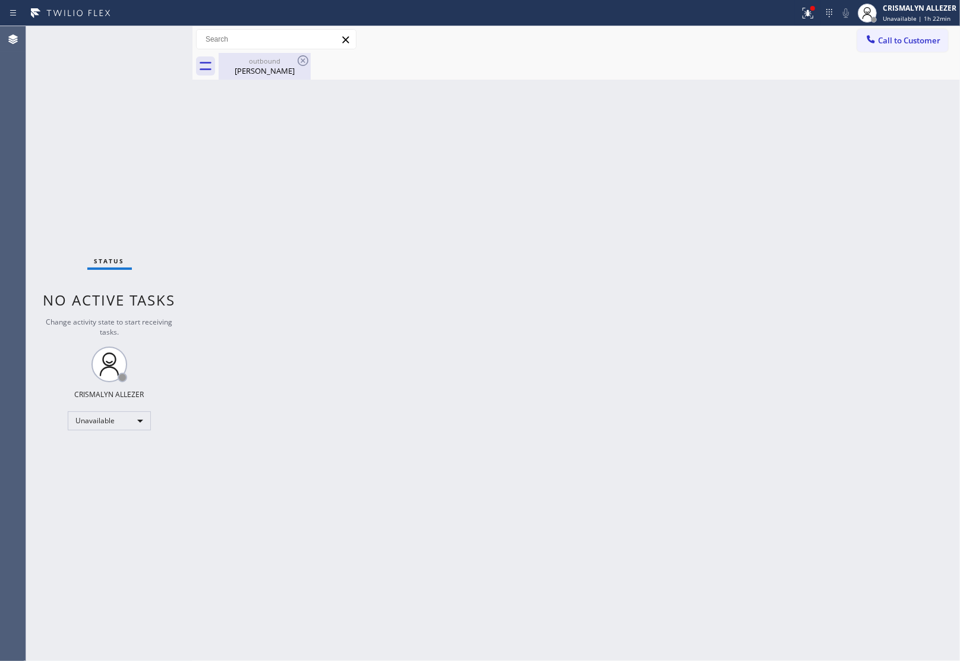
click at [274, 61] on div "outbound" at bounding box center [265, 60] width 90 height 9
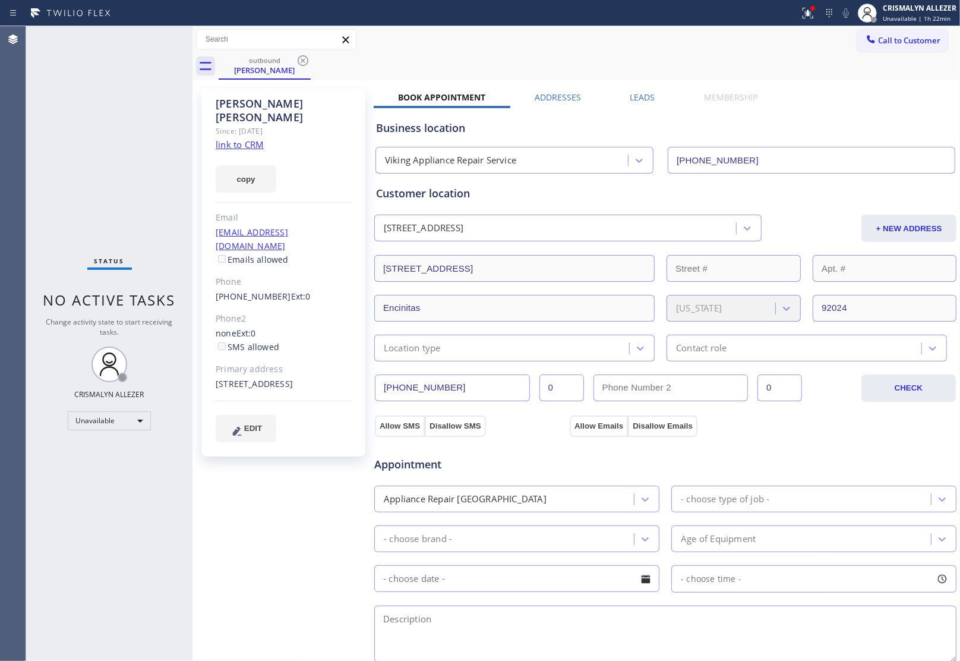
click at [633, 99] on label "Leads" at bounding box center [642, 97] width 25 height 11
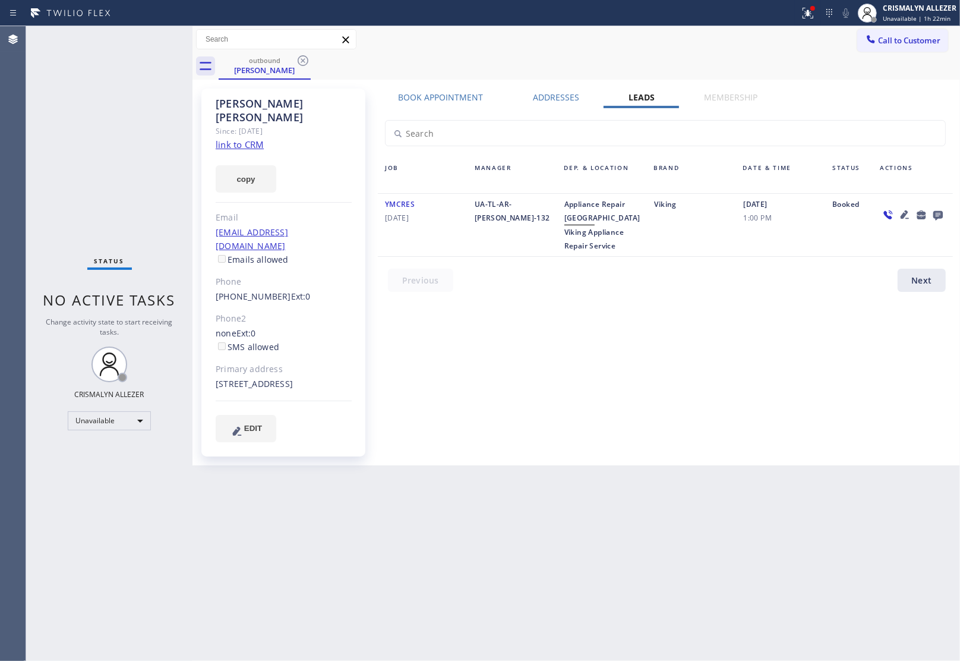
click at [937, 215] on icon at bounding box center [939, 216] width 10 height 10
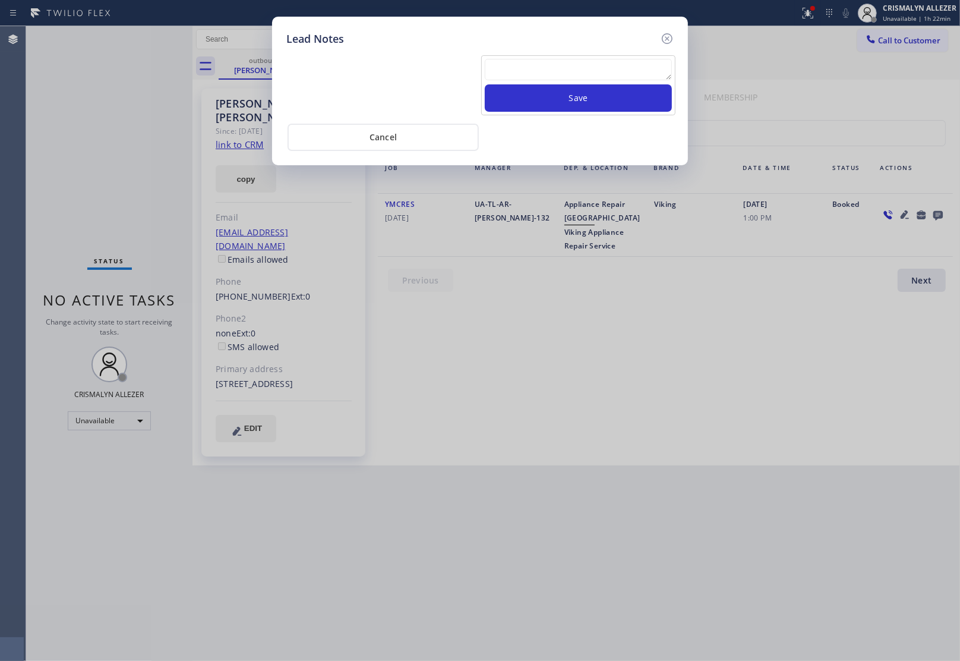
click at [554, 72] on textarea at bounding box center [578, 69] width 187 height 21
paste textarea "no answer | pls xfer here cx cb"
type textarea "no answer | pls xfer here cx cb"
click at [568, 104] on button "Save" at bounding box center [578, 97] width 187 height 27
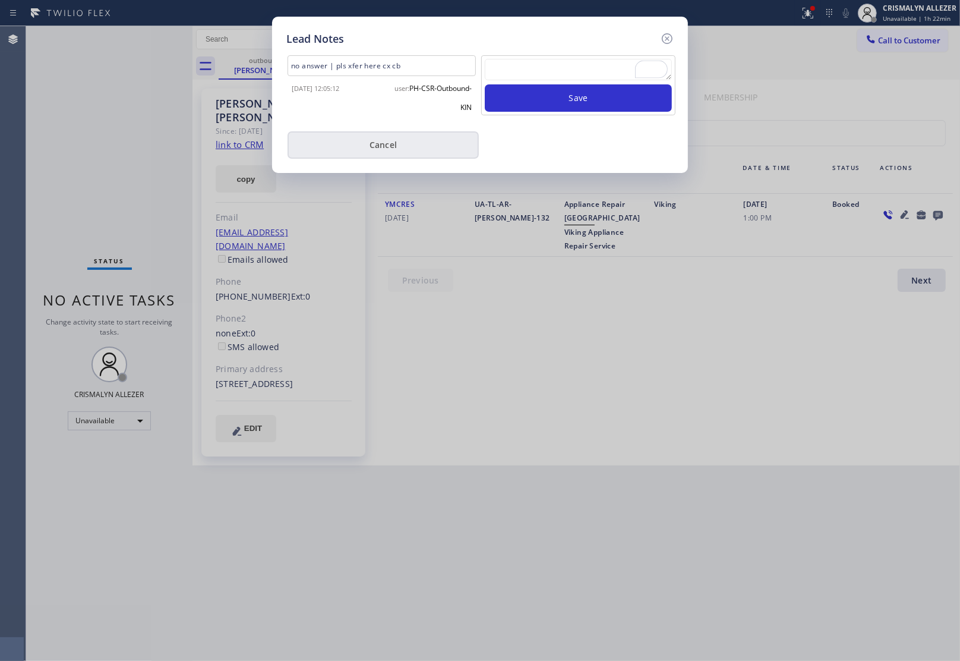
click at [379, 149] on button "Cancel" at bounding box center [383, 144] width 191 height 27
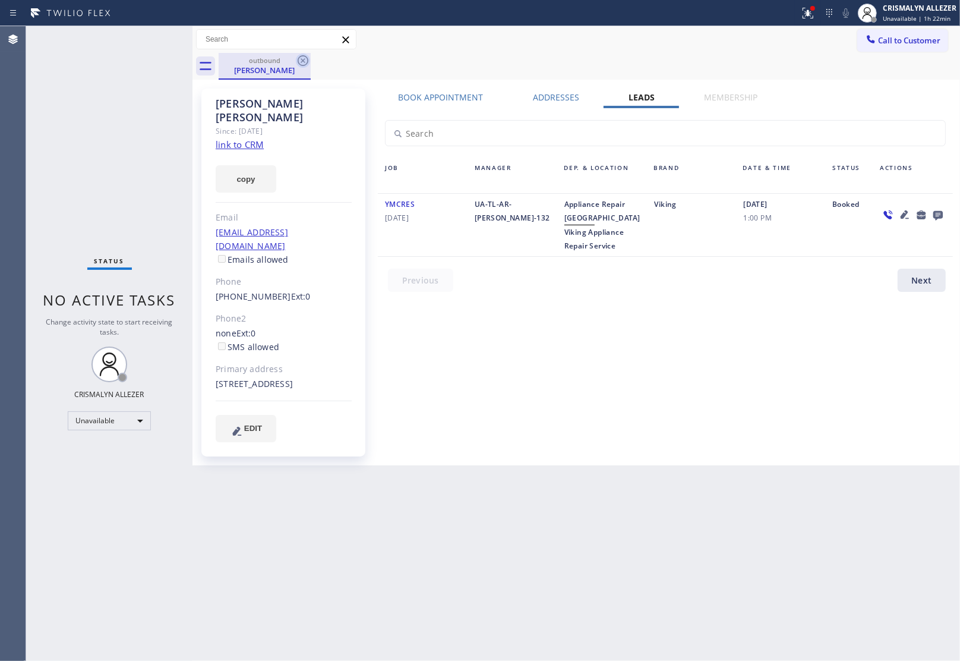
drag, startPoint x: 301, startPoint y: 58, endPoint x: 322, endPoint y: 14, distance: 49.4
click at [301, 58] on icon at bounding box center [303, 60] width 14 height 14
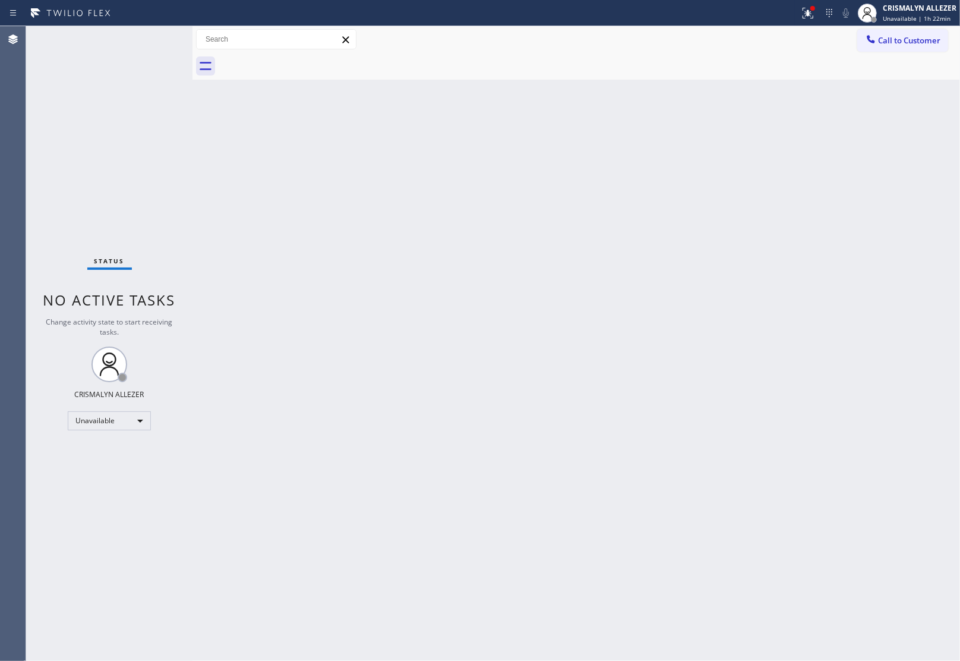
click at [907, 37] on span "Call to Customer" at bounding box center [909, 40] width 62 height 11
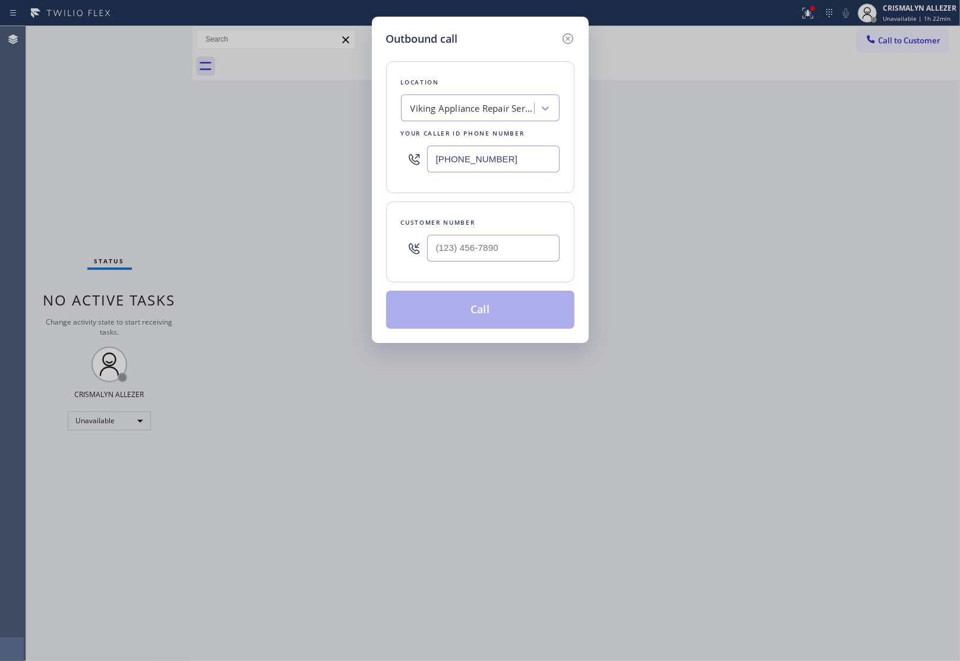
drag, startPoint x: 532, startPoint y: 164, endPoint x: 241, endPoint y: 147, distance: 291.6
click at [248, 147] on div "Outbound call Location Viking Appliance Repair Service Your caller id phone num…" at bounding box center [480, 330] width 960 height 661
paste input "213) 319-6868"
type input "[PHONE_NUMBER]"
click at [494, 247] on input "(___) ___-____" at bounding box center [493, 248] width 133 height 27
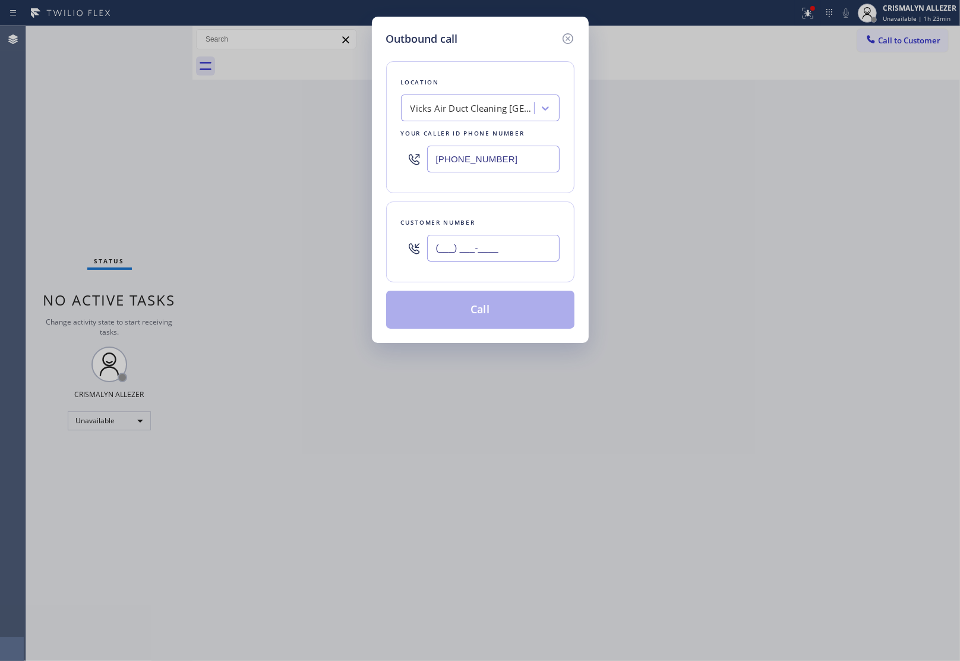
paste input "213) 210-2081"
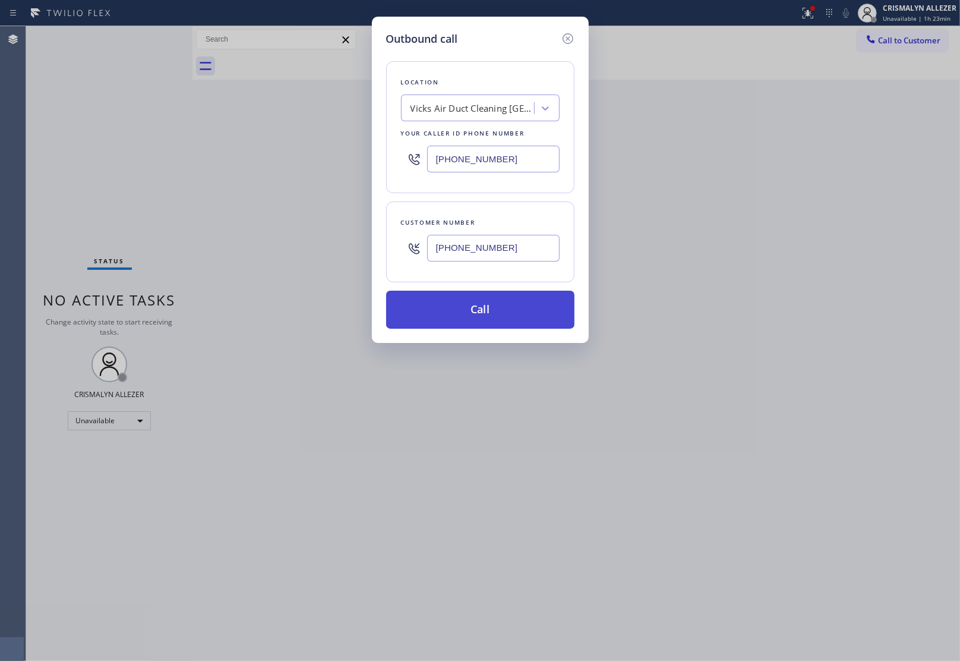
type input "[PHONE_NUMBER]"
click at [480, 306] on button "Call" at bounding box center [480, 310] width 188 height 38
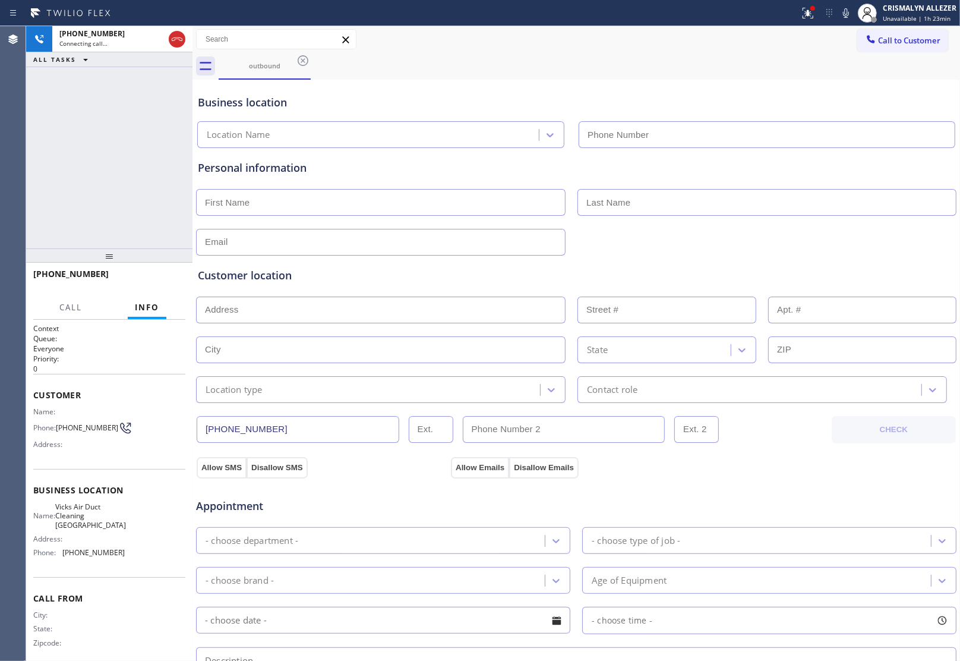
type input "[PHONE_NUMBER]"
click at [149, 278] on span "HANG UP" at bounding box center [158, 279] width 36 height 8
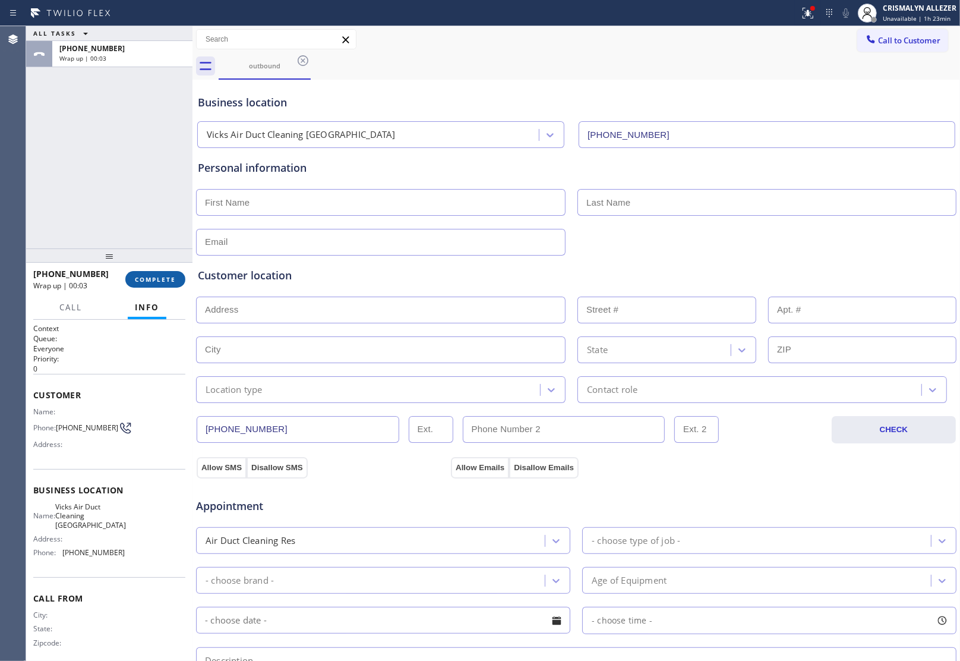
click at [156, 286] on button "COMPLETE" at bounding box center [155, 279] width 60 height 17
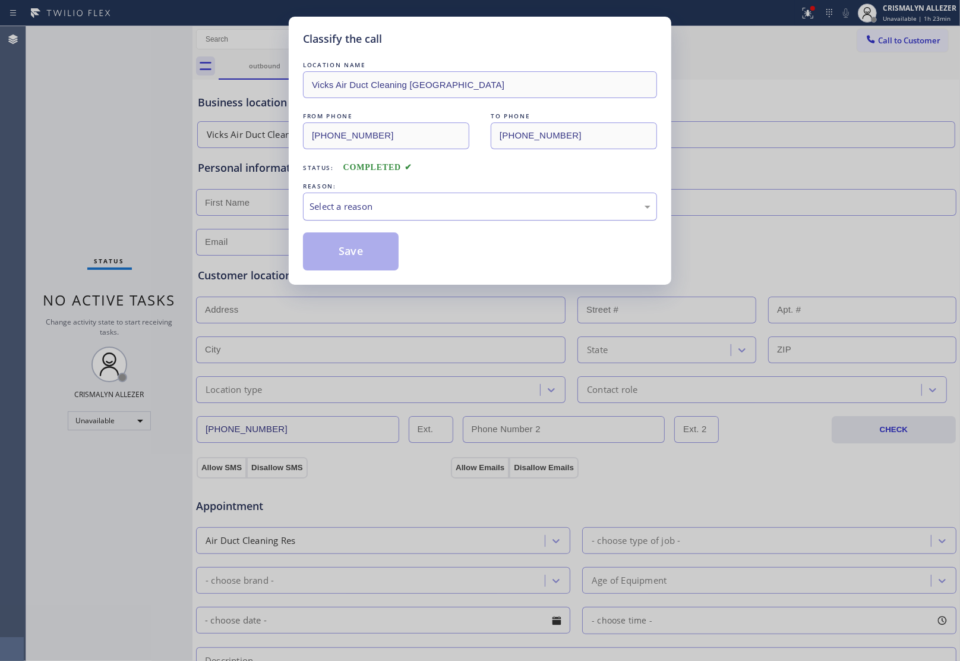
click at [471, 220] on div "Select a reason" at bounding box center [480, 207] width 354 height 28
click at [375, 261] on button "Save" at bounding box center [351, 251] width 96 height 38
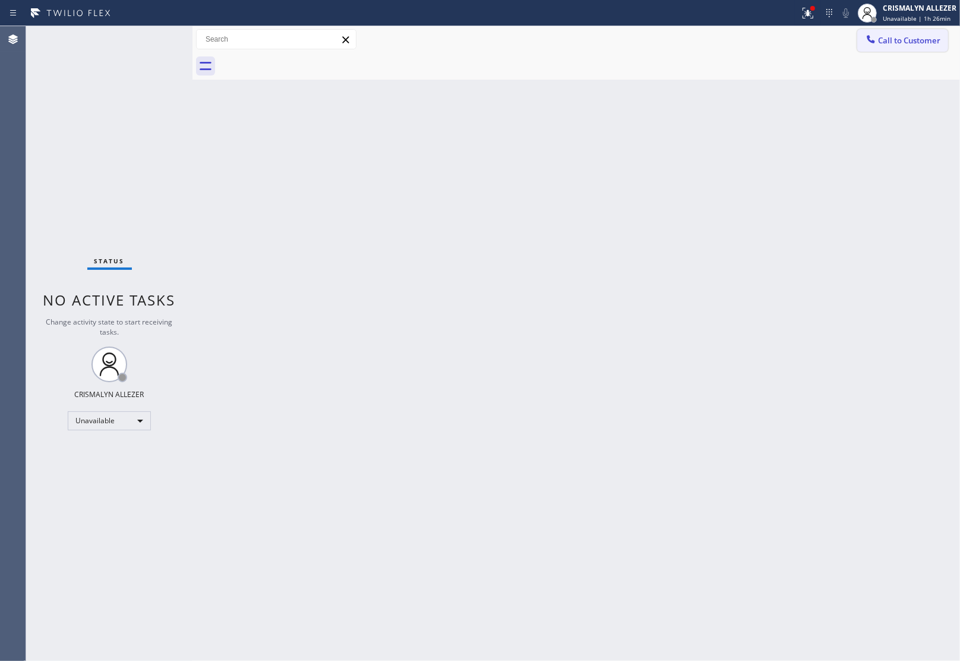
click at [914, 34] on button "Call to Customer" at bounding box center [902, 40] width 91 height 23
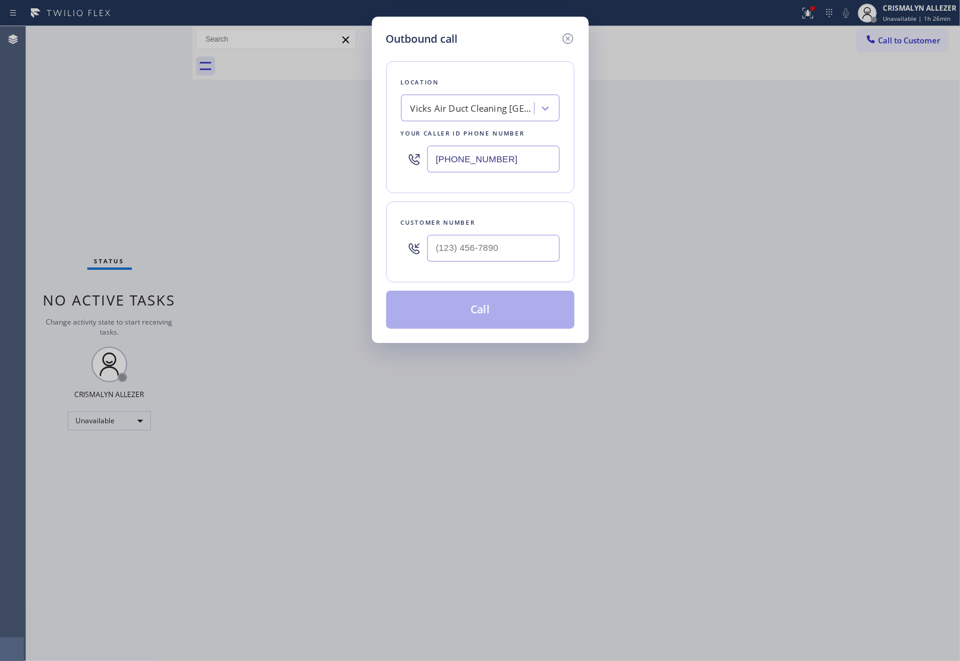
drag, startPoint x: 521, startPoint y: 158, endPoint x: 279, endPoint y: 157, distance: 241.9
click at [279, 157] on div "Outbound call Location Vicks Air Duct Cleaning Palm Springs Your caller id phon…" at bounding box center [480, 330] width 960 height 661
paste input "619) 675-7623"
type input "[PHONE_NUMBER]"
click at [530, 261] on input "(___) ___-____" at bounding box center [493, 248] width 133 height 27
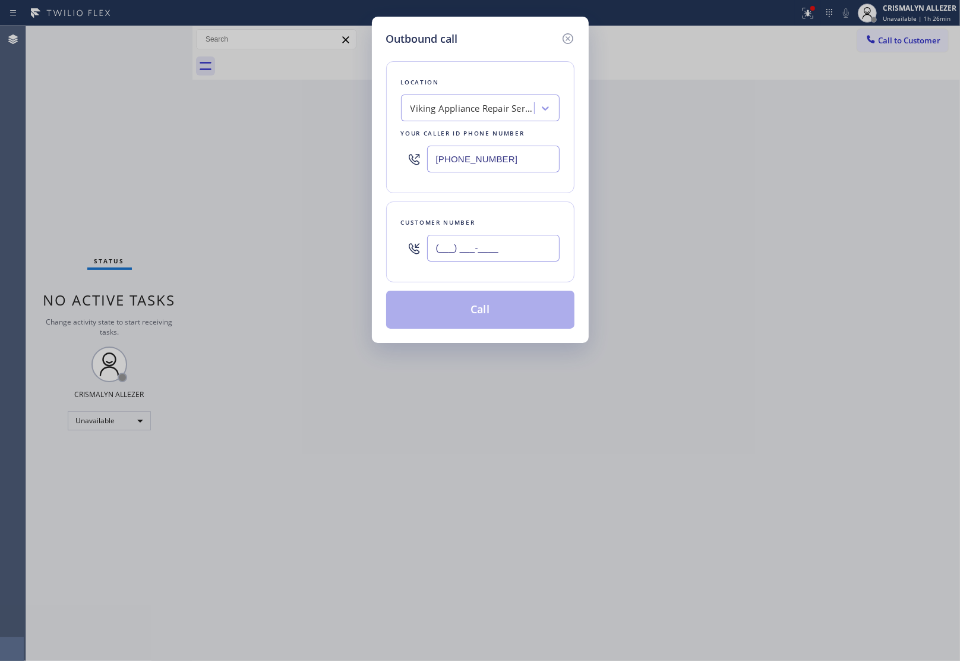
paste input "619) 742-2191"
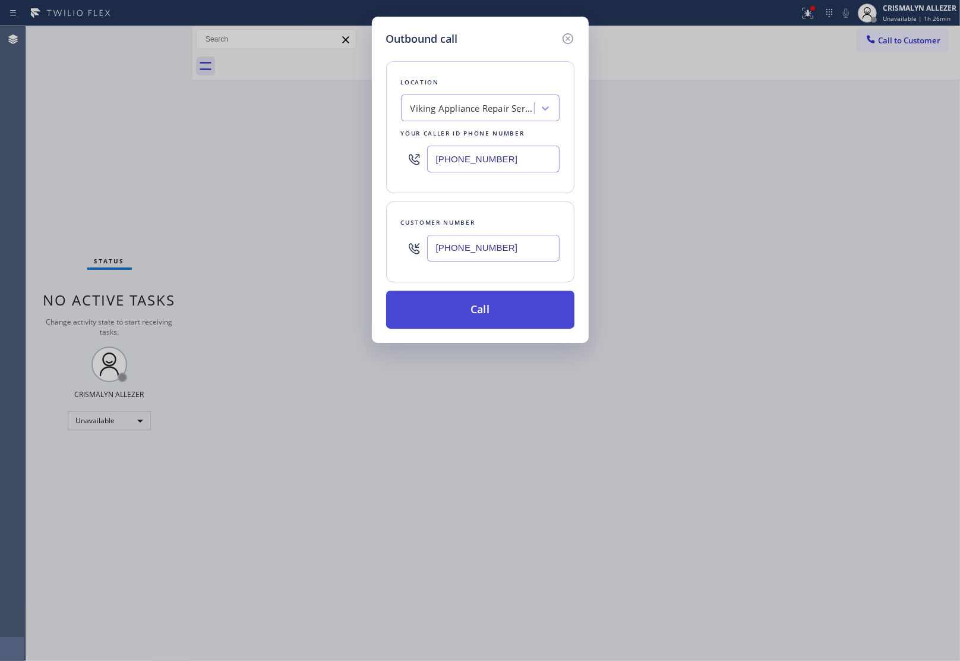
type input "[PHONE_NUMBER]"
click at [477, 321] on button "Call" at bounding box center [480, 310] width 188 height 38
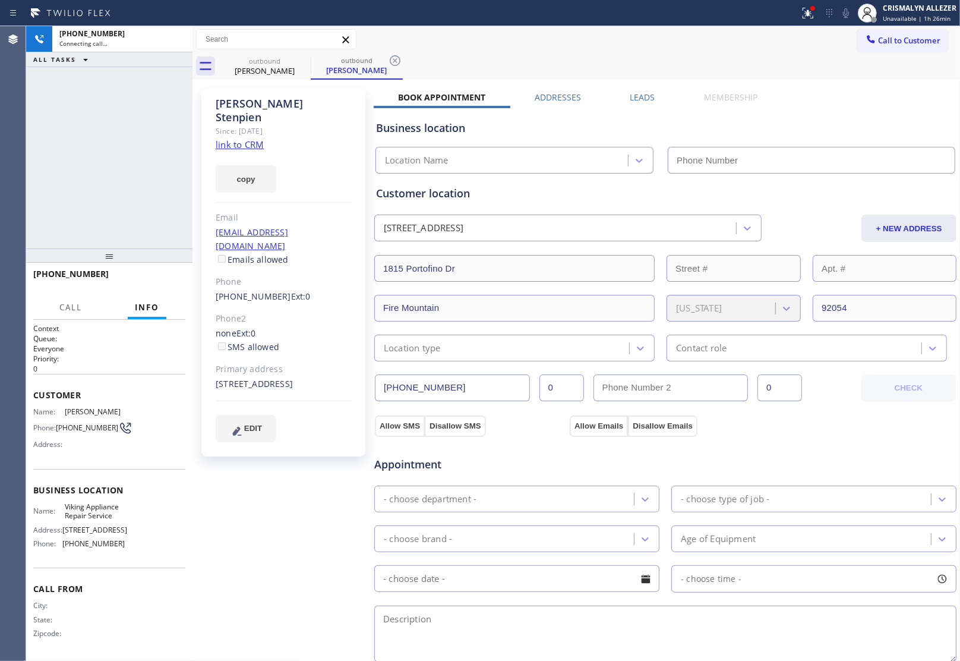
click at [219, 138] on link "link to CRM" at bounding box center [240, 144] width 48 height 12
type input "[PHONE_NUMBER]"
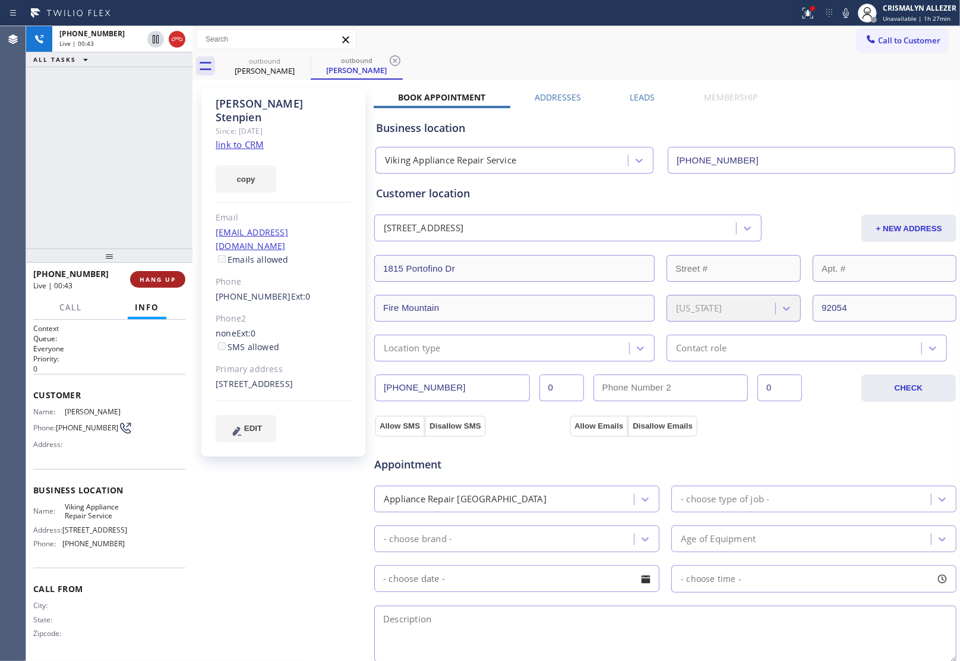
click at [157, 276] on span "HANG UP" at bounding box center [158, 279] width 36 height 8
click at [144, 280] on span "COMPLETE" at bounding box center [155, 279] width 41 height 8
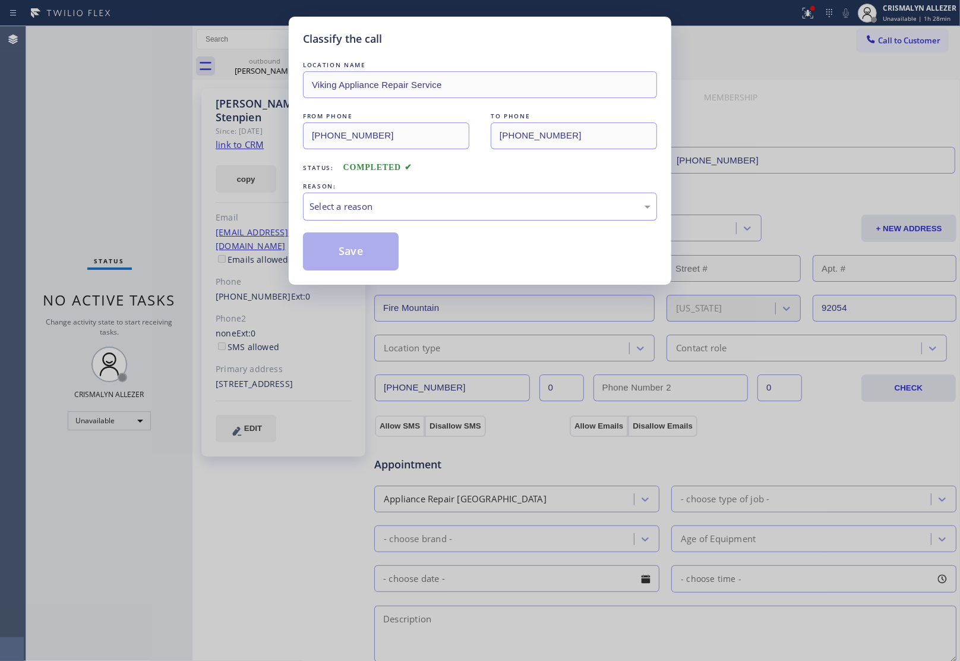
click at [547, 206] on div "Select a reason" at bounding box center [480, 207] width 341 height 14
click at [349, 251] on button "Save" at bounding box center [351, 251] width 96 height 38
click at [272, 71] on div "Classify the call LOCATION NAME 4B1.Paid 5 Star Best Plumbing LA GLSA FROM PHON…" at bounding box center [493, 343] width 934 height 635
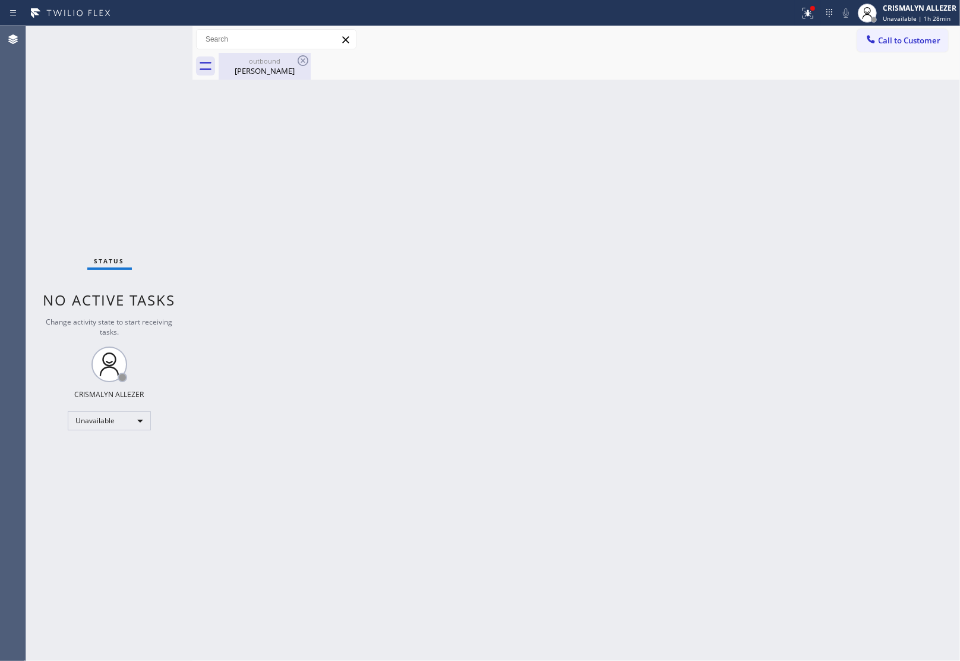
click at [267, 65] on div "John Stenpien" at bounding box center [265, 70] width 90 height 11
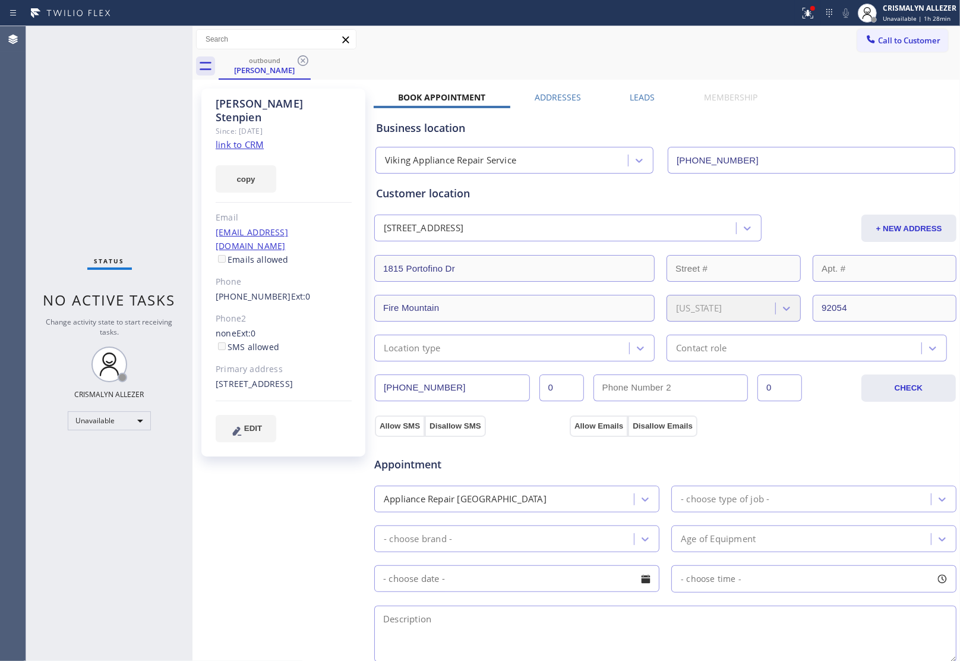
click at [644, 99] on label "Leads" at bounding box center [642, 97] width 25 height 11
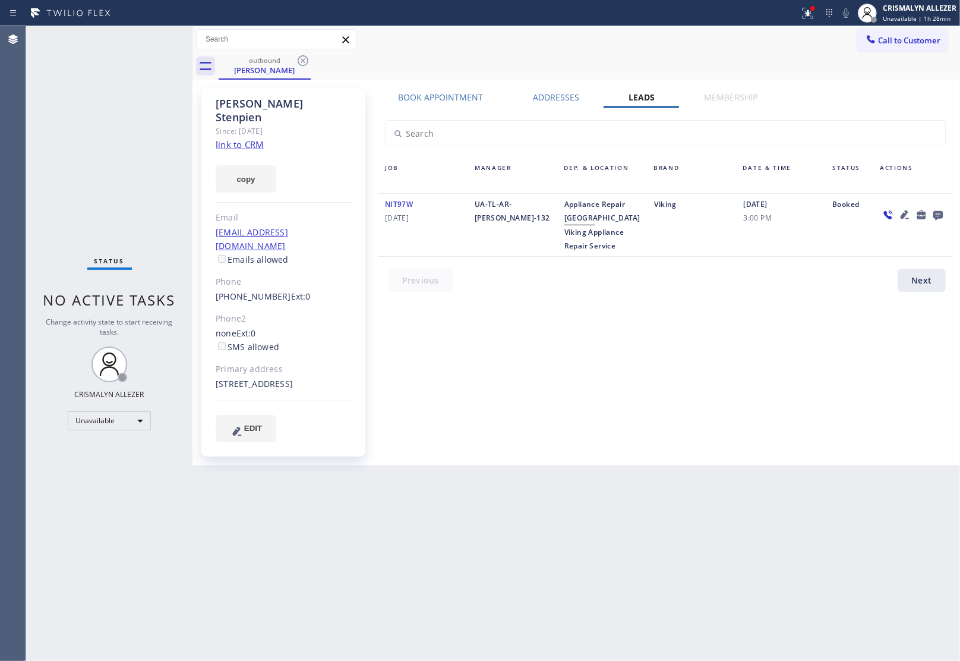
click at [939, 211] on icon at bounding box center [939, 216] width 10 height 10
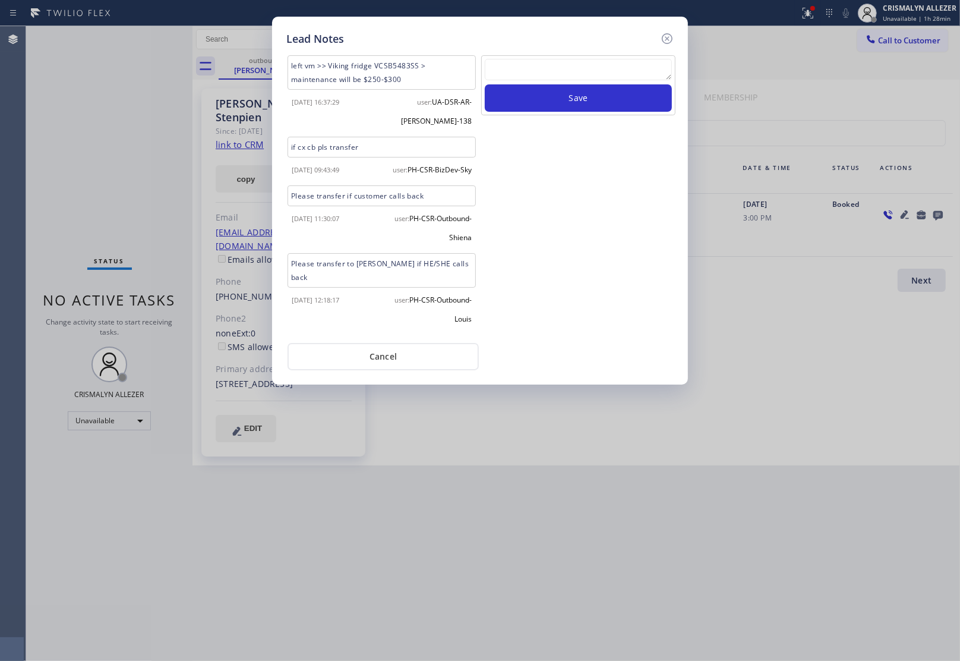
click at [567, 76] on textarea at bounding box center [578, 69] width 187 height 21
paste textarea "ALL GOOD FOR NOW, if cb xfer"
type textarea "ALL GOOD FOR NOW, if cb xfer"
click at [569, 100] on button "Save" at bounding box center [578, 97] width 187 height 27
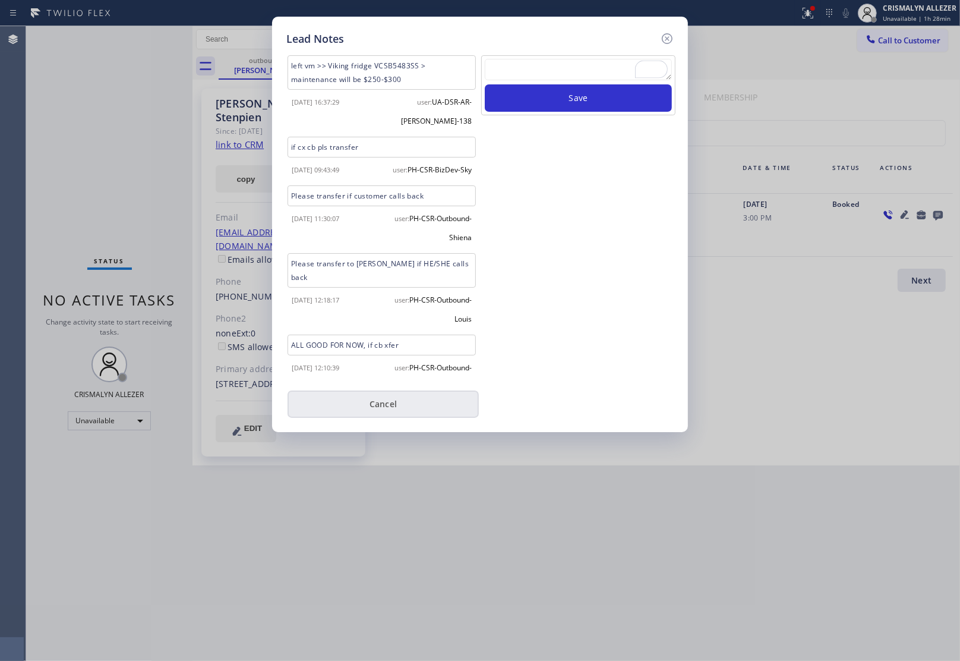
click at [370, 411] on button "Cancel" at bounding box center [383, 403] width 191 height 27
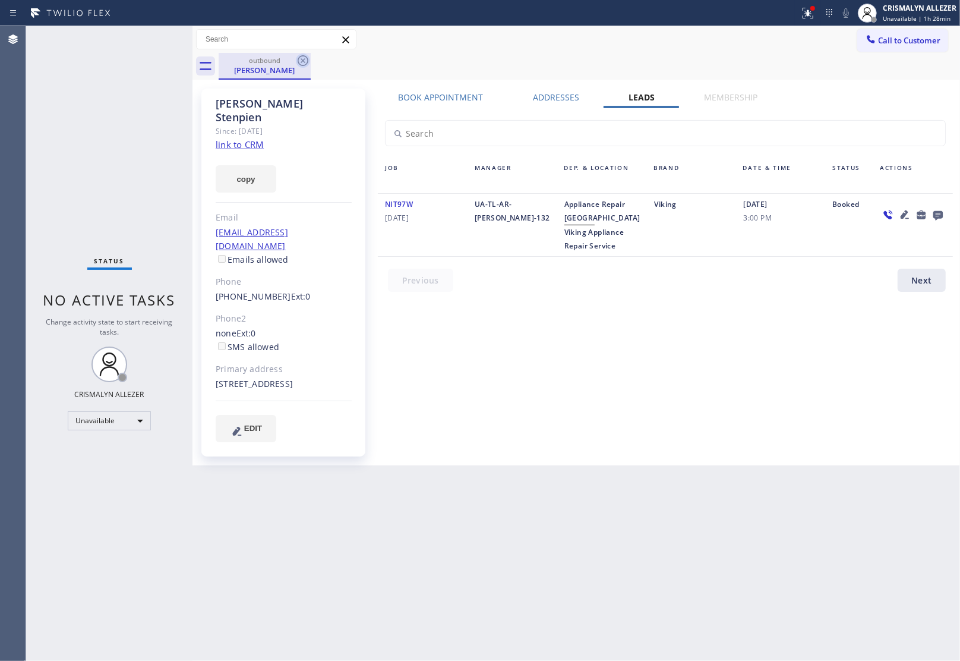
click at [304, 61] on icon at bounding box center [303, 60] width 14 height 14
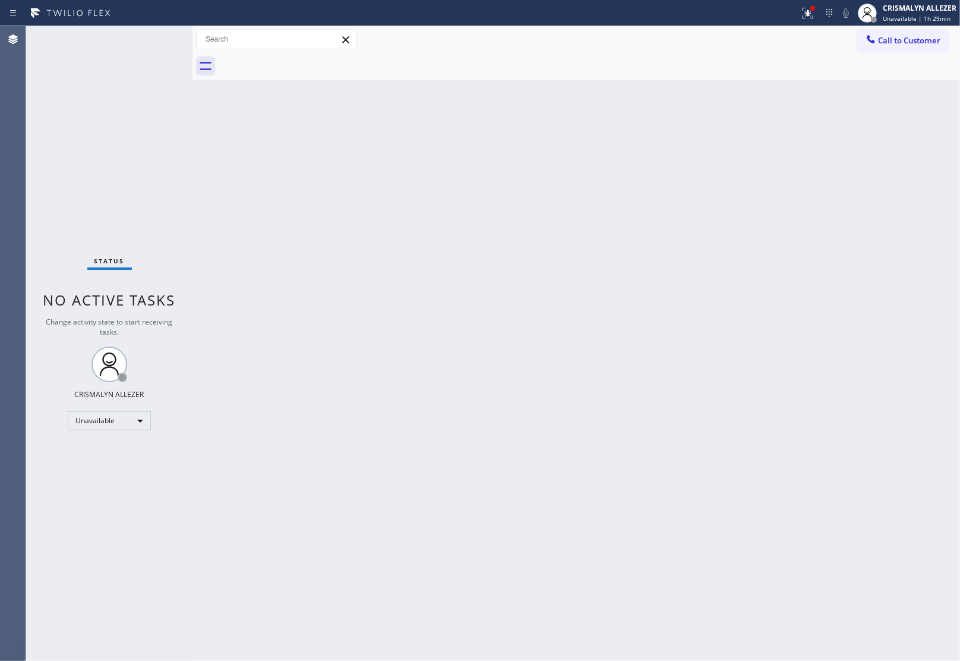
click at [898, 37] on span "Call to Customer" at bounding box center [909, 40] width 62 height 11
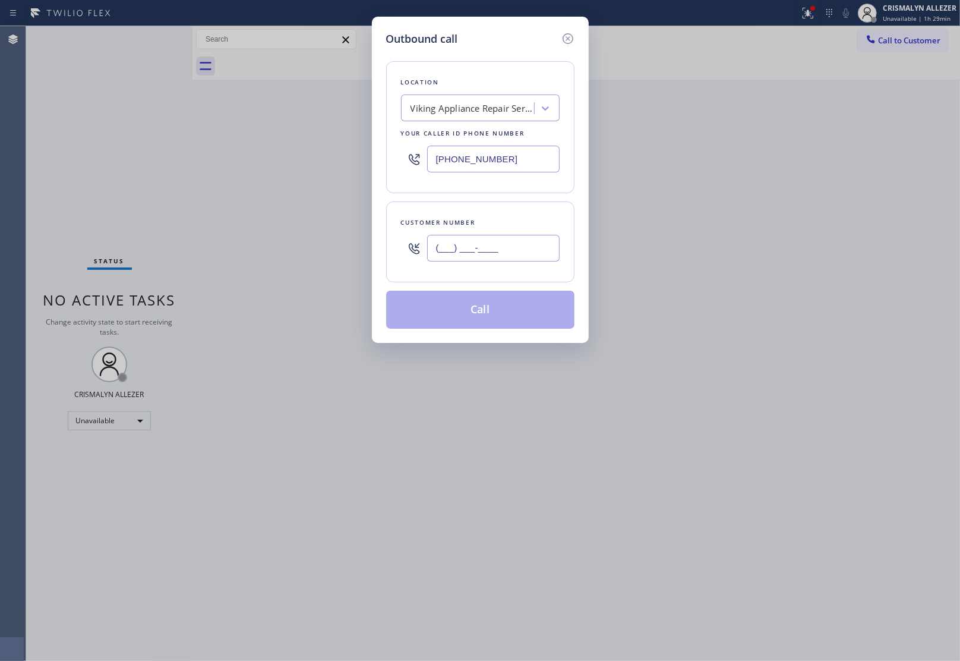
click at [536, 239] on input "(___) ___-____" at bounding box center [493, 248] width 133 height 27
paste input "858) 822-8081"
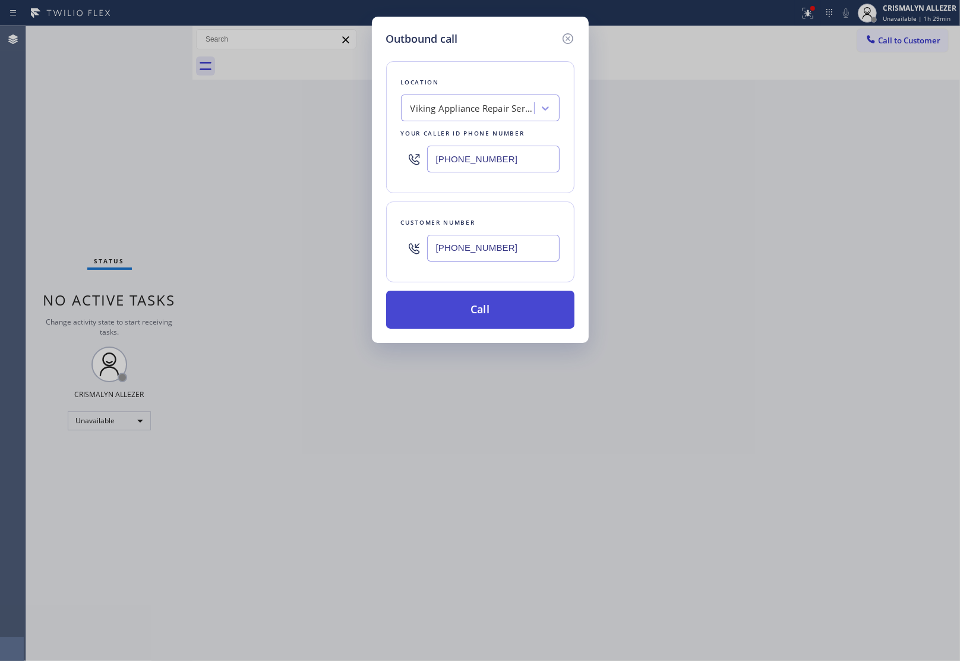
type input "[PHONE_NUMBER]"
click at [491, 313] on button "Call" at bounding box center [480, 310] width 188 height 38
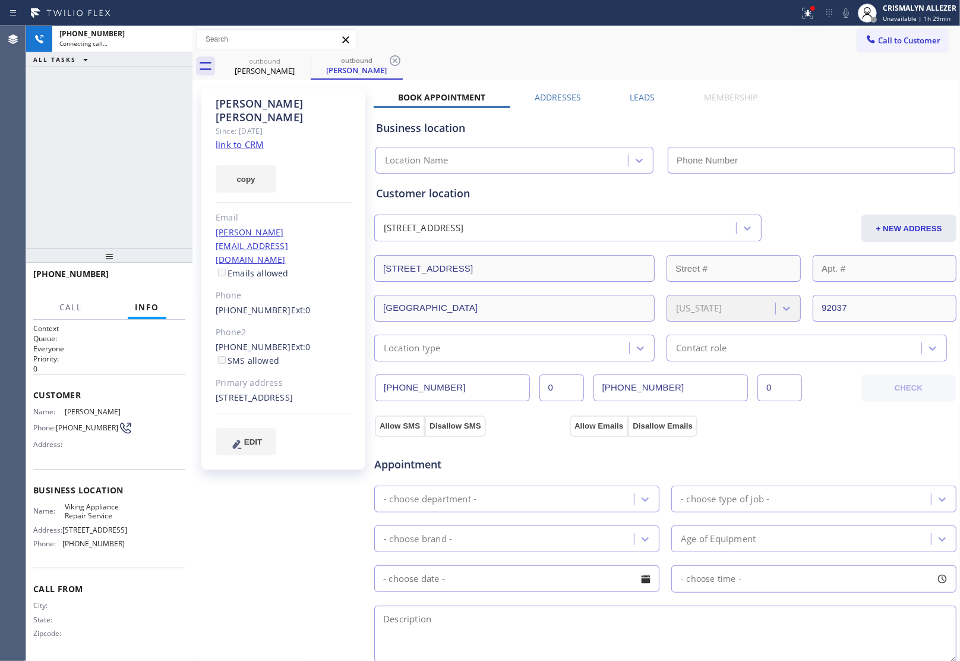
click at [248, 138] on link "link to CRM" at bounding box center [240, 144] width 48 height 12
type input "[PHONE_NUMBER]"
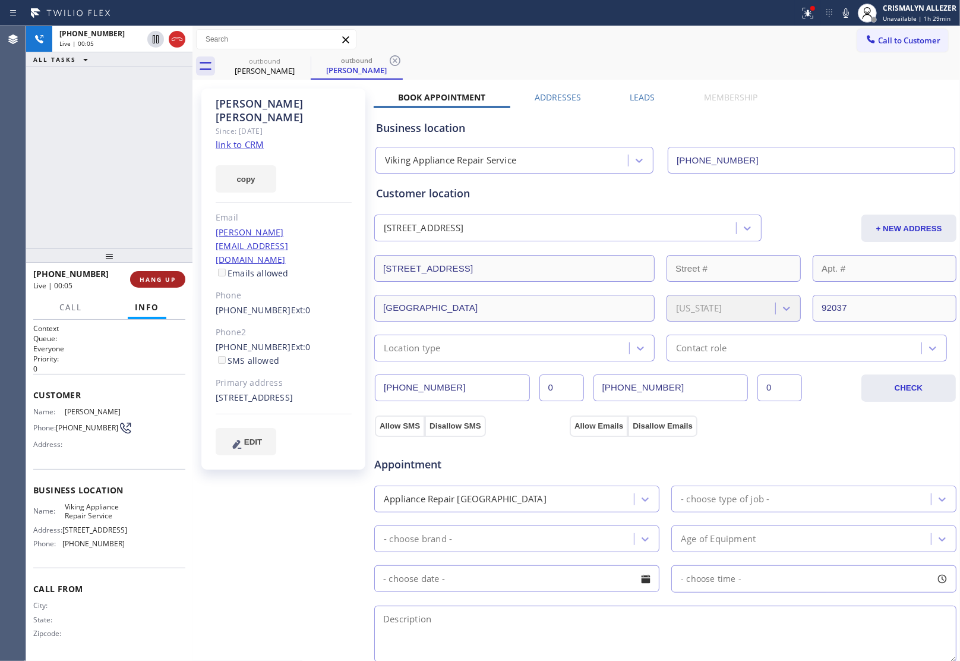
click at [160, 282] on span "HANG UP" at bounding box center [158, 279] width 36 height 8
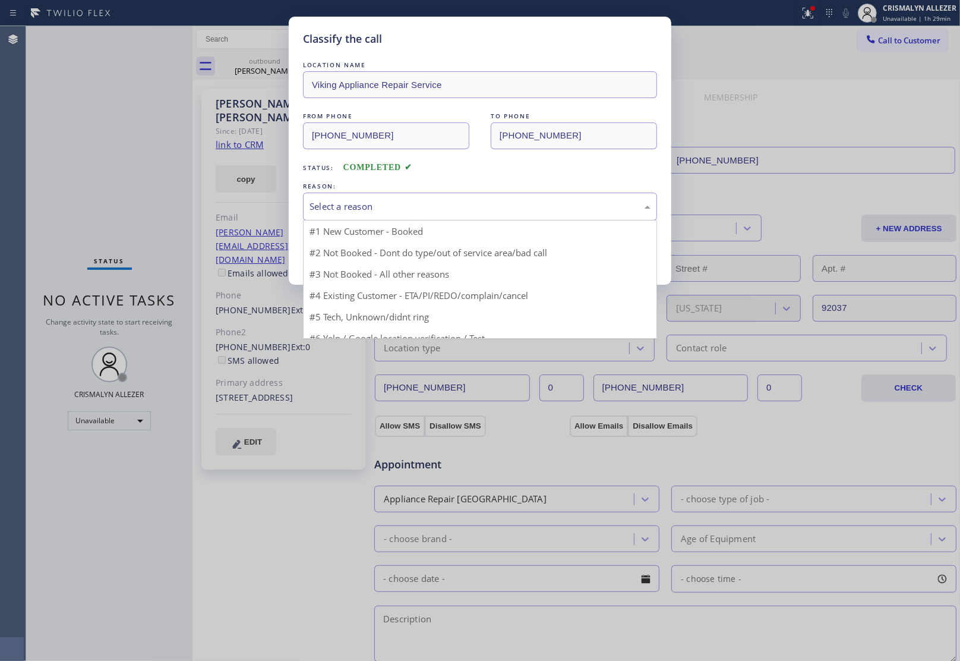
click at [486, 216] on div "Select a reason" at bounding box center [480, 207] width 354 height 28
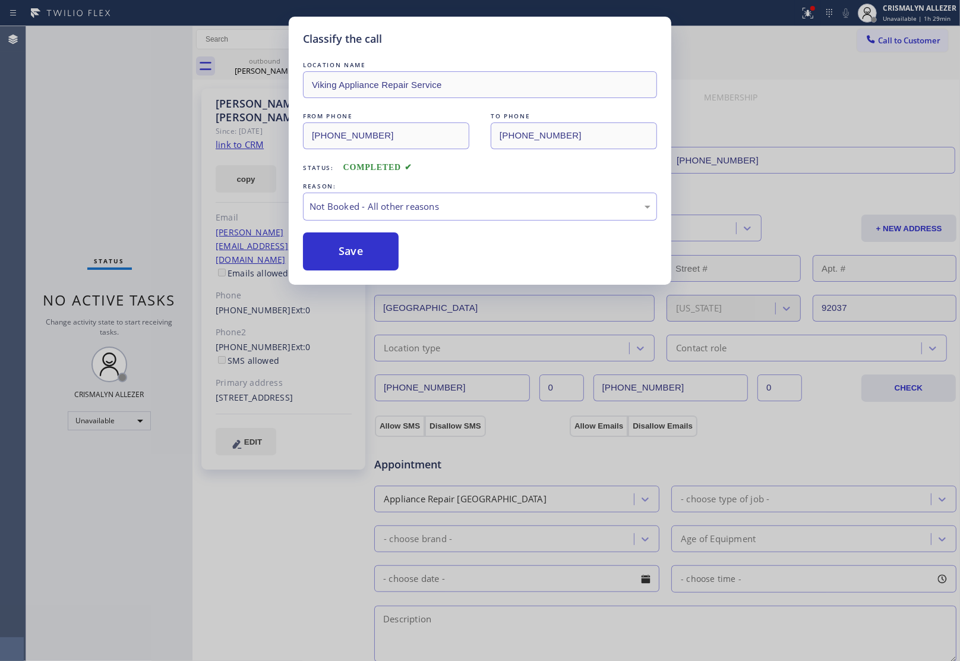
click at [333, 259] on button "Save" at bounding box center [351, 251] width 96 height 38
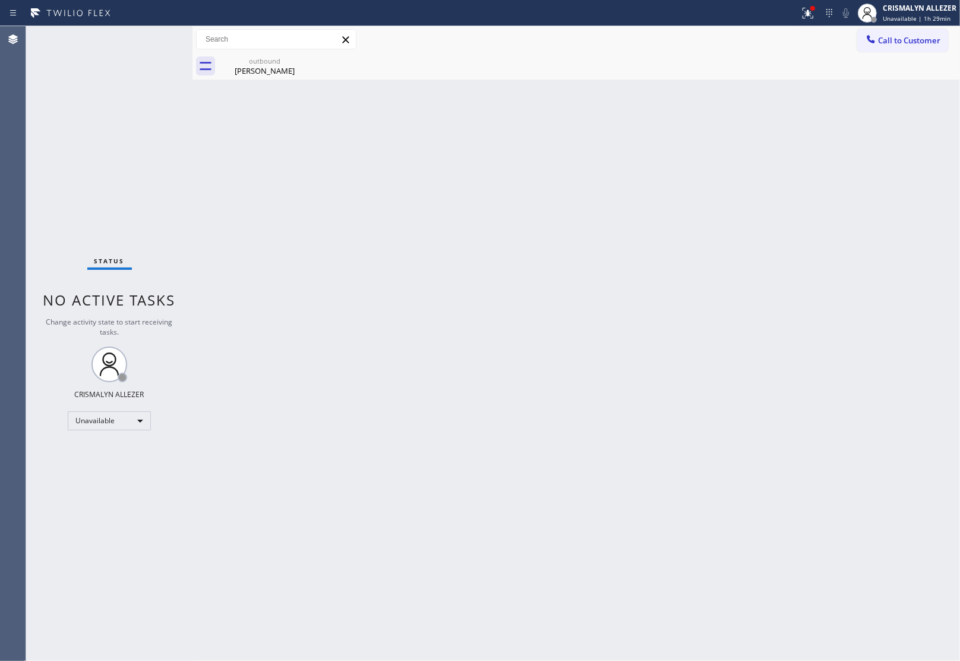
click at [263, 67] on div "Mike Enriquez" at bounding box center [265, 70] width 90 height 11
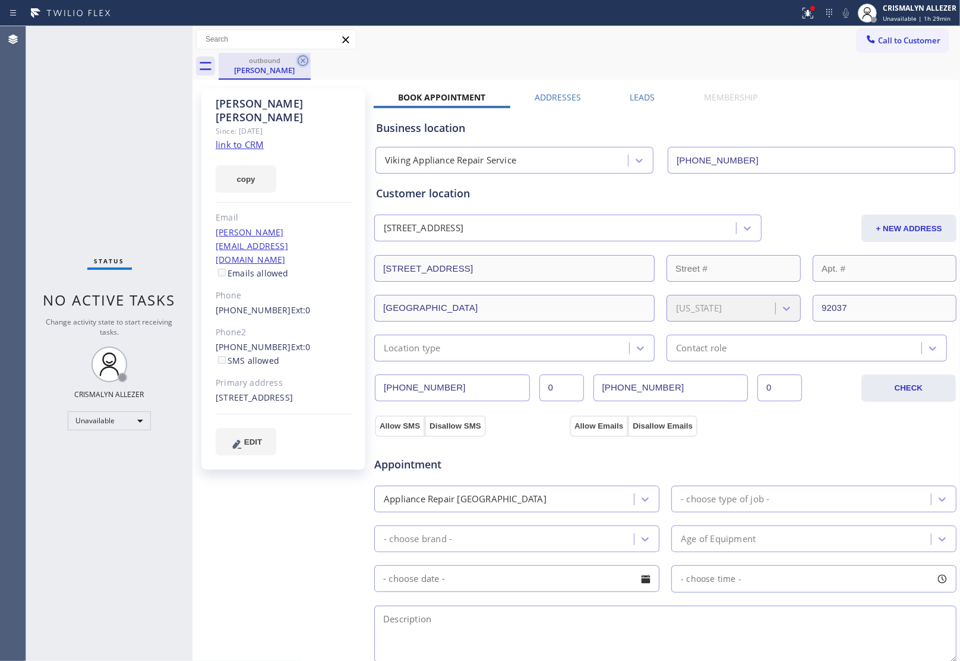
click at [298, 61] on icon at bounding box center [303, 60] width 11 height 11
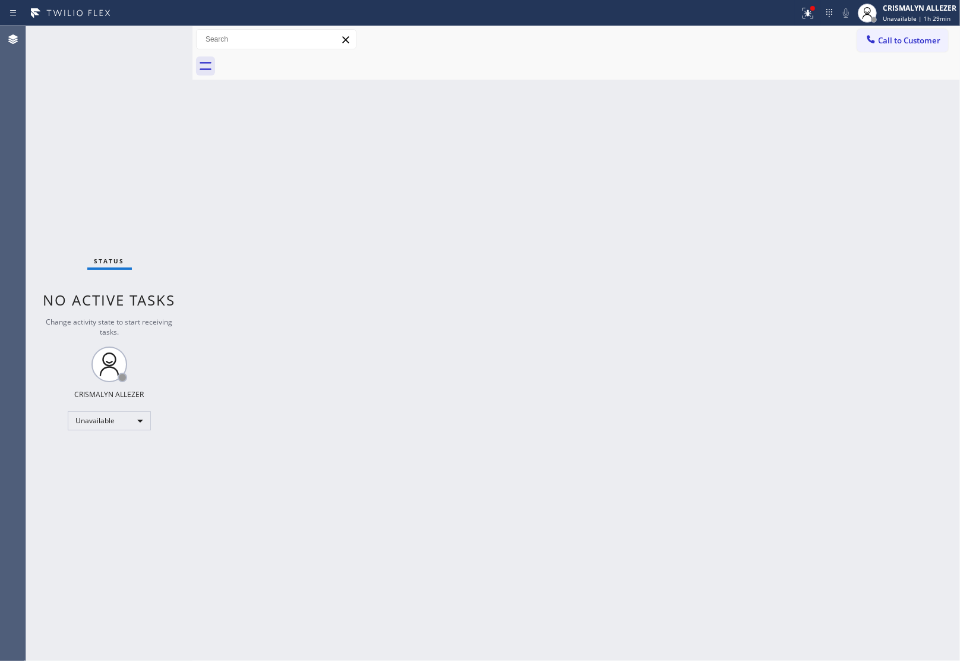
click at [901, 37] on span "Call to Customer" at bounding box center [909, 40] width 62 height 11
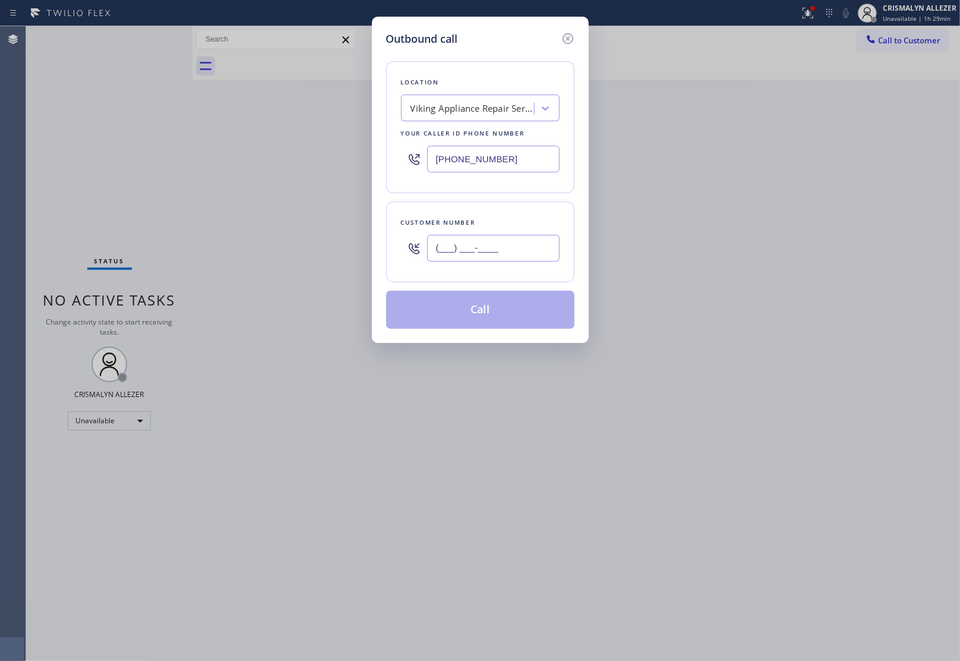
click at [529, 247] on input "(___) ___-____" at bounding box center [493, 248] width 133 height 27
paste input "858) 735-1486"
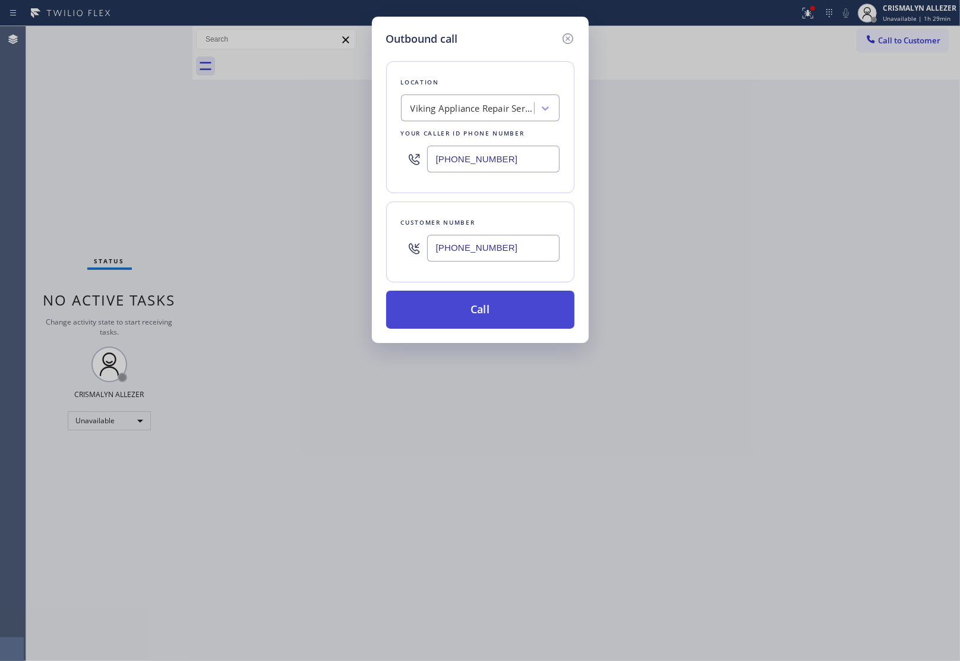
type input "(858) 735-1486"
click at [490, 313] on button "Call" at bounding box center [480, 310] width 188 height 38
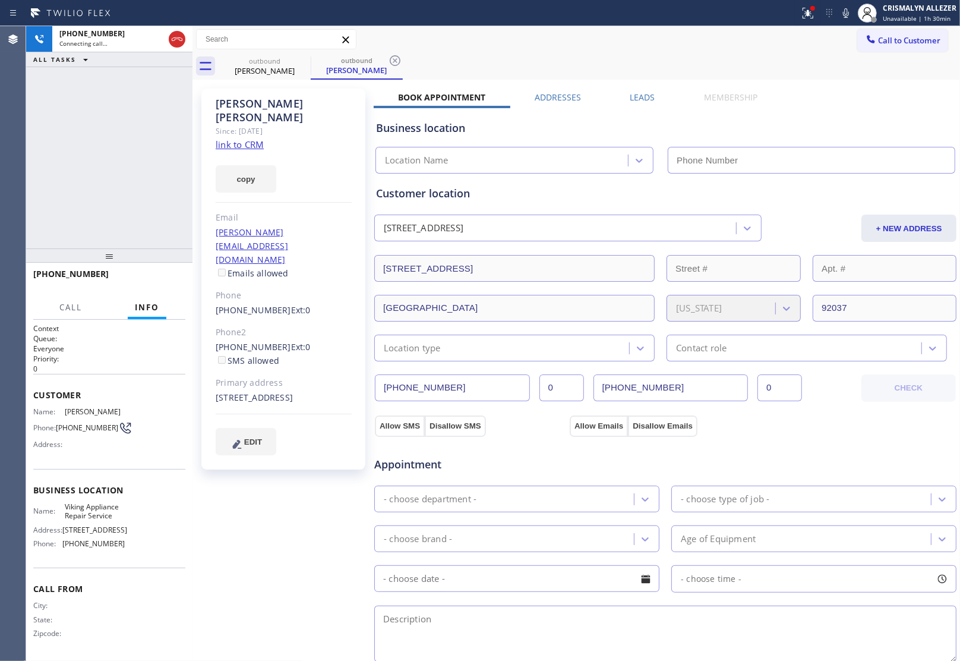
click at [324, 132] on div "Mike Enriquez Since: 20 may 2020 link to CRM copy Email mike@winecellarcinema.c…" at bounding box center [283, 279] width 164 height 381
type input "[PHONE_NUMBER]"
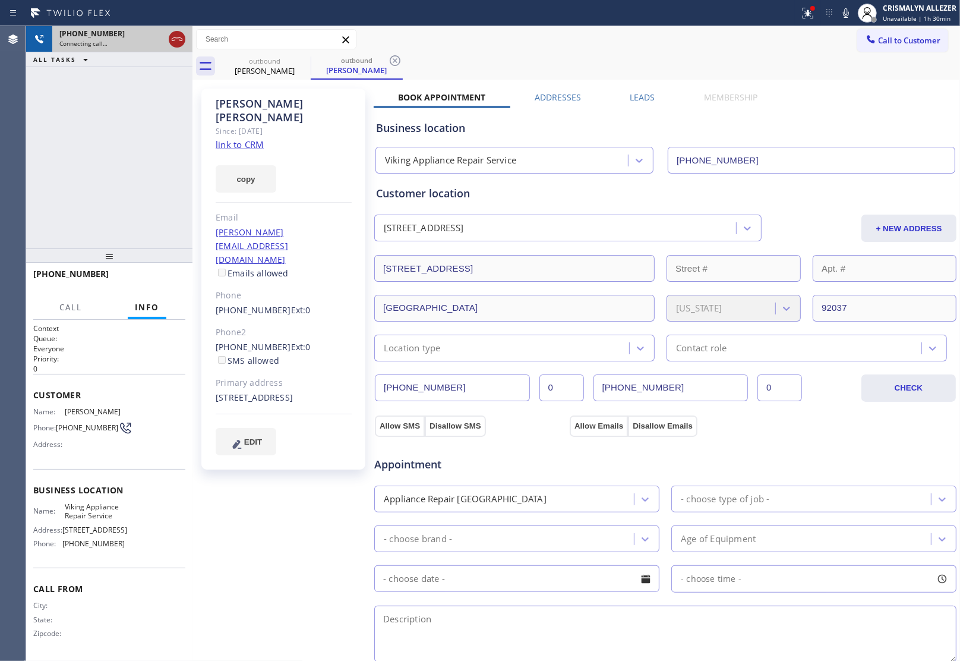
click at [179, 40] on icon at bounding box center [177, 39] width 11 height 4
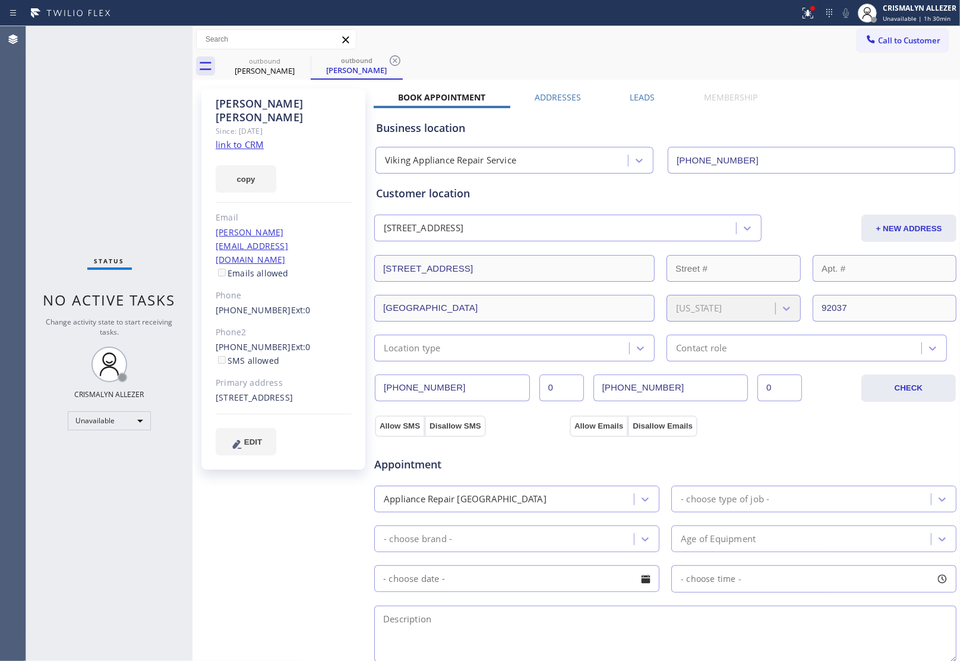
click at [651, 97] on div "Leads" at bounding box center [643, 100] width 74 height 17
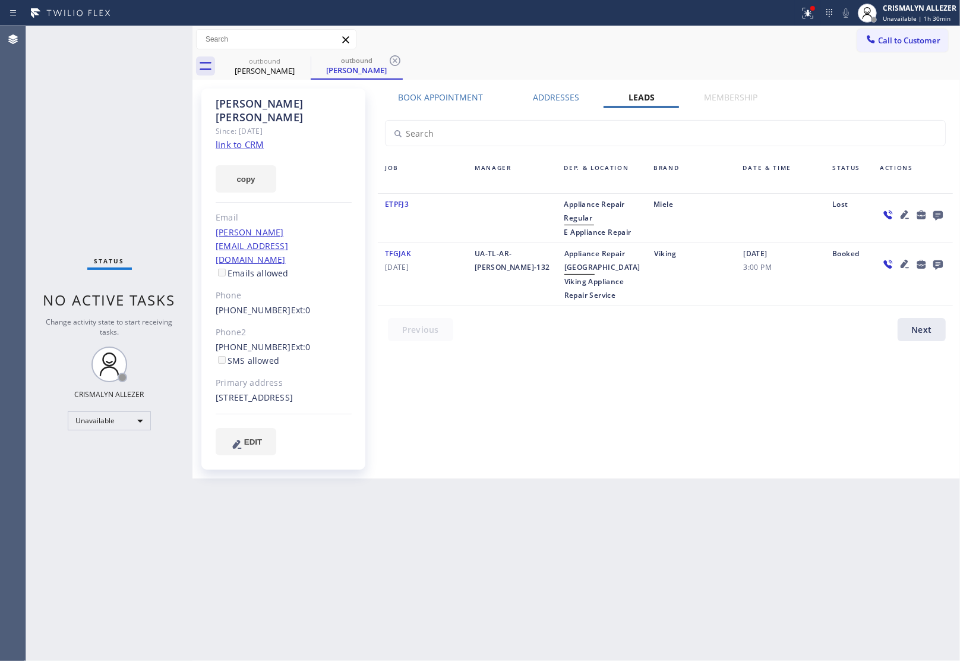
click at [937, 213] on icon at bounding box center [938, 214] width 14 height 15
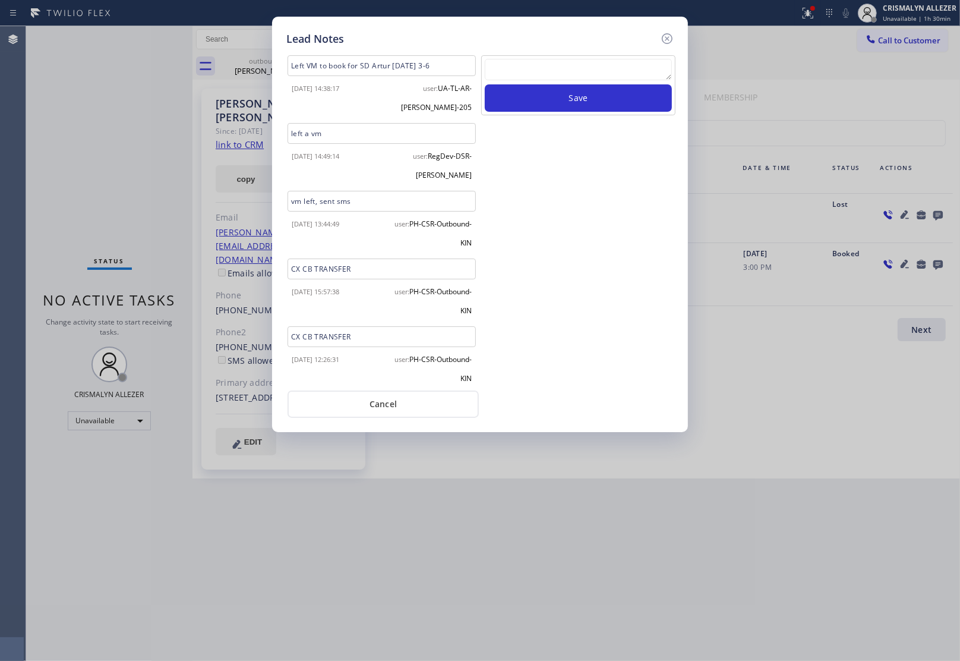
click at [610, 68] on textarea at bounding box center [578, 69] width 187 height 21
paste textarea "no answer | pls xfer here cx cb"
type textarea "no answer | pls xfer here cx cb"
click at [583, 103] on button "Save" at bounding box center [578, 97] width 187 height 27
click at [407, 404] on button "Cancel" at bounding box center [383, 403] width 191 height 27
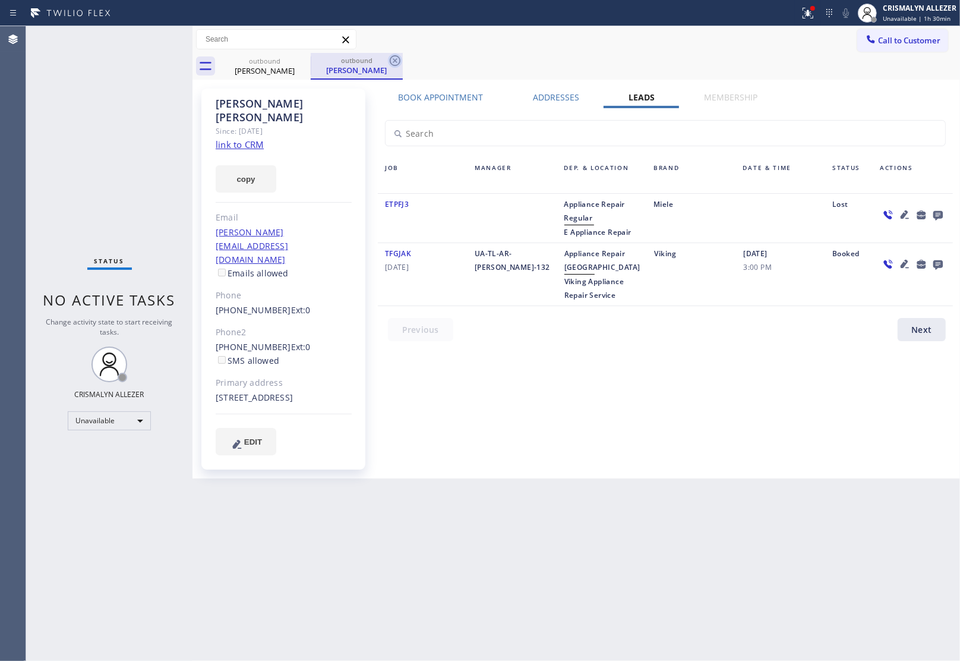
click at [394, 61] on icon at bounding box center [395, 60] width 11 height 11
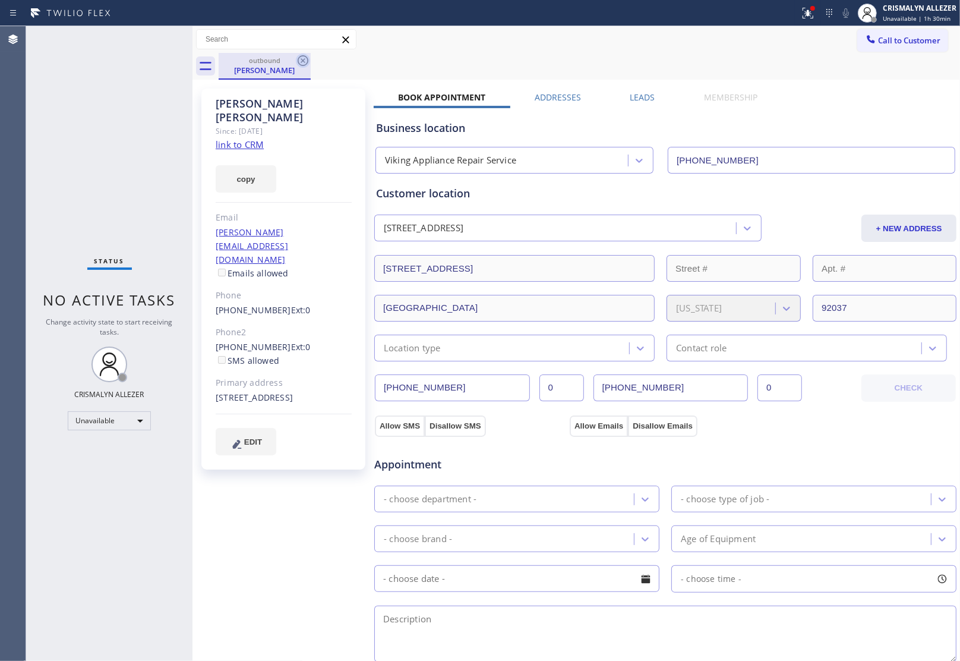
click at [301, 58] on icon at bounding box center [303, 60] width 11 height 11
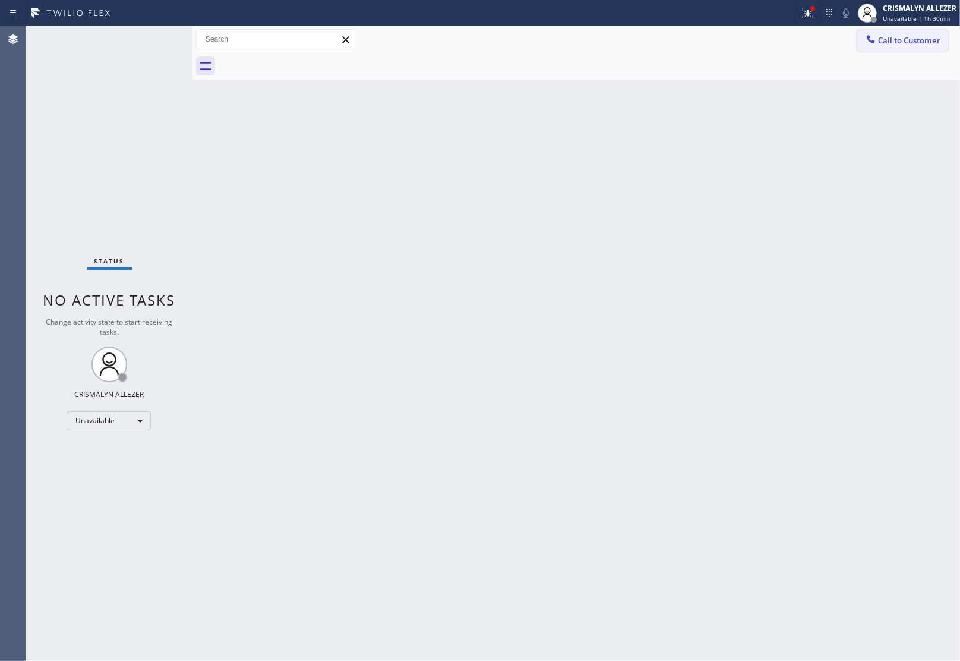
click at [912, 45] on span "Call to Customer" at bounding box center [909, 40] width 62 height 11
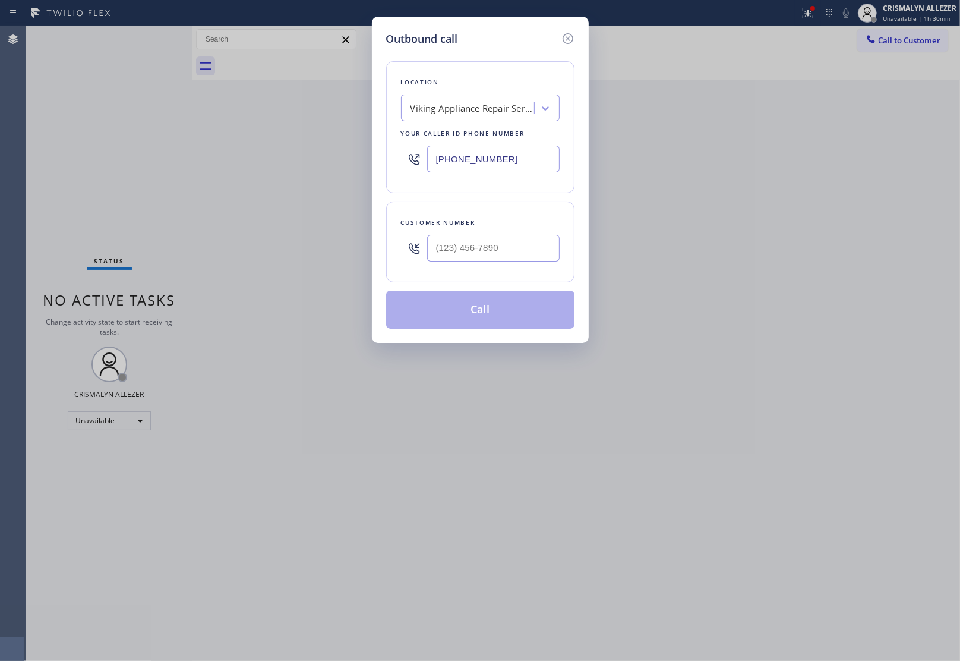
click at [532, 232] on div at bounding box center [493, 248] width 133 height 39
click at [527, 254] on input "(___) ___-____" at bounding box center [493, 248] width 133 height 27
paste input "714) 469-6476"
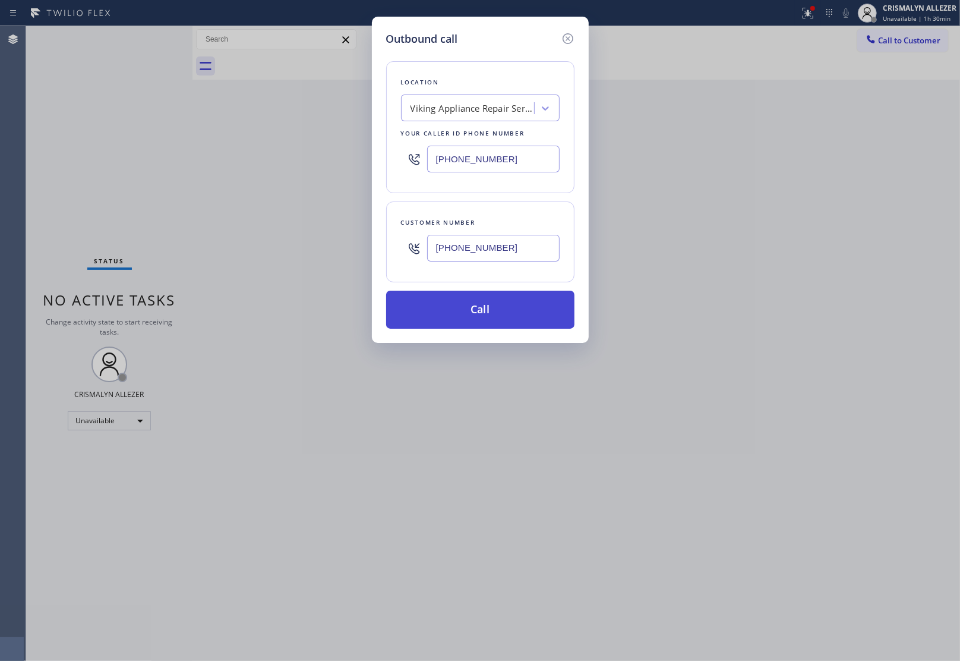
type input "[PHONE_NUMBER]"
click at [491, 311] on button "Call" at bounding box center [480, 310] width 188 height 38
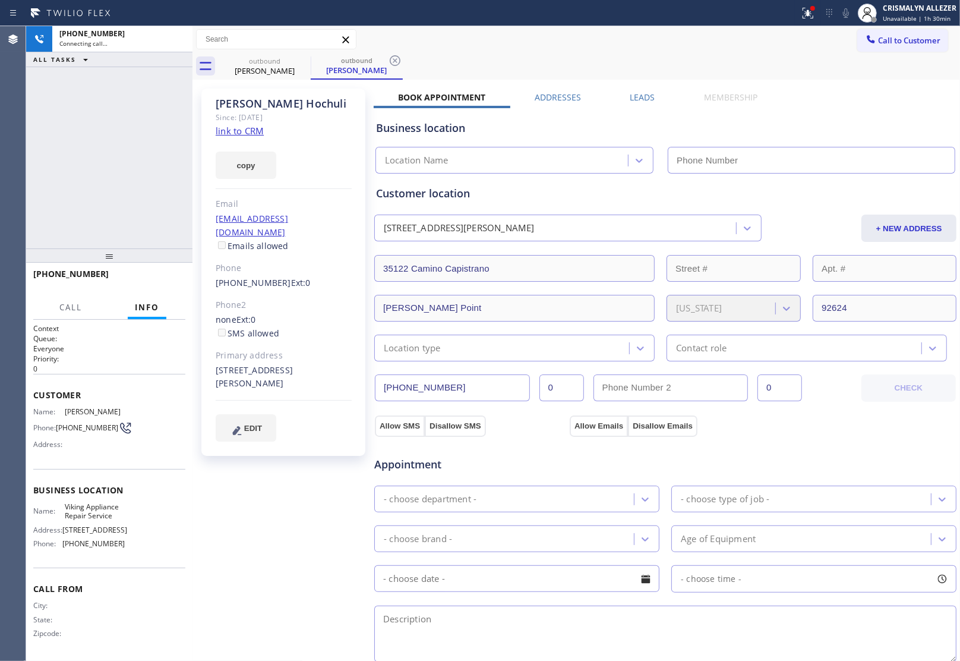
click at [245, 131] on link "link to CRM" at bounding box center [240, 131] width 48 height 12
type input "[PHONE_NUMBER]"
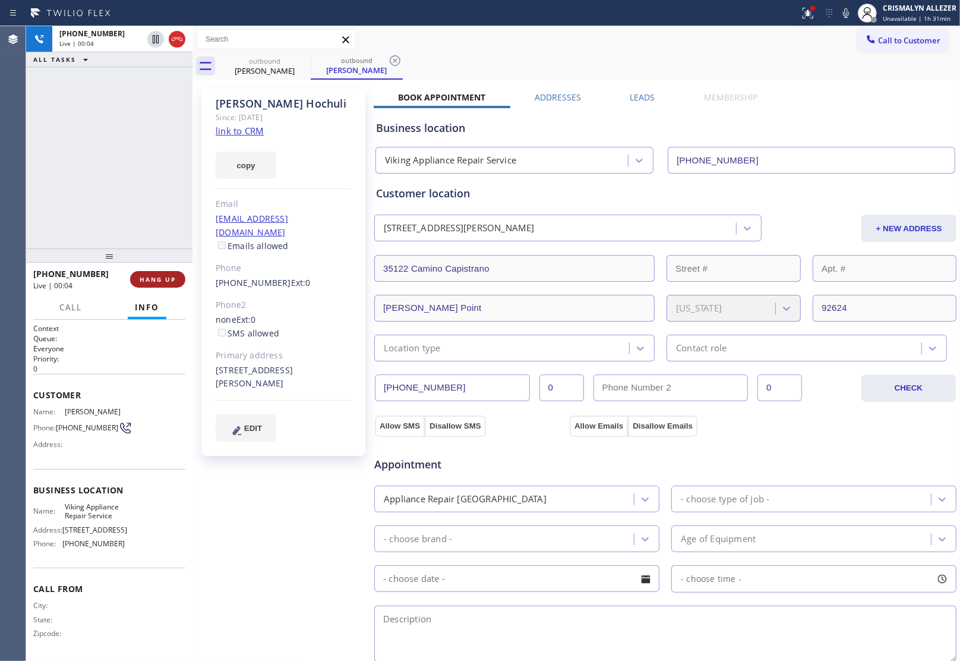
click at [150, 272] on button "HANG UP" at bounding box center [157, 279] width 55 height 17
click at [152, 279] on span "COMPLETE" at bounding box center [155, 279] width 41 height 8
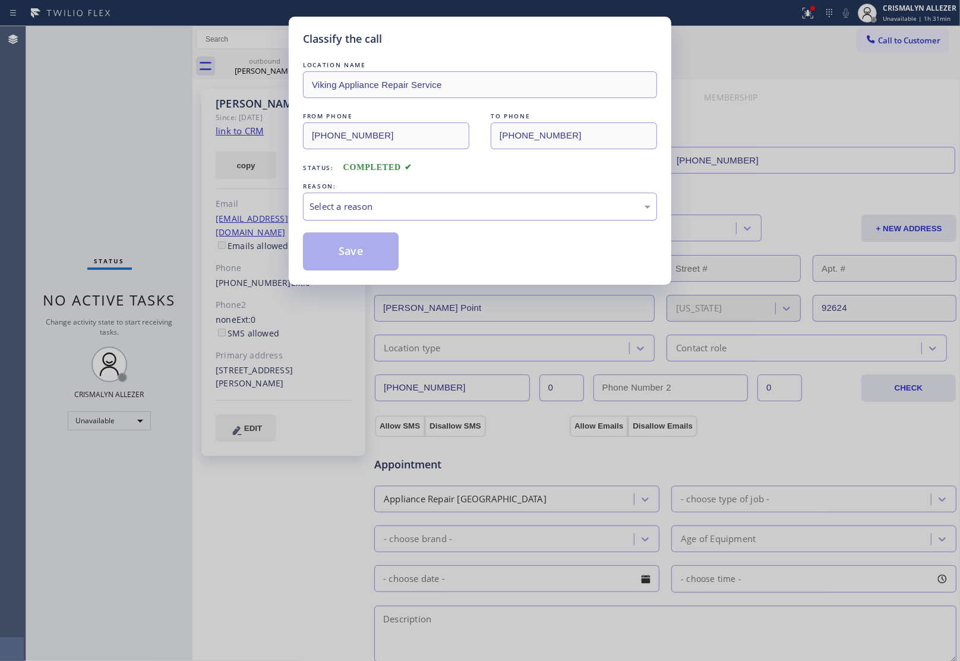
click at [489, 212] on div "Select a reason" at bounding box center [480, 207] width 341 height 14
click at [348, 256] on button "Save" at bounding box center [351, 251] width 96 height 38
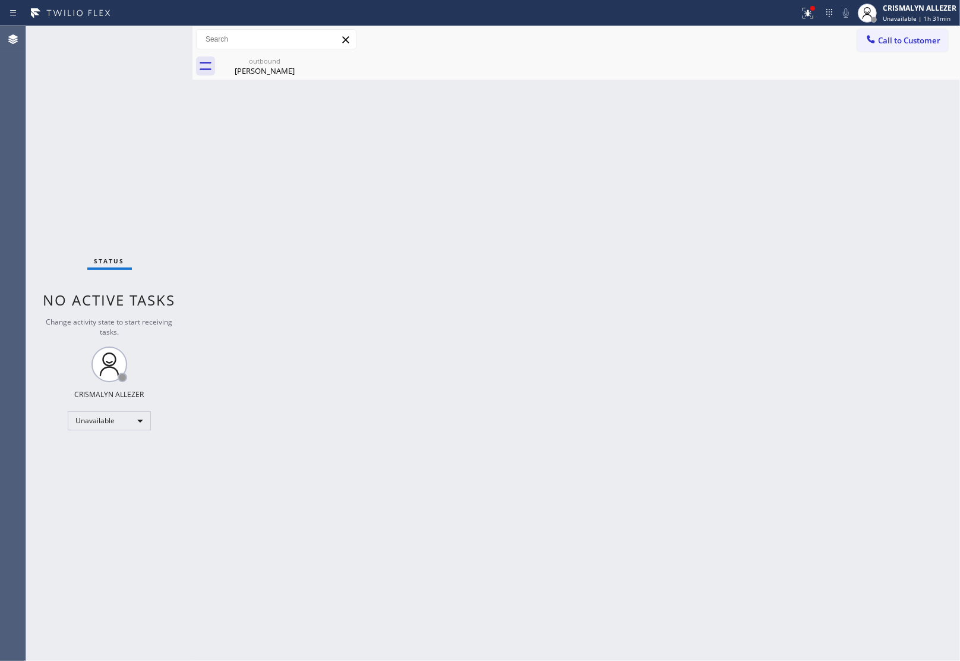
click at [254, 74] on div "Cristina Hochuli" at bounding box center [265, 70] width 90 height 11
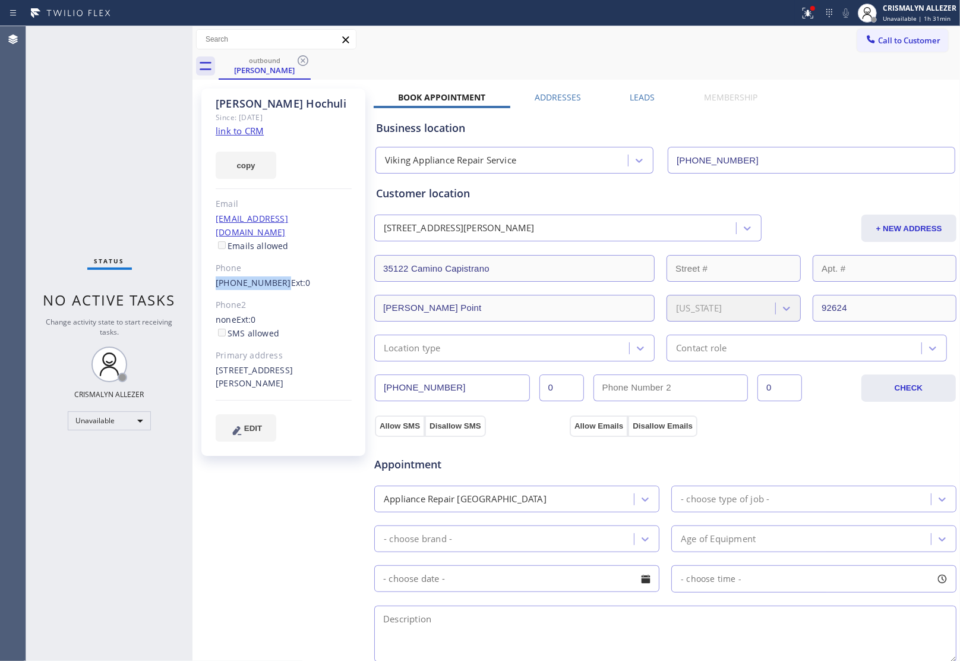
drag, startPoint x: 212, startPoint y: 263, endPoint x: 275, endPoint y: 274, distance: 63.9
click at [275, 274] on div "Cristina Hochuli Since: 20 may 2020 link to CRM copy Email cristinahochuli@gmai…" at bounding box center [283, 272] width 164 height 367
copy link "[PHONE_NUMBER]"
click at [304, 60] on icon at bounding box center [303, 60] width 14 height 14
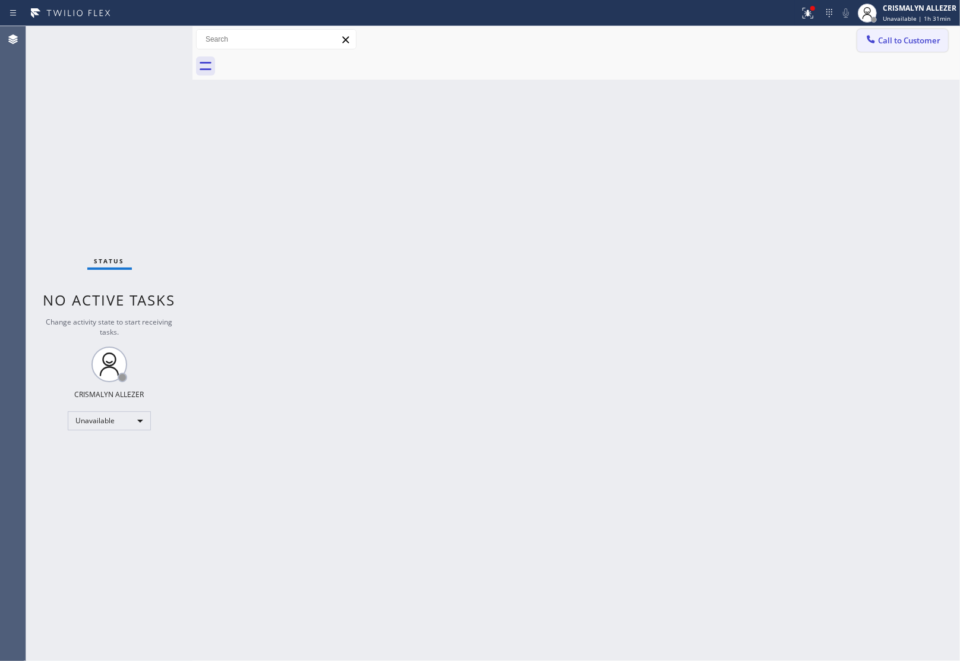
click at [915, 40] on span "Call to Customer" at bounding box center [909, 40] width 62 height 11
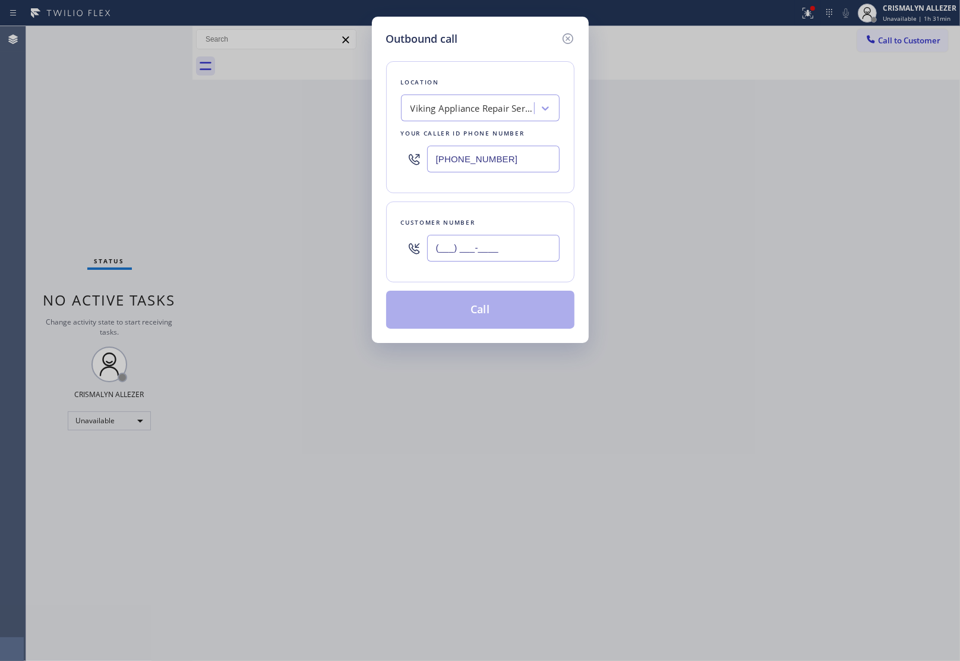
click at [504, 251] on input "(___) ___-____" at bounding box center [493, 248] width 133 height 27
paste input "714) 469-6476"
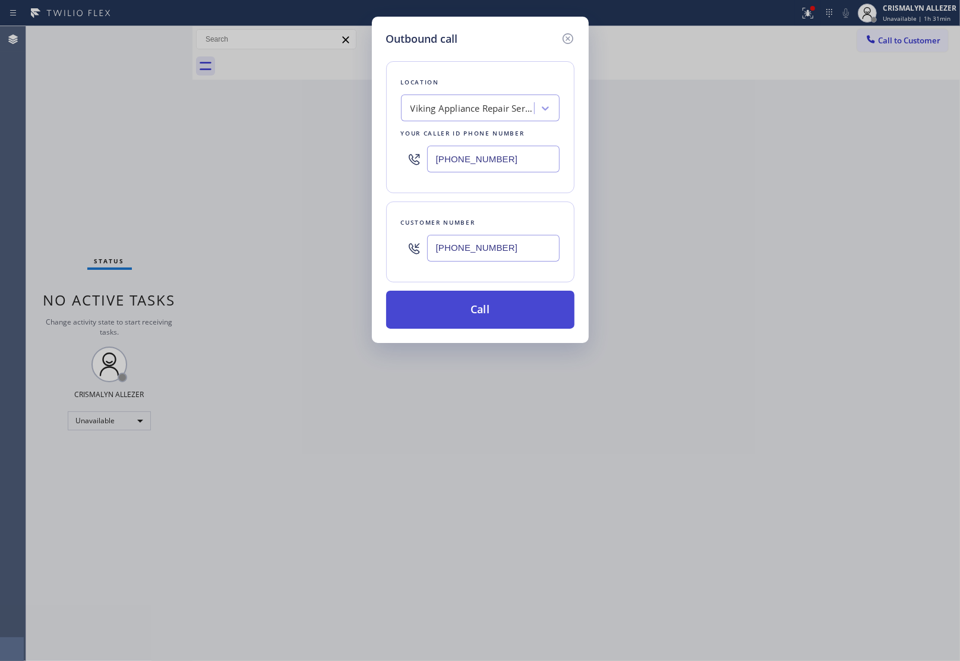
type input "[PHONE_NUMBER]"
click at [493, 299] on button "Call" at bounding box center [480, 310] width 188 height 38
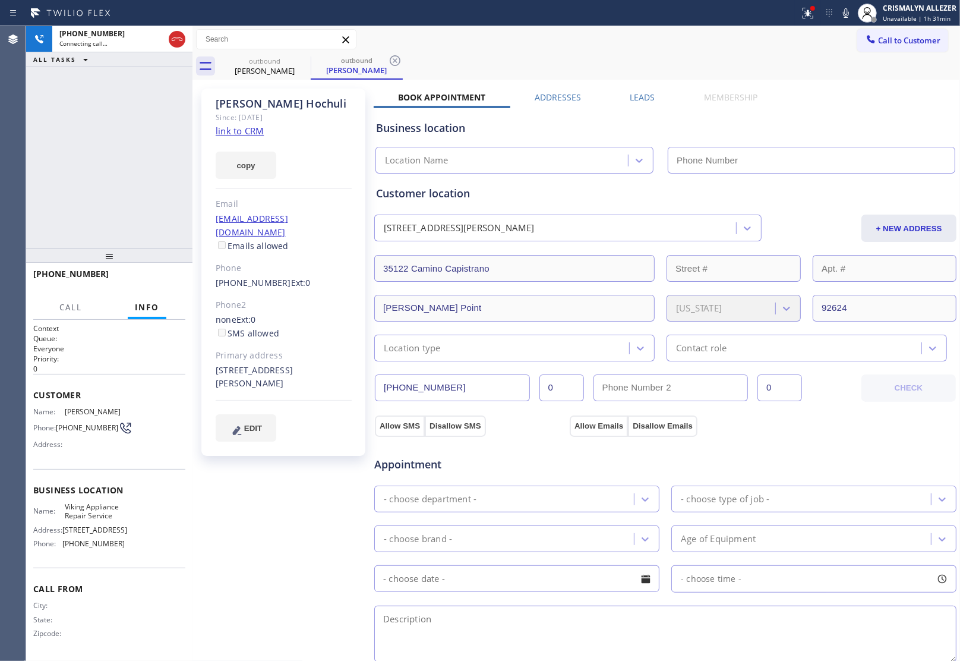
type input "[PHONE_NUMBER]"
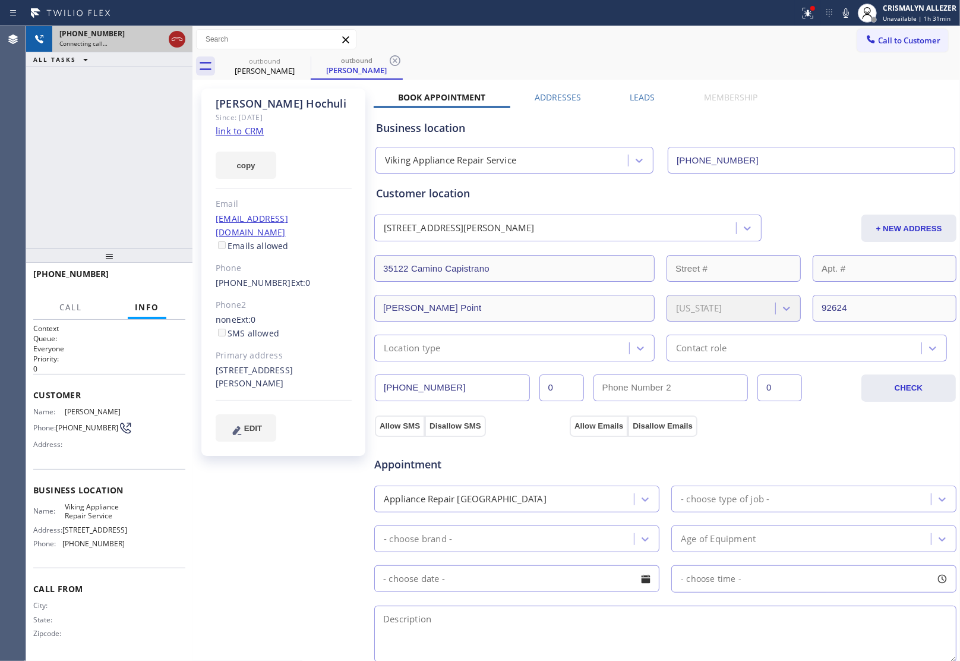
click at [176, 40] on icon at bounding box center [177, 39] width 14 height 14
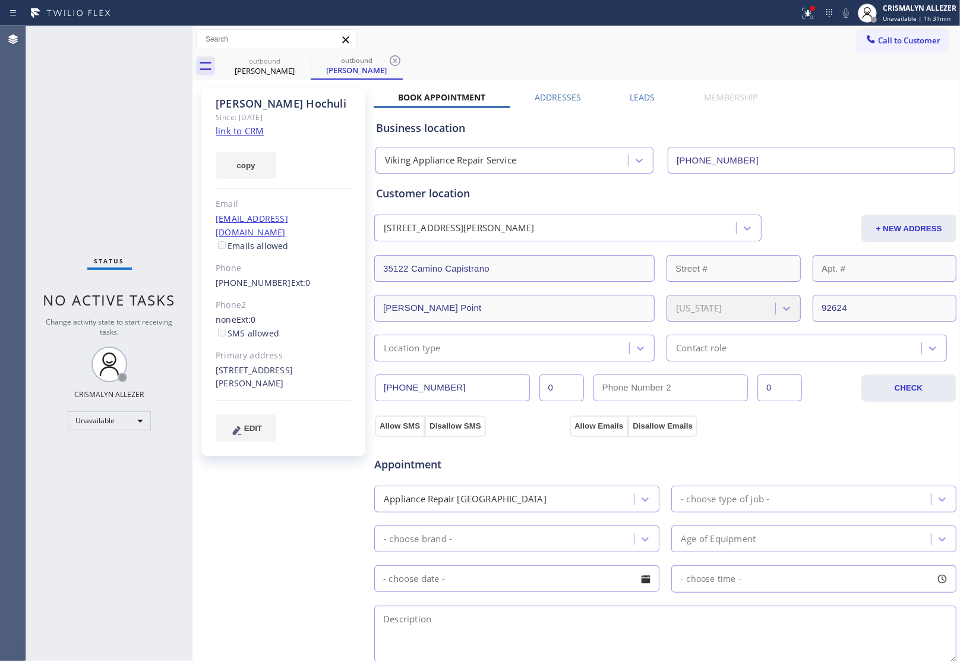
click at [639, 96] on label "Leads" at bounding box center [642, 97] width 25 height 11
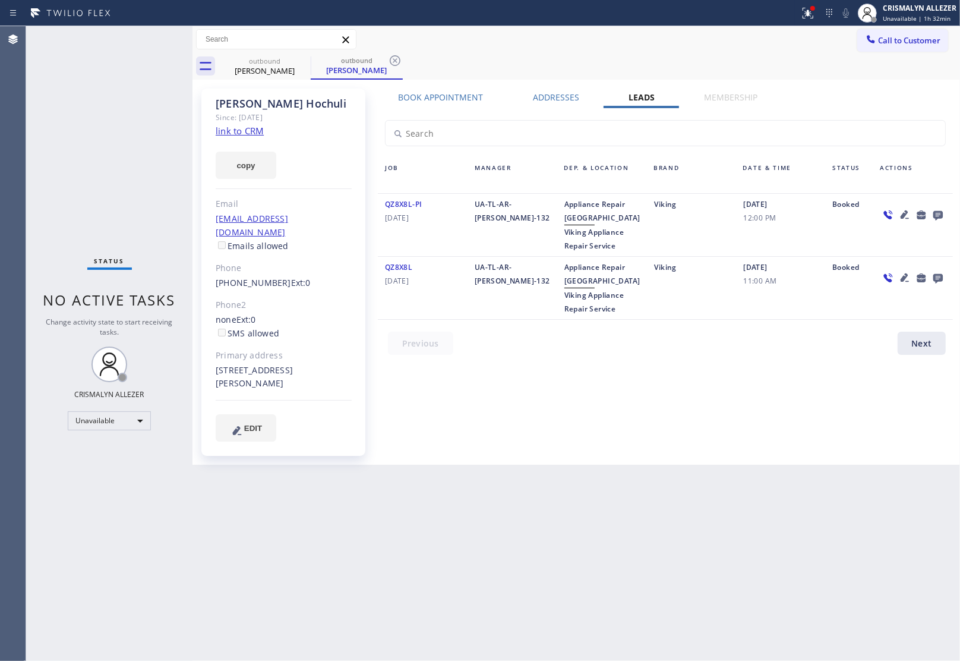
click at [937, 214] on icon at bounding box center [939, 216] width 10 height 10
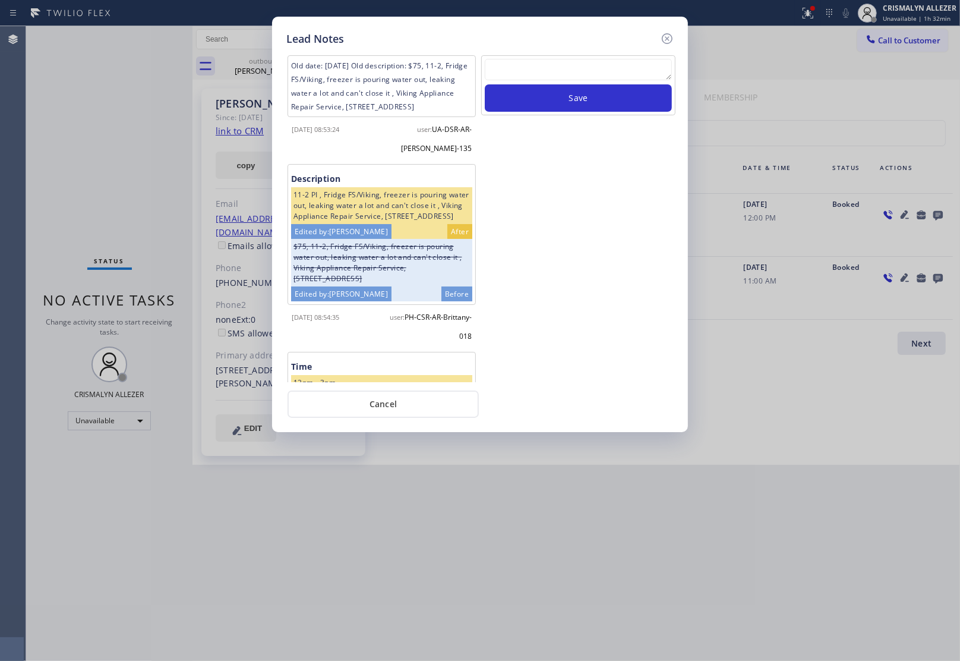
click at [522, 80] on textarea at bounding box center [578, 69] width 187 height 21
paste textarea "no answer | pls xfer here cx cb"
type textarea "no answer | pls xfer here cx cb"
click at [550, 103] on button "Save" at bounding box center [578, 97] width 187 height 27
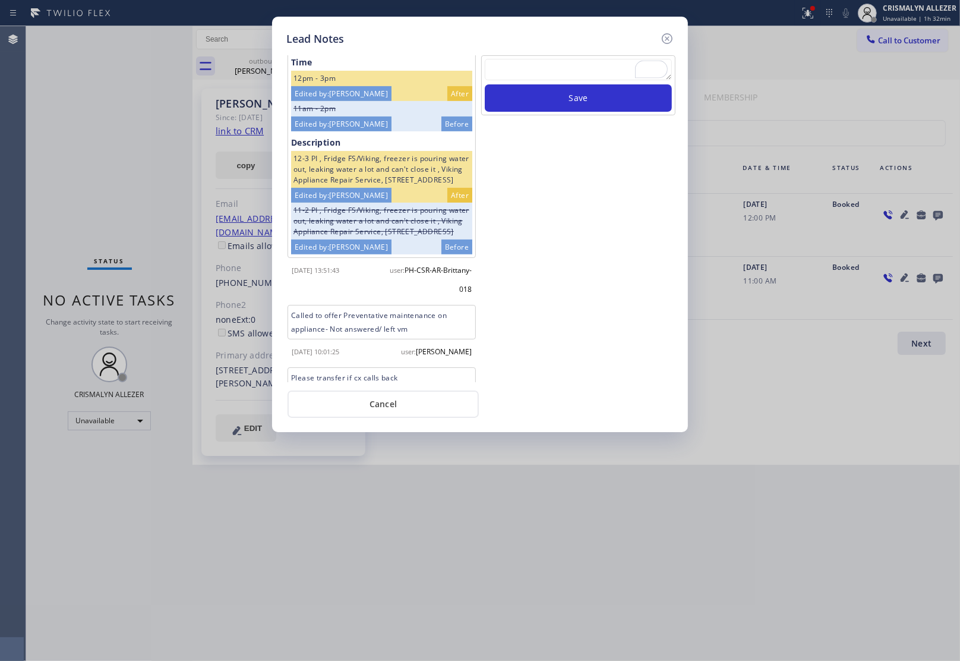
scroll to position [371, 0]
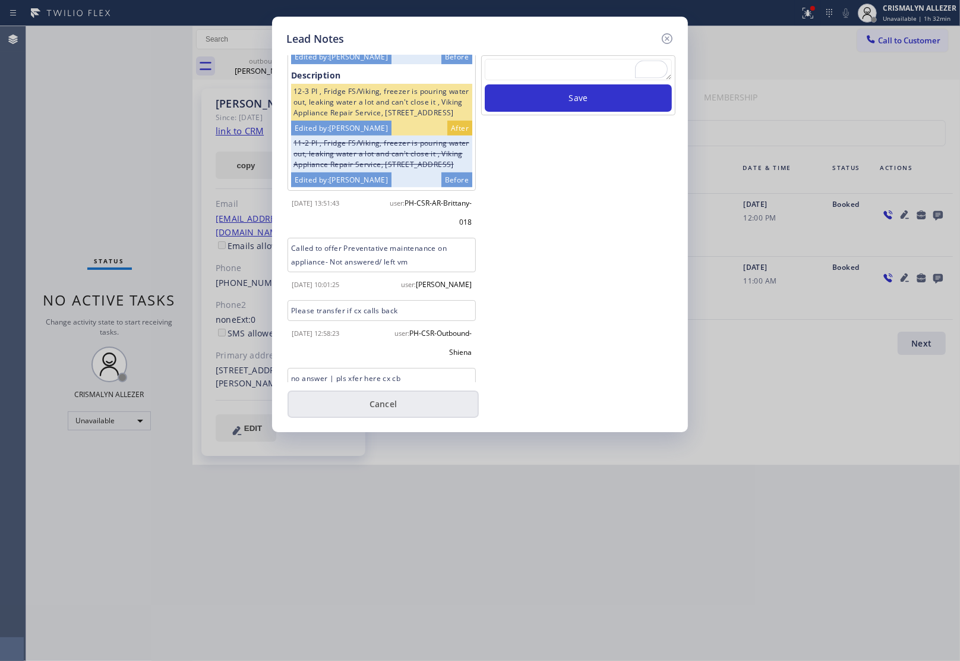
click at [402, 392] on button "Cancel" at bounding box center [383, 403] width 191 height 27
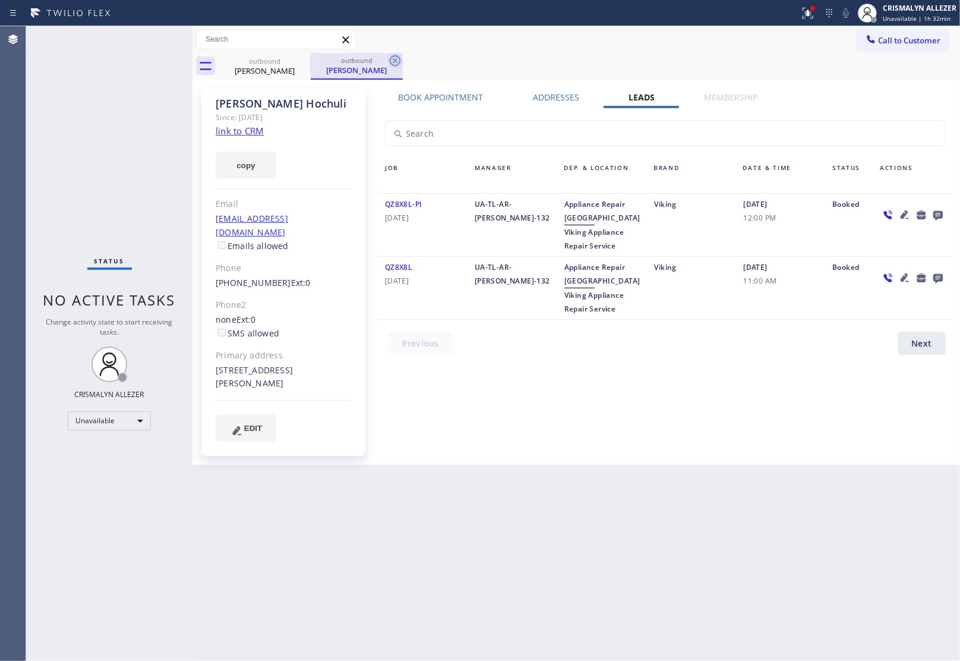
click at [397, 60] on icon at bounding box center [395, 60] width 14 height 14
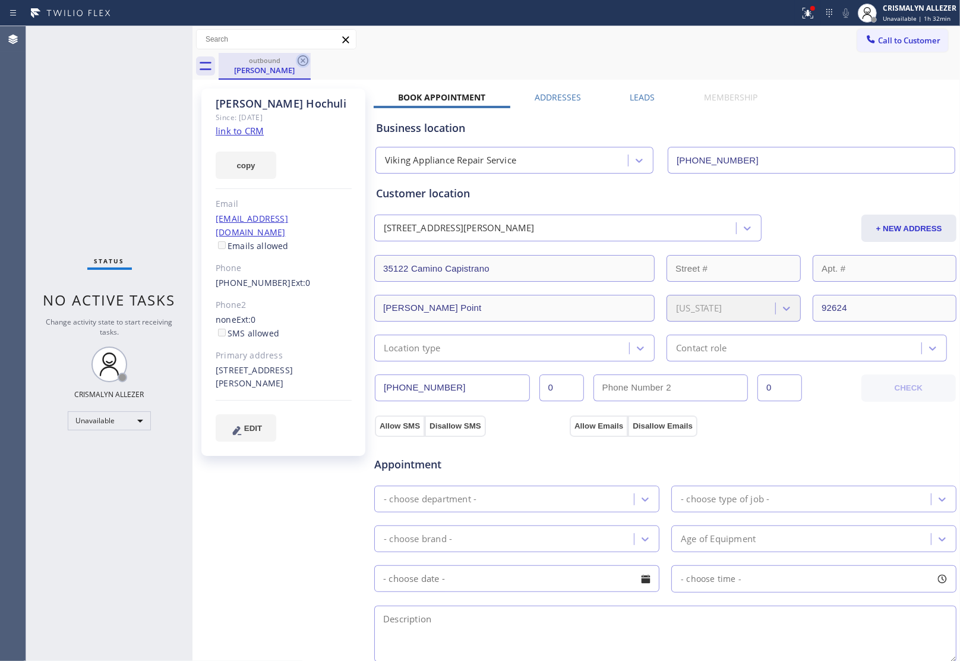
click at [297, 60] on icon at bounding box center [303, 60] width 14 height 14
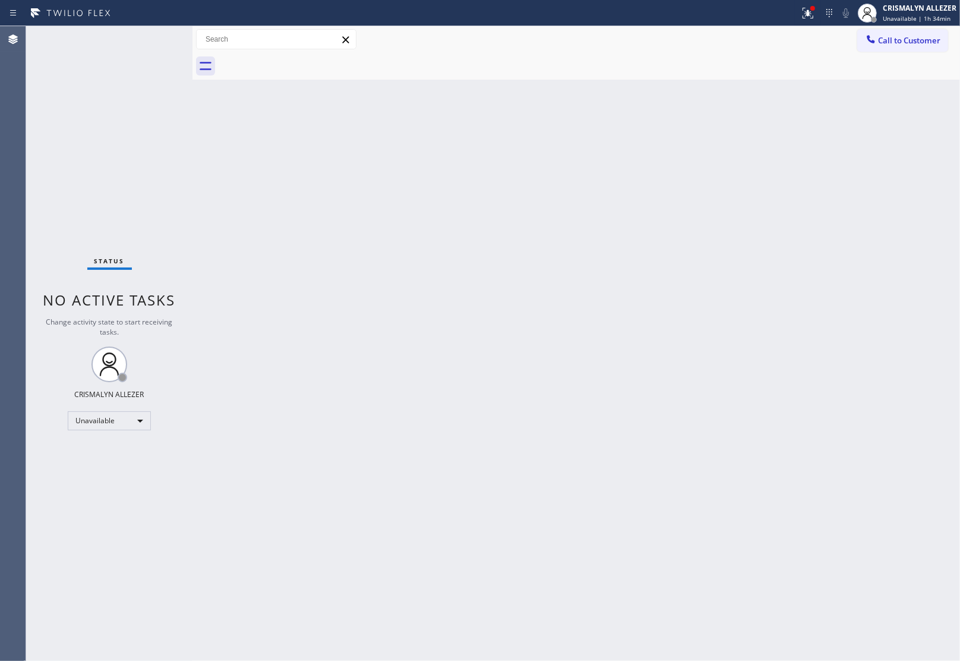
click at [906, 40] on span "Call to Customer" at bounding box center [909, 40] width 62 height 11
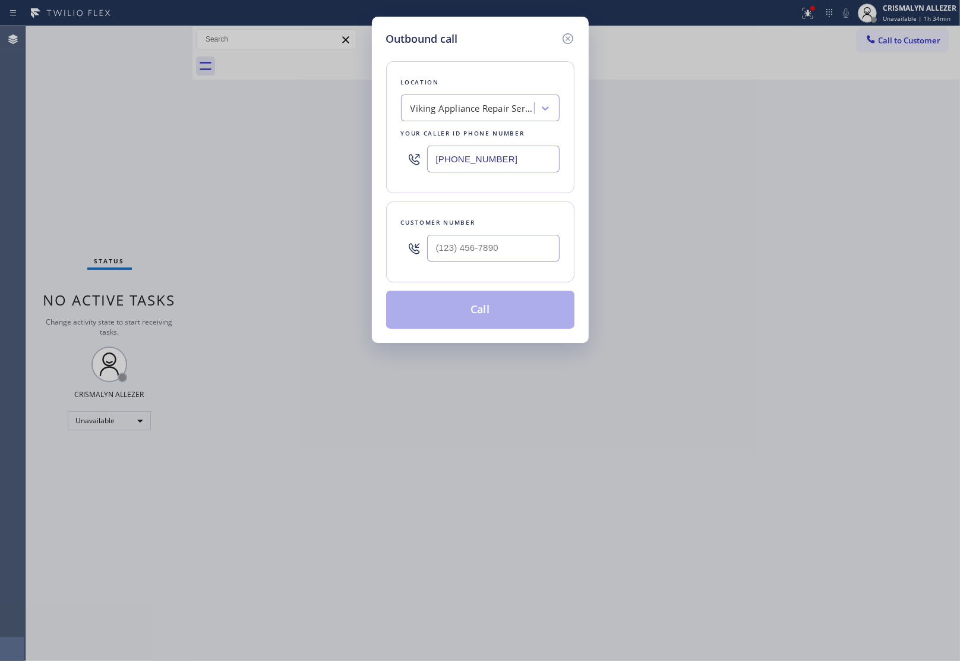
drag, startPoint x: 526, startPoint y: 156, endPoint x: 266, endPoint y: 162, distance: 260.4
click at [362, 162] on div "Outbound call Location Viking Appliance Repair Service Your caller id phone num…" at bounding box center [480, 330] width 960 height 661
paste input "206) 202-2457"
type input "[PHONE_NUMBER]"
click at [498, 242] on input "(___) ___-____" at bounding box center [493, 248] width 133 height 27
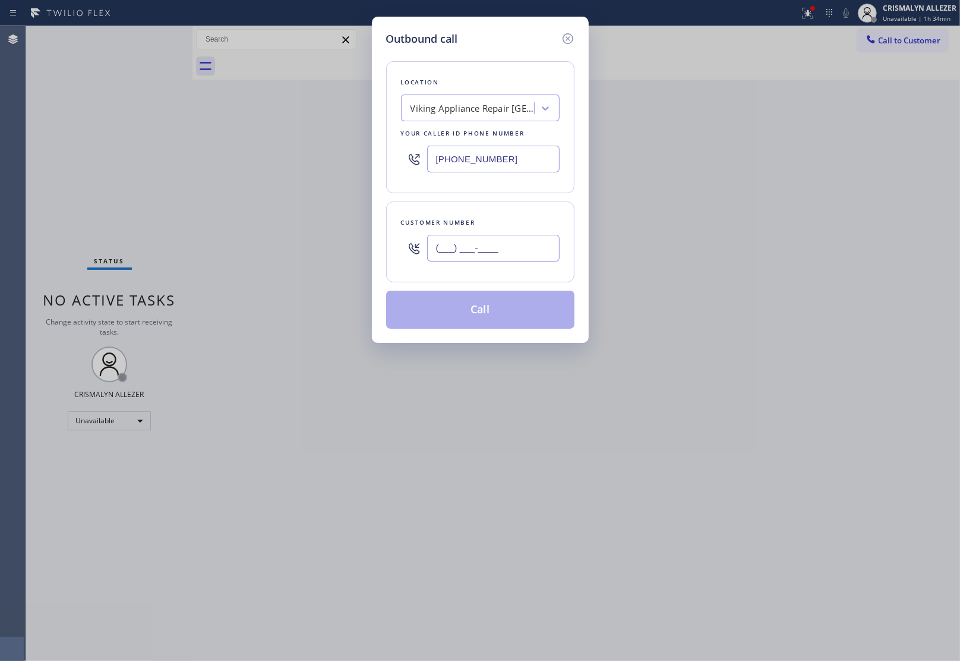
paste input "845) 798-2539"
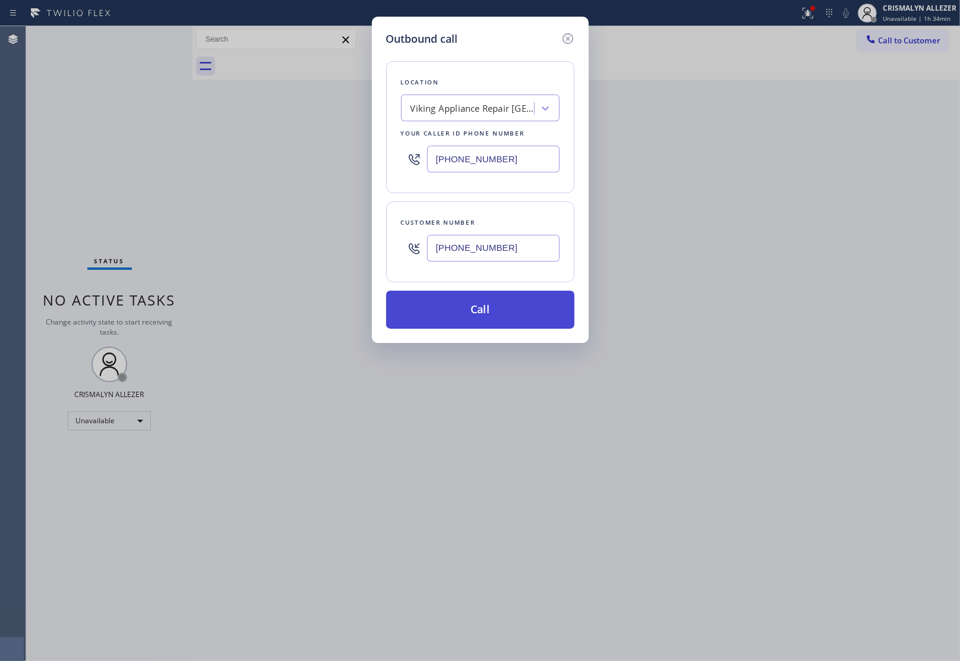
type input "[PHONE_NUMBER]"
click at [491, 310] on button "Call" at bounding box center [480, 310] width 188 height 38
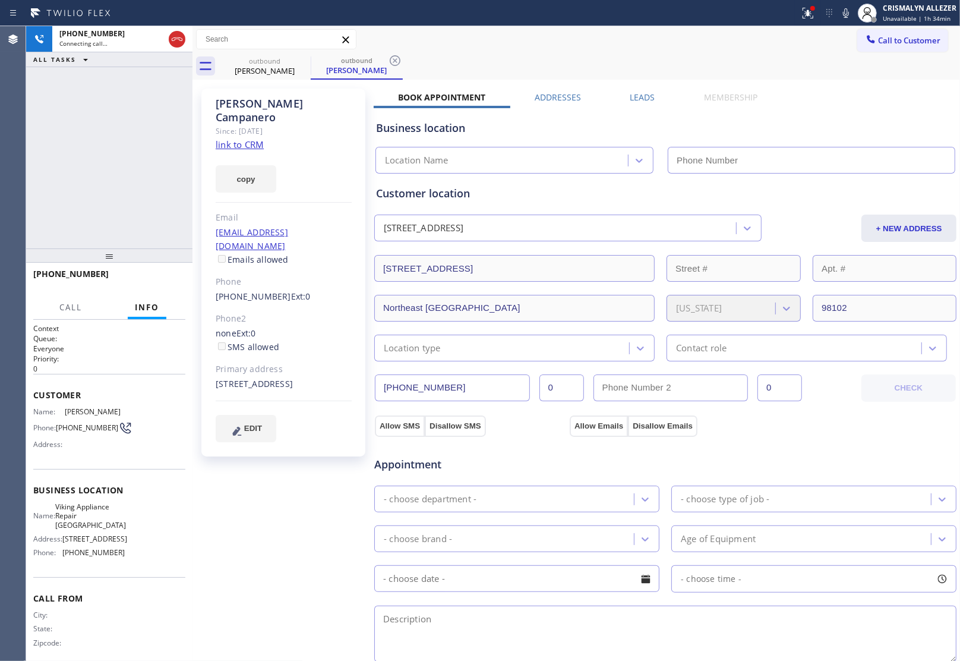
click at [238, 138] on link "link to CRM" at bounding box center [240, 144] width 48 height 12
type input "[PHONE_NUMBER]"
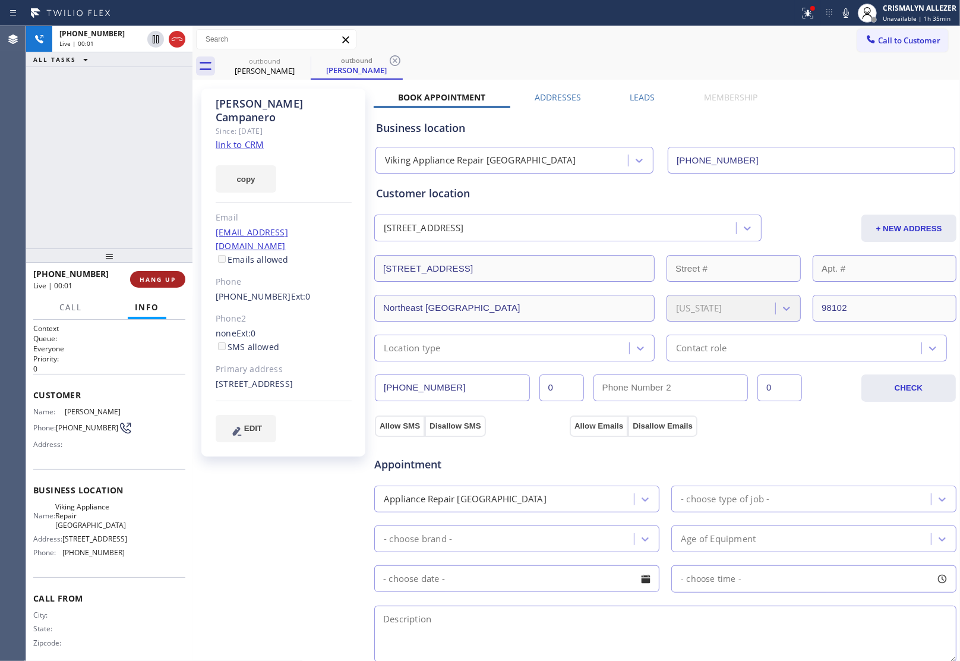
click at [150, 286] on button "HANG UP" at bounding box center [157, 279] width 55 height 17
click at [153, 278] on span "COMPLETE" at bounding box center [155, 279] width 41 height 8
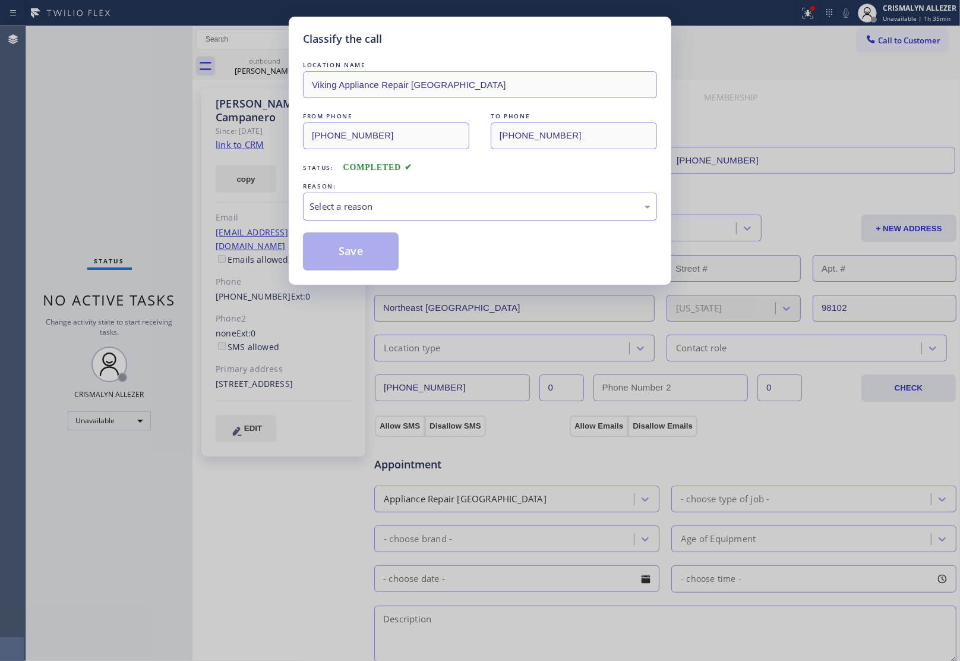
click at [468, 207] on div "Select a reason" at bounding box center [480, 207] width 341 height 14
click at [354, 253] on button "Save" at bounding box center [351, 251] width 96 height 38
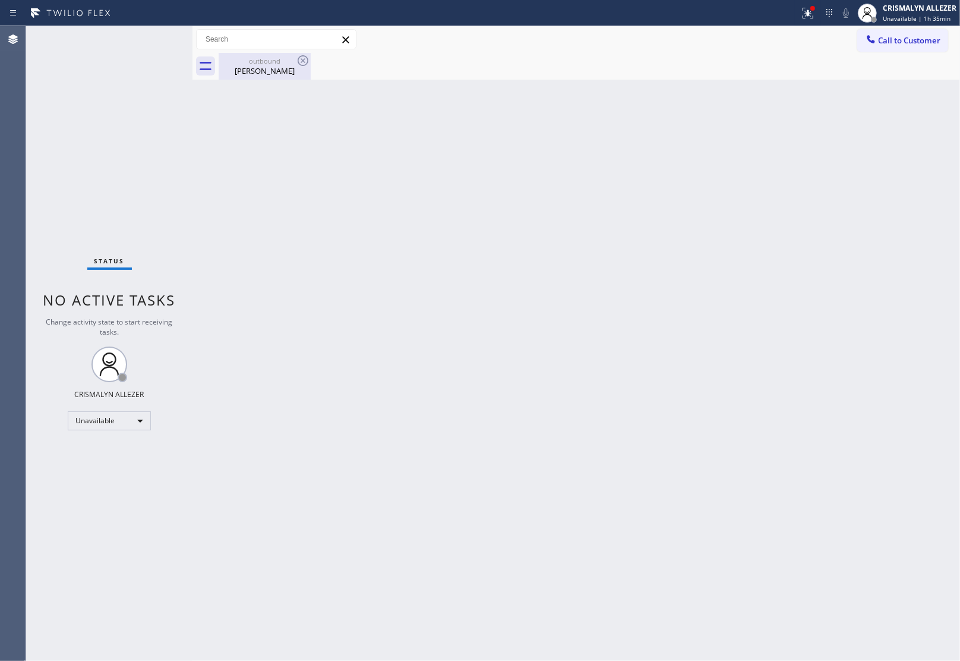
click at [271, 69] on div "Jessie Campanero" at bounding box center [265, 70] width 90 height 11
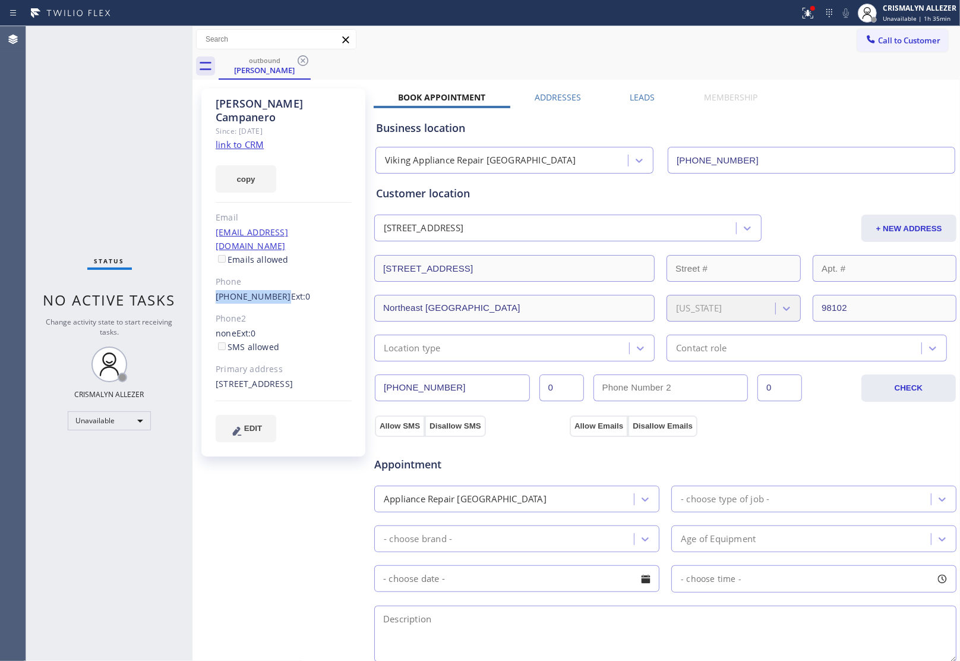
drag, startPoint x: 209, startPoint y: 269, endPoint x: 274, endPoint y: 274, distance: 65.5
click at [274, 274] on div "Jessie Campanero Since: 20 may 2020 link to CRM copy Email jessiecampanero@gmai…" at bounding box center [283, 273] width 164 height 368
copy link "[PHONE_NUMBER]"
click at [303, 61] on icon at bounding box center [303, 60] width 14 height 14
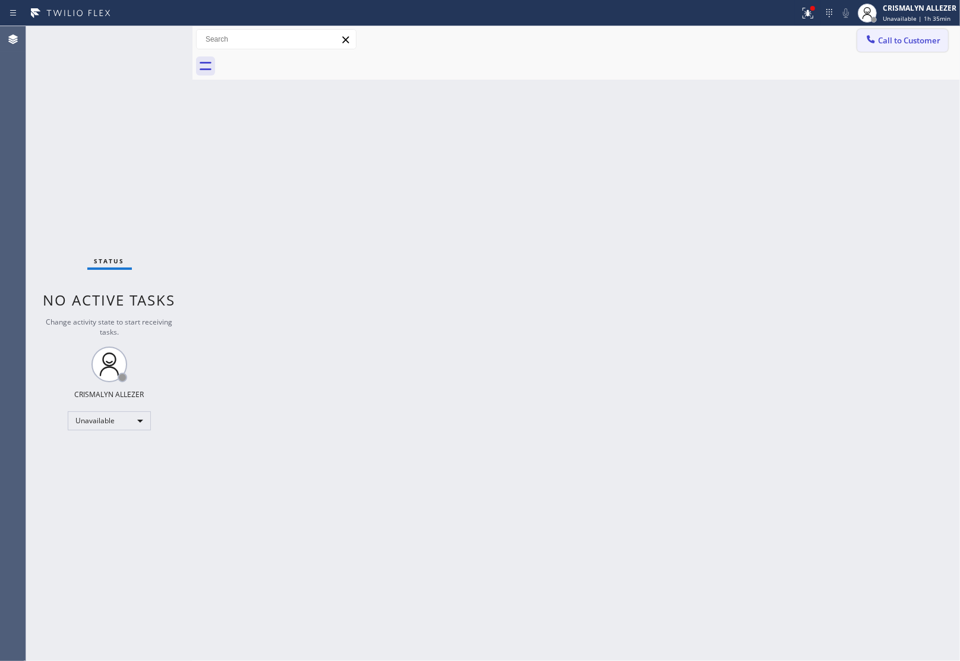
click at [923, 29] on button "Call to Customer" at bounding box center [902, 40] width 91 height 23
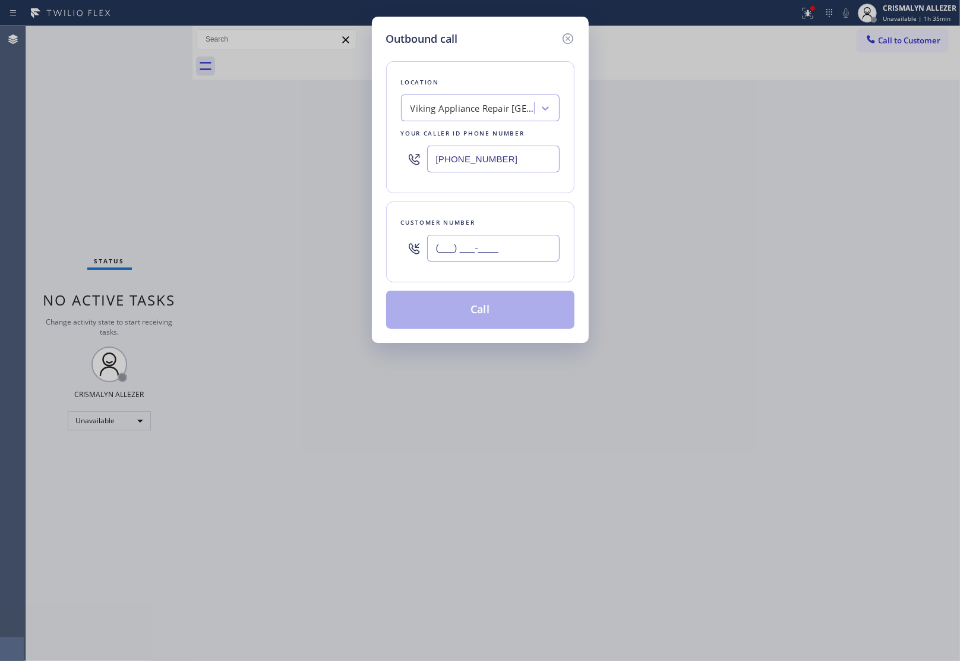
click at [527, 248] on input "(___) ___-____" at bounding box center [493, 248] width 133 height 27
paste input "845) 798-2539"
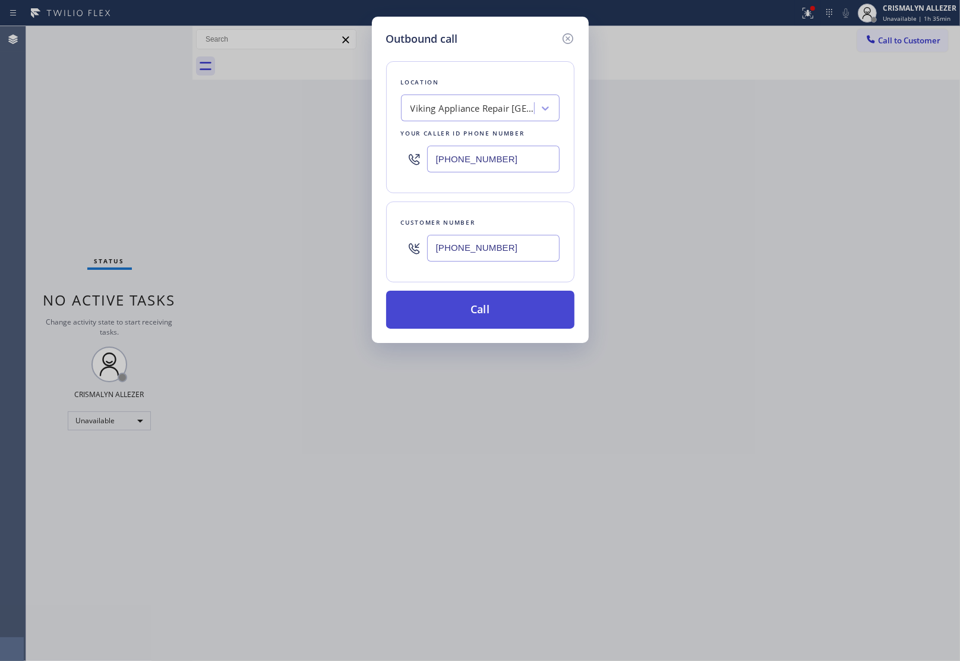
type input "[PHONE_NUMBER]"
click at [492, 307] on button "Call" at bounding box center [480, 310] width 188 height 38
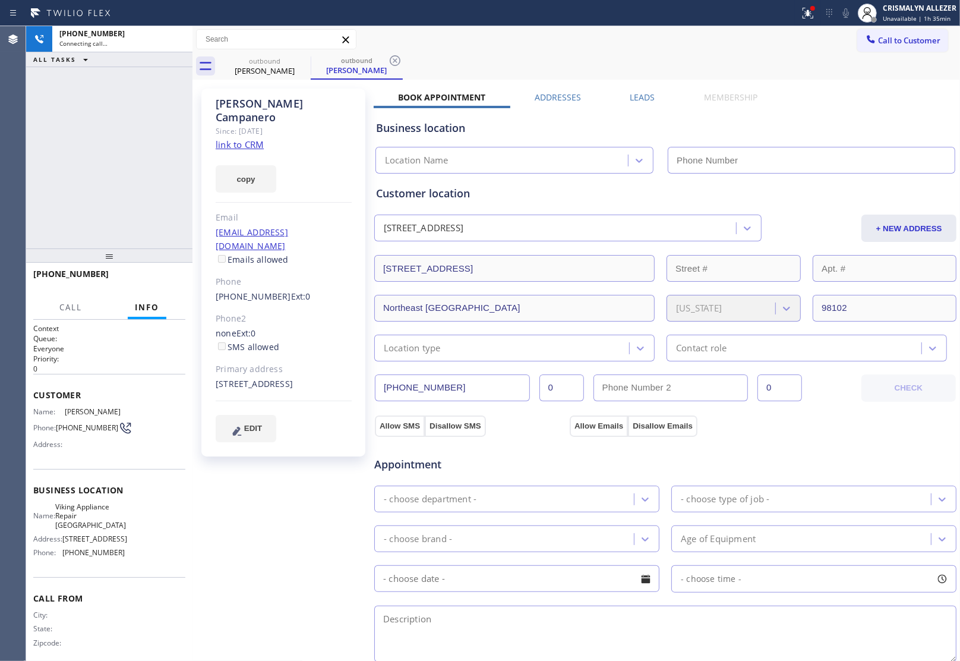
type input "[PHONE_NUMBER]"
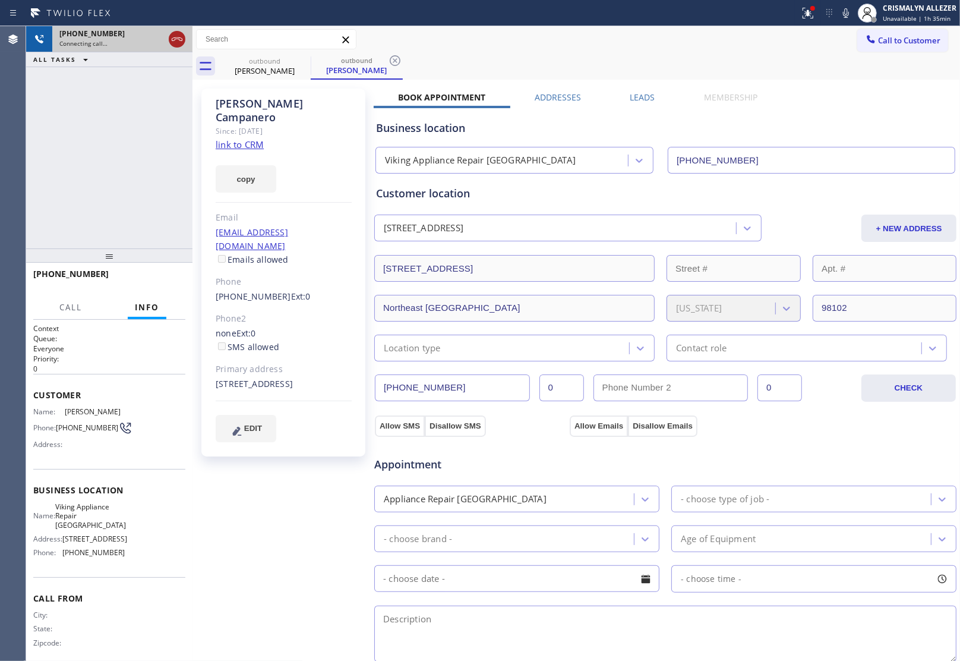
click at [180, 40] on icon at bounding box center [177, 39] width 14 height 14
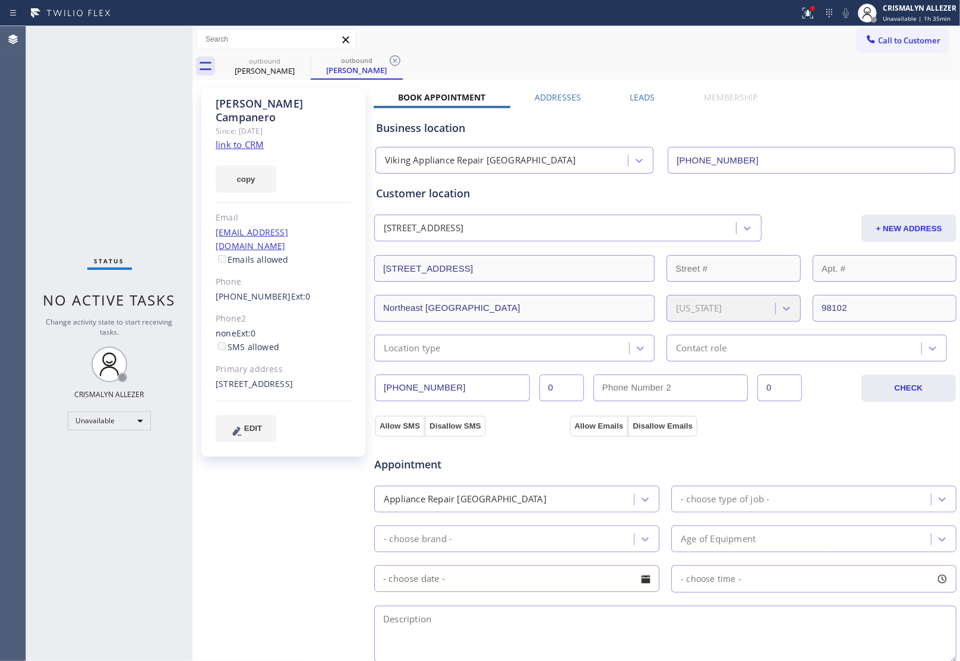
click at [640, 96] on label "Leads" at bounding box center [642, 97] width 25 height 11
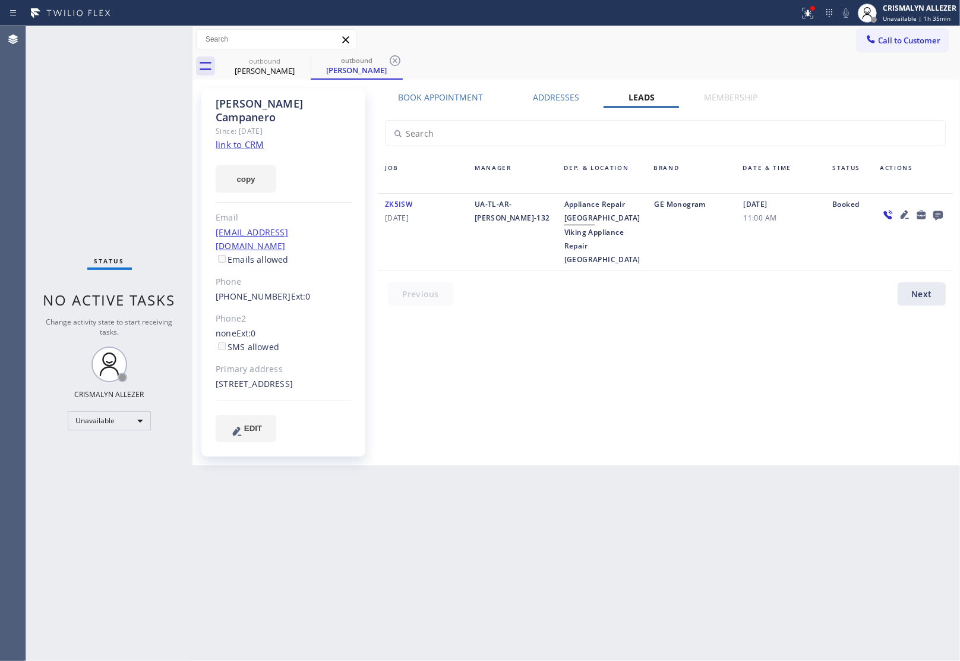
click at [940, 216] on icon at bounding box center [939, 216] width 10 height 10
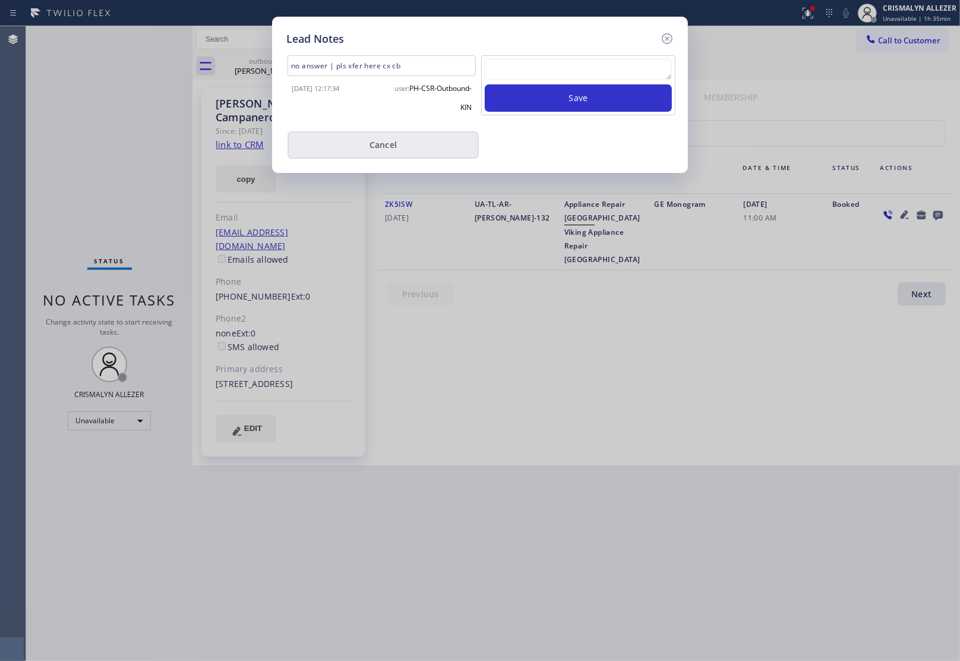
click at [367, 134] on button "Cancel" at bounding box center [383, 144] width 191 height 27
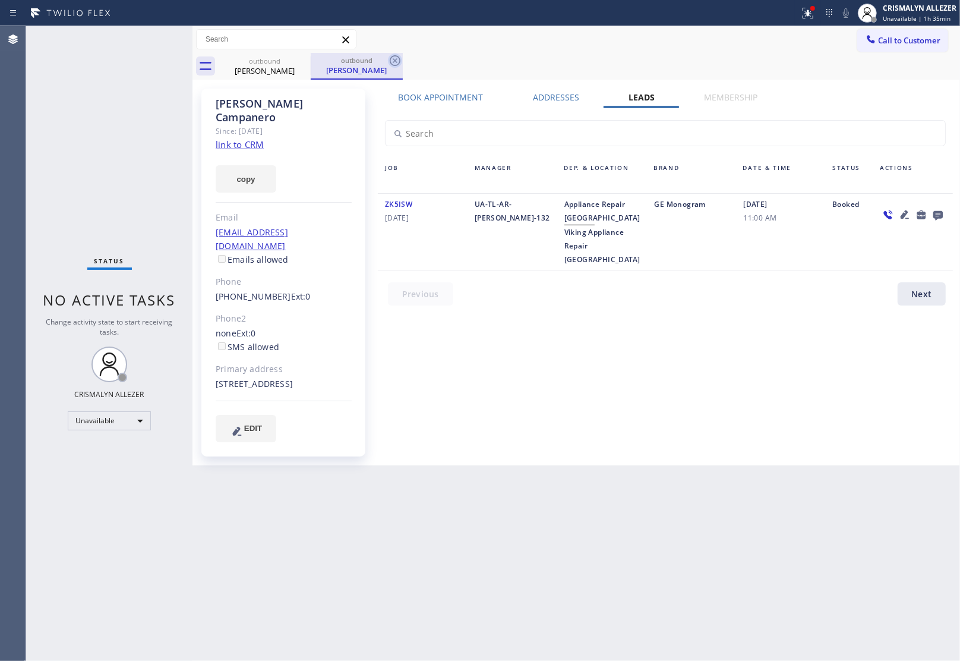
click at [390, 59] on icon at bounding box center [395, 60] width 11 height 11
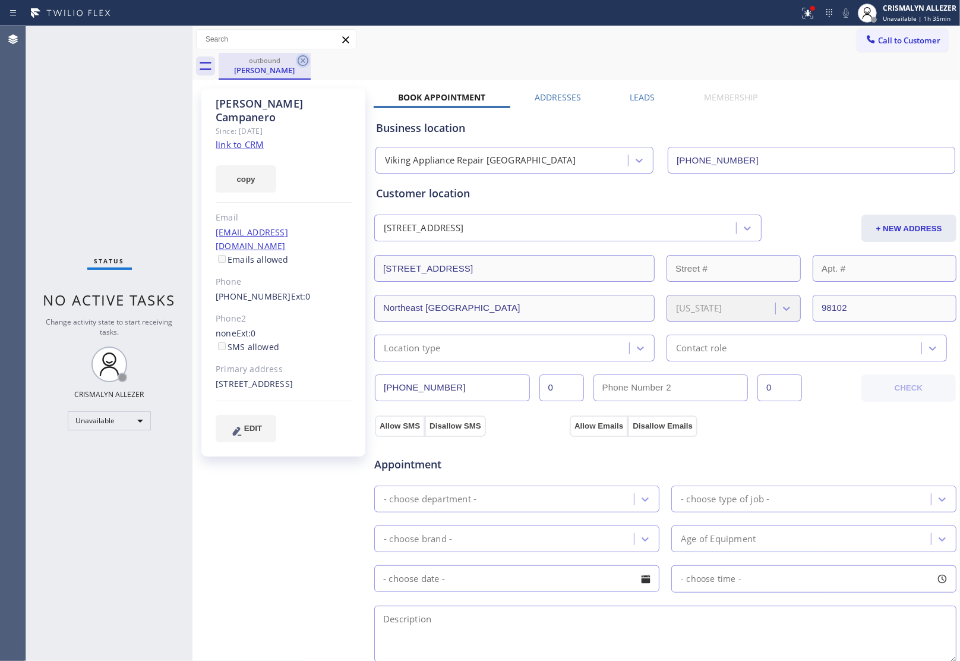
drag, startPoint x: 304, startPoint y: 60, endPoint x: 310, endPoint y: 1, distance: 59.2
click at [304, 55] on icon at bounding box center [303, 60] width 11 height 11
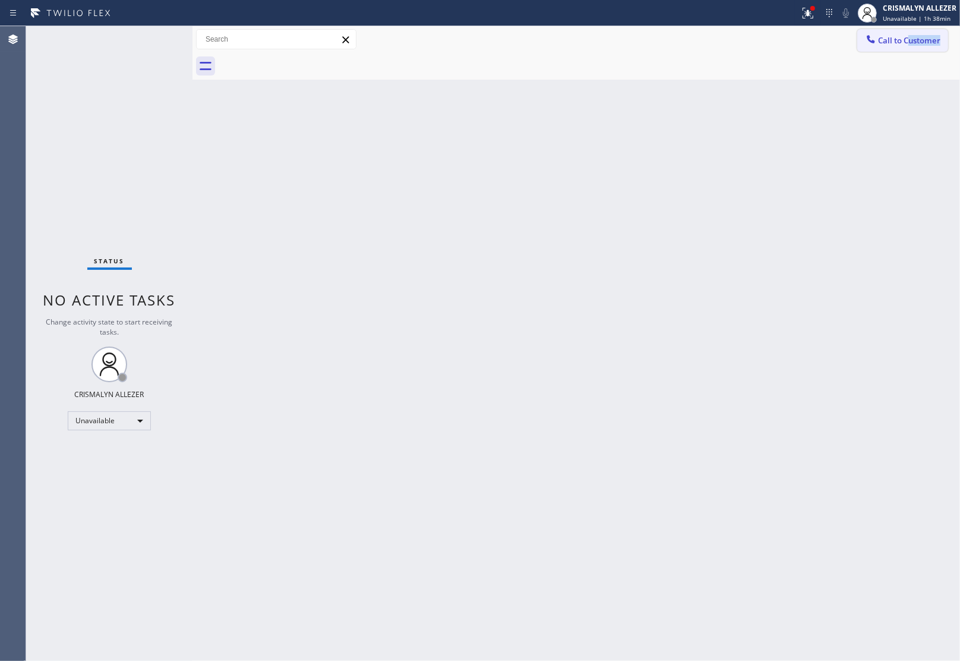
drag, startPoint x: 906, startPoint y: 52, endPoint x: 910, endPoint y: 42, distance: 10.7
click at [910, 42] on div "Call to Customer Outbound call Location Viking Appliance Repair Seattle Your ca…" at bounding box center [577, 52] width 768 height 53
click at [910, 42] on span "Call to Customer" at bounding box center [909, 40] width 62 height 11
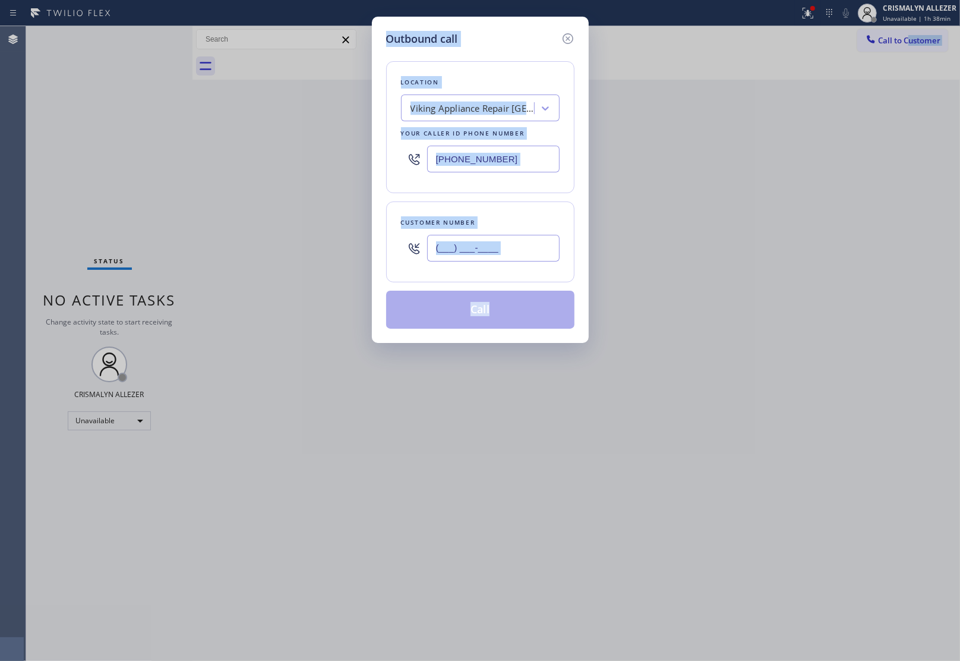
click at [517, 250] on input "(___) ___-____" at bounding box center [493, 248] width 133 height 27
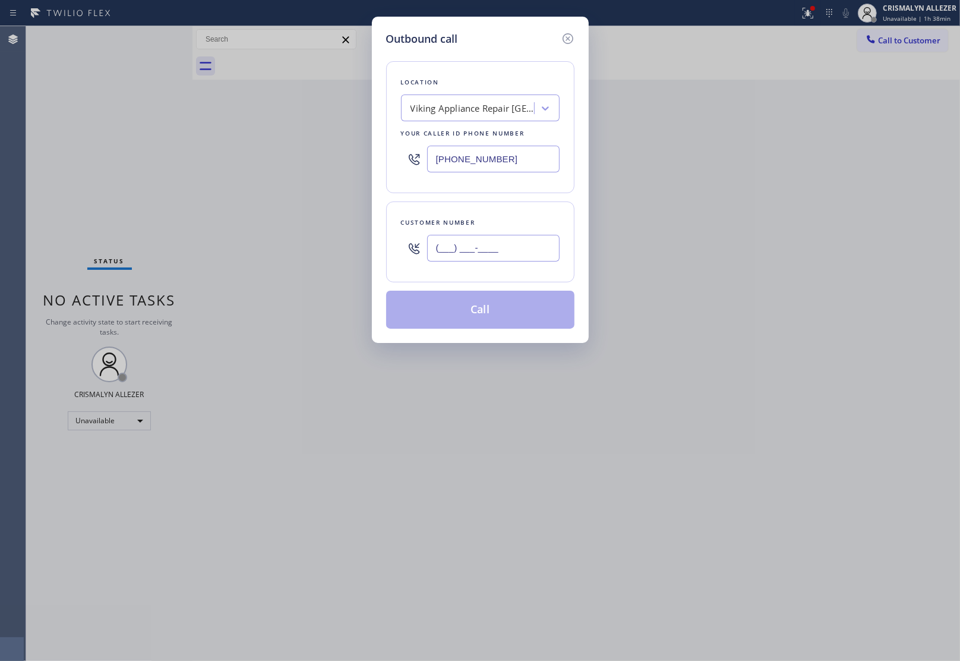
paste input "206) 349-9843"
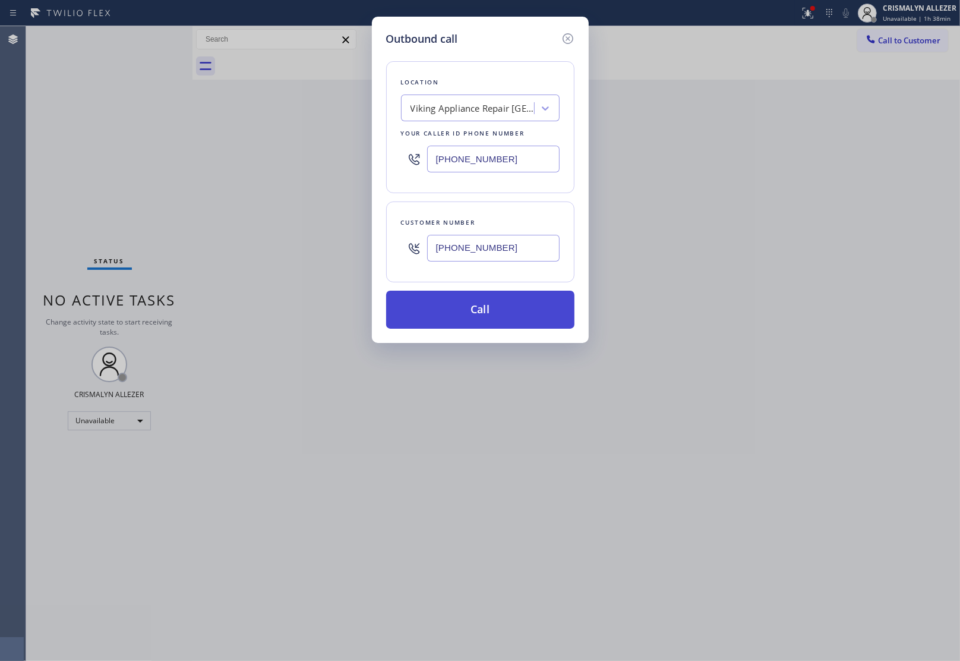
type input "[PHONE_NUMBER]"
click at [483, 320] on button "Call" at bounding box center [480, 310] width 188 height 38
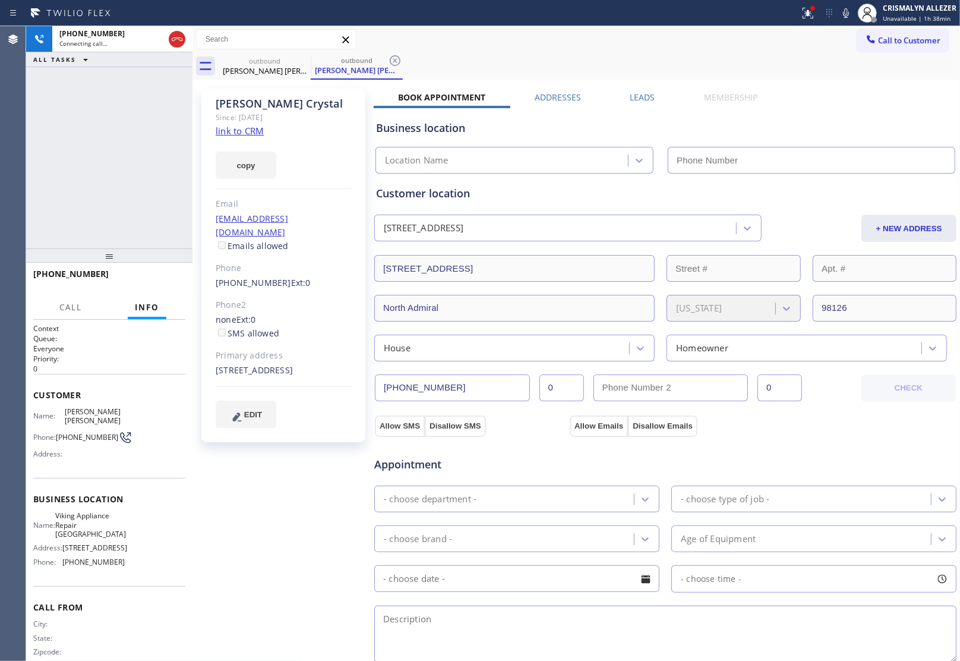
click at [239, 131] on link "link to CRM" at bounding box center [240, 131] width 48 height 12
type input "[PHONE_NUMBER]"
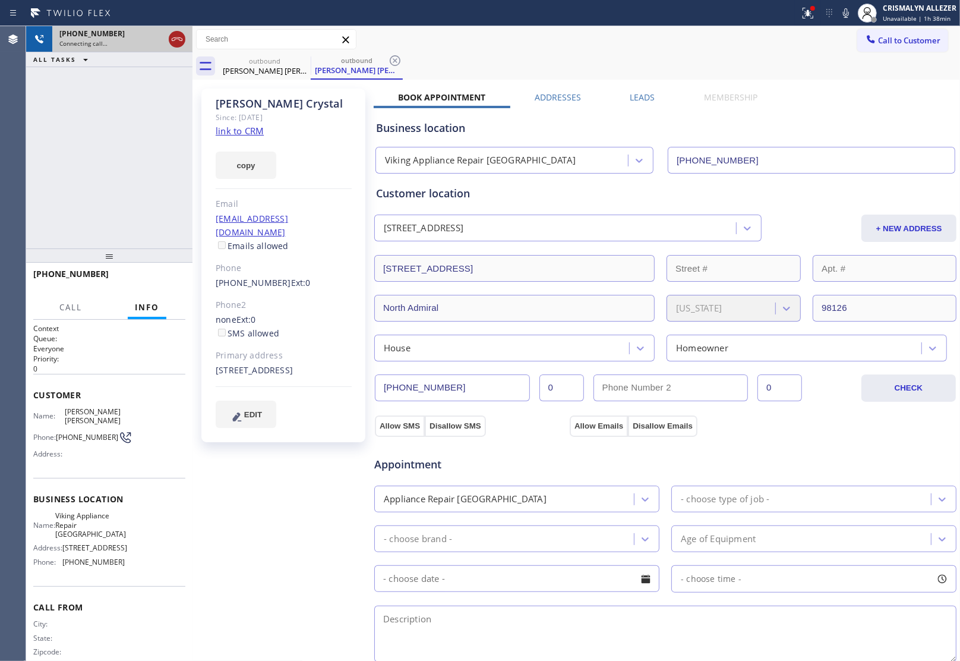
click at [174, 40] on icon at bounding box center [177, 39] width 11 height 4
click at [391, 60] on icon at bounding box center [395, 60] width 14 height 14
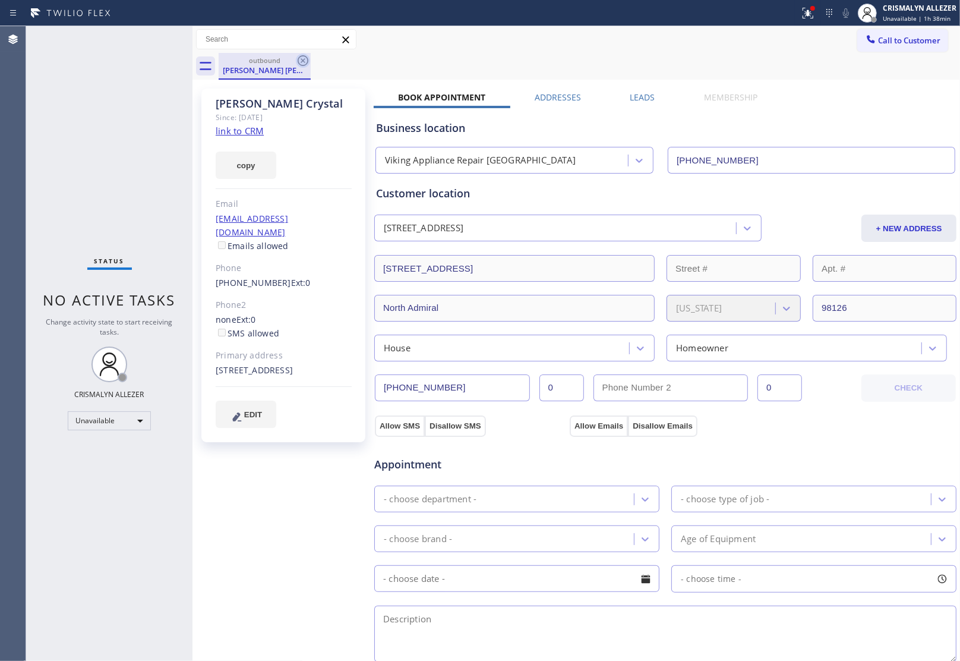
click at [298, 57] on icon at bounding box center [303, 60] width 14 height 14
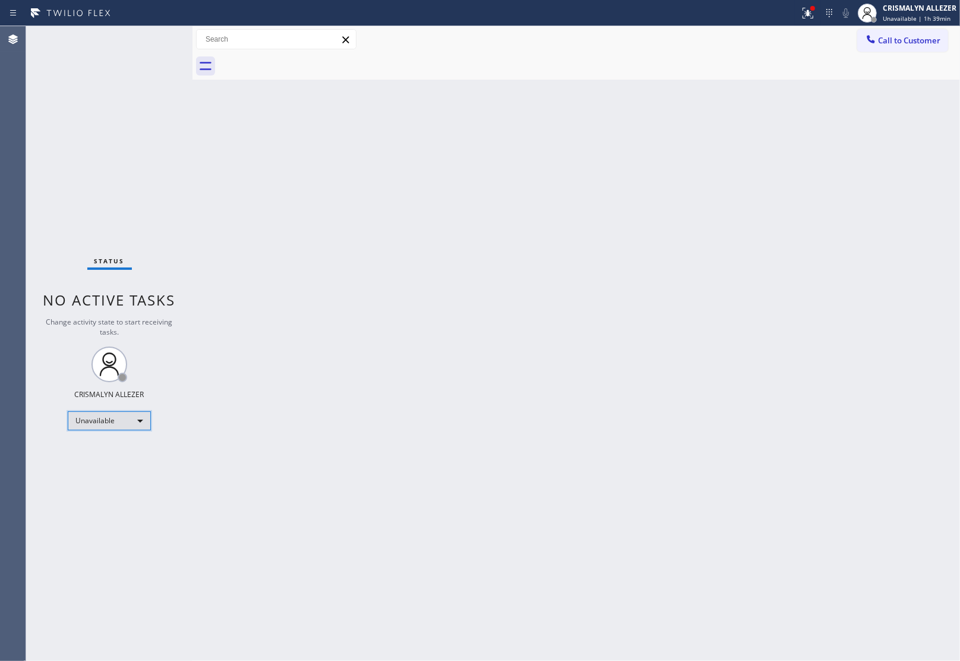
click at [134, 417] on div "Unavailable" at bounding box center [109, 420] width 83 height 19
click at [101, 452] on li "Available" at bounding box center [108, 451] width 81 height 14
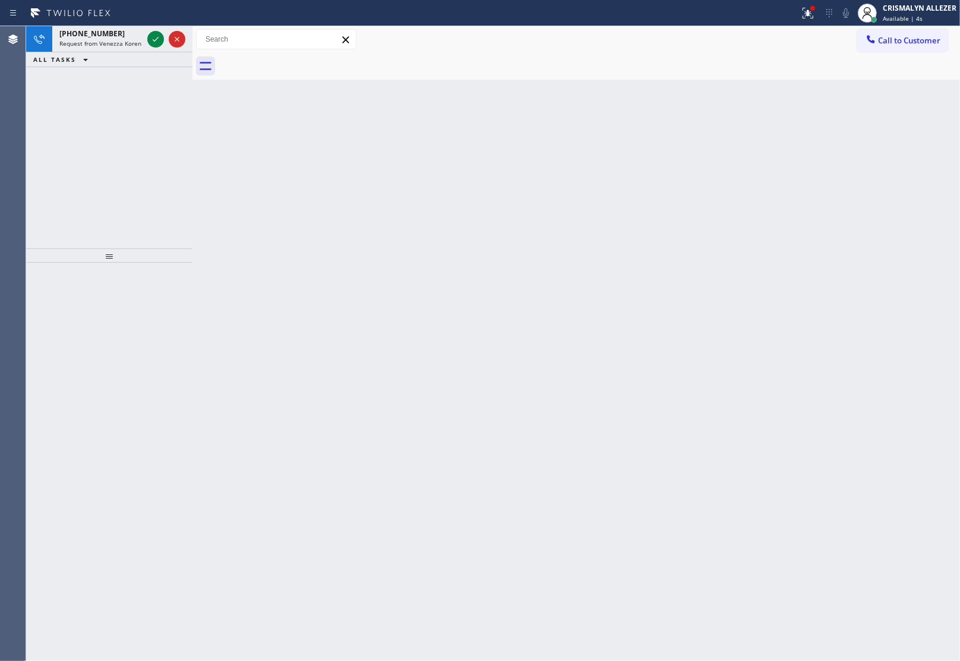
drag, startPoint x: 221, startPoint y: 220, endPoint x: 171, endPoint y: 134, distance: 99.6
click at [220, 205] on div "Back to Dashboard Change Sender ID Customers Technicians Select a contact Outbo…" at bounding box center [577, 343] width 768 height 635
click at [153, 42] on icon at bounding box center [156, 39] width 14 height 14
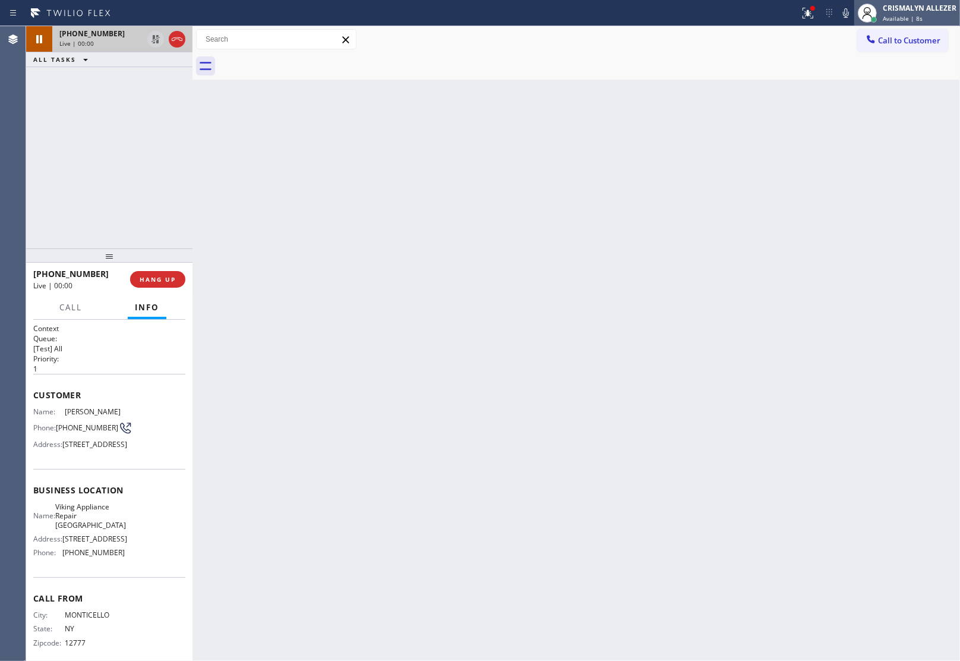
click at [919, 17] on span "Available | 8s" at bounding box center [903, 18] width 40 height 8
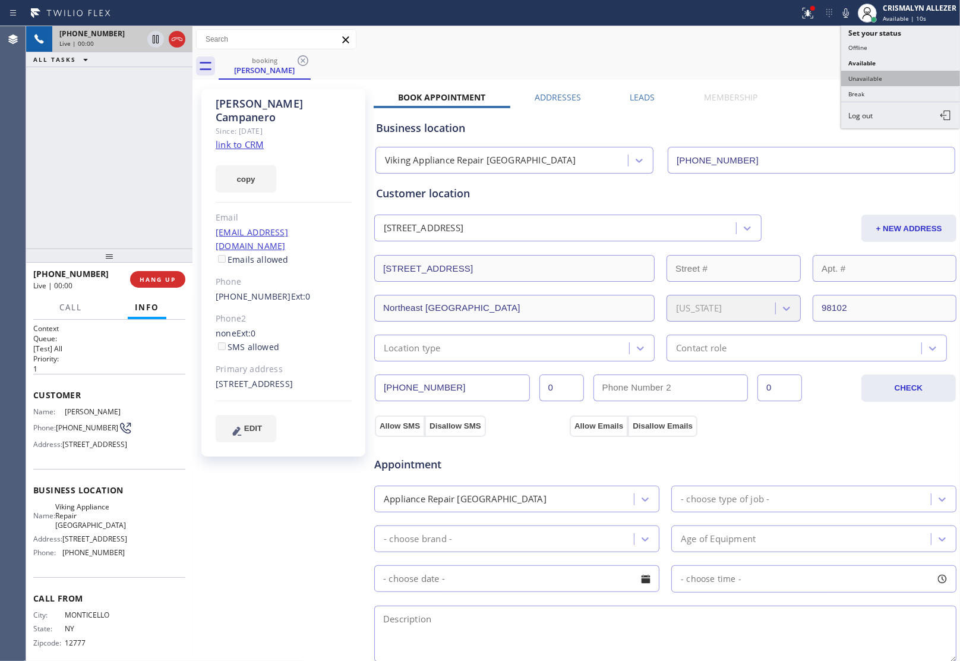
type input "[PHONE_NUMBER]"
click at [890, 79] on button "Unavailable" at bounding box center [900, 78] width 119 height 15
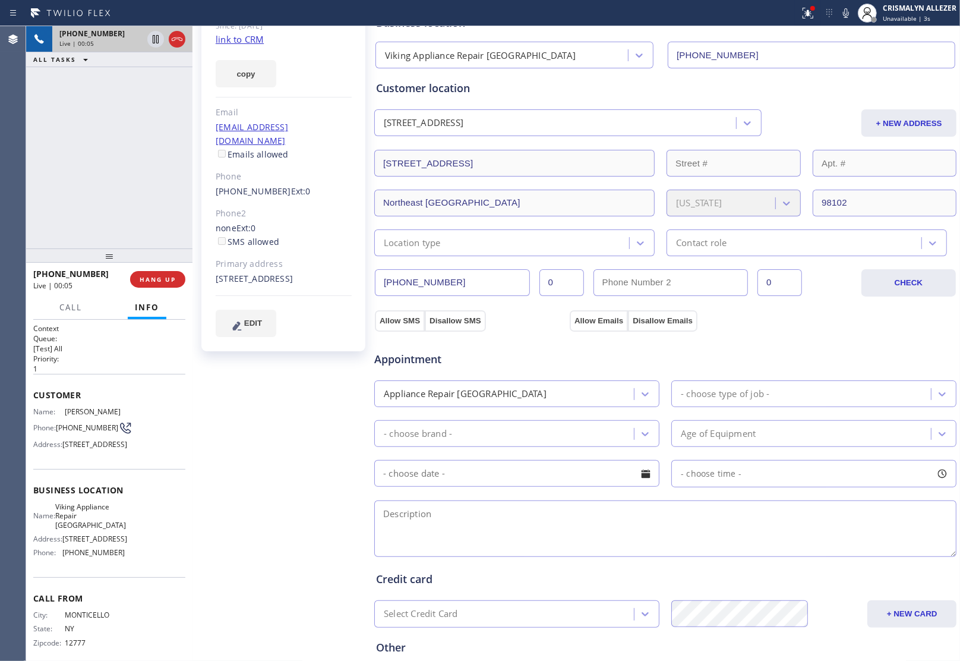
scroll to position [149, 0]
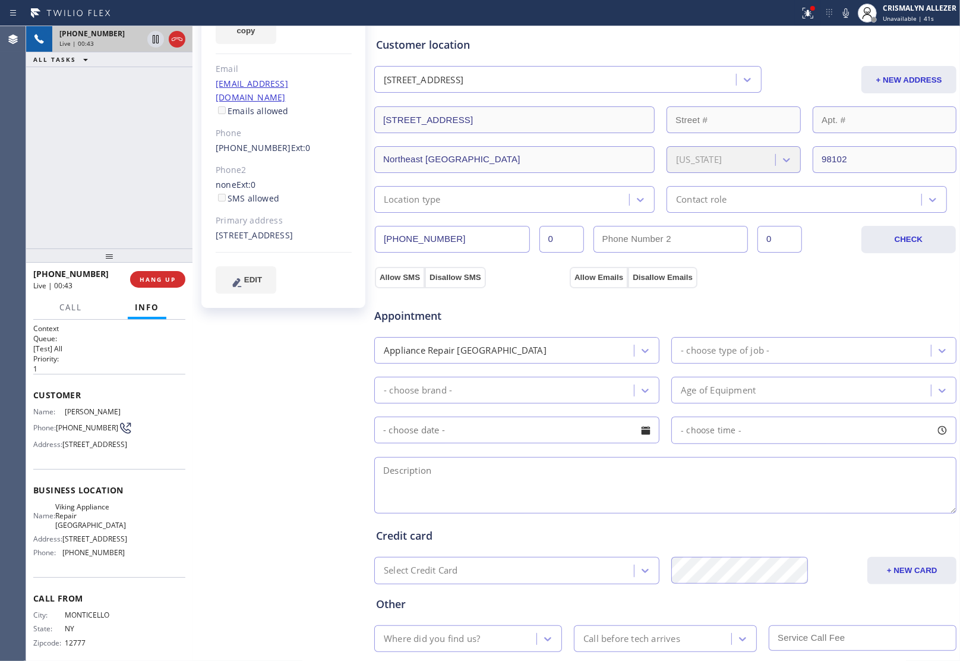
click at [152, 168] on div "+18457982539 Live | 00:43 ALL TASKS ALL TASKS ACTIVE TASKS TASKS IN WRAP UP" at bounding box center [109, 137] width 166 height 222
click at [154, 278] on span "HANG UP" at bounding box center [158, 279] width 36 height 8
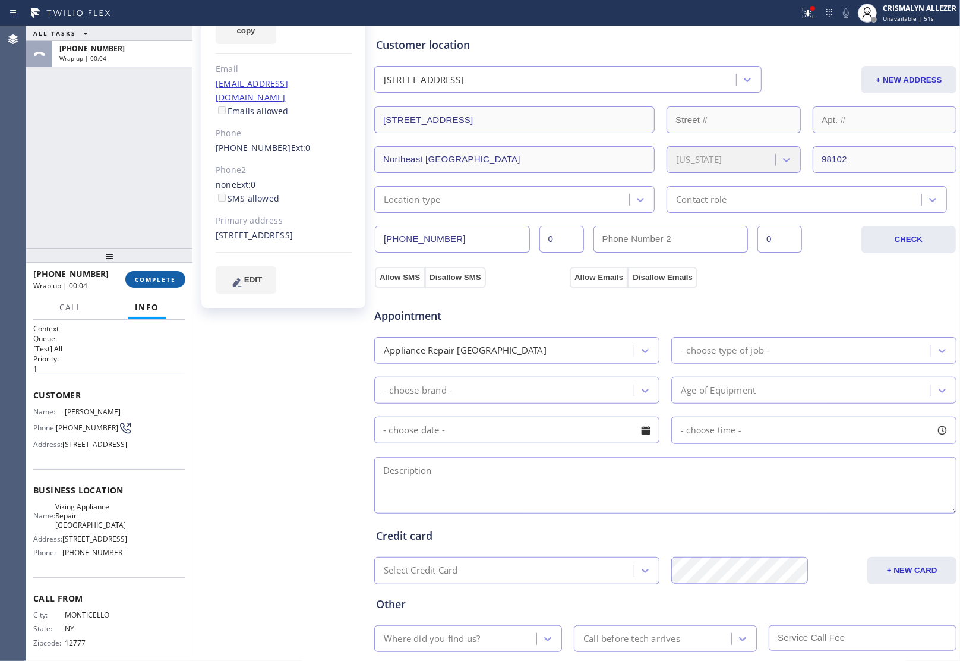
click at [156, 279] on span "COMPLETE" at bounding box center [155, 279] width 41 height 8
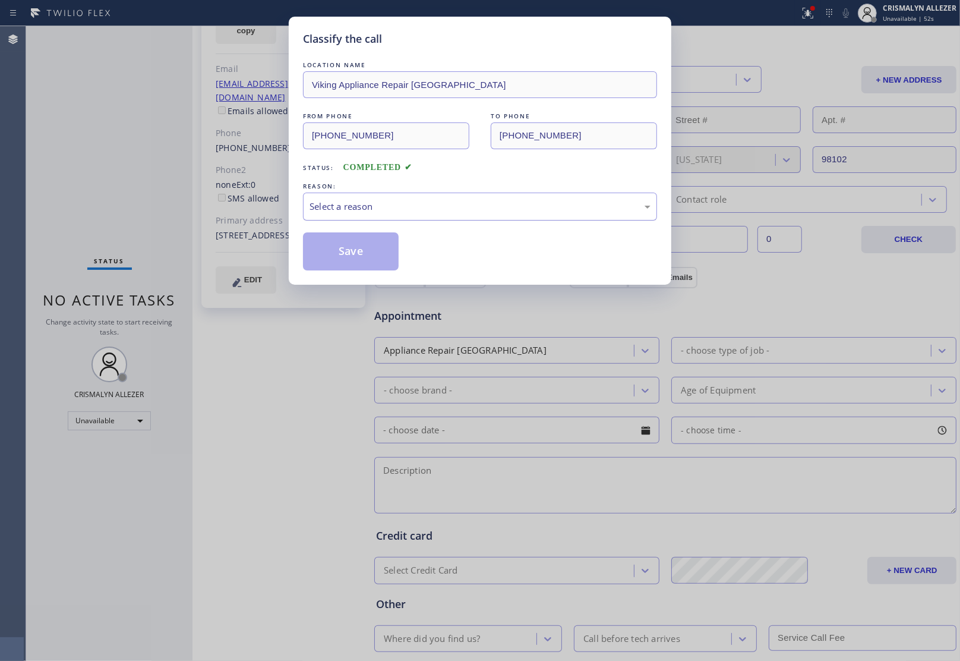
click at [426, 211] on div "Select a reason" at bounding box center [480, 207] width 341 height 14
click at [345, 251] on button "Save" at bounding box center [351, 251] width 96 height 38
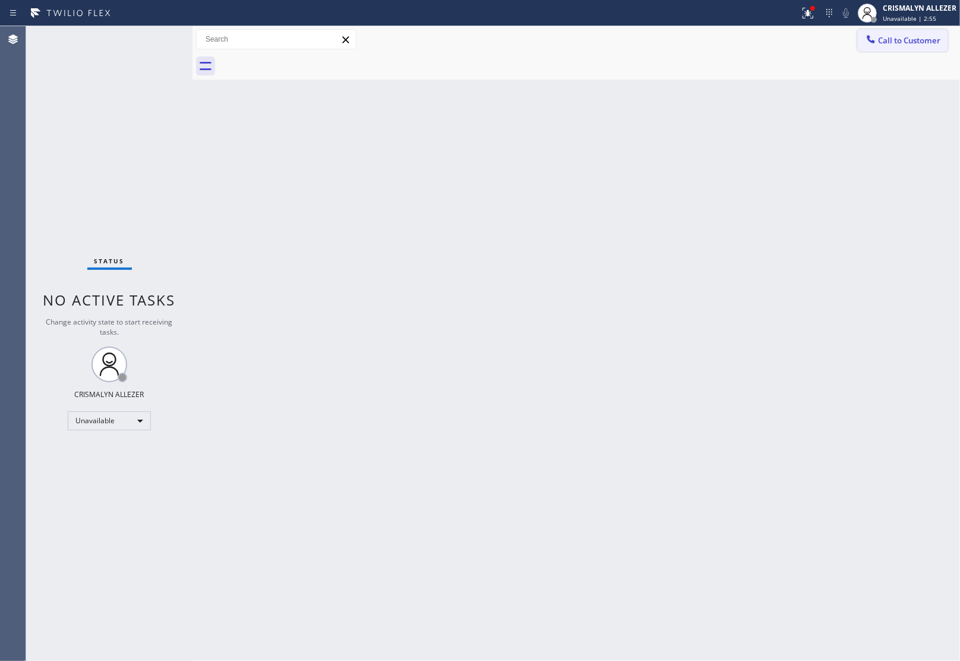
click at [920, 37] on span "Call to Customer" at bounding box center [909, 40] width 62 height 11
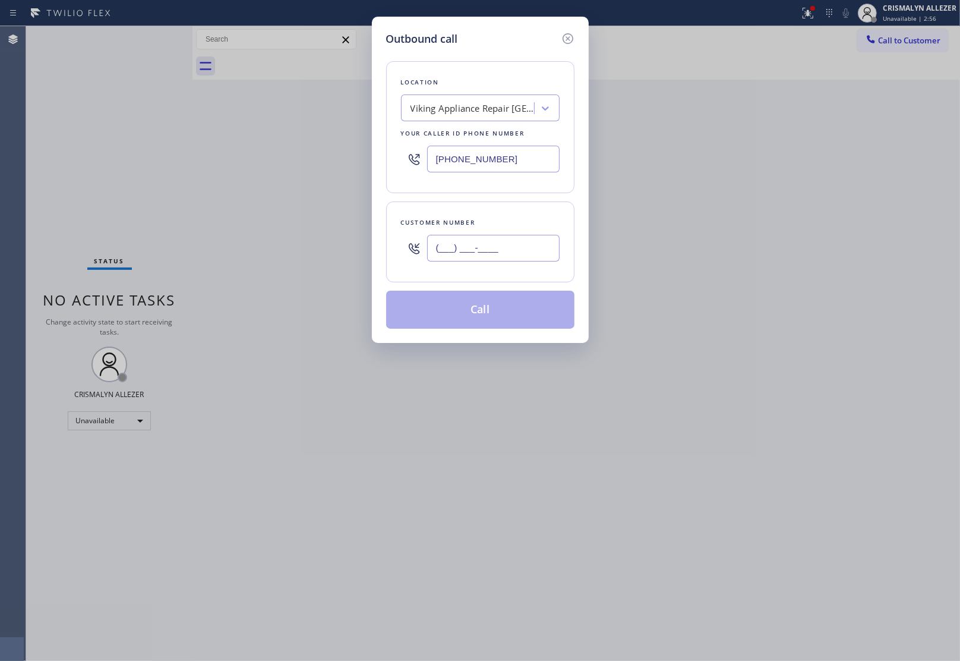
click at [495, 256] on input "(___) ___-____" at bounding box center [493, 248] width 133 height 27
paste input "206) 349-9843"
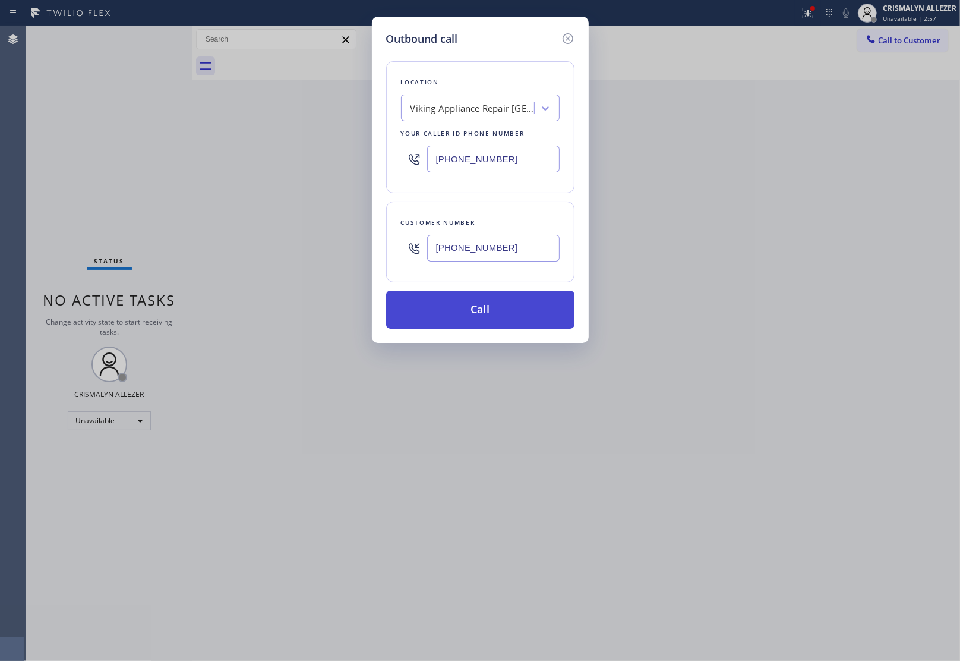
type input "[PHONE_NUMBER]"
click at [488, 320] on button "Call" at bounding box center [480, 310] width 188 height 38
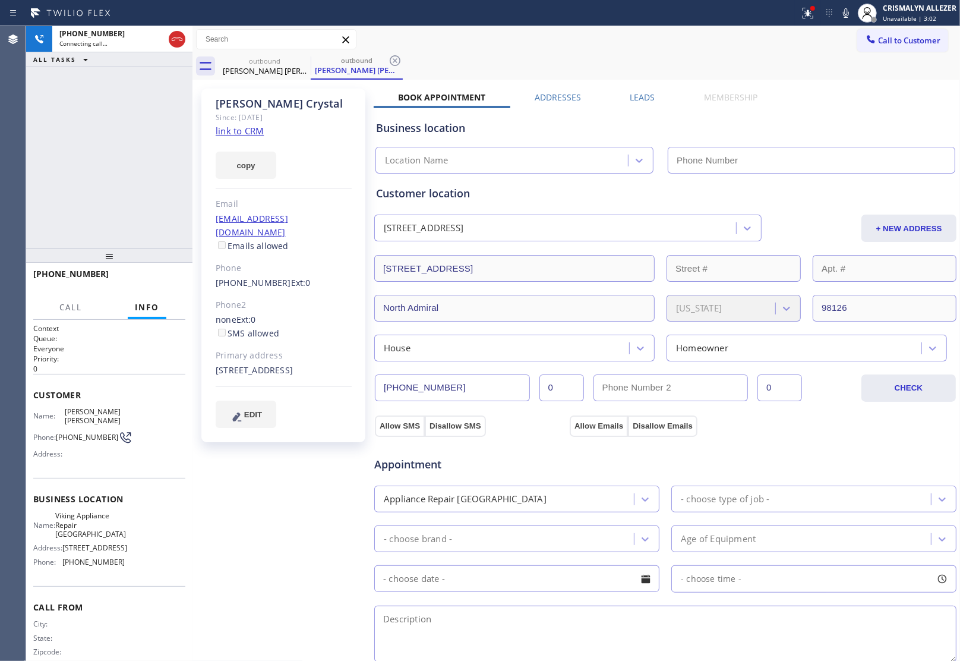
type input "[PHONE_NUMBER]"
click at [150, 275] on span "HANG UP" at bounding box center [158, 279] width 36 height 8
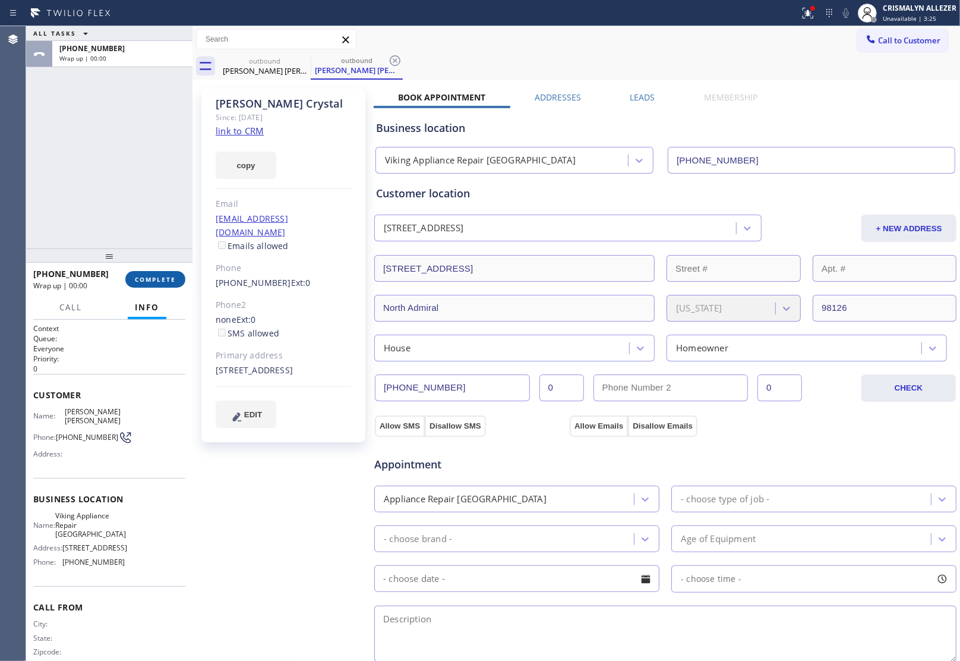
click at [149, 282] on span "COMPLETE" at bounding box center [155, 279] width 41 height 8
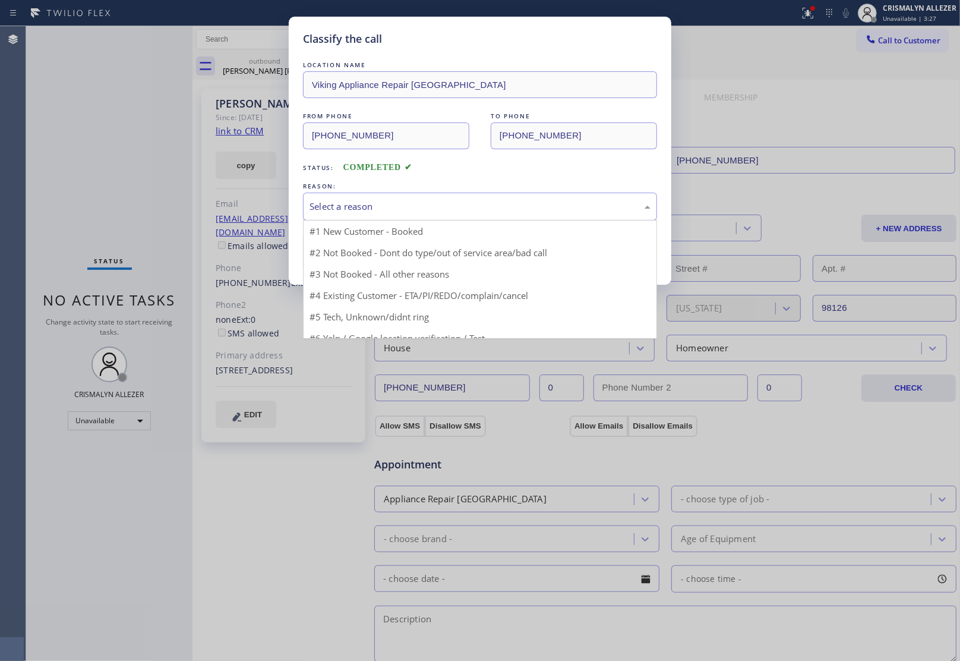
click at [485, 205] on div "Select a reason" at bounding box center [480, 207] width 341 height 14
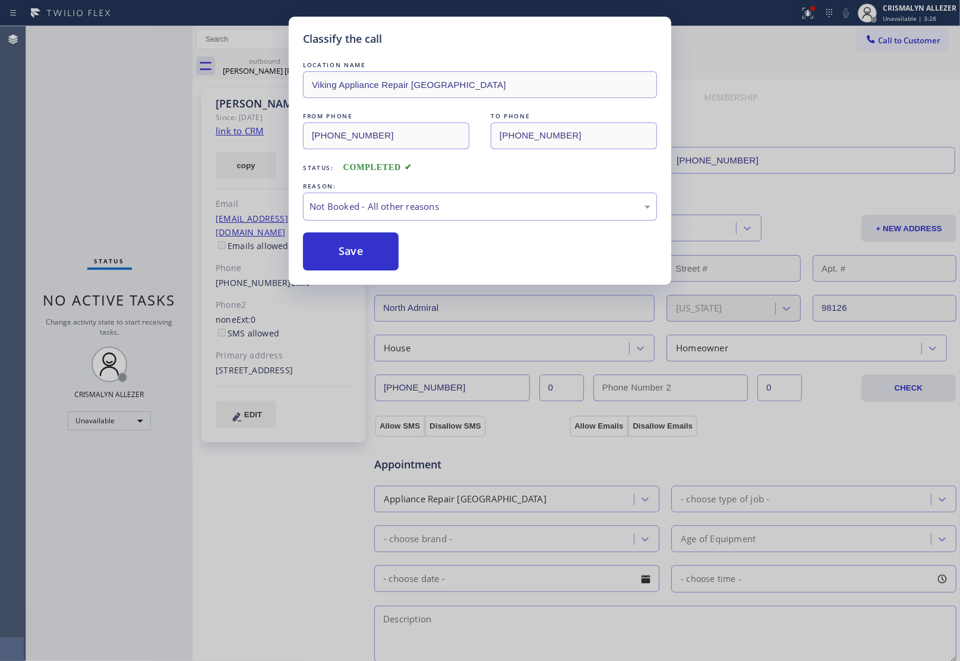
click at [362, 253] on button "Save" at bounding box center [351, 251] width 96 height 38
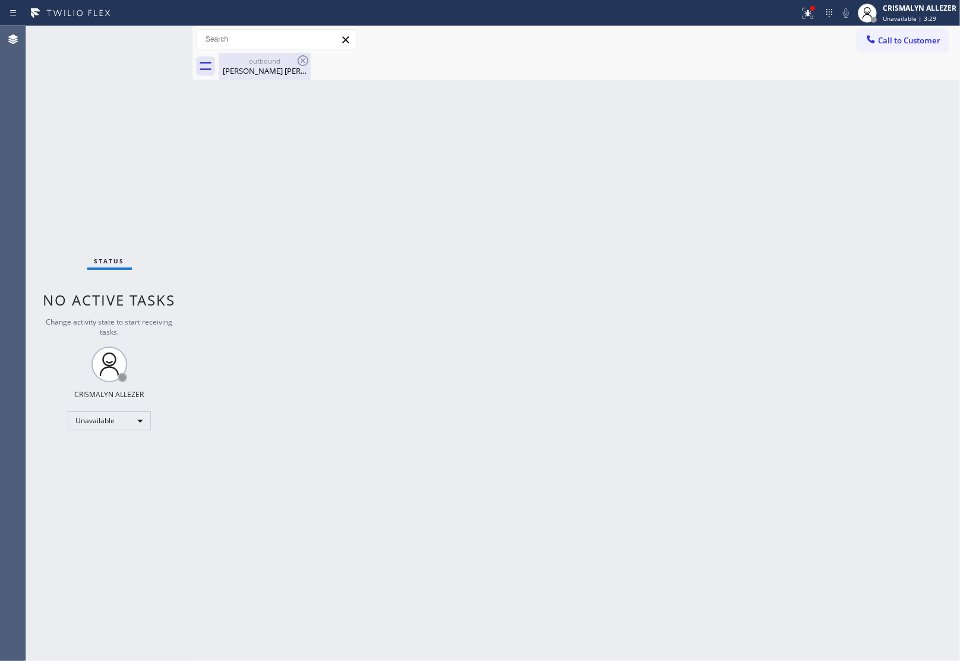
click at [261, 72] on div "Dan Crystal" at bounding box center [265, 70] width 90 height 11
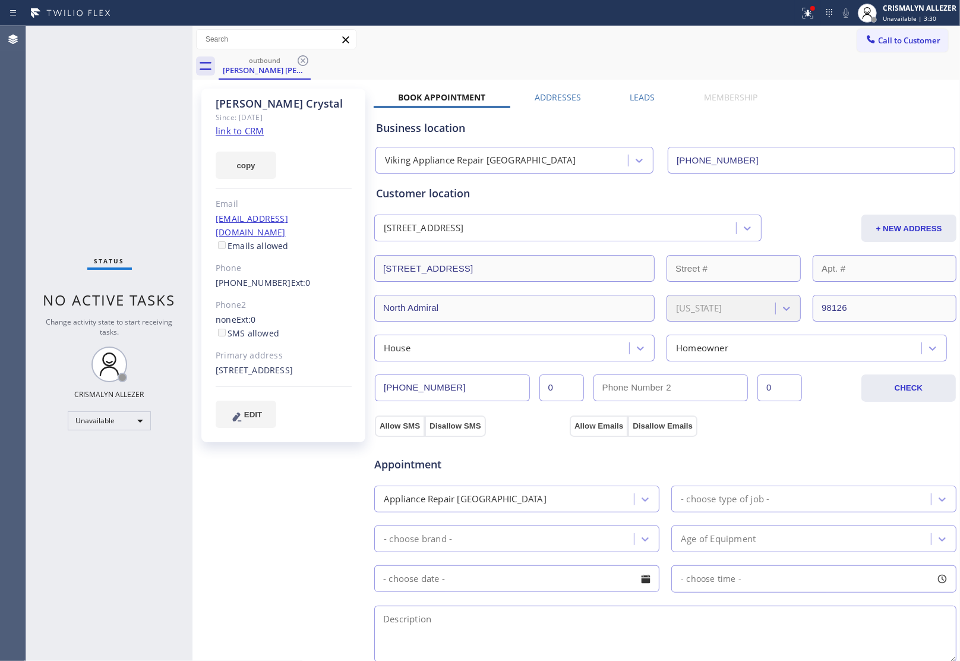
drag, startPoint x: 647, startPoint y: 95, endPoint x: 714, endPoint y: 146, distance: 84.4
click at [647, 96] on label "Leads" at bounding box center [642, 97] width 25 height 11
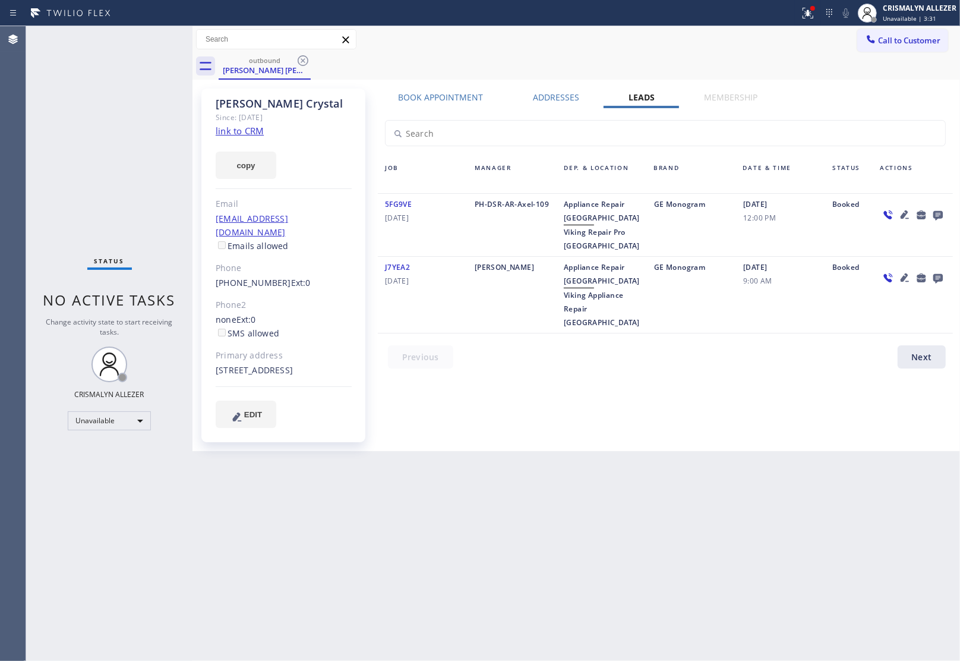
click at [935, 215] on icon at bounding box center [939, 216] width 10 height 10
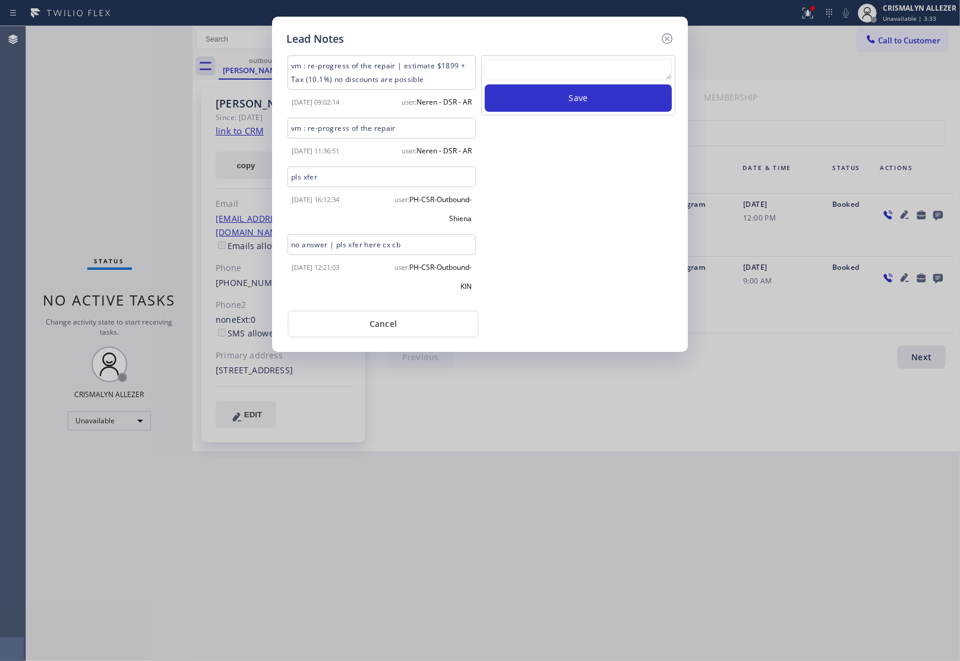
click at [525, 70] on textarea at bounding box center [578, 69] width 187 height 21
paste textarea "no answer | pls xfer here cx cb"
type textarea "no answer | pls xfer here cx cb"
drag, startPoint x: 630, startPoint y: 63, endPoint x: 280, endPoint y: 68, distance: 349.4
click at [280, 68] on div "Lead Notes vm : re-progress of the repair | estimate $1899 + Tax (10.1%) no dis…" at bounding box center [480, 184] width 416 height 335
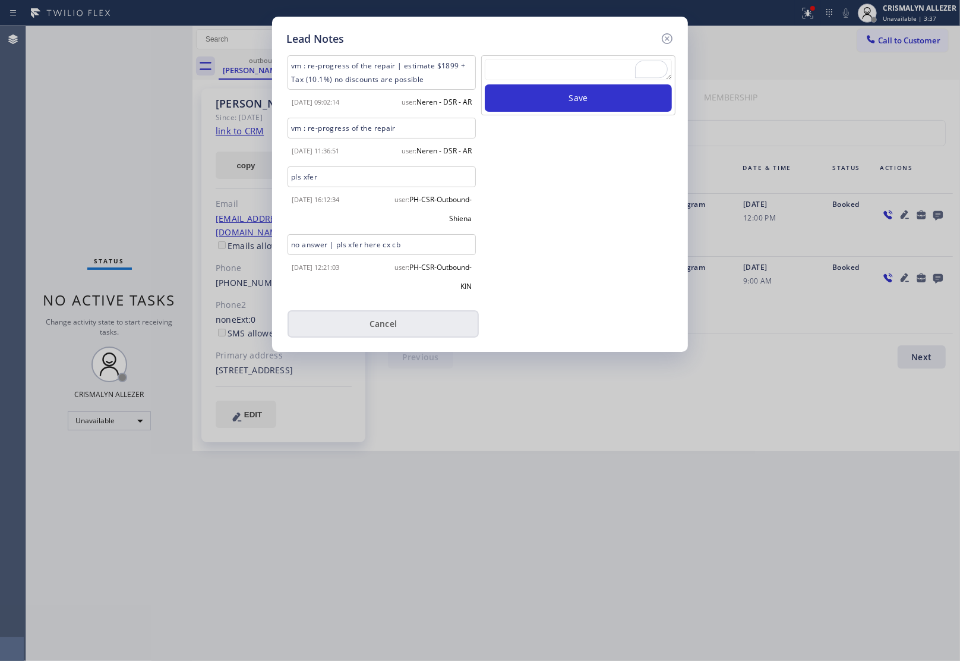
click at [361, 330] on button "Cancel" at bounding box center [383, 323] width 191 height 27
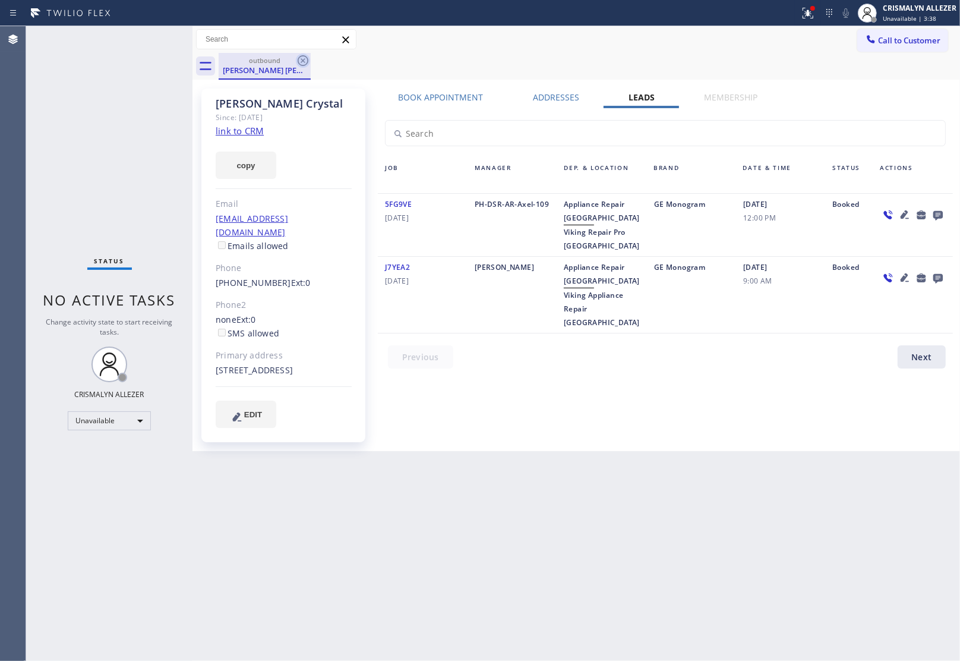
click at [303, 59] on icon at bounding box center [303, 60] width 14 height 14
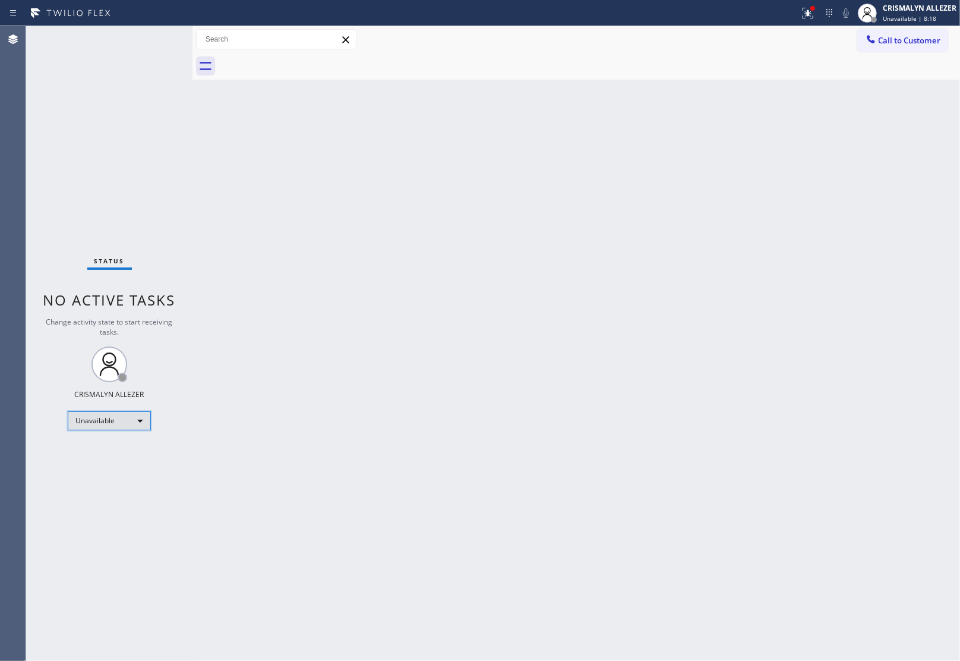
click at [134, 424] on div "Unavailable" at bounding box center [109, 420] width 83 height 19
click at [113, 483] on li "Break" at bounding box center [108, 481] width 81 height 14
click at [871, 181] on div "Back to Dashboard Change Sender ID Customers Technicians Select a contact Outbo…" at bounding box center [577, 343] width 768 height 635
